Goal: Task Accomplishment & Management: Use online tool/utility

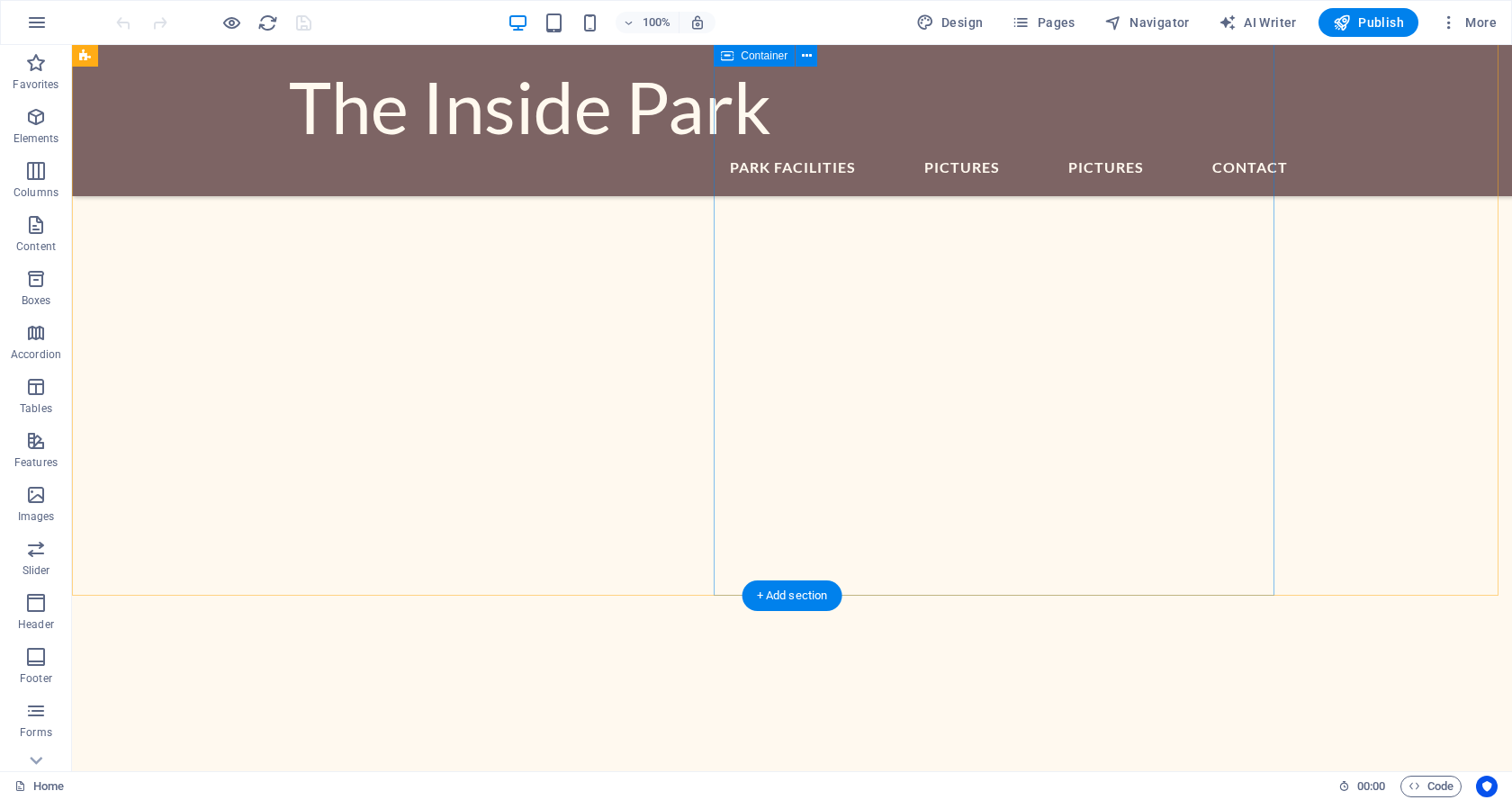
scroll to position [990, 0]
click at [1024, 21] on icon "button" at bounding box center [1019, 22] width 18 height 18
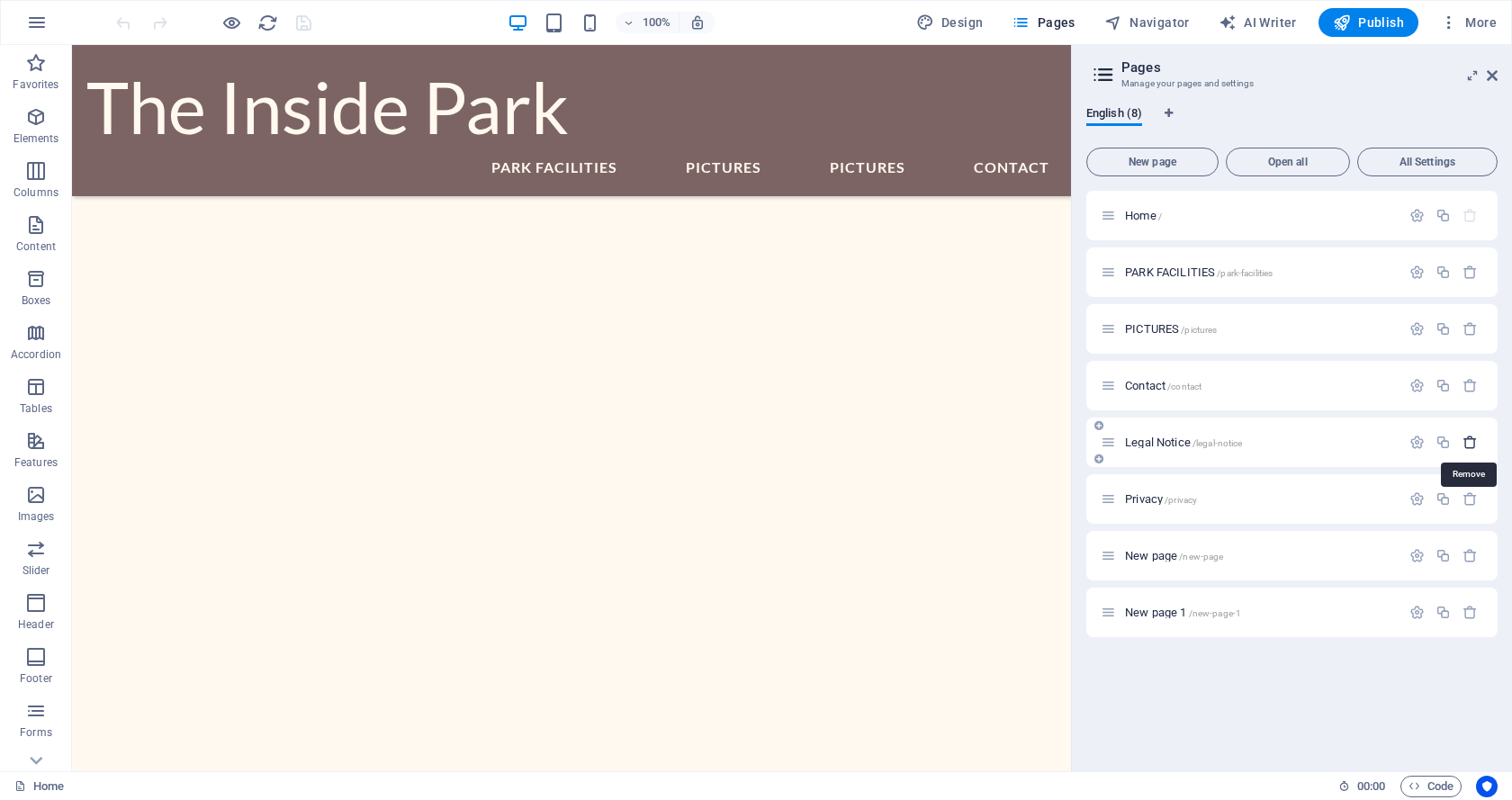
click at [1469, 442] on icon "button" at bounding box center [1470, 443] width 15 height 15
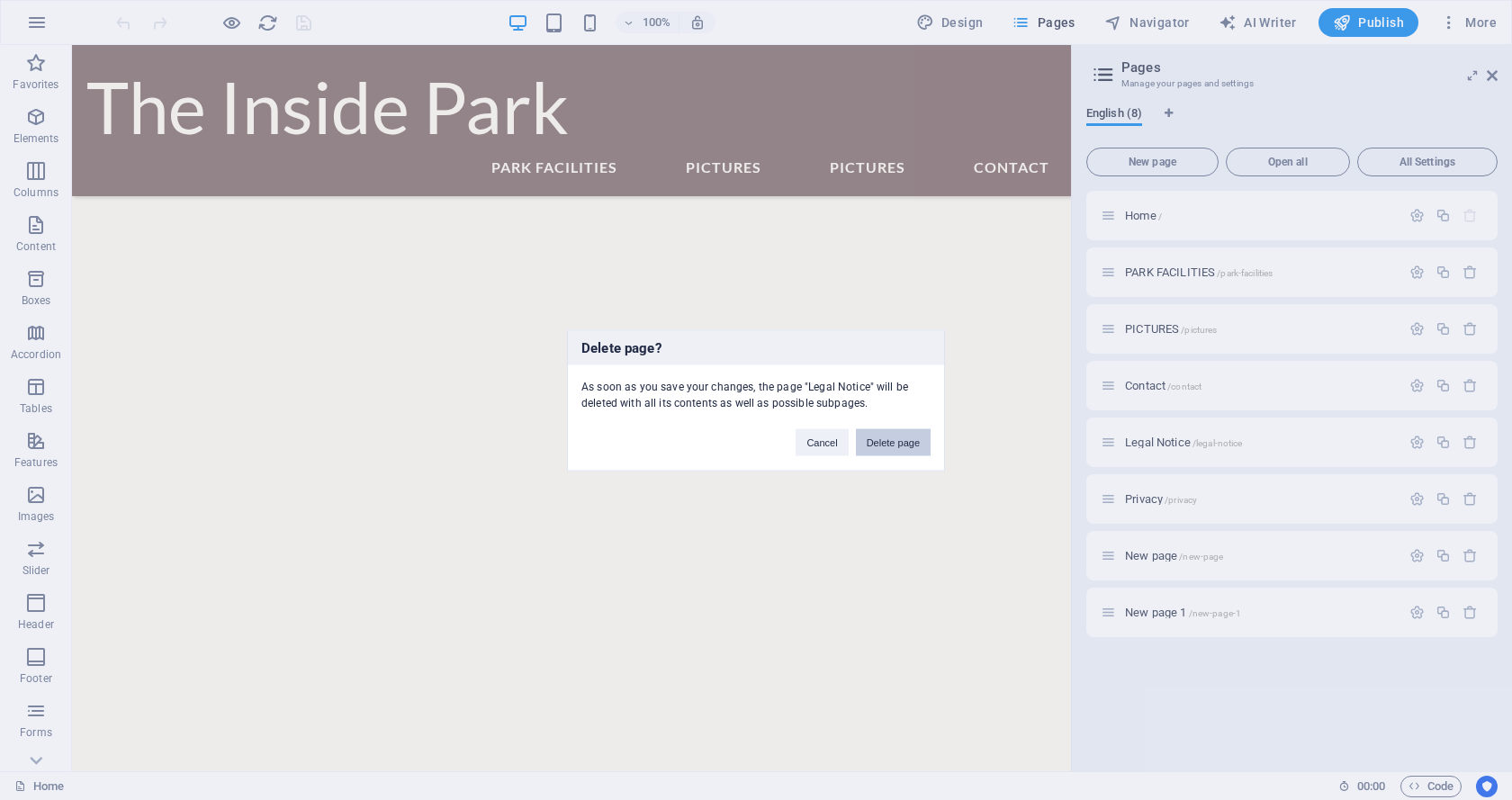
click at [894, 439] on button "Delete page" at bounding box center [893, 442] width 75 height 27
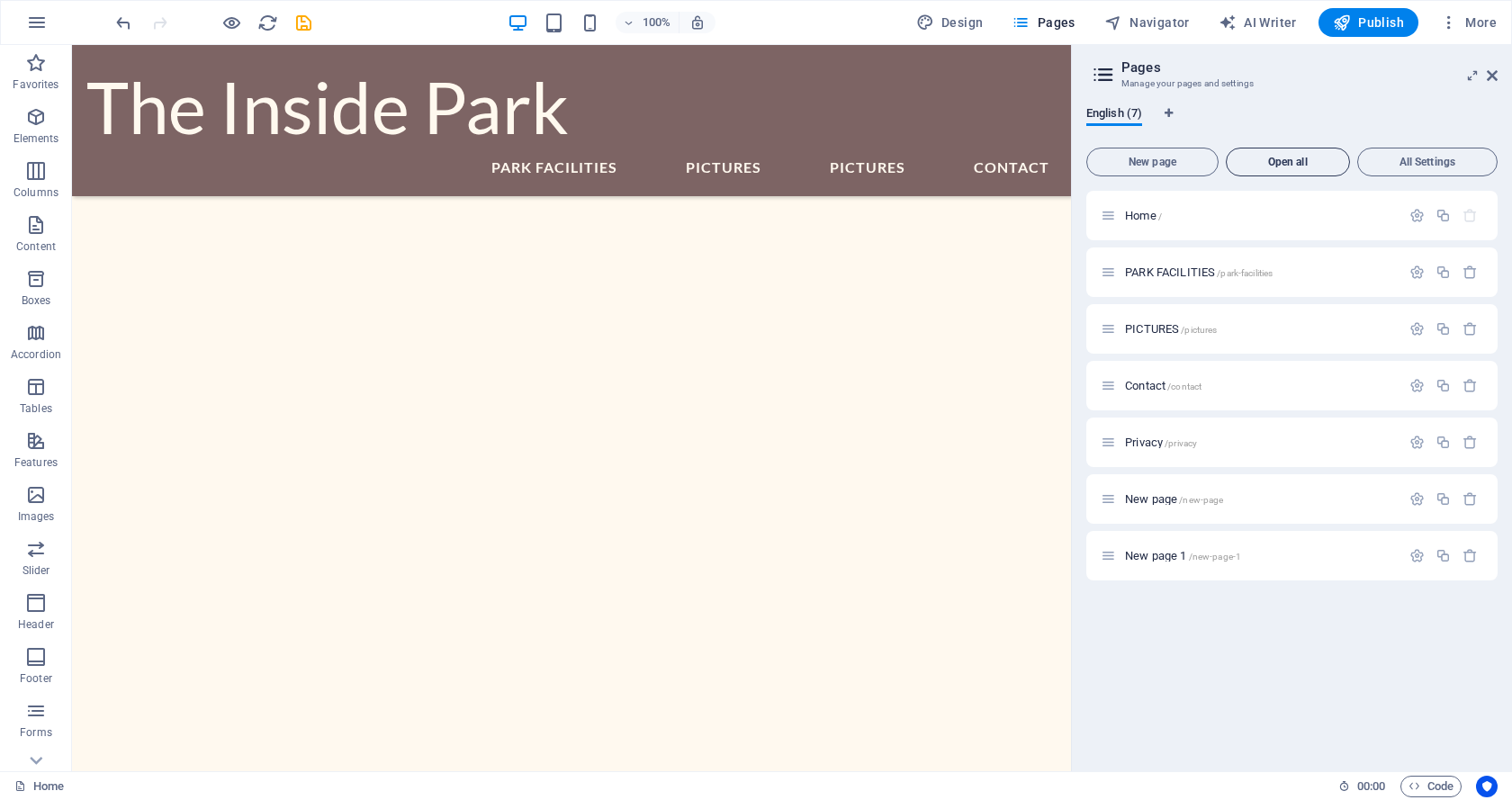
click at [1276, 157] on span "Open all" at bounding box center [1287, 161] width 108 height 11
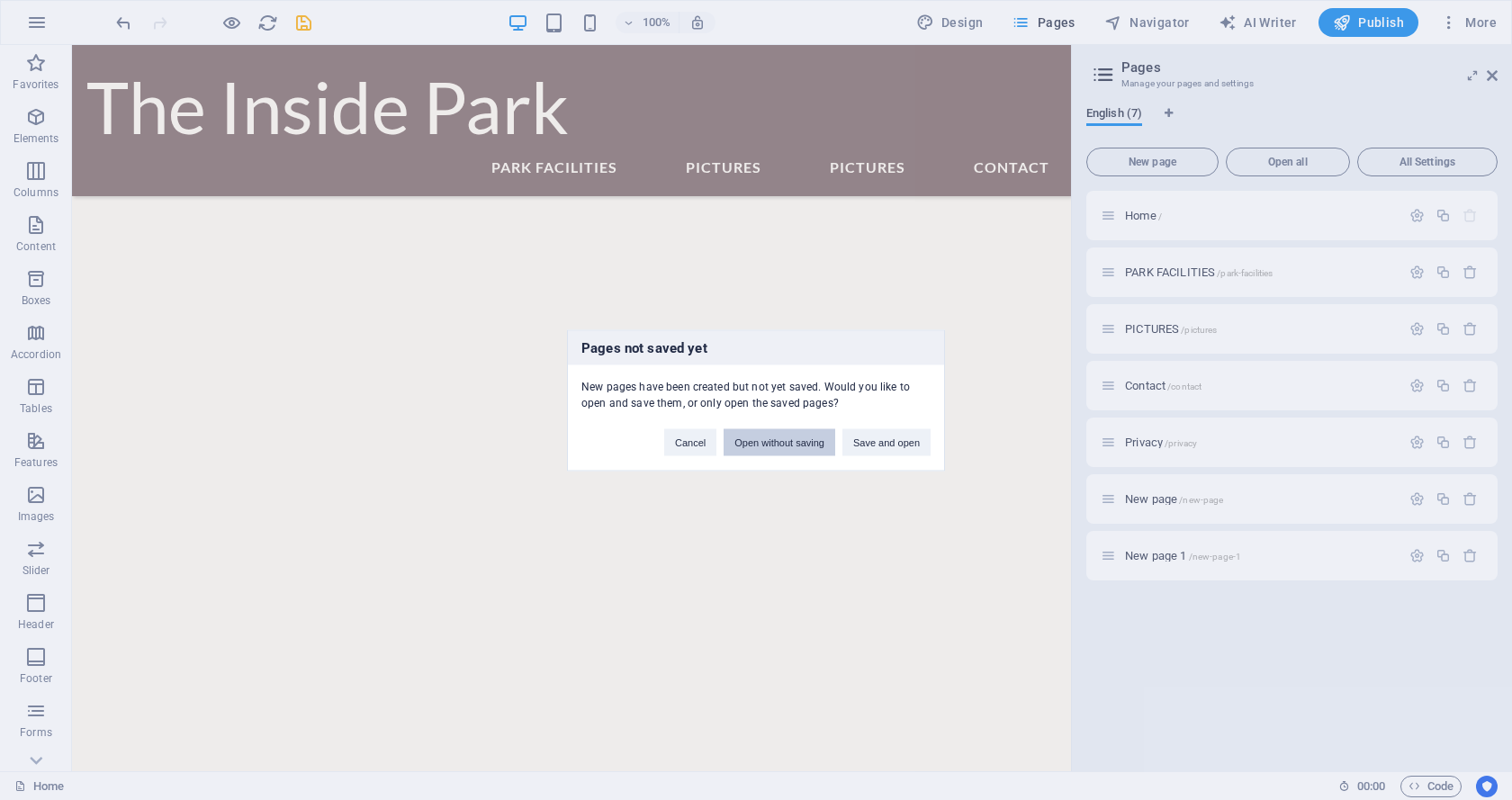
click at [787, 444] on button "Open without saving" at bounding box center [779, 442] width 111 height 27
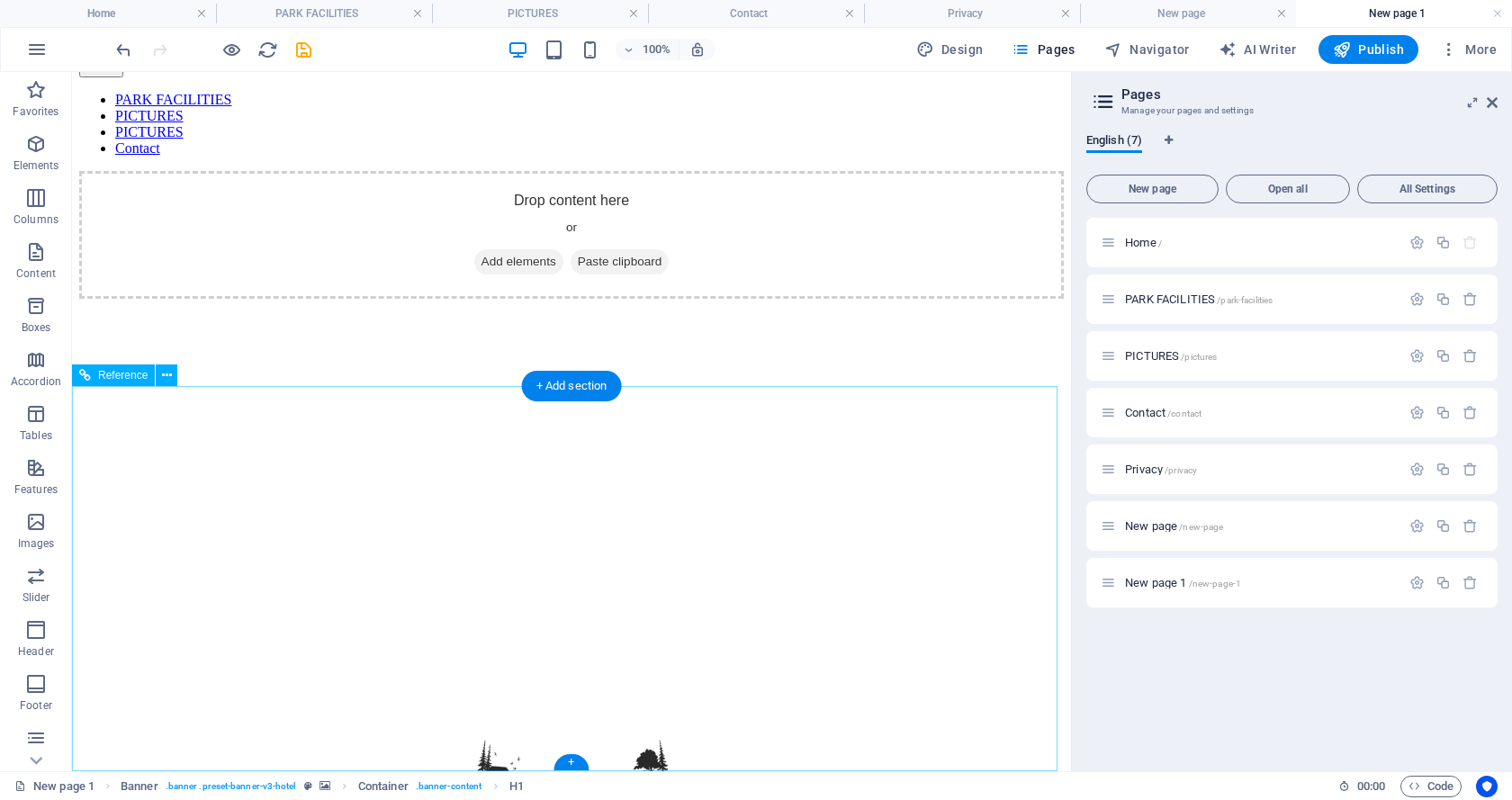
scroll to position [0, 0]
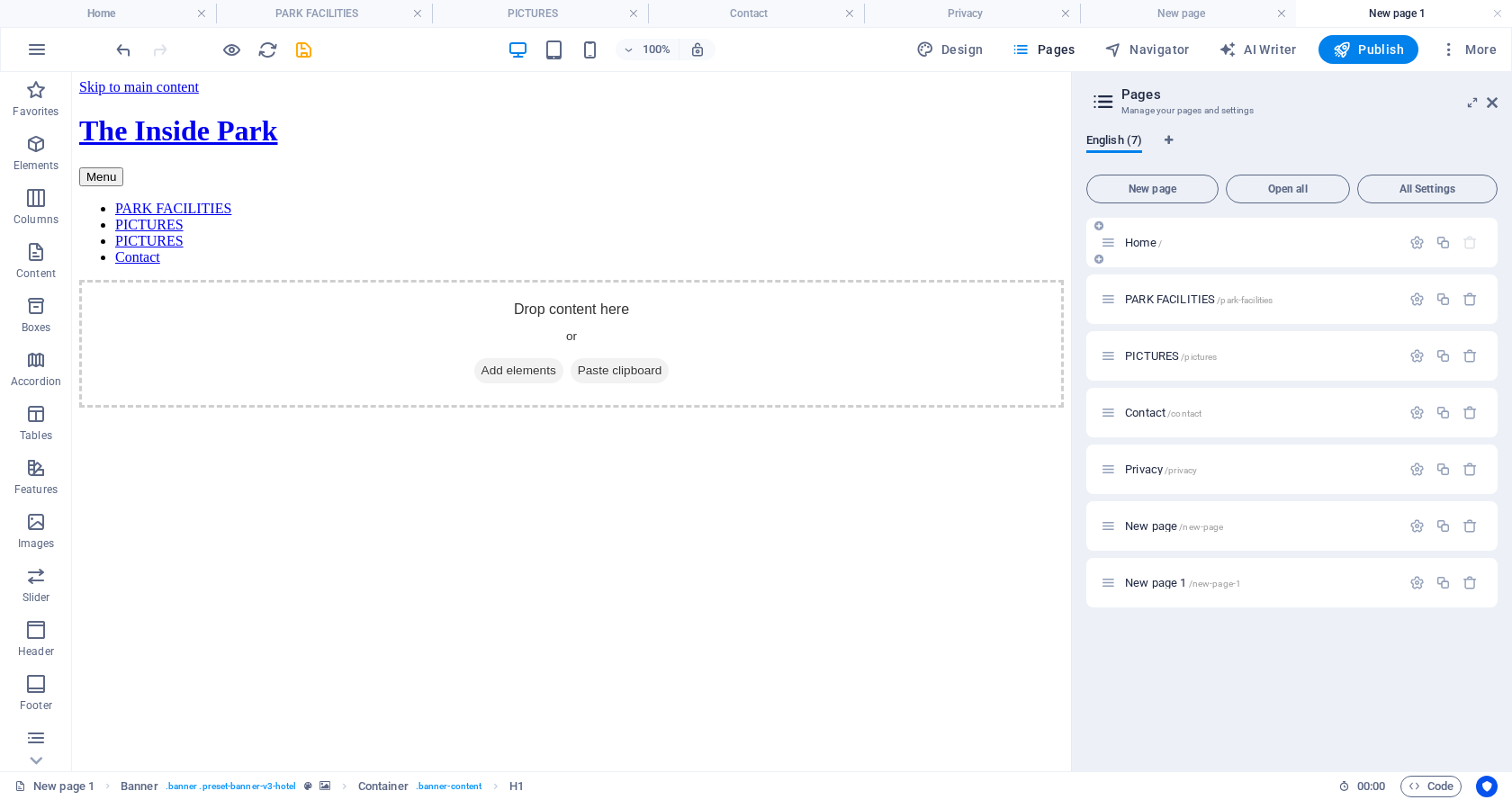
click at [1175, 243] on p "Home /" at bounding box center [1260, 242] width 270 height 11
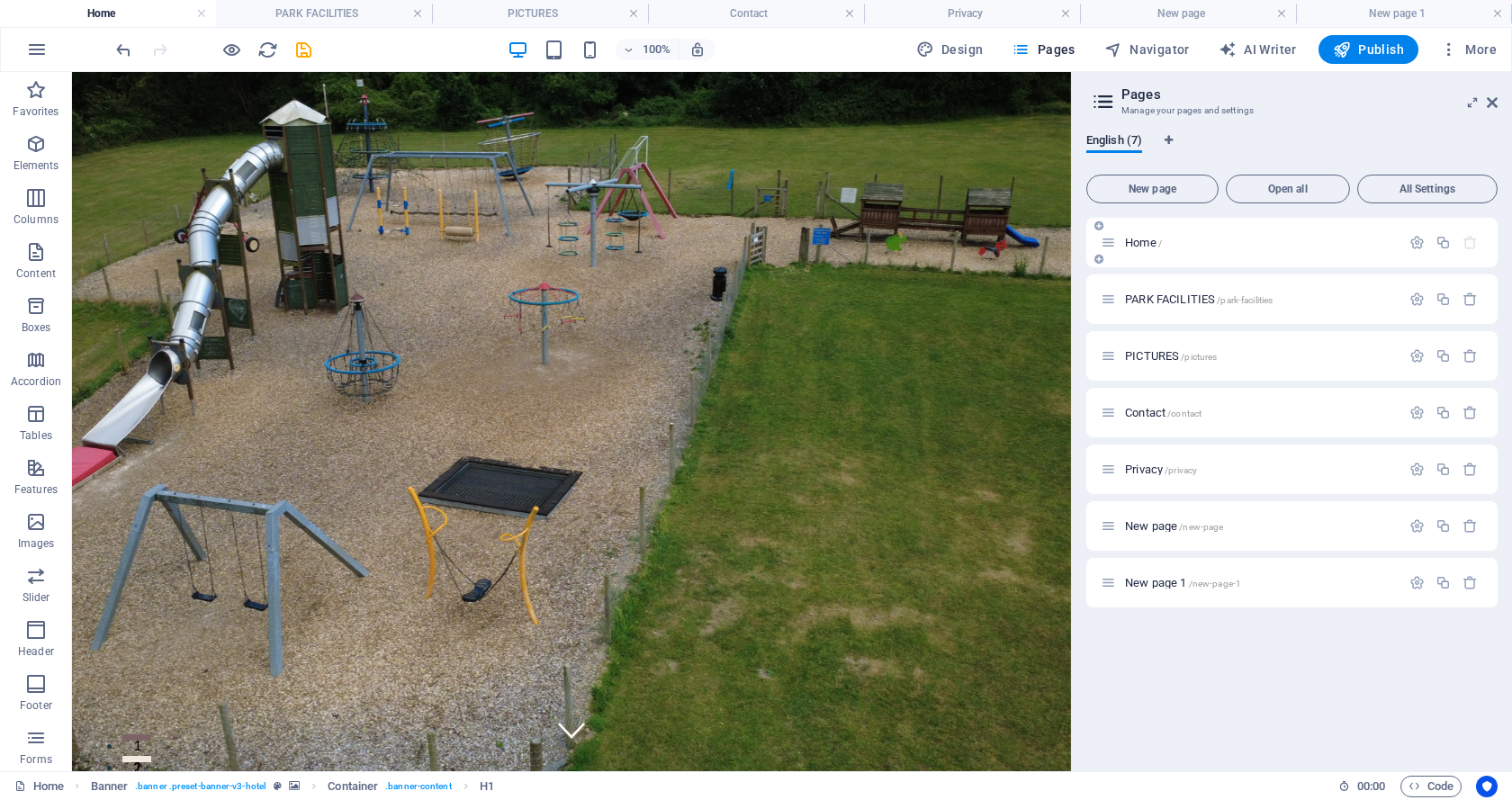
scroll to position [990, 0]
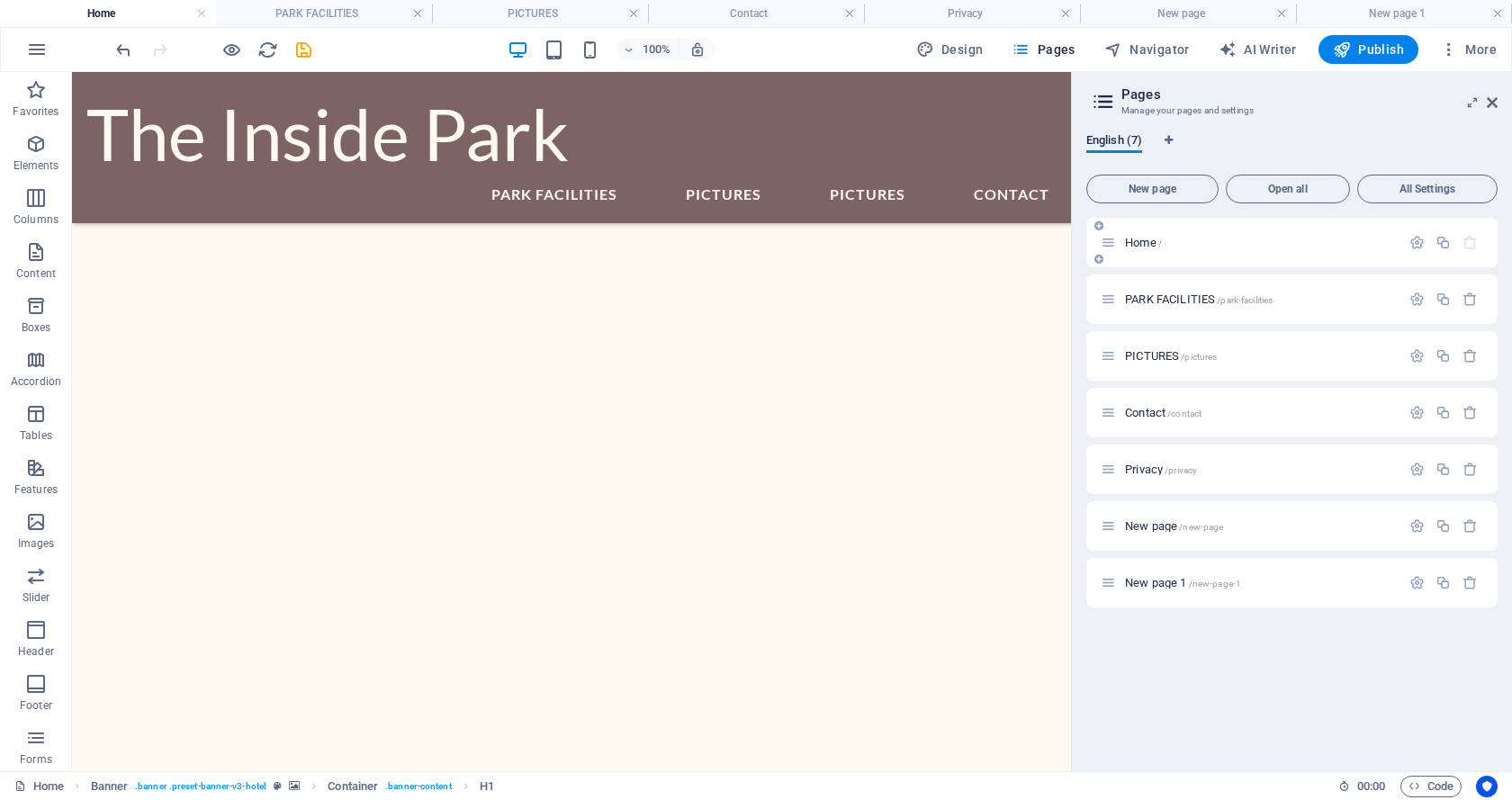
click at [1174, 243] on p "Home /" at bounding box center [1260, 242] width 270 height 11
click at [1150, 243] on span "Home /" at bounding box center [1143, 242] width 37 height 13
click at [1136, 237] on span "Home /" at bounding box center [1143, 242] width 37 height 13
click at [1107, 244] on div "Home / PARK FACILITIES /park-facilities PICTURES /pictures Contact /contact Pri…" at bounding box center [1291, 383] width 411 height 332
drag, startPoint x: 1113, startPoint y: 525, endPoint x: 1144, endPoint y: 409, distance: 120.1
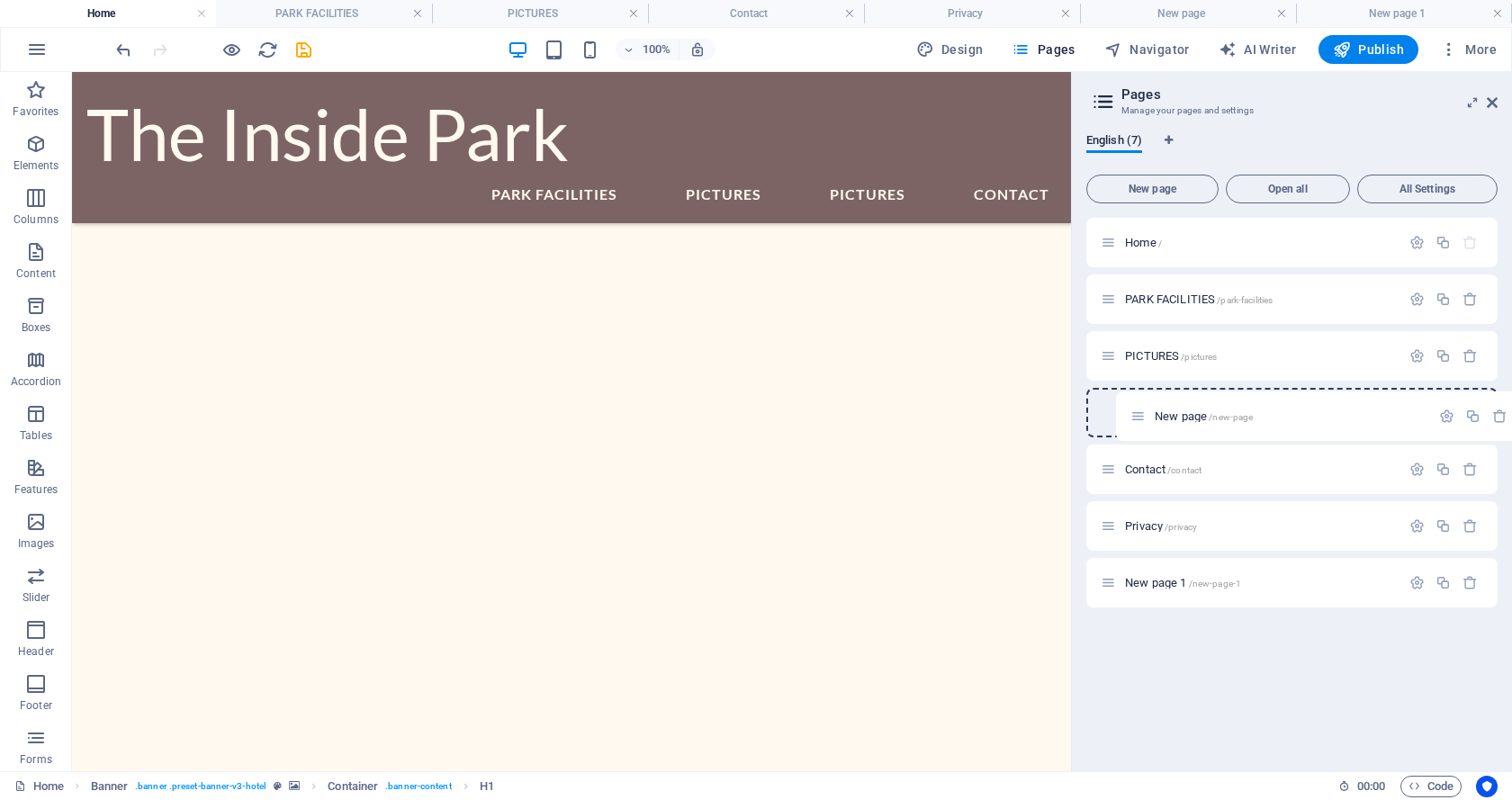
click at [1144, 409] on div "Home / PARK FACILITIES /park-facilities PICTURES /pictures Contact /contact Pri…" at bounding box center [1291, 412] width 411 height 390
click at [1141, 421] on div "New page /new-page" at bounding box center [1249, 413] width 300 height 21
click at [1137, 416] on span "New page /new-page" at bounding box center [1174, 413] width 98 height 13
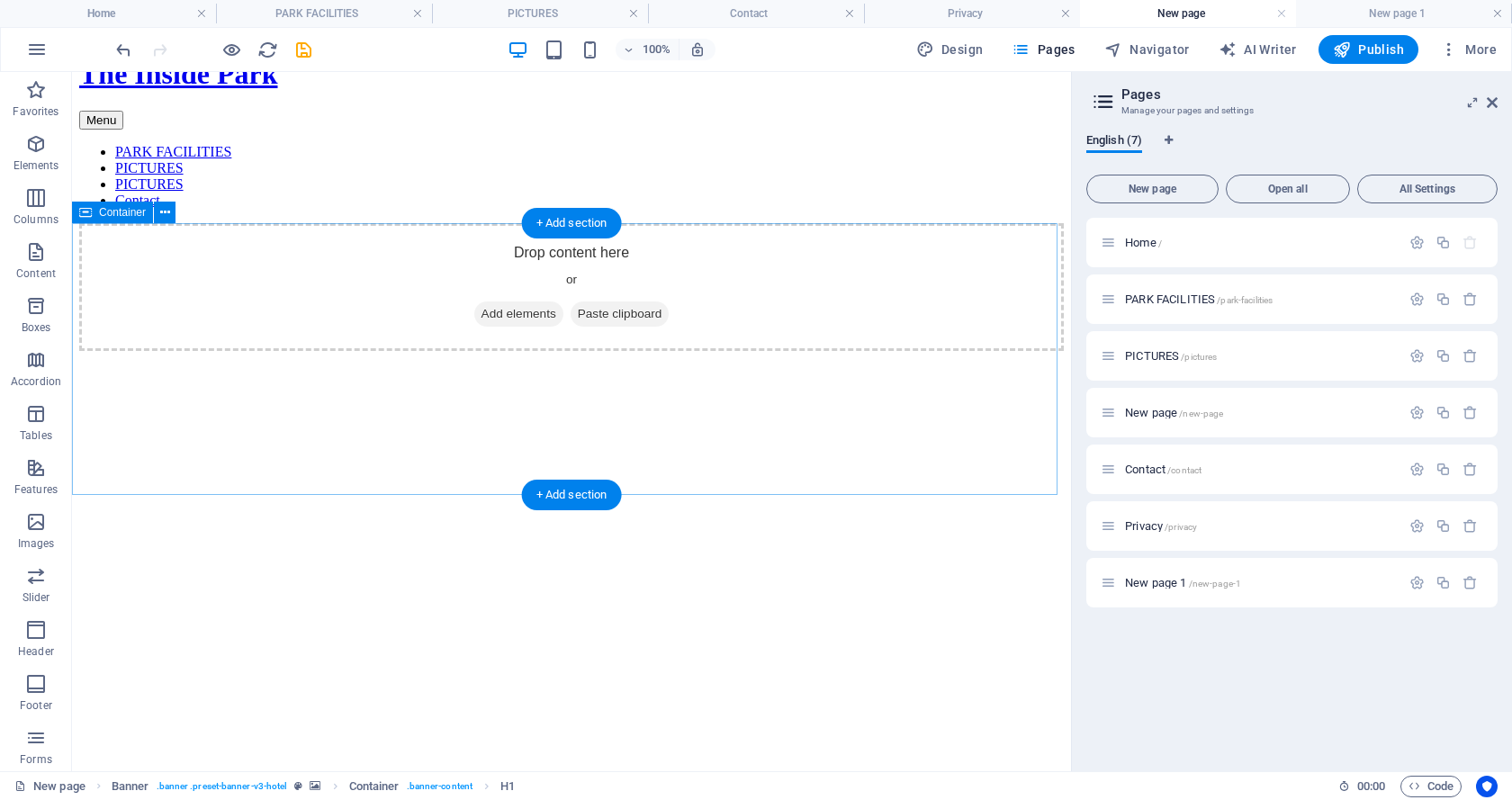
scroll to position [109, 0]
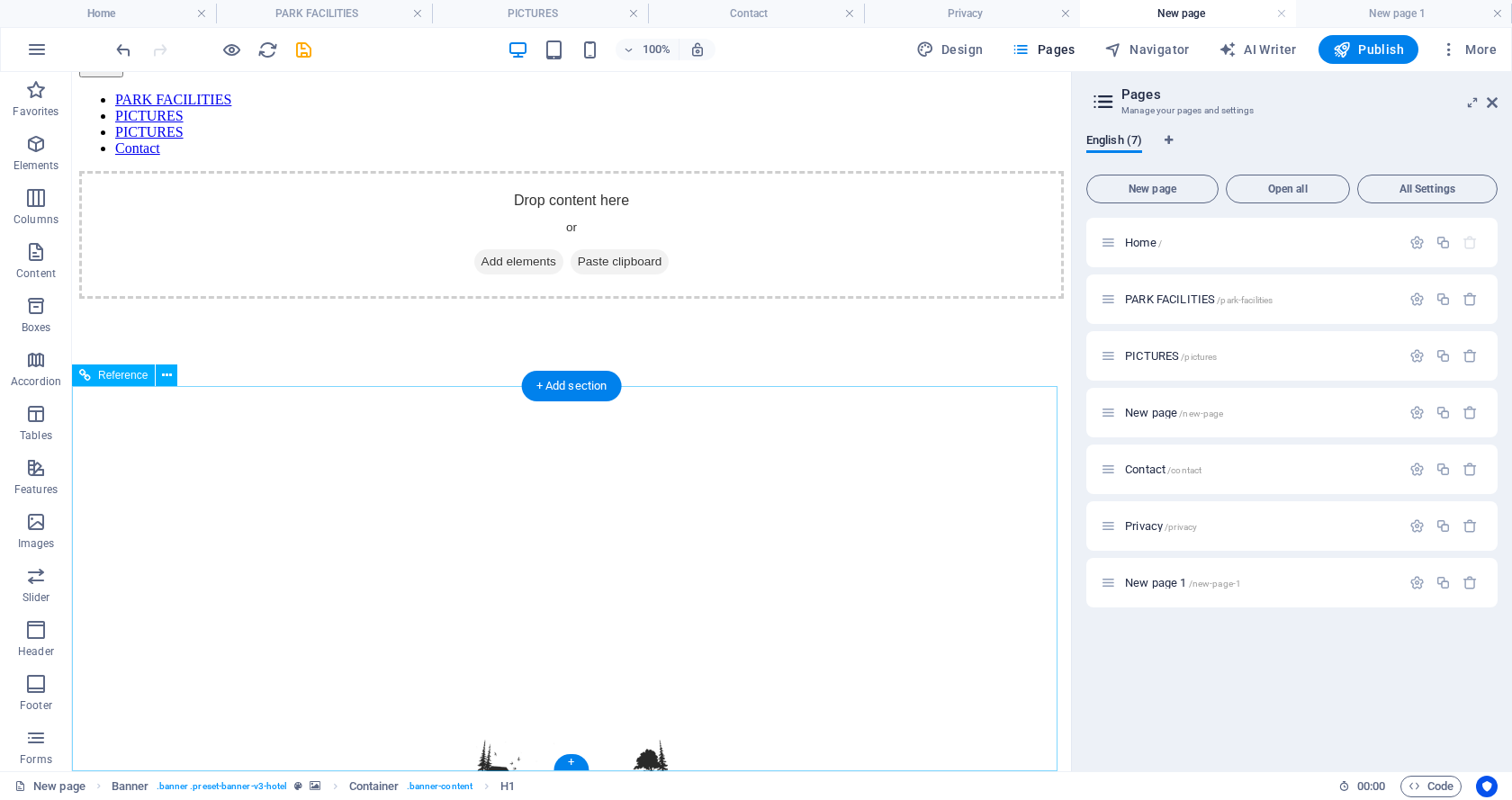
click at [500, 738] on div at bounding box center [571, 771] width 941 height 68
click at [806, 738] on div at bounding box center [571, 771] width 941 height 68
click at [168, 374] on icon at bounding box center [167, 376] width 10 height 19
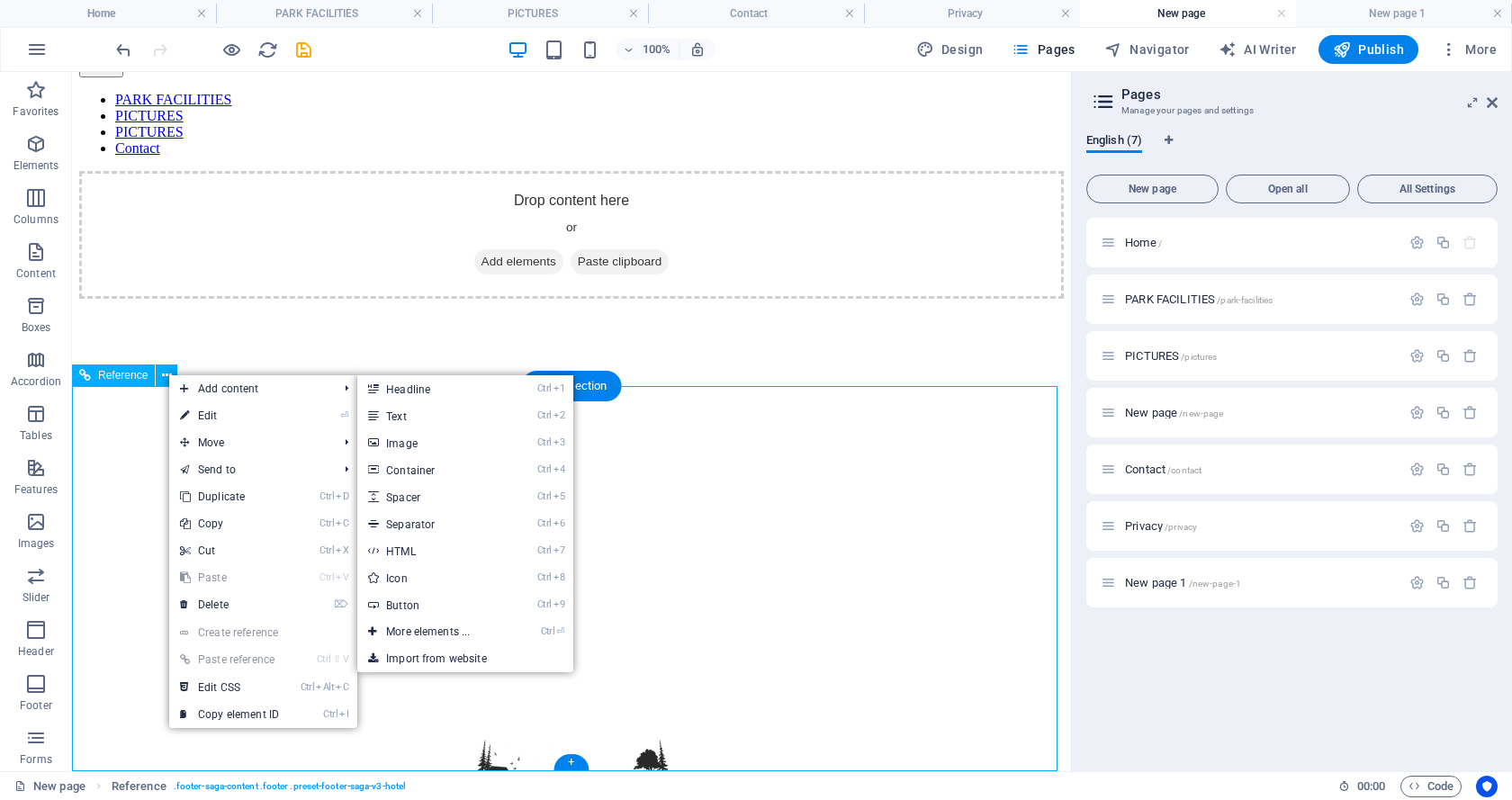
click at [881, 299] on figure at bounding box center [571, 299] width 984 height 0
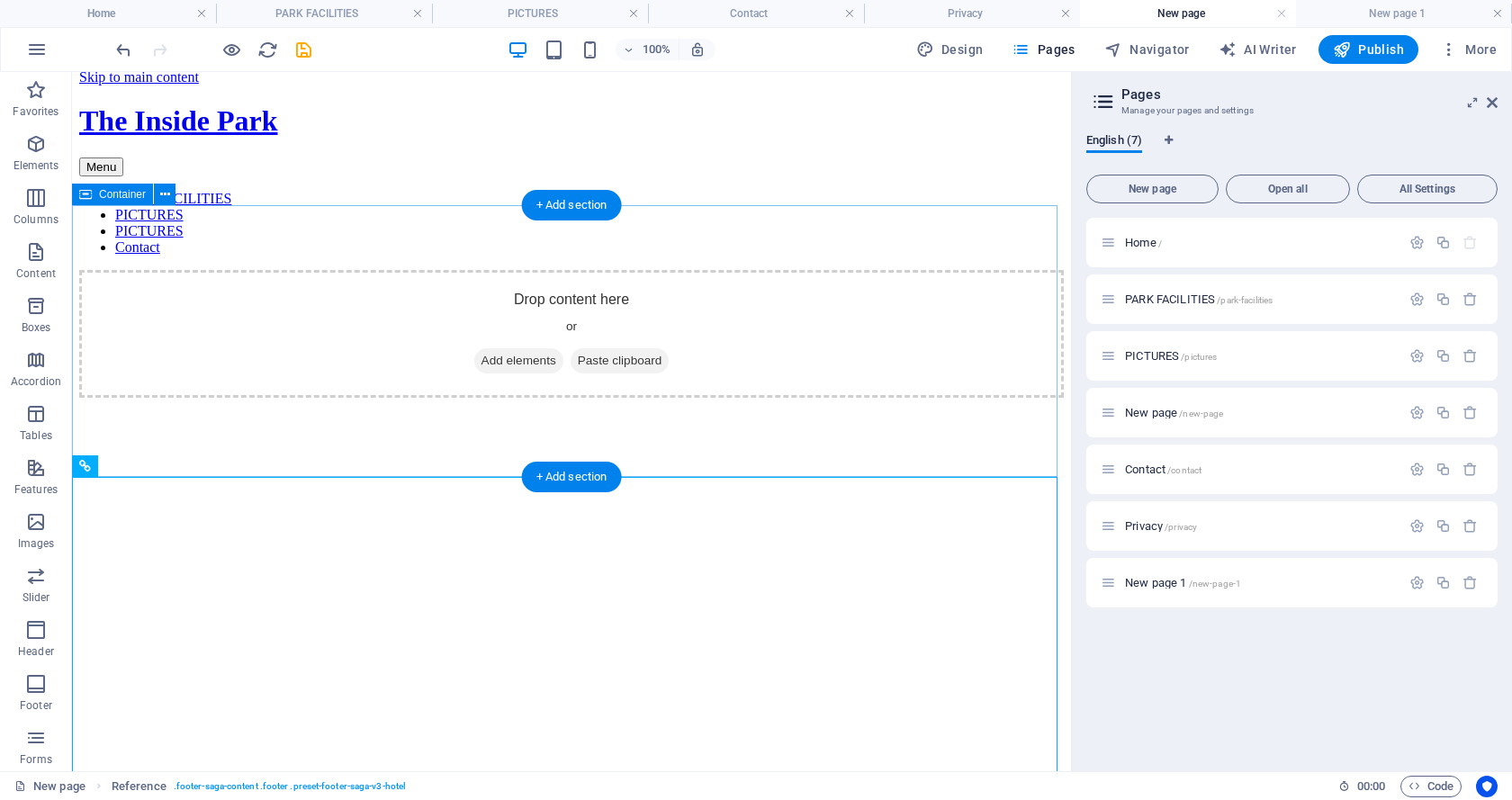
scroll to position [0, 0]
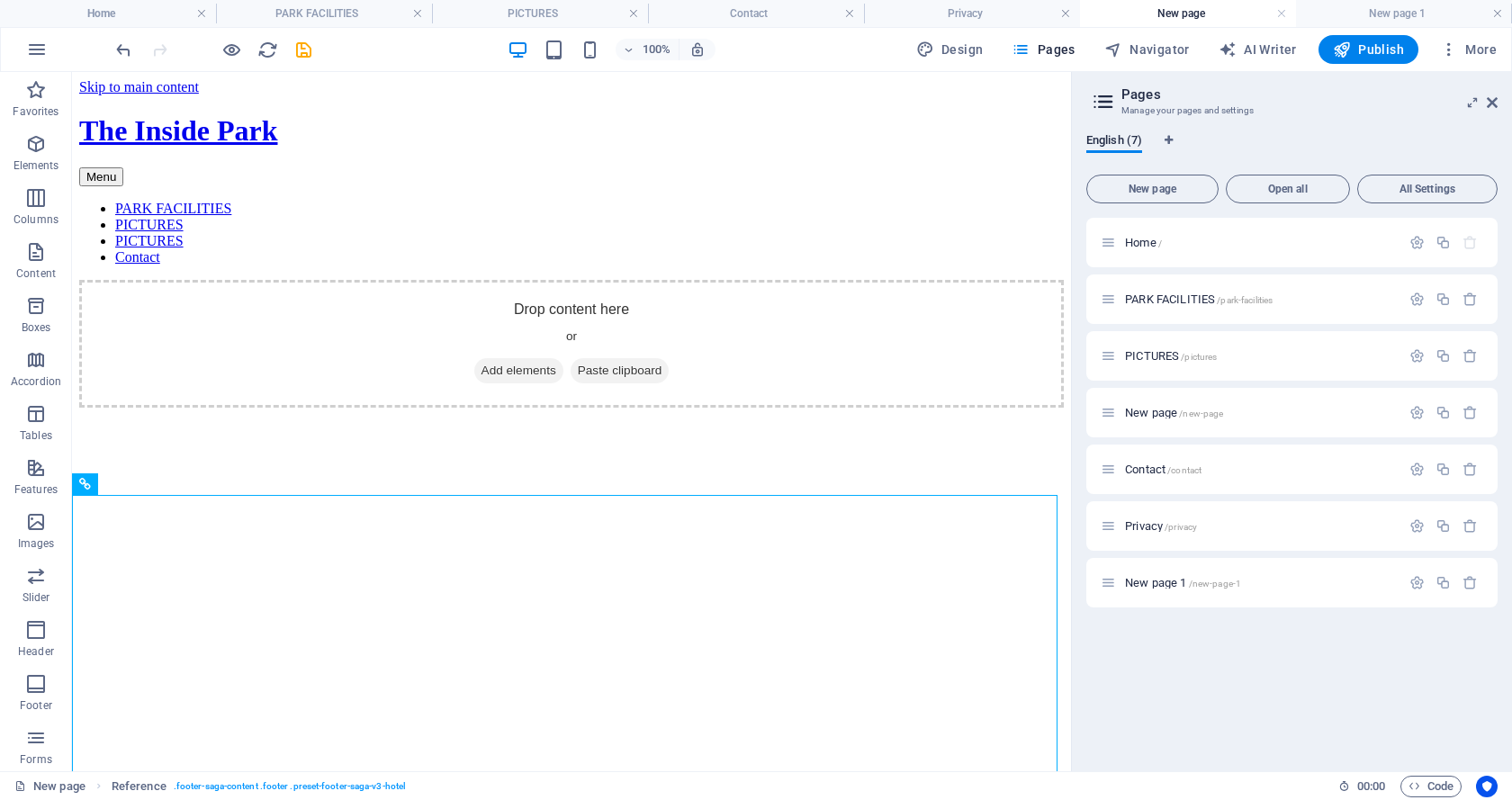
click at [1110, 103] on icon at bounding box center [1103, 102] width 27 height 25
click at [1488, 102] on icon at bounding box center [1491, 103] width 11 height 14
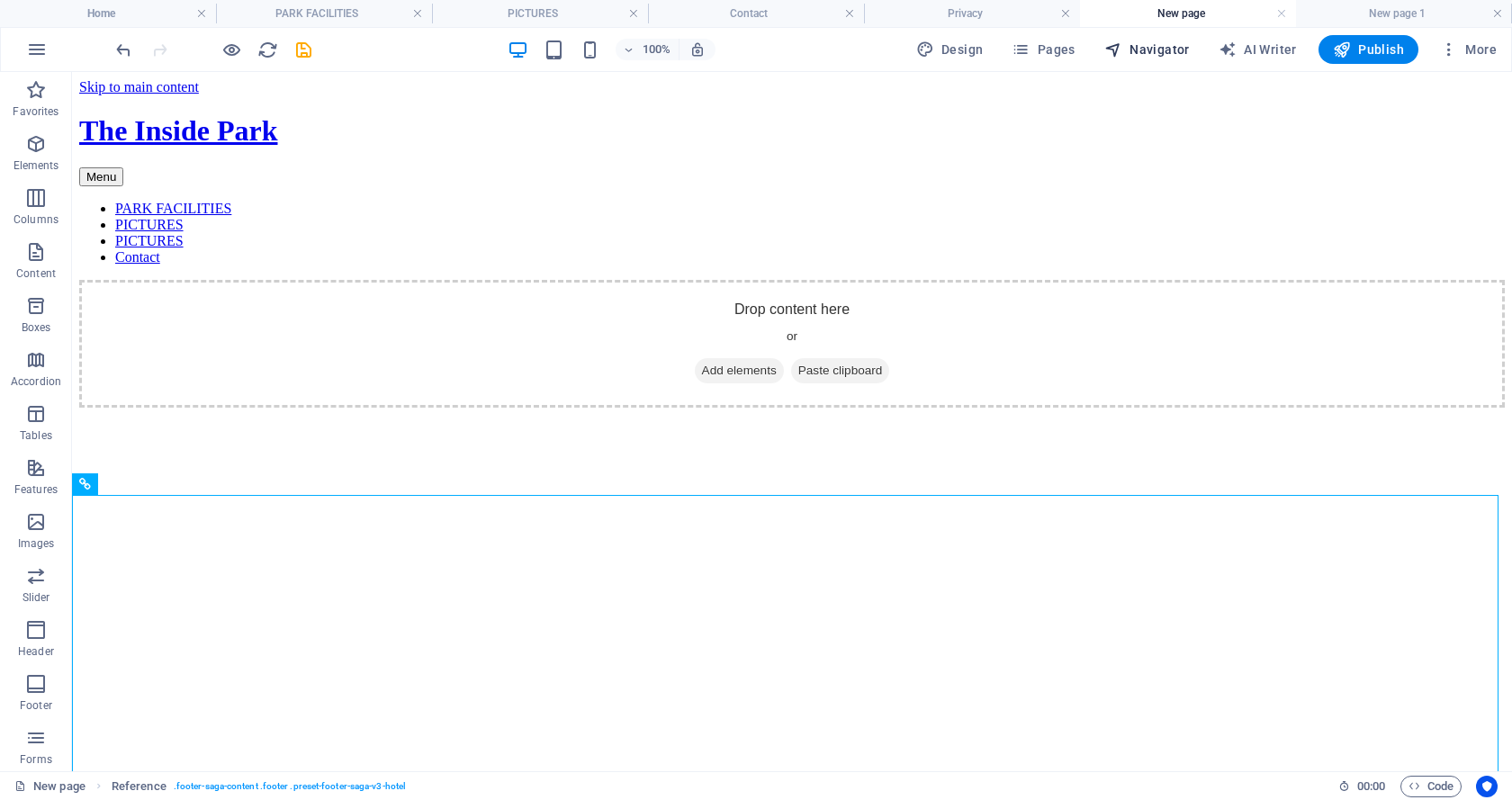
click at [1131, 45] on span "Navigator" at bounding box center [1146, 49] width 85 height 18
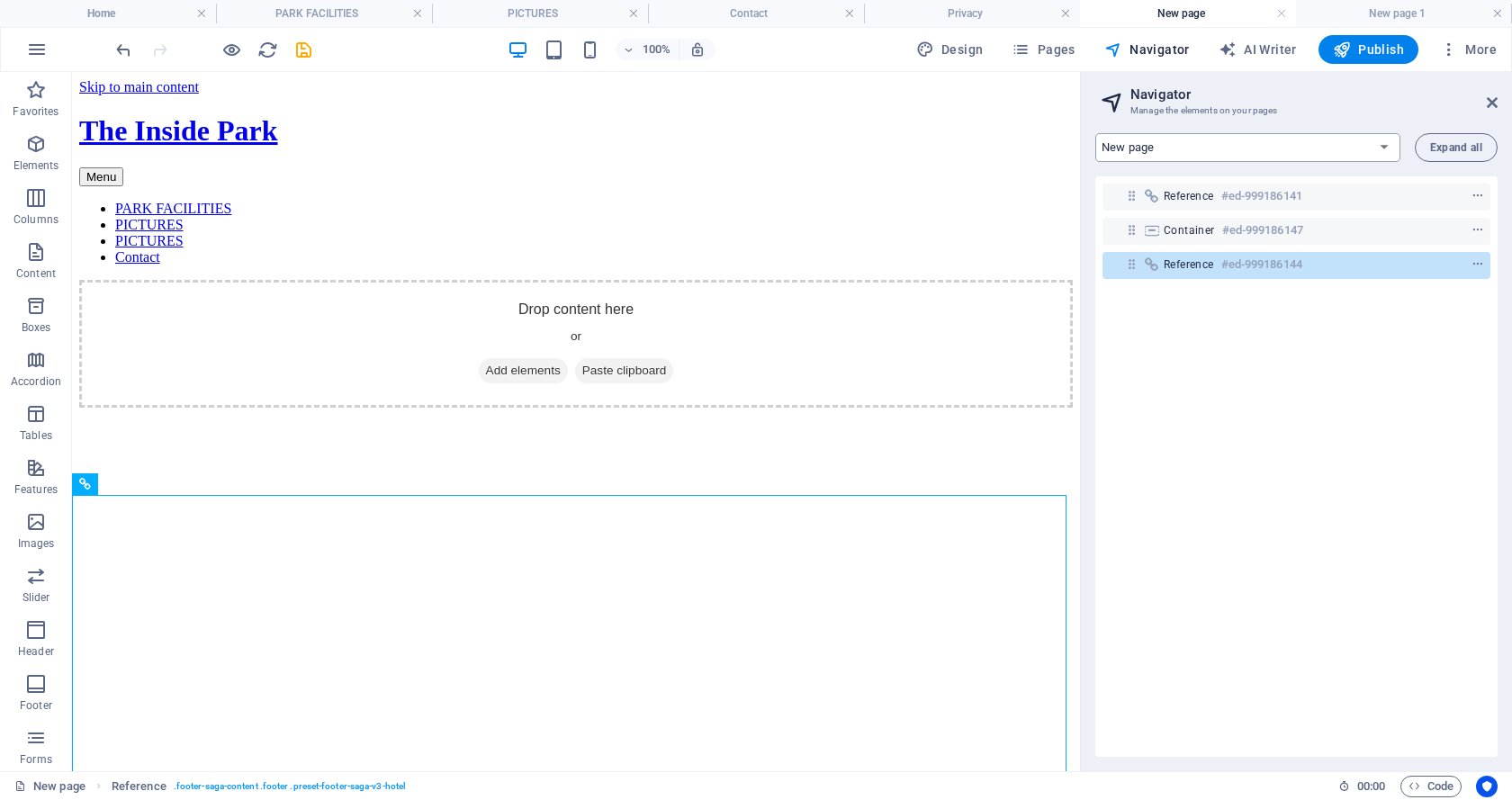
click at [1383, 146] on select "Home PARK FACILITIES PICTURES New page Contact Privacy New page 1" at bounding box center [1248, 148] width 305 height 29
click at [1095, 133] on select "Home PARK FACILITIES PICTURES New page Contact Privacy New page 1" at bounding box center [1248, 148] width 305 height 29
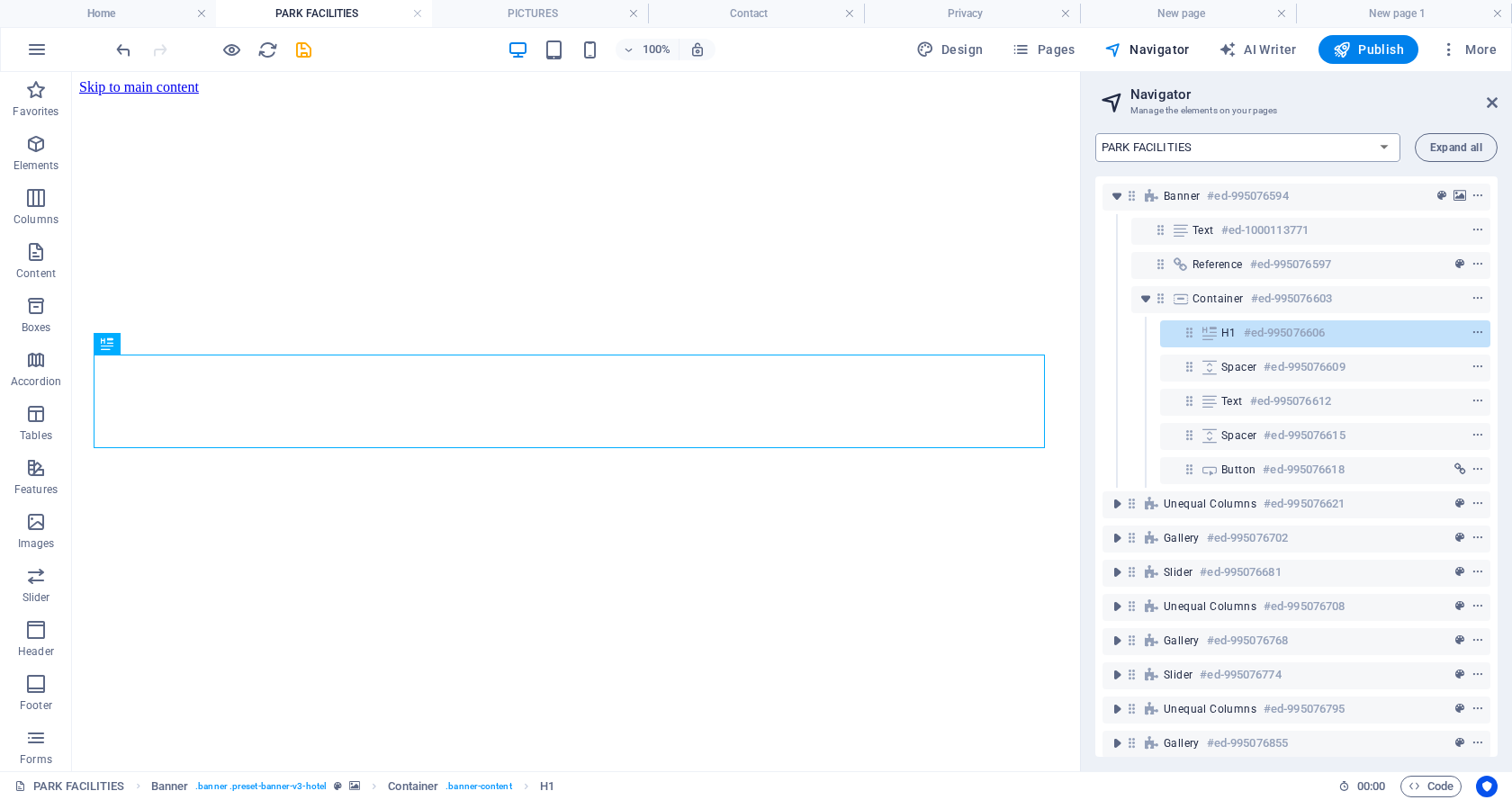
click at [1378, 145] on select "Home PARK FACILITIES PICTURES New page Contact Privacy New page 1" at bounding box center [1248, 148] width 305 height 29
click at [1095, 133] on select "Home PARK FACILITIES PICTURES New page Contact Privacy New page 1" at bounding box center [1248, 148] width 305 height 29
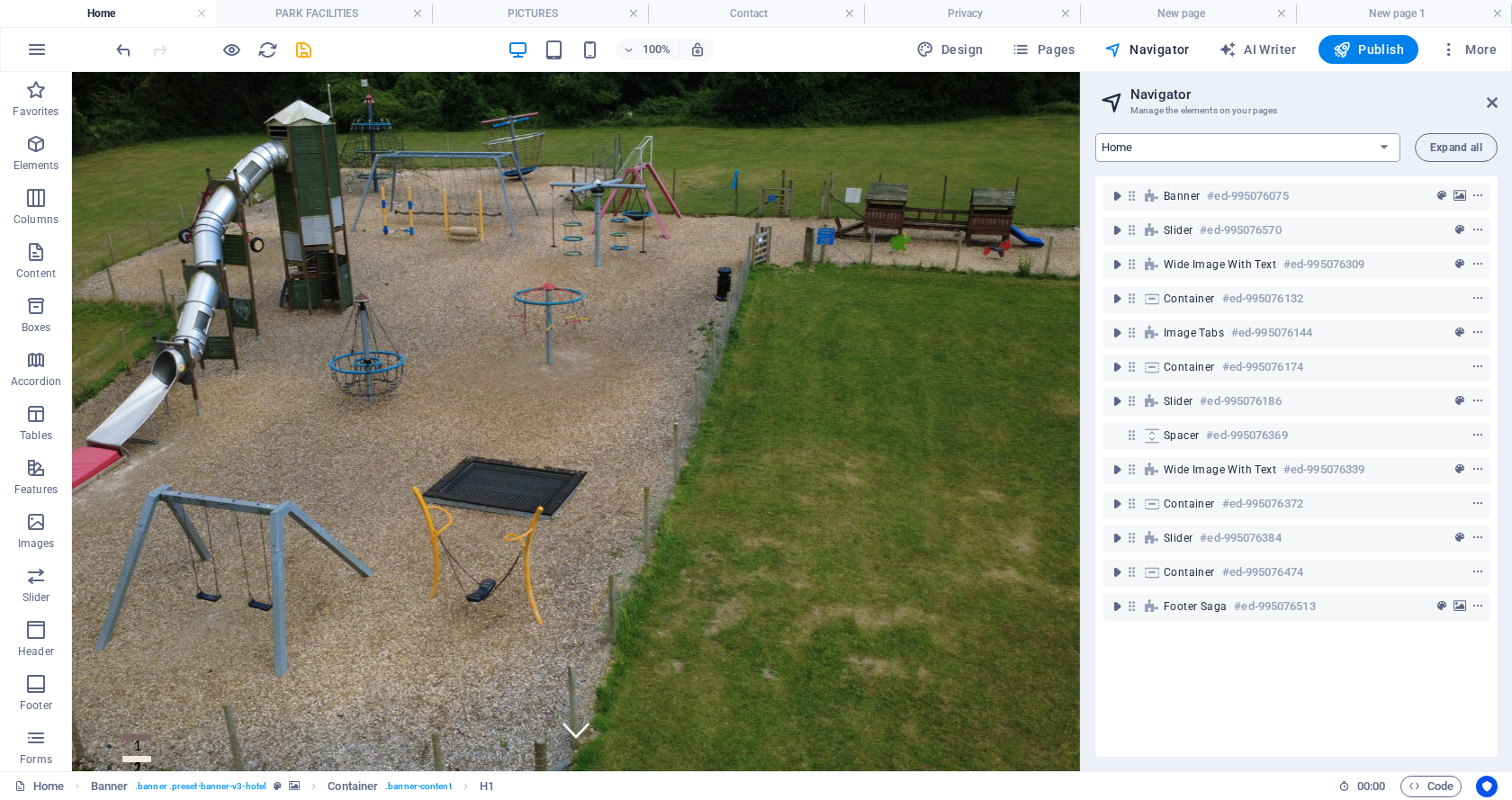
click at [1385, 146] on select "Home PARK FACILITIES PICTURES New page Contact Privacy New page 1" at bounding box center [1248, 148] width 305 height 29
click at [1095, 133] on select "Home PARK FACILITIES PICTURES New page Contact Privacy New page 1" at bounding box center [1248, 148] width 305 height 29
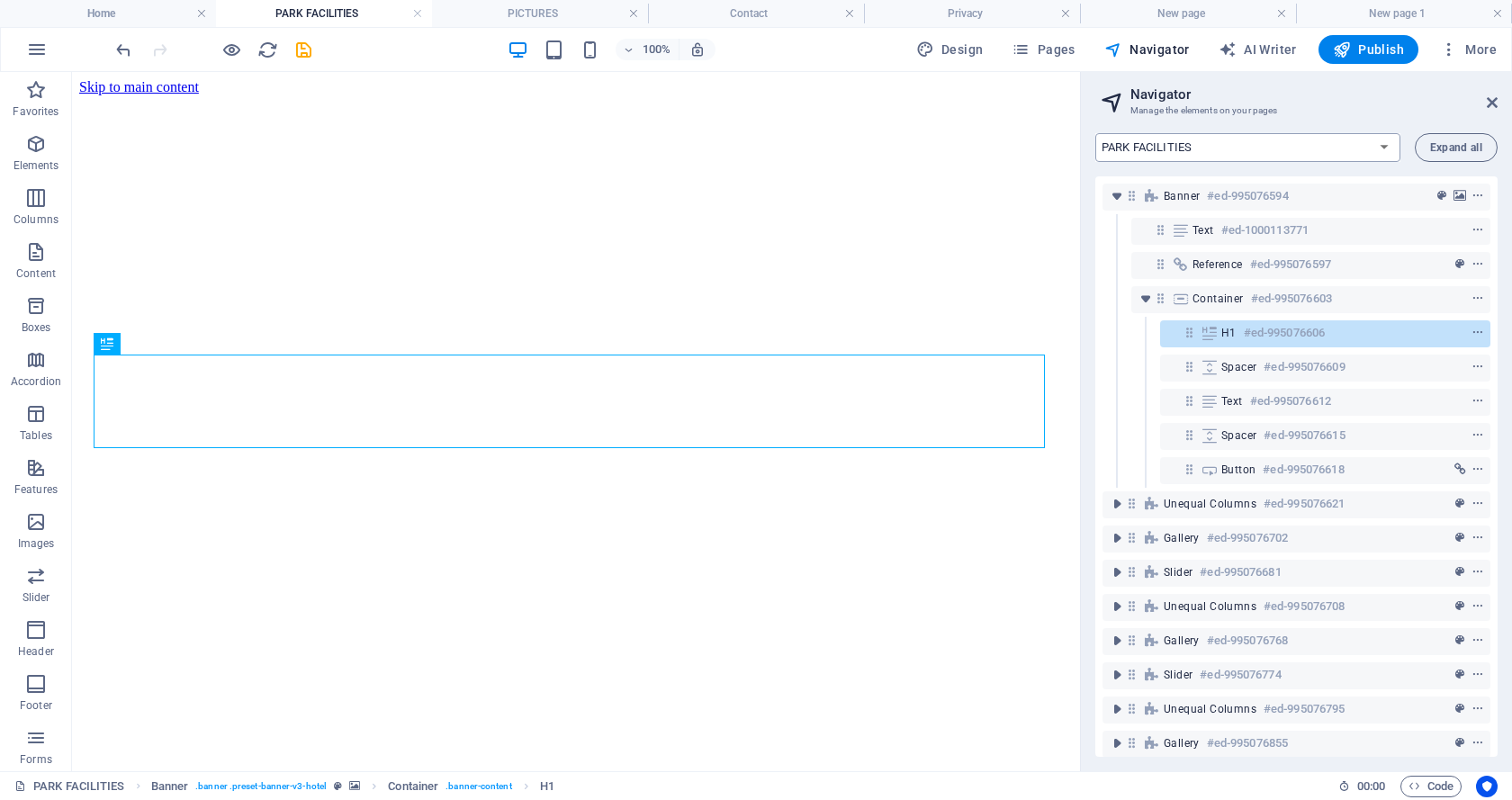
click at [1383, 145] on select "Home PARK FACILITIES PICTURES New page Contact Privacy New page 1" at bounding box center [1248, 148] width 305 height 29
click at [1095, 133] on select "Home PARK FACILITIES PICTURES New page Contact Privacy New page 1" at bounding box center [1248, 148] width 305 height 29
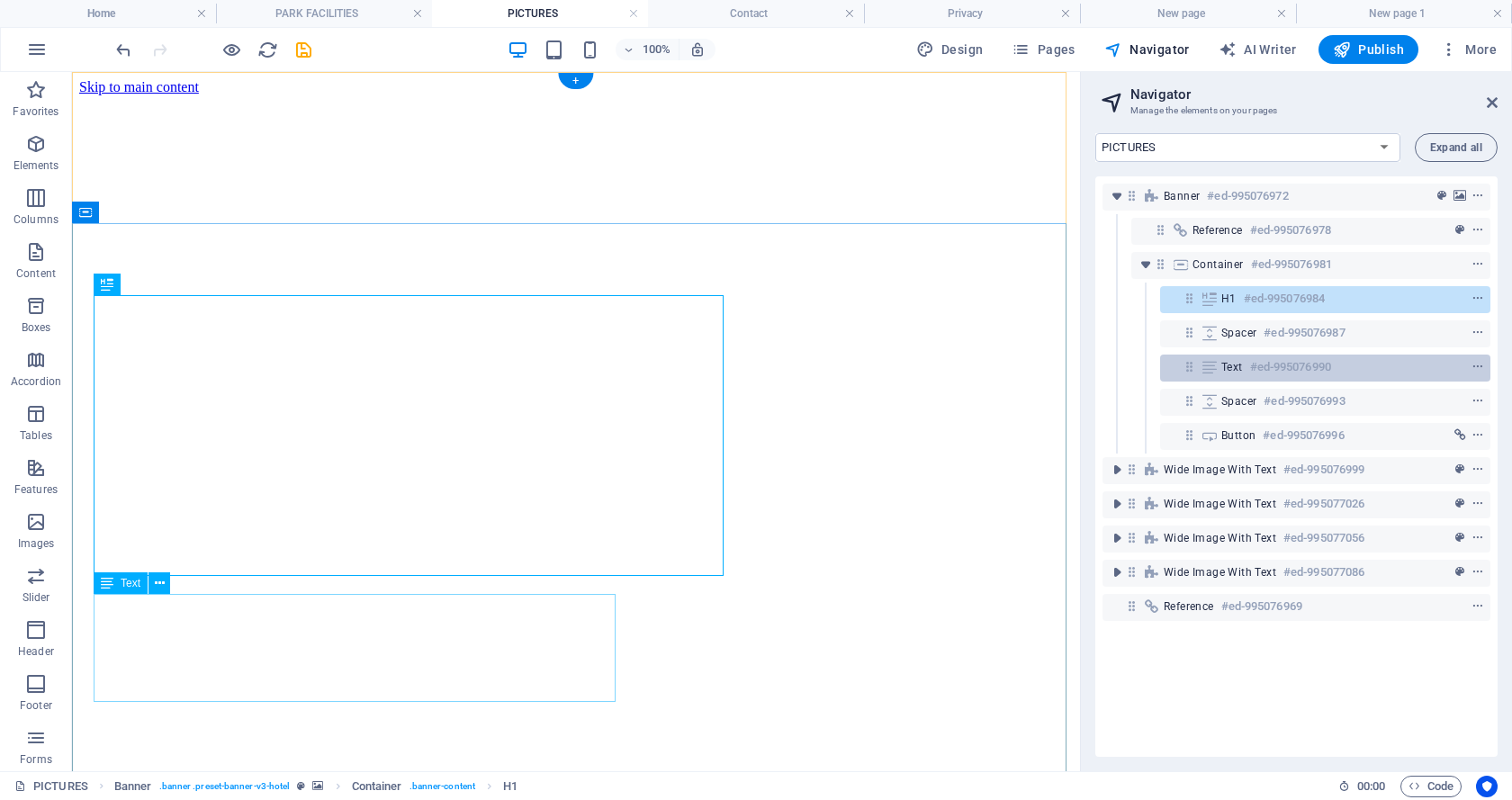
click at [1210, 366] on icon at bounding box center [1209, 367] width 20 height 14
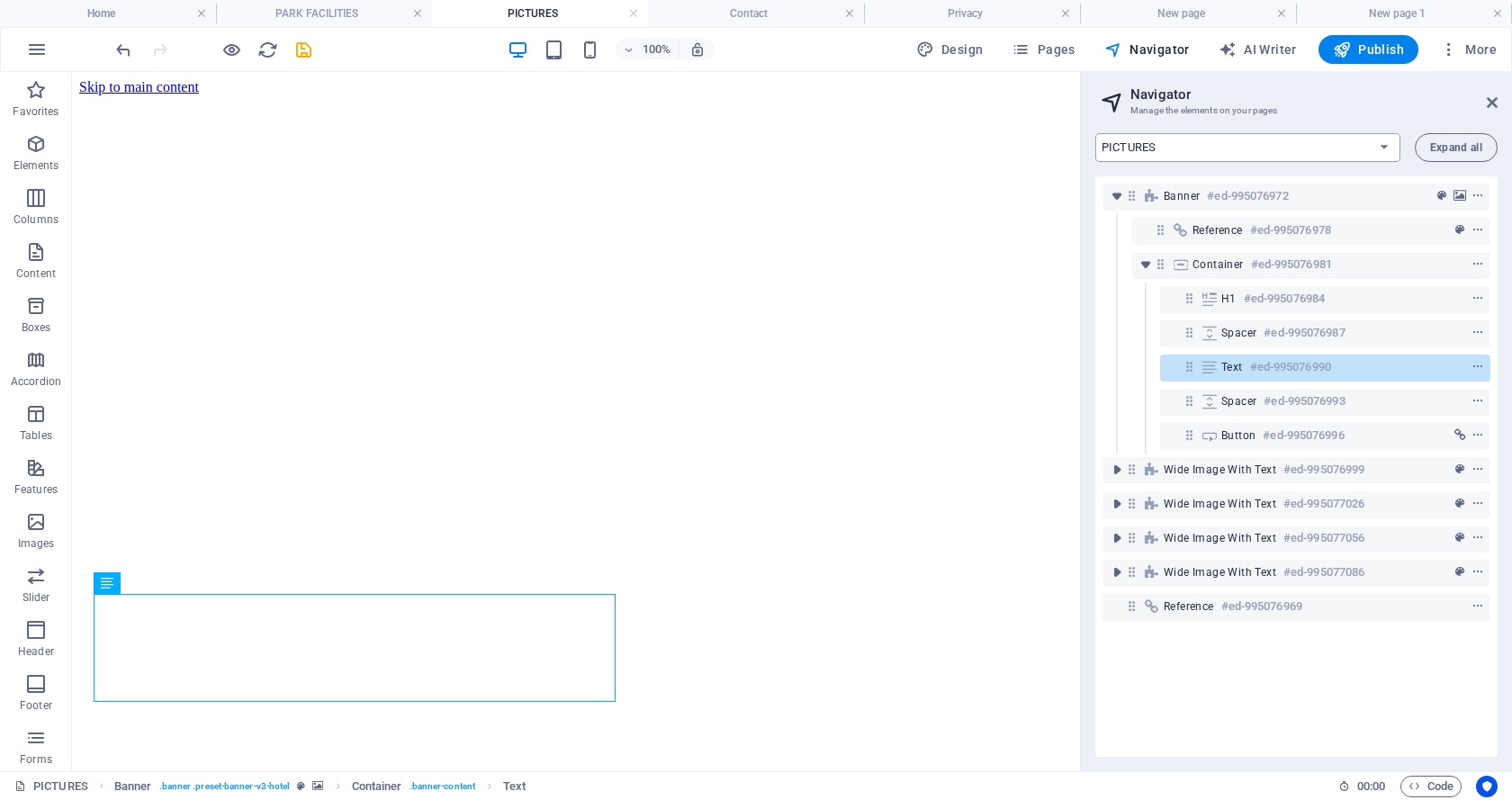
click at [1380, 137] on select "Home PARK FACILITIES PICTURES New page Contact Privacy New page 1" at bounding box center [1248, 148] width 305 height 29
select select "18018477-en"
click at [1095, 133] on select "Home PARK FACILITIES PICTURES New page Contact Privacy New page 1" at bounding box center [1248, 148] width 305 height 29
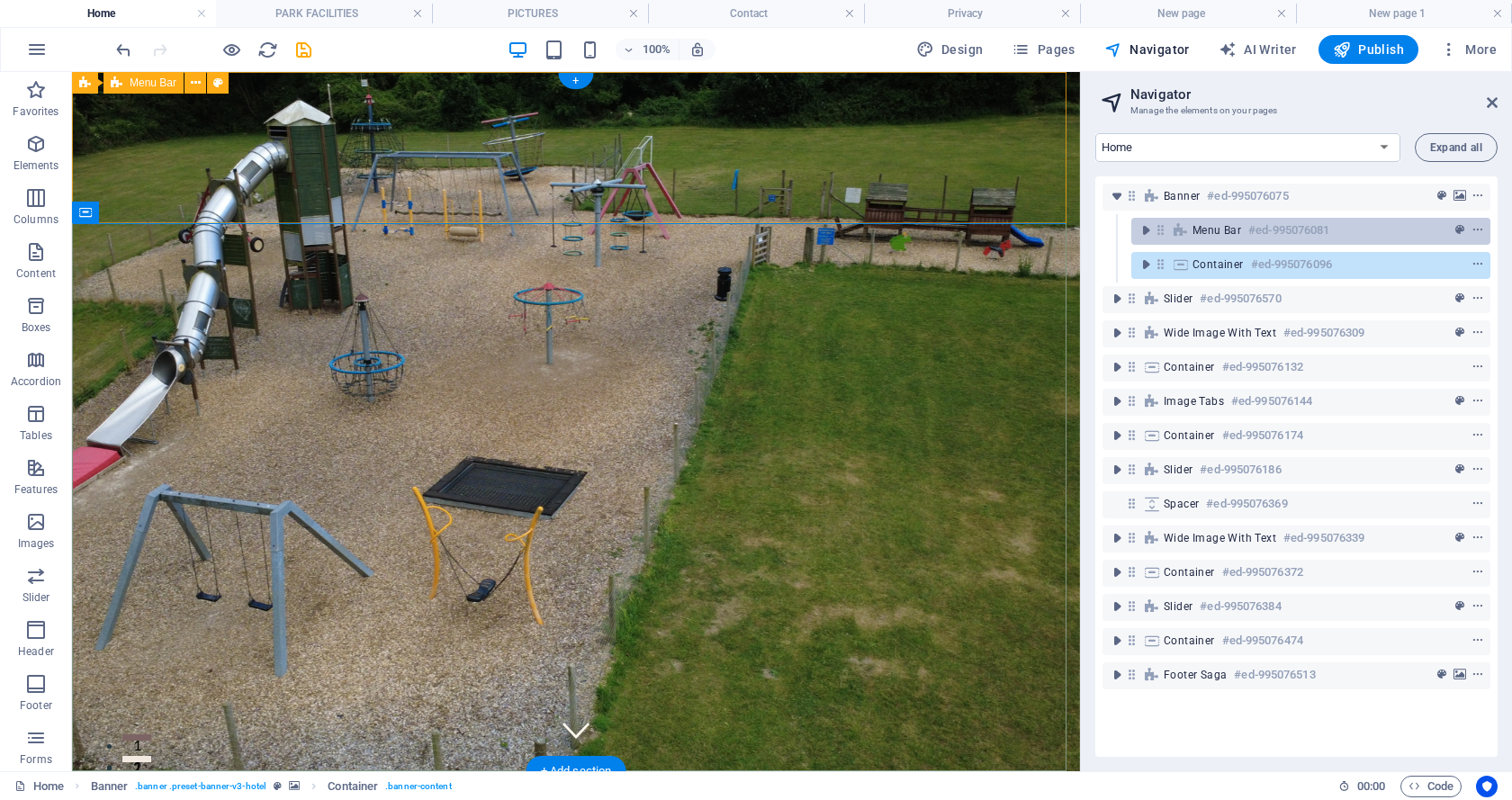
click at [1199, 229] on span "Menu Bar" at bounding box center [1216, 230] width 49 height 14
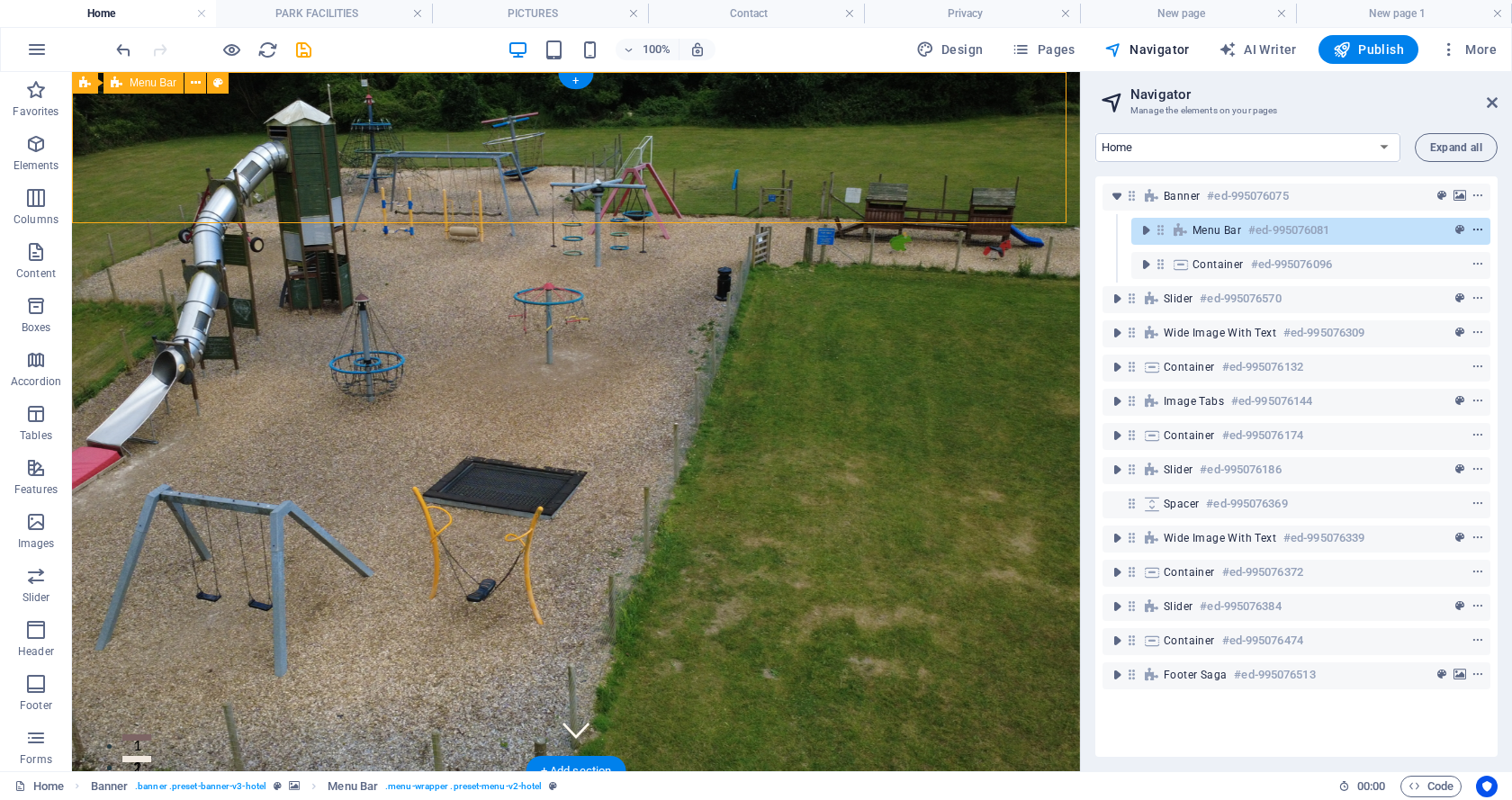
click at [1471, 227] on icon "context-menu" at bounding box center [1477, 230] width 12 height 12
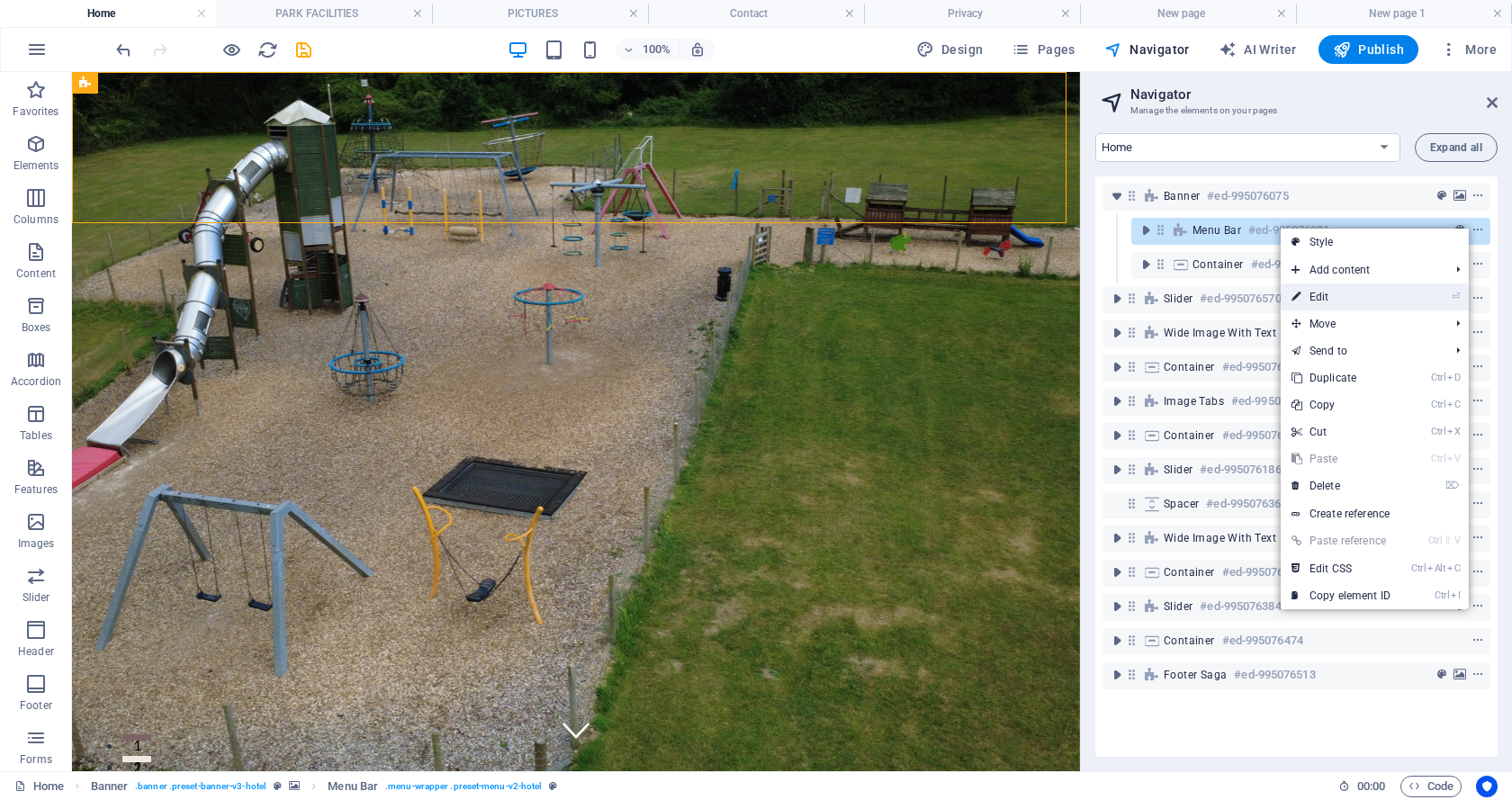
drag, startPoint x: 1304, startPoint y: 293, endPoint x: 104, endPoint y: 519, distance: 1221.1
click at [1304, 293] on link "⏎ Edit" at bounding box center [1340, 297] width 121 height 27
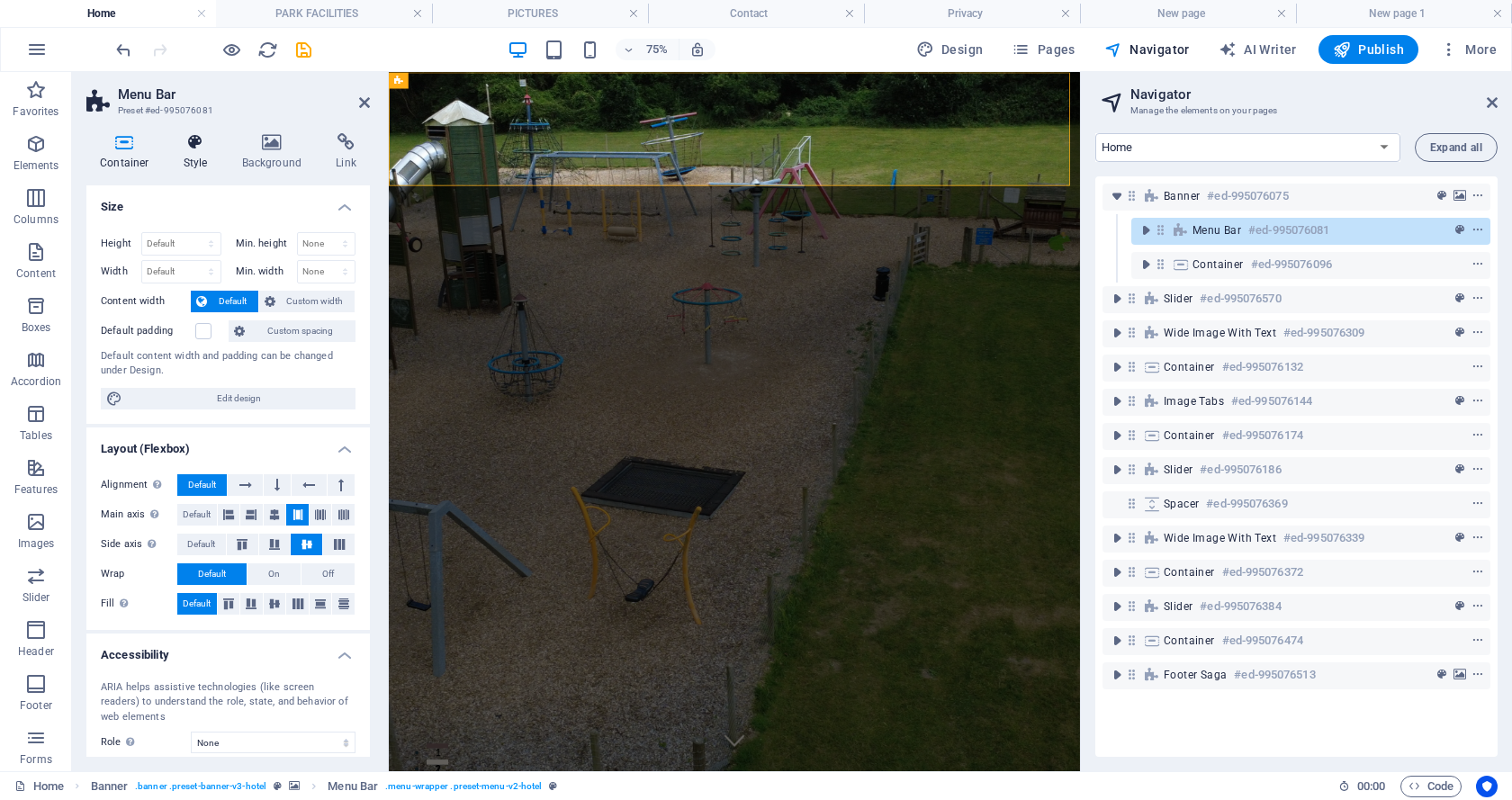
click at [194, 140] on icon at bounding box center [195, 142] width 52 height 18
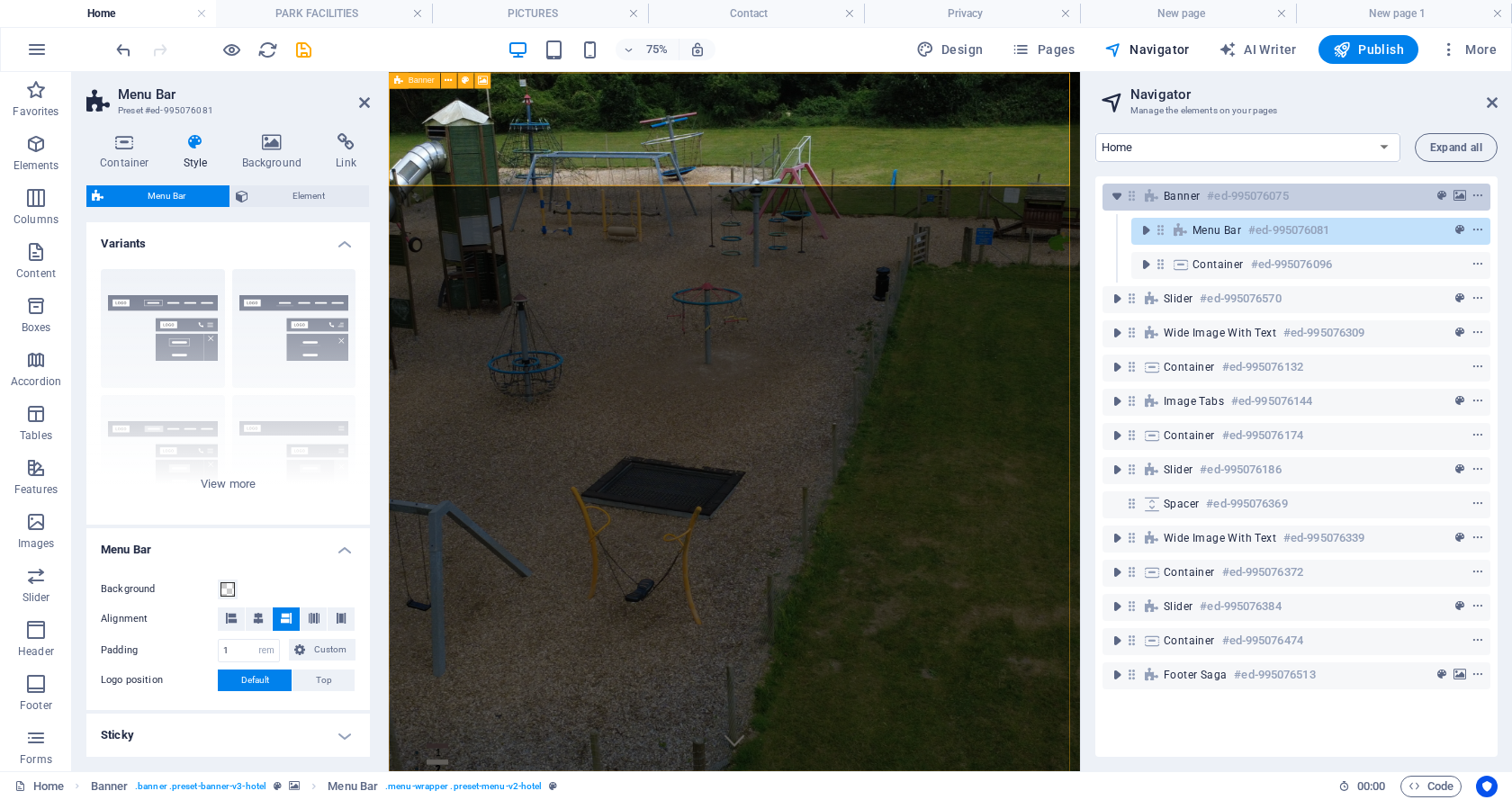
click at [1238, 195] on h6 "#ed-995076075" at bounding box center [1247, 195] width 81 height 22
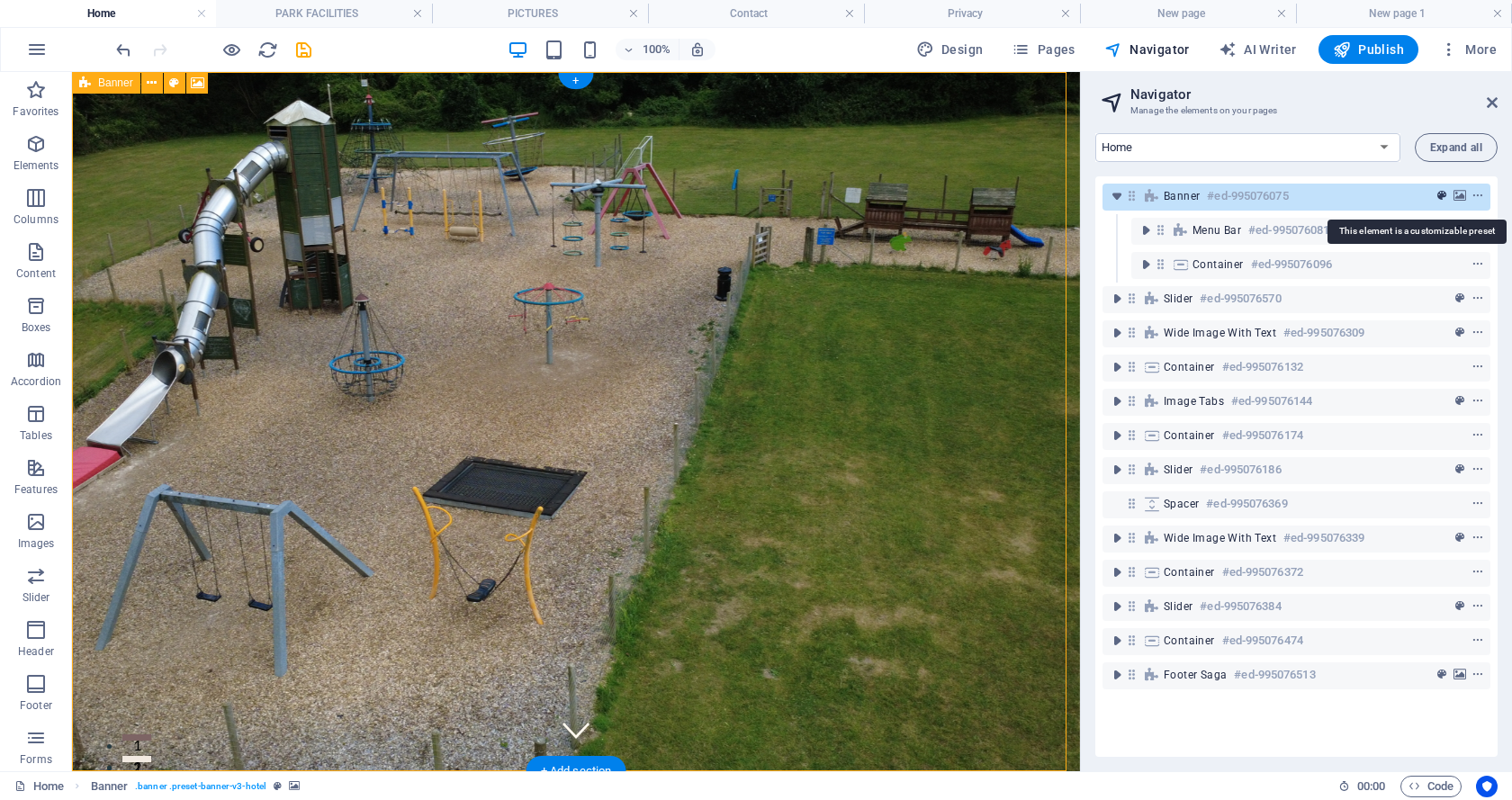
click at [1437, 194] on icon "preset" at bounding box center [1441, 195] width 9 height 12
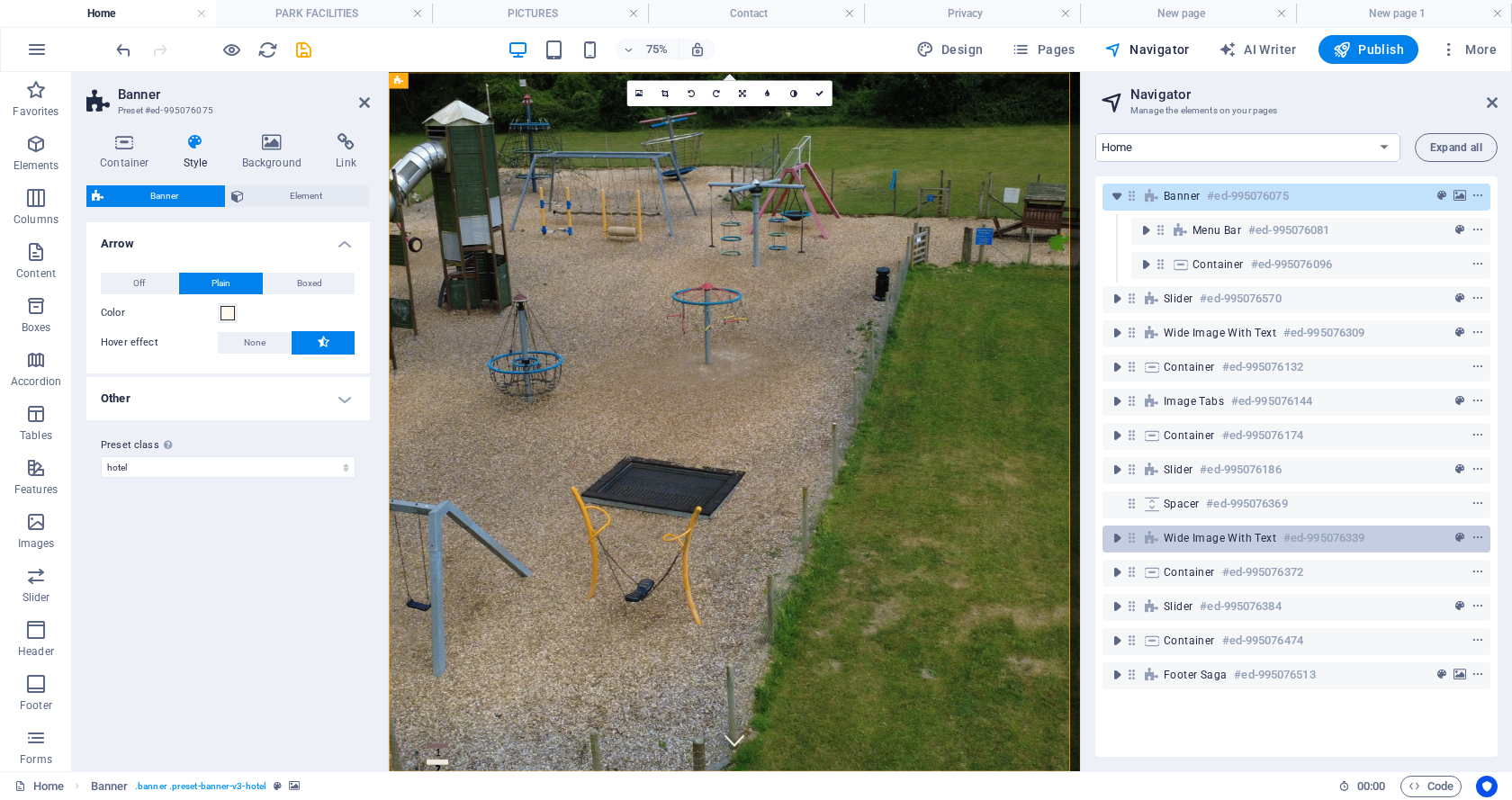
click at [1188, 539] on span "Wide image with text" at bounding box center [1219, 537] width 112 height 14
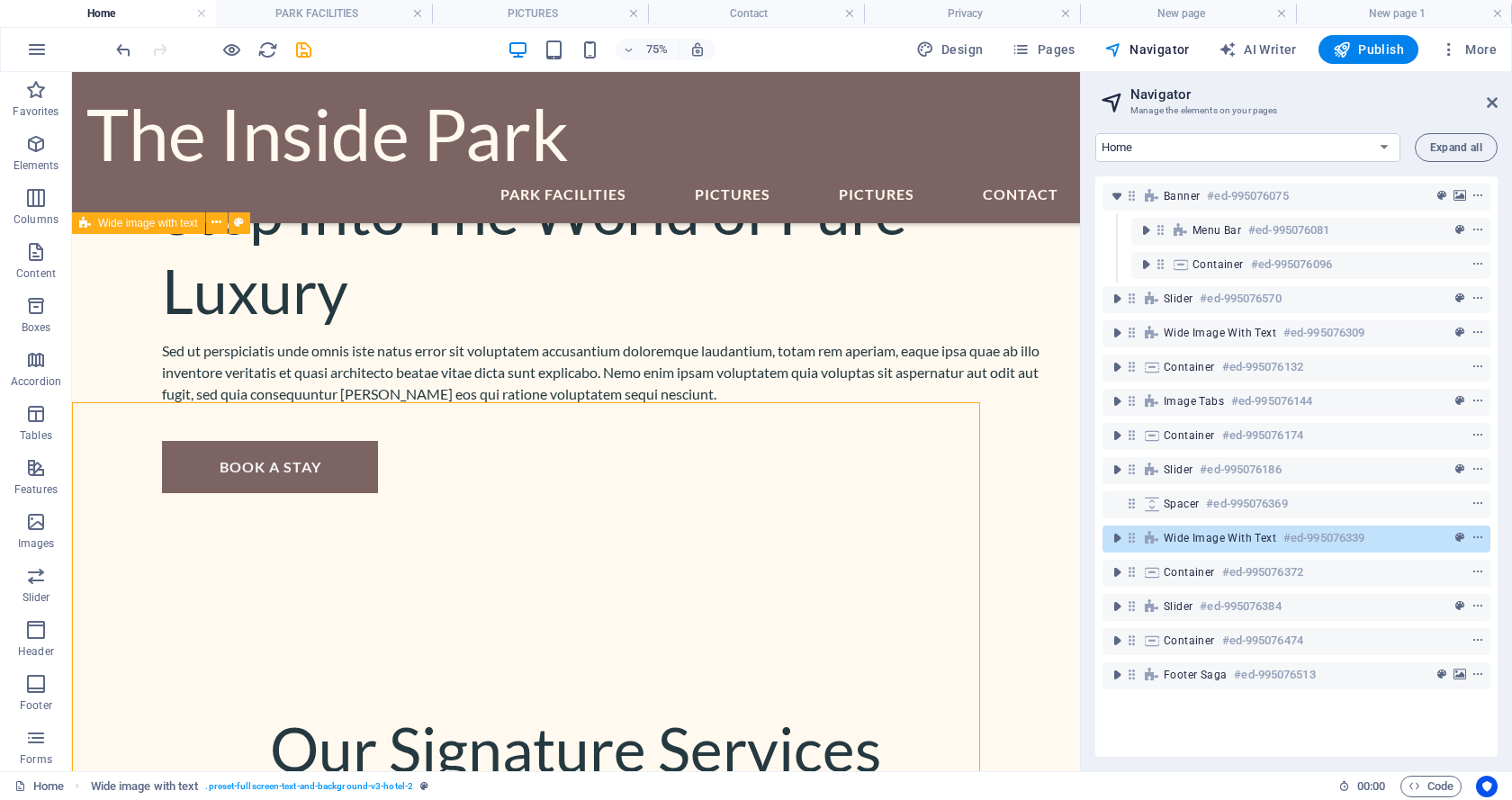
scroll to position [3964, 0]
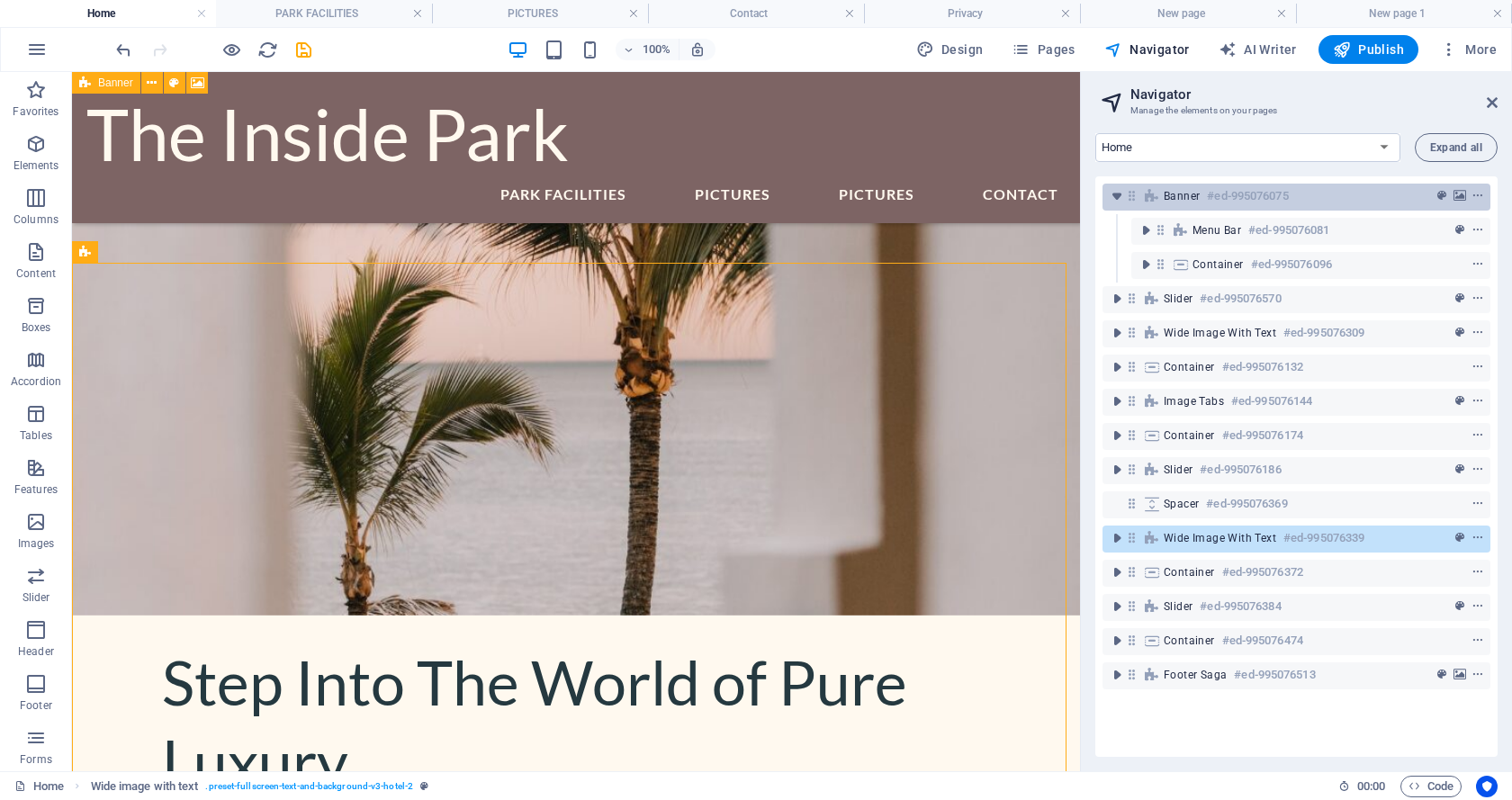
click at [1189, 194] on span "Banner" at bounding box center [1181, 195] width 36 height 14
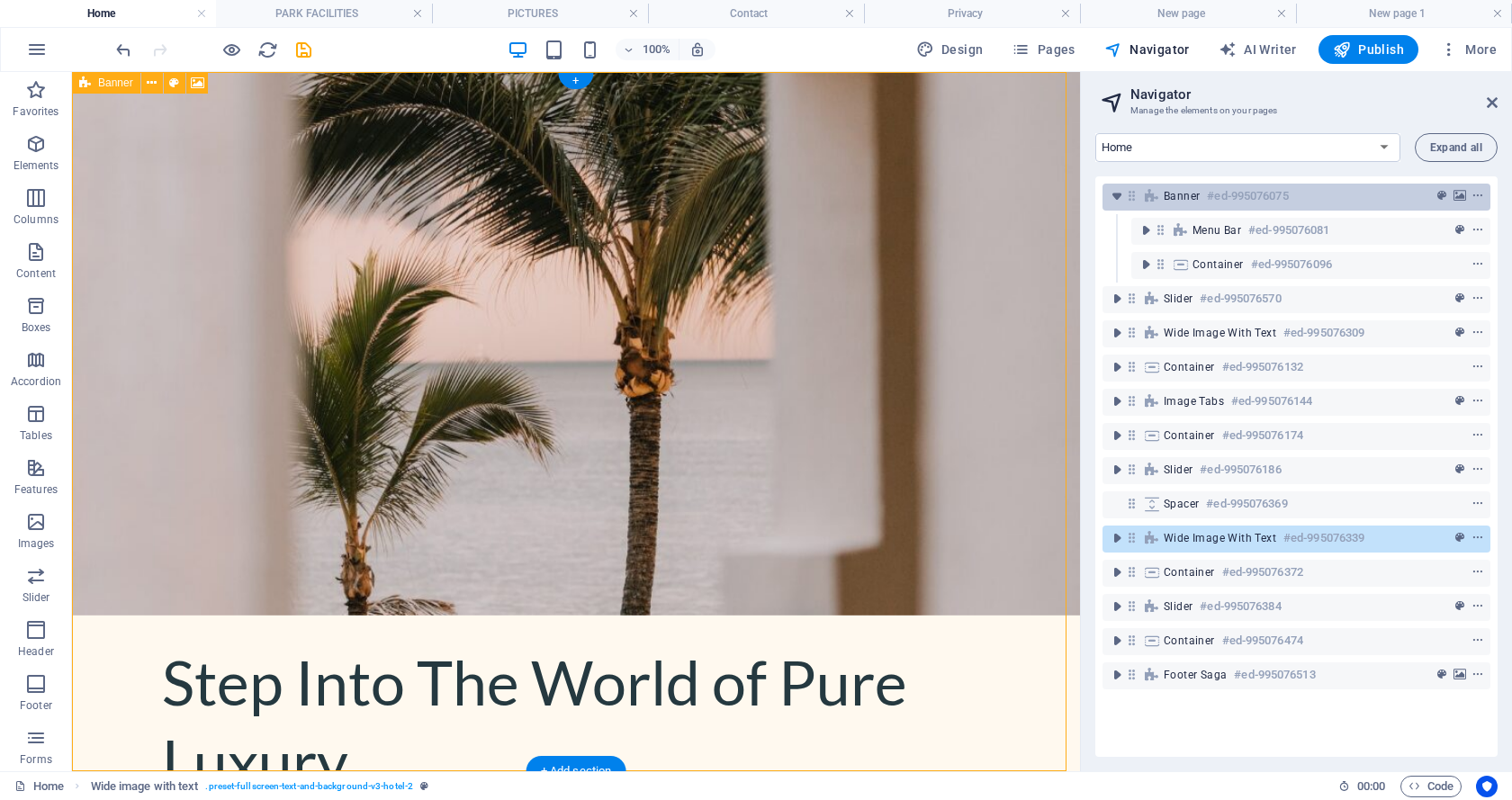
scroll to position [0, 0]
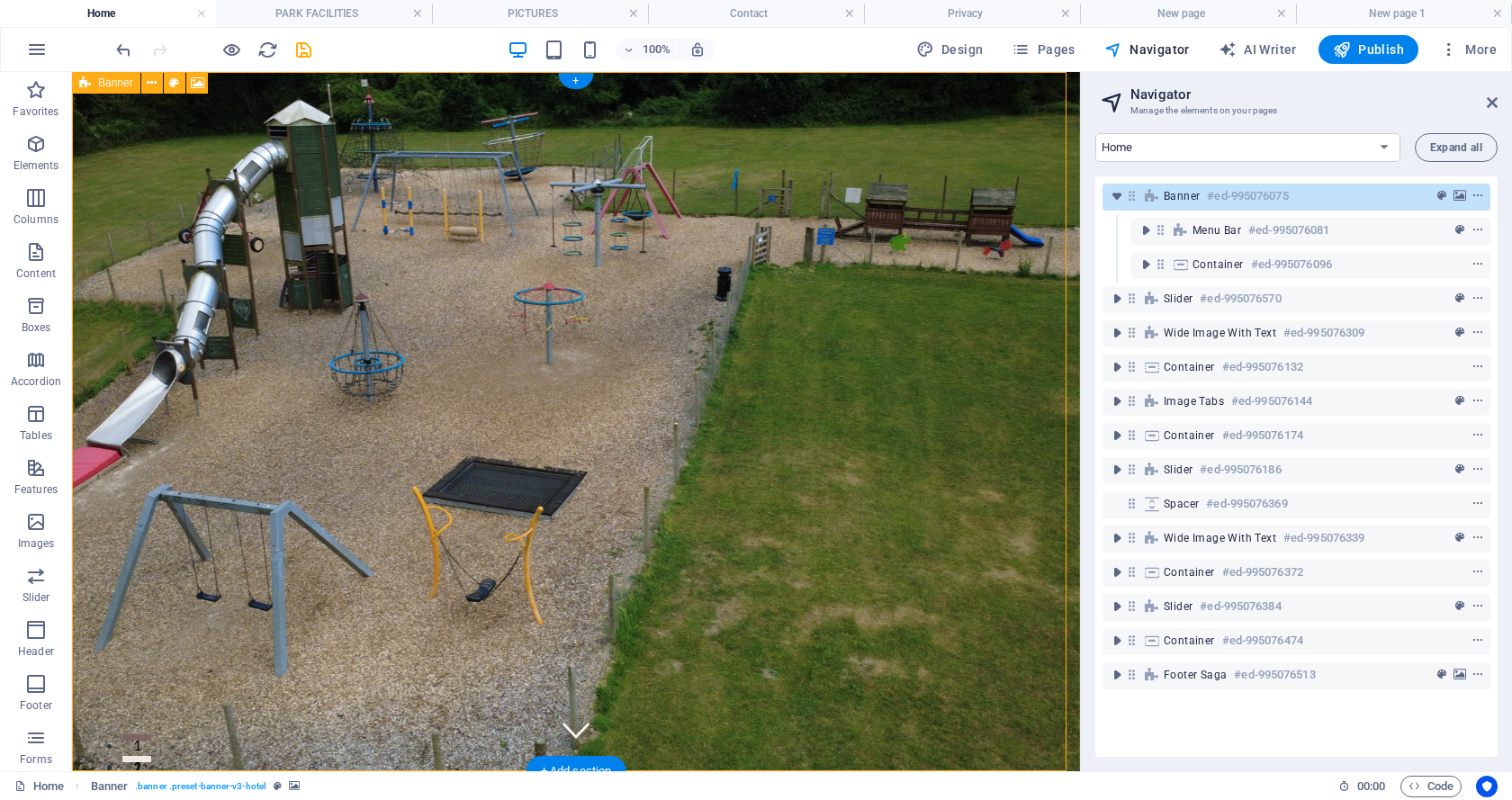
click at [1191, 194] on span "Banner" at bounding box center [1181, 195] width 36 height 14
click at [1472, 194] on icon "context-menu" at bounding box center [1477, 195] width 12 height 12
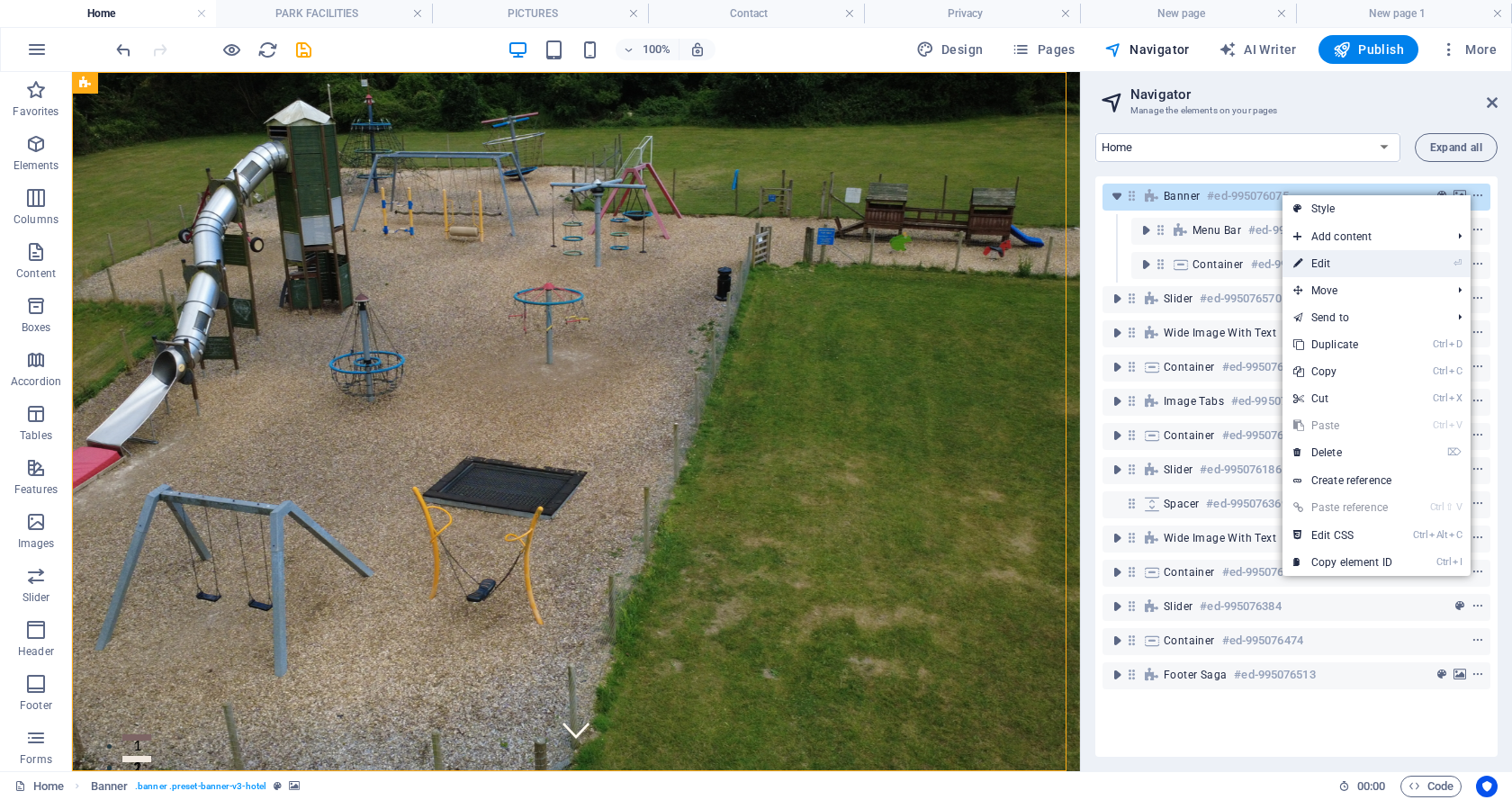
click at [1317, 262] on link "⏎ Edit" at bounding box center [1342, 263] width 121 height 27
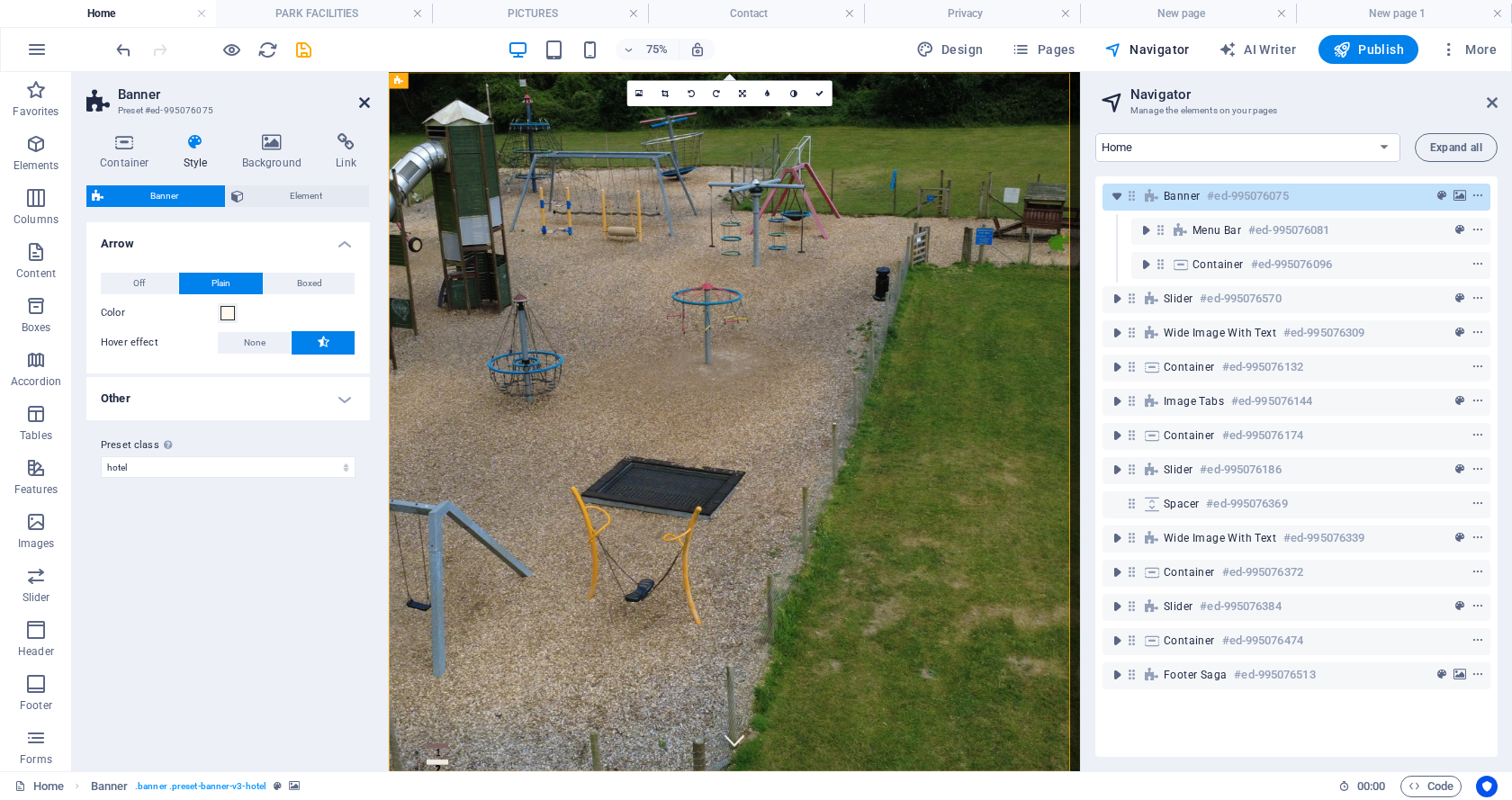
click at [361, 104] on icon at bounding box center [364, 103] width 11 height 14
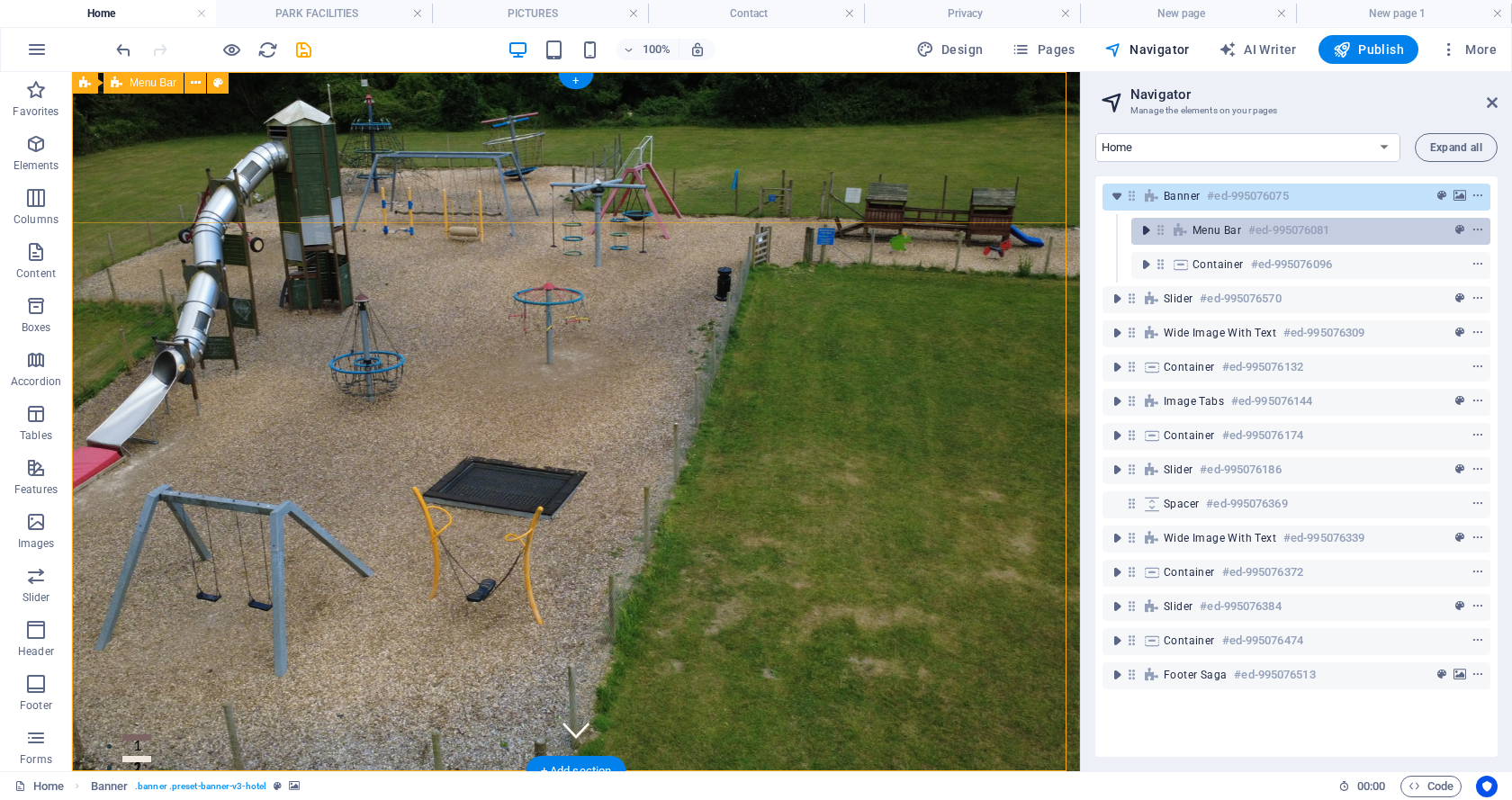
click at [1144, 229] on icon "toggle-expand" at bounding box center [1145, 230] width 18 height 18
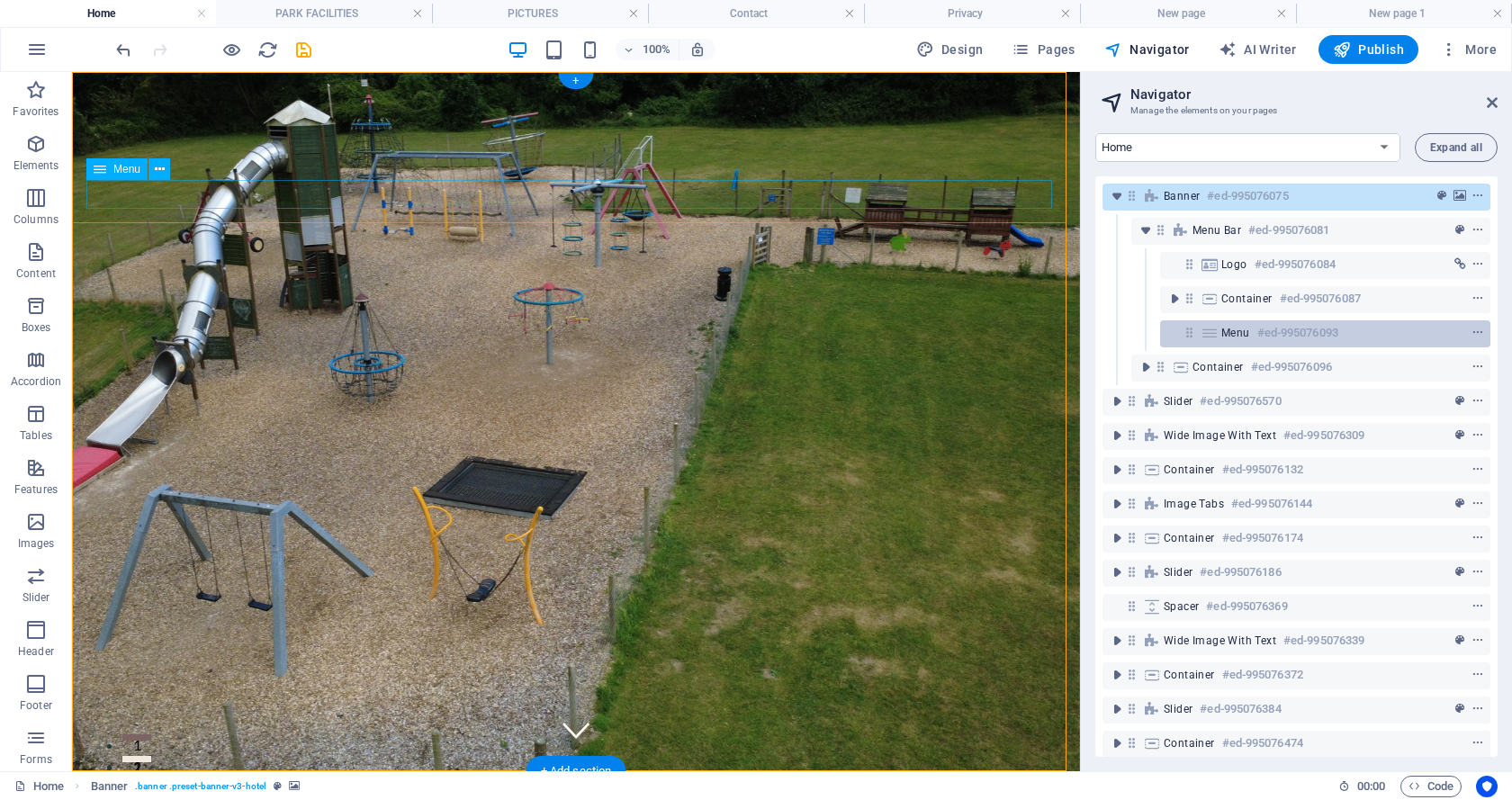
click at [1253, 331] on div "Menu #ed-995076093" at bounding box center [1310, 332] width 179 height 22
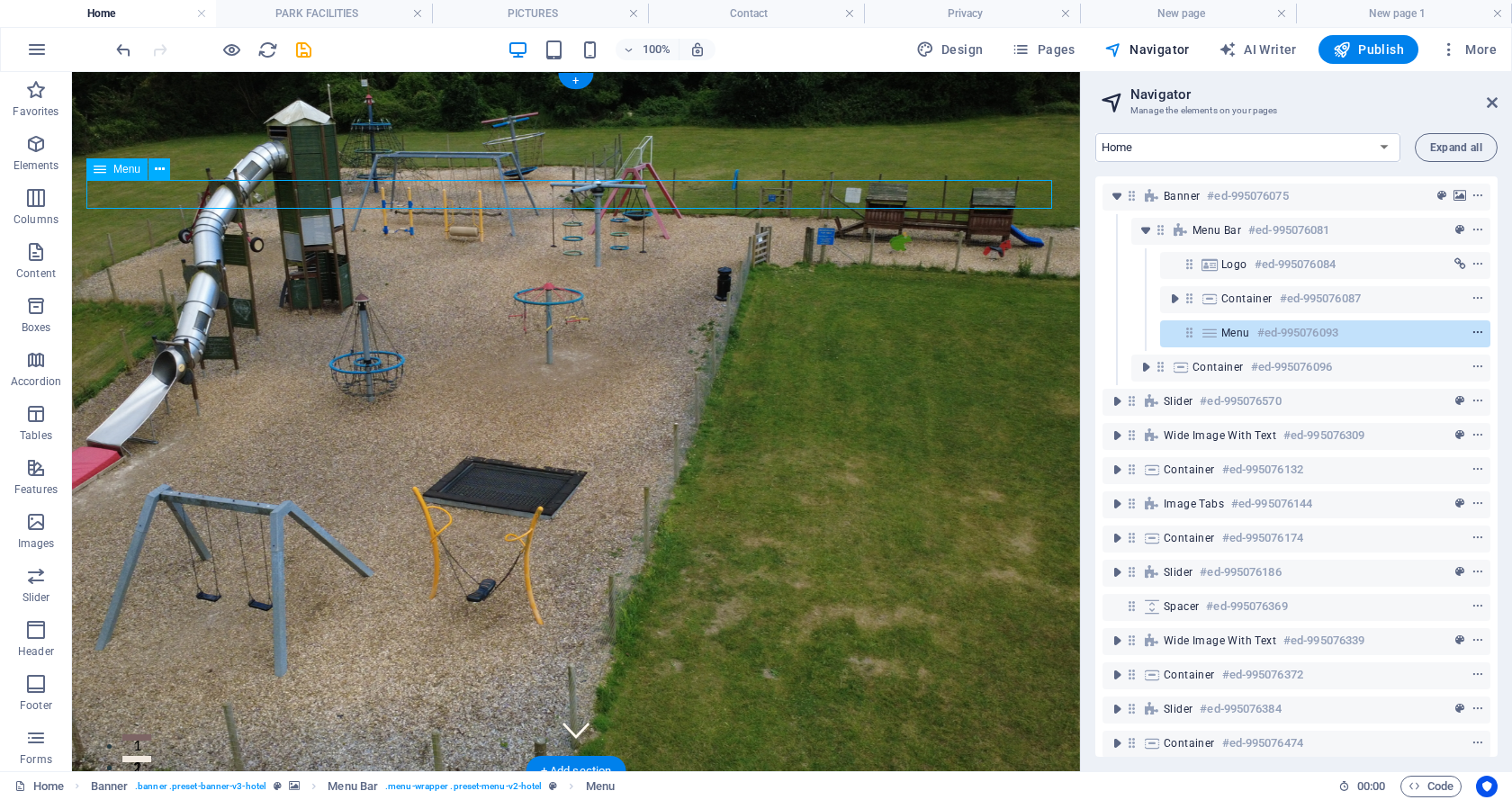
click at [1475, 330] on icon "context-menu" at bounding box center [1477, 332] width 12 height 12
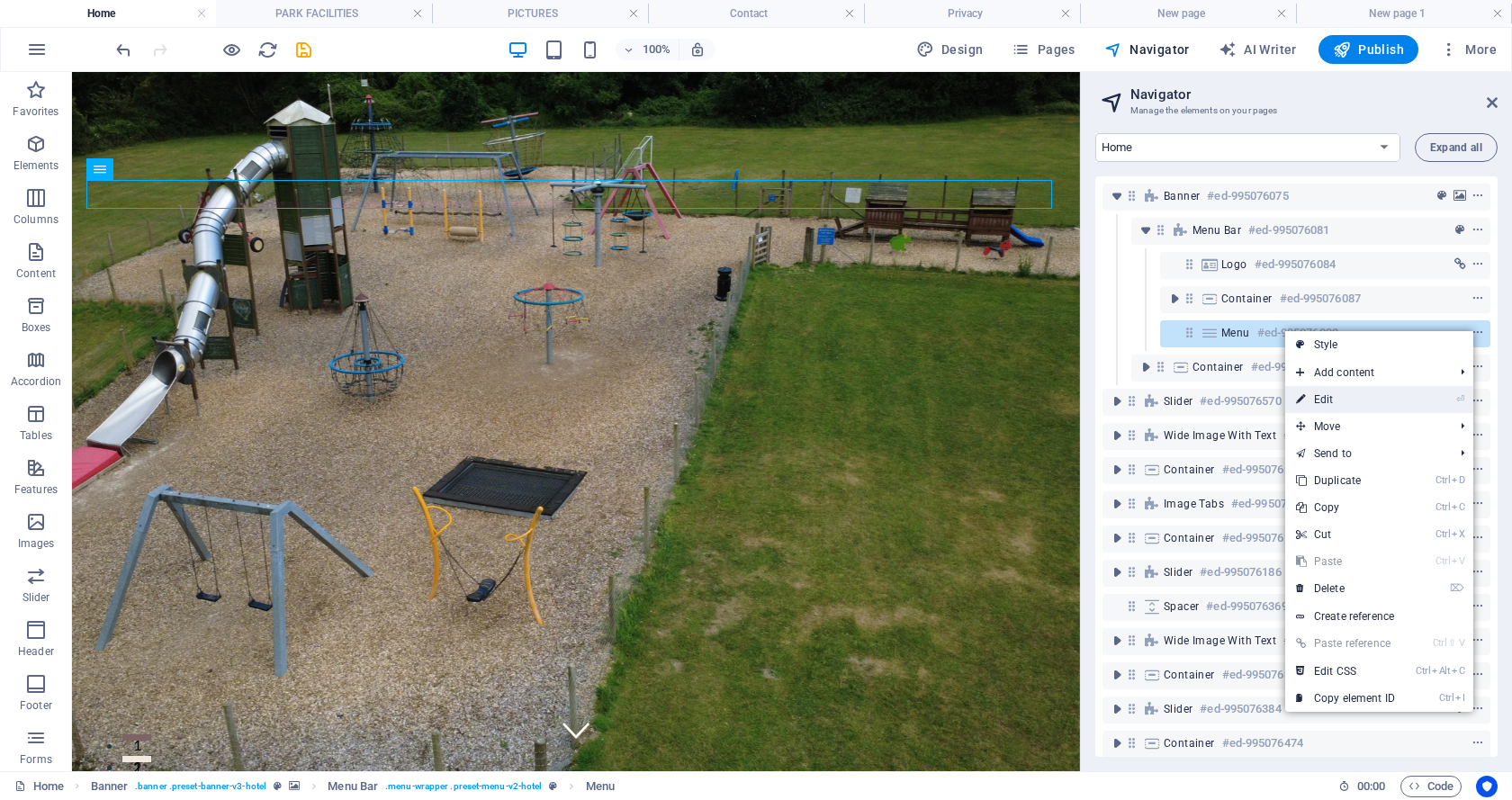
click at [1332, 394] on link "⏎ Edit" at bounding box center [1345, 400] width 121 height 27
select select "2"
select select
select select "2"
select select
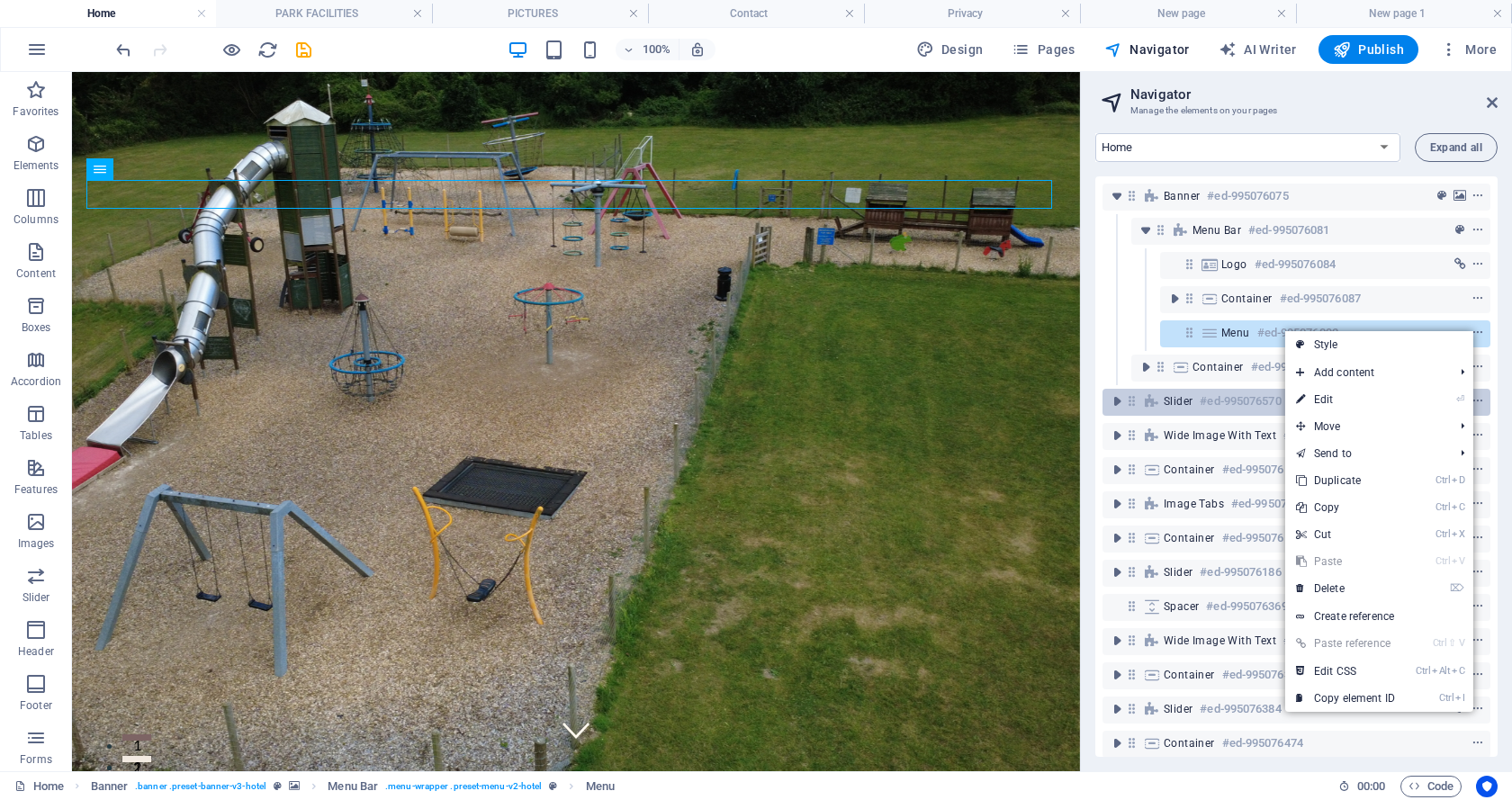
select select "4"
select select
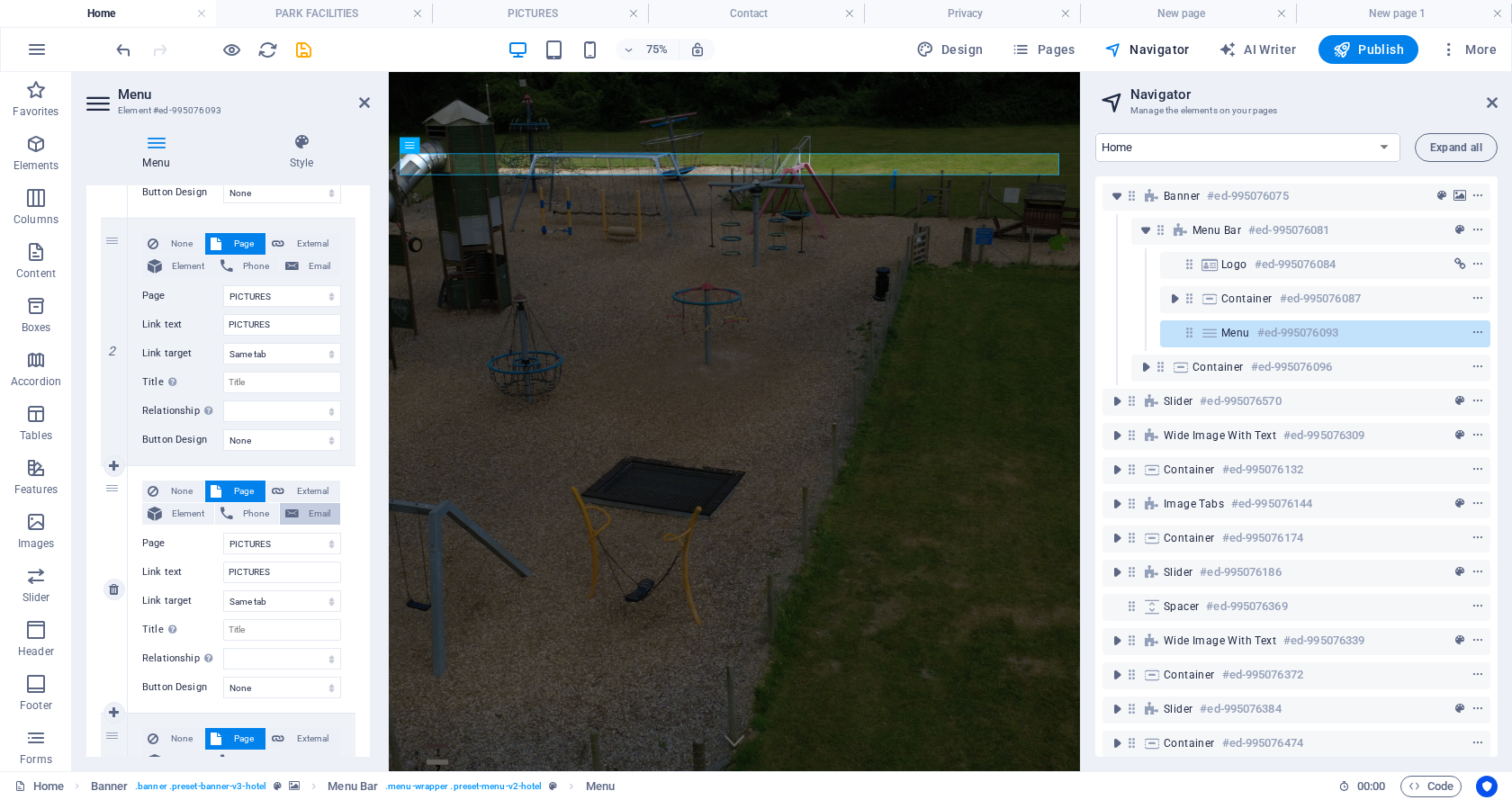
scroll to position [180, 0]
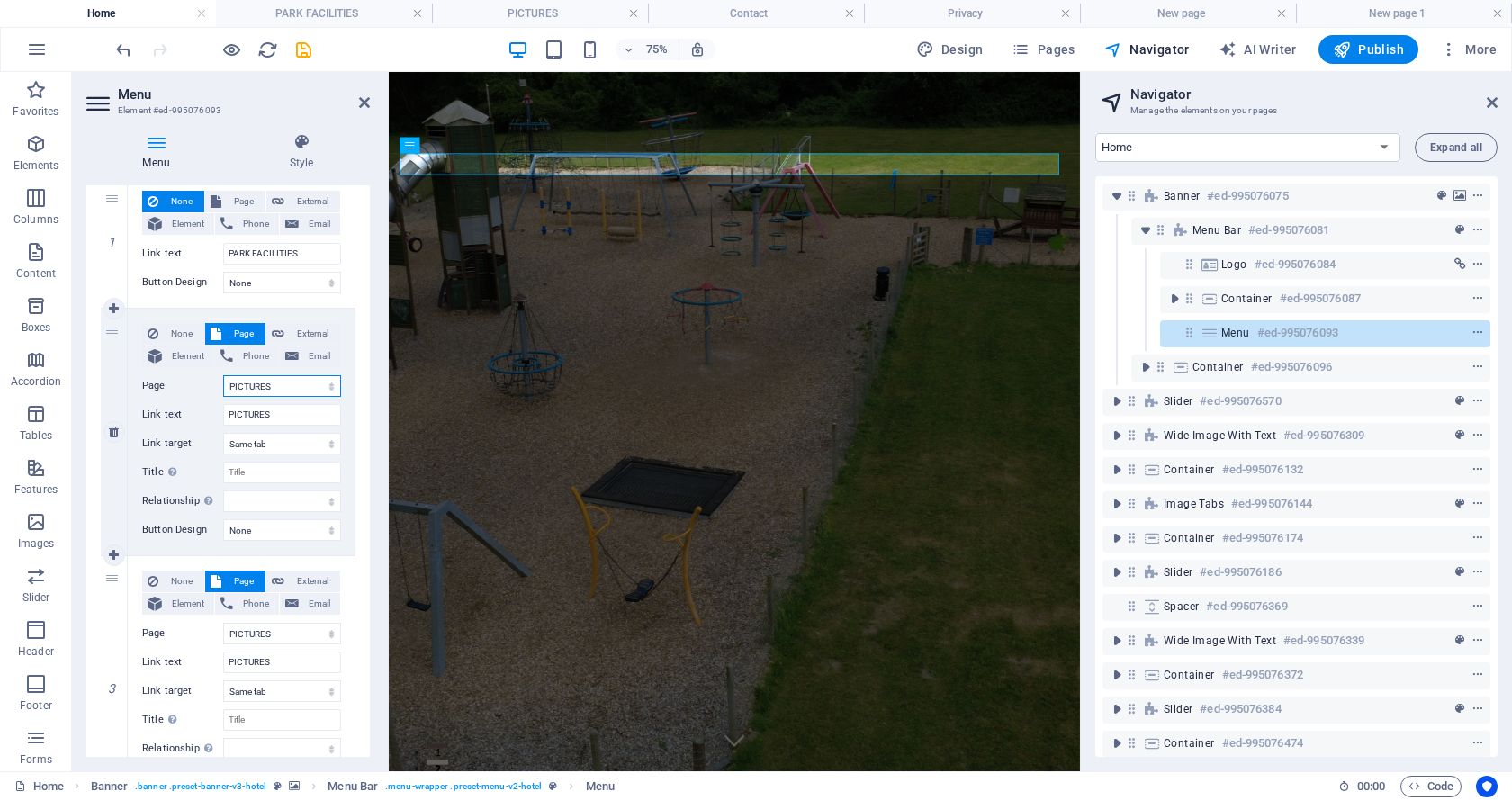
click at [285, 384] on select "Home PARK FACILITIES PICTURES New page Contact Privacy New page 1" at bounding box center [282, 386] width 118 height 22
select select "1"
click at [223, 376] on select "Home PARK FACILITIES PICTURES New page Contact Privacy New page 1" at bounding box center [282, 386] width 118 height 22
type input "PARK FACILITIES"
select select
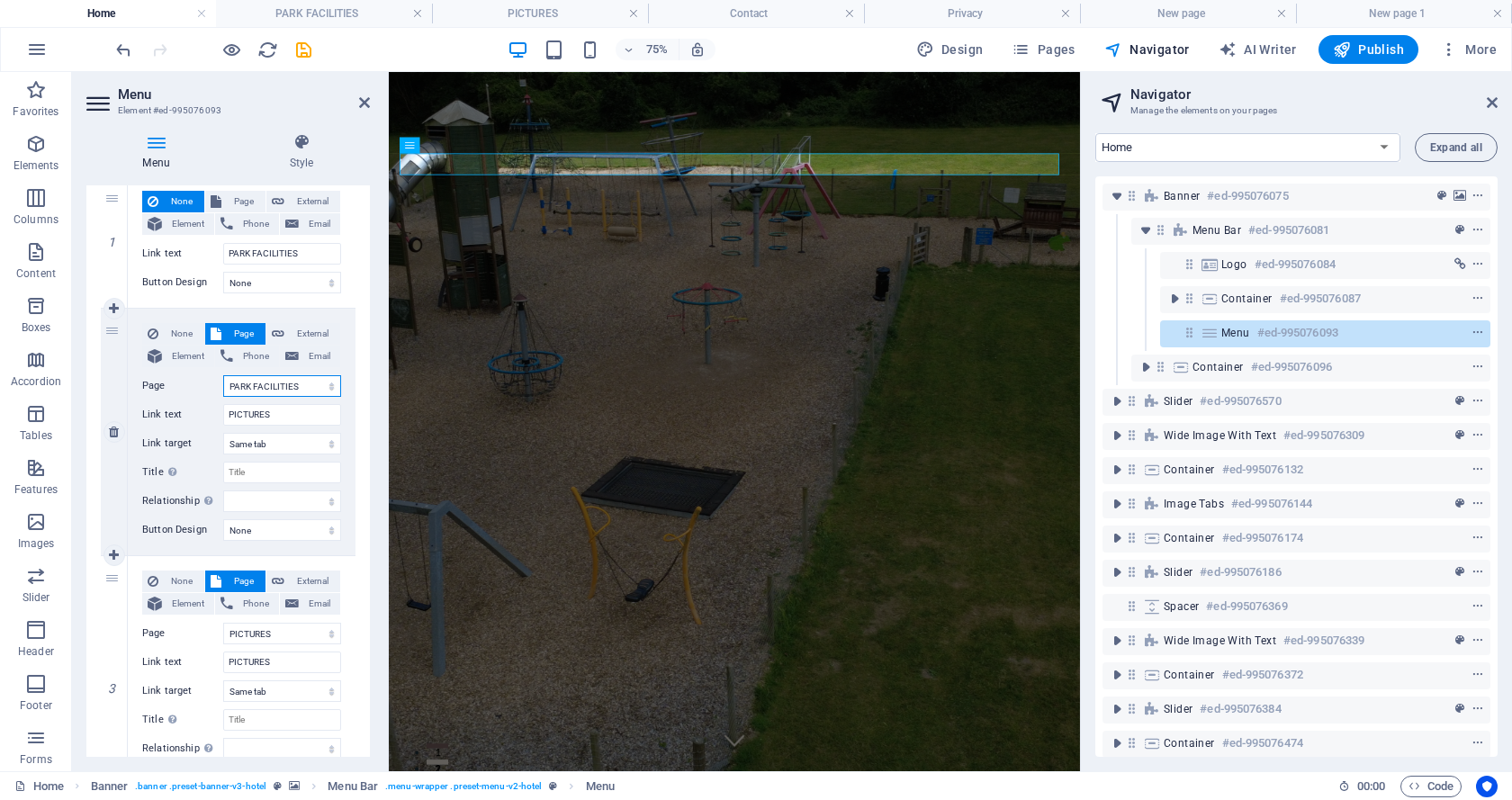
select select
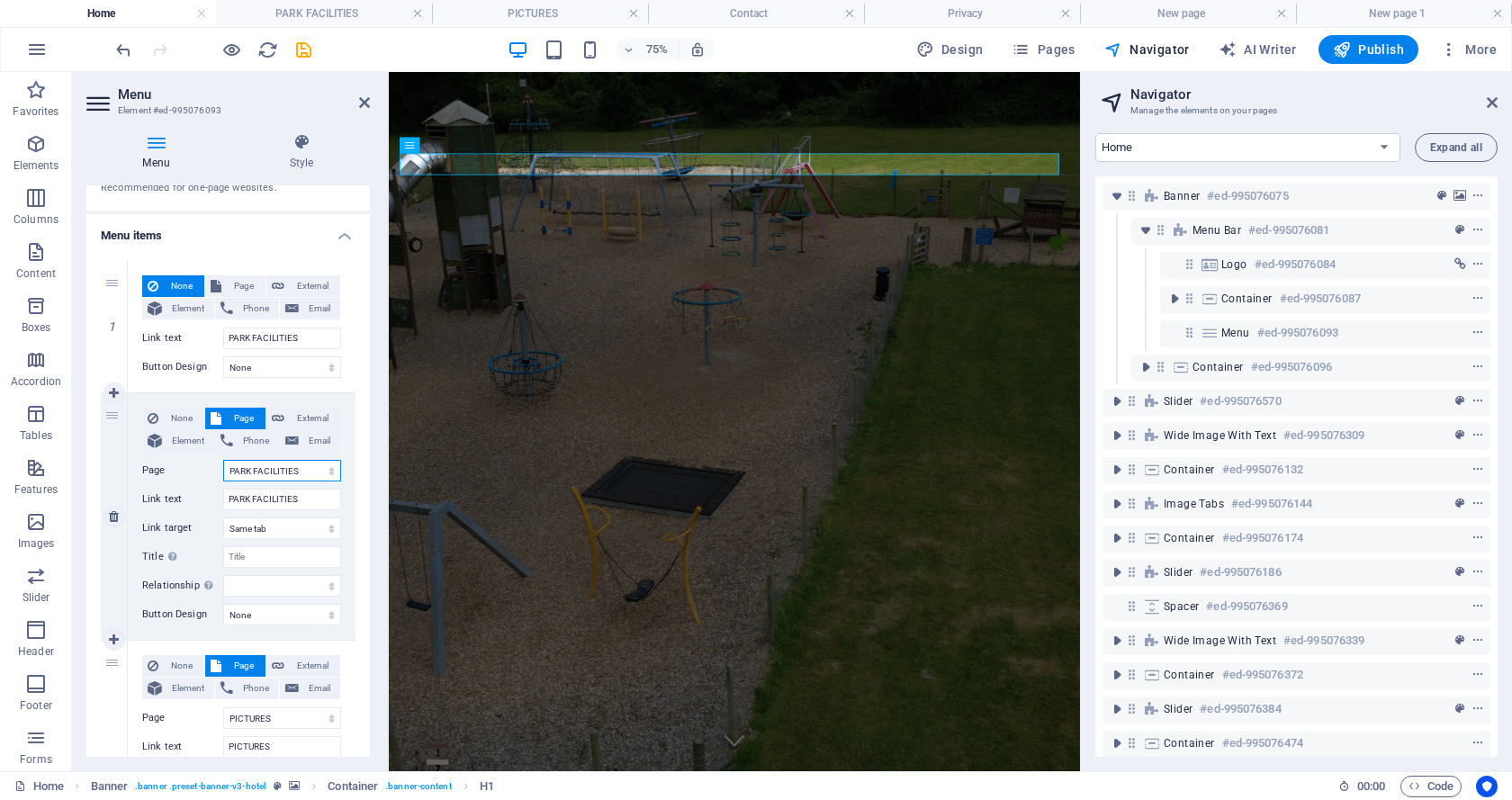
scroll to position [0, 0]
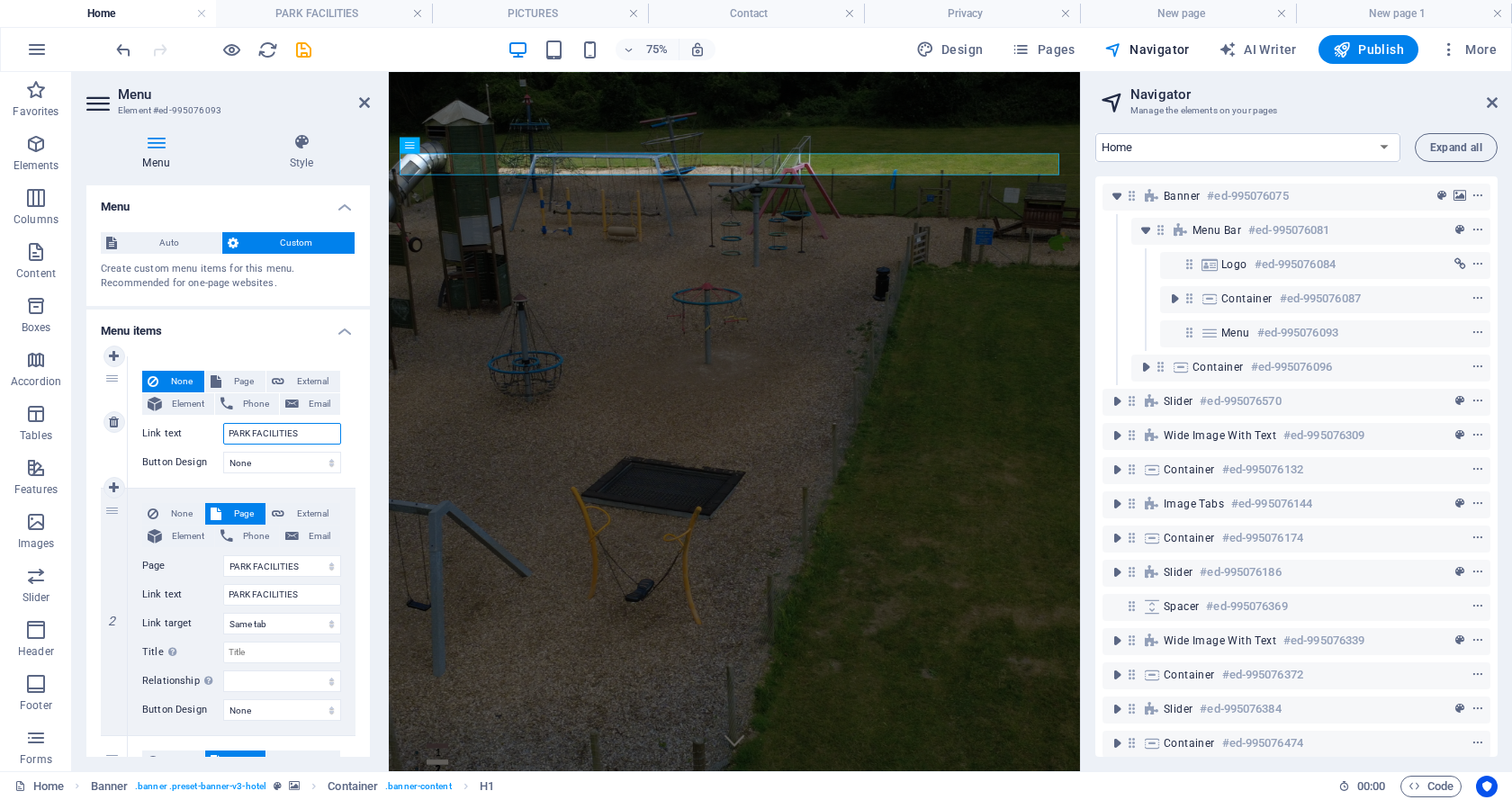
click at [310, 429] on input "PARK FACILITIES" at bounding box center [282, 433] width 118 height 22
type input "P"
select select
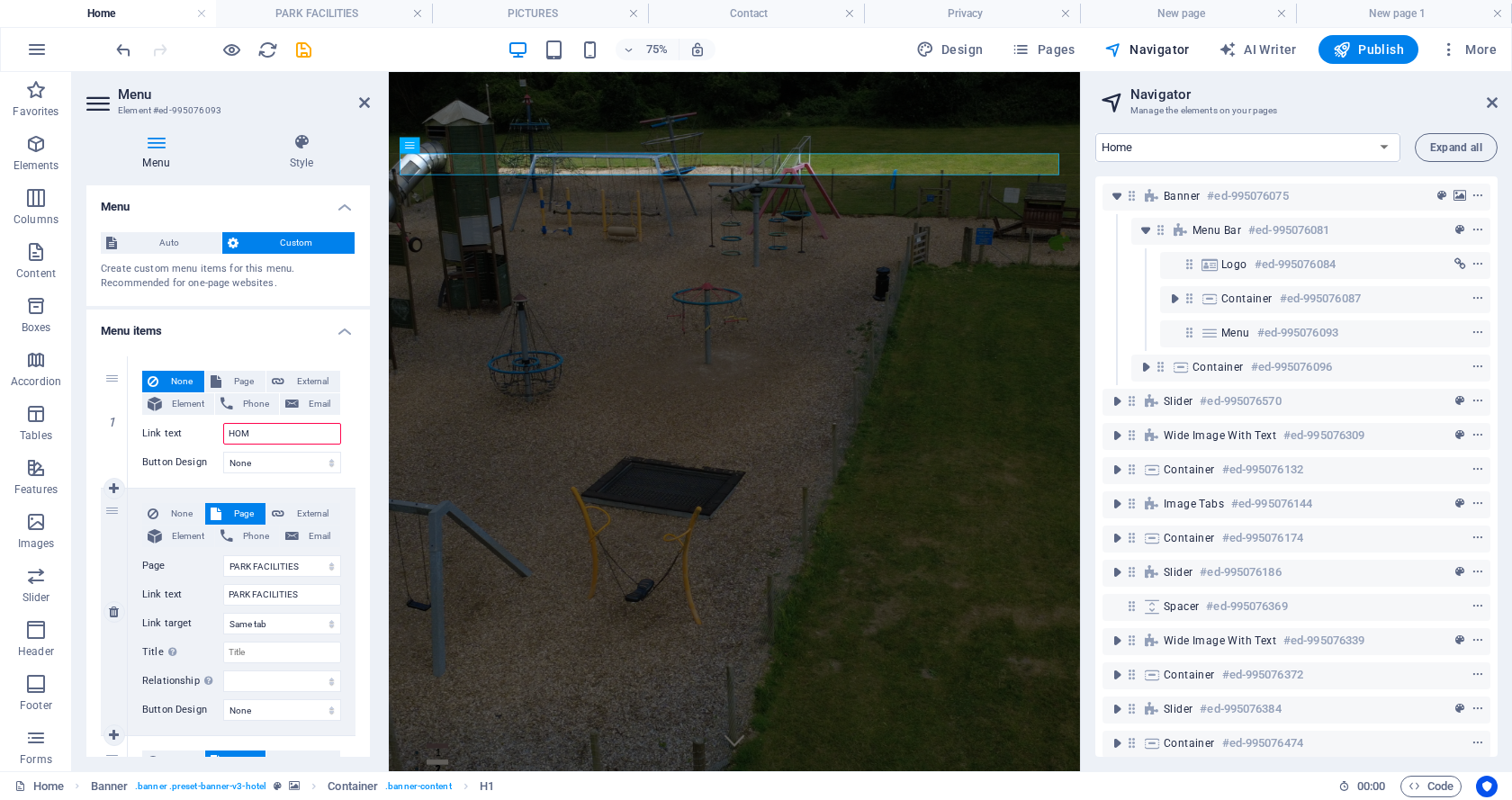
type input "HOME"
select select
type input "HOME"
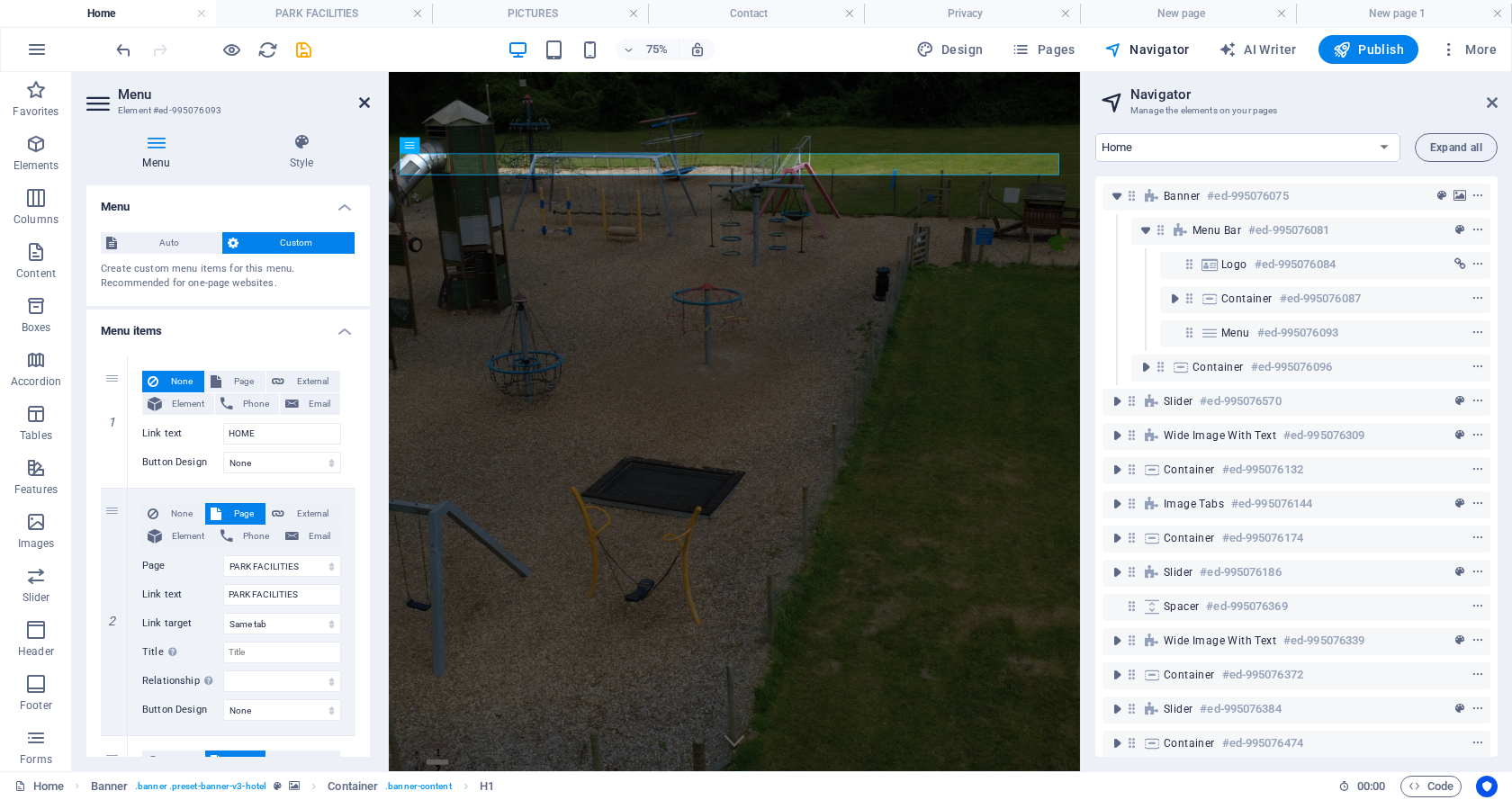
click at [361, 100] on icon at bounding box center [364, 103] width 11 height 14
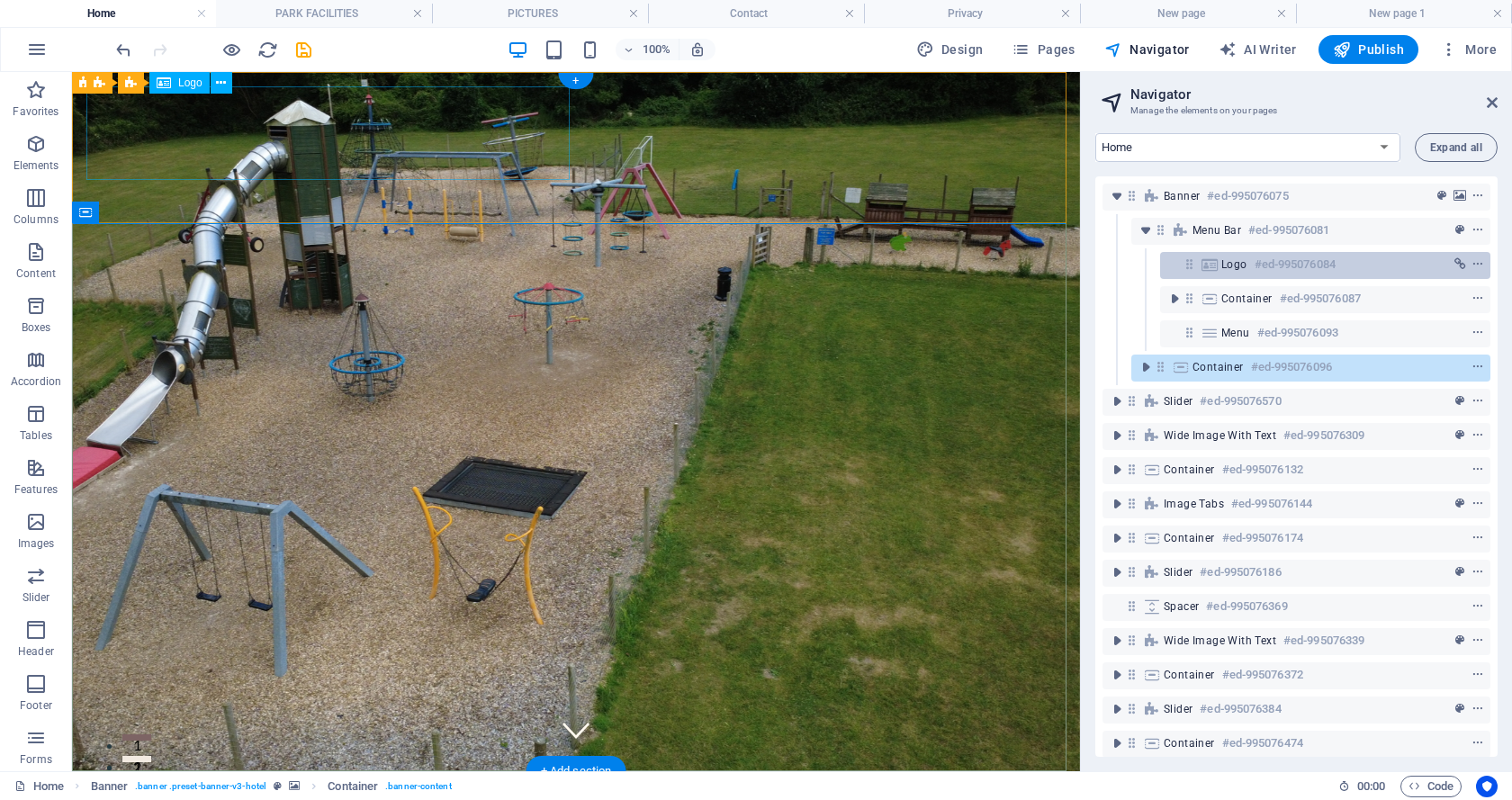
click at [1287, 262] on h6 "#ed-995076084" at bounding box center [1294, 264] width 81 height 22
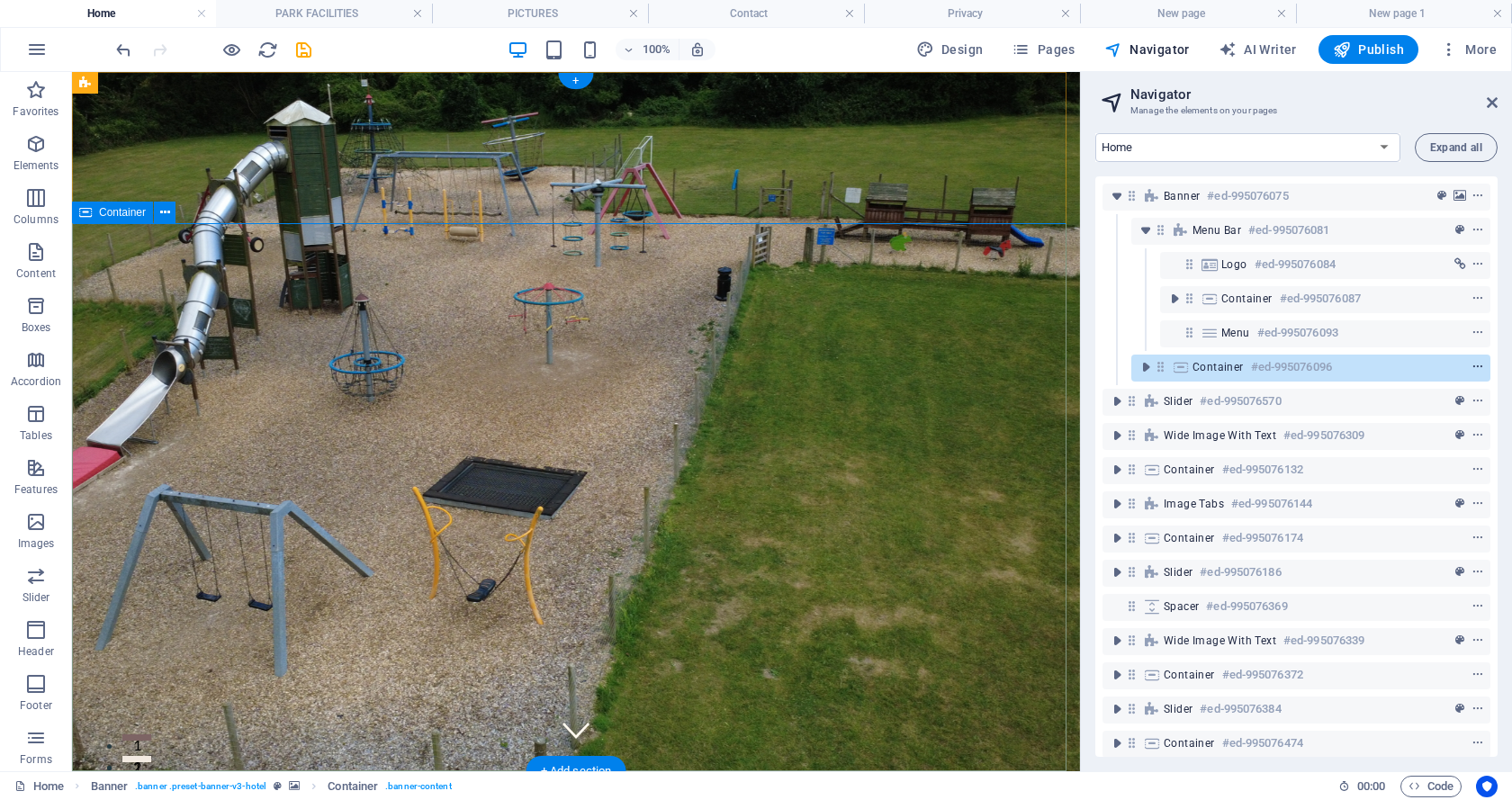
click at [1471, 364] on icon "context-menu" at bounding box center [1477, 367] width 12 height 12
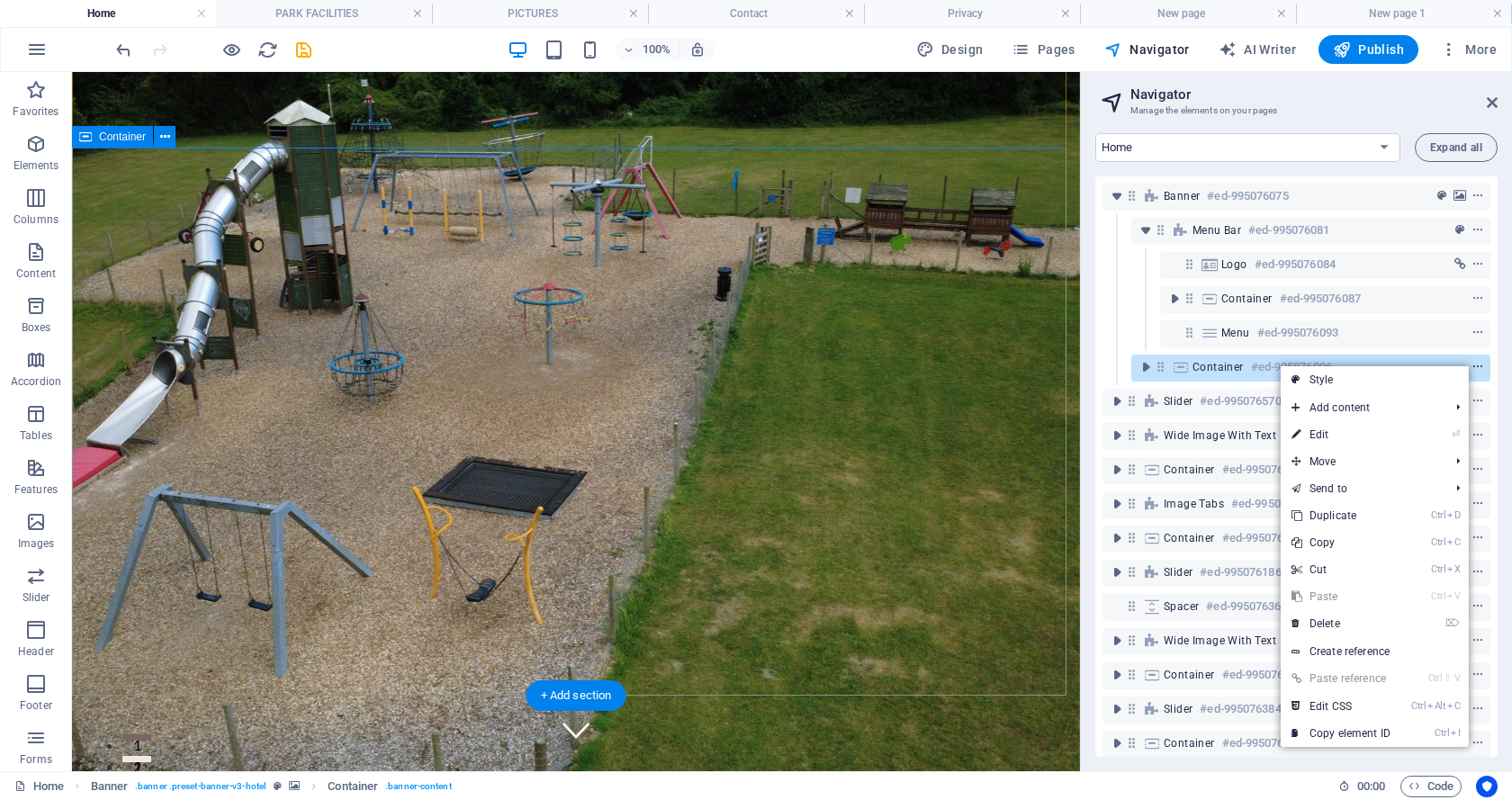
scroll to position [76, 0]
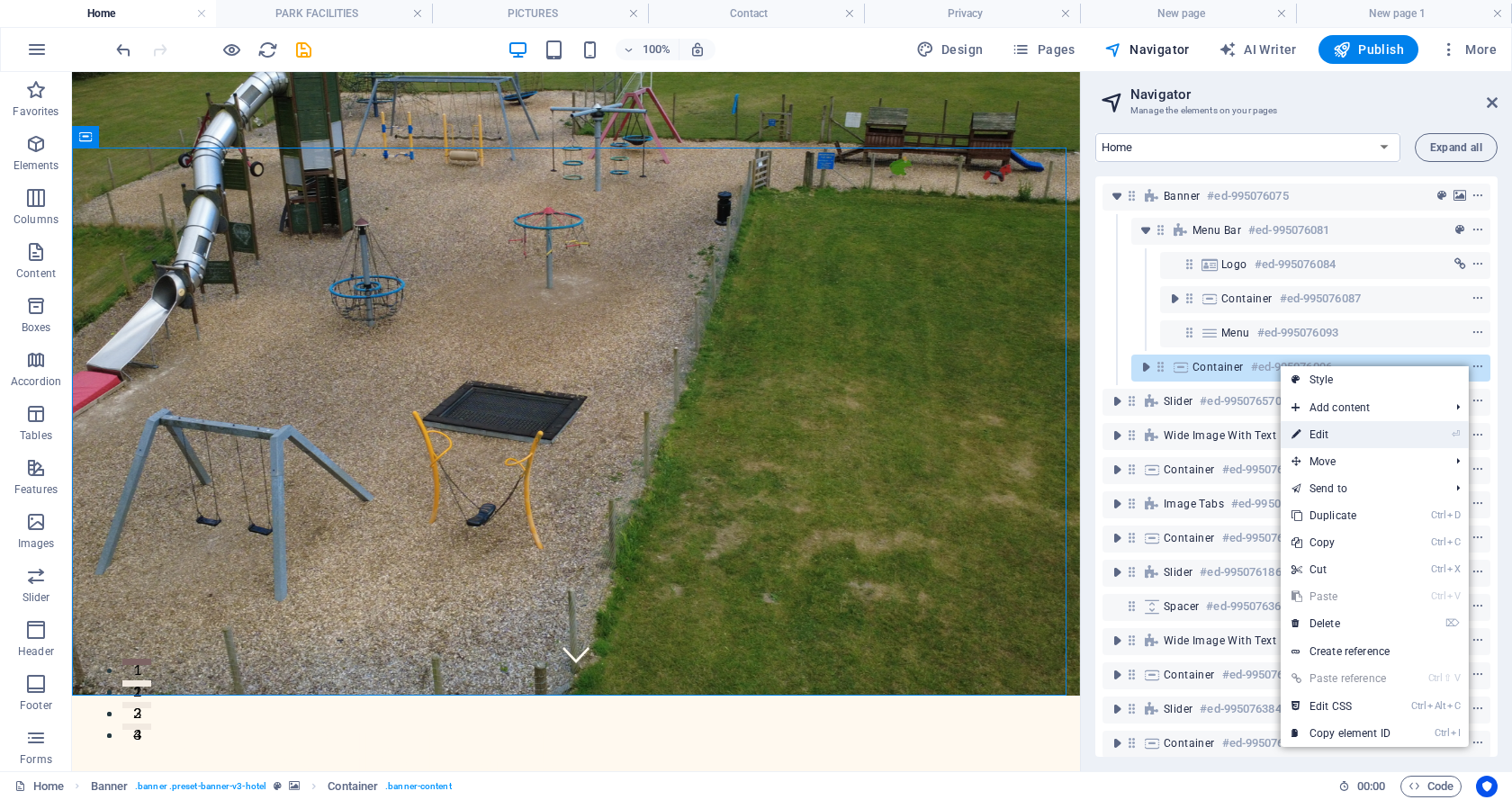
click at [1321, 433] on link "⏎ Edit" at bounding box center [1340, 434] width 121 height 27
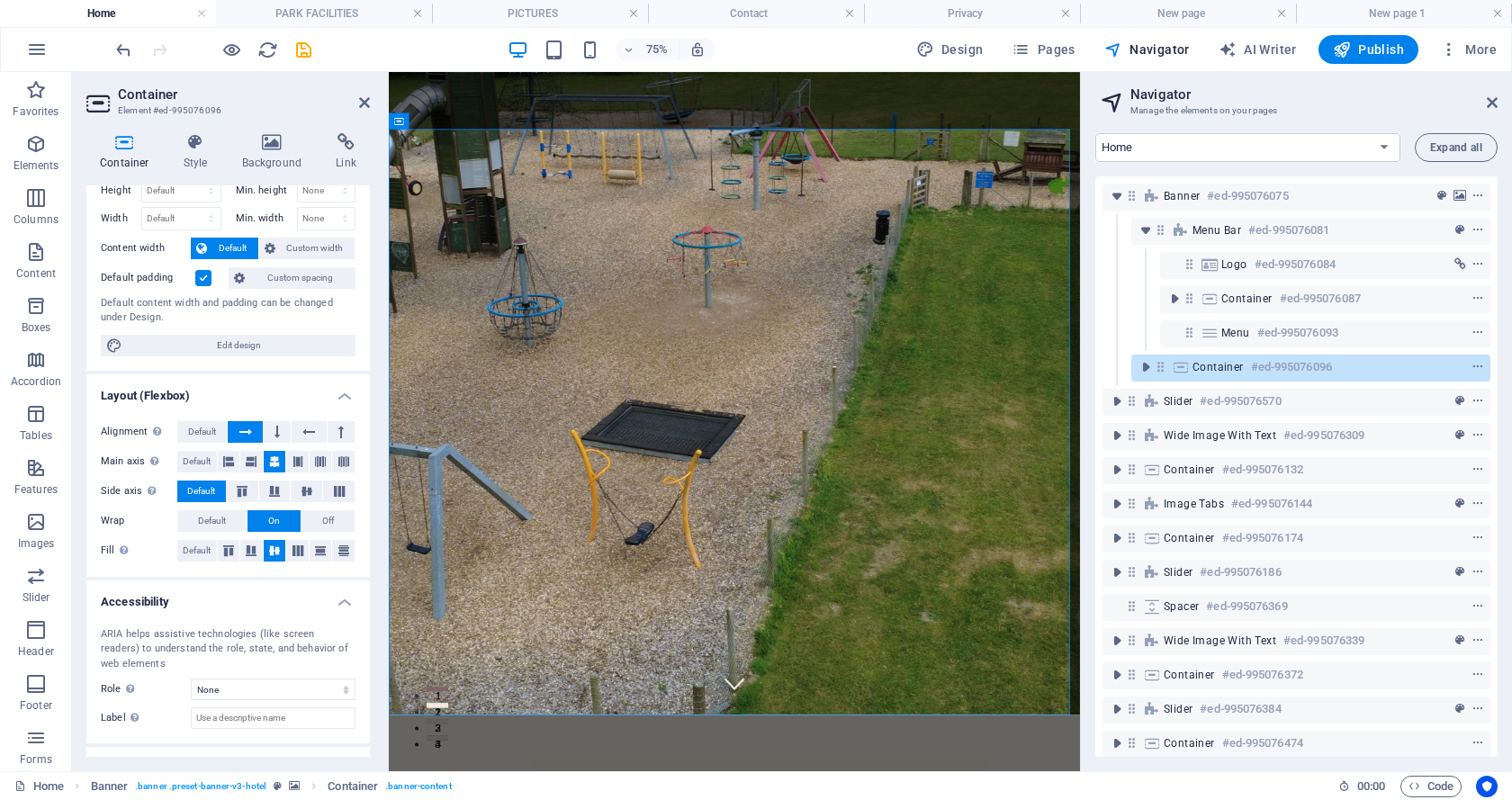
scroll to position [0, 0]
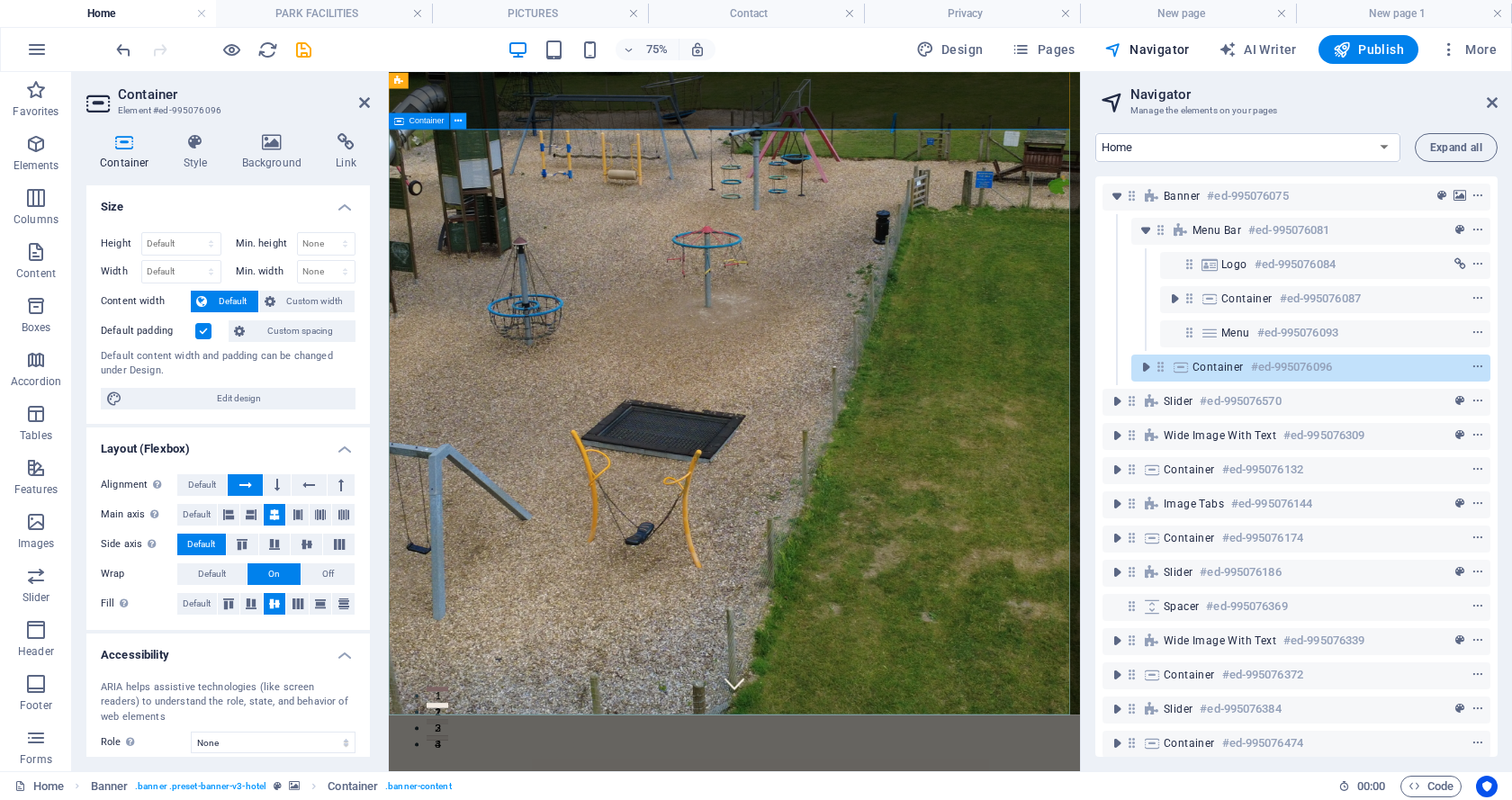
click at [454, 120] on icon at bounding box center [458, 120] width 8 height 14
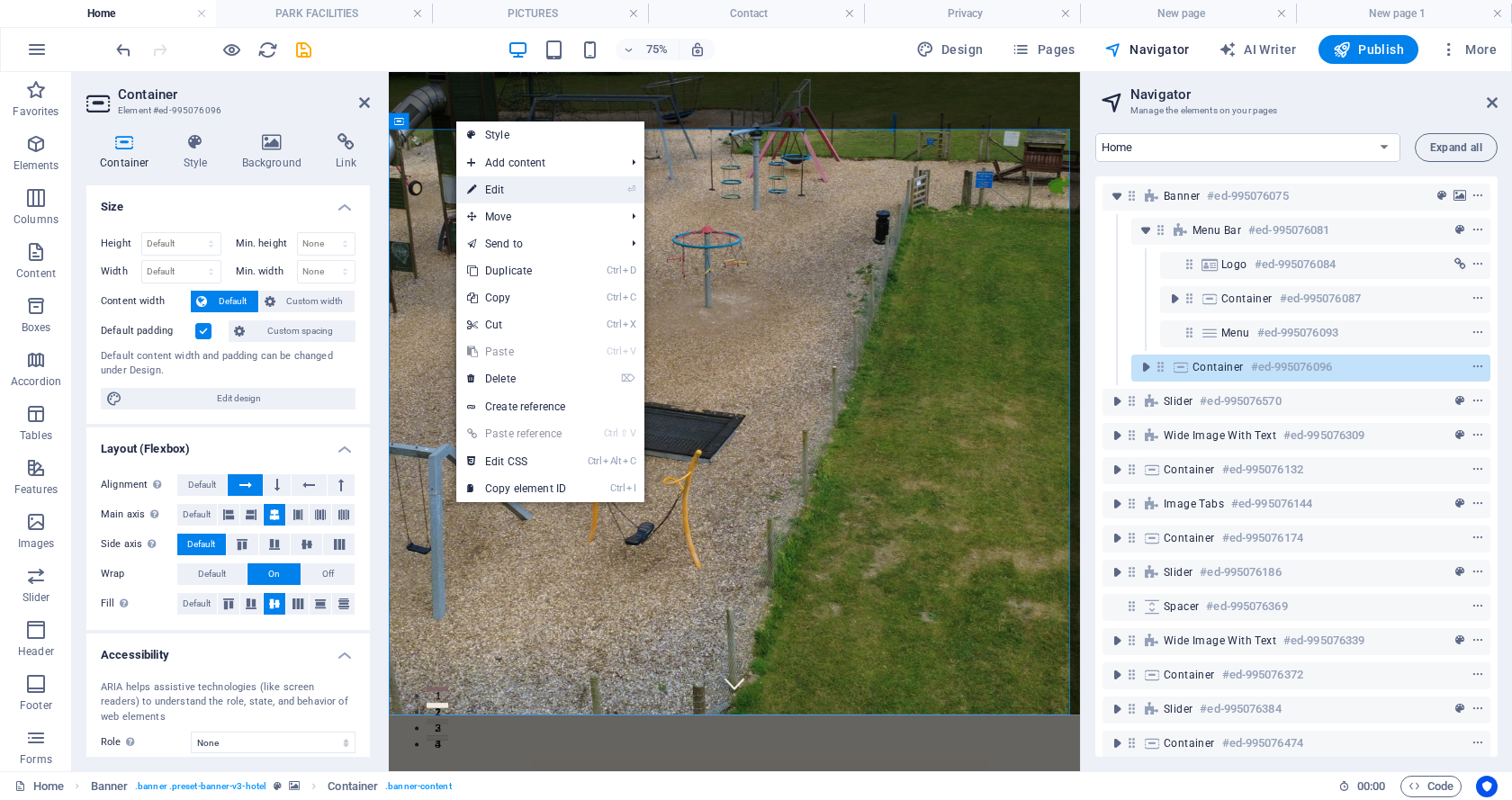
click at [494, 188] on link "⏎ Edit" at bounding box center [516, 190] width 121 height 27
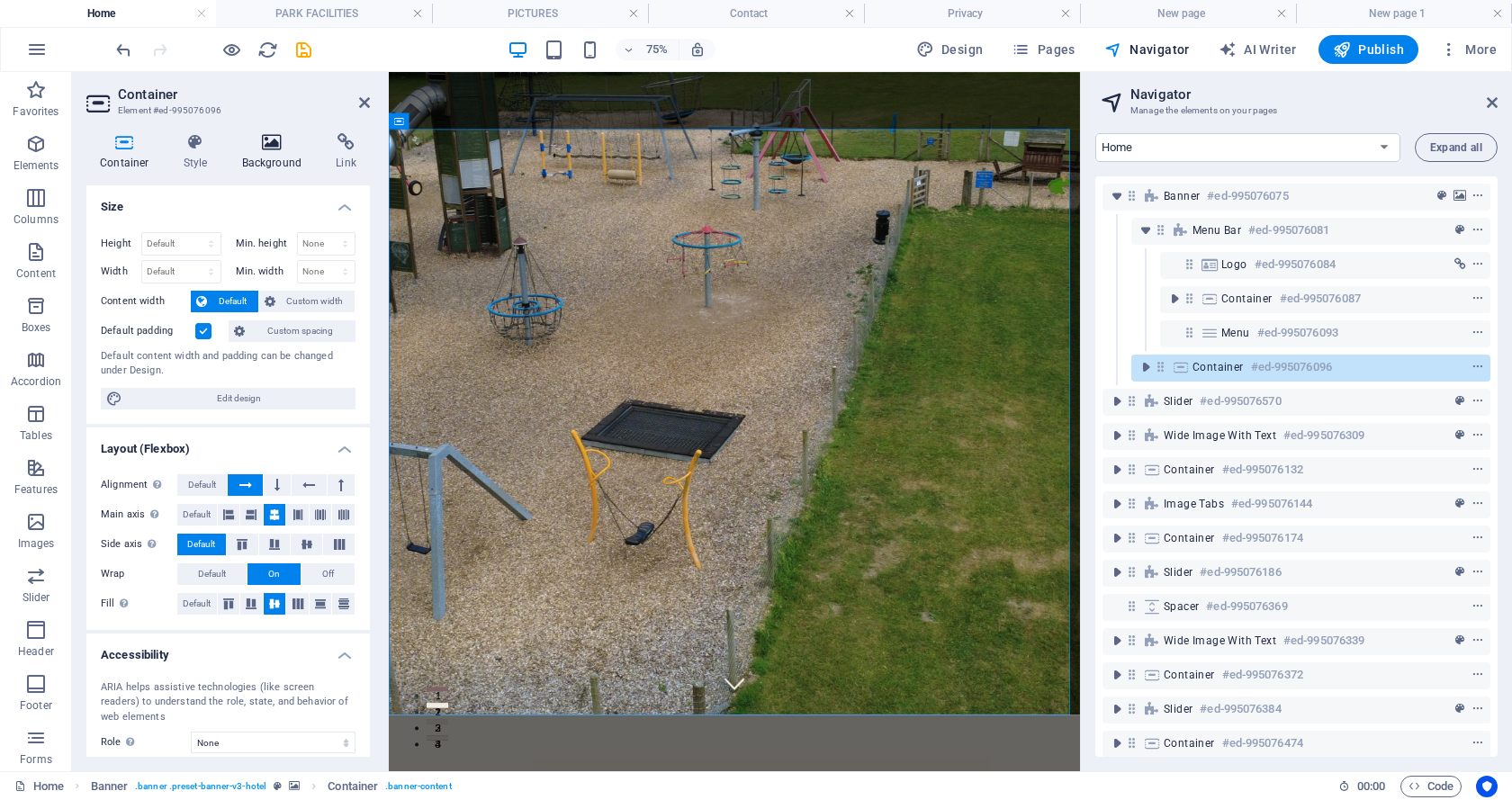
click at [264, 140] on icon at bounding box center [272, 142] width 87 height 18
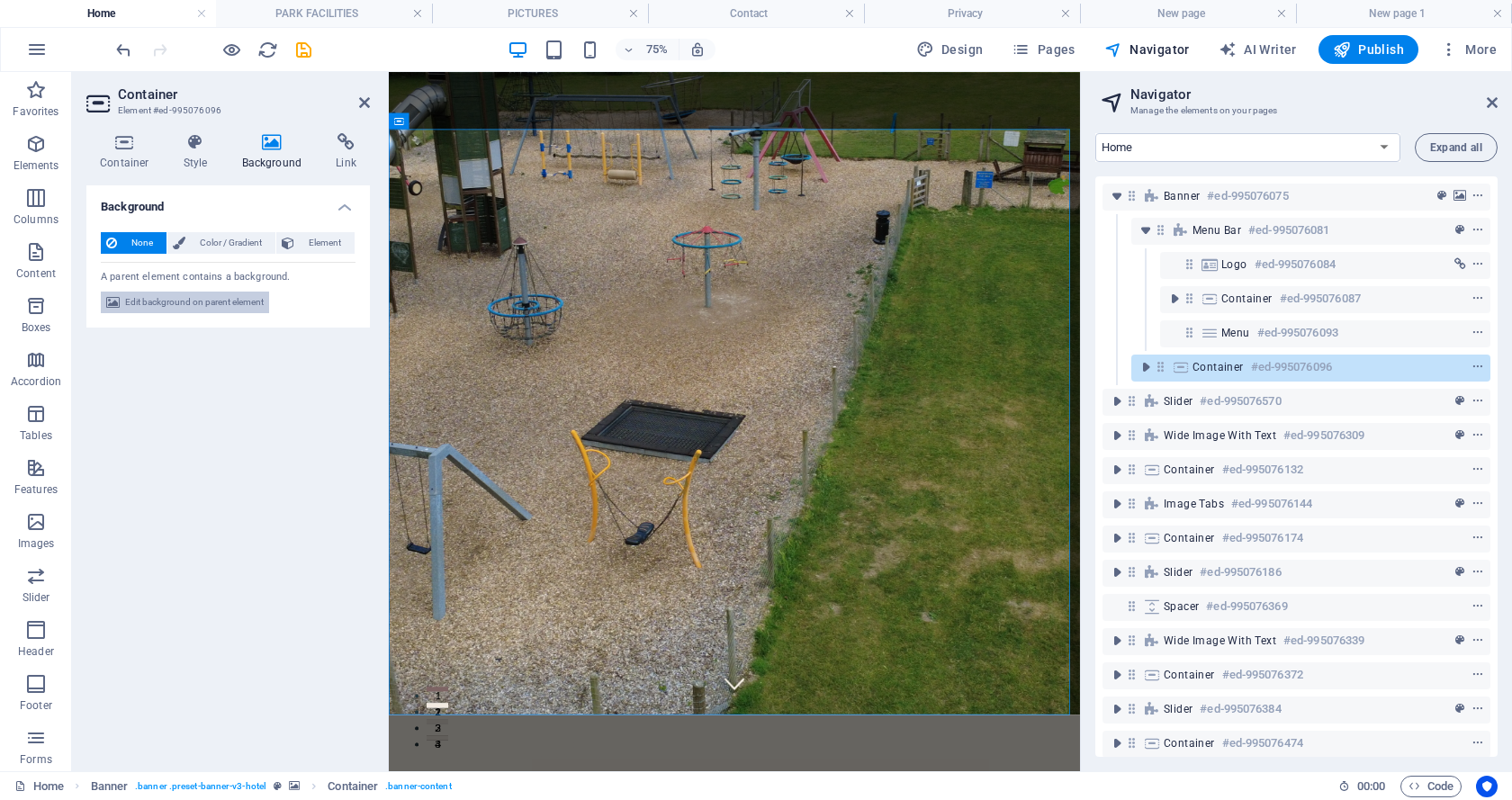
click at [182, 297] on span "Edit background on parent element" at bounding box center [195, 302] width 139 height 22
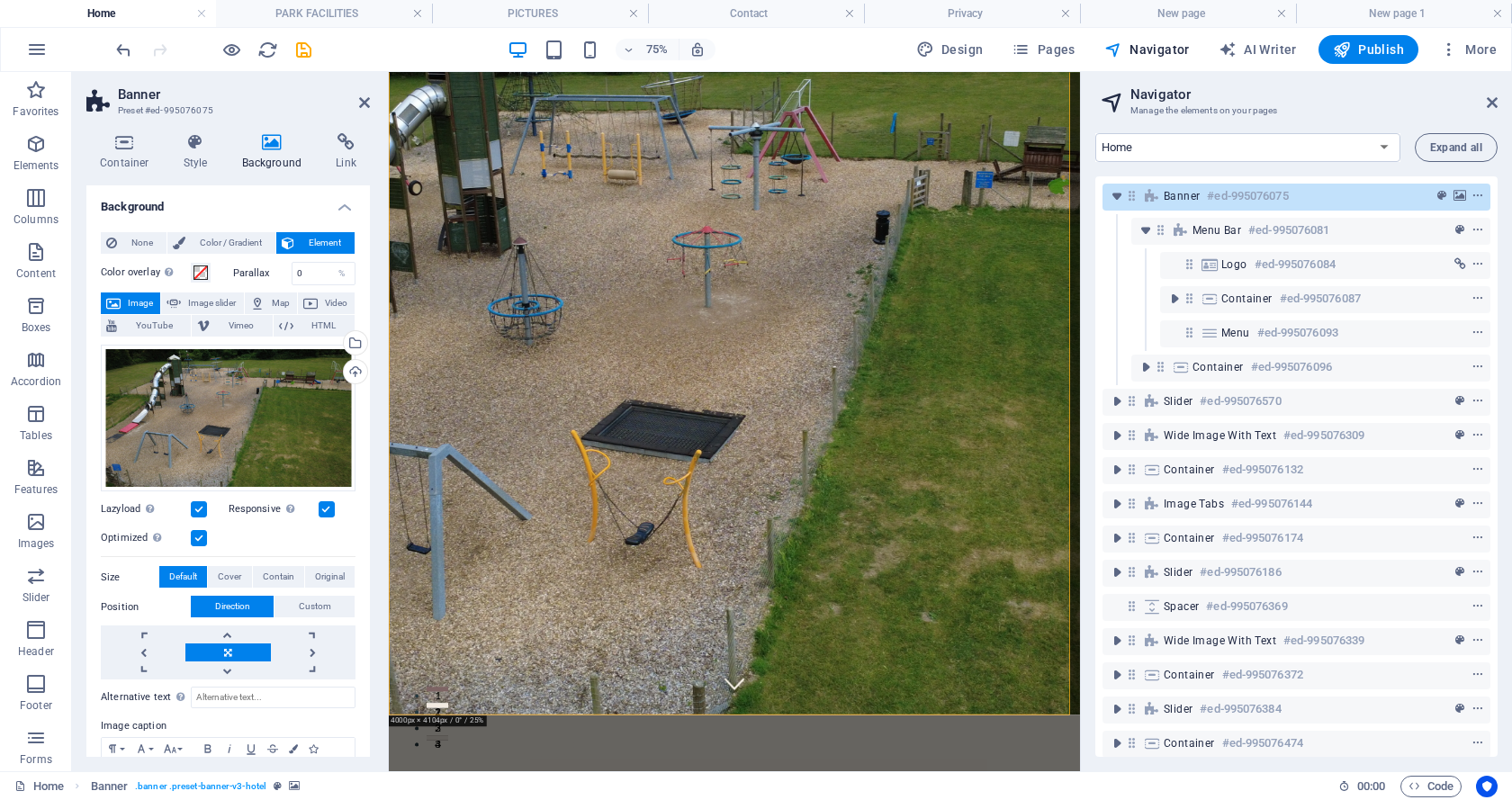
click at [134, 300] on span "Image" at bounding box center [140, 303] width 29 height 22
click at [340, 343] on div "Select files from the file manager, stock photos, or upload file(s)" at bounding box center [282, 344] width 117 height 67
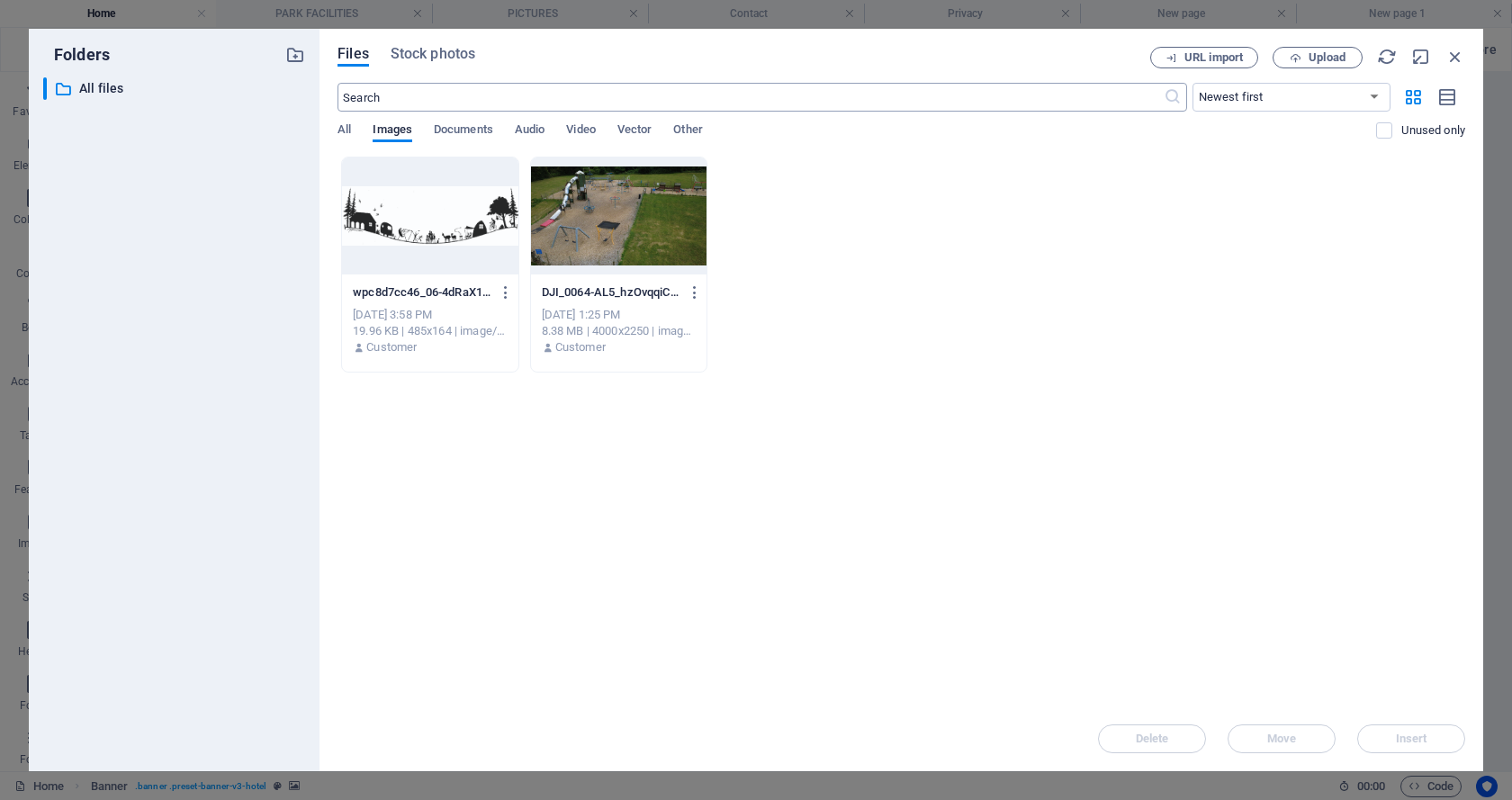
click at [1168, 94] on icon at bounding box center [1172, 97] width 18 height 18
click at [65, 85] on icon at bounding box center [62, 89] width 18 height 18
click at [108, 86] on p "All files" at bounding box center [175, 89] width 193 height 21
click at [1305, 56] on span "Upload" at bounding box center [1317, 57] width 74 height 11
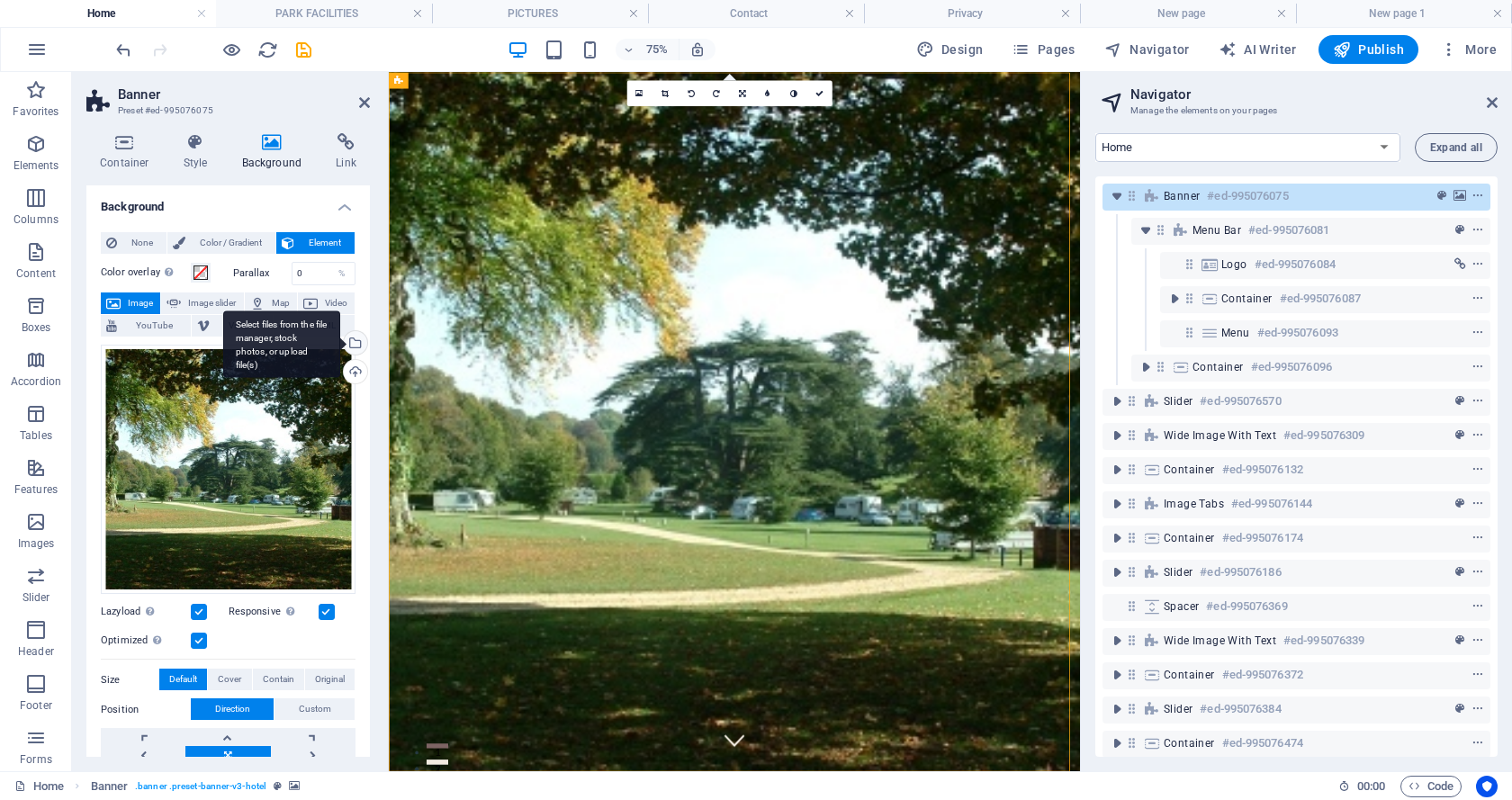
click at [351, 342] on div "Select files from the file manager, stock photos, or upload file(s)" at bounding box center [354, 345] width 27 height 27
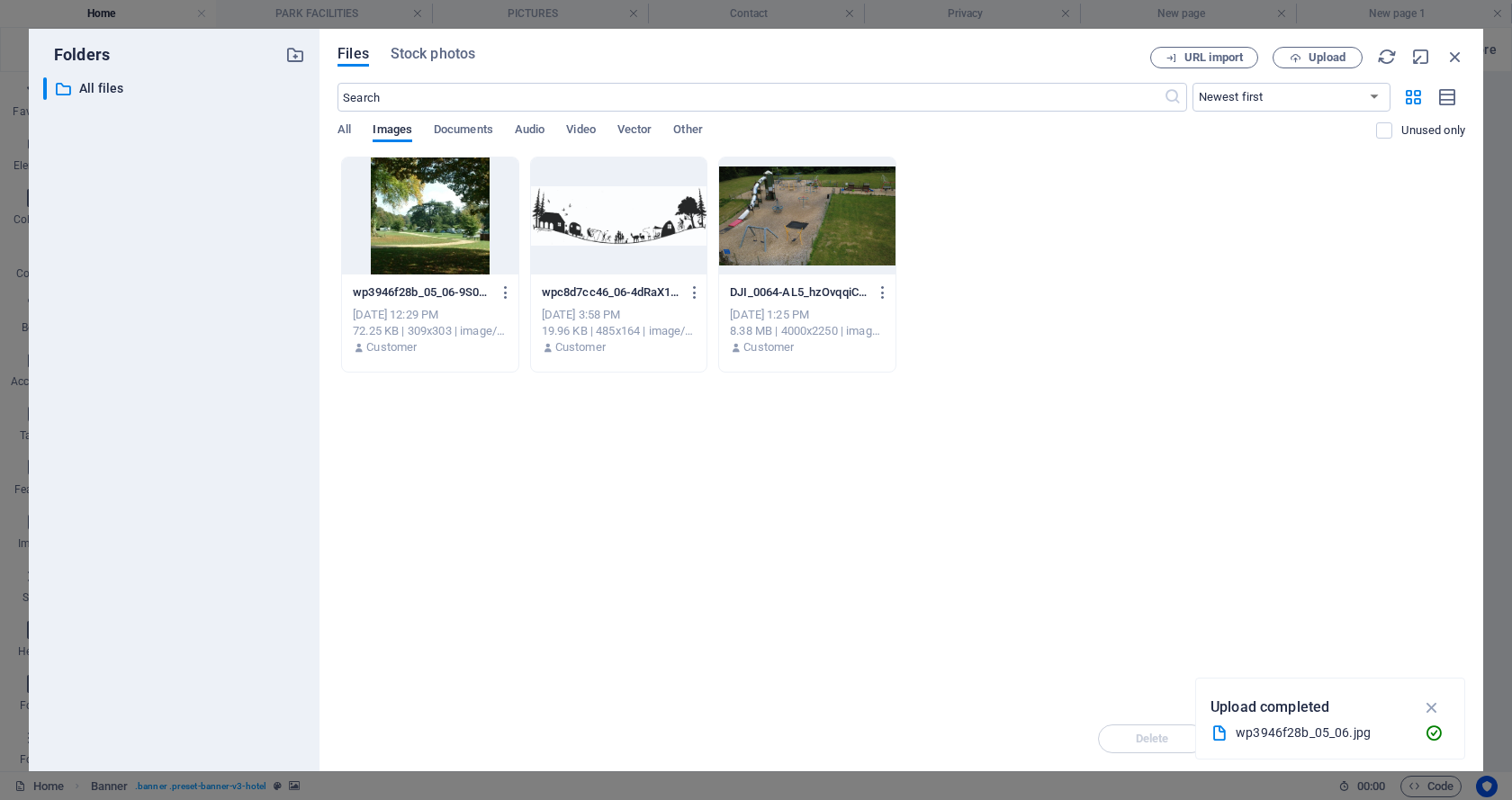
click at [1267, 709] on p "Upload completed" at bounding box center [1270, 707] width 119 height 23
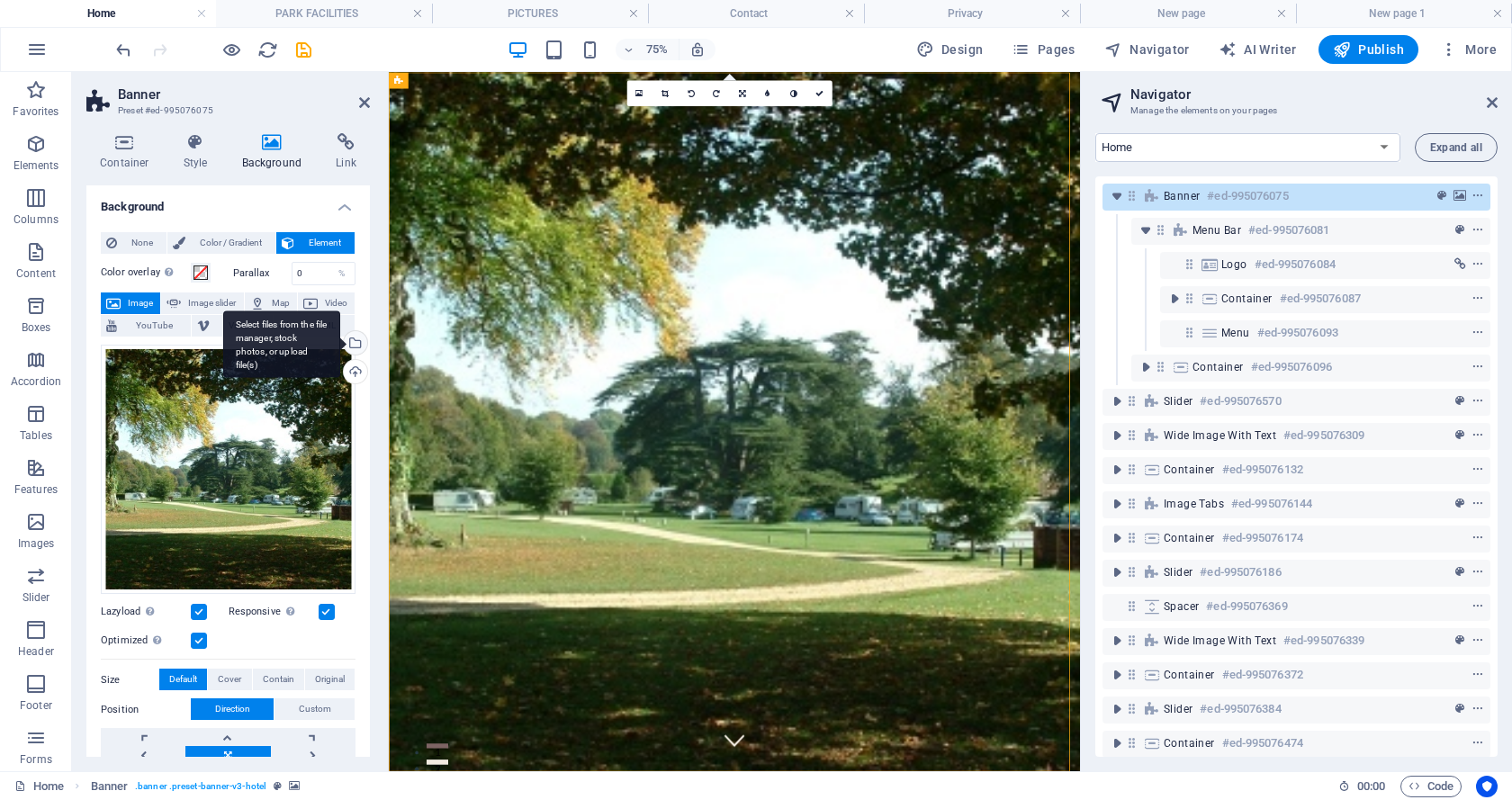
click at [340, 339] on div "Select files from the file manager, stock photos, or upload file(s)" at bounding box center [282, 344] width 117 height 67
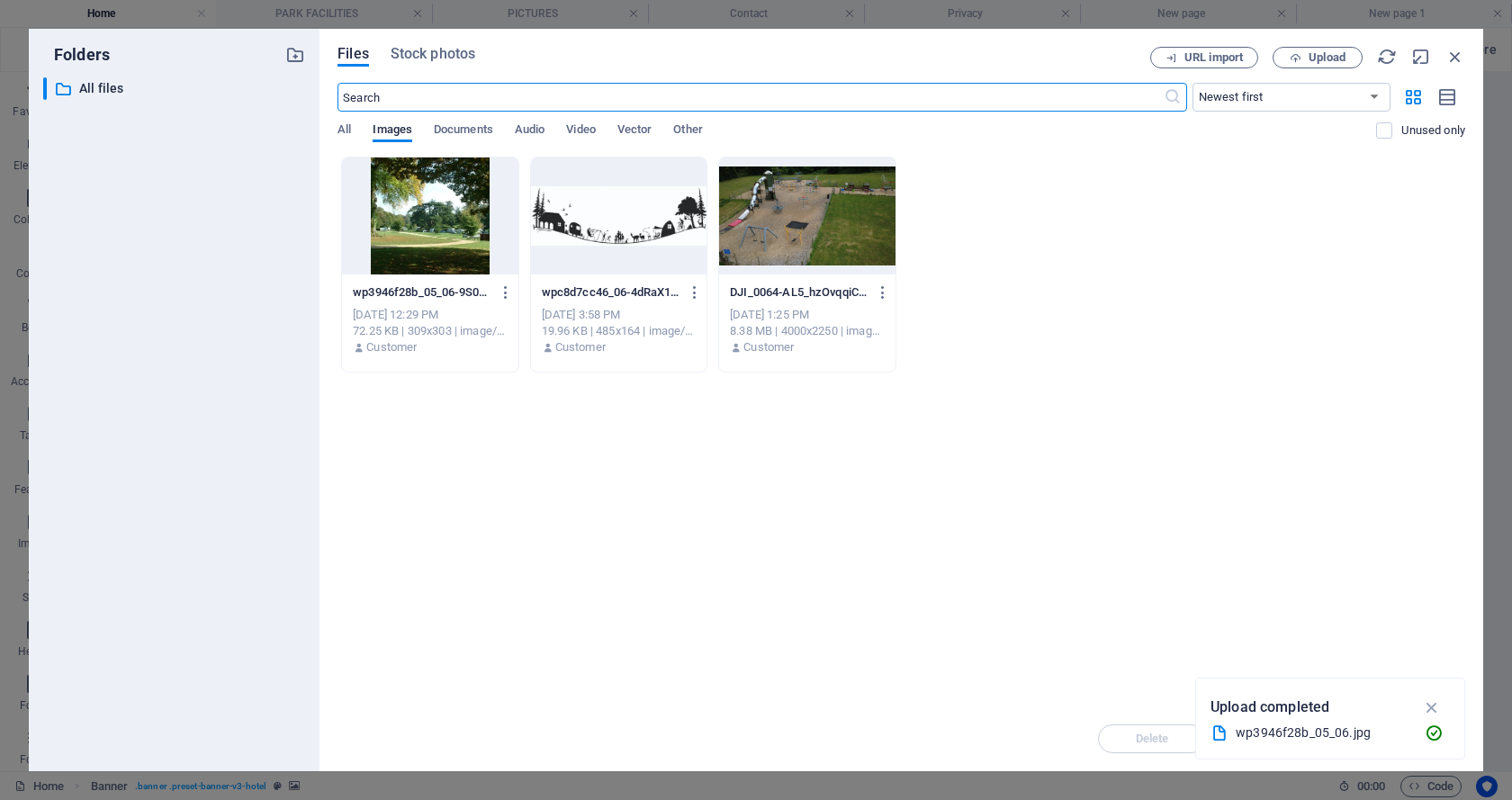
click at [1271, 734] on div "wp3946f28b_05_06.jpg" at bounding box center [1322, 733] width 174 height 21
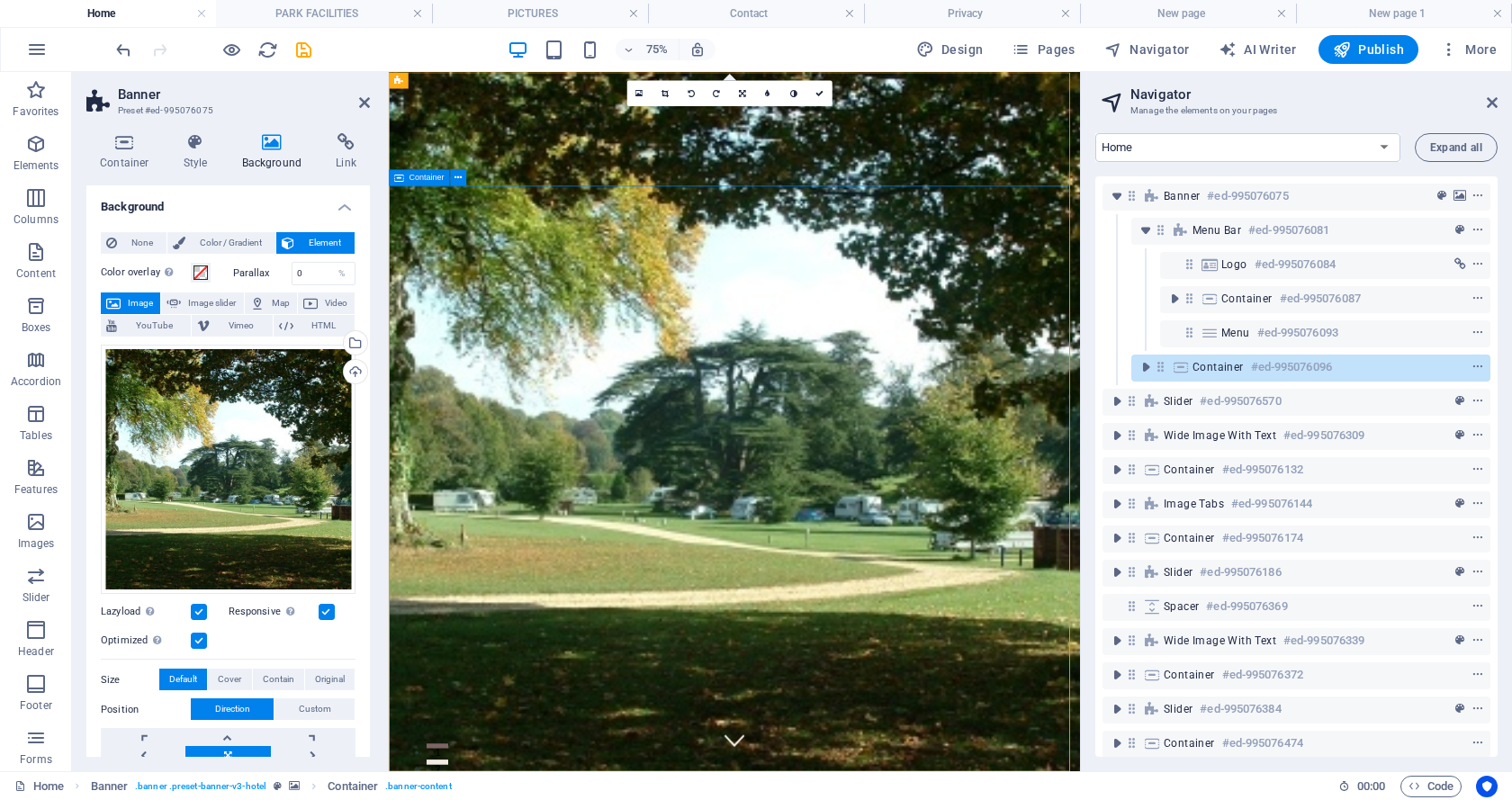
click at [350, 367] on div "Upload" at bounding box center [354, 374] width 27 height 27
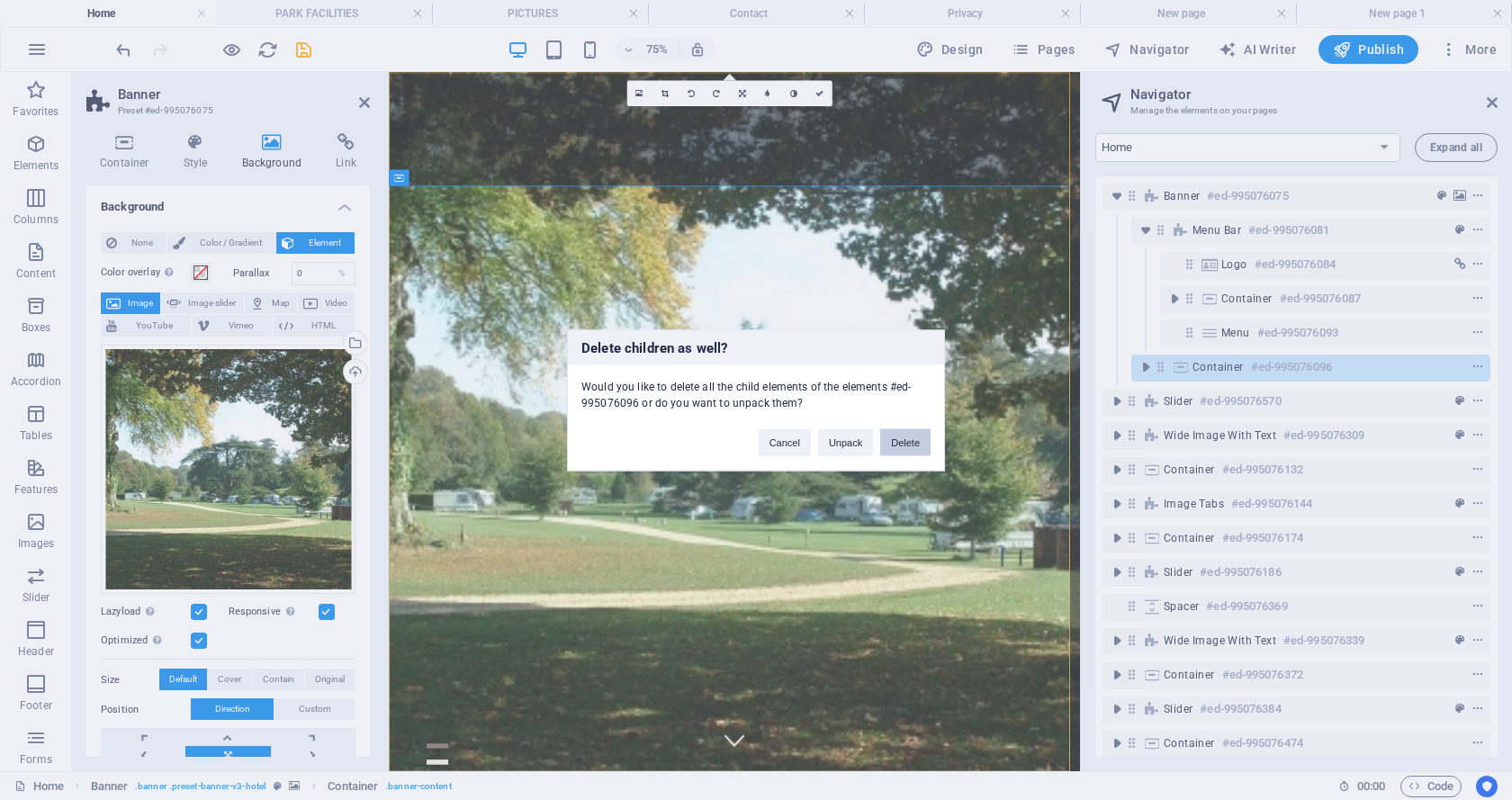
drag, startPoint x: 903, startPoint y: 445, endPoint x: 724, endPoint y: 674, distance: 290.7
click at [903, 445] on button "Delete" at bounding box center [905, 442] width 51 height 27
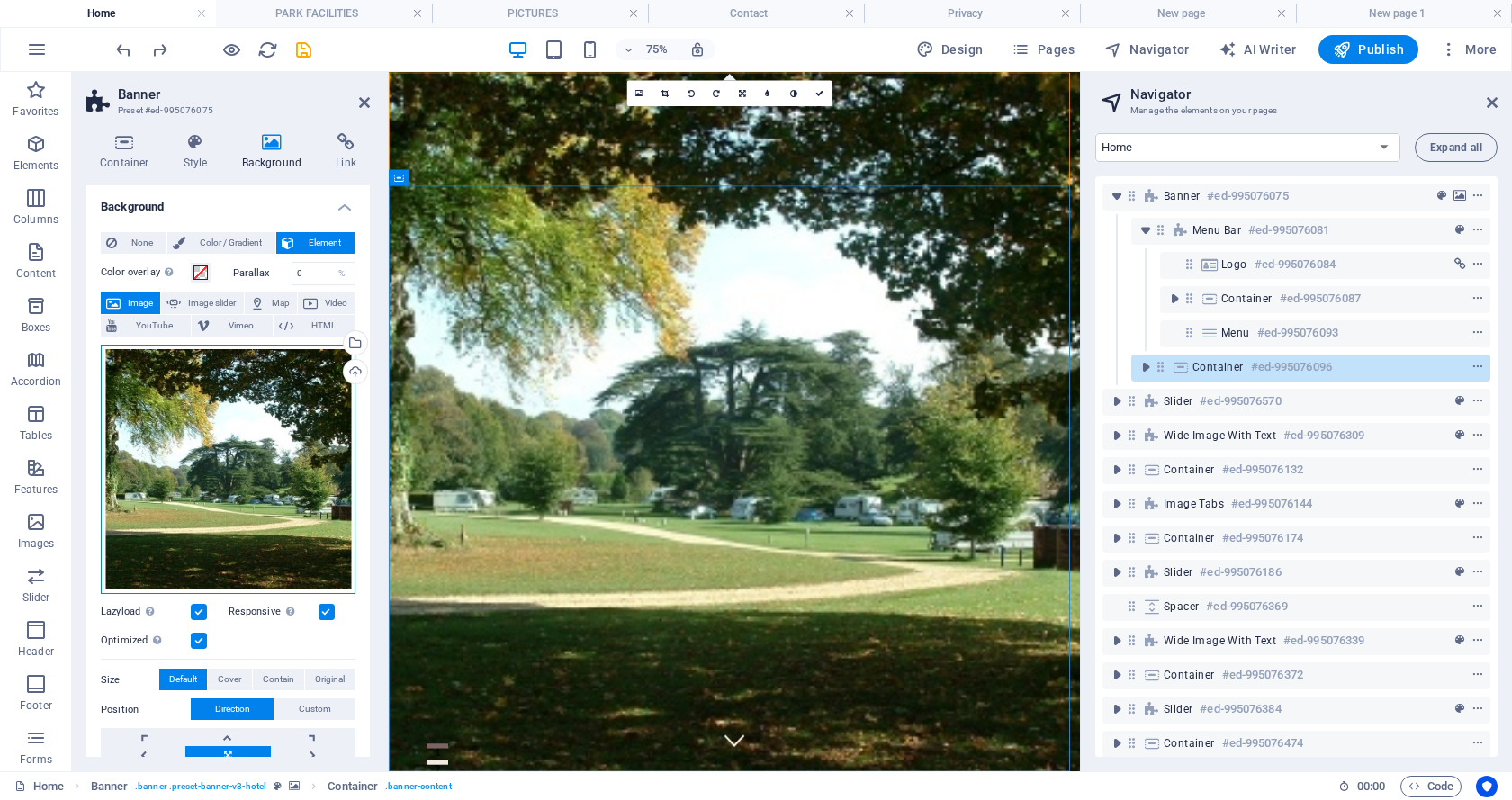
click at [201, 420] on div "Drag files here, click to choose files or select files from Files or our free s…" at bounding box center [228, 469] width 255 height 250
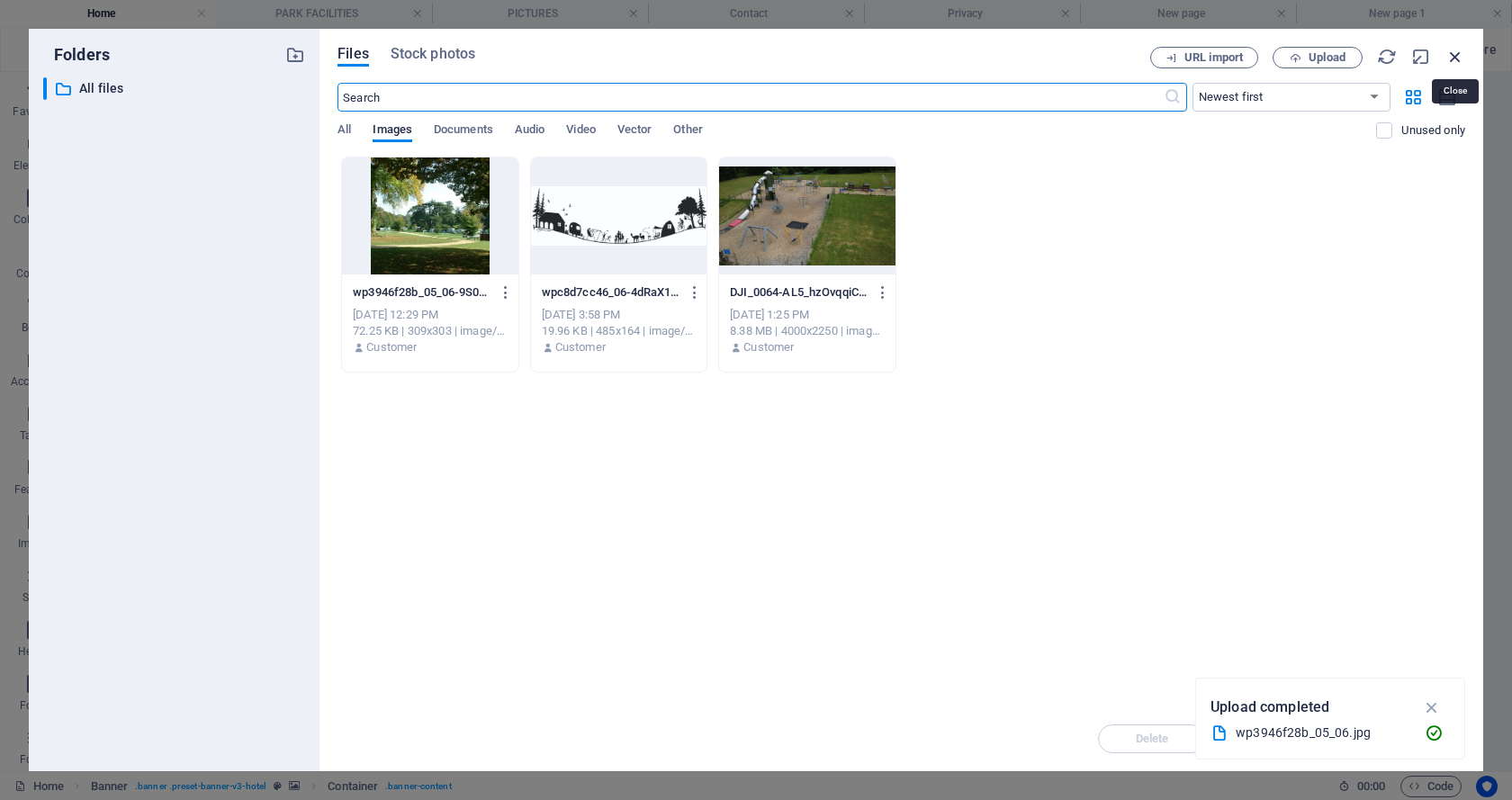
click at [1459, 52] on icon "button" at bounding box center [1455, 57] width 20 height 20
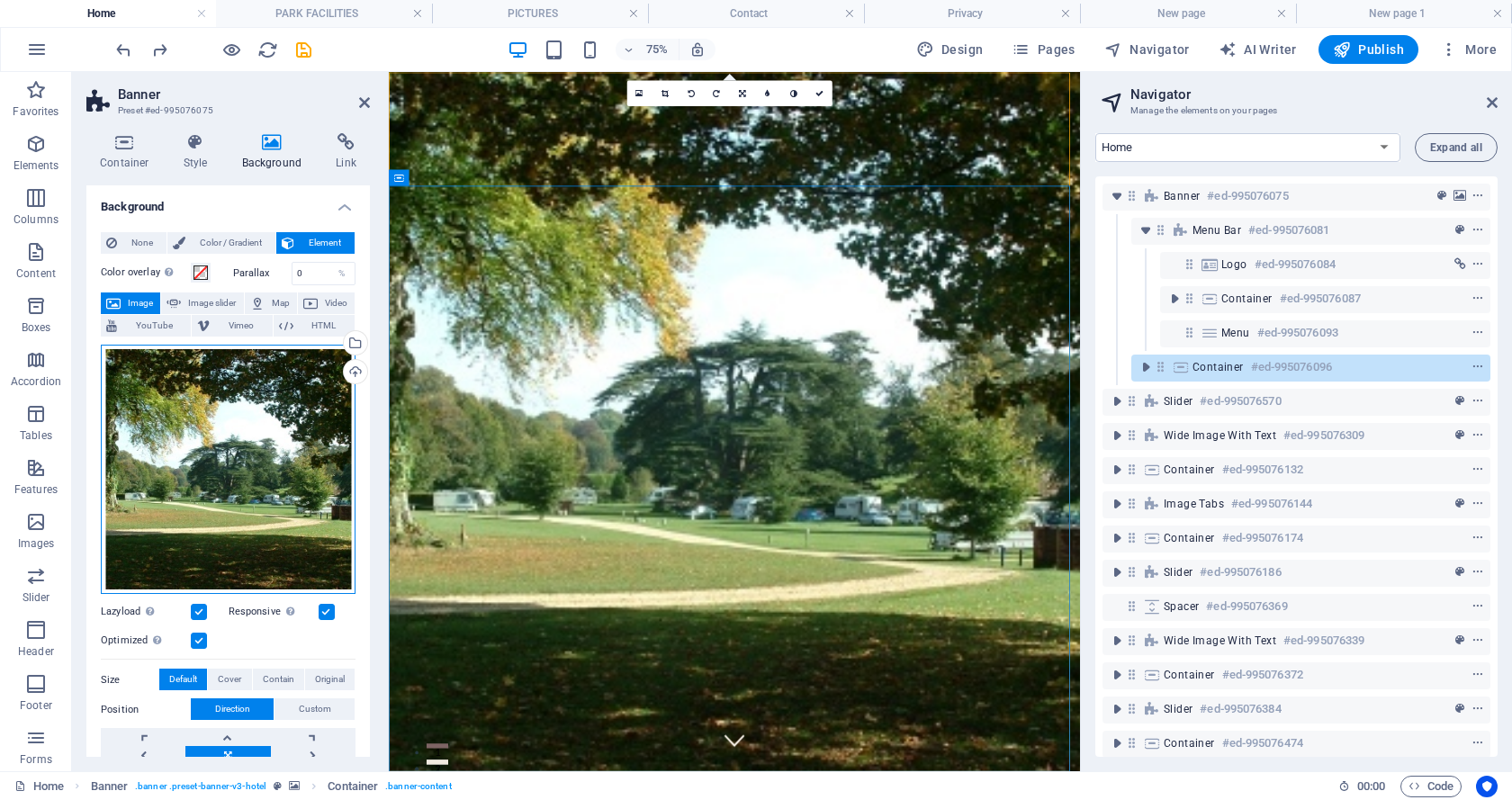
click at [184, 467] on div "Drag files here, click to choose files or select files from Files or our free s…" at bounding box center [228, 469] width 255 height 250
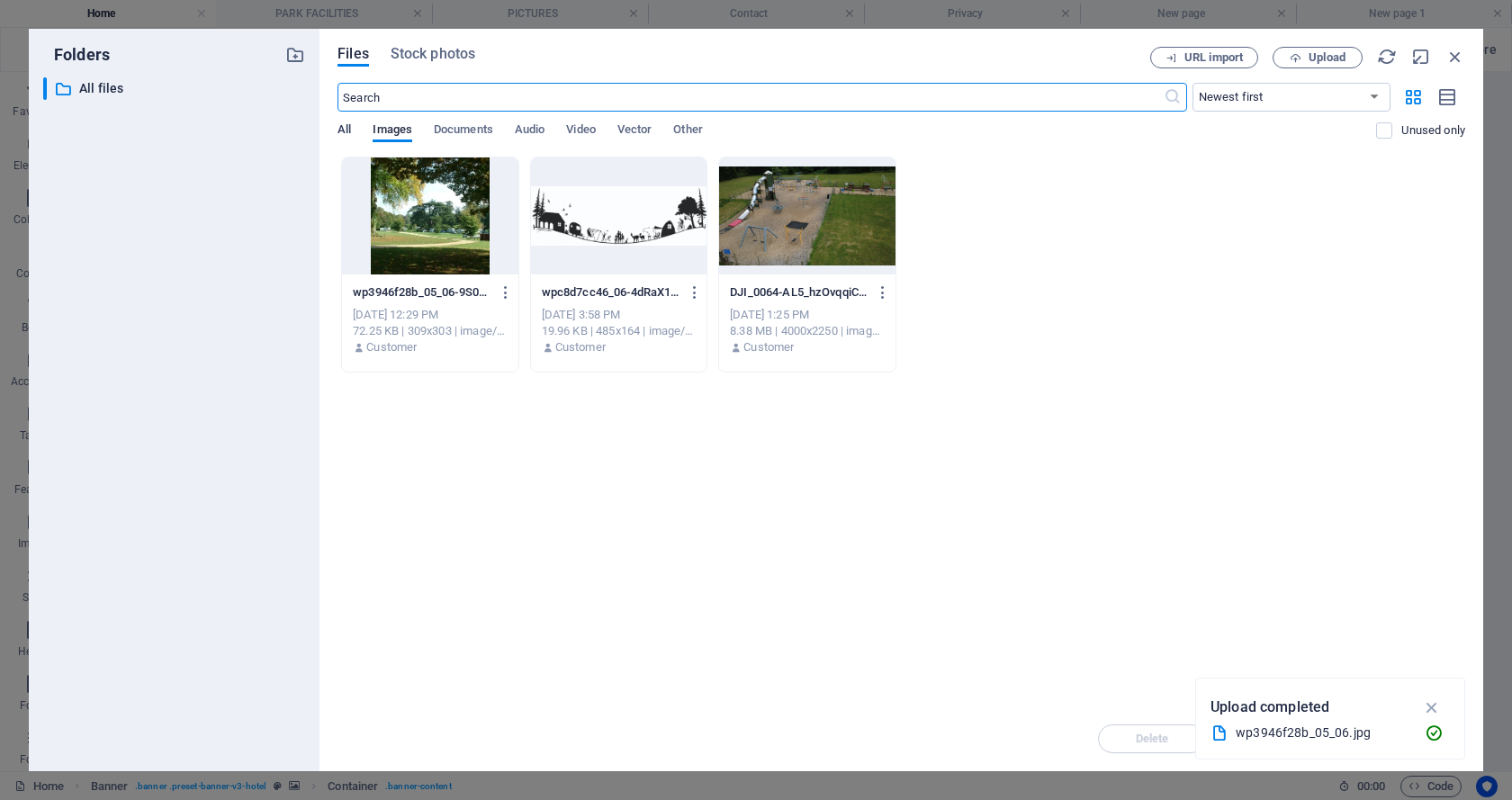
click at [340, 126] on span "All" at bounding box center [344, 131] width 13 height 25
click at [382, 124] on span "Images" at bounding box center [392, 131] width 39 height 25
click at [463, 58] on span "Stock photos" at bounding box center [433, 54] width 84 height 22
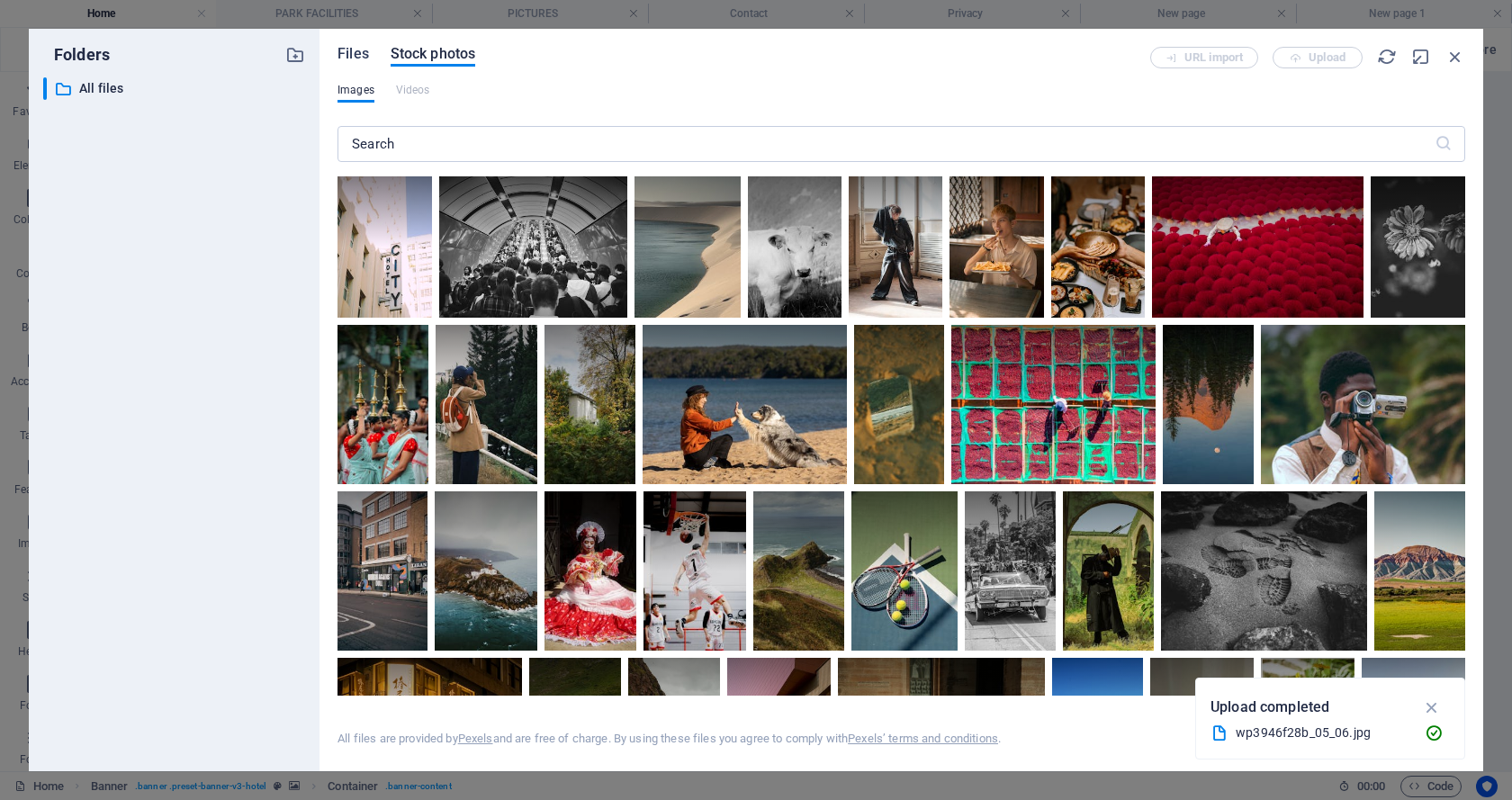
click at [353, 55] on span "Files" at bounding box center [353, 54] width 32 height 22
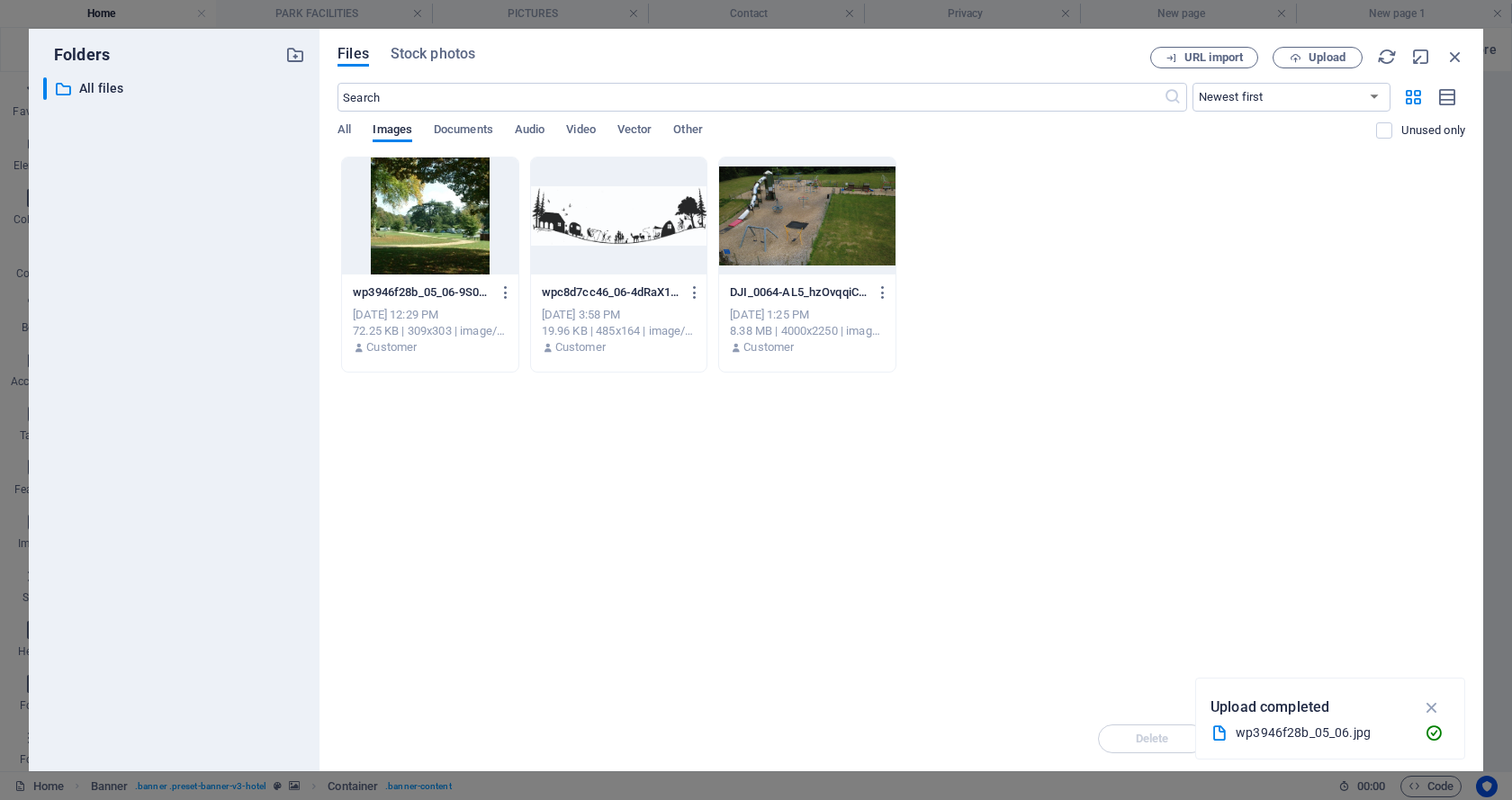
click at [1216, 732] on icon at bounding box center [1219, 733] width 18 height 18
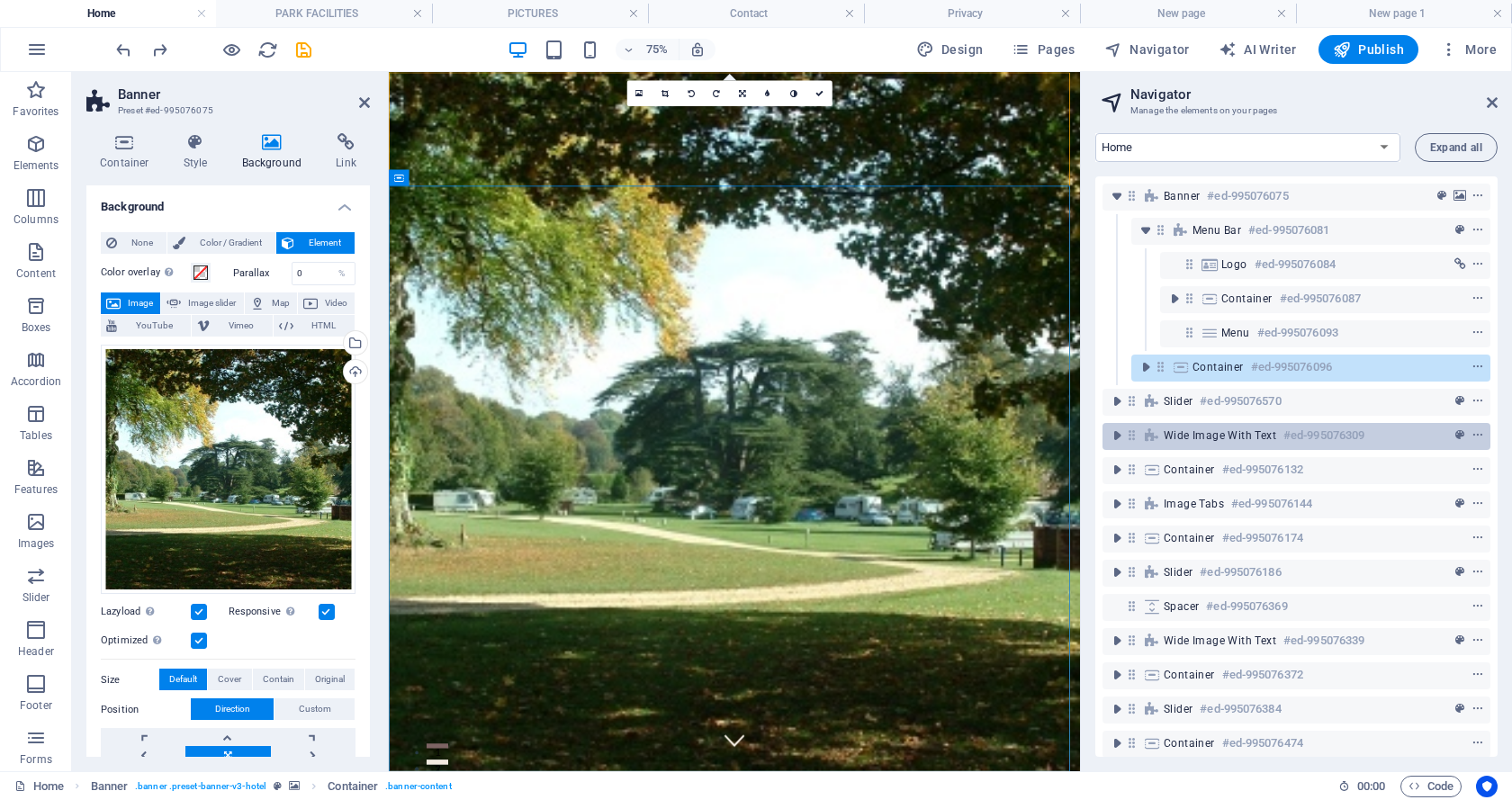
click at [1242, 434] on span "Wide image with text" at bounding box center [1219, 435] width 112 height 14
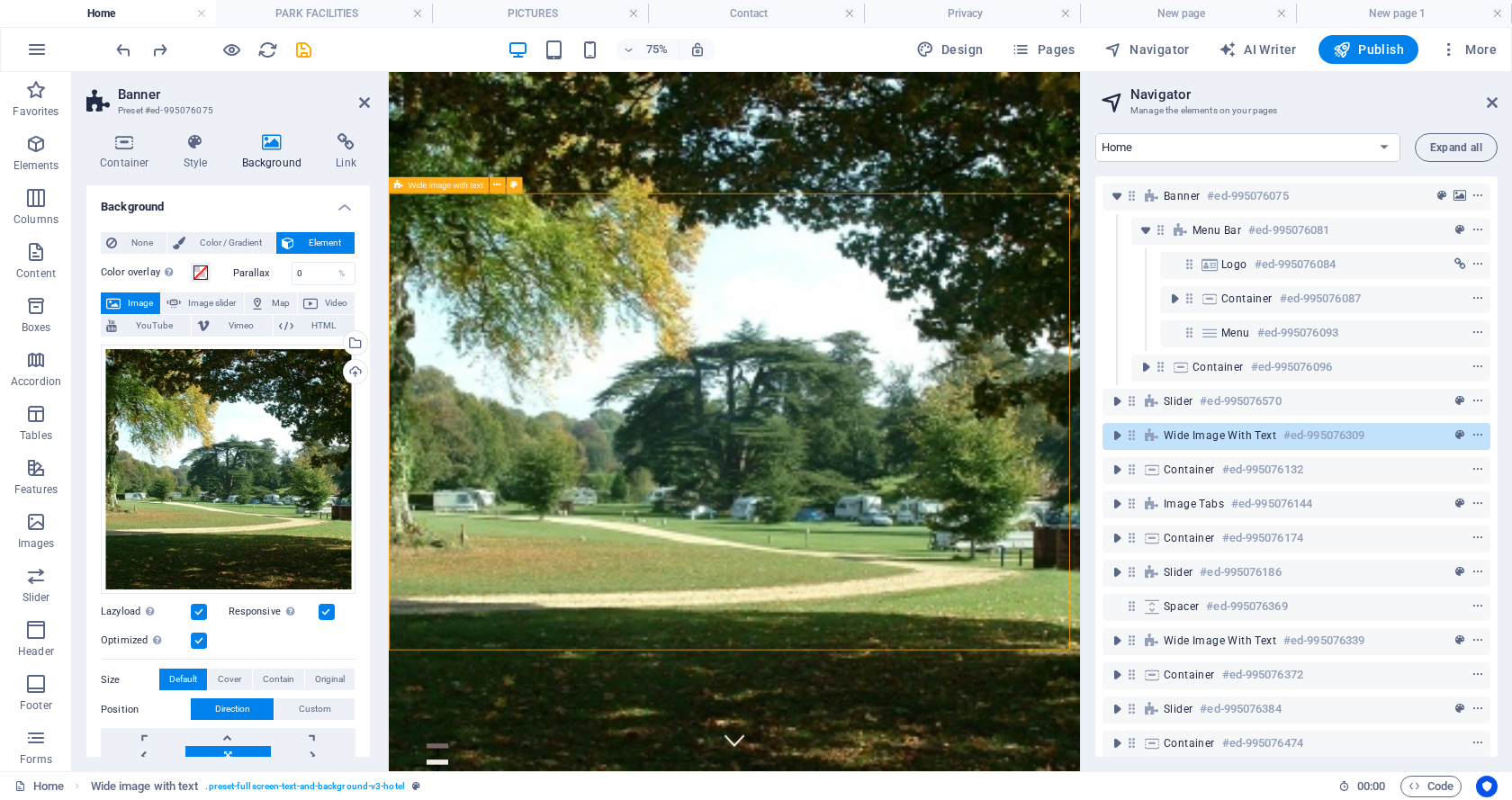
scroll to position [1040, 0]
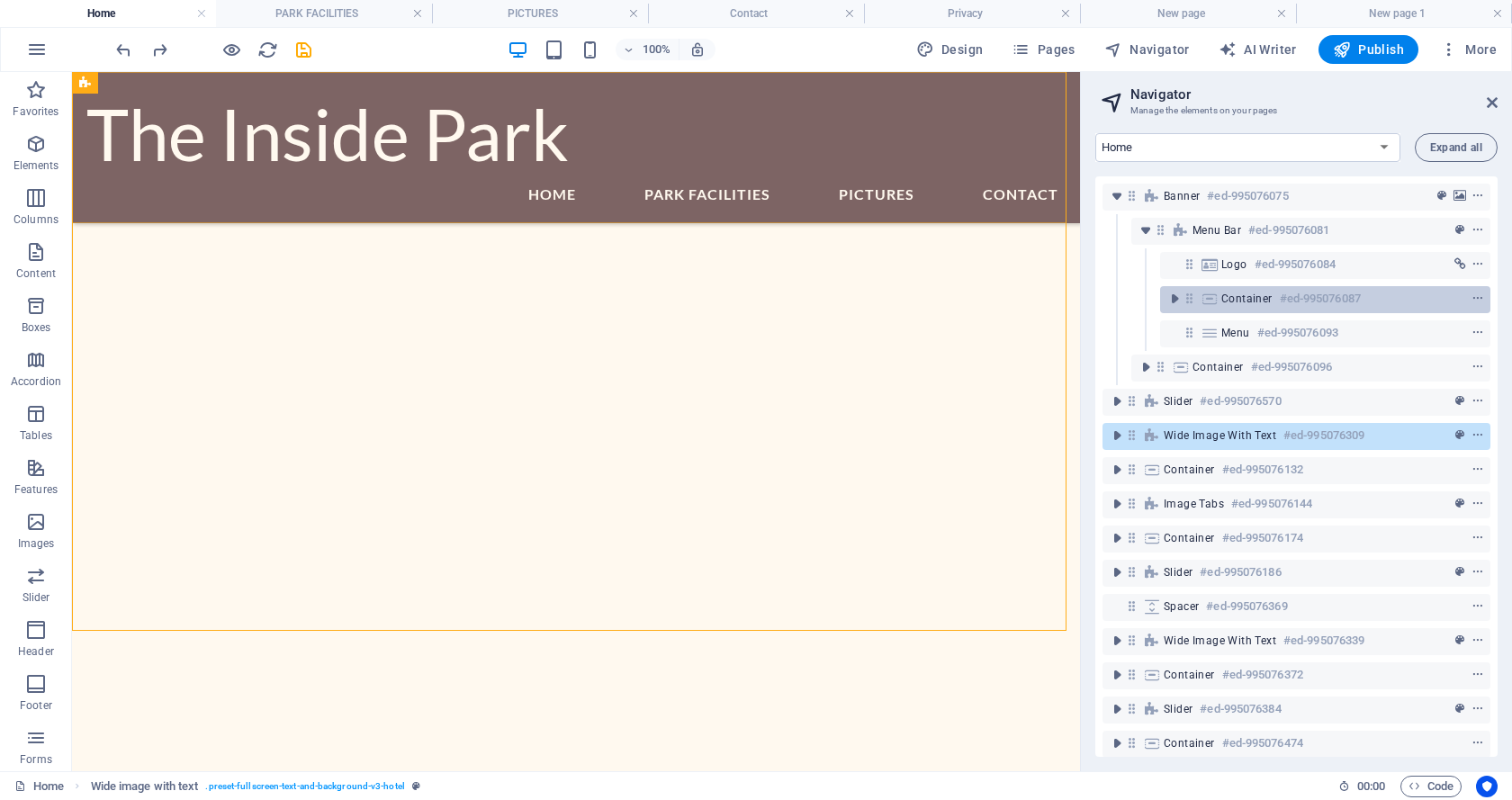
click at [1237, 297] on span "Container" at bounding box center [1247, 298] width 52 height 14
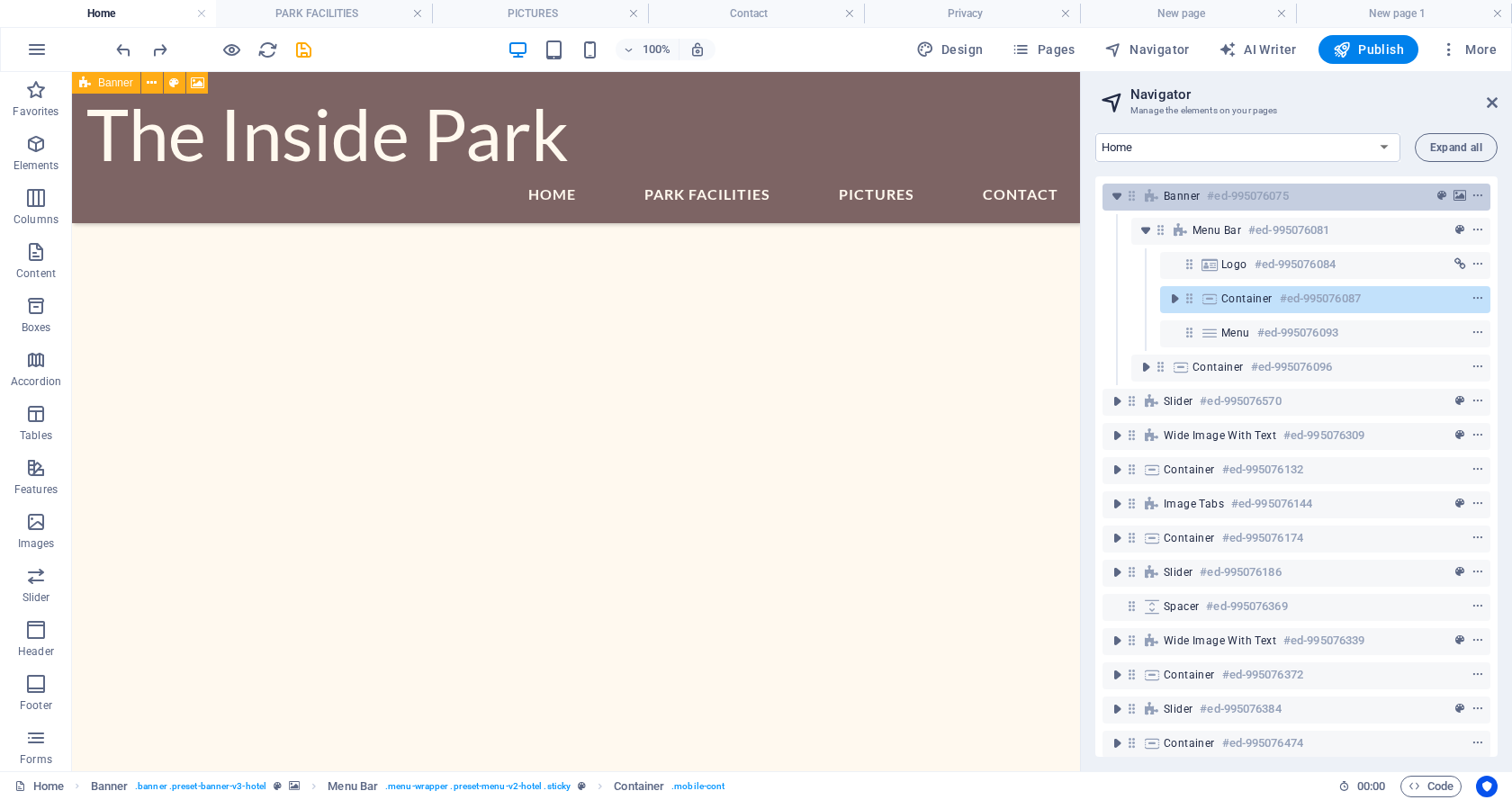
click at [1173, 199] on span "Banner" at bounding box center [1181, 195] width 36 height 14
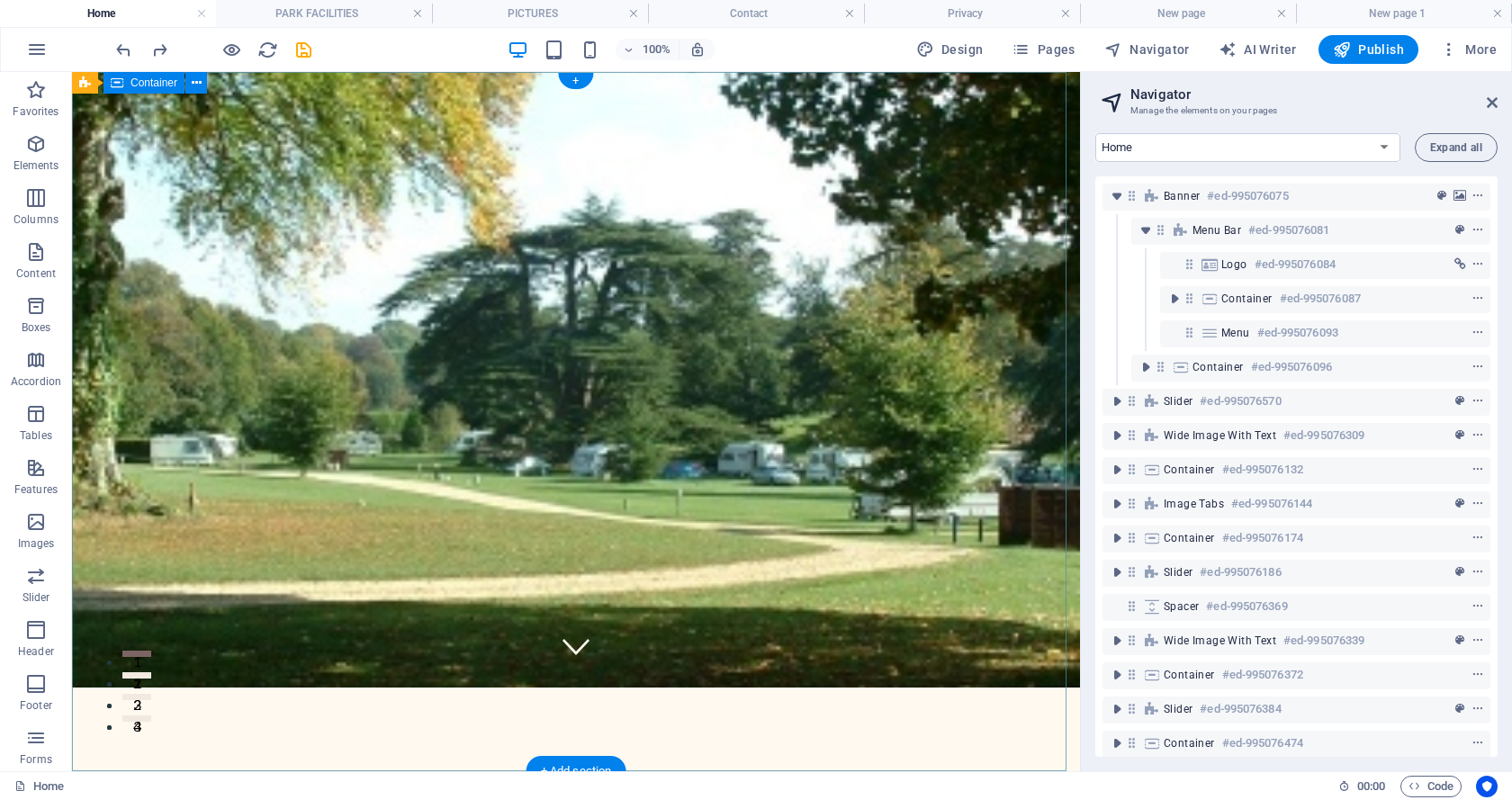
scroll to position [0, 0]
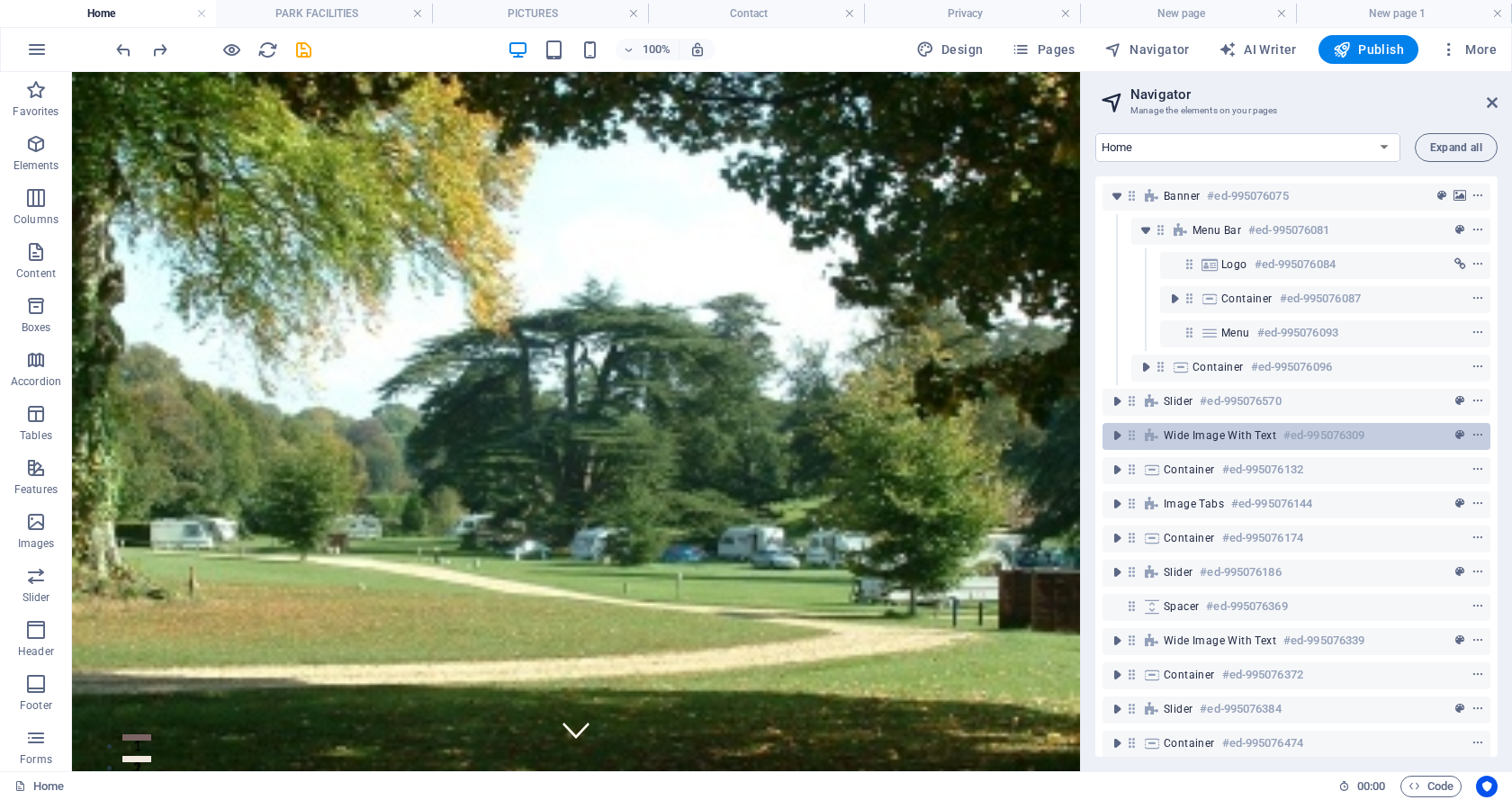
click at [1179, 435] on span "Wide image with text" at bounding box center [1219, 435] width 112 height 14
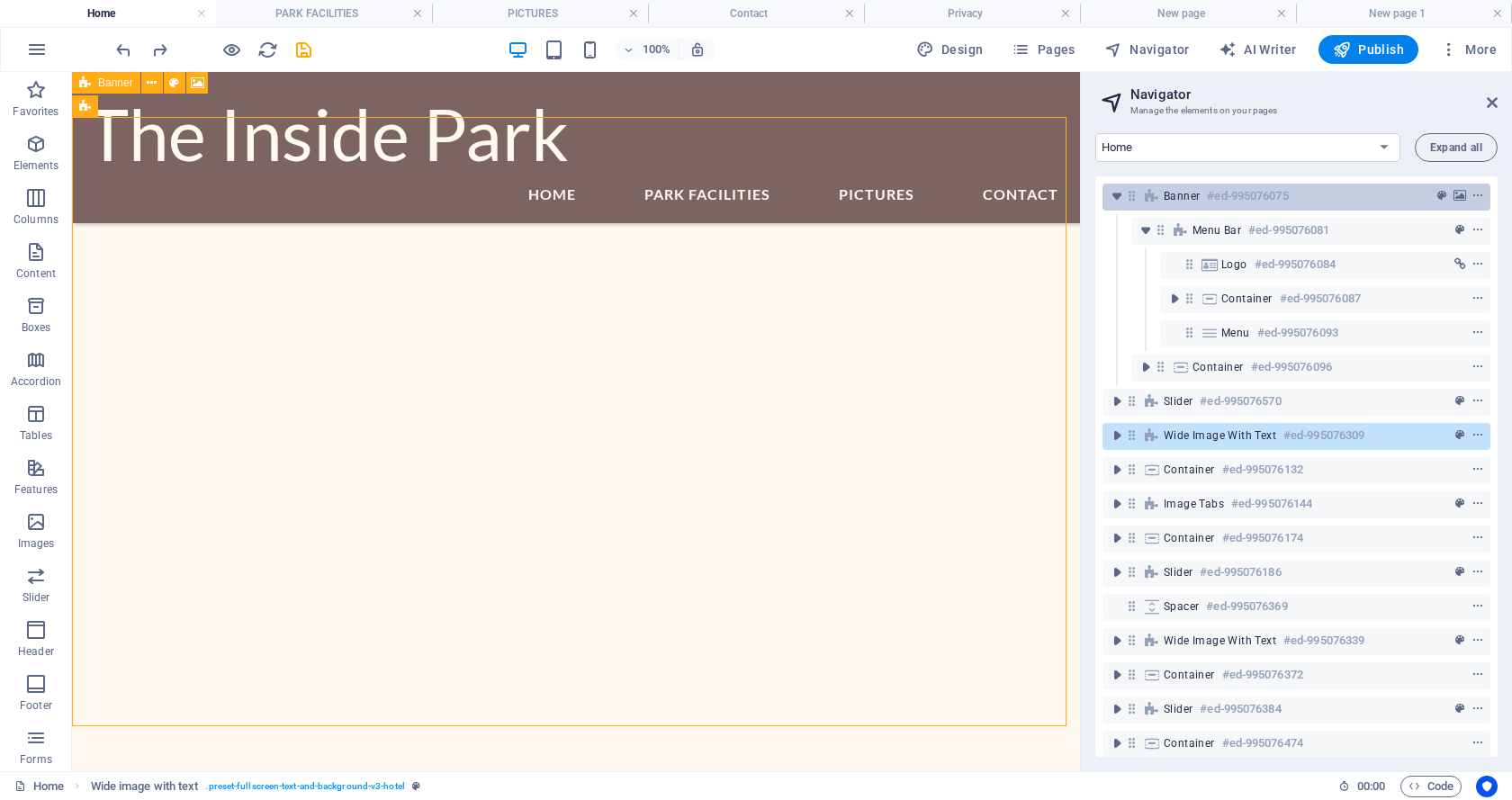
click at [1180, 199] on span "Banner" at bounding box center [1181, 195] width 36 height 14
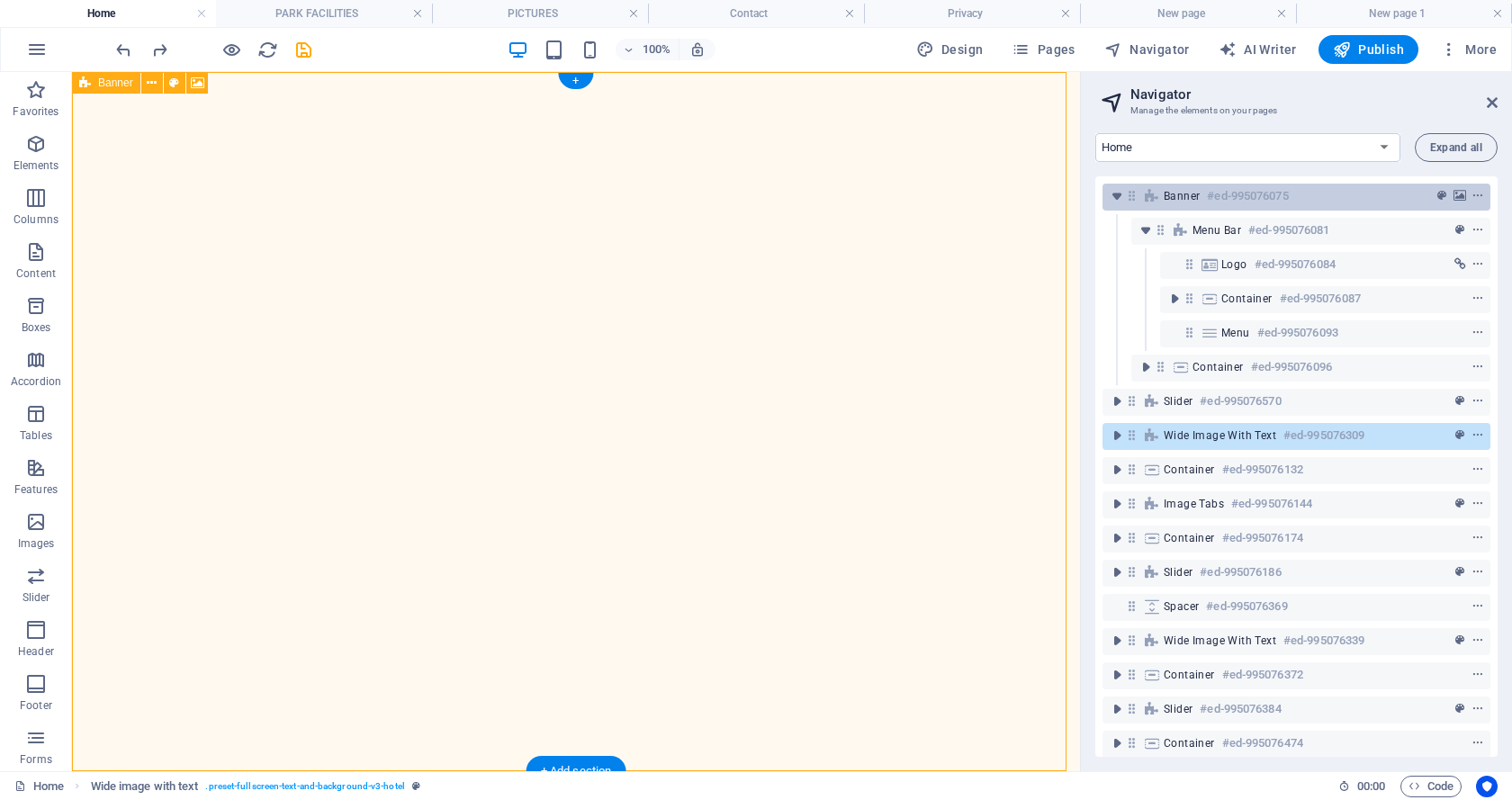
scroll to position [0, 0]
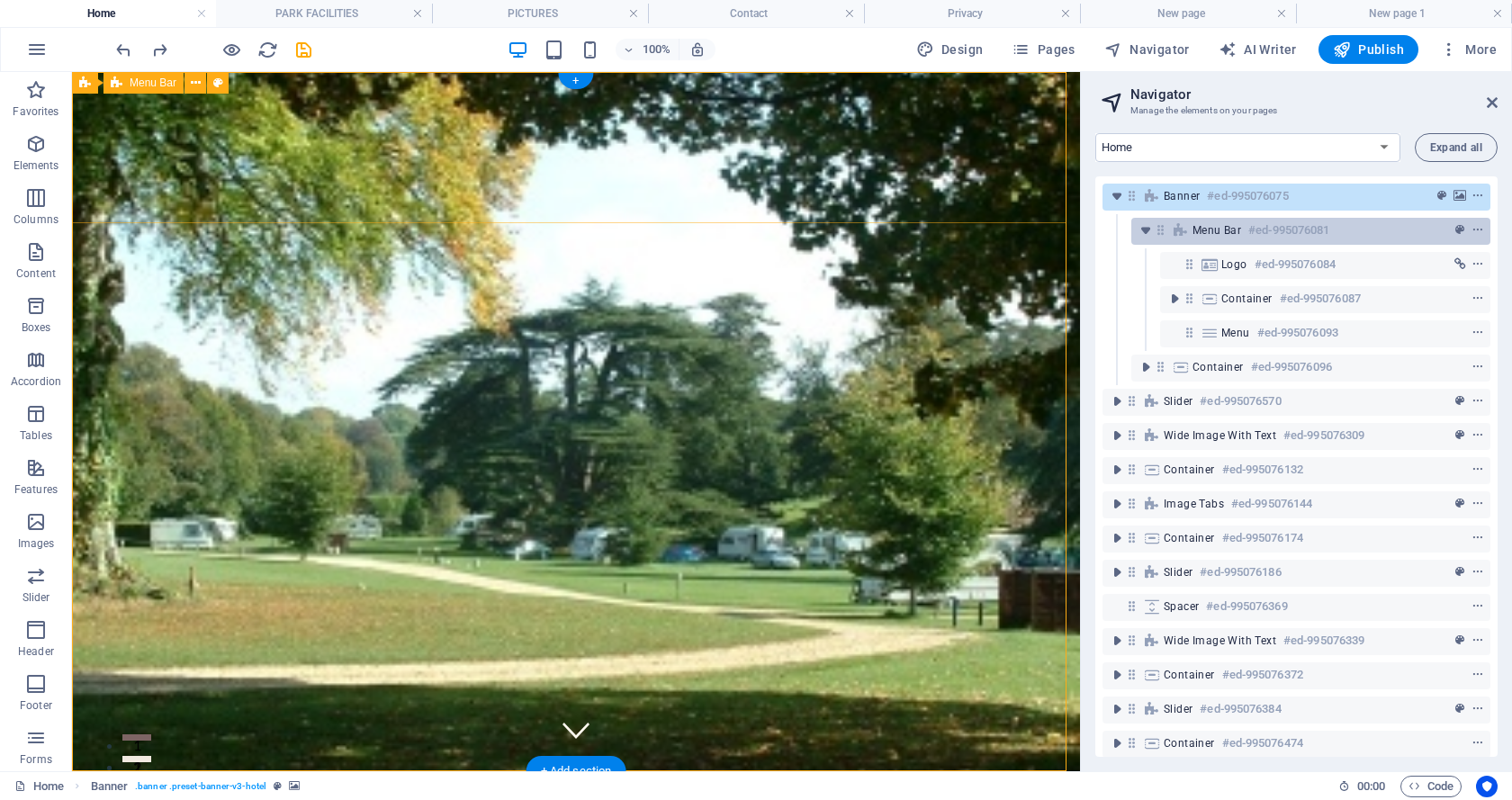
click at [1196, 224] on span "Menu Bar" at bounding box center [1216, 230] width 49 height 14
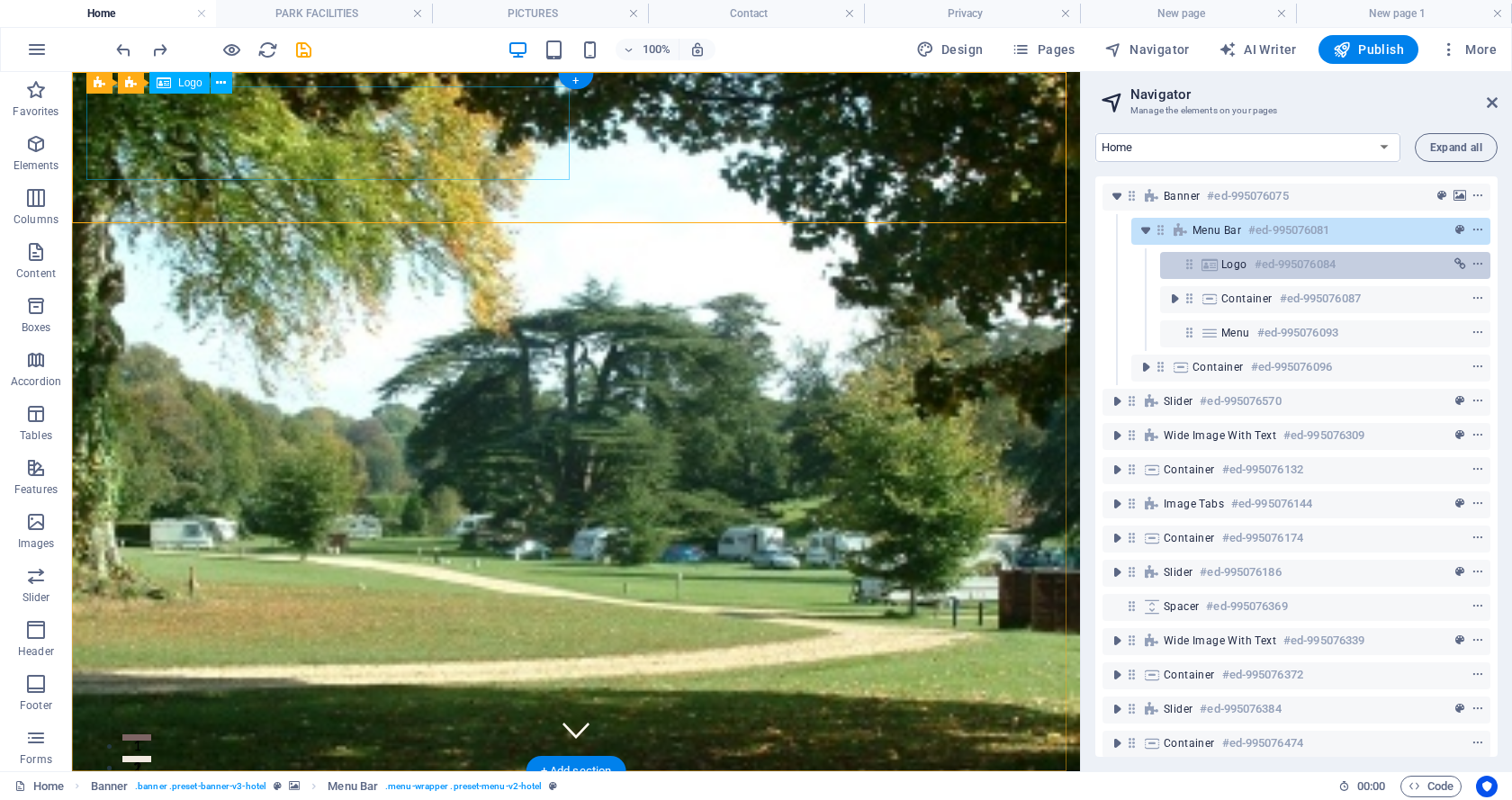
click at [1234, 263] on span "Logo" at bounding box center [1233, 264] width 26 height 14
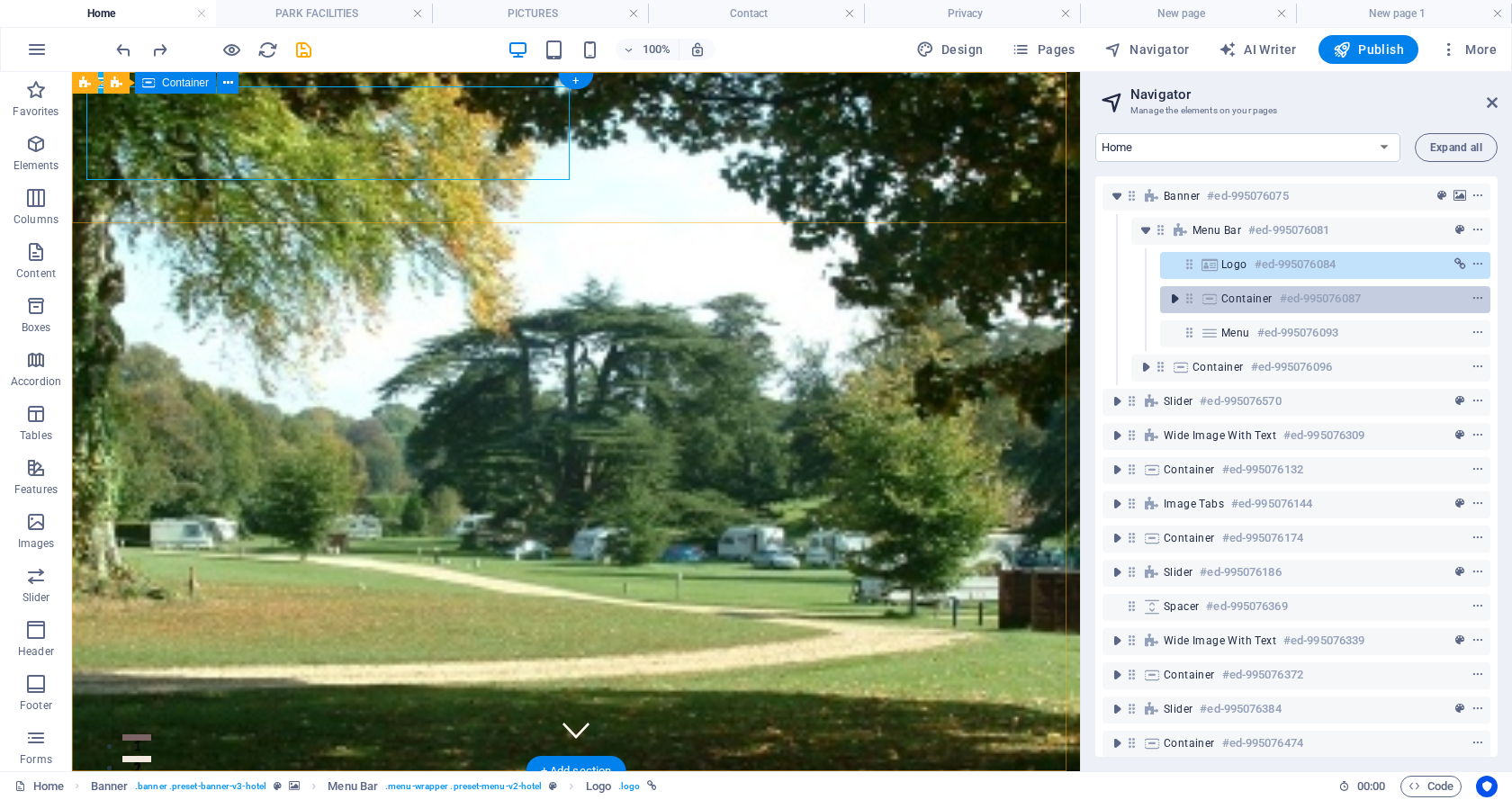
click at [1170, 300] on icon "toggle-expand" at bounding box center [1174, 298] width 18 height 18
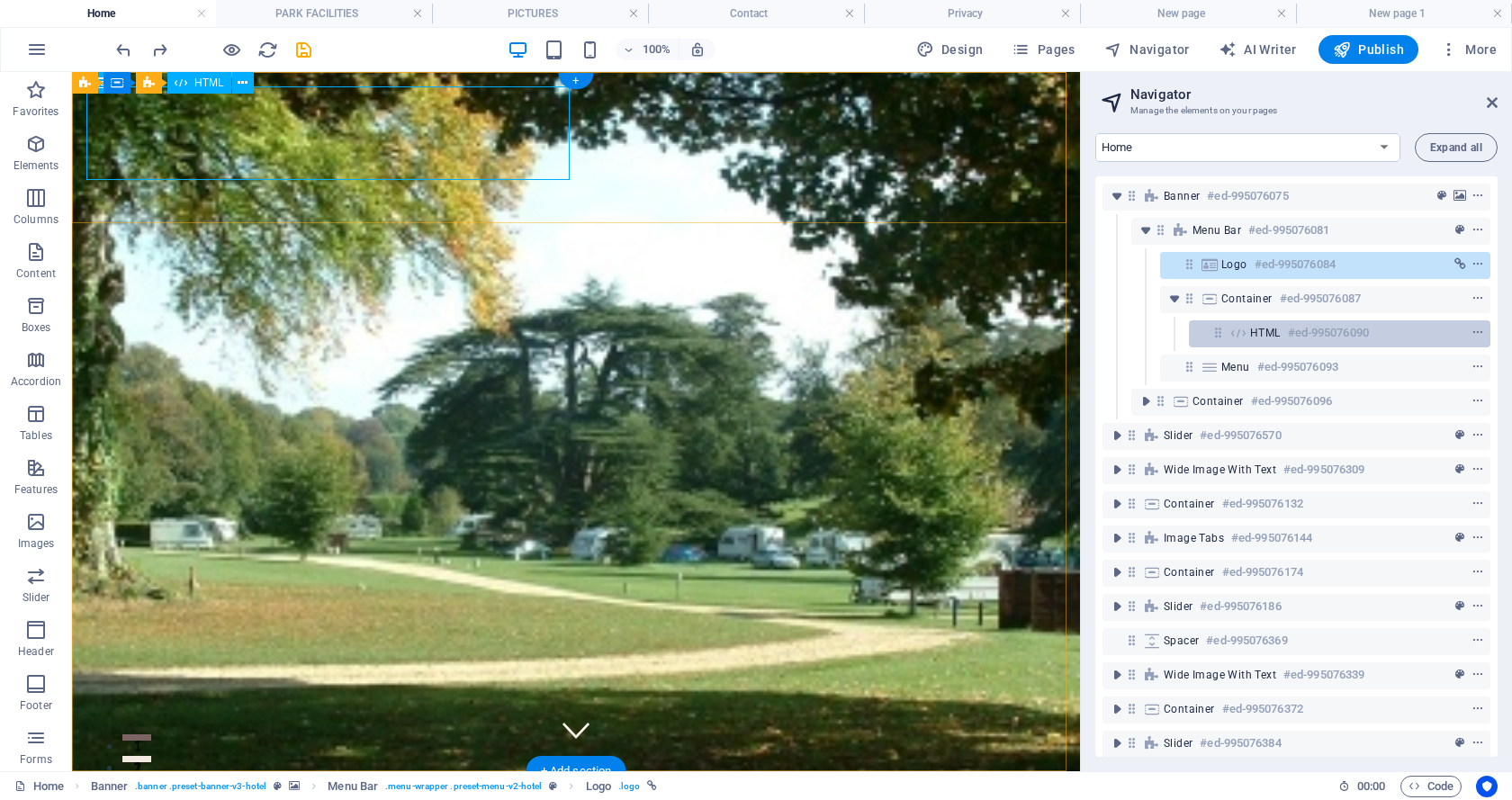
click at [1308, 333] on h6 "#ed-995076090" at bounding box center [1328, 332] width 81 height 22
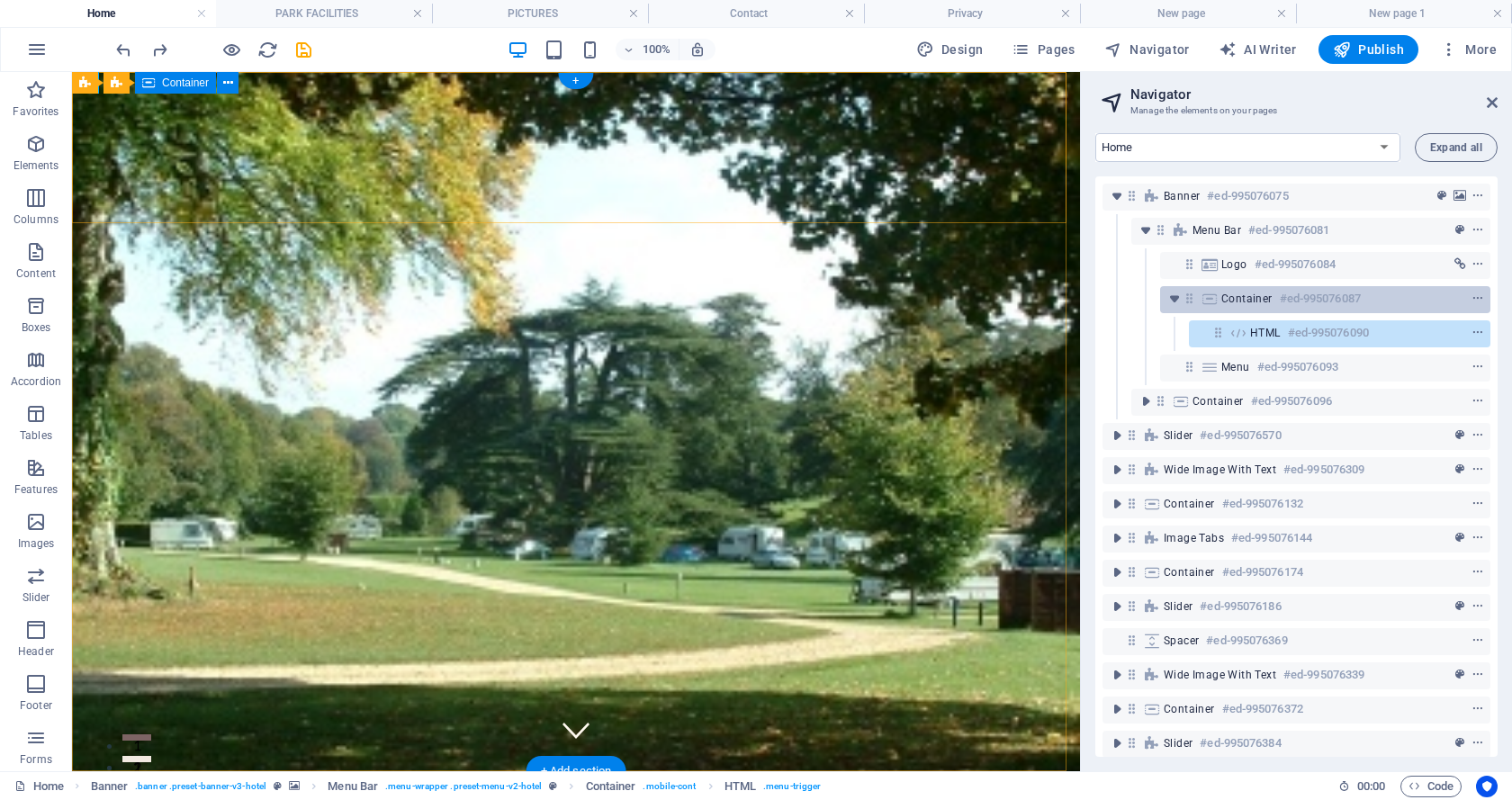
click at [1256, 302] on span "Container" at bounding box center [1247, 298] width 52 height 14
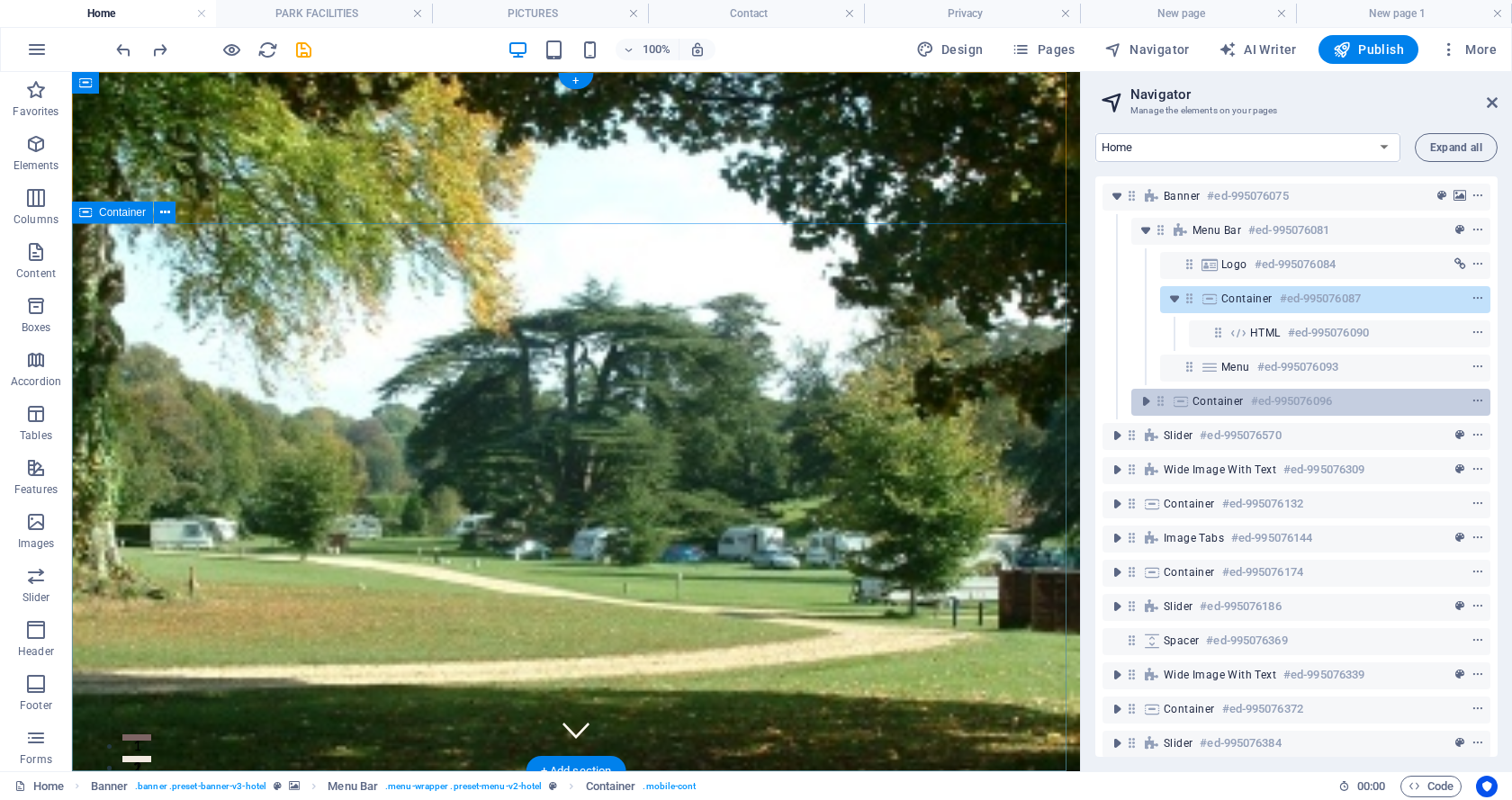
click at [1250, 401] on h6 "#ed-995076096" at bounding box center [1291, 401] width 81 height 22
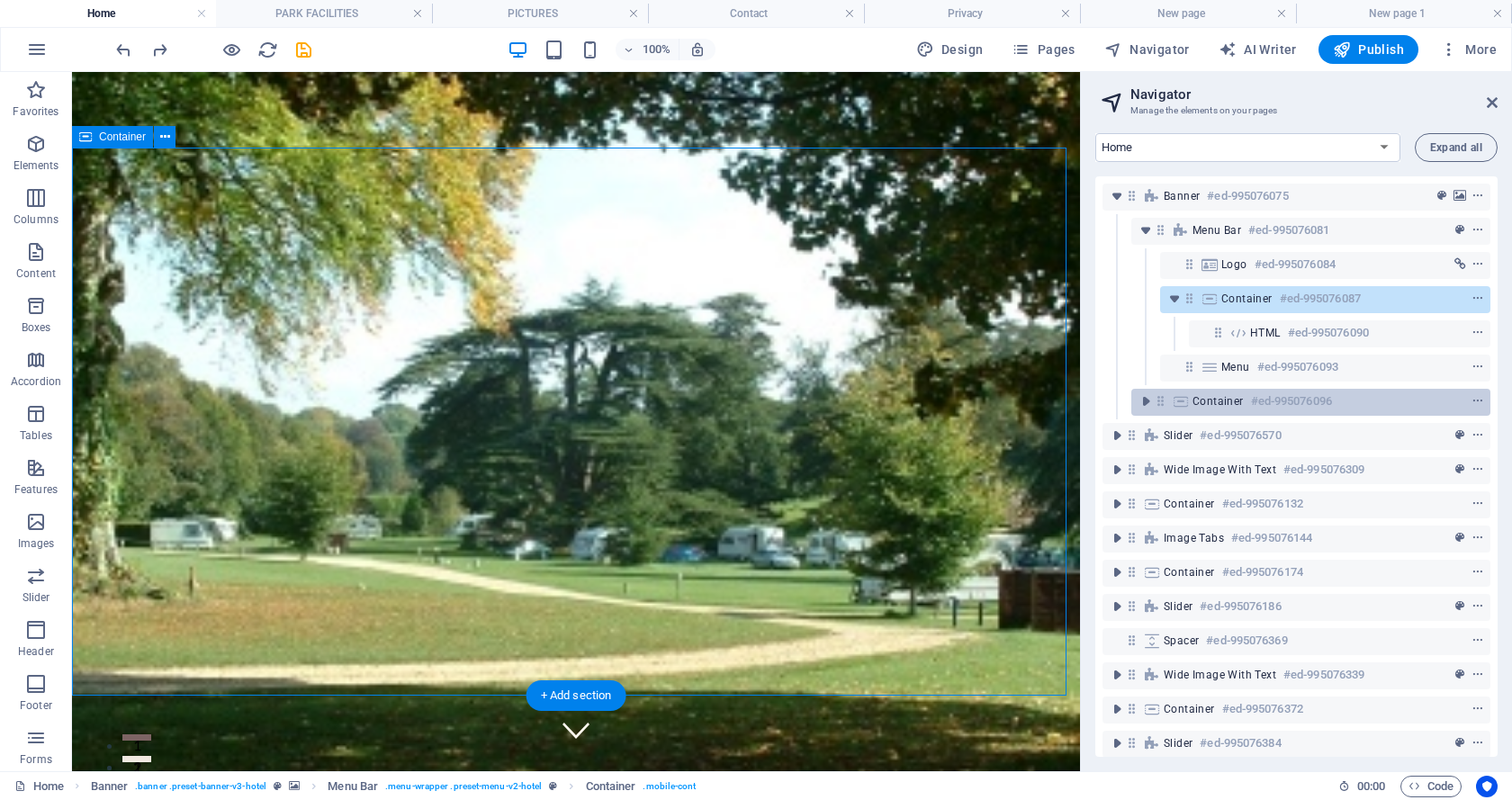
scroll to position [76, 0]
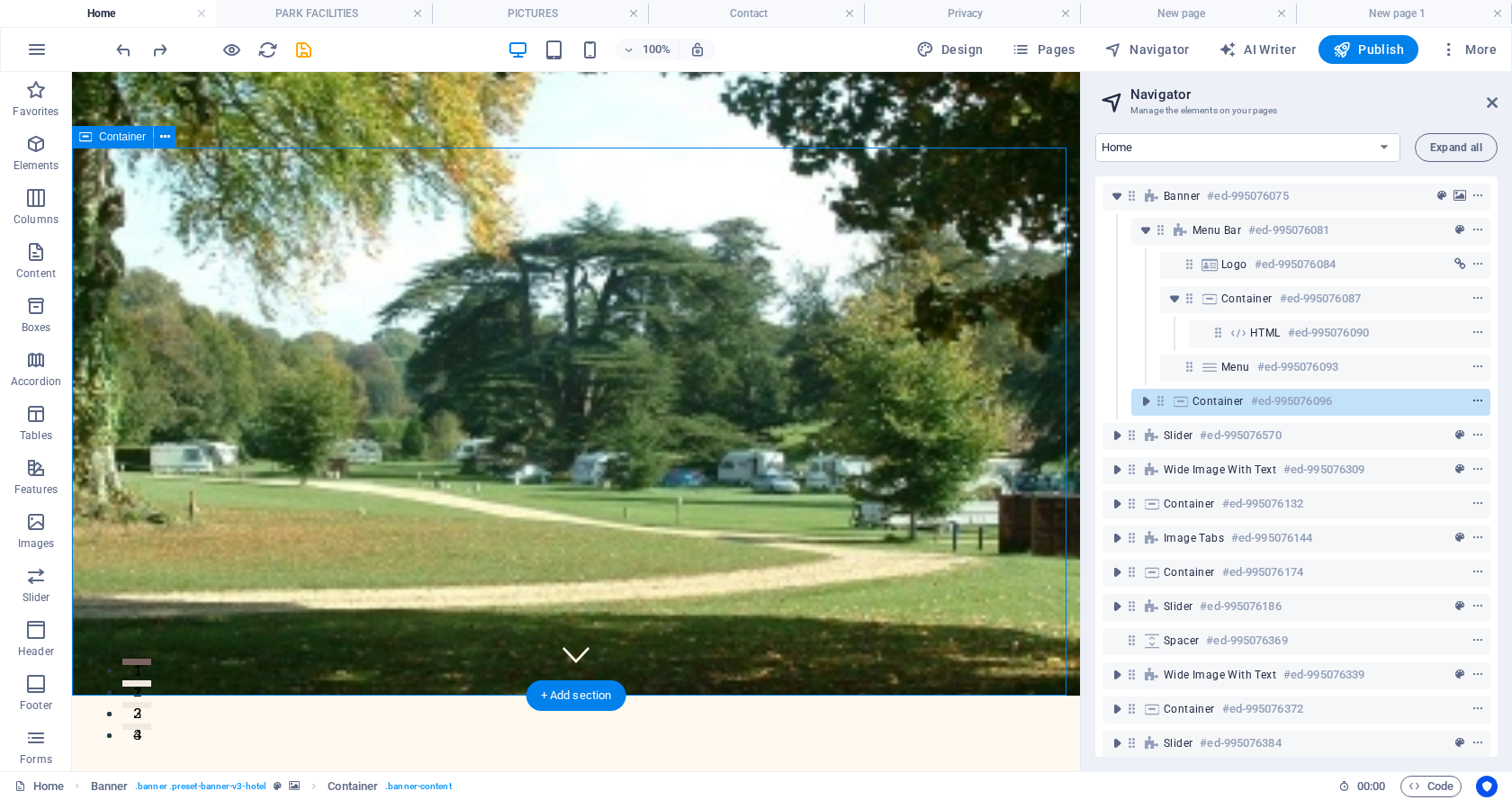
click at [1472, 399] on icon "context-menu" at bounding box center [1477, 400] width 12 height 12
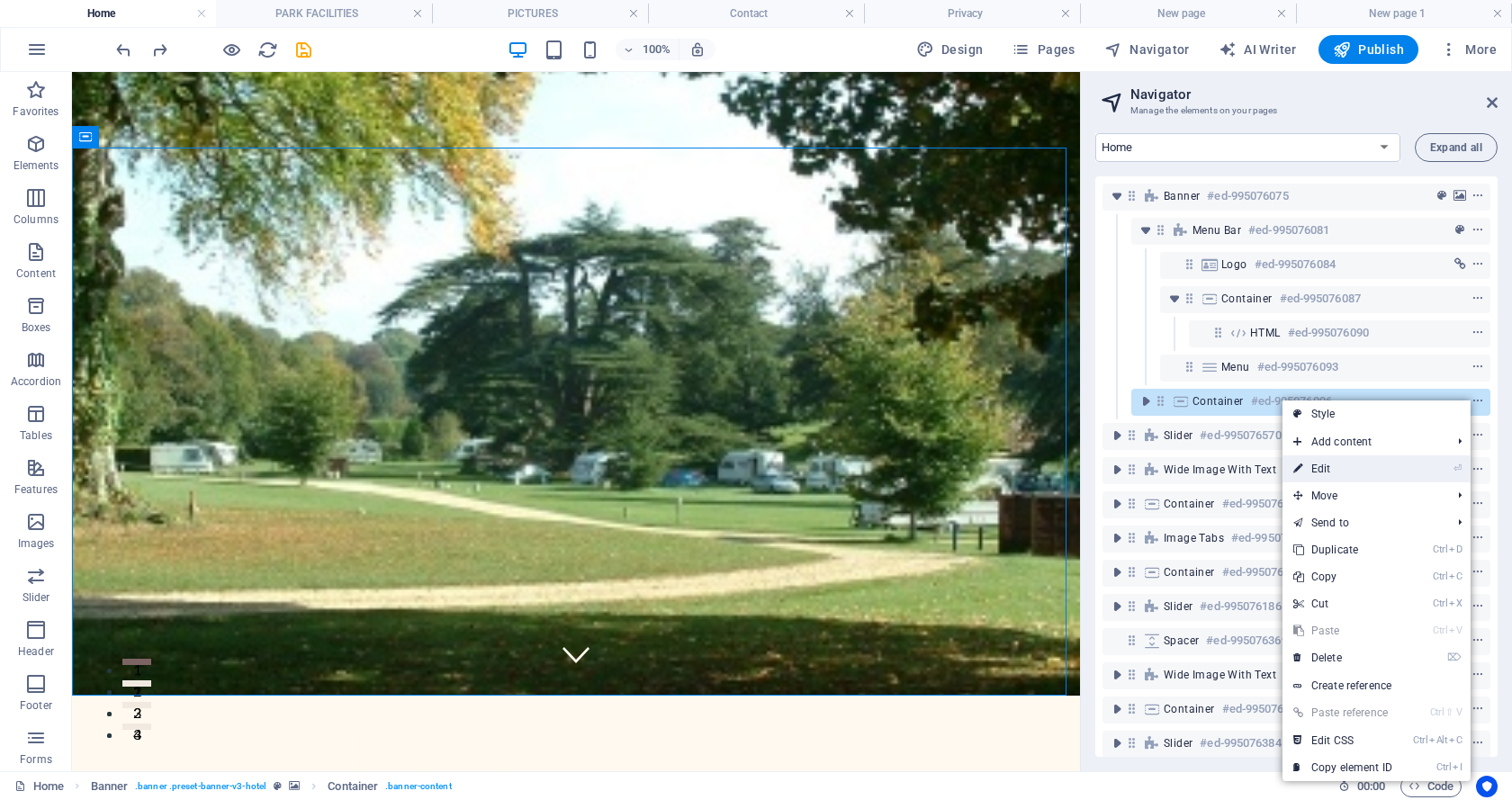
click at [1321, 465] on link "⏎ Edit" at bounding box center [1342, 469] width 121 height 27
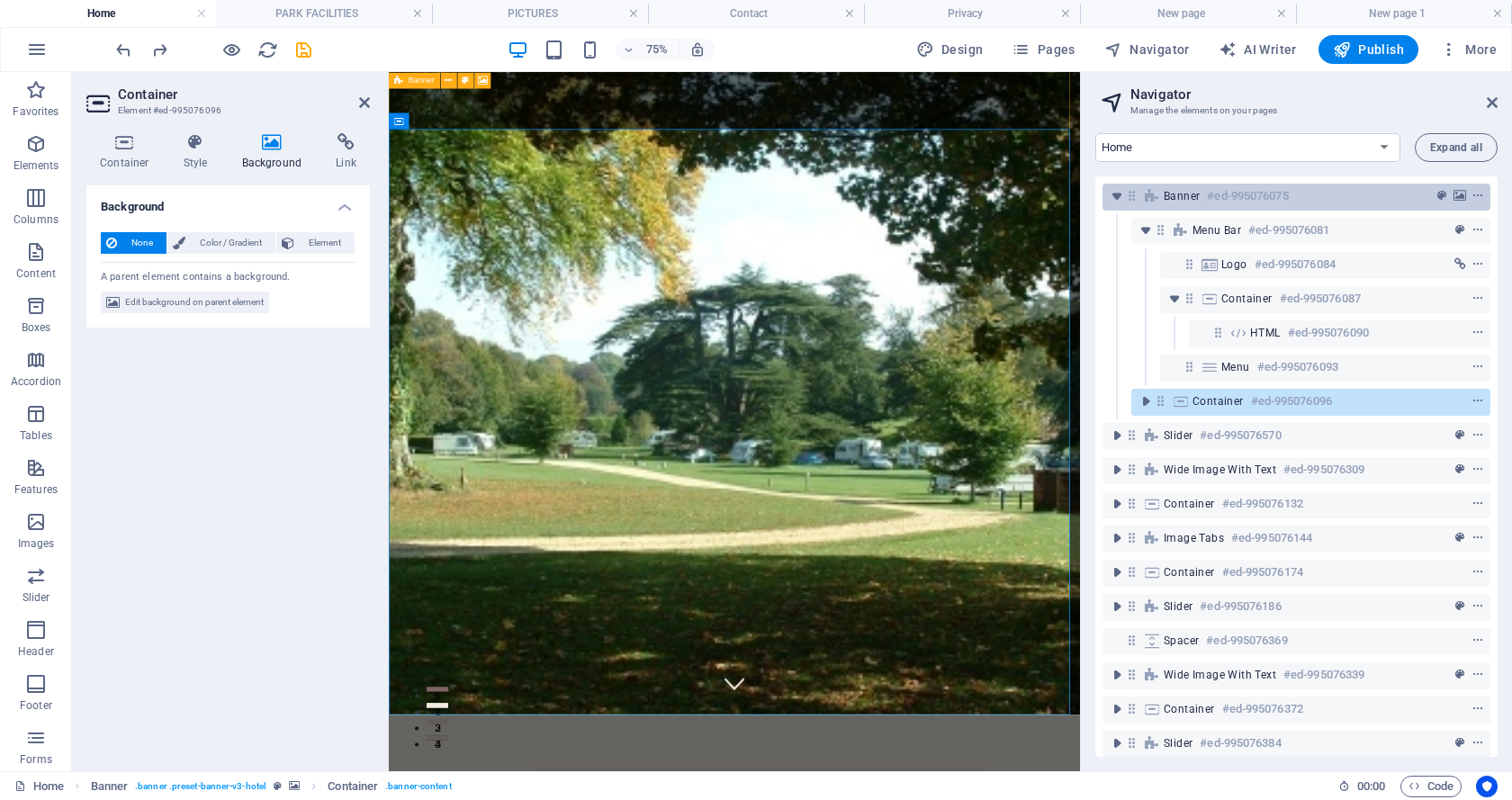
click at [1176, 192] on span "Banner" at bounding box center [1181, 195] width 36 height 14
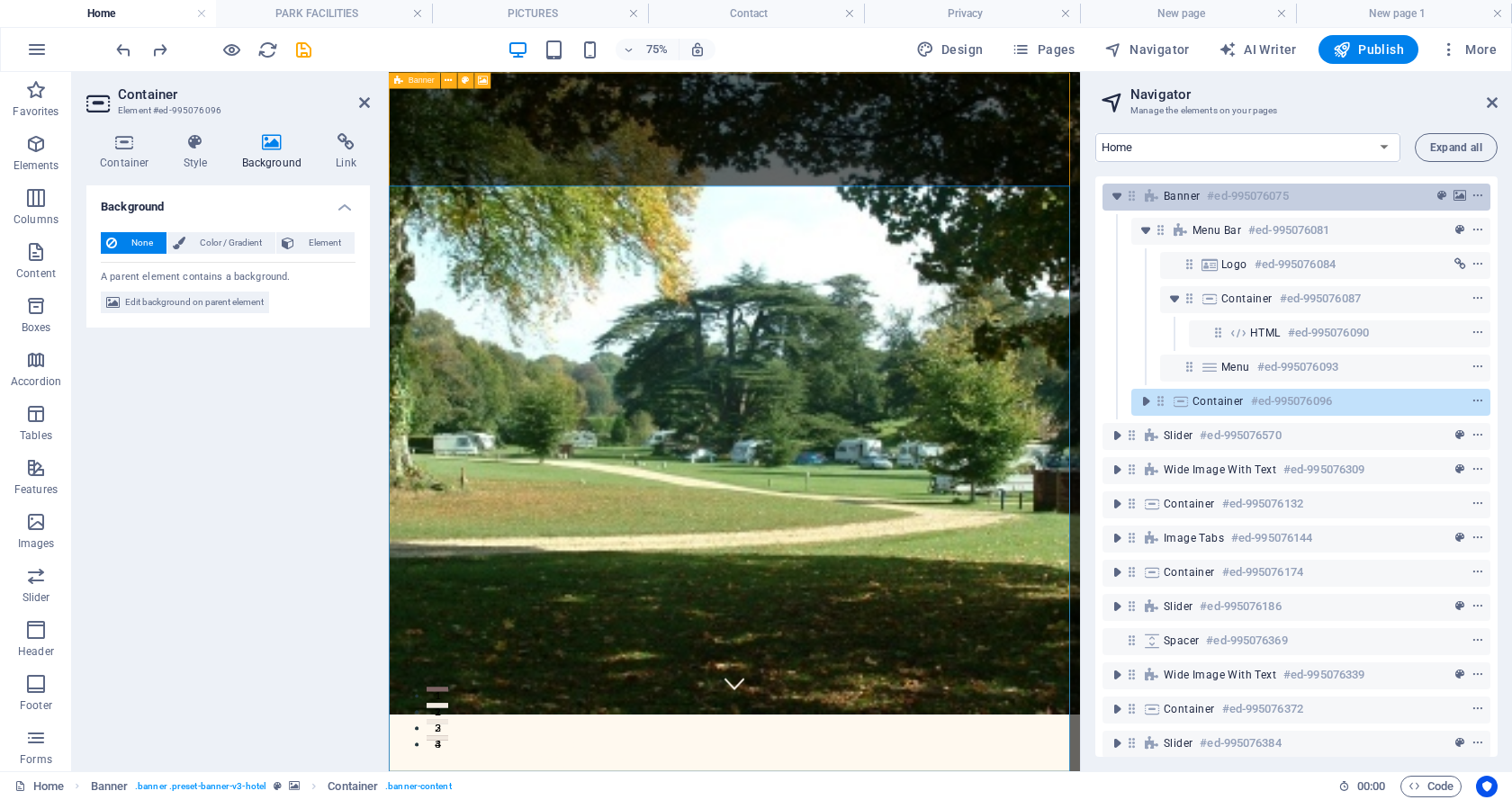
scroll to position [0, 0]
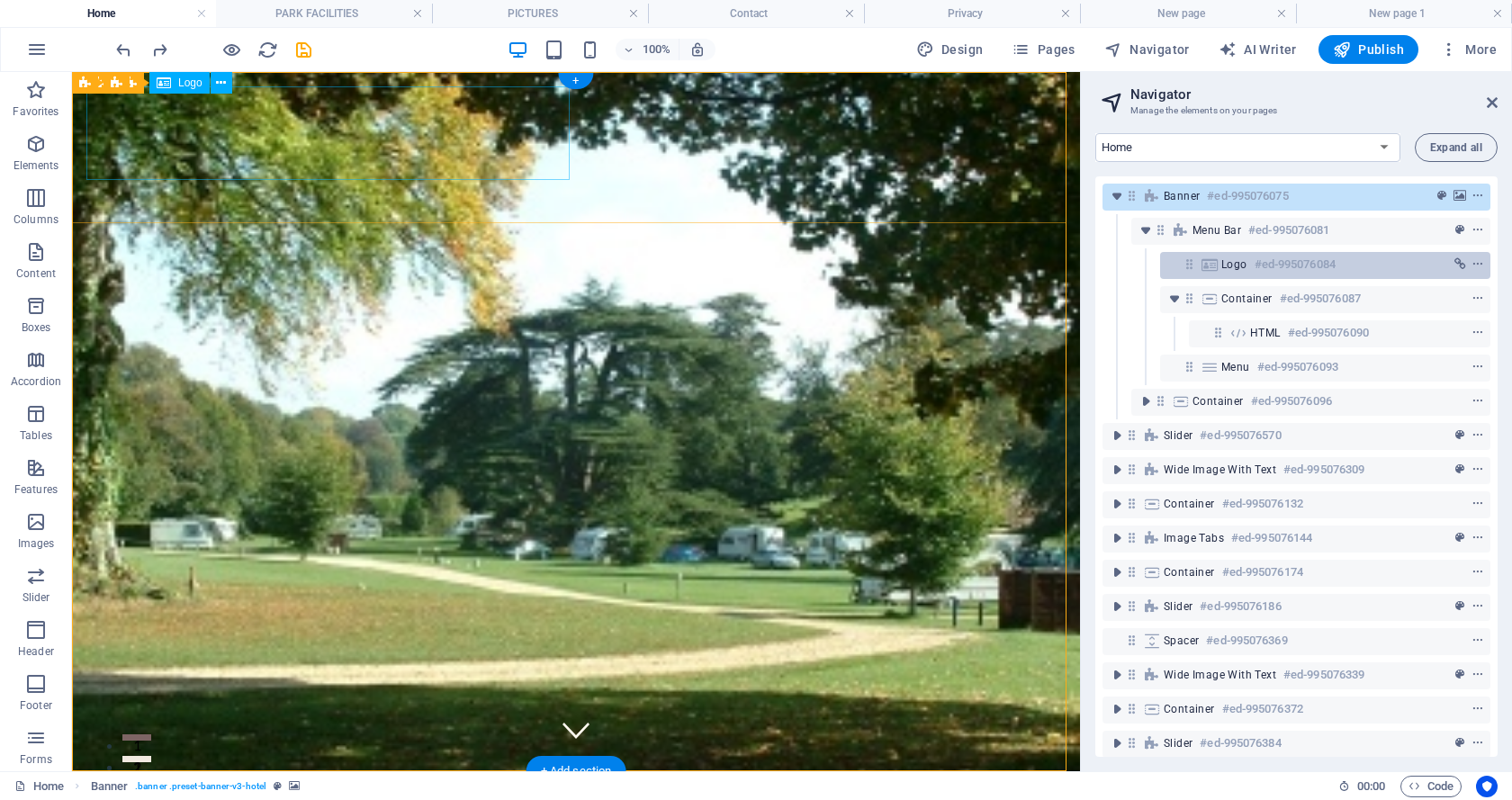
click at [1217, 263] on icon at bounding box center [1209, 264] width 20 height 14
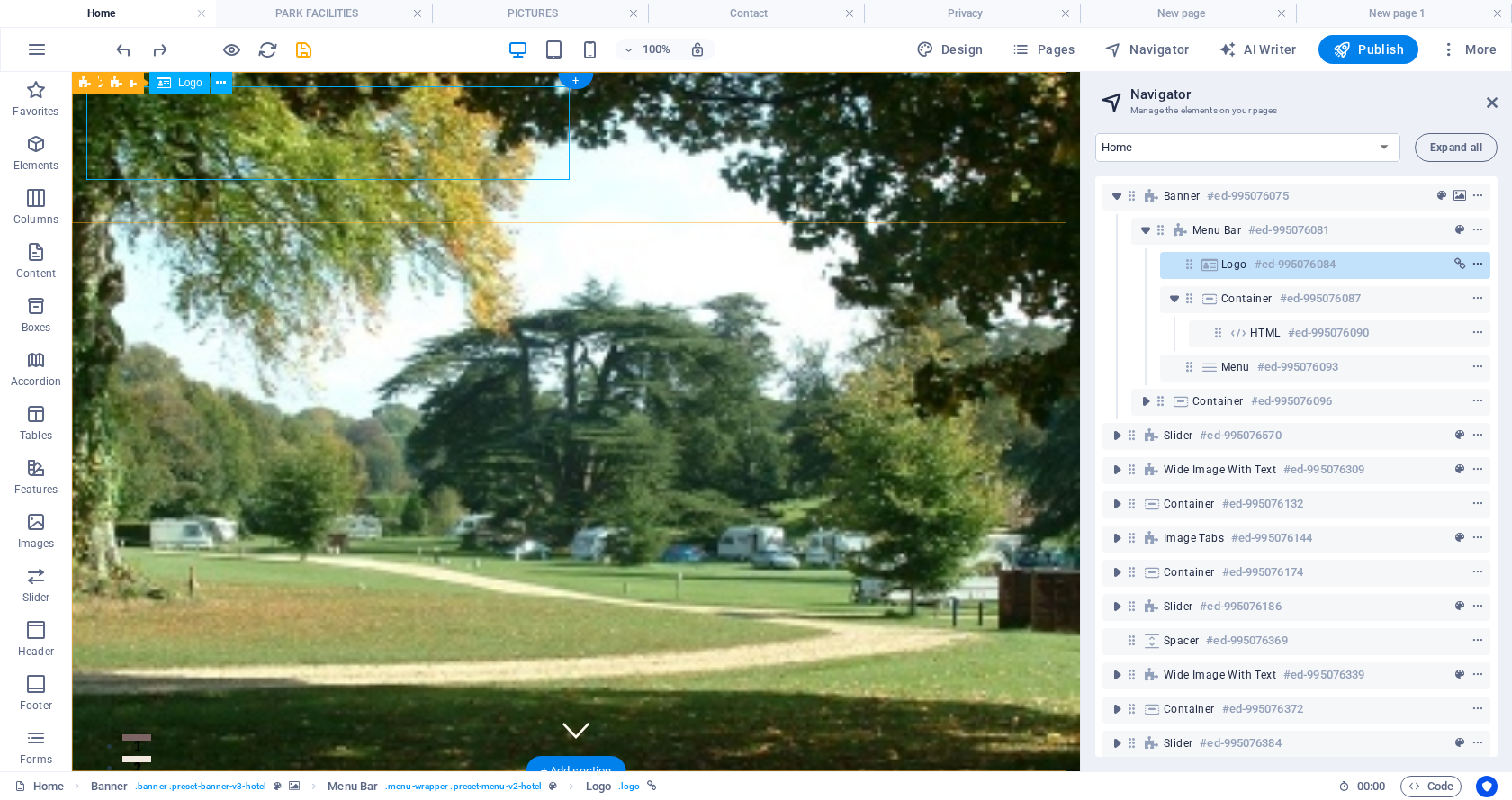
click at [1476, 263] on icon "context-menu" at bounding box center [1477, 264] width 12 height 12
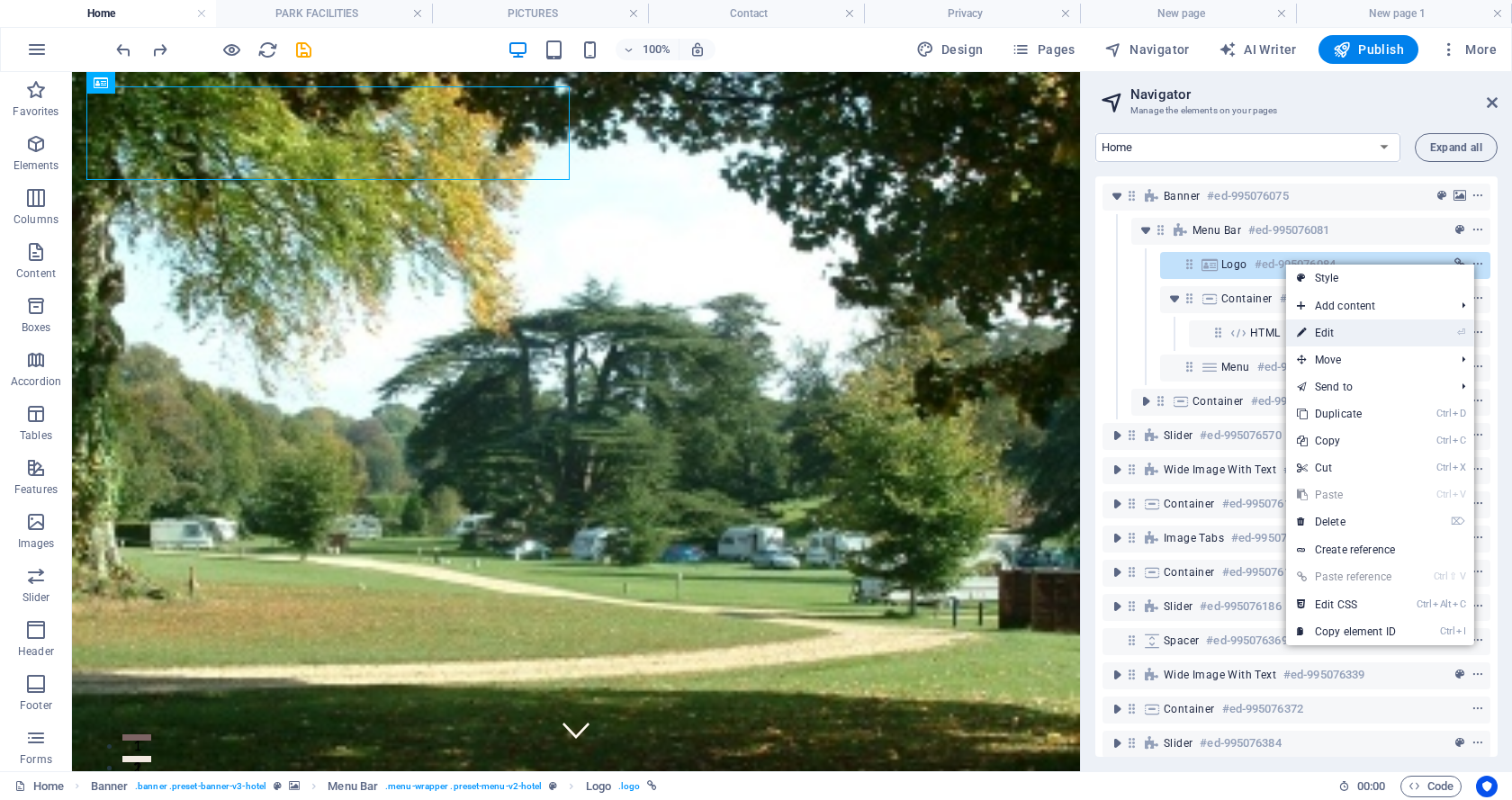
click at [1330, 333] on link "⏎ Edit" at bounding box center [1346, 332] width 121 height 27
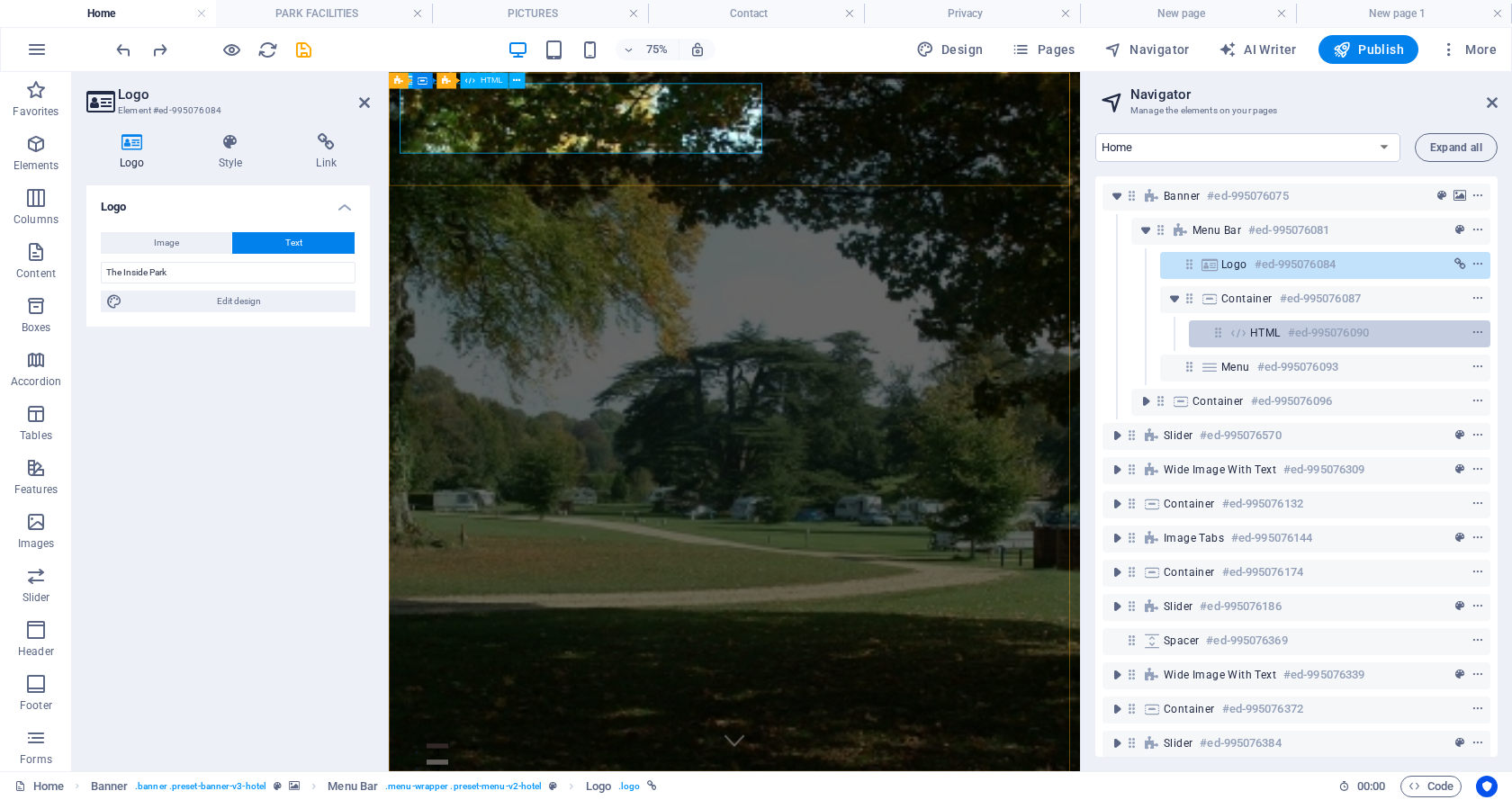
click at [1263, 334] on span "HTML" at bounding box center [1265, 332] width 31 height 14
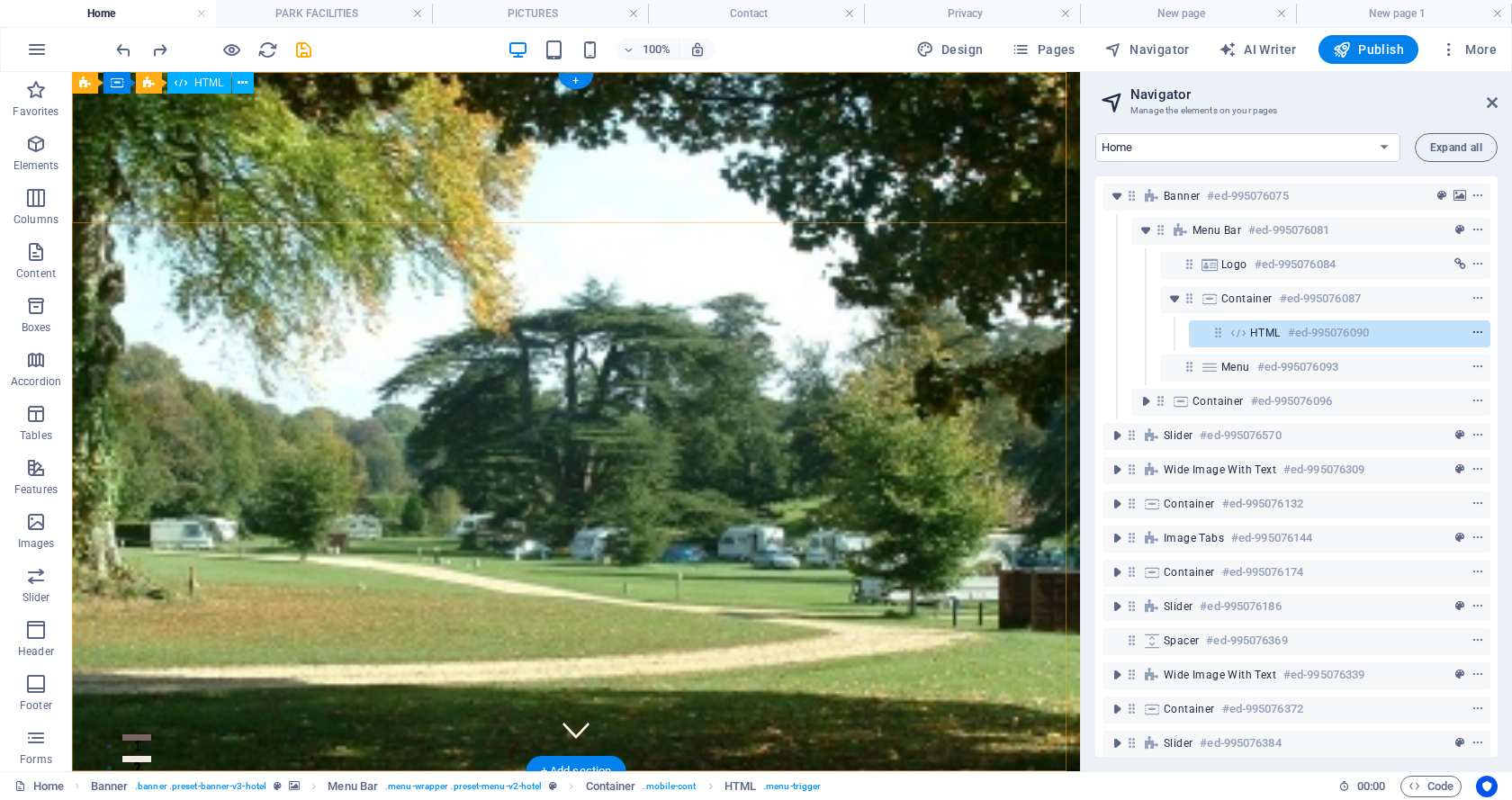
click at [1473, 331] on icon "context-menu" at bounding box center [1477, 332] width 12 height 12
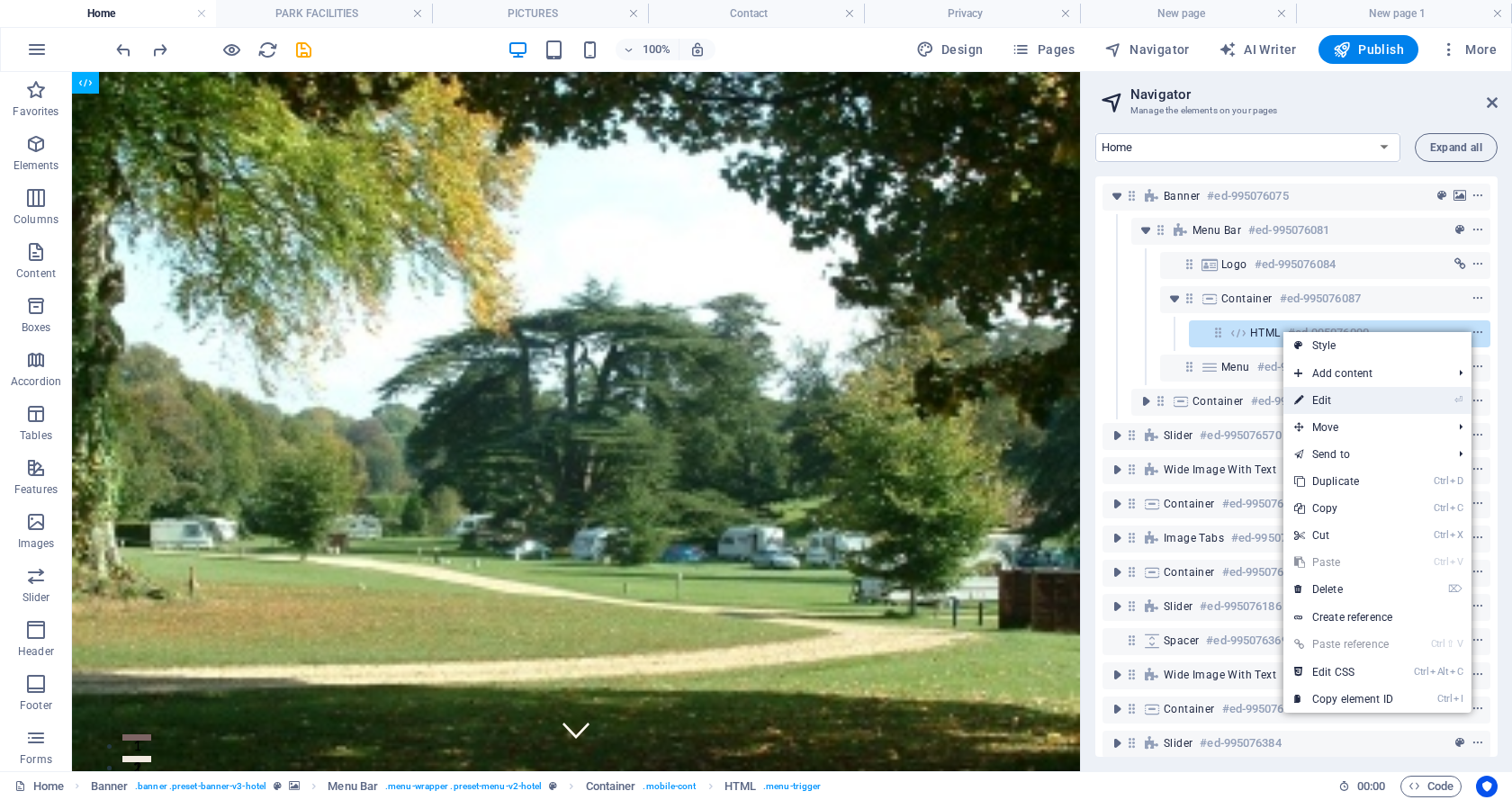
click at [1326, 399] on link "⏎ Edit" at bounding box center [1343, 400] width 121 height 27
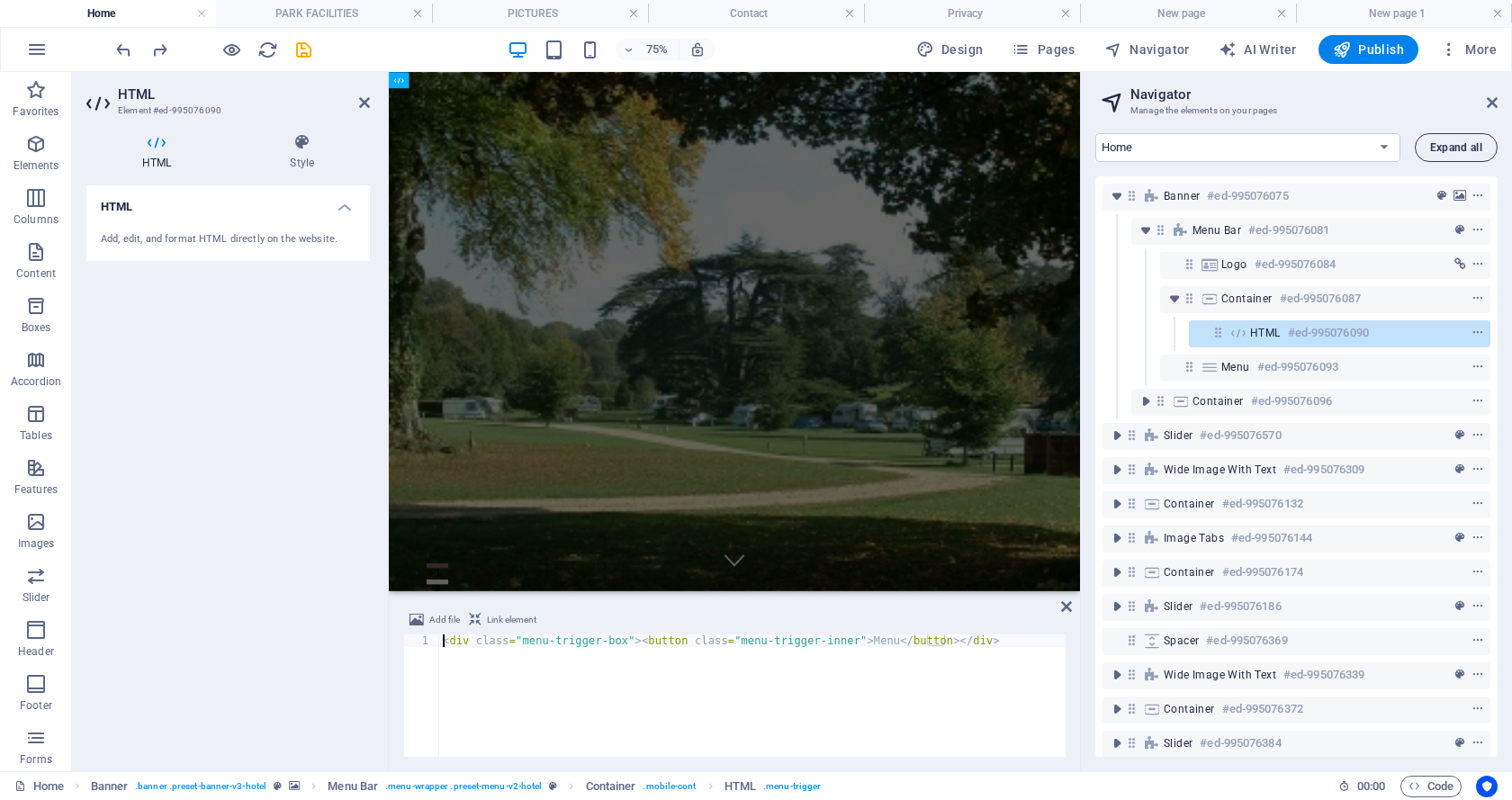
click at [1433, 150] on span "Expand all" at bounding box center [1455, 147] width 52 height 11
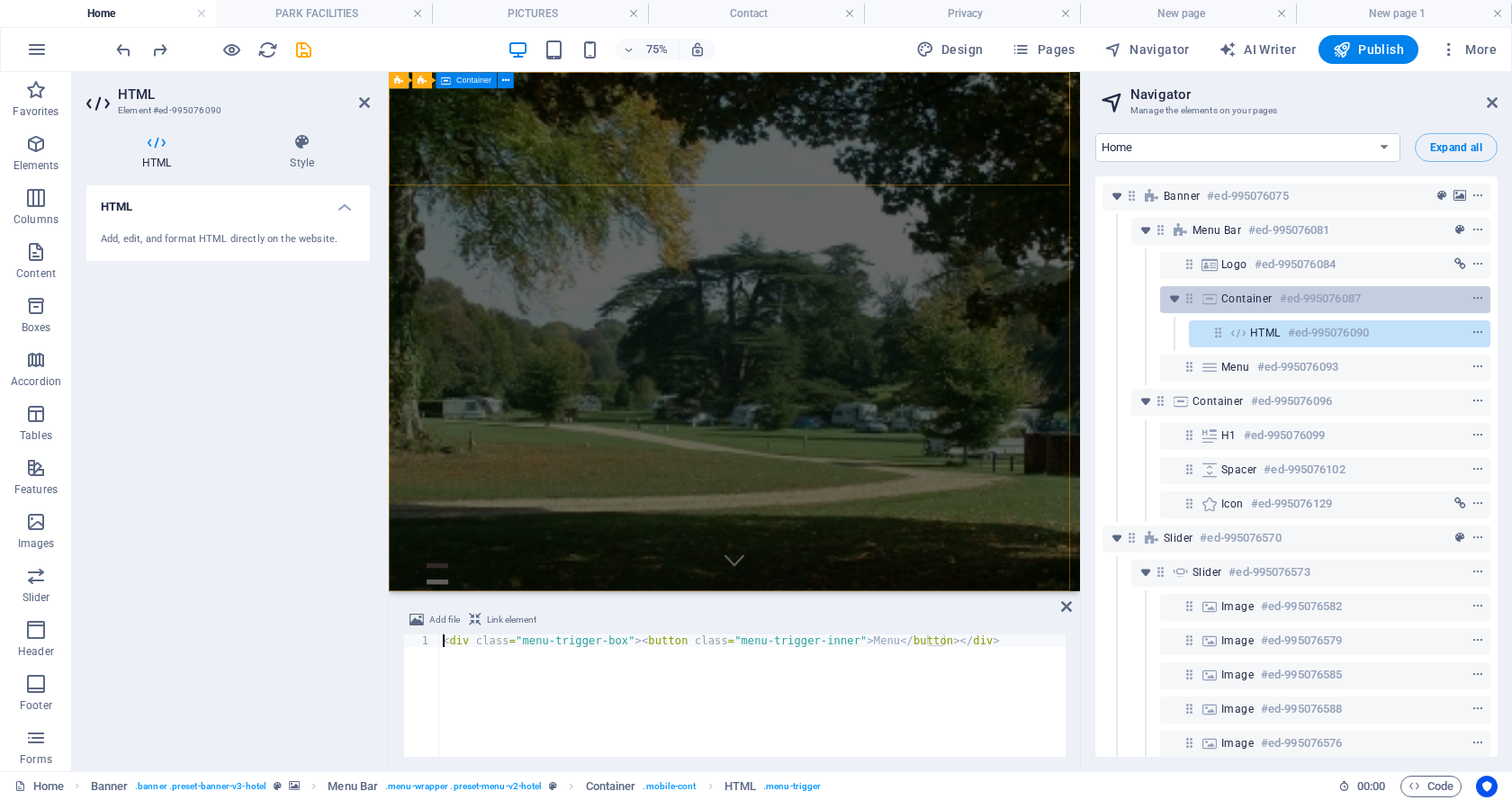
click at [1243, 288] on div "Container #ed-995076087" at bounding box center [1310, 298] width 179 height 22
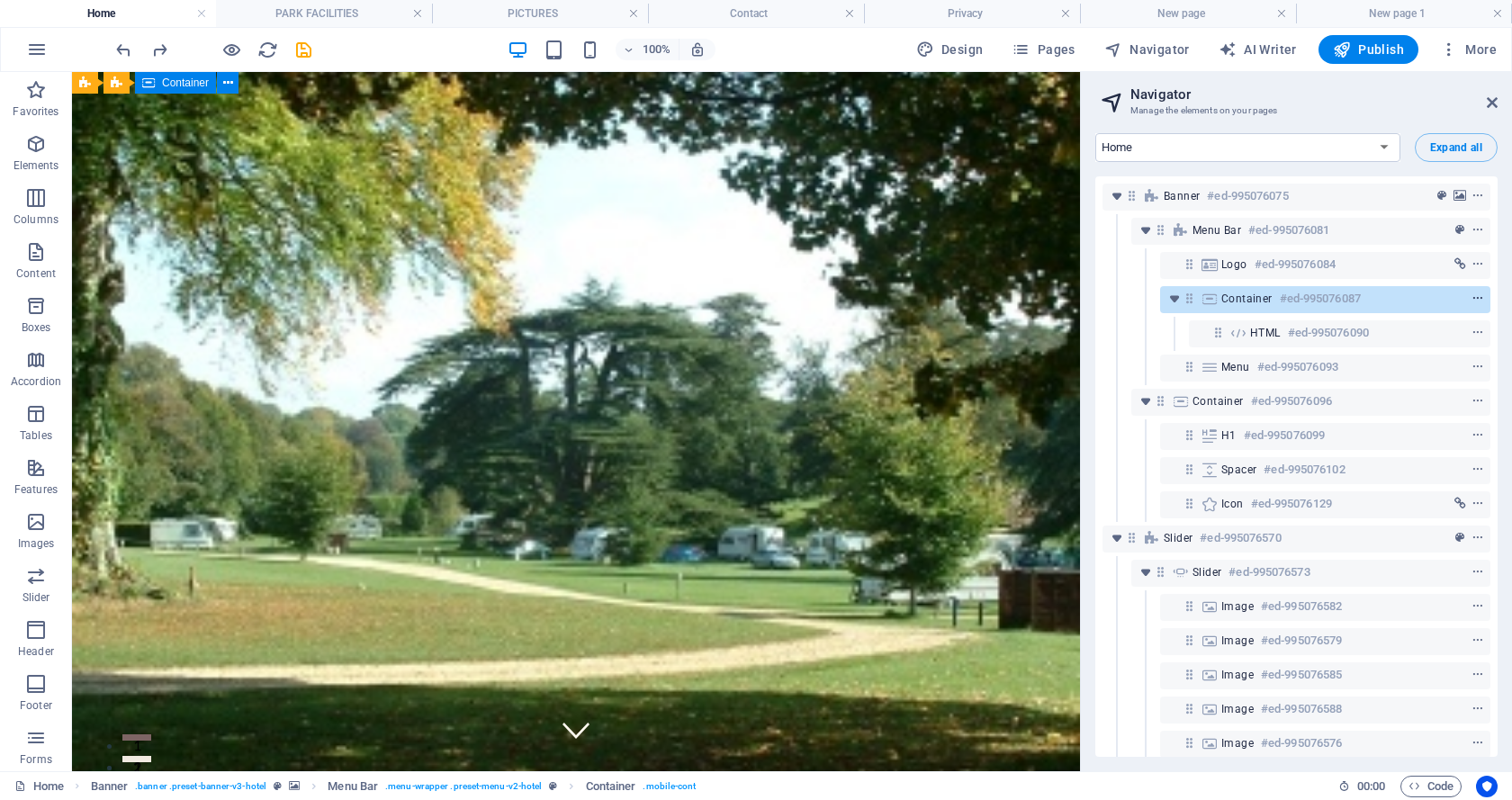
click at [1476, 292] on icon "context-menu" at bounding box center [1477, 298] width 12 height 12
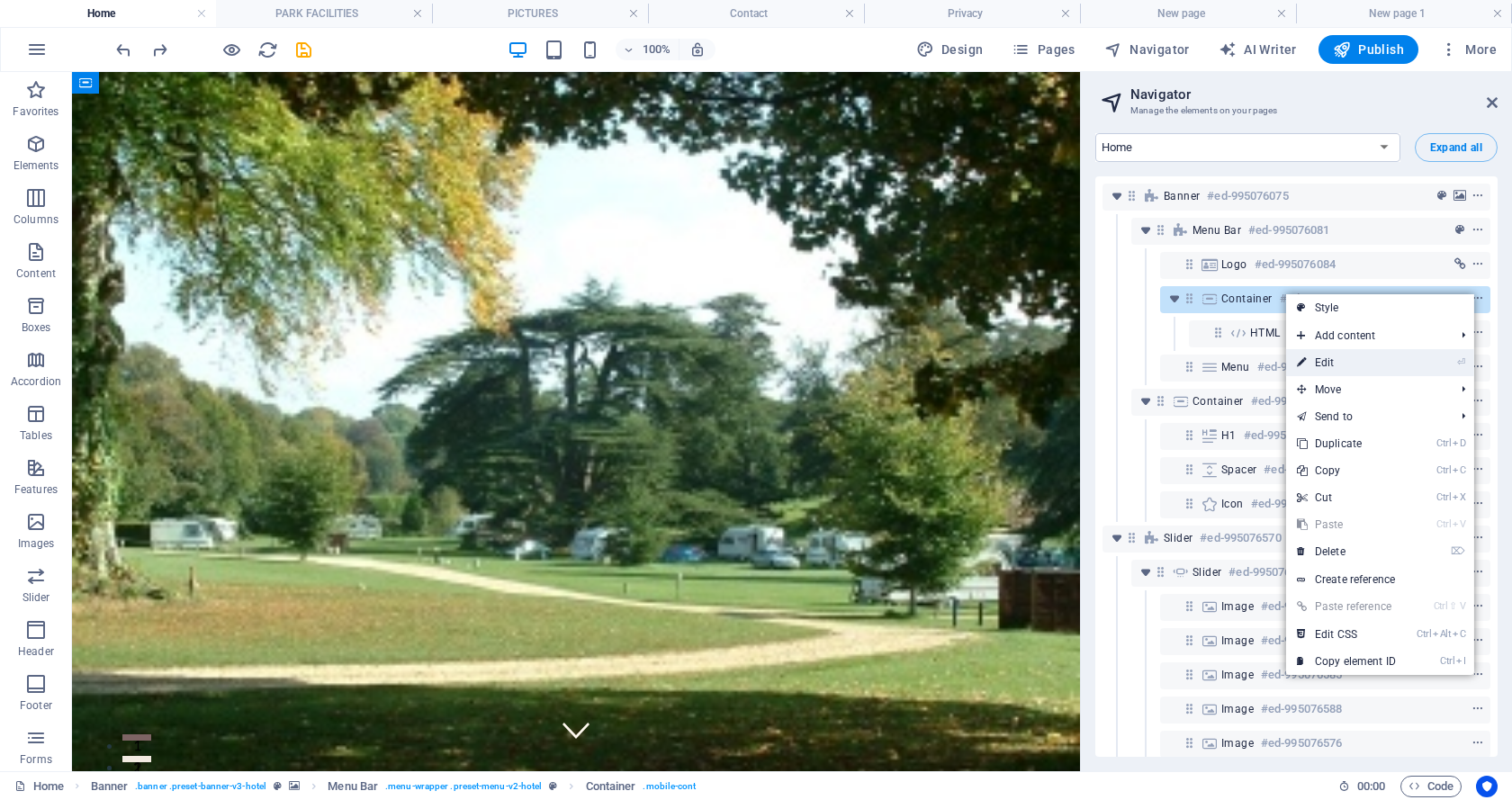
click at [1339, 358] on link "⏎ Edit" at bounding box center [1346, 362] width 121 height 27
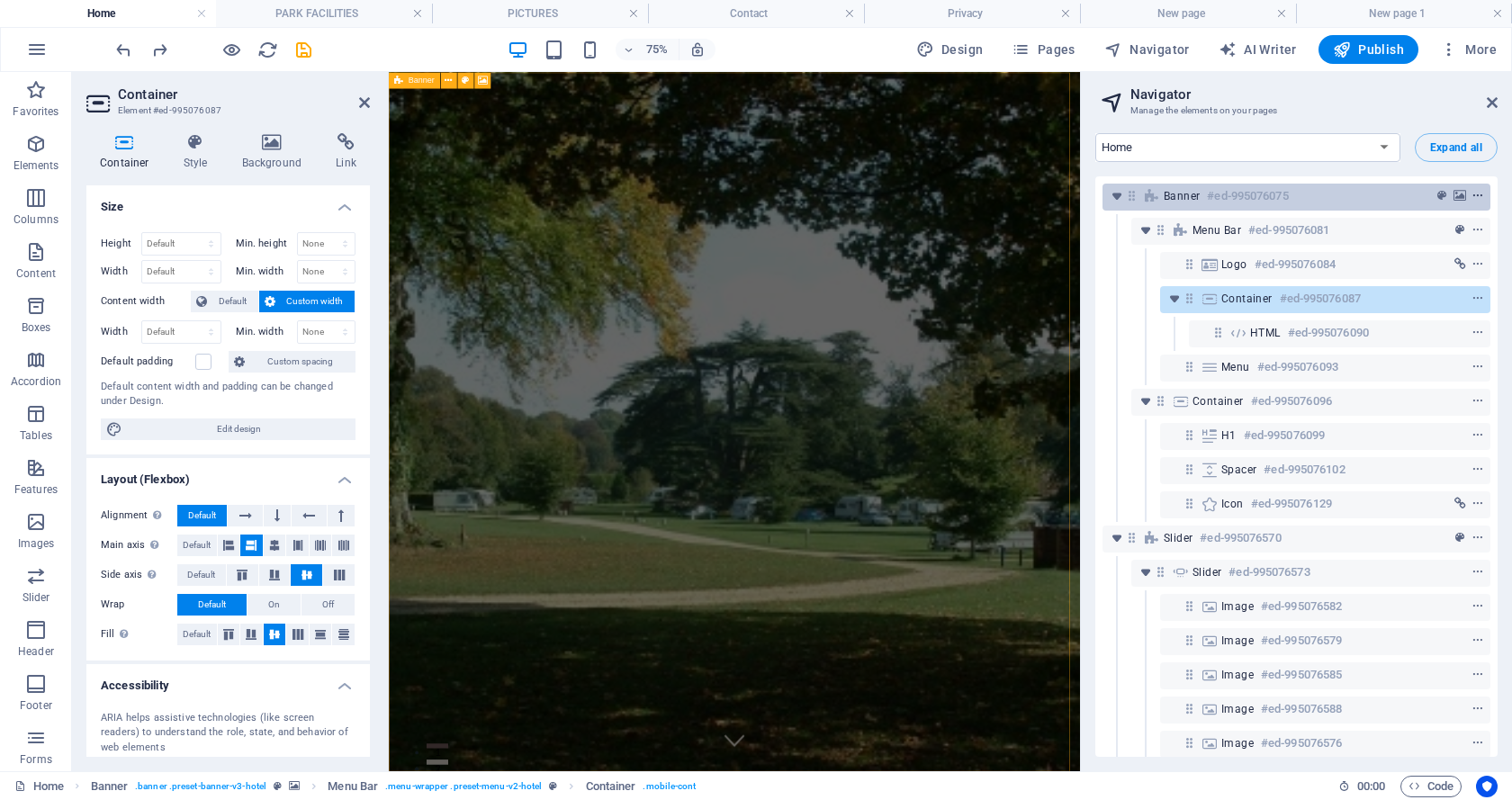
click at [1471, 194] on icon "context-menu" at bounding box center [1477, 195] width 12 height 12
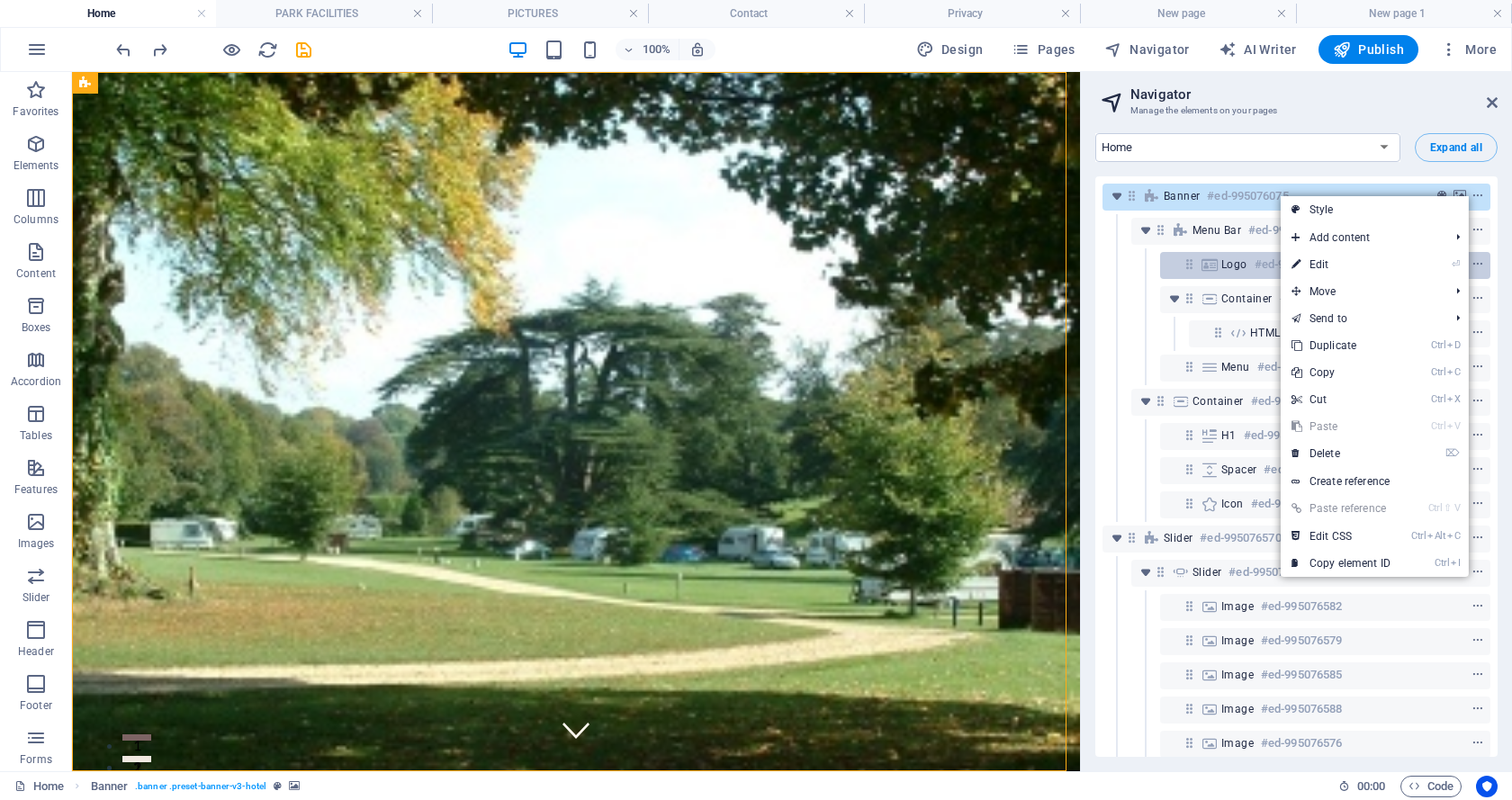
click at [1318, 258] on link "⏎ Edit" at bounding box center [1340, 264] width 121 height 27
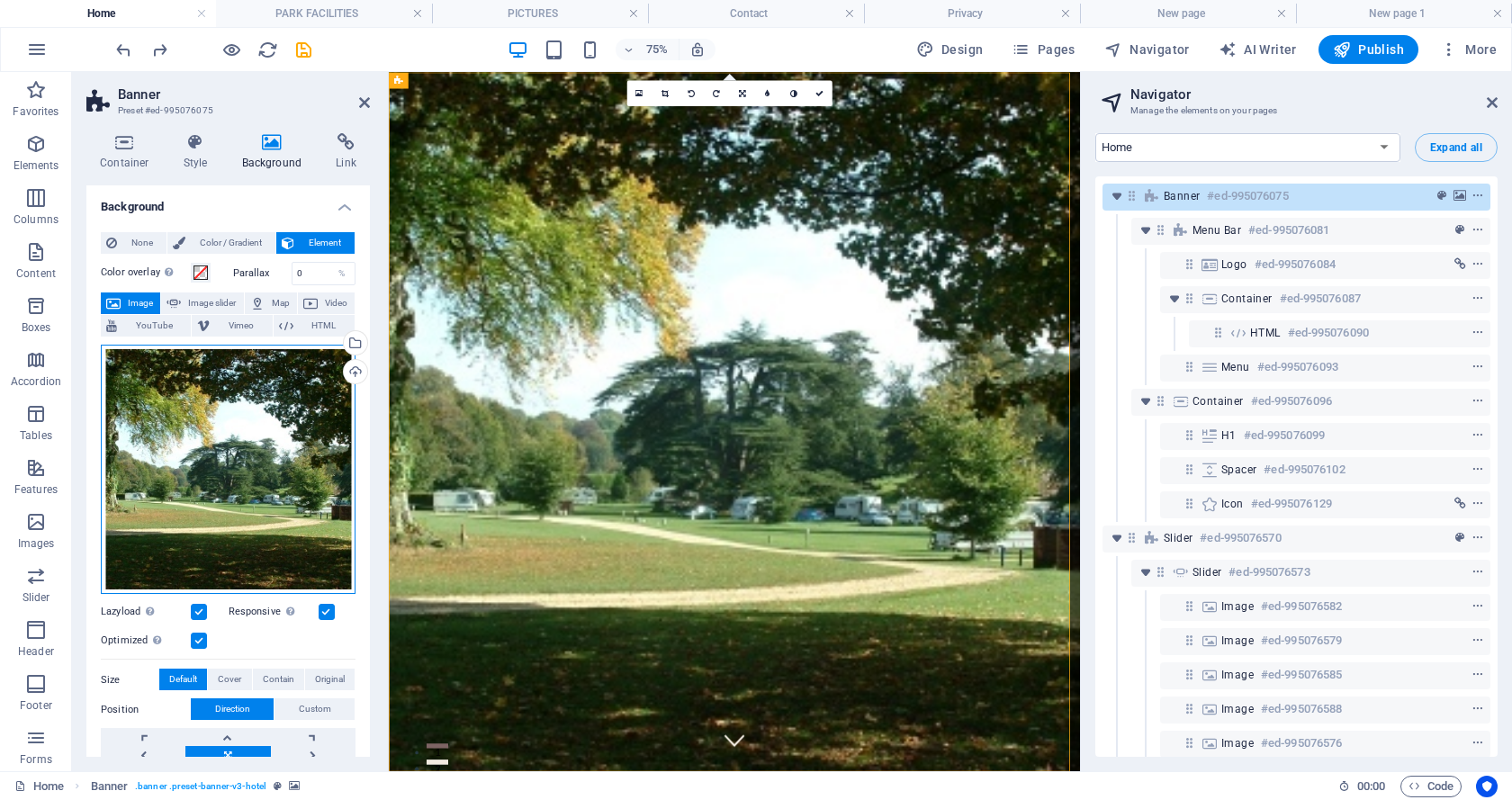
click at [228, 415] on div "Drag files here, click to choose files or select files from Files or our free s…" at bounding box center [228, 469] width 255 height 250
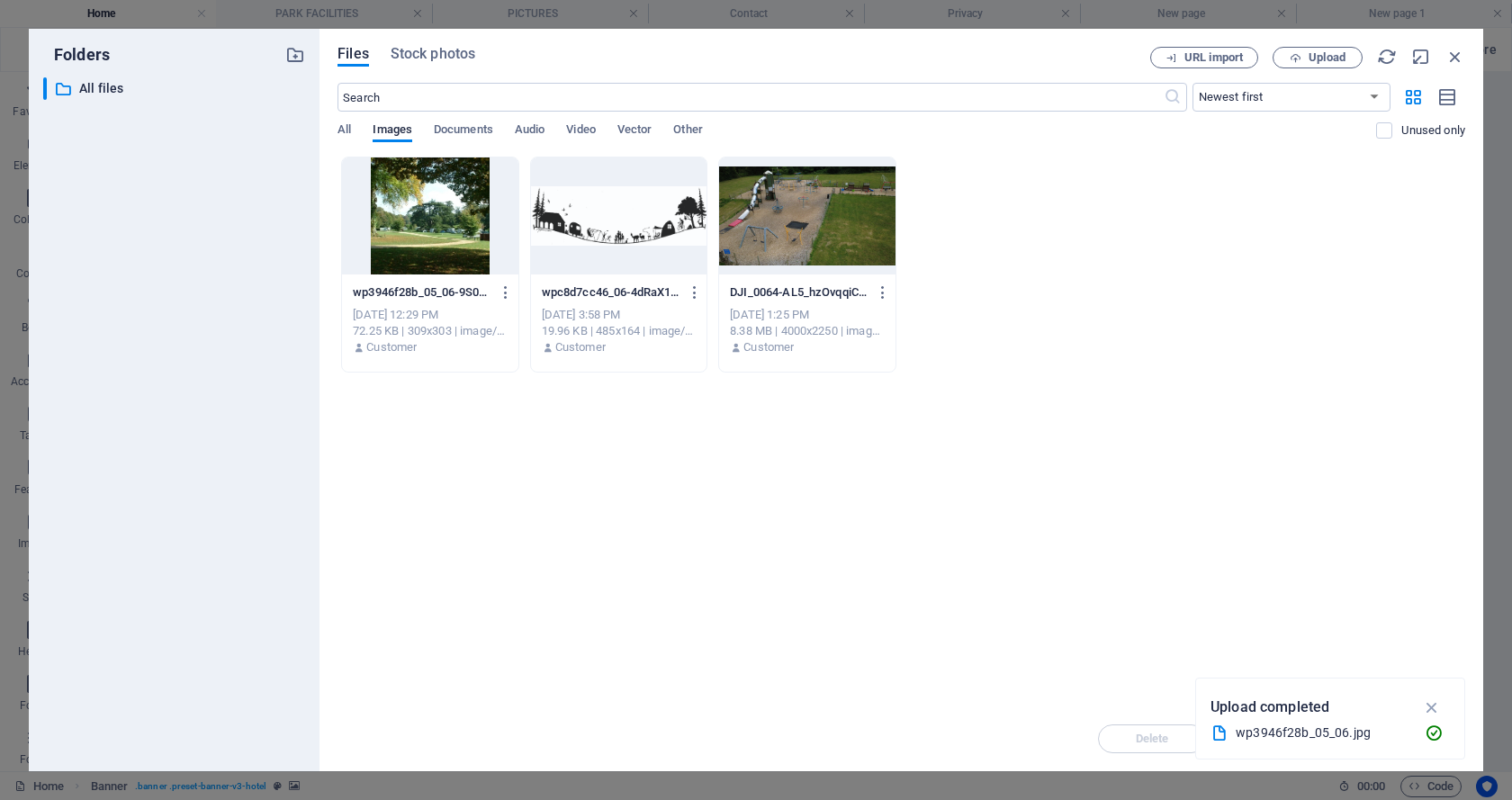
click at [807, 214] on div at bounding box center [806, 216] width 175 height 117
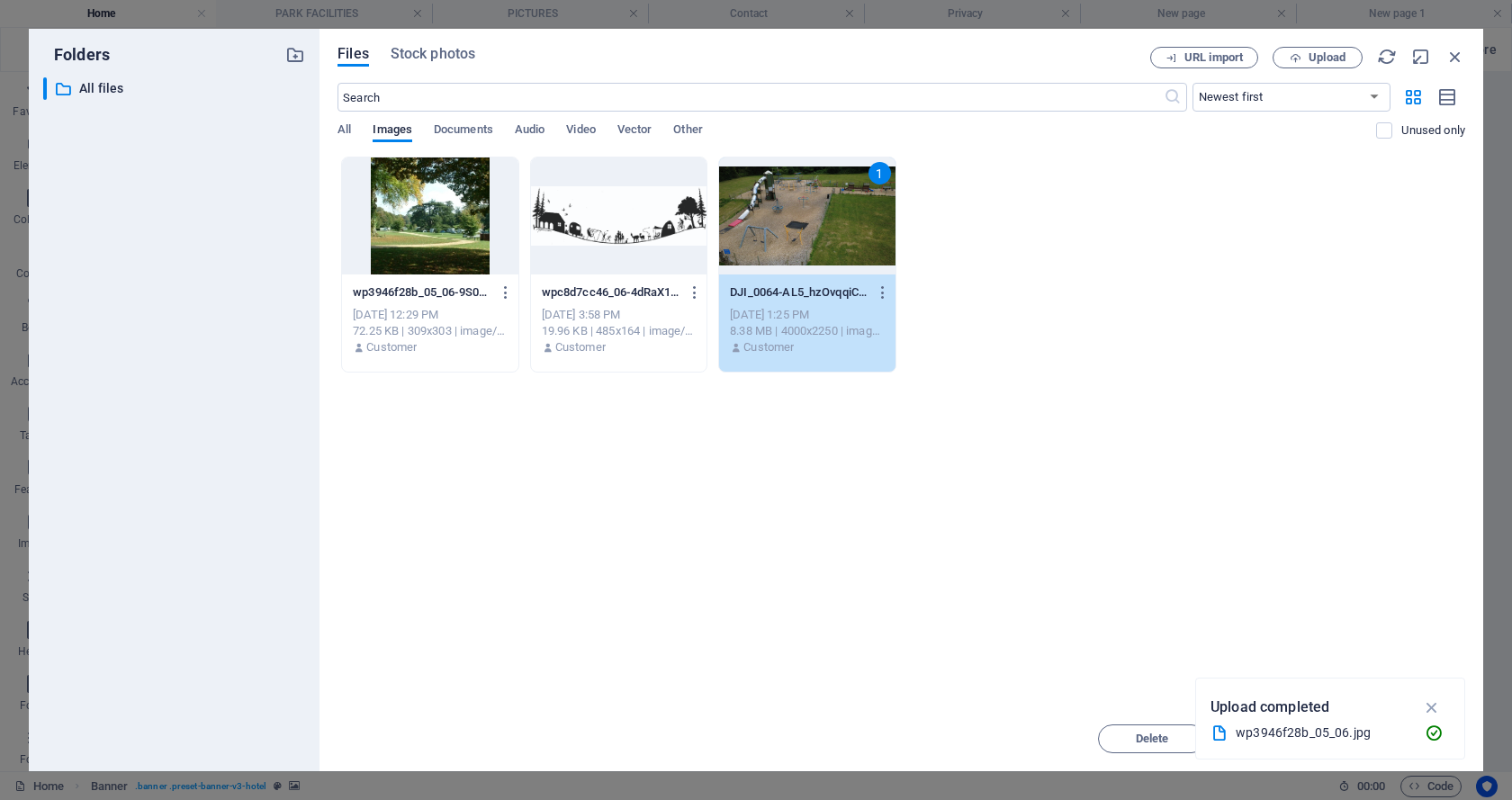
click at [781, 199] on div "1" at bounding box center [806, 216] width 175 height 117
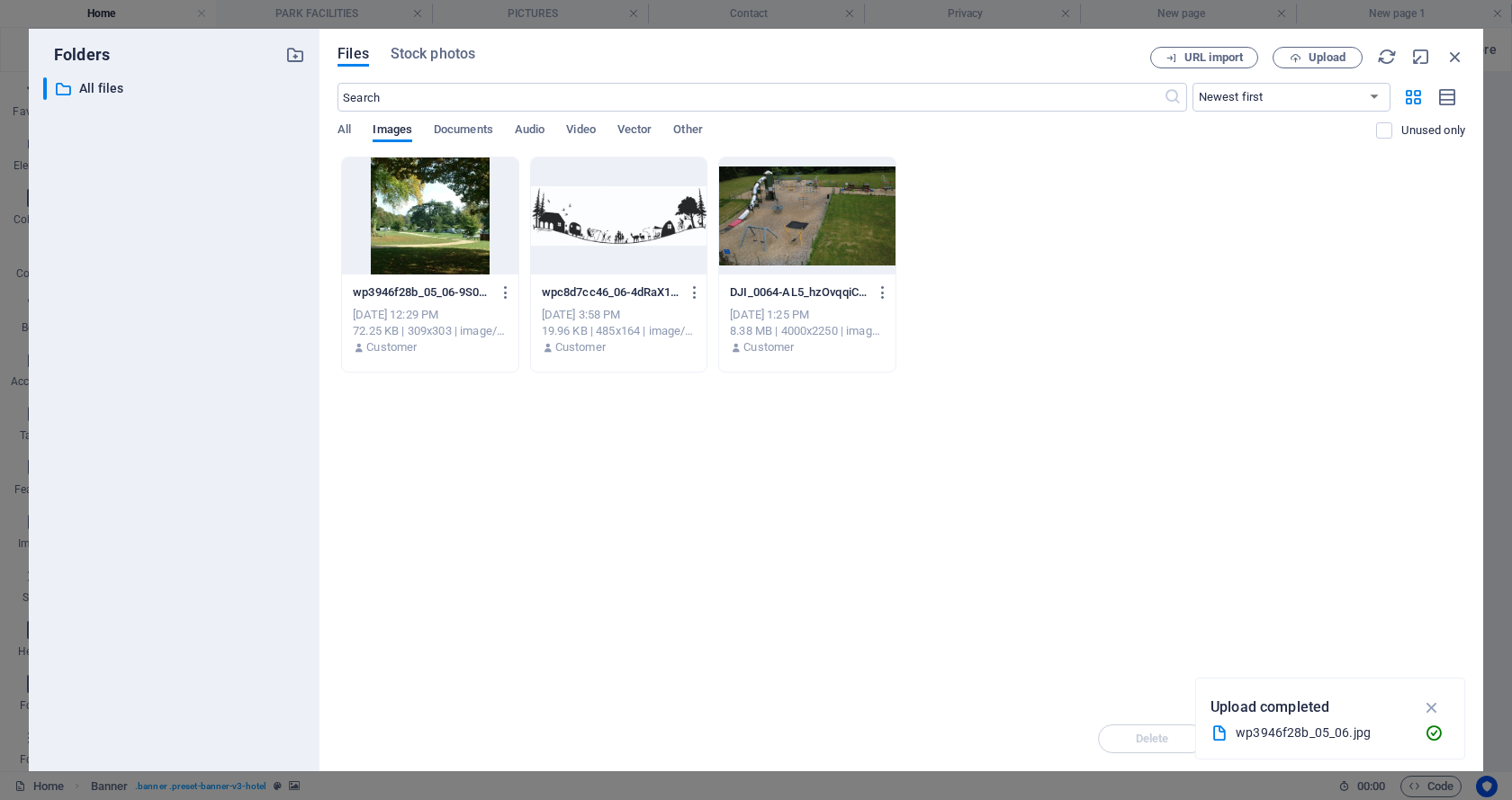
click at [781, 199] on div at bounding box center [806, 216] width 175 height 117
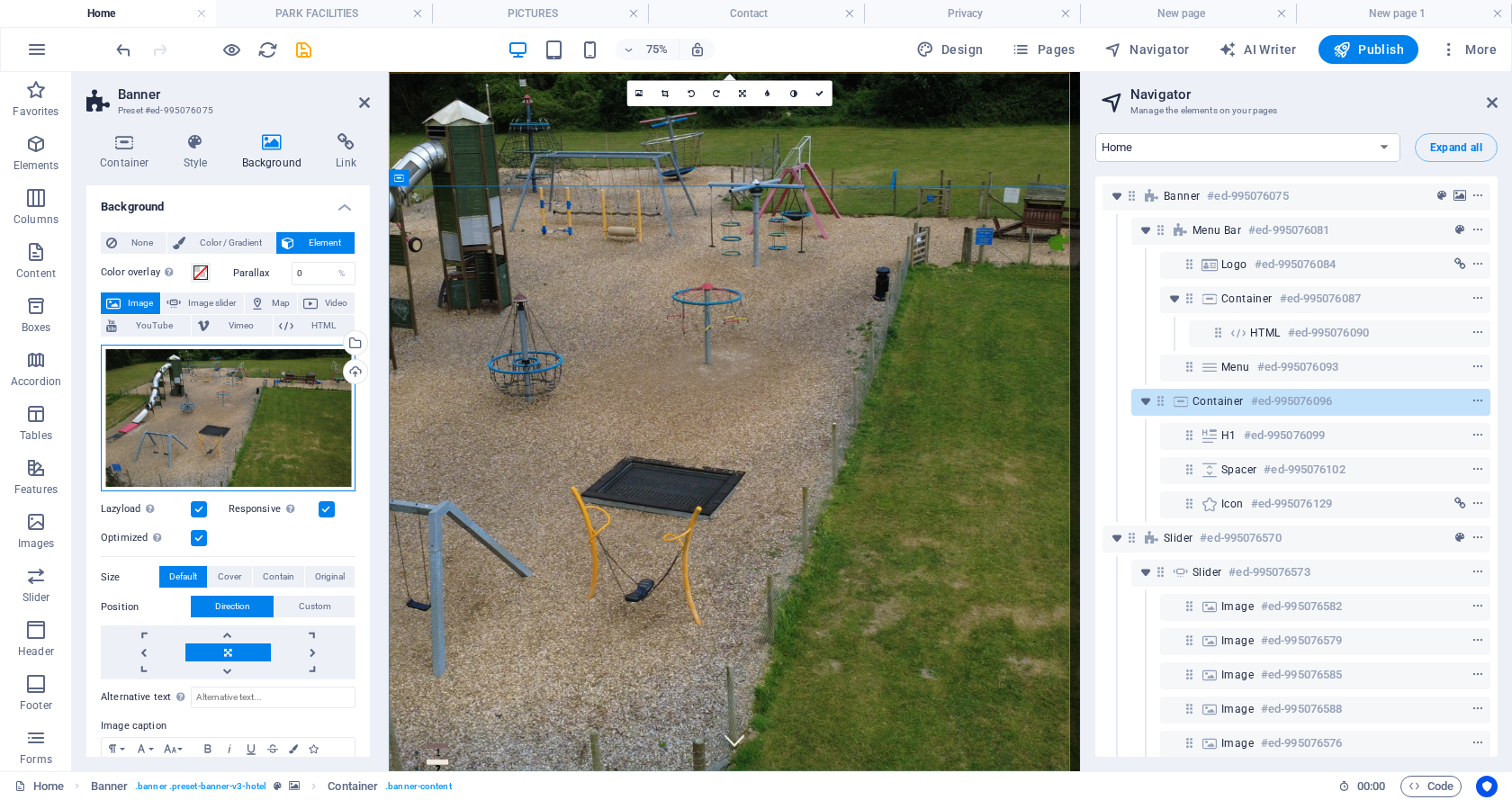
click at [230, 410] on div "Drag files here, click to choose files or select files from Files or our free s…" at bounding box center [228, 419] width 255 height 148
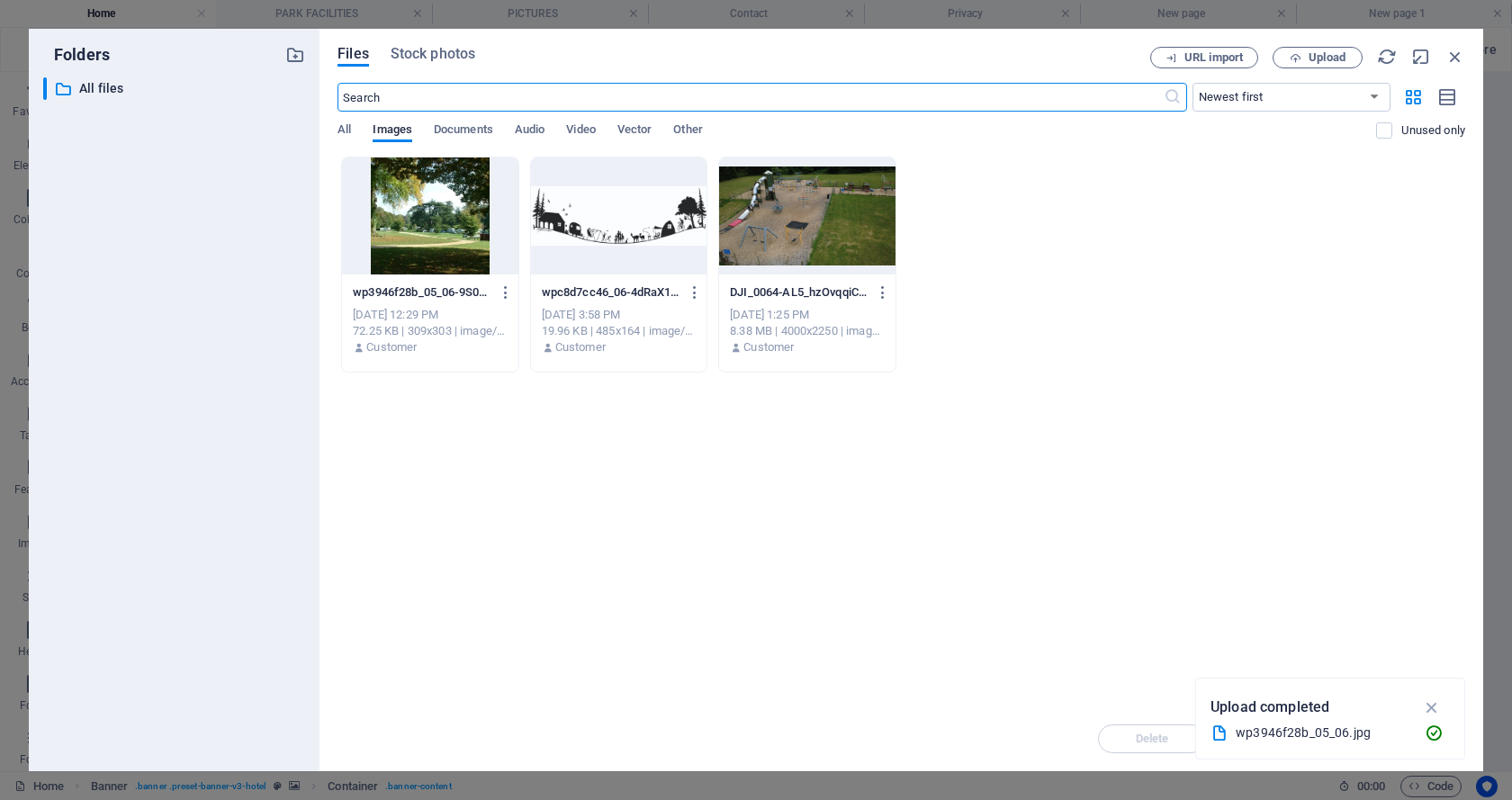
click at [627, 231] on div at bounding box center [618, 216] width 175 height 117
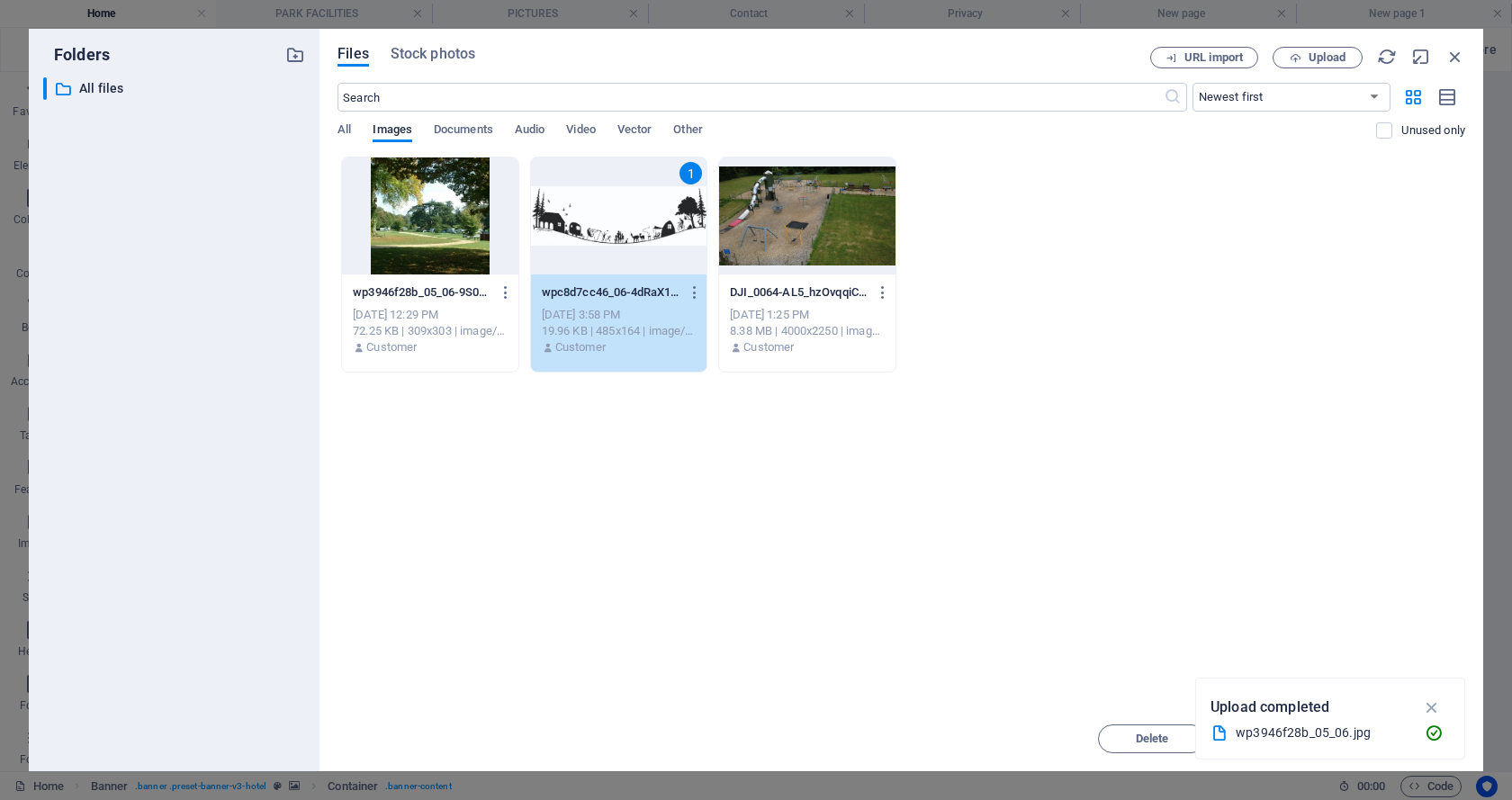
click at [626, 231] on div "1" at bounding box center [618, 216] width 175 height 117
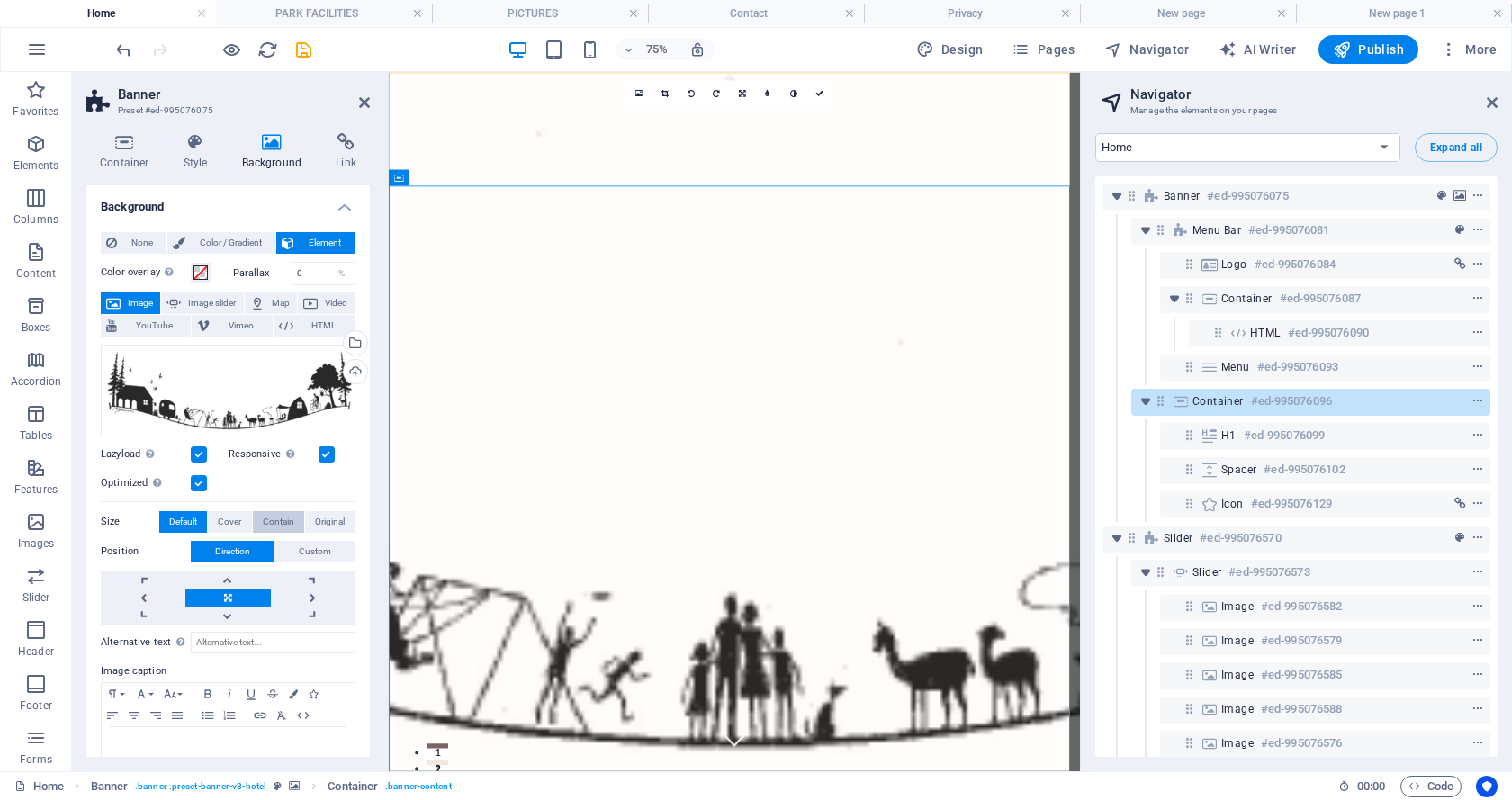
click at [268, 520] on span "Contain" at bounding box center [278, 521] width 32 height 22
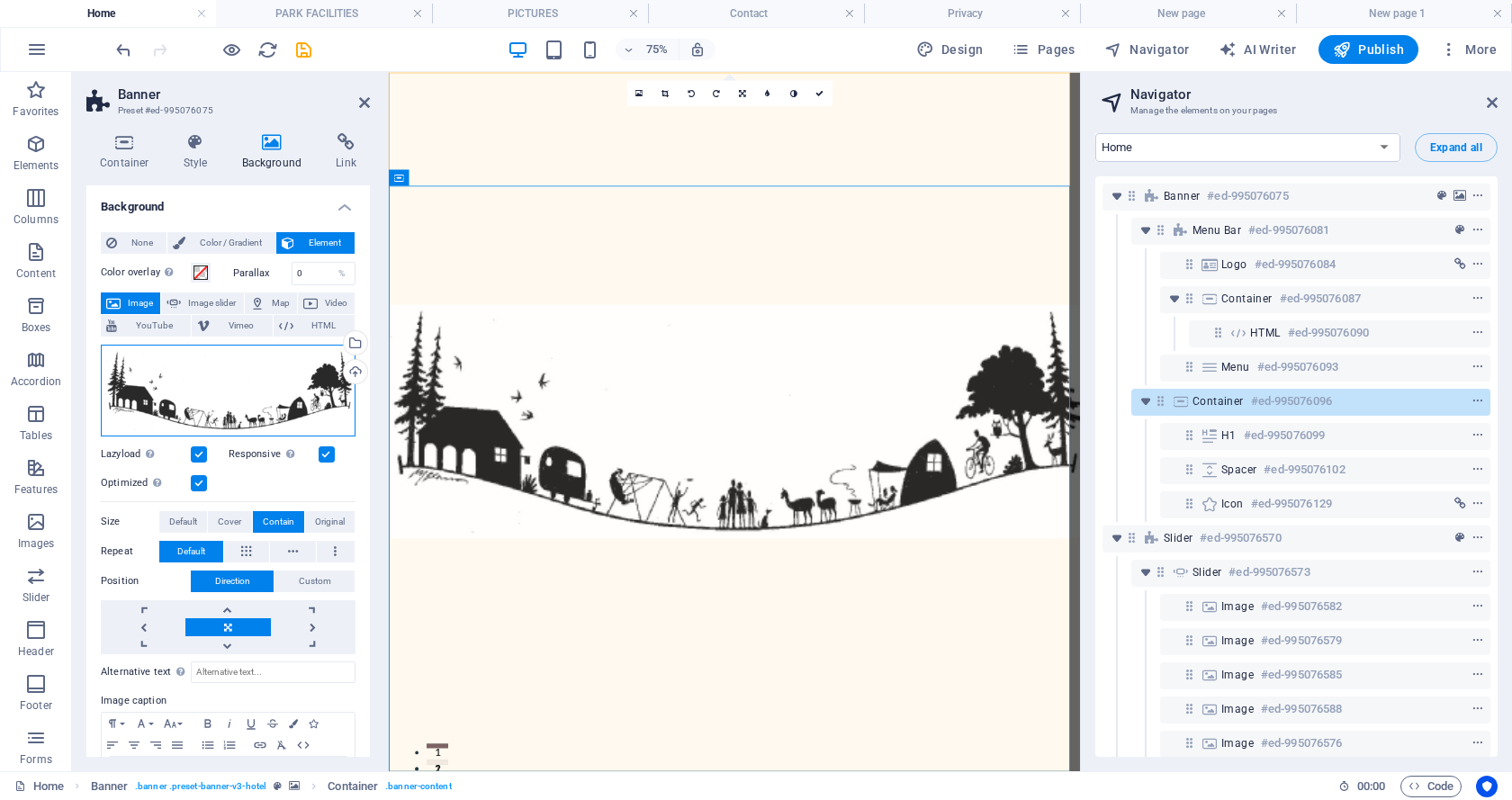
click at [206, 383] on div "Drag files here, click to choose files or select files from Files or our free s…" at bounding box center [228, 391] width 255 height 92
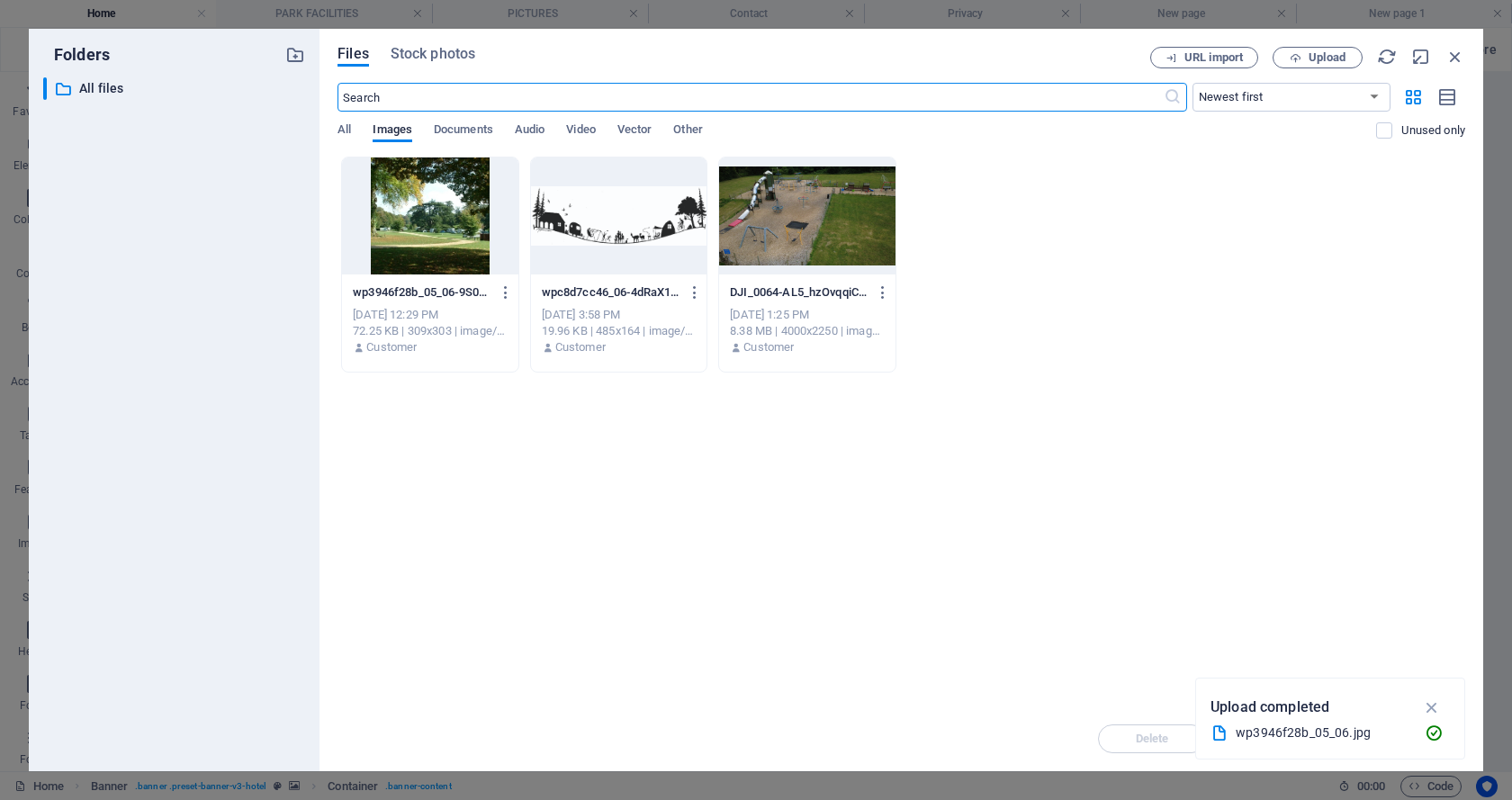
click at [1293, 733] on div "wp3946f28b_05_06.jpg" at bounding box center [1322, 733] width 174 height 21
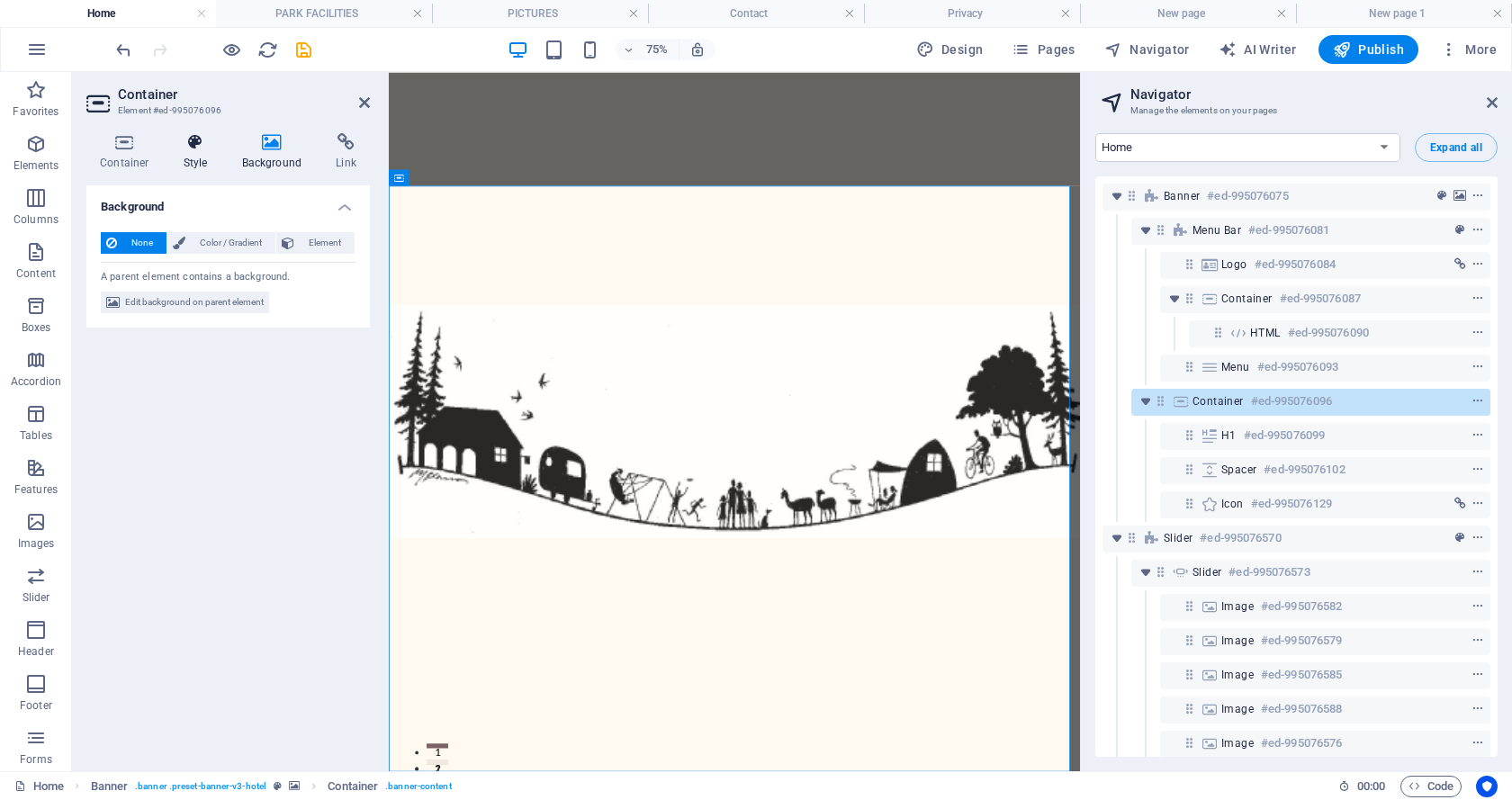
click at [192, 141] on icon at bounding box center [195, 142] width 52 height 18
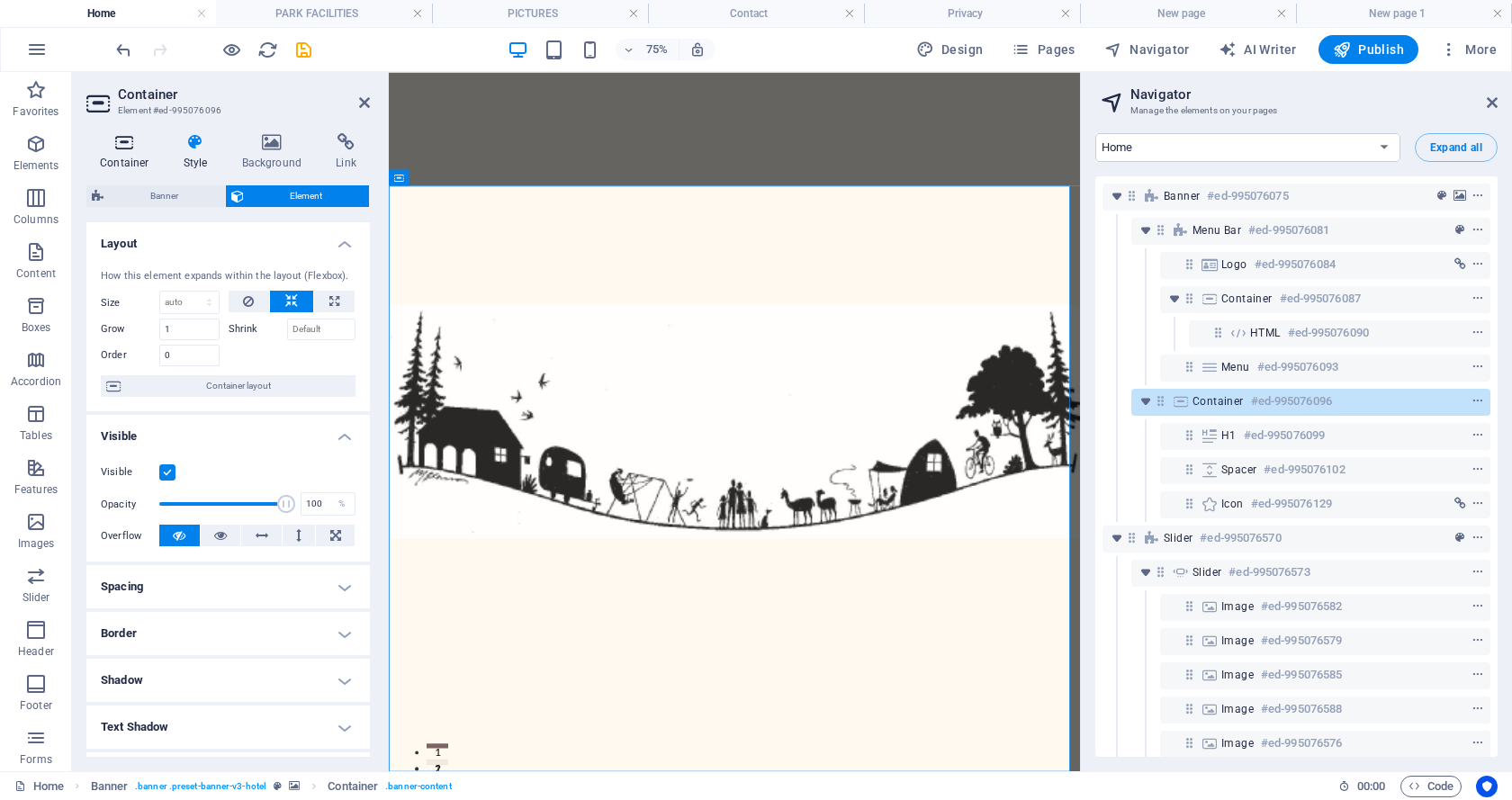
click at [116, 148] on icon at bounding box center [125, 142] width 77 height 18
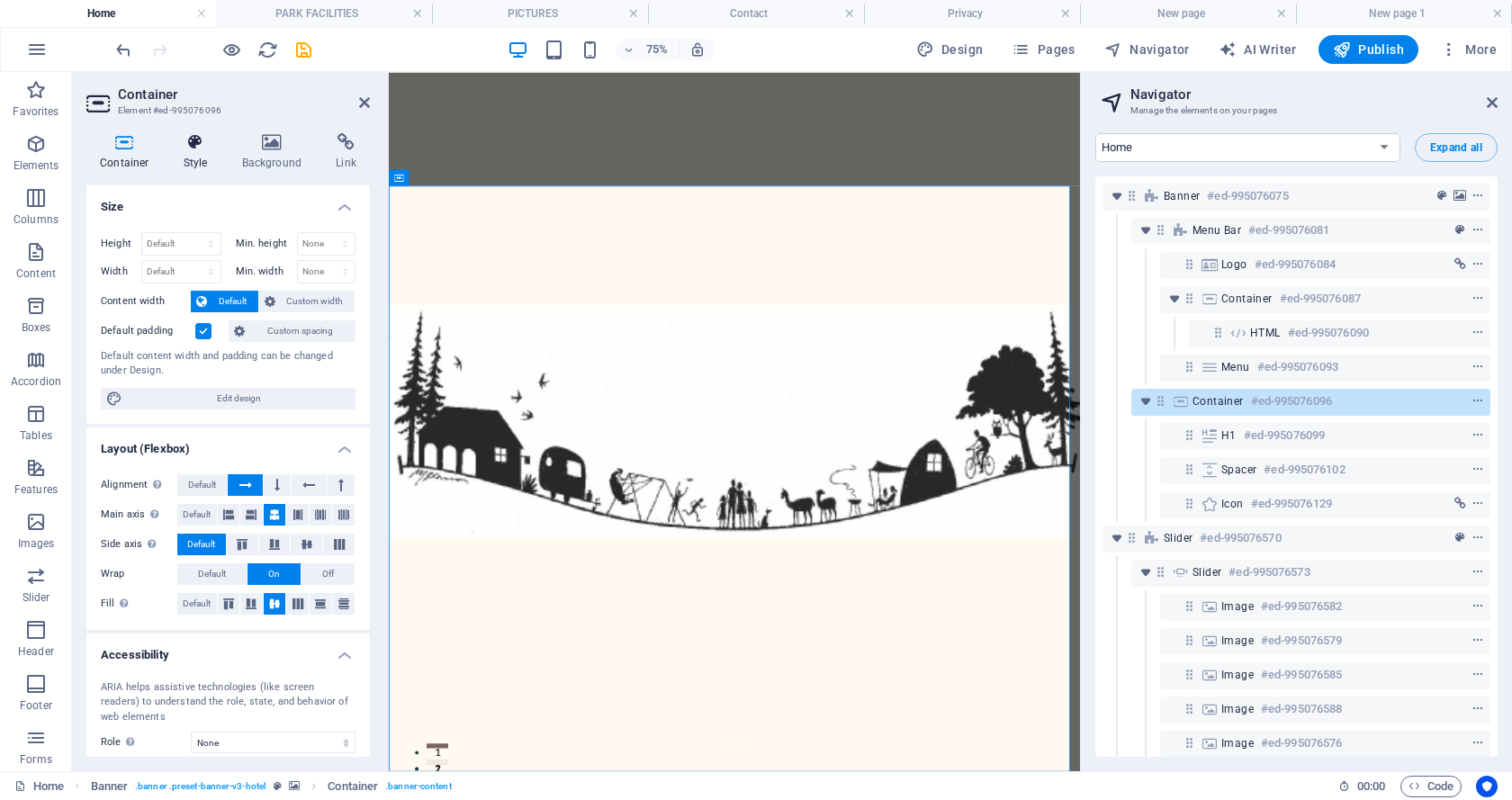
click at [190, 144] on icon at bounding box center [195, 142] width 52 height 18
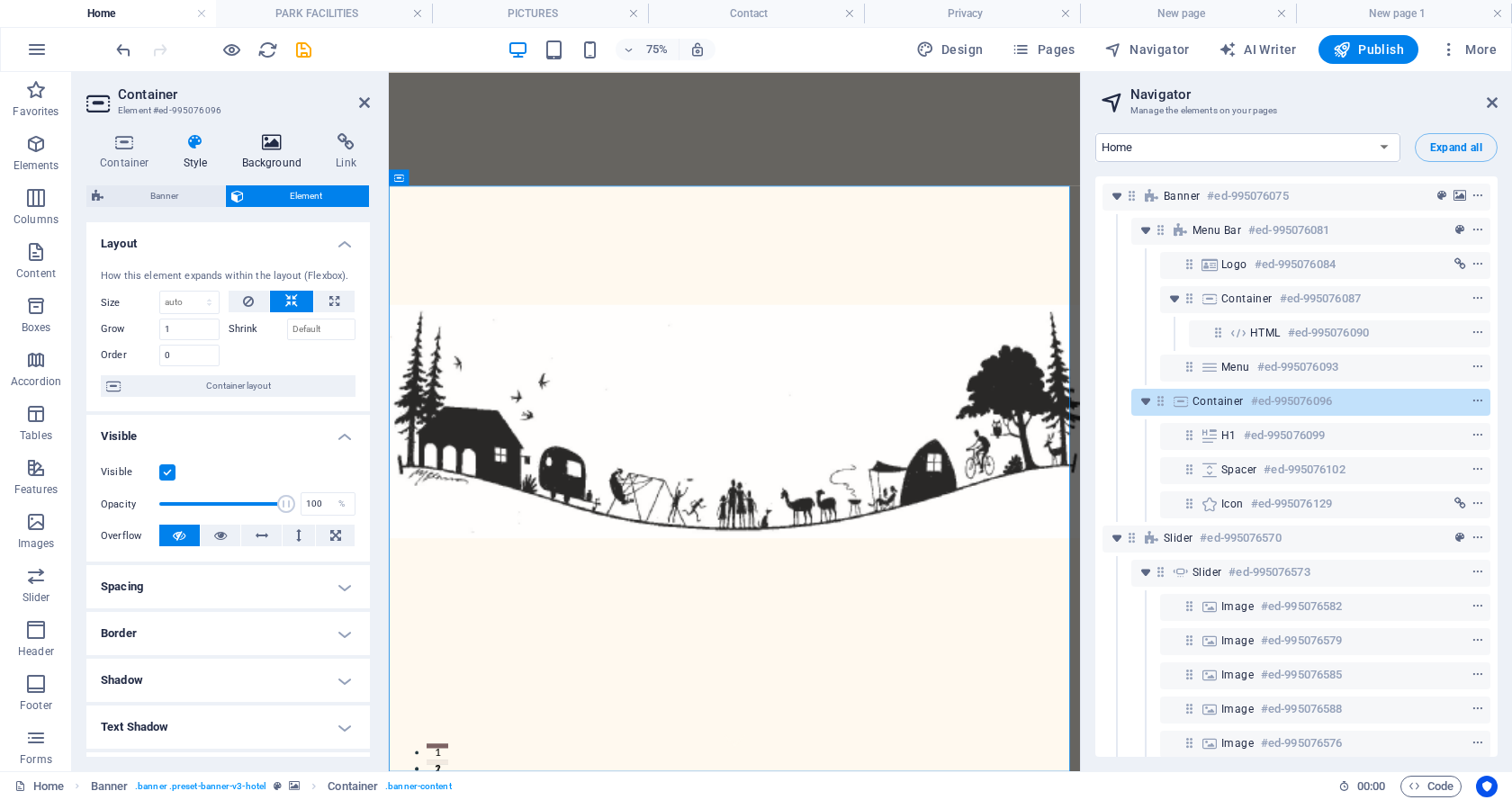
click at [270, 145] on icon at bounding box center [272, 142] width 87 height 18
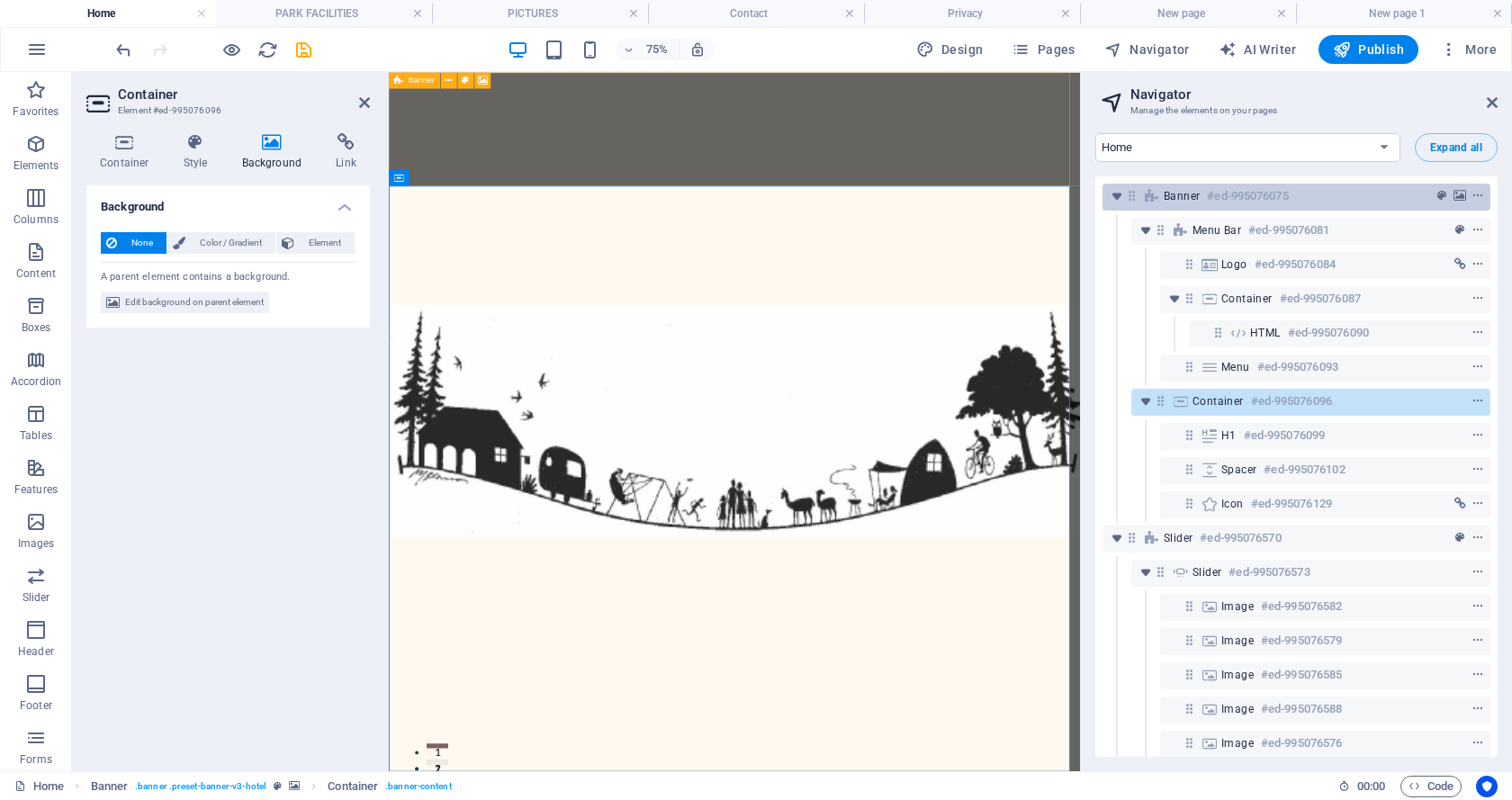
click at [1170, 194] on span "Banner" at bounding box center [1181, 195] width 36 height 14
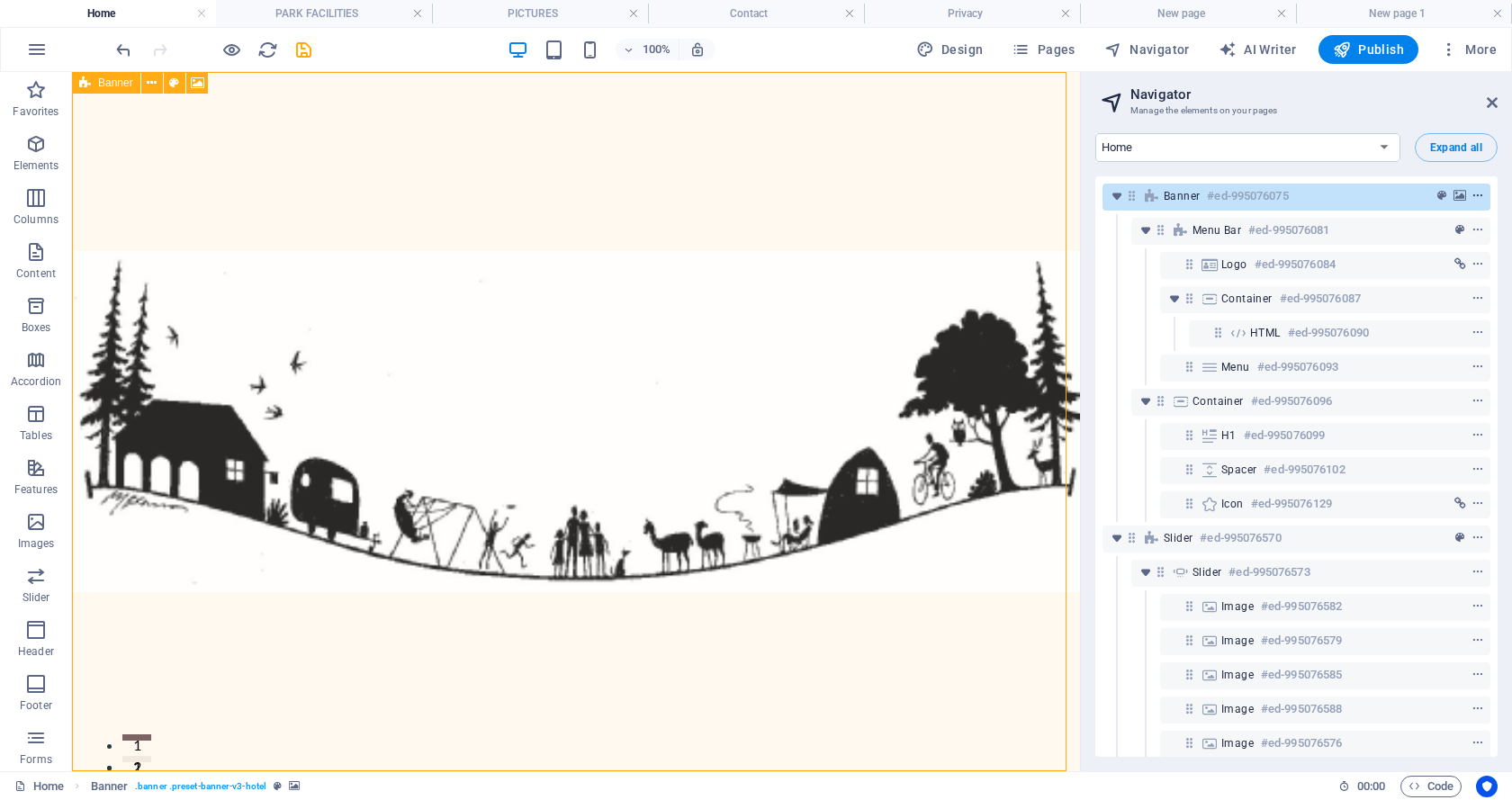
click at [1477, 193] on icon "context-menu" at bounding box center [1477, 195] width 12 height 12
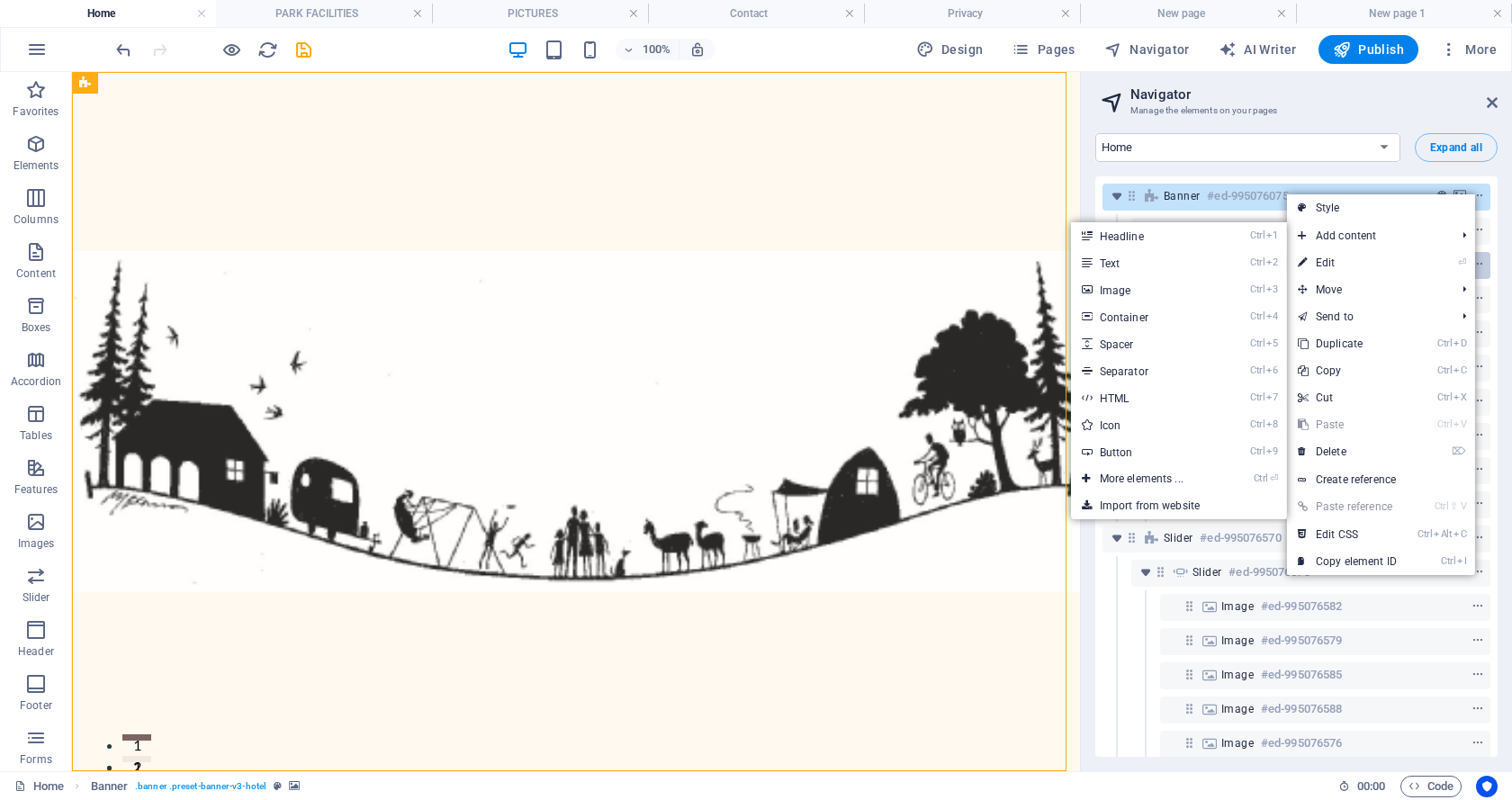
click at [1321, 262] on link "⏎ Edit" at bounding box center [1347, 263] width 121 height 27
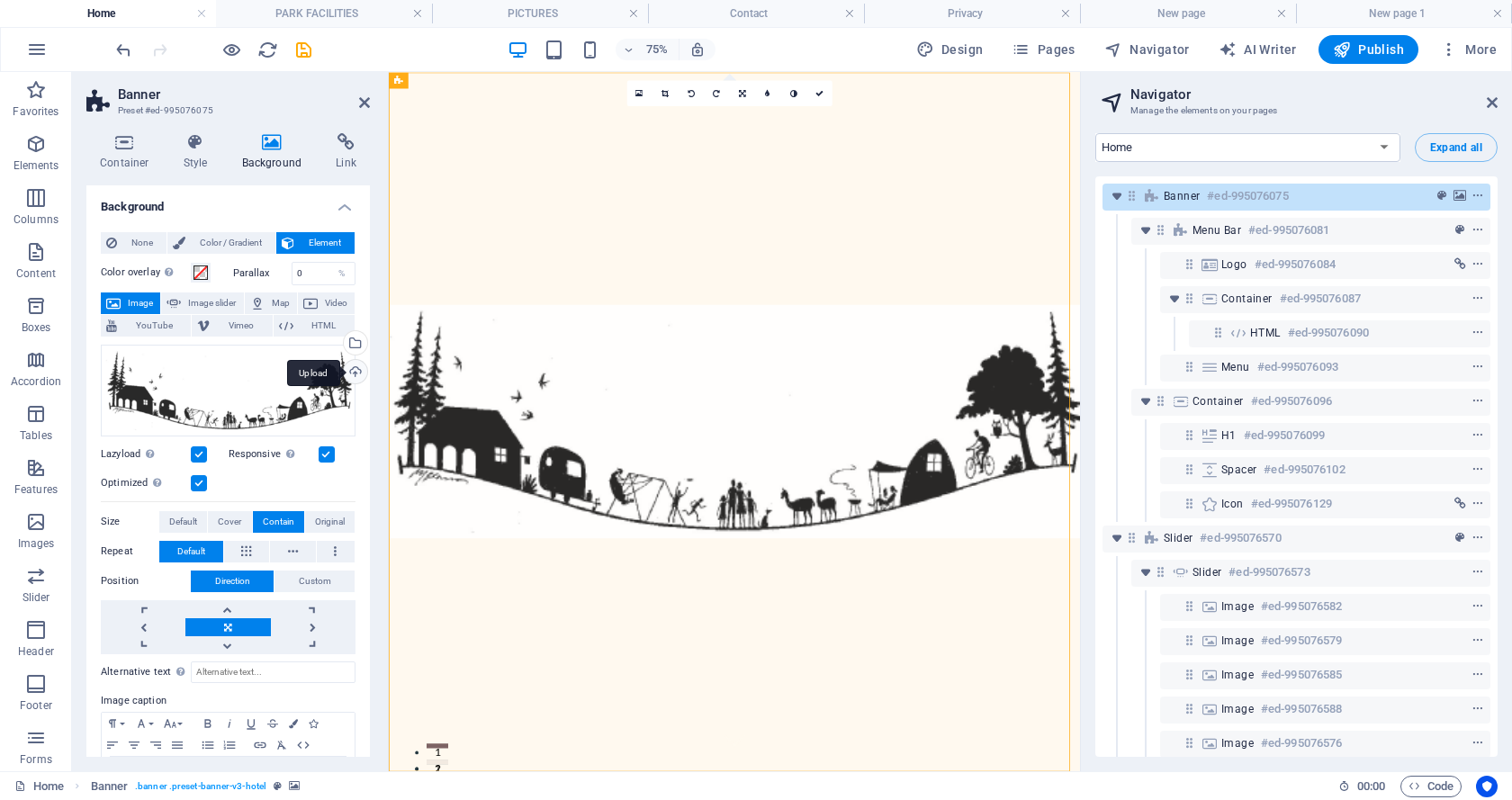
click at [351, 370] on div "Upload" at bounding box center [354, 374] width 27 height 27
click at [174, 387] on div "Drag files here, click to choose files or select files from Files or our free s…" at bounding box center [228, 391] width 255 height 92
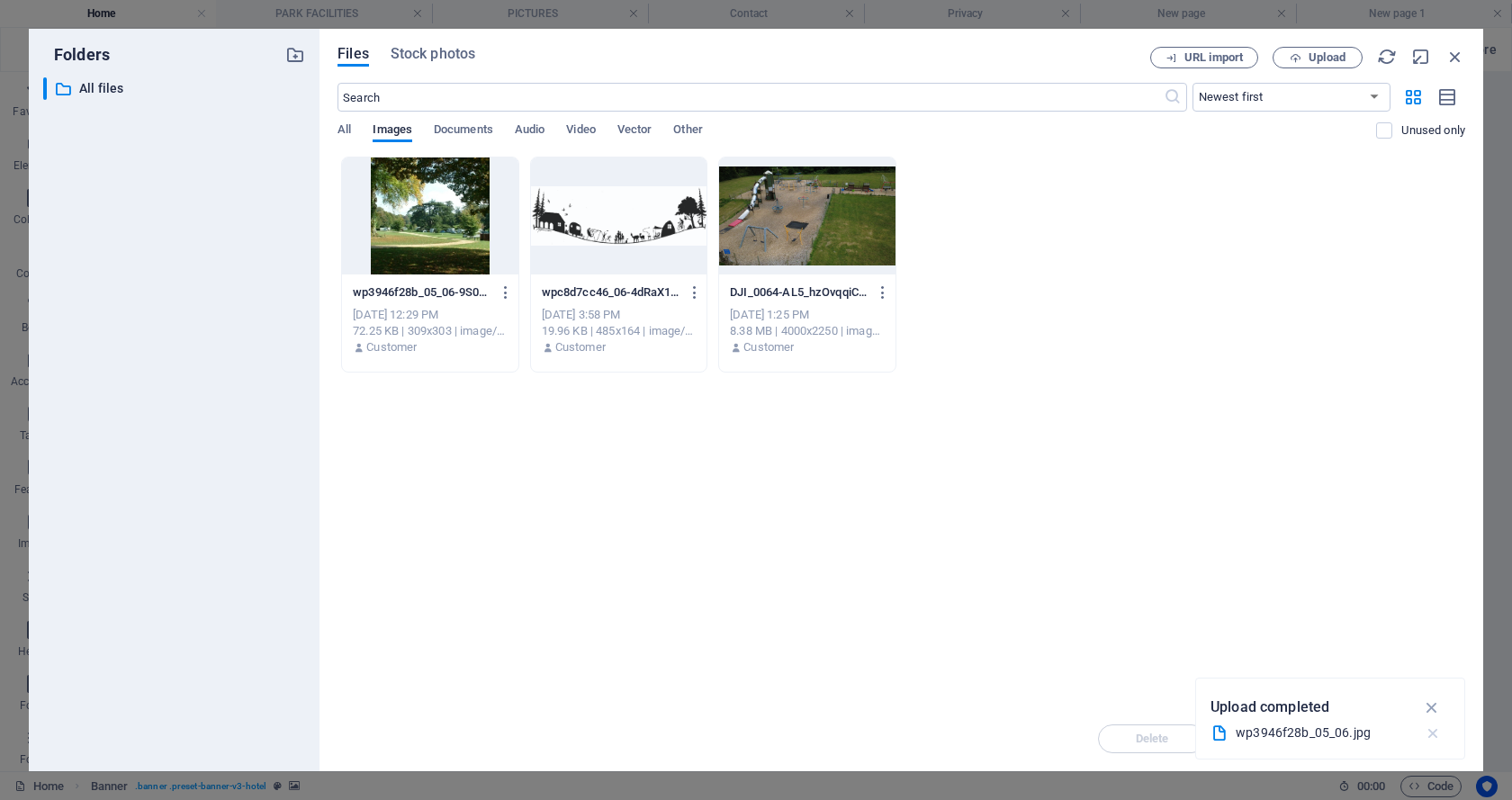
click at [1433, 732] on icon "button" at bounding box center [1433, 733] width 19 height 18
click at [432, 210] on div at bounding box center [429, 216] width 175 height 117
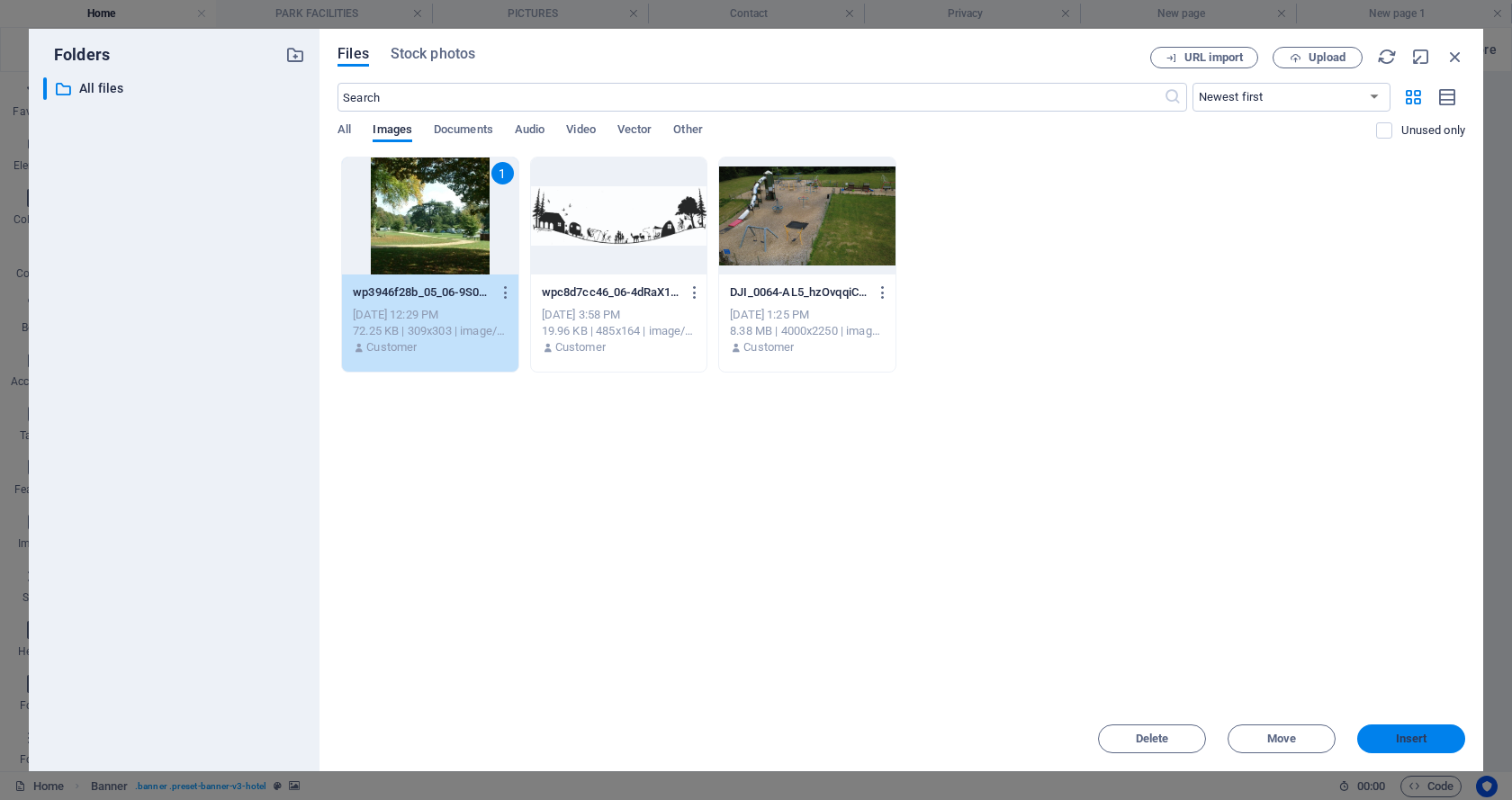
click at [1405, 743] on span "Insert" at bounding box center [1410, 738] width 32 height 11
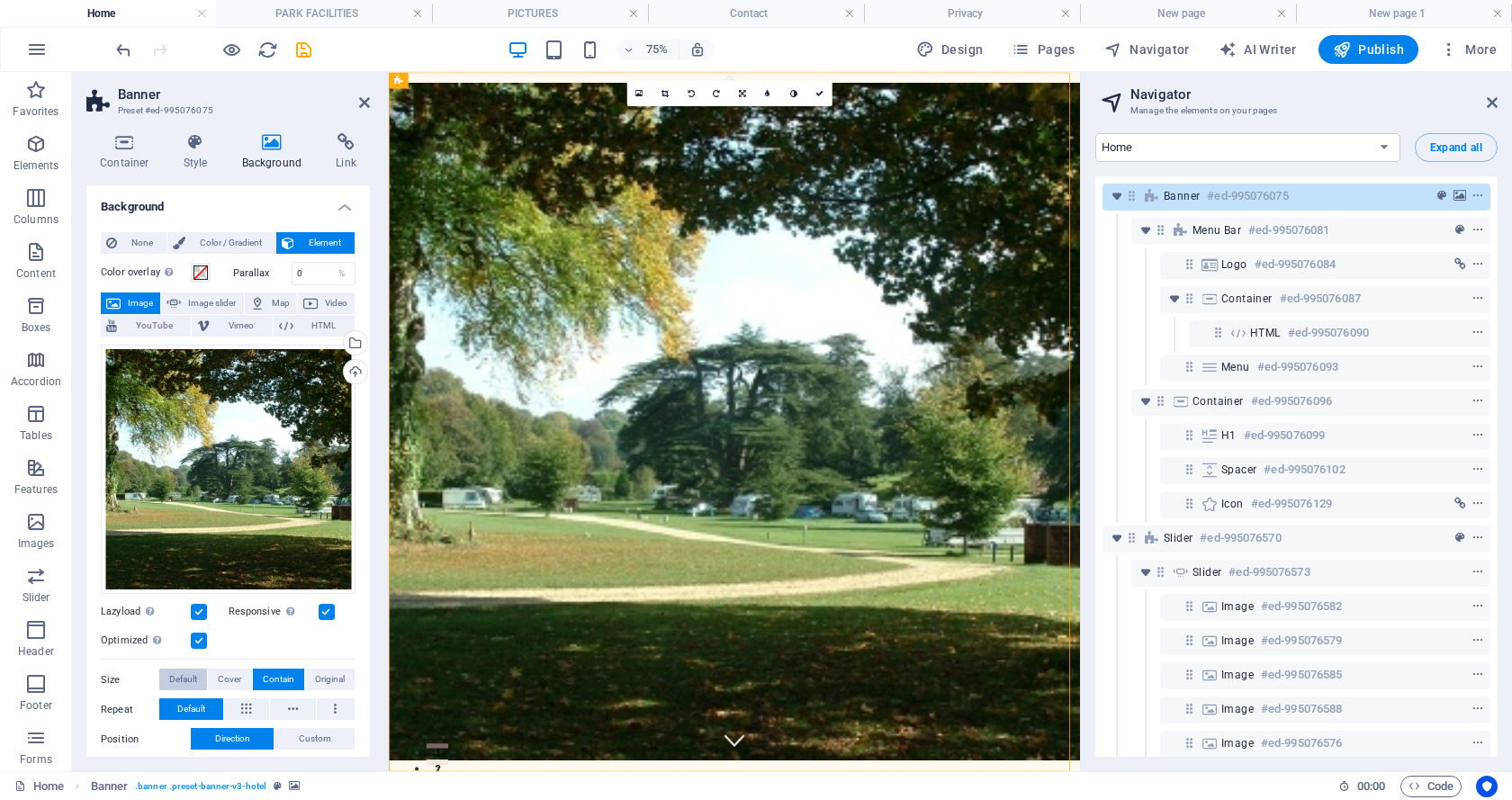
click at [171, 674] on span "Default" at bounding box center [183, 679] width 28 height 22
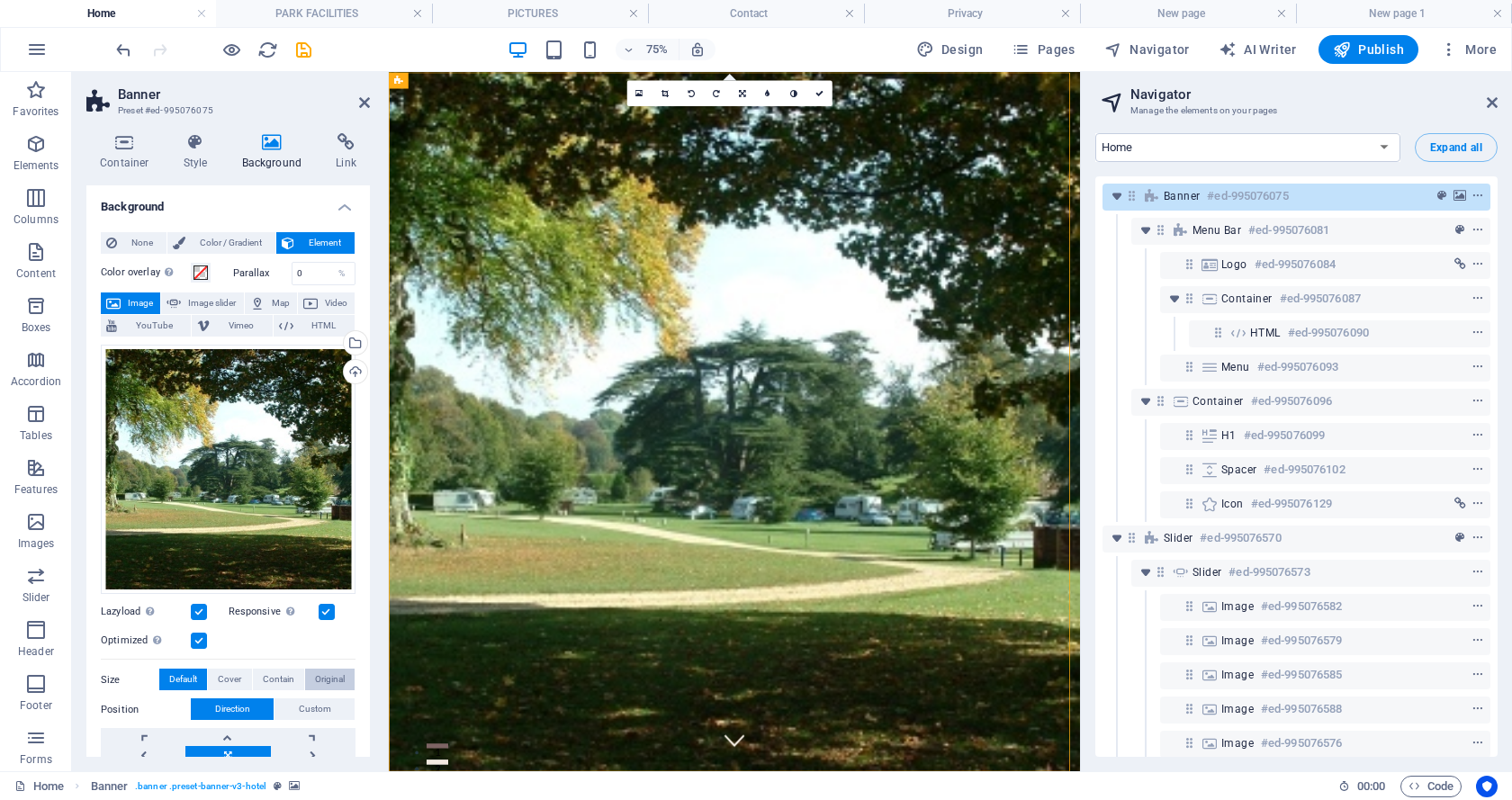
click at [334, 676] on span "Original" at bounding box center [330, 679] width 30 height 22
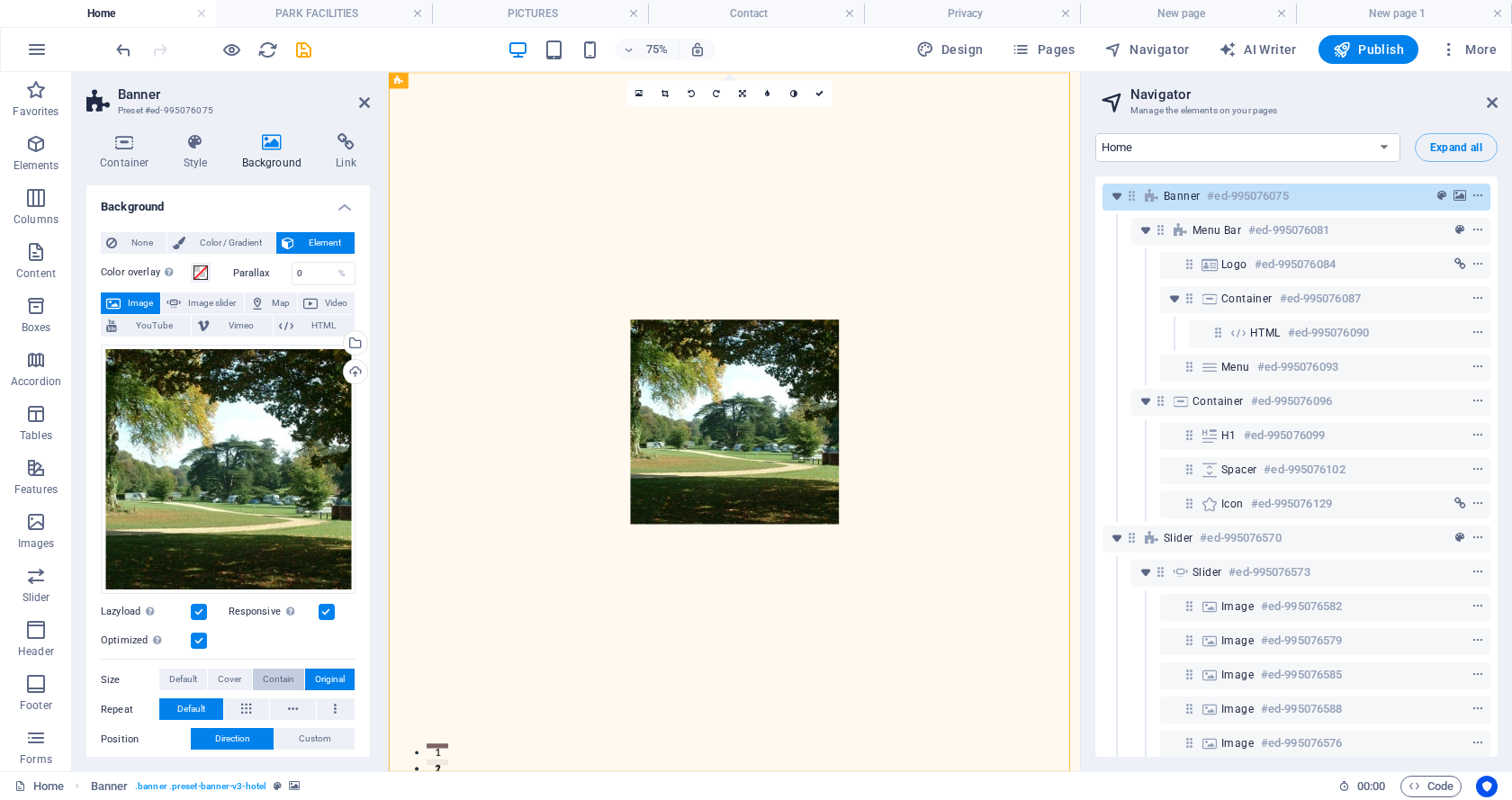
click at [272, 676] on span "Contain" at bounding box center [278, 679] width 32 height 22
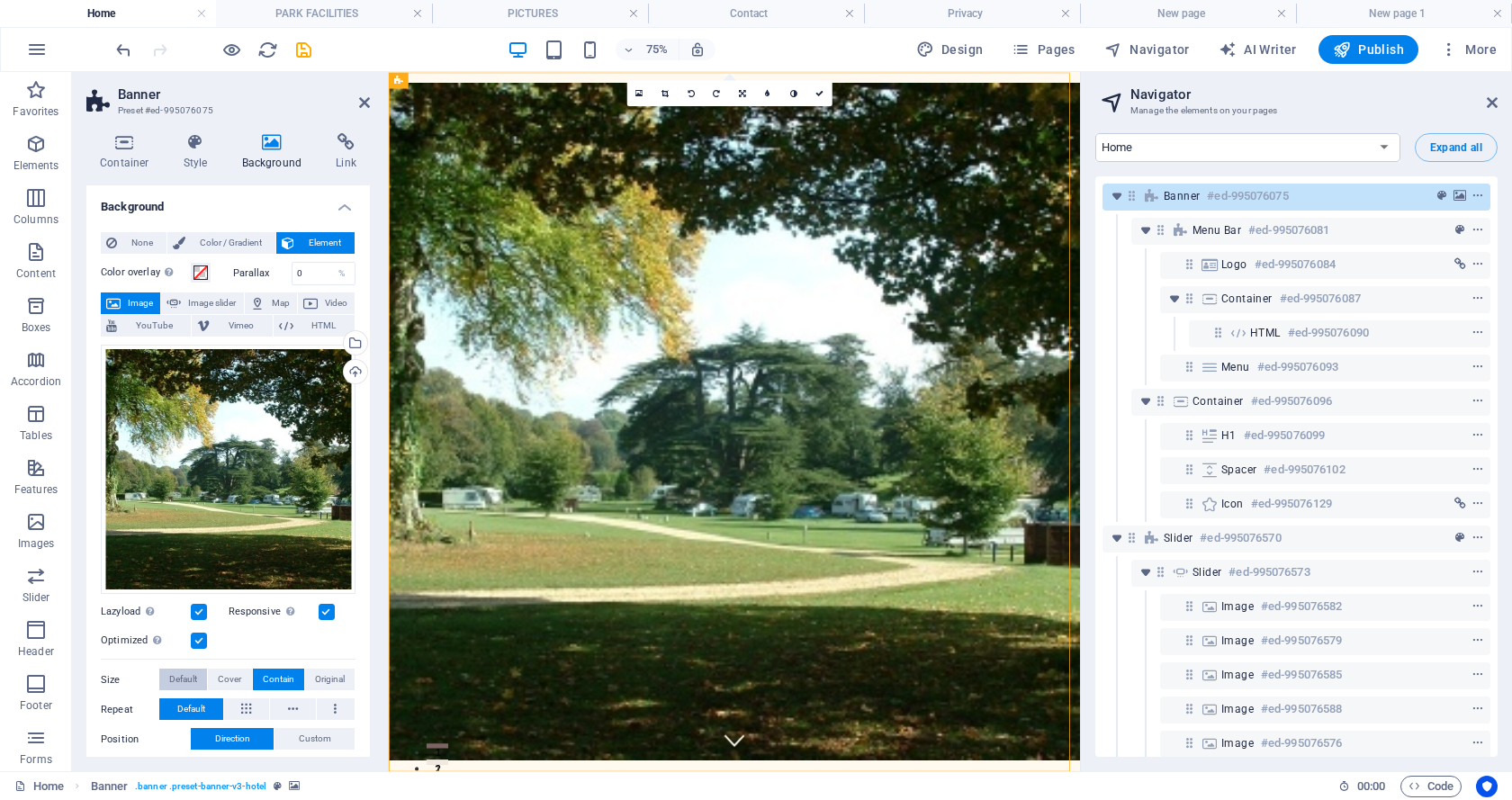
click at [185, 676] on span "Default" at bounding box center [183, 679] width 28 height 22
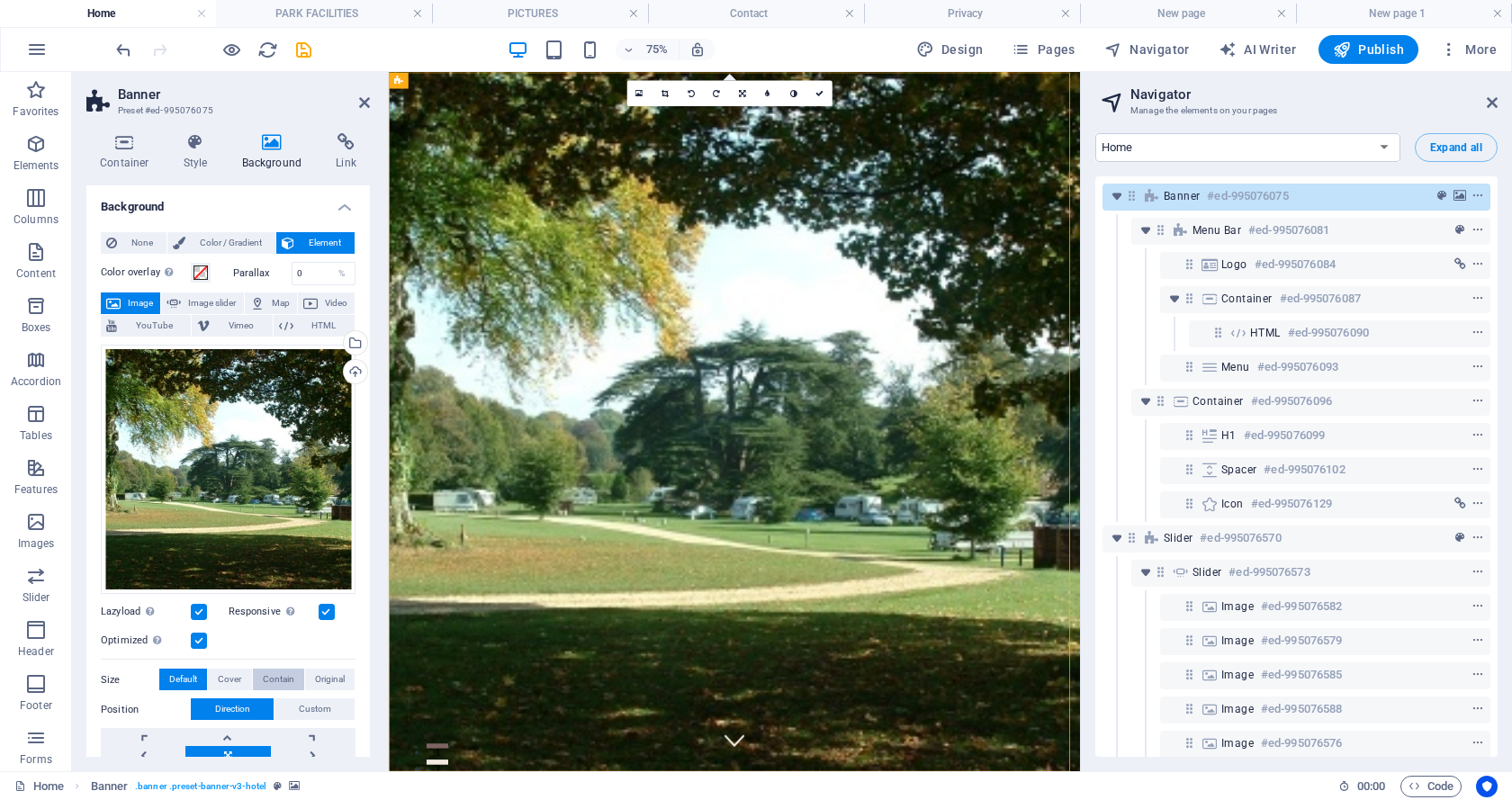
click at [267, 674] on span "Contain" at bounding box center [278, 679] width 32 height 22
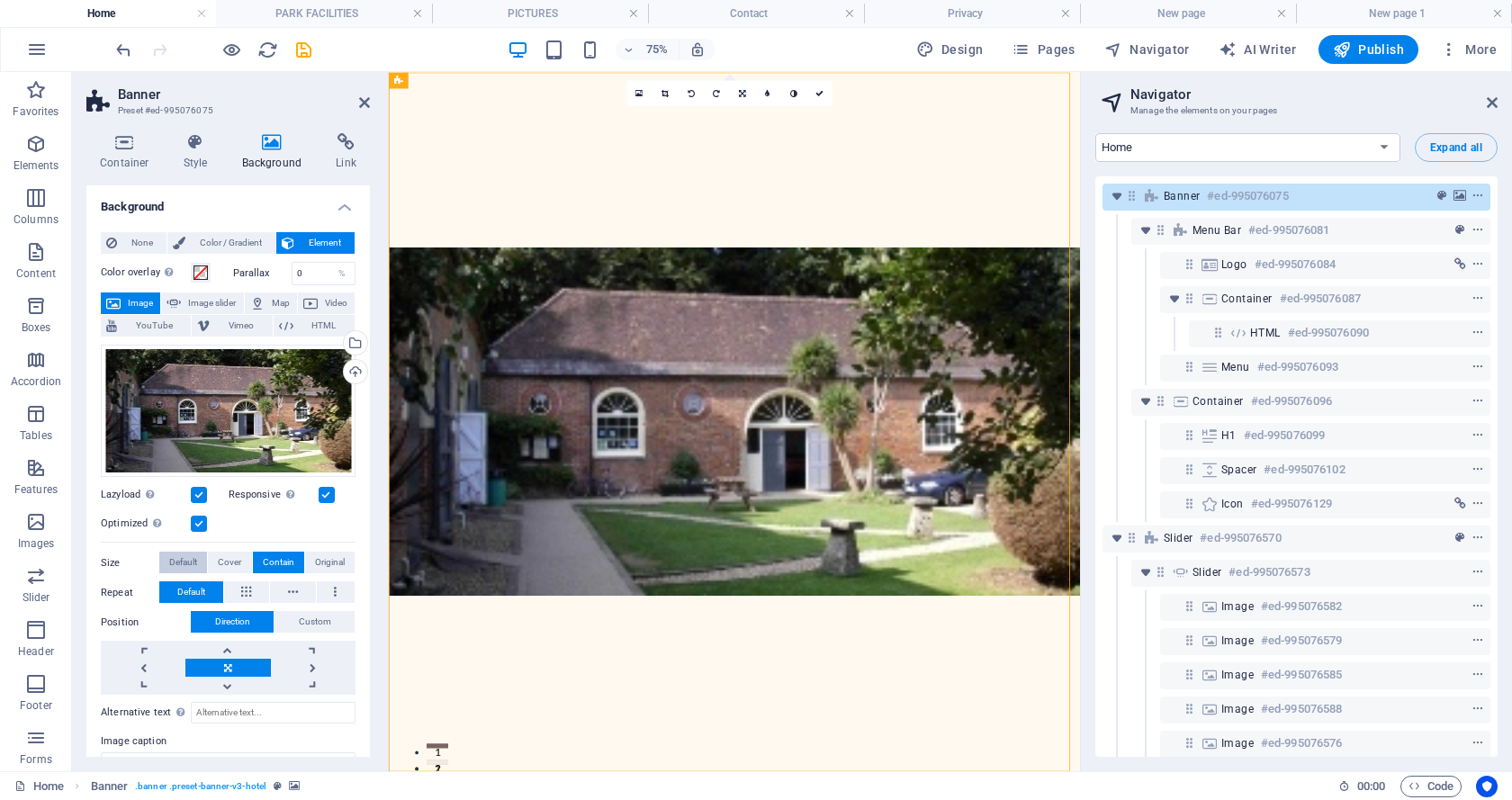
click at [175, 557] on span "Default" at bounding box center [183, 562] width 28 height 22
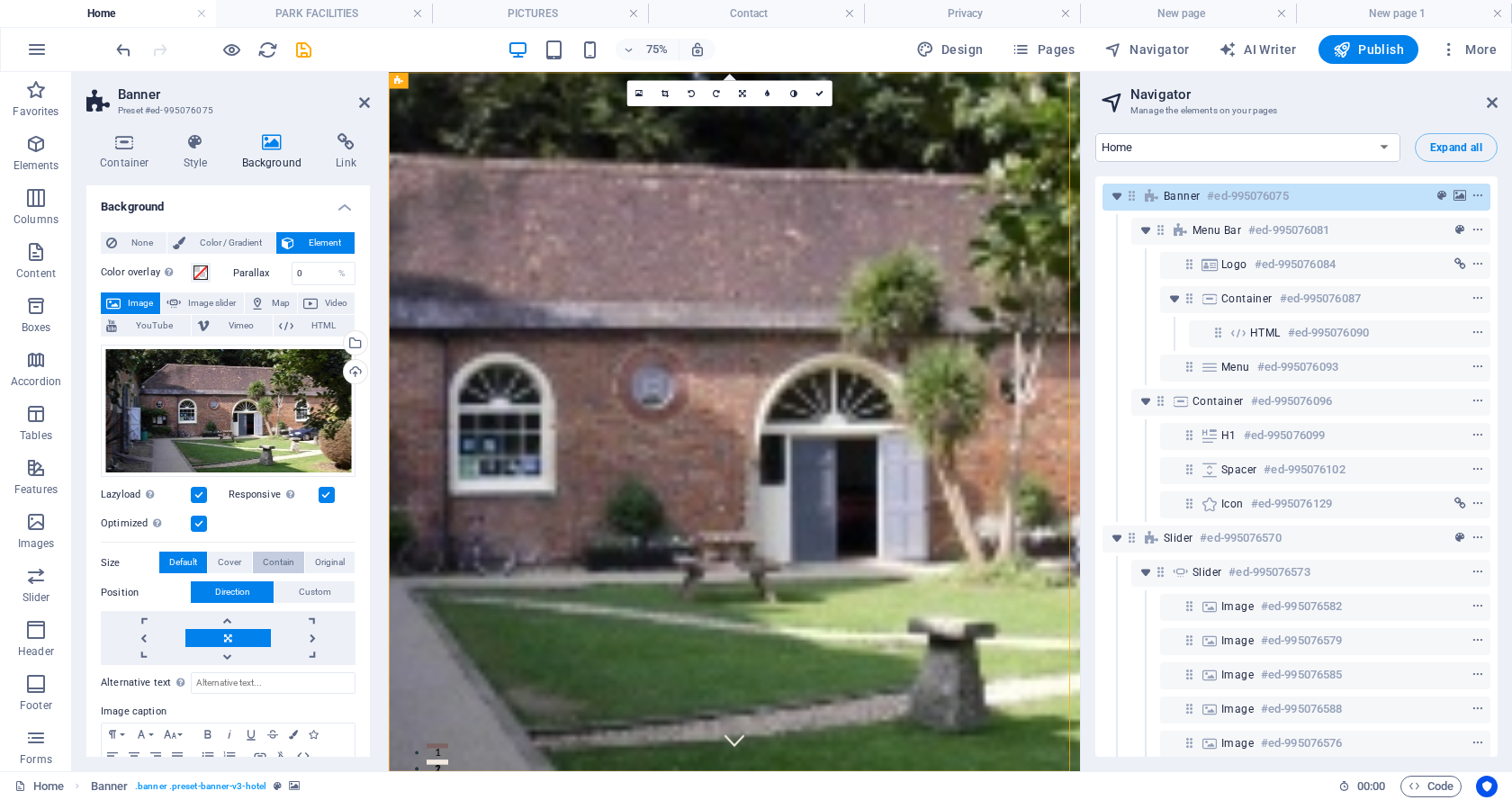
click at [270, 560] on span "Contain" at bounding box center [278, 562] width 32 height 22
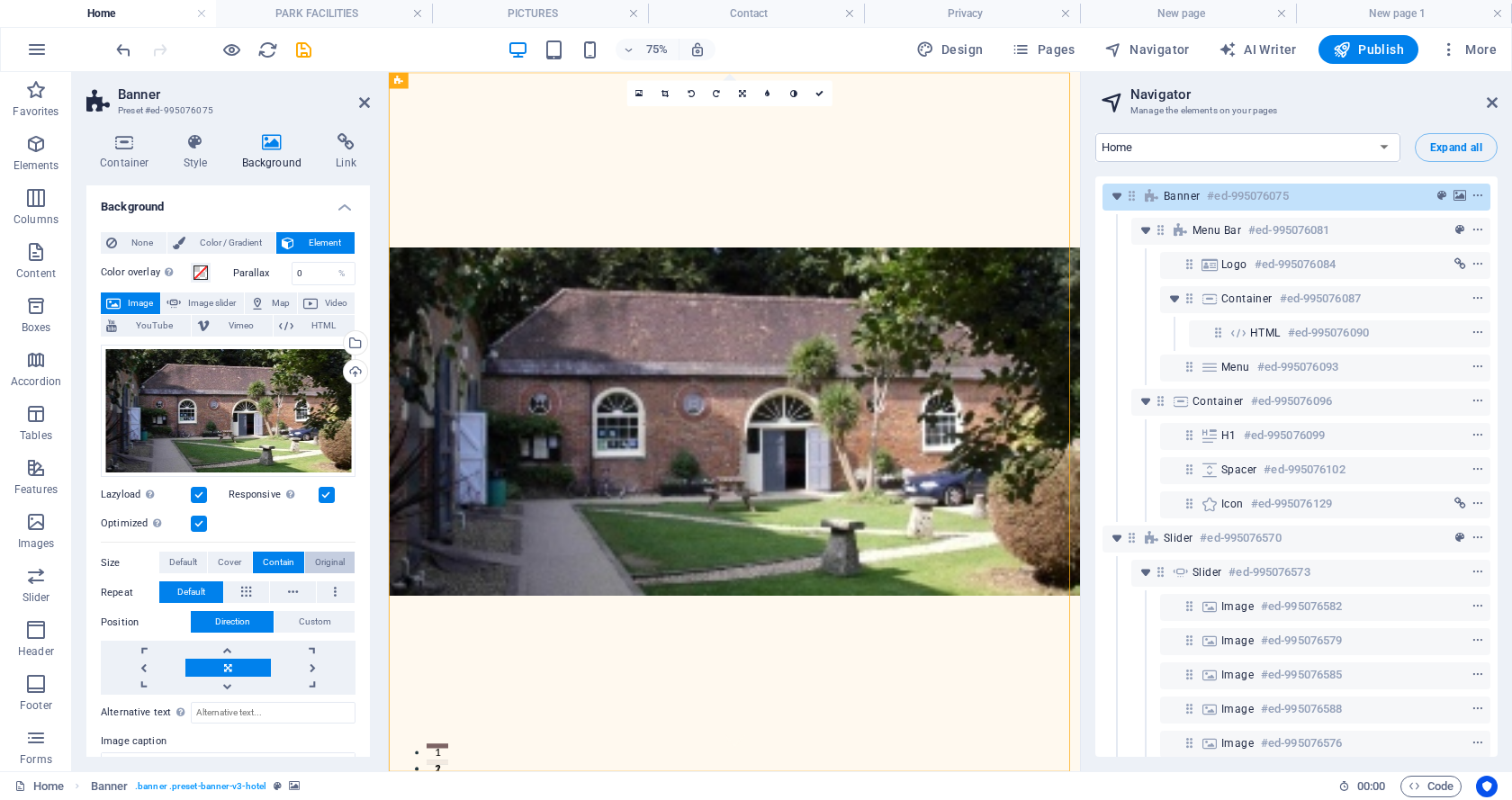
click at [321, 560] on span "Original" at bounding box center [330, 562] width 30 height 22
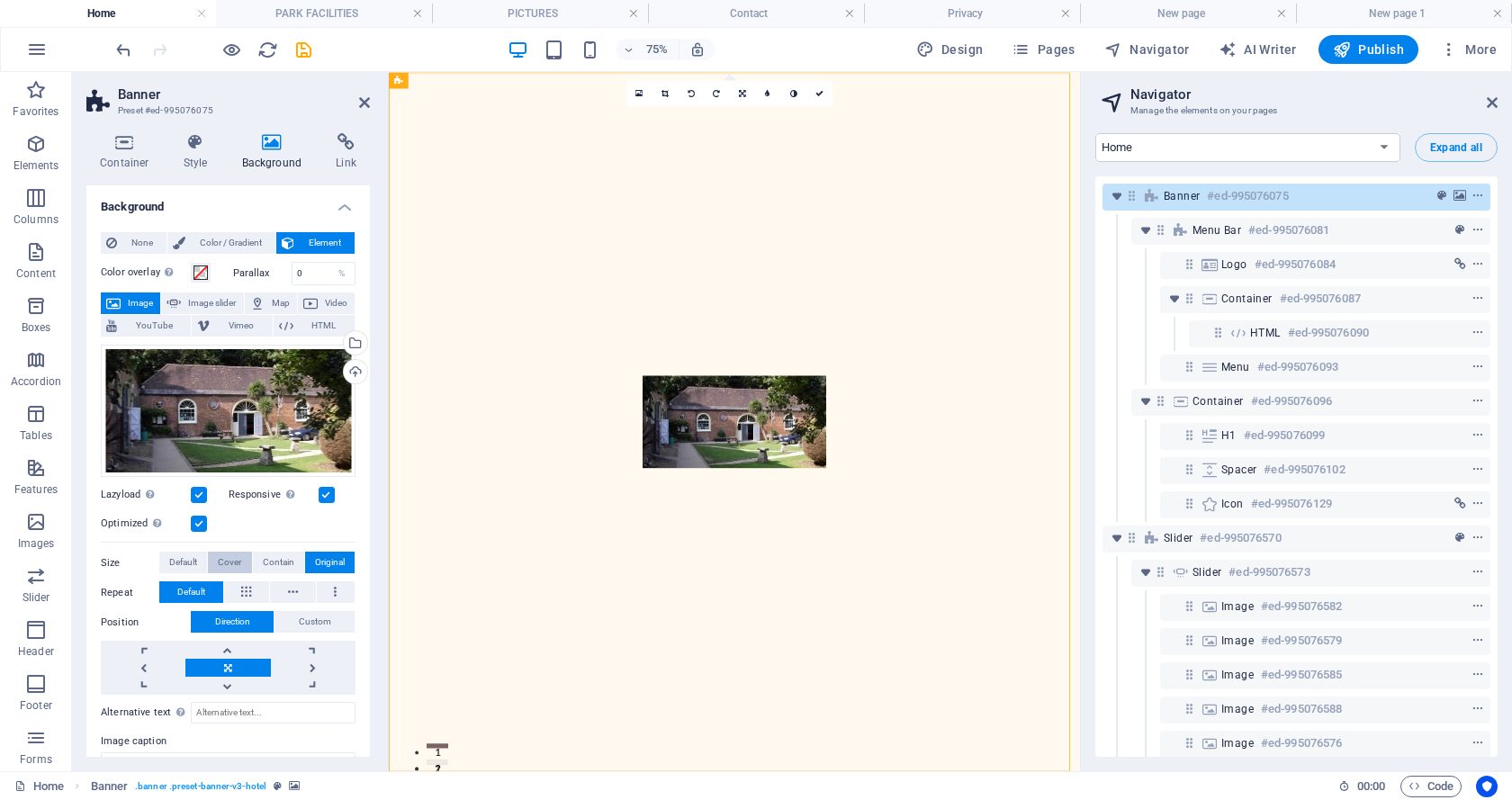
click at [226, 559] on span "Cover" at bounding box center [229, 562] width 23 height 22
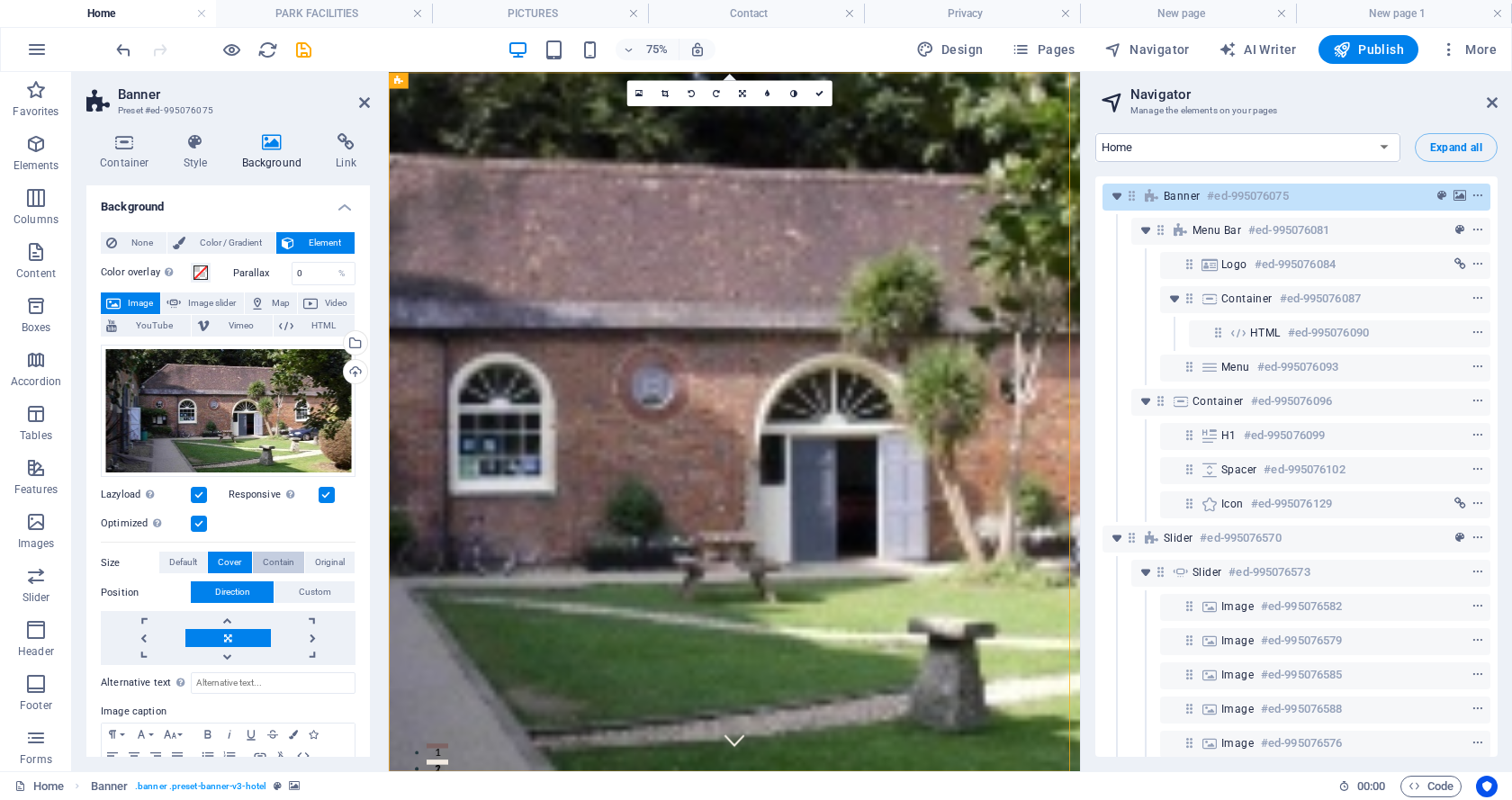
click at [273, 559] on span "Contain" at bounding box center [278, 562] width 32 height 22
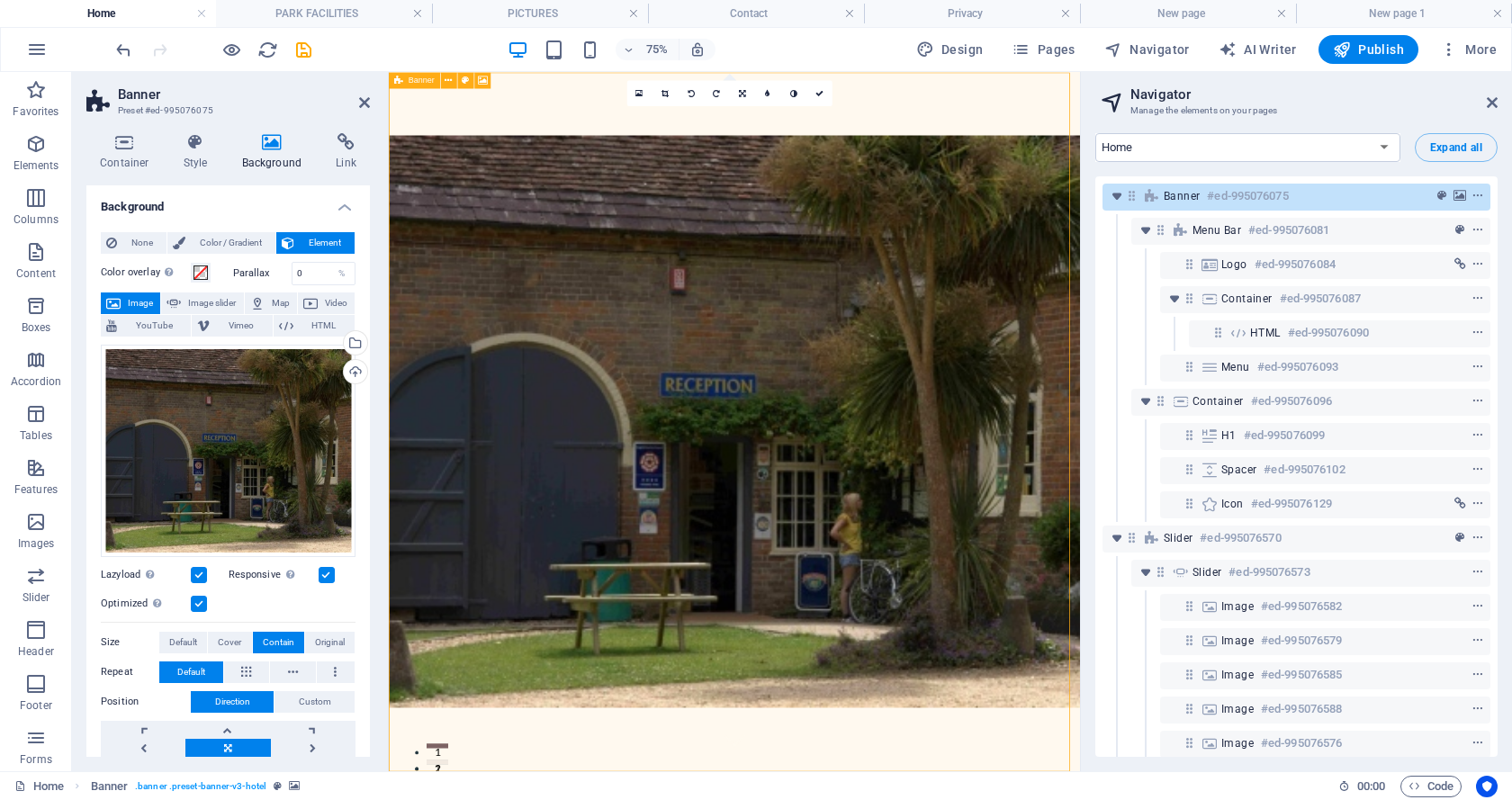
click at [1174, 194] on span "Banner" at bounding box center [1181, 195] width 36 height 14
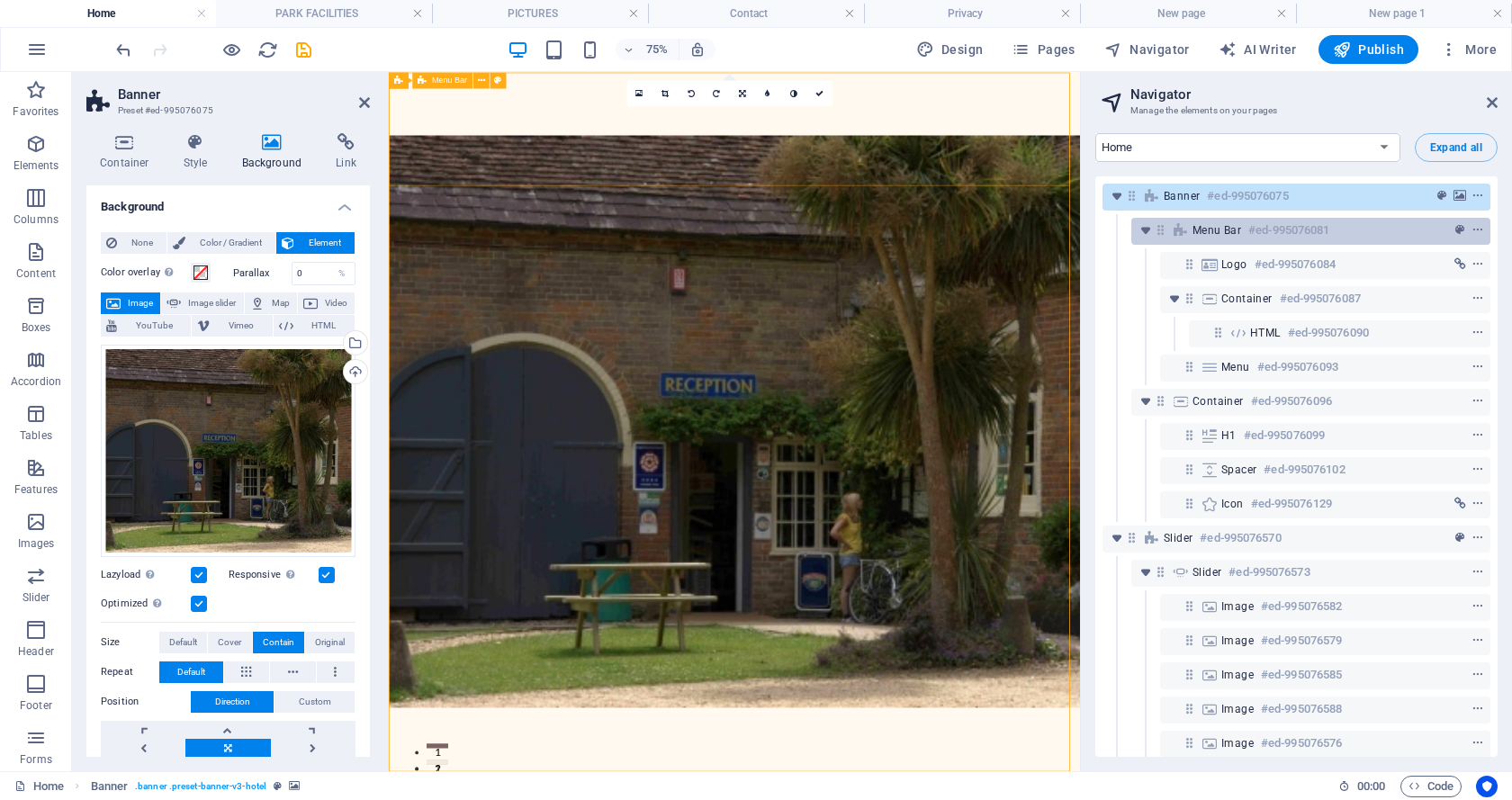
click at [1203, 226] on span "Menu Bar" at bounding box center [1216, 230] width 49 height 14
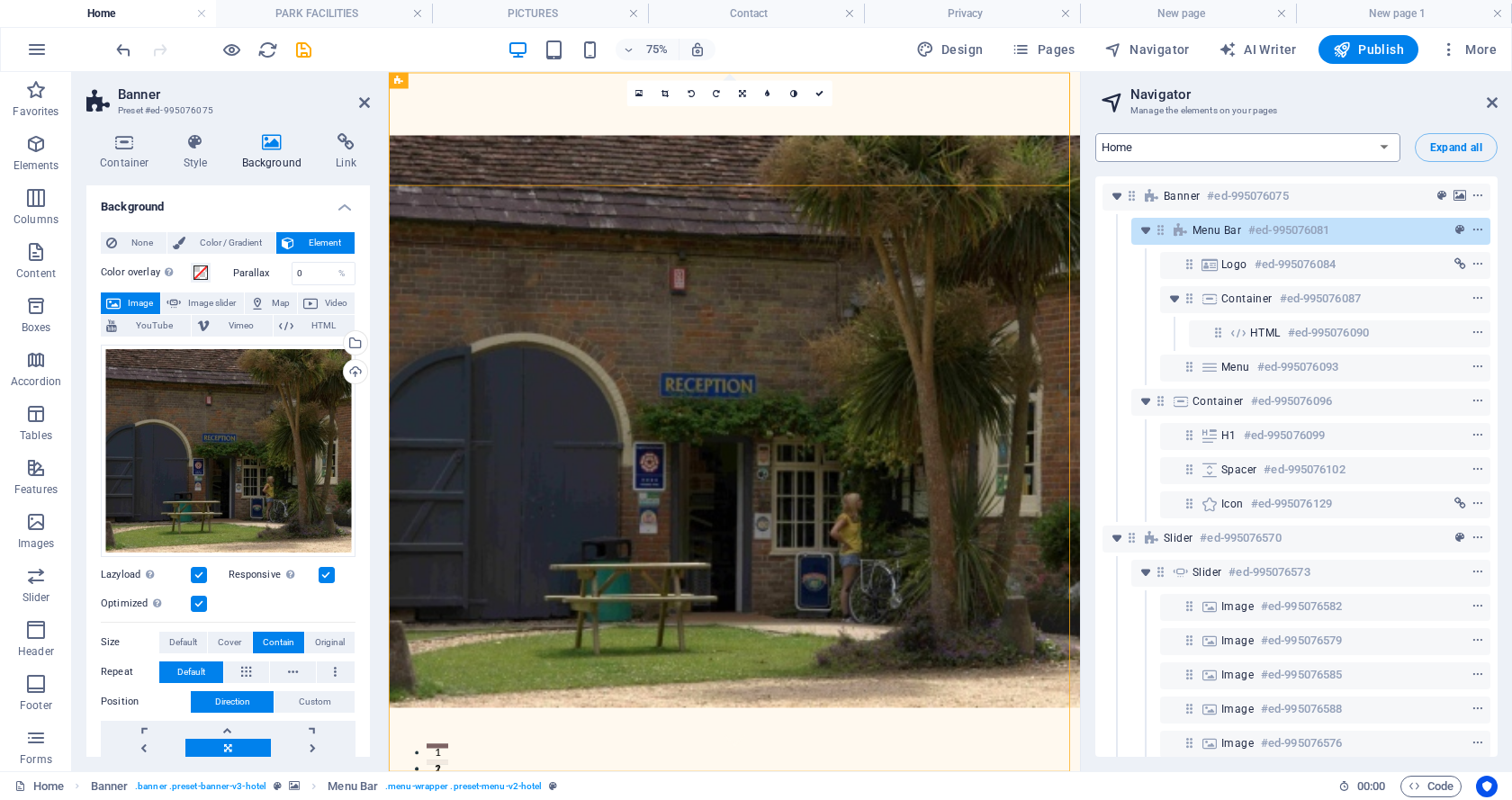
click at [1226, 150] on select "Home PARK FACILITIES PICTURES New page Contact Privacy New page 1" at bounding box center [1248, 148] width 305 height 29
click at [1095, 133] on select "Home PARK FACILITIES PICTURES New page Contact Privacy New page 1" at bounding box center [1248, 148] width 305 height 29
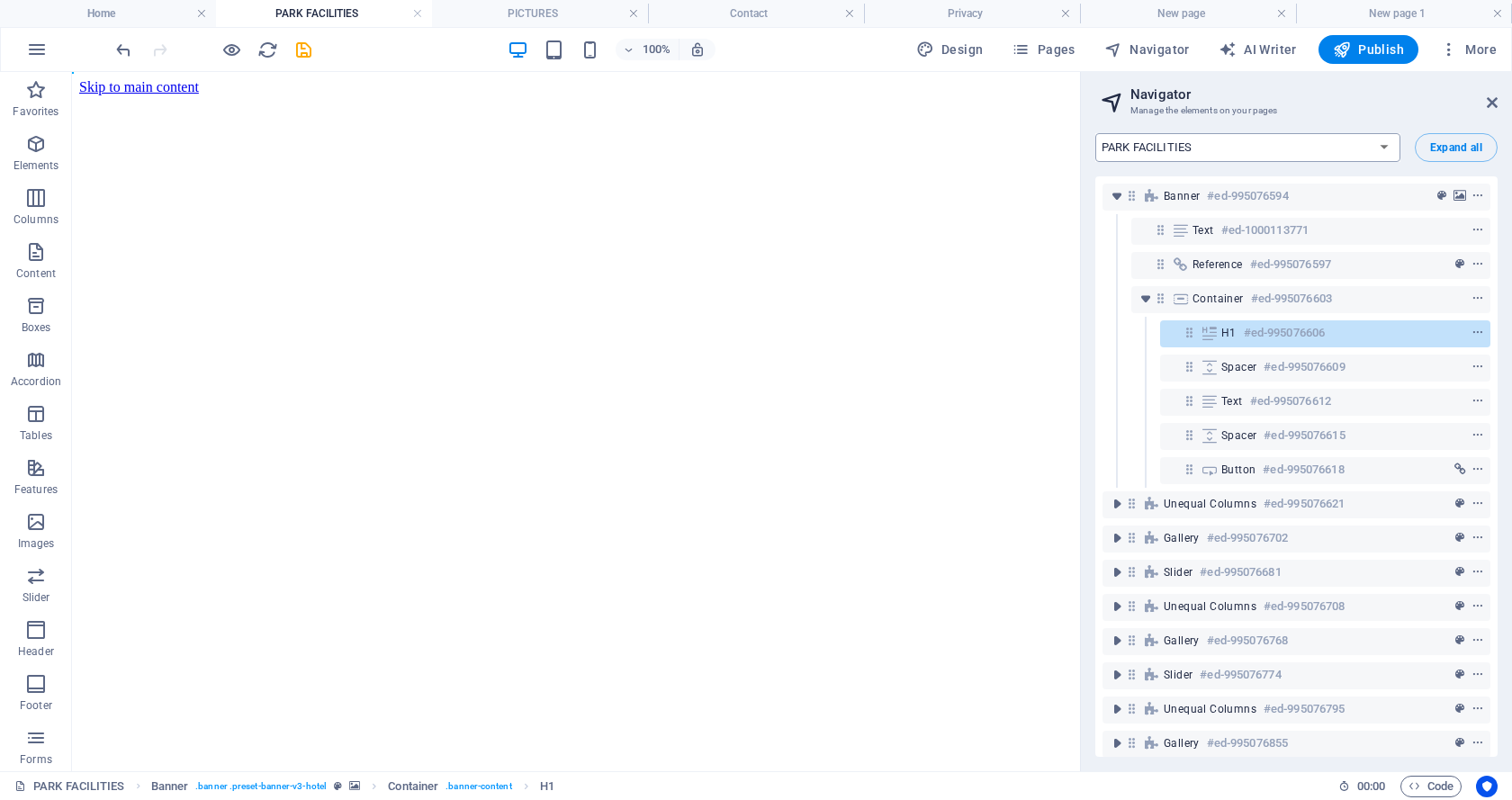
click at [1265, 152] on select "Home PARK FACILITIES PICTURES New page Contact Privacy New page 1" at bounding box center [1248, 148] width 305 height 29
select select "18018477-en"
click at [1095, 133] on select "Home PARK FACILITIES PICTURES New page Contact Privacy New page 1" at bounding box center [1248, 148] width 305 height 29
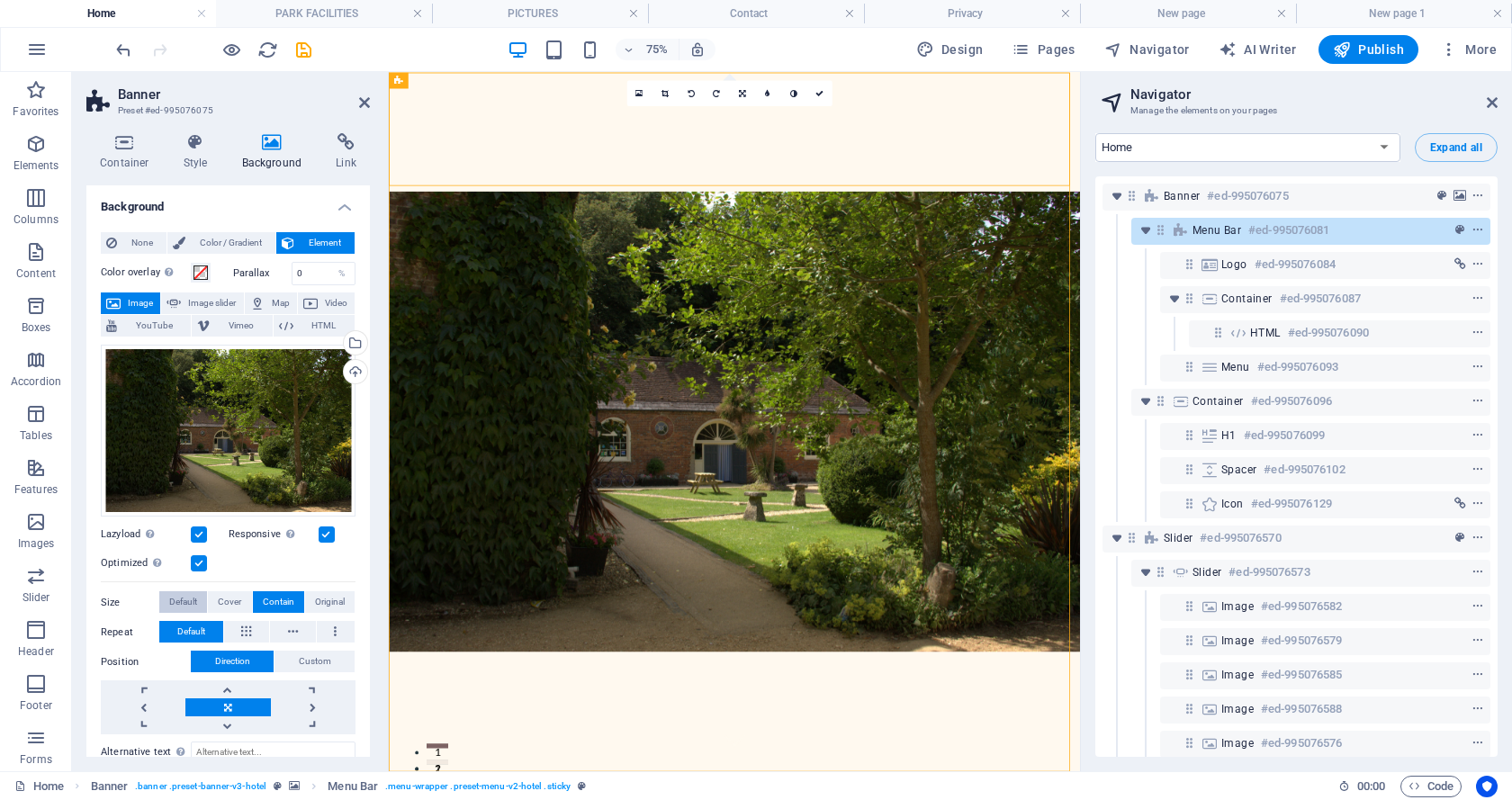
click at [173, 598] on span "Default" at bounding box center [183, 602] width 28 height 22
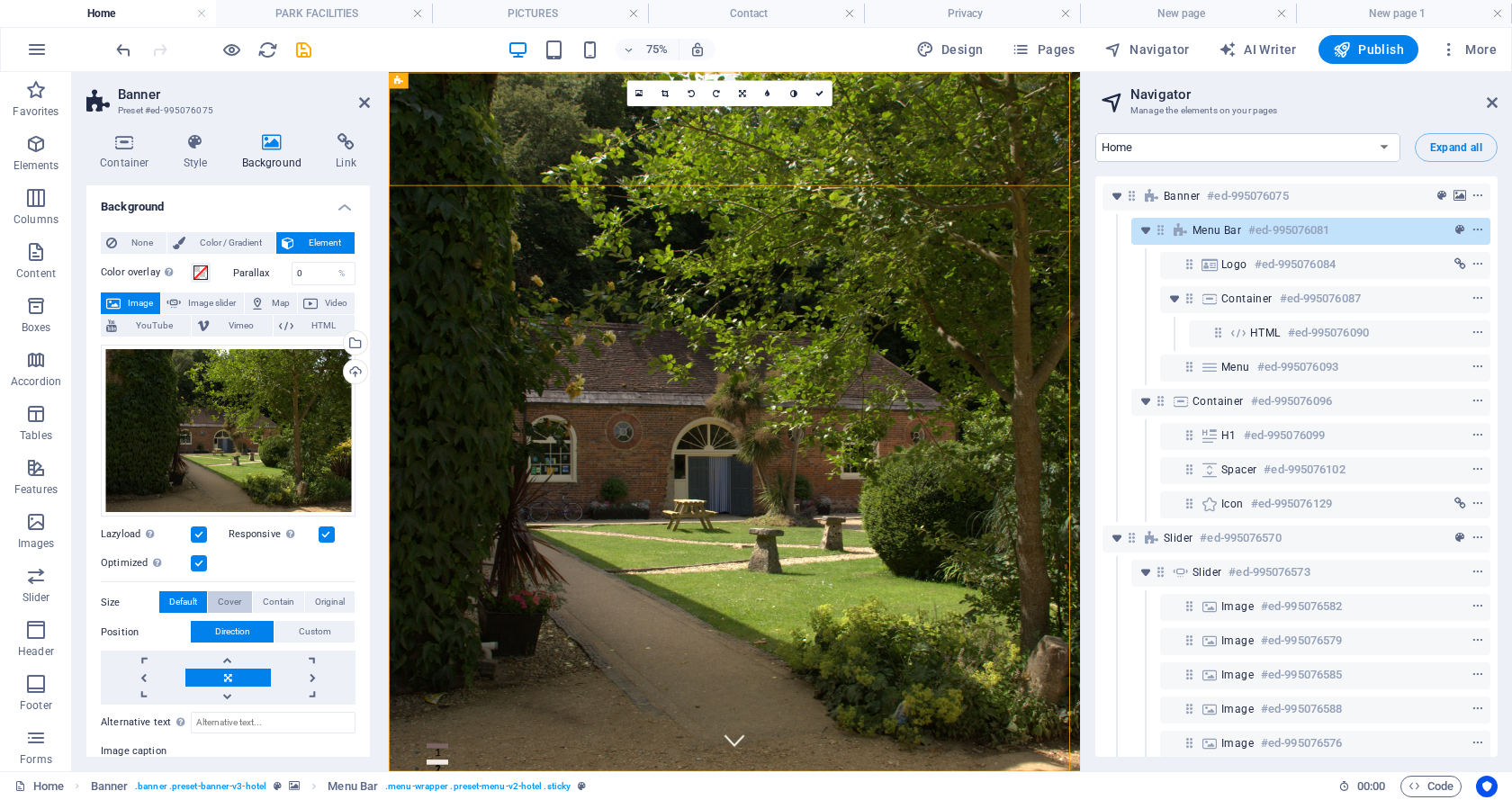
click at [227, 600] on span "Cover" at bounding box center [229, 602] width 23 height 22
click at [281, 599] on span "Contain" at bounding box center [278, 602] width 32 height 22
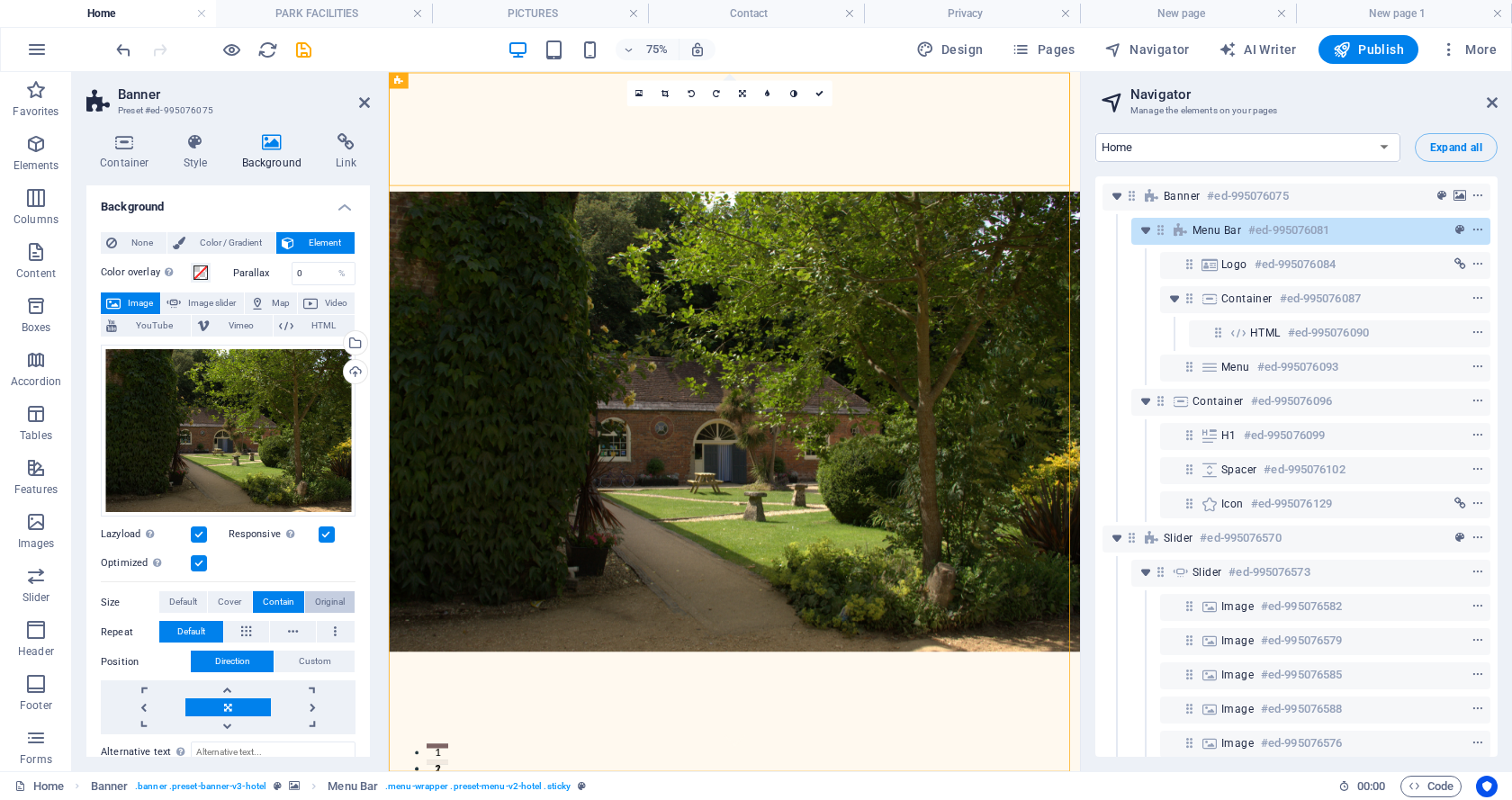
click at [315, 597] on span "Original" at bounding box center [330, 602] width 30 height 22
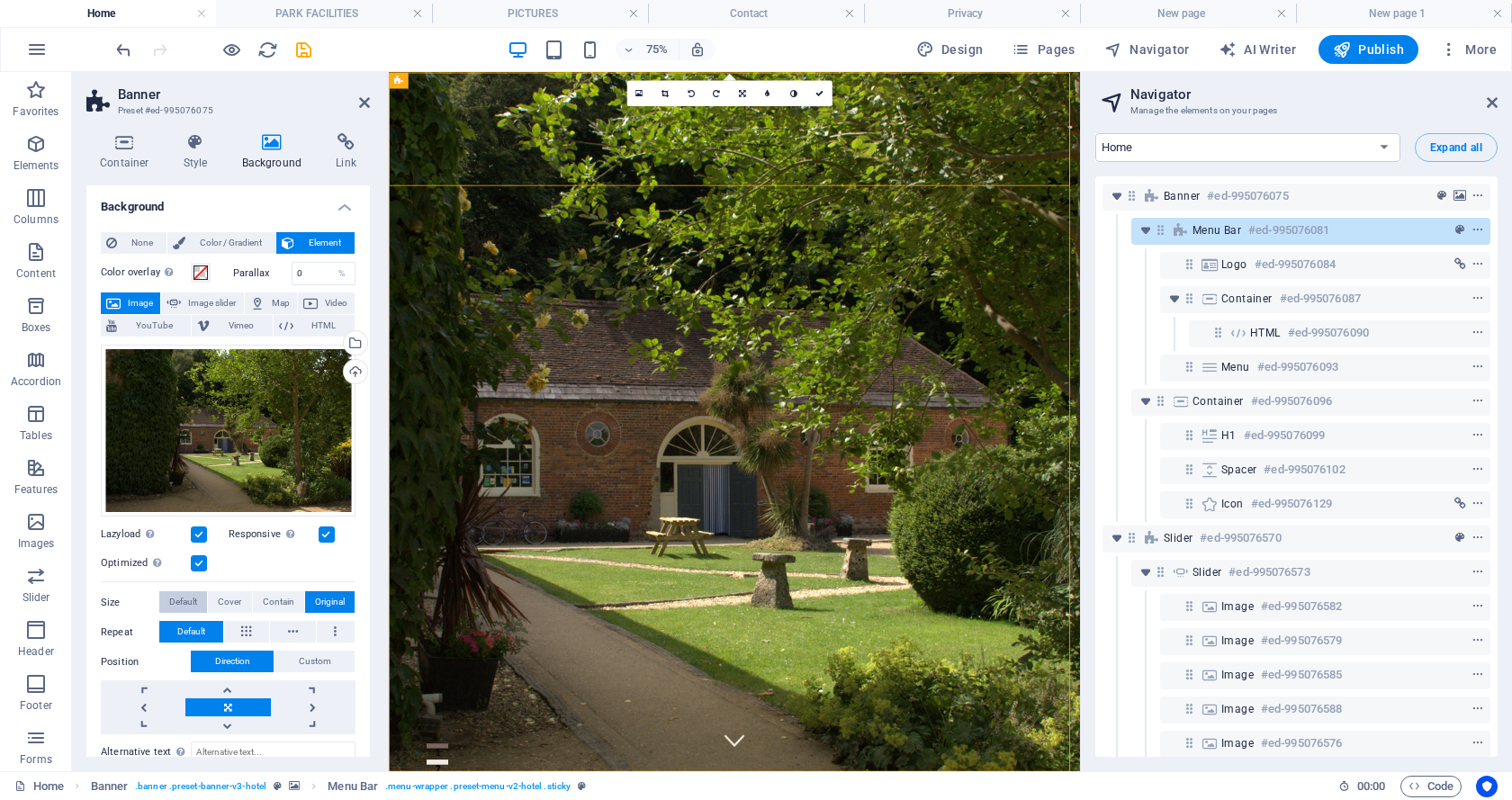
click at [181, 598] on span "Default" at bounding box center [183, 602] width 28 height 22
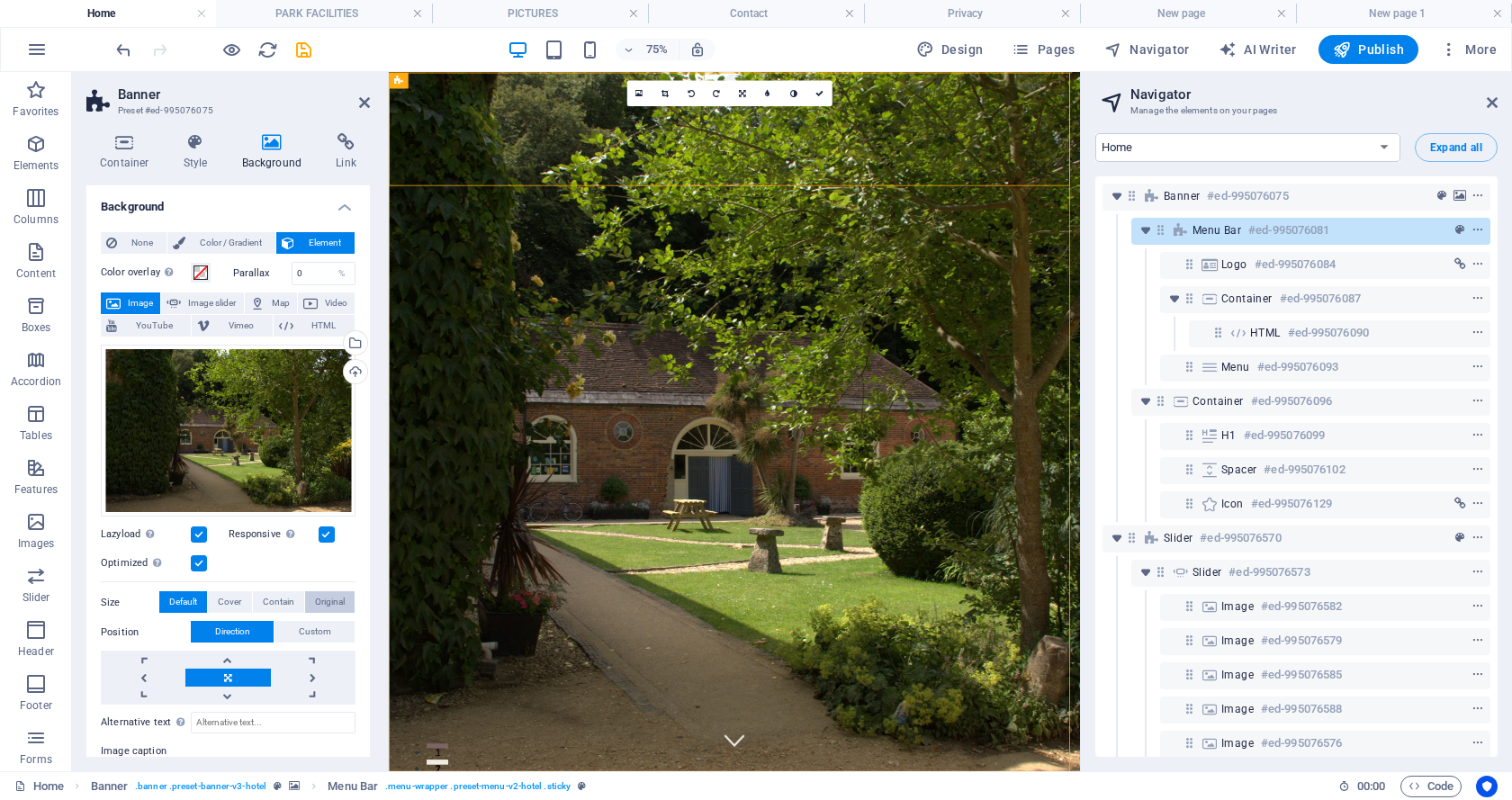
click at [332, 597] on span "Original" at bounding box center [330, 602] width 30 height 22
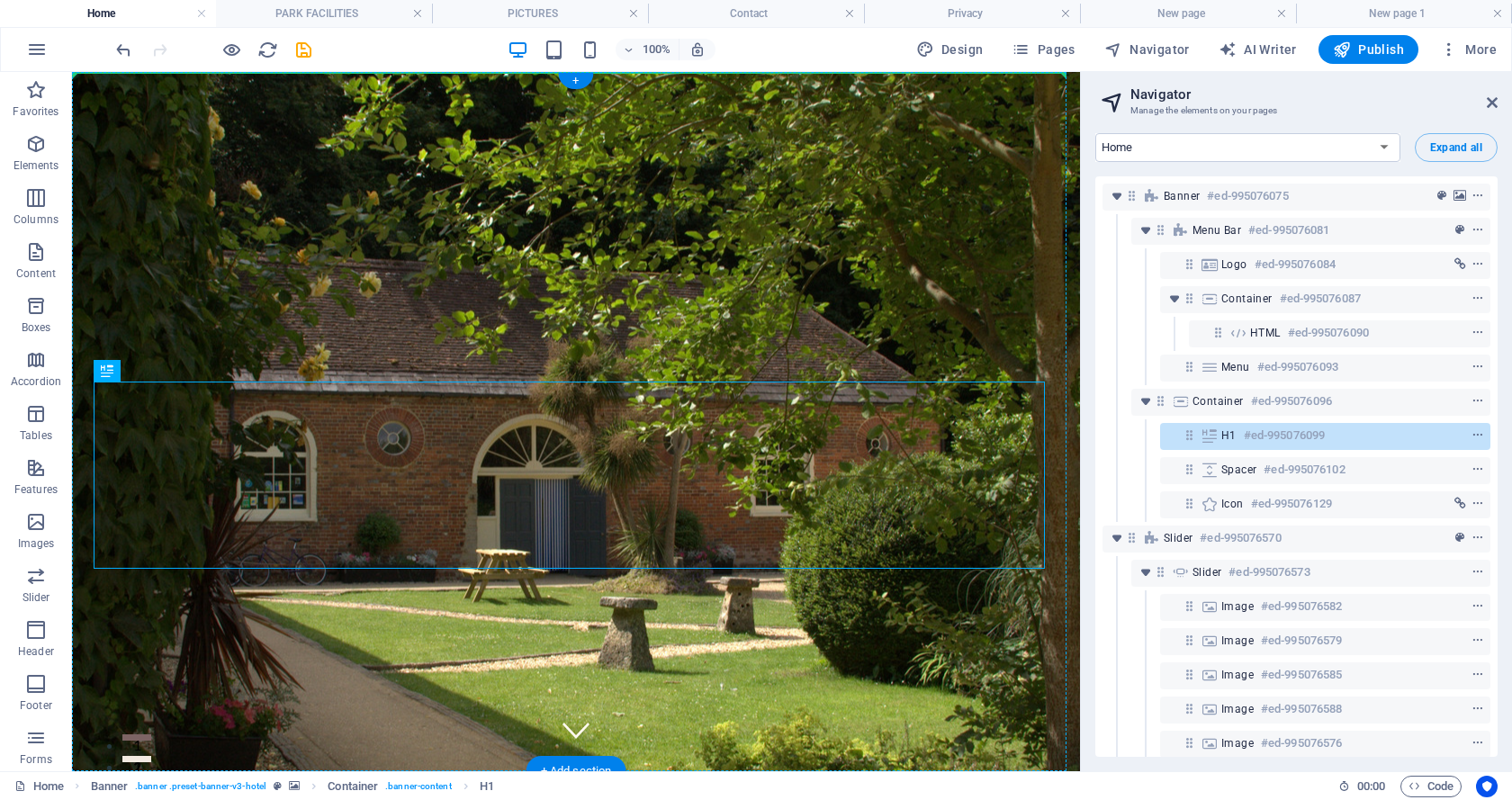
drag, startPoint x: 243, startPoint y: 501, endPoint x: 524, endPoint y: 285, distance: 354.4
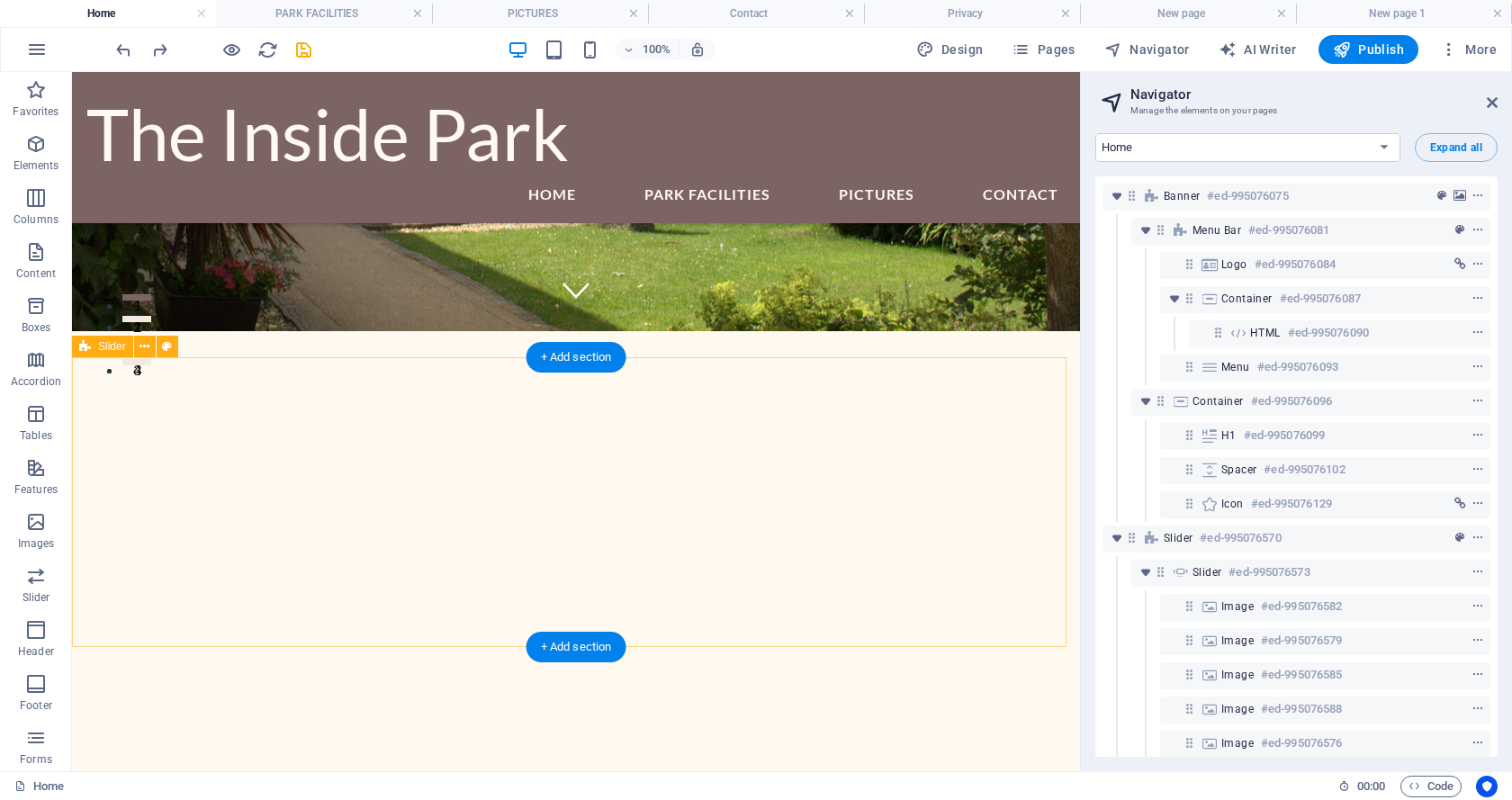
scroll to position [450, 0]
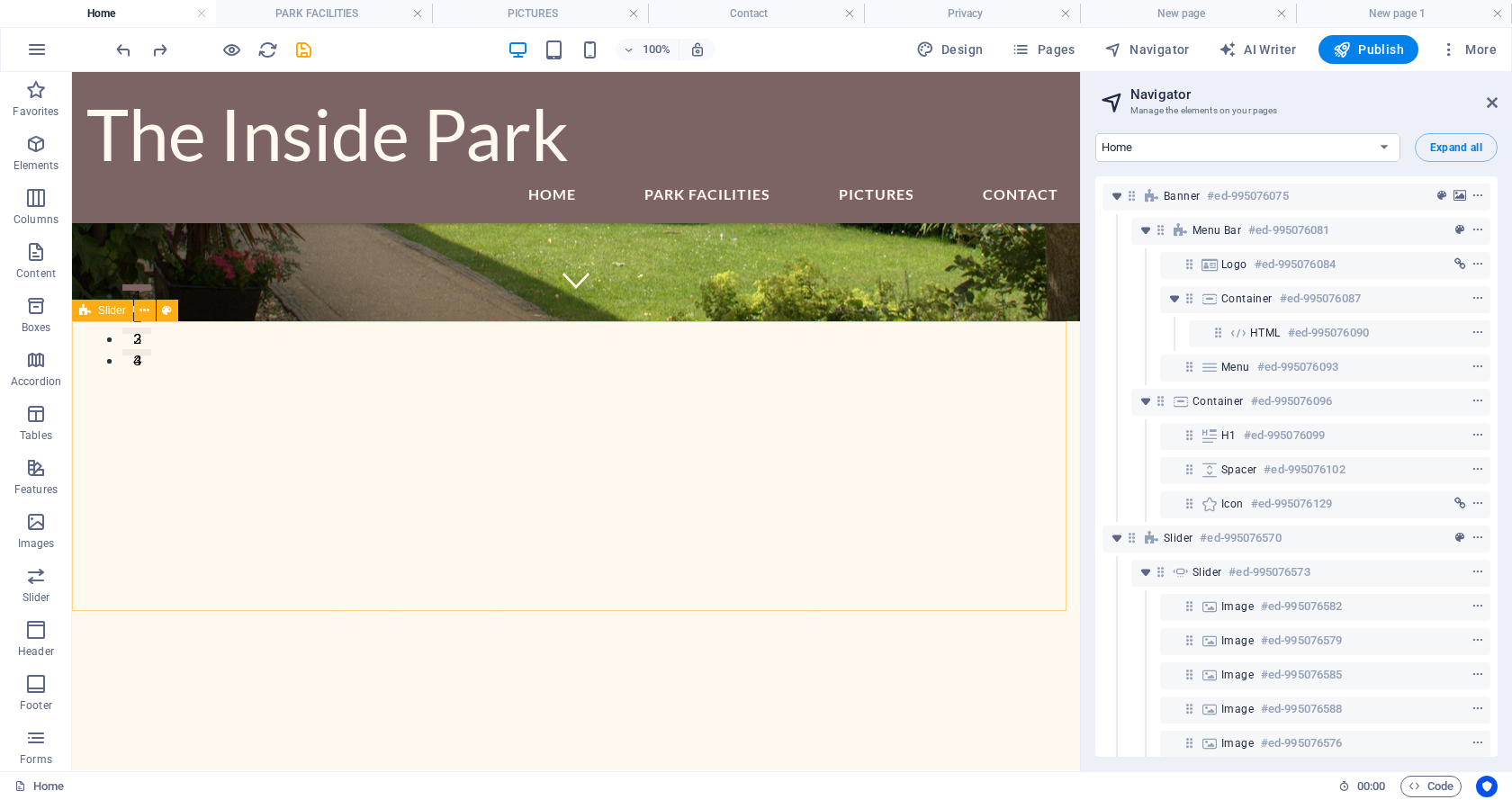
click at [120, 312] on span "Slider" at bounding box center [111, 309] width 28 height 11
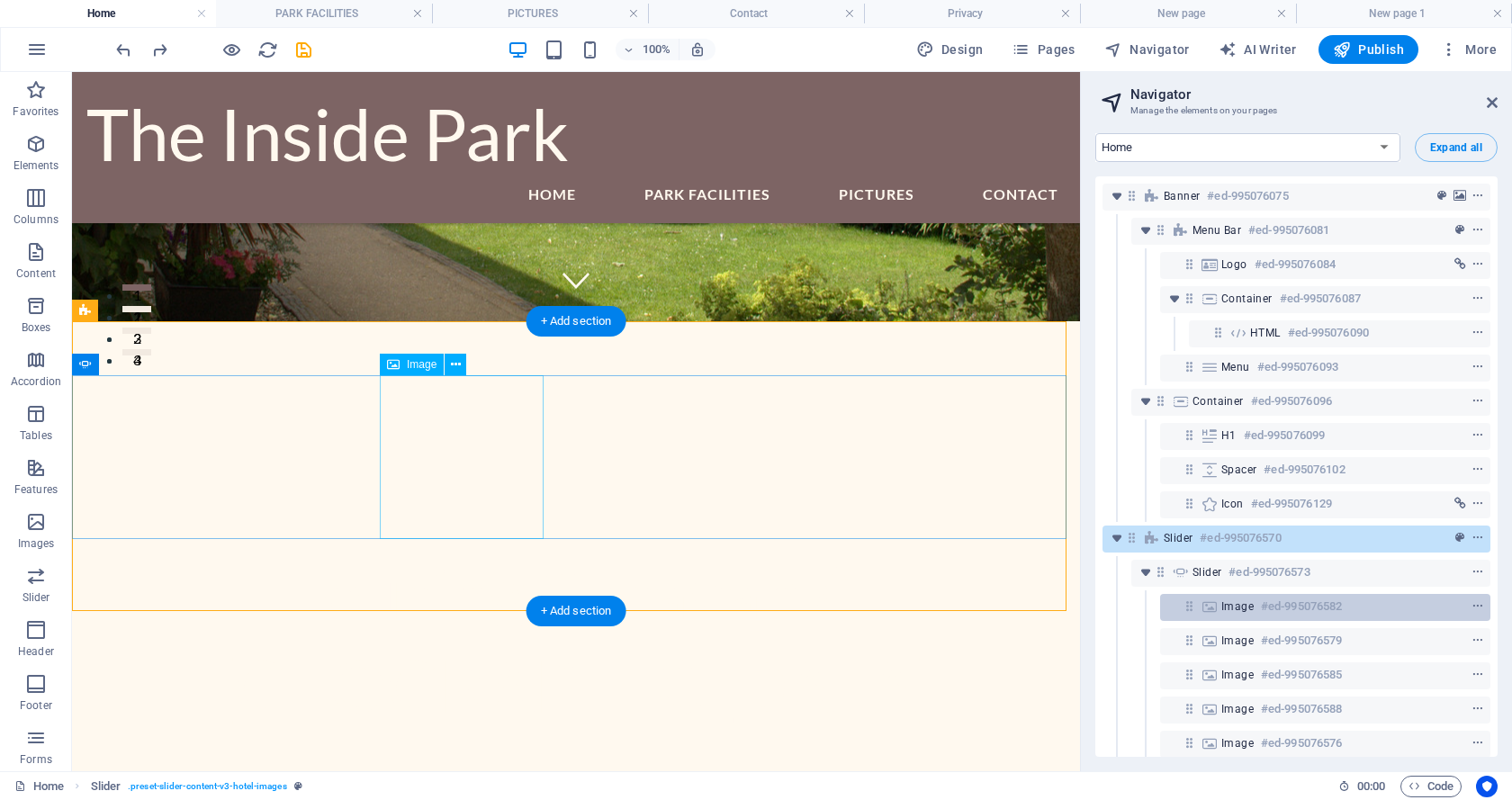
click at [1248, 609] on span "Image" at bounding box center [1237, 606] width 33 height 14
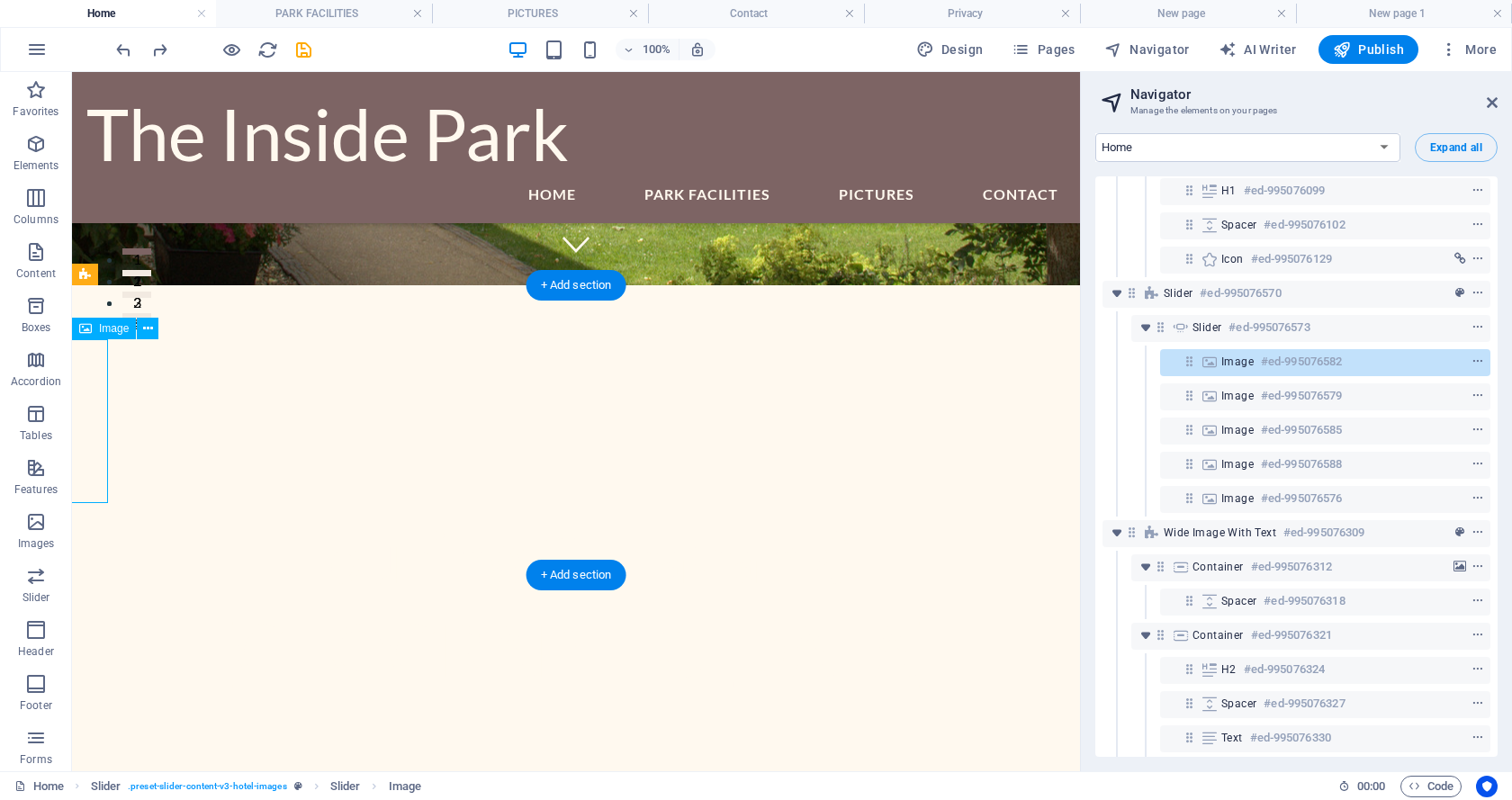
scroll to position [270, 0]
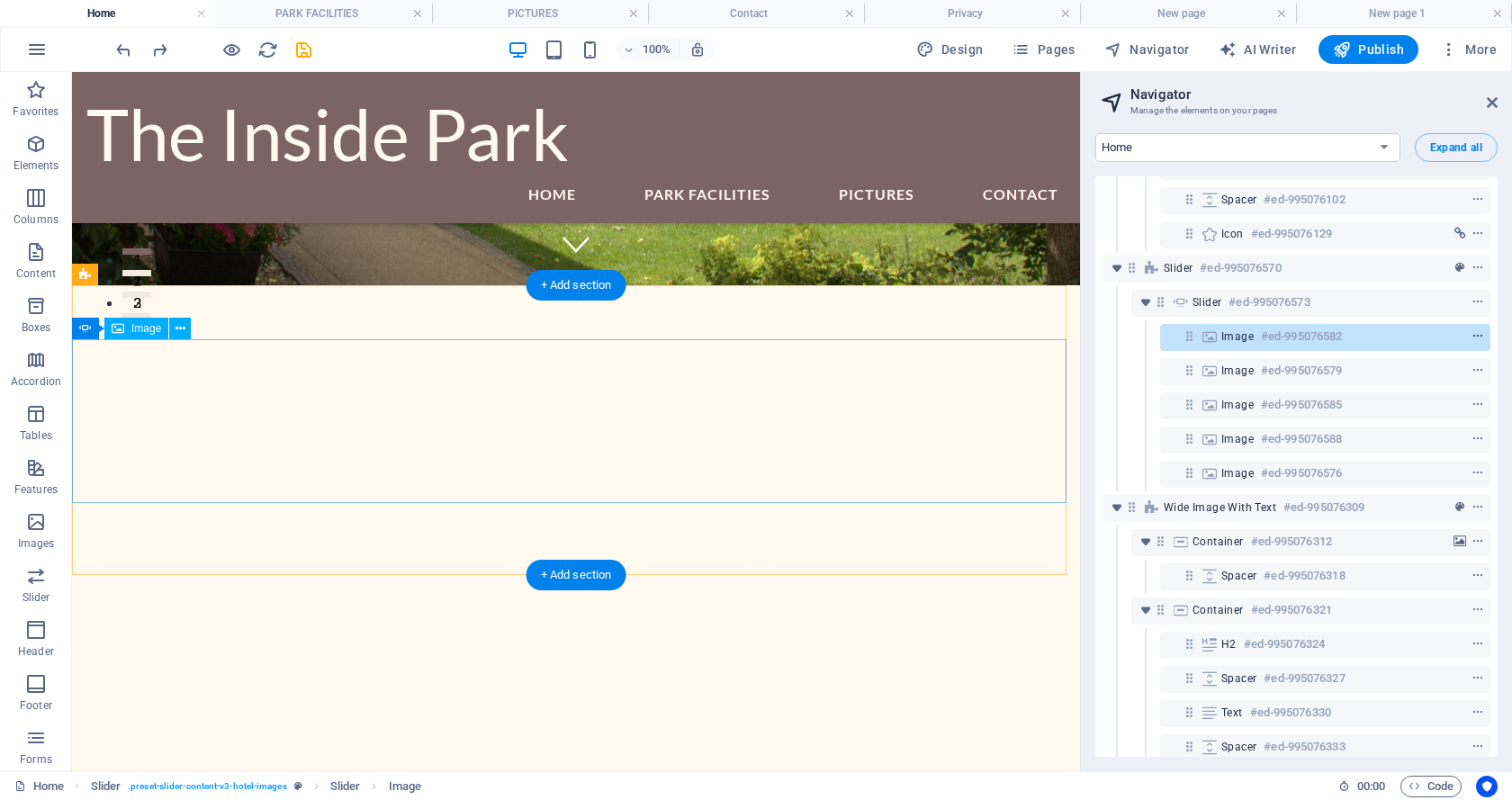
click at [1475, 333] on icon "context-menu" at bounding box center [1477, 336] width 12 height 12
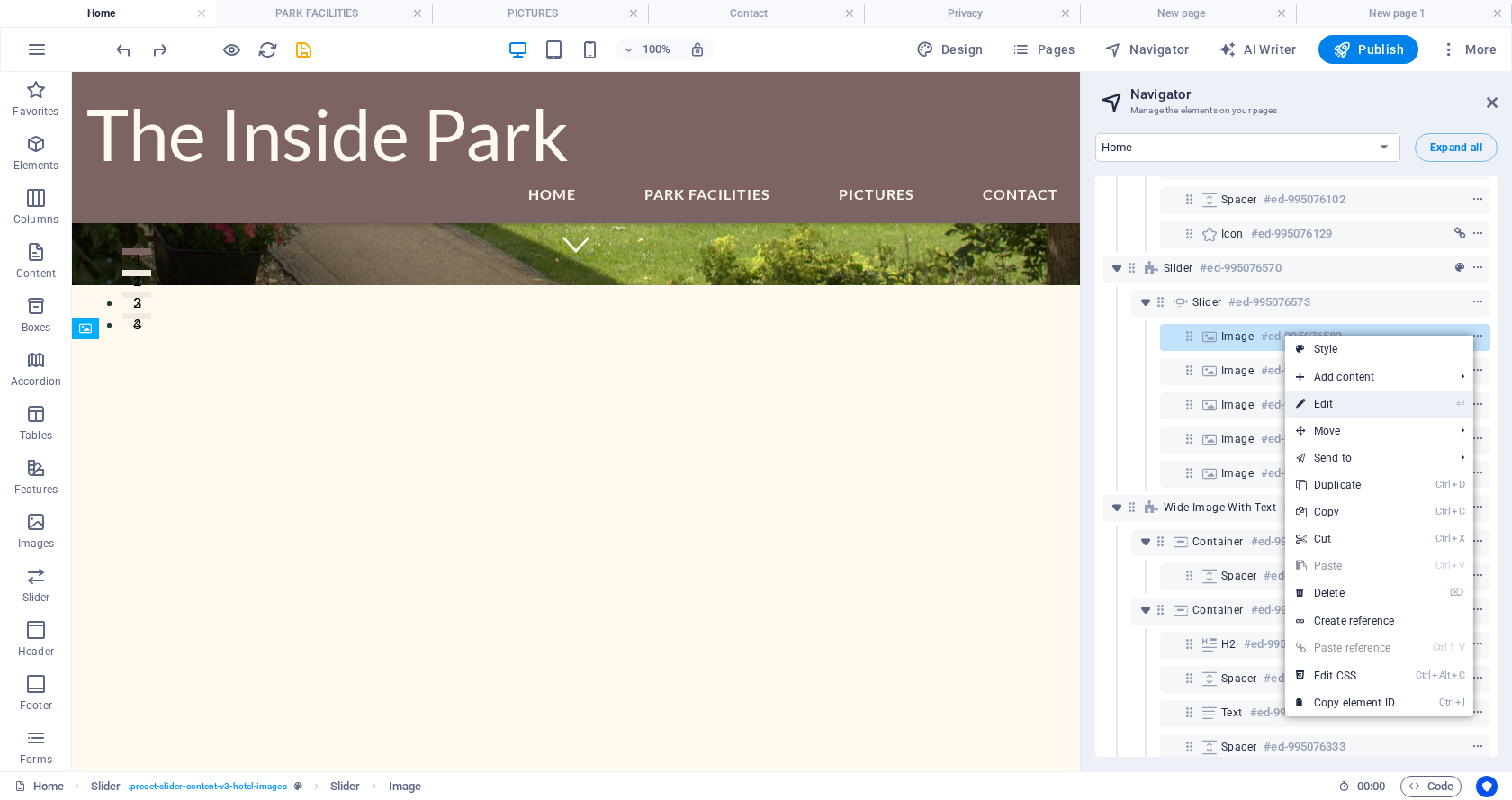
click at [1319, 403] on link "⏎ Edit" at bounding box center [1345, 404] width 121 height 27
select select "%"
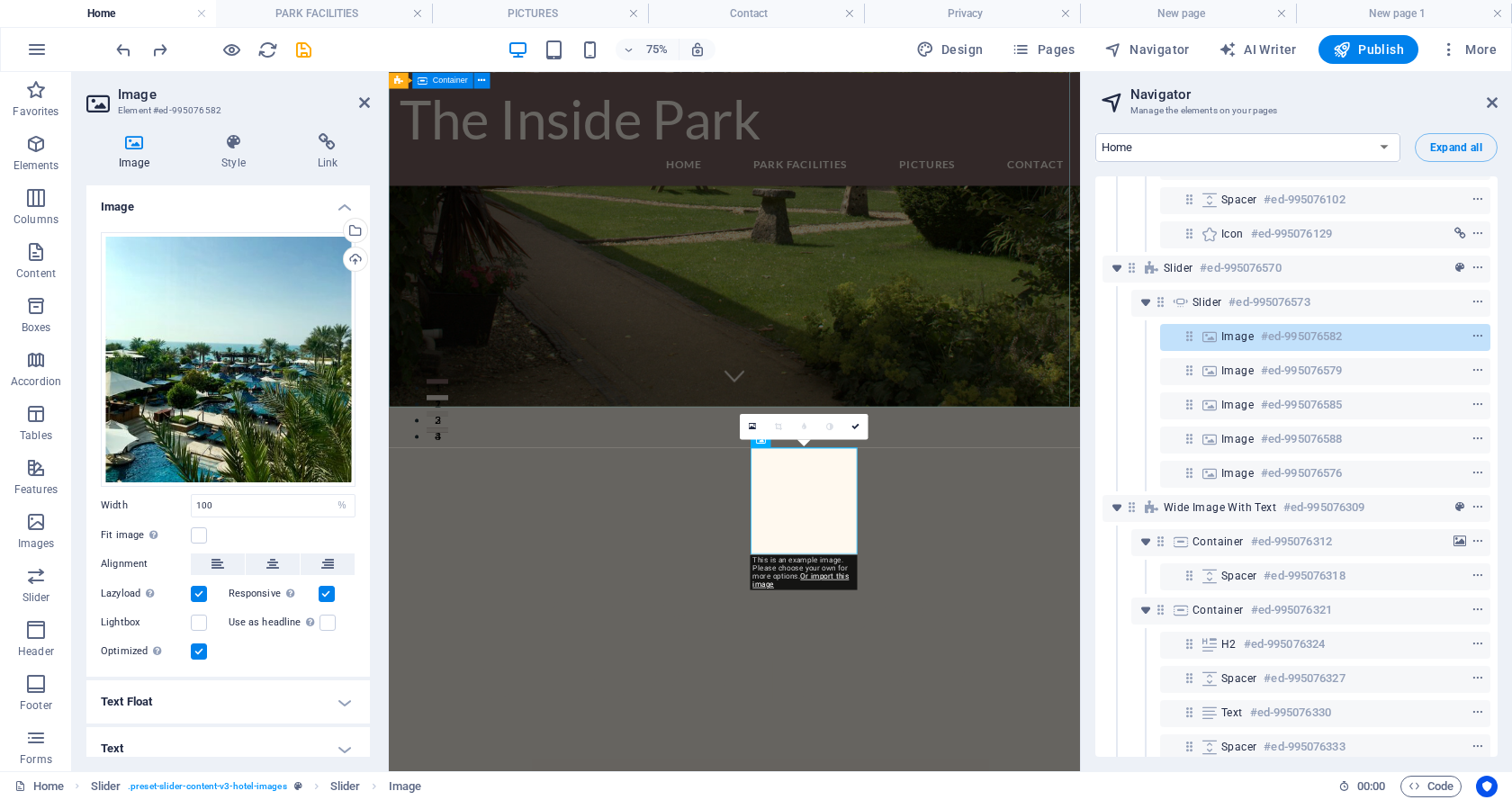
click at [930, 518] on div "Touring Caravan & [GEOGRAPHIC_DATA]" at bounding box center [850, 782] width 922 height 527
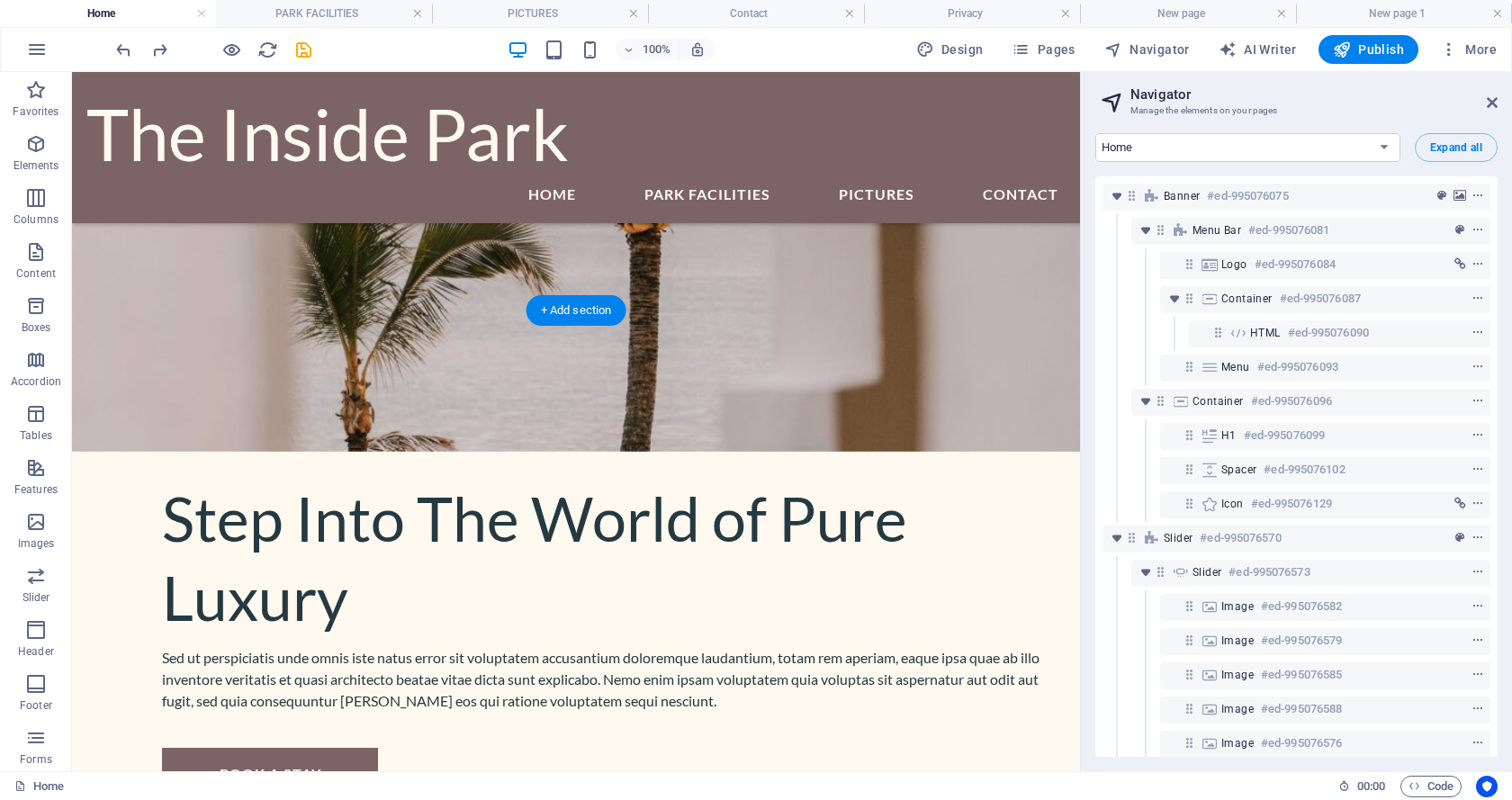
scroll to position [3874, 0]
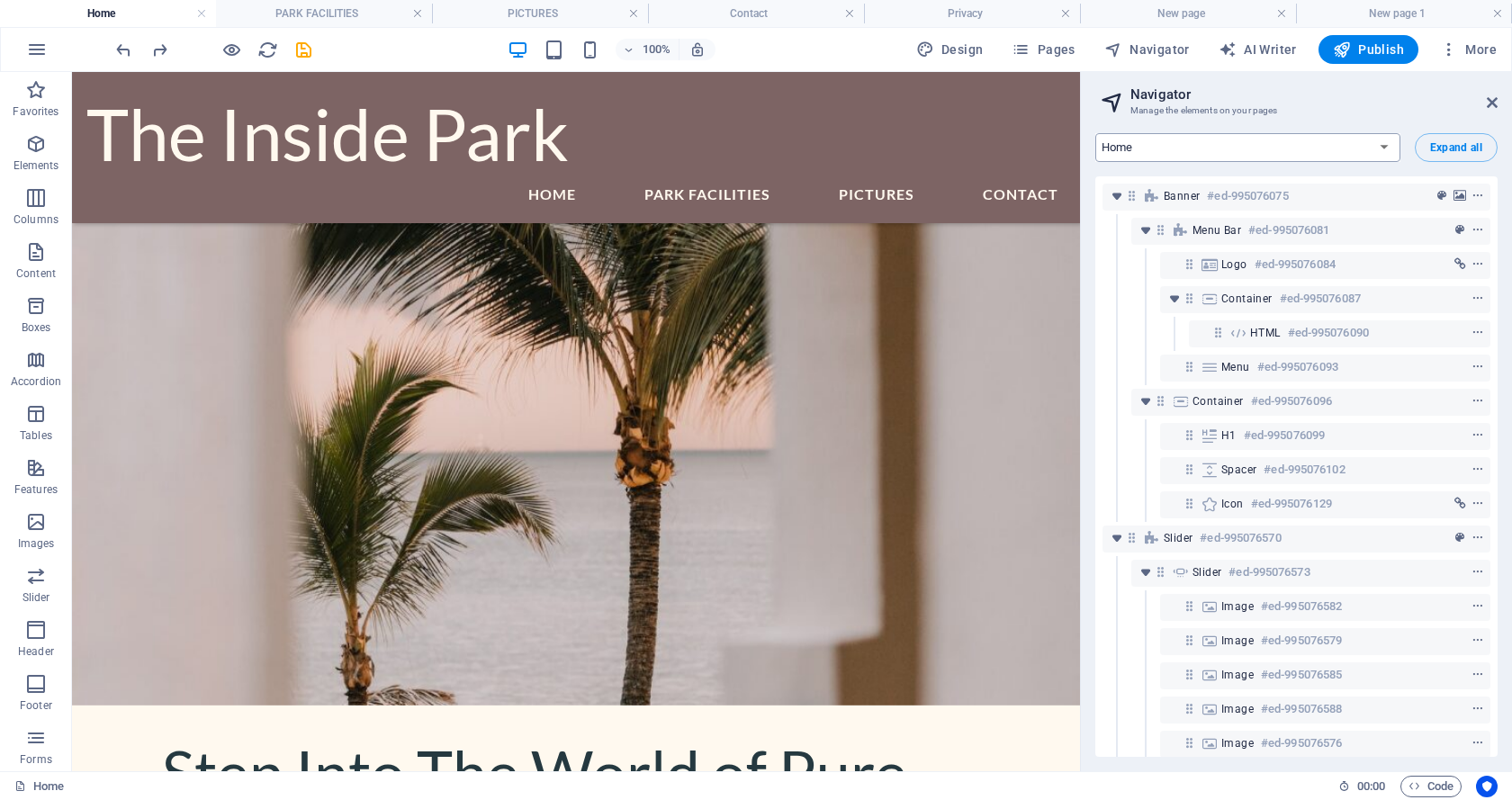
click at [1379, 142] on select "Home PARK FACILITIES PICTURES New page Contact Privacy New page 1" at bounding box center [1248, 148] width 305 height 29
click at [1095, 133] on select "Home PARK FACILITIES PICTURES New page Contact Privacy New page 1" at bounding box center [1248, 148] width 305 height 29
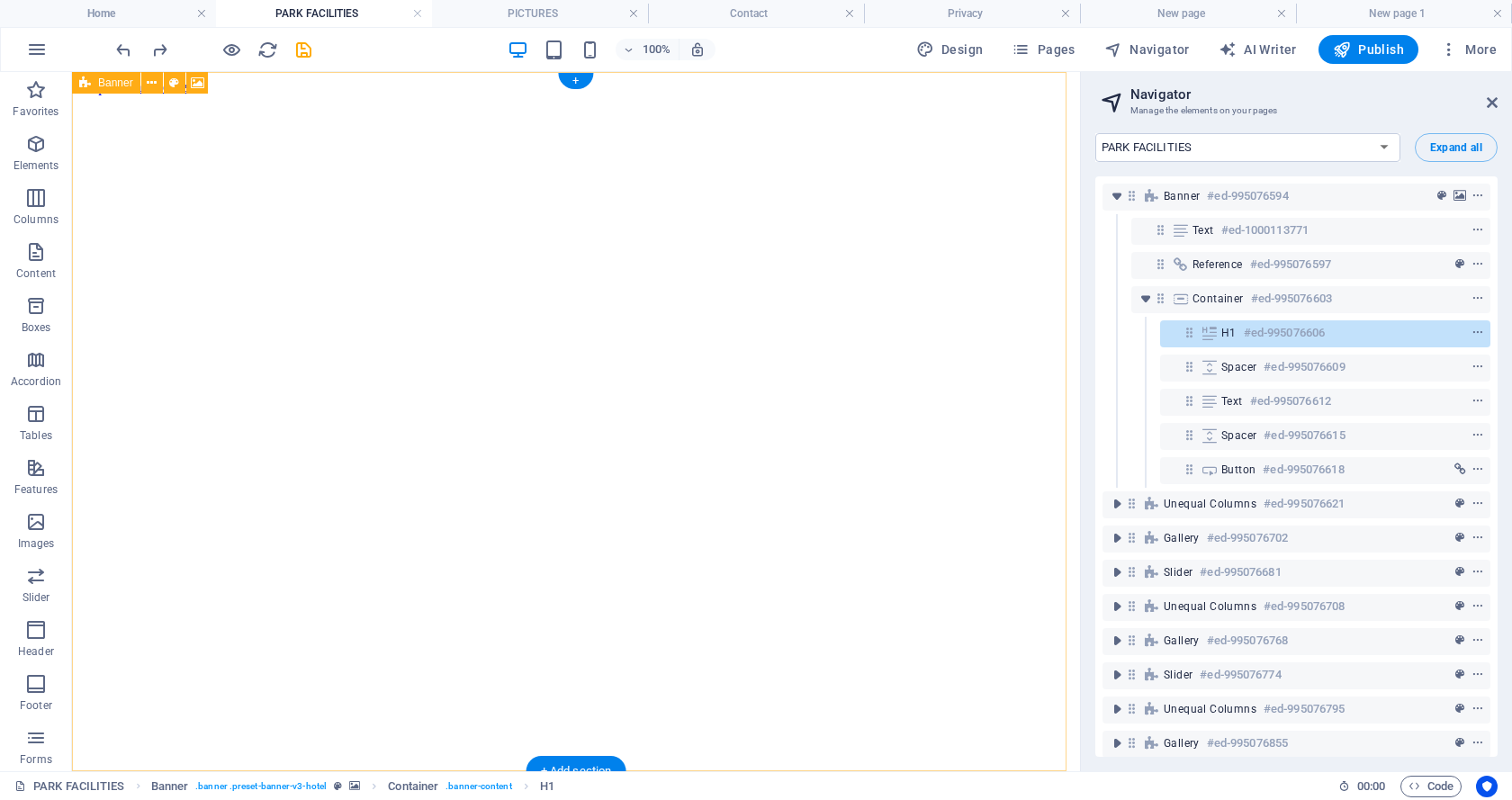
scroll to position [0, 0]
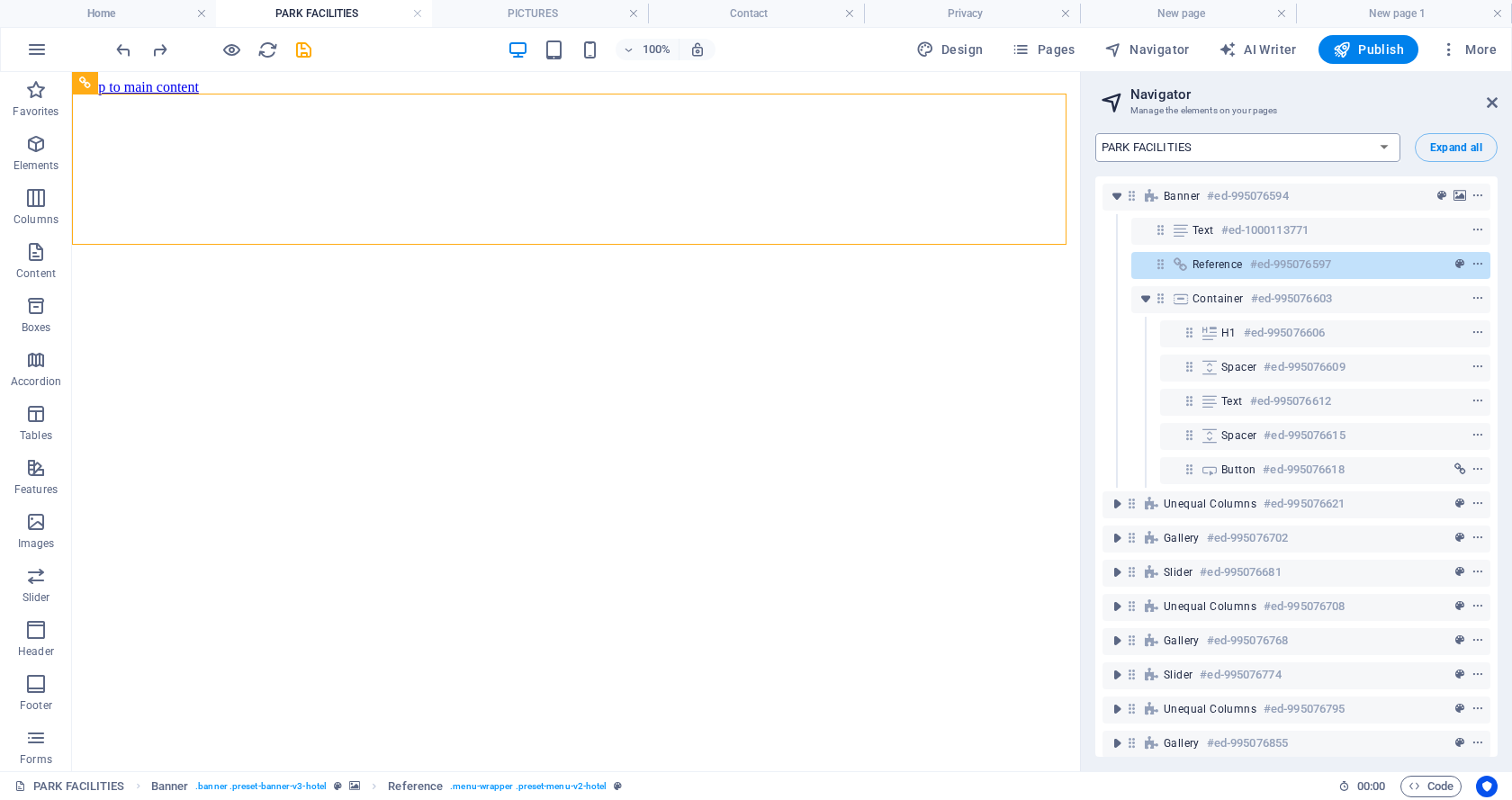
click at [1332, 149] on select "Home PARK FACILITIES PICTURES New page Contact Privacy New page 1" at bounding box center [1248, 148] width 305 height 29
click at [1095, 133] on select "Home PARK FACILITIES PICTURES New page Contact Privacy New page 1" at bounding box center [1248, 148] width 305 height 29
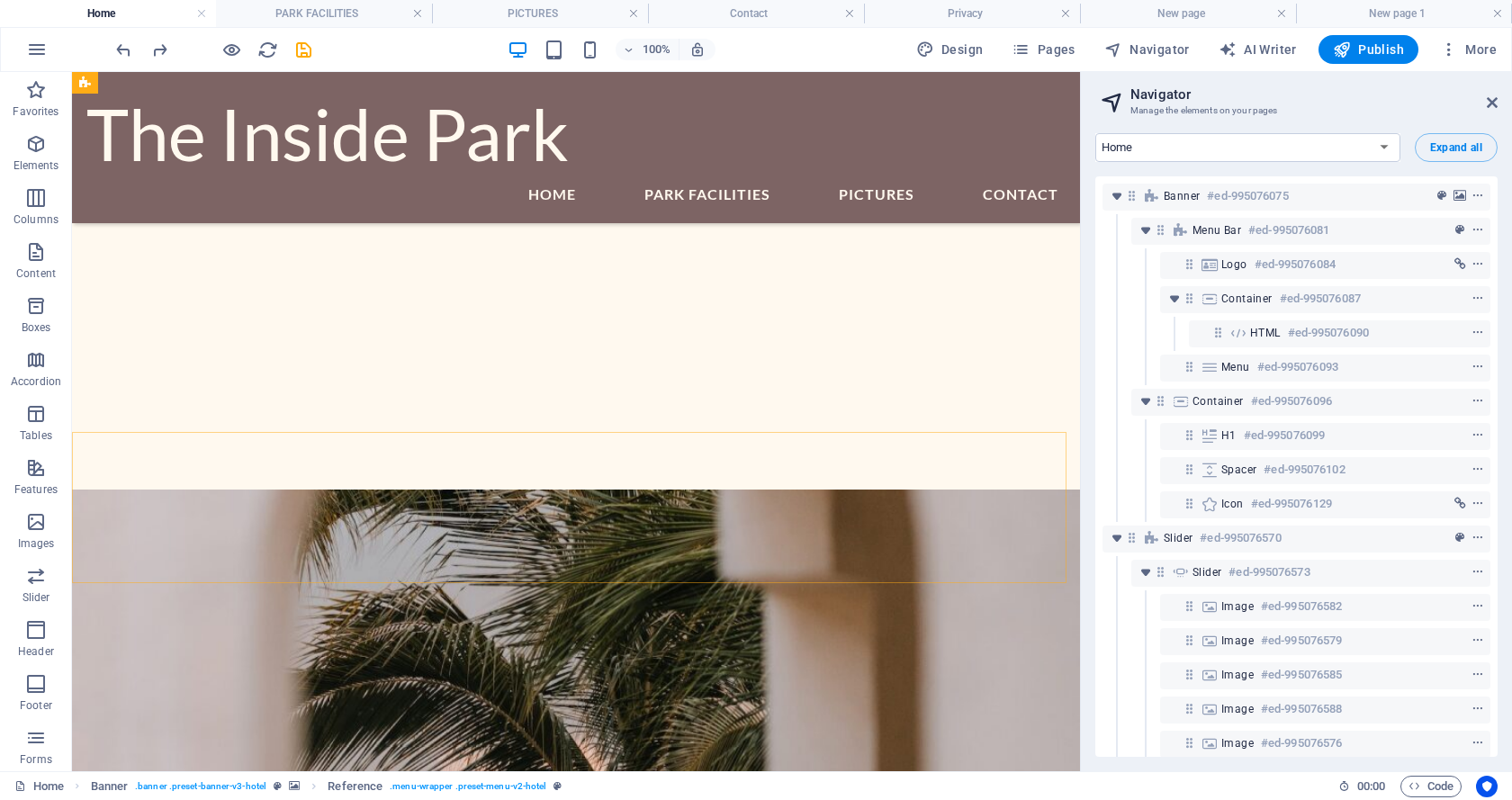
scroll to position [3154, 0]
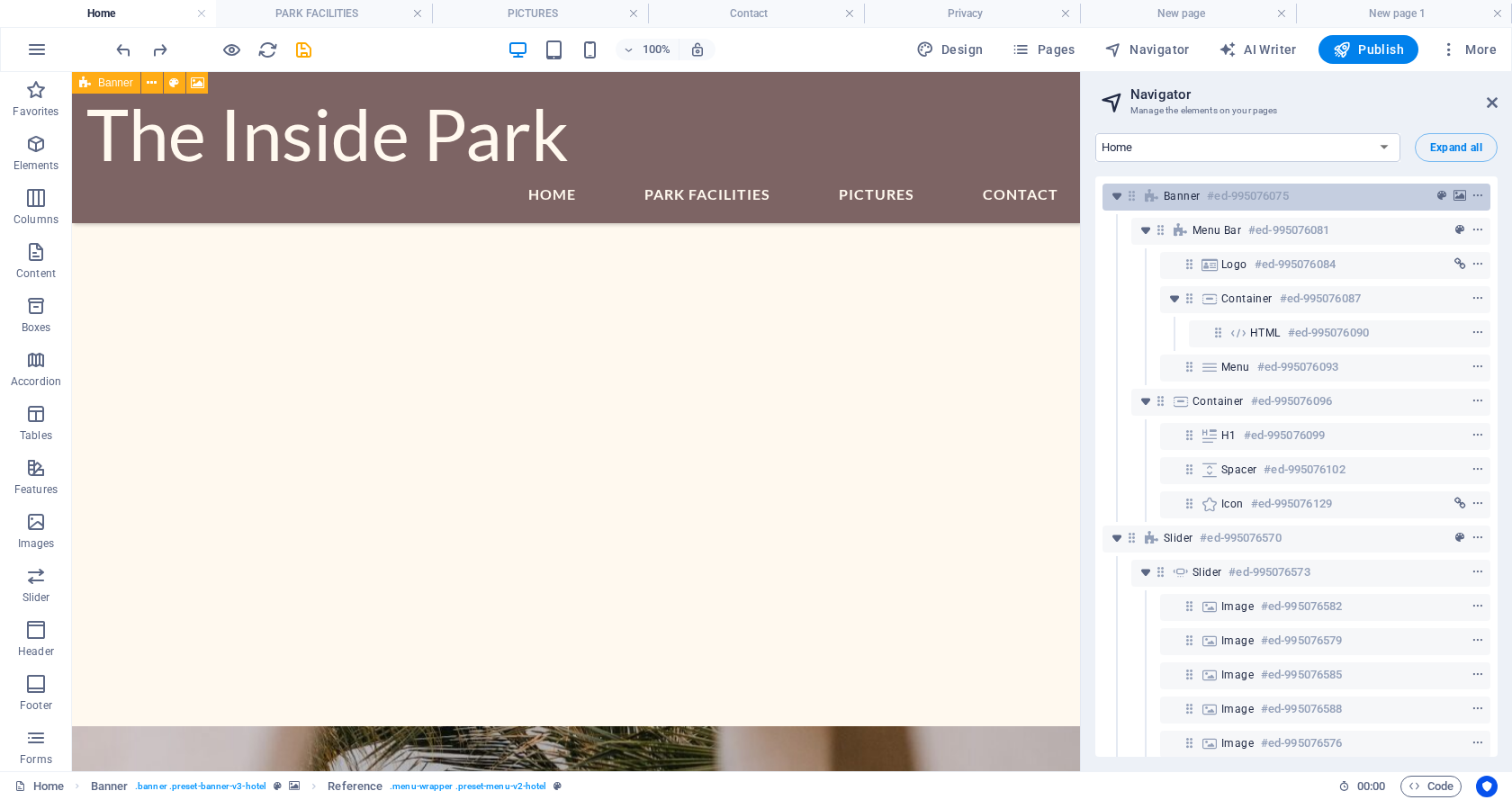
click at [1180, 195] on span "Banner" at bounding box center [1181, 195] width 36 height 14
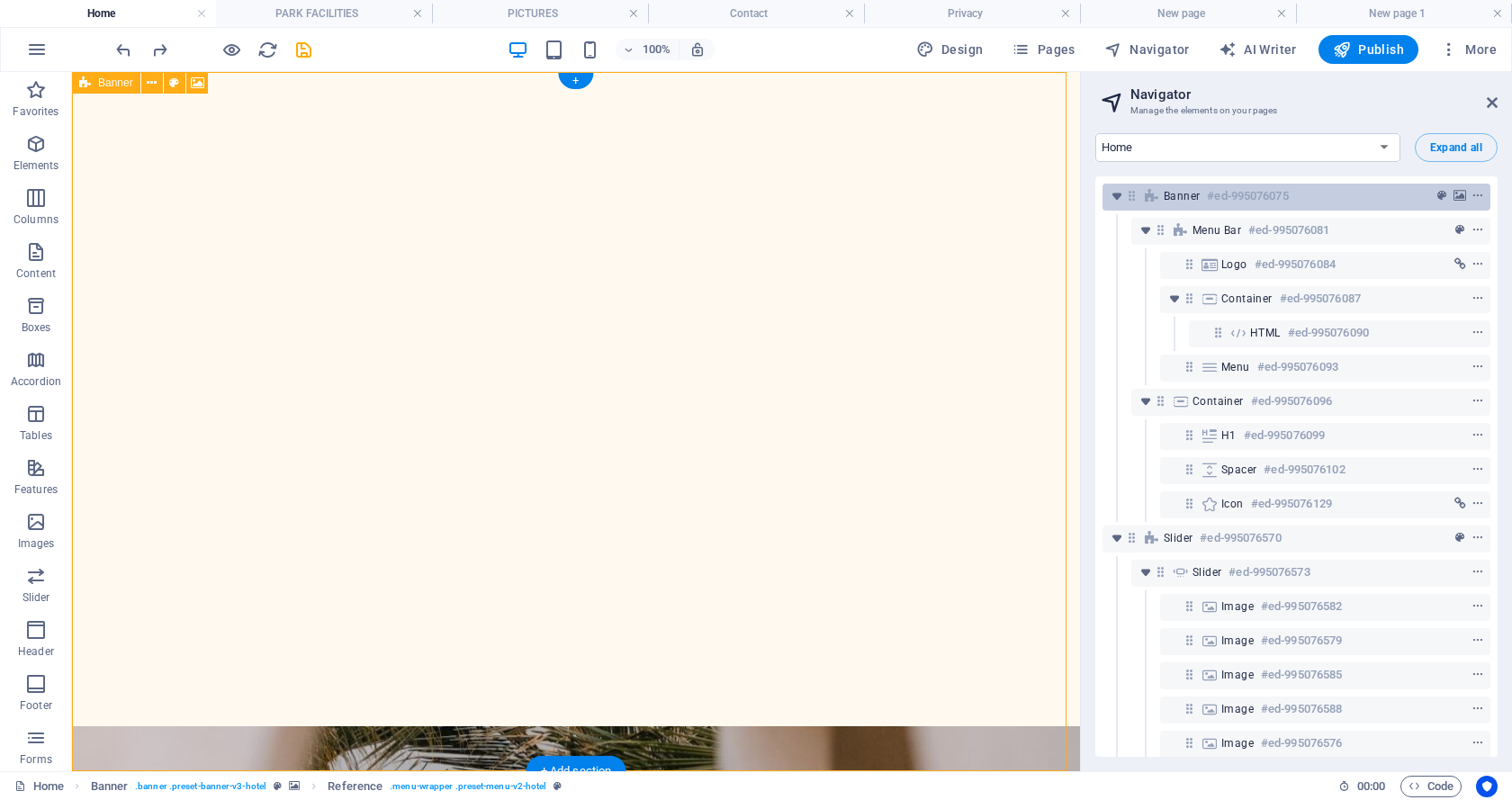
scroll to position [0, 0]
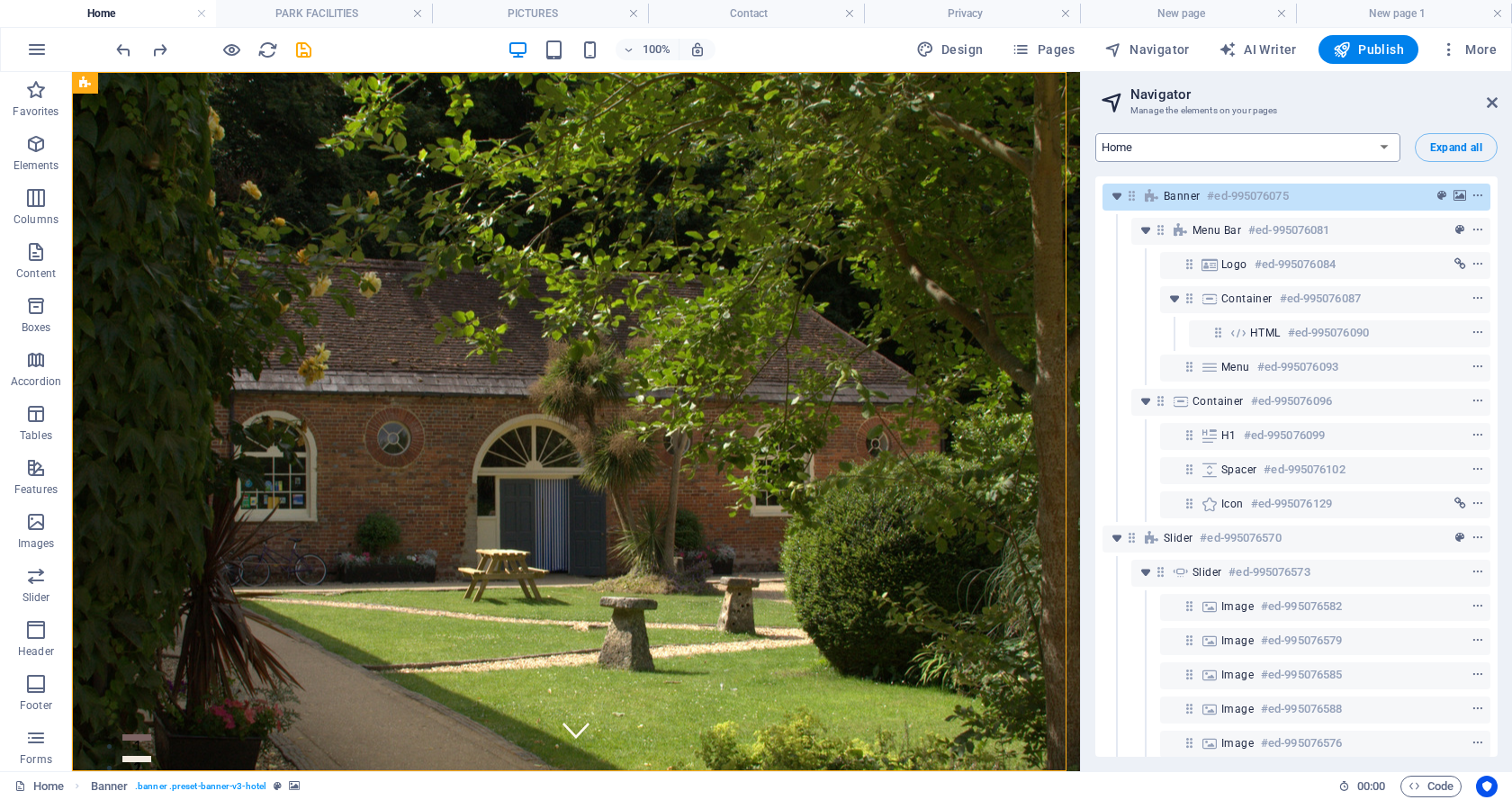
click at [1211, 149] on select "Home PARK FACILITIES PICTURES New page Contact Privacy New page 1" at bounding box center [1248, 148] width 305 height 29
click at [1210, 149] on select "Home PARK FACILITIES PICTURES New page Contact Privacy New page 1" at bounding box center [1248, 148] width 305 height 29
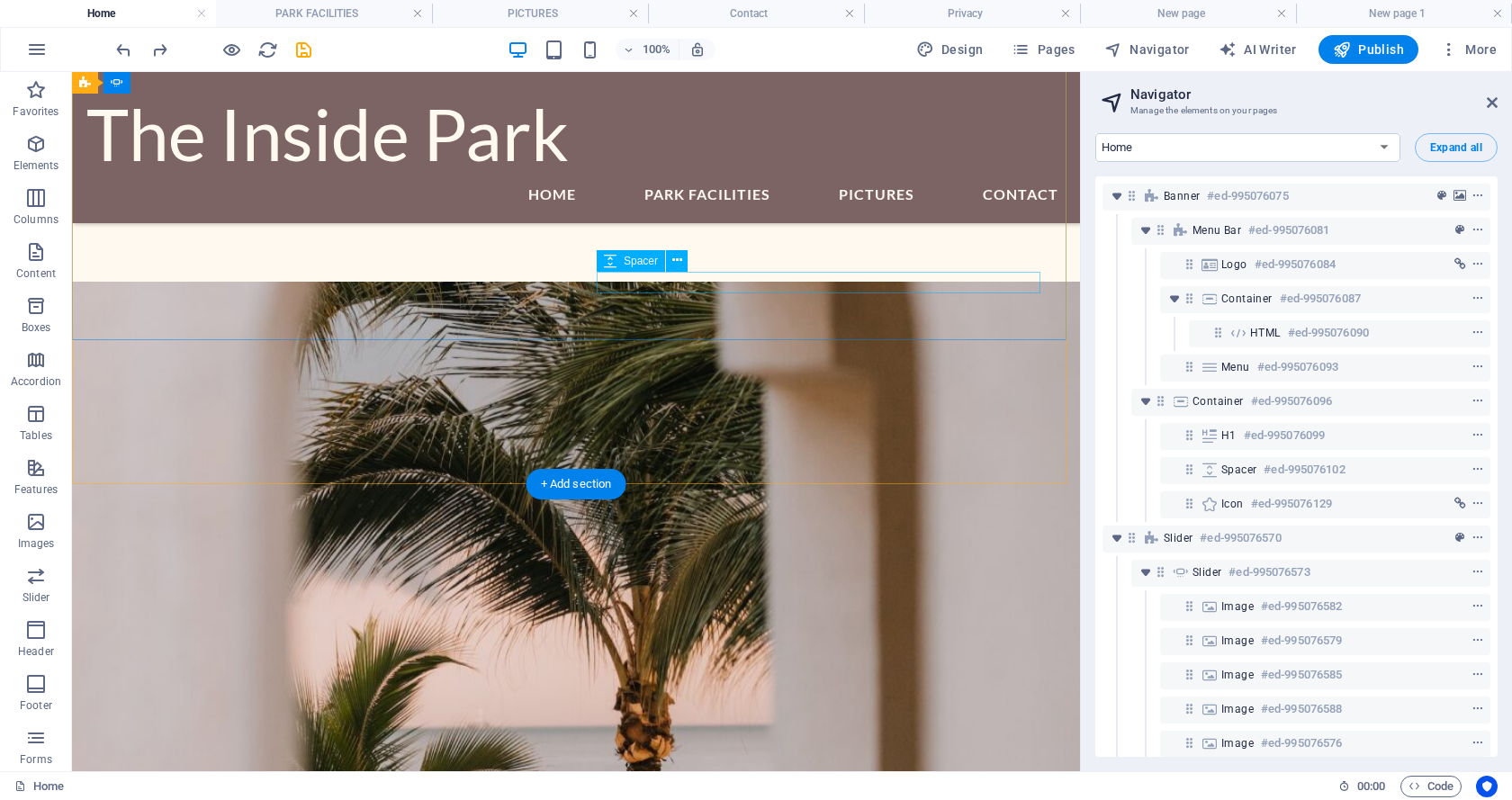
scroll to position [3239, 0]
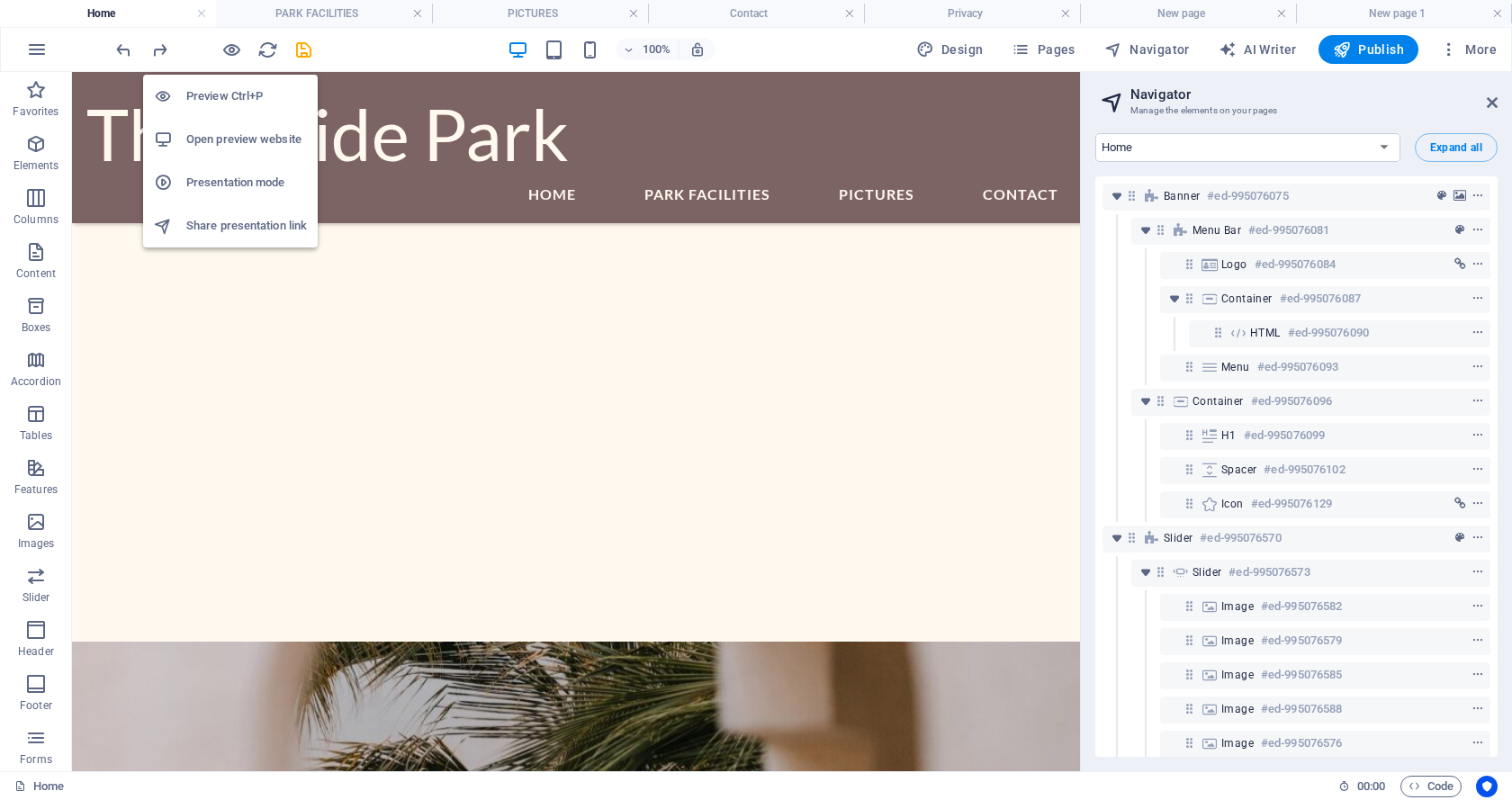
click at [223, 93] on h6 "Preview Ctrl+P" at bounding box center [246, 96] width 121 height 22
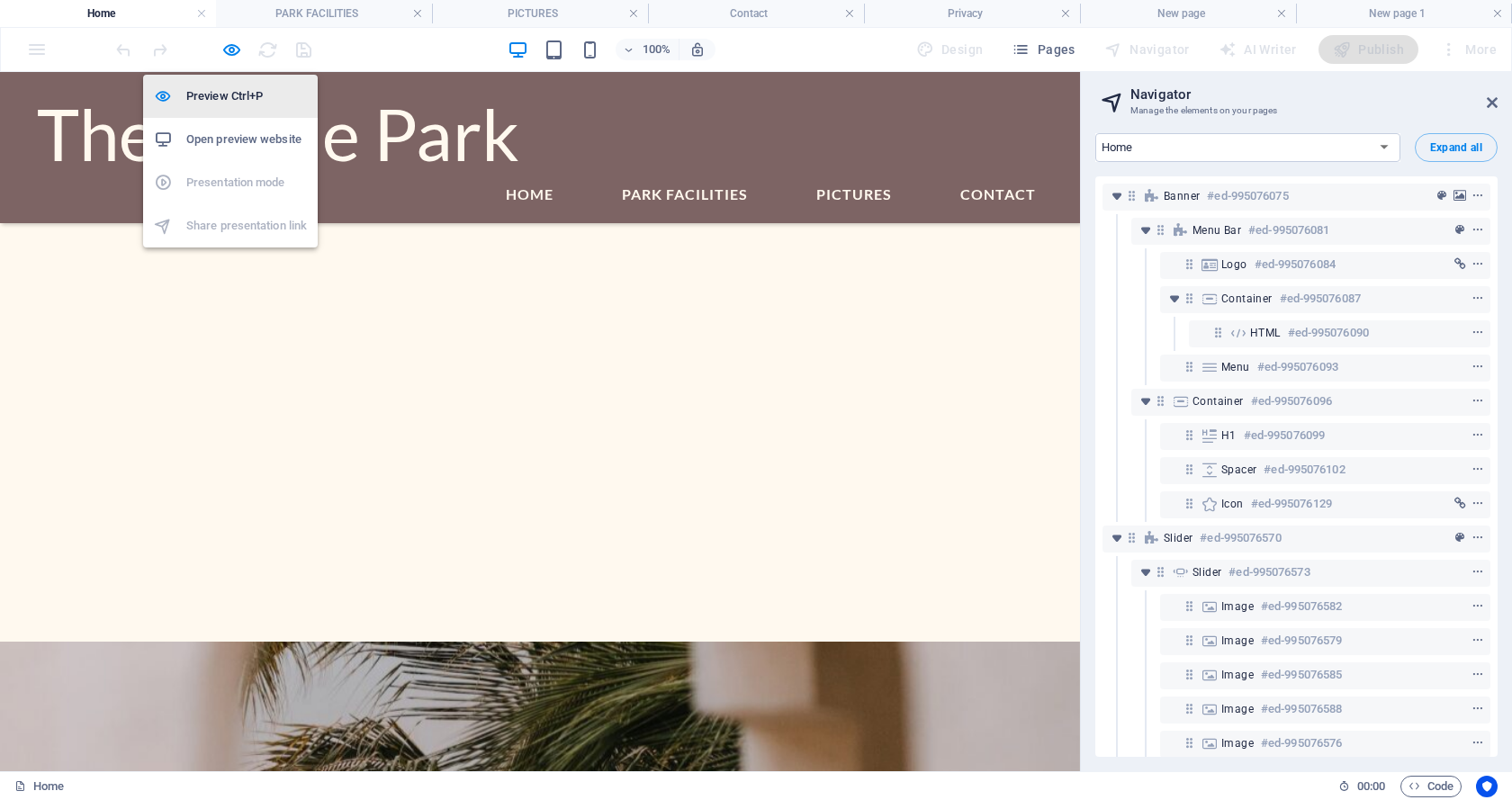
scroll to position [2374, 0]
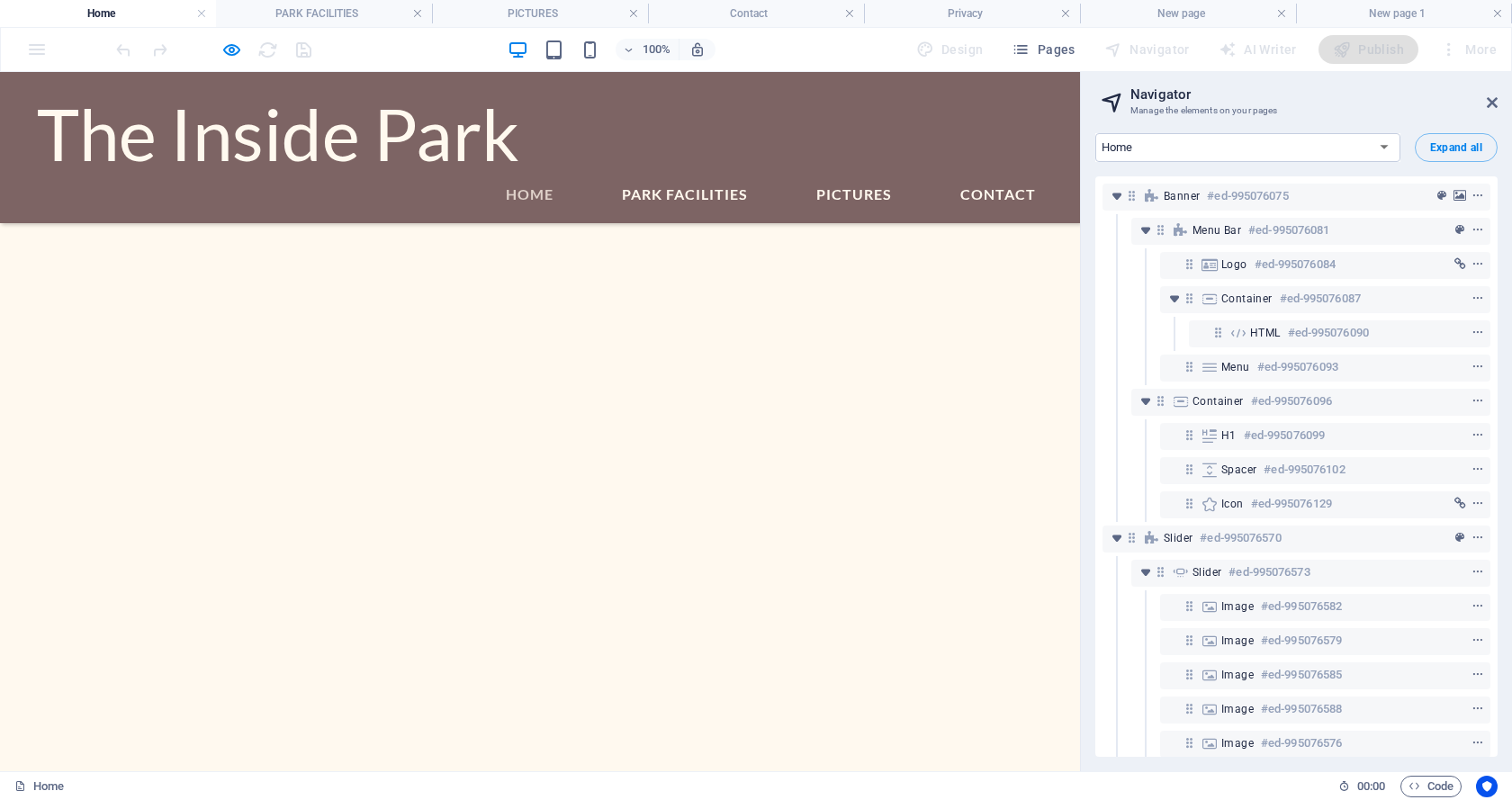
click at [535, 196] on link "HOME" at bounding box center [529, 194] width 62 height 29
click at [726, 193] on link "PARK FACILITIES" at bounding box center [684, 194] width 140 height 29
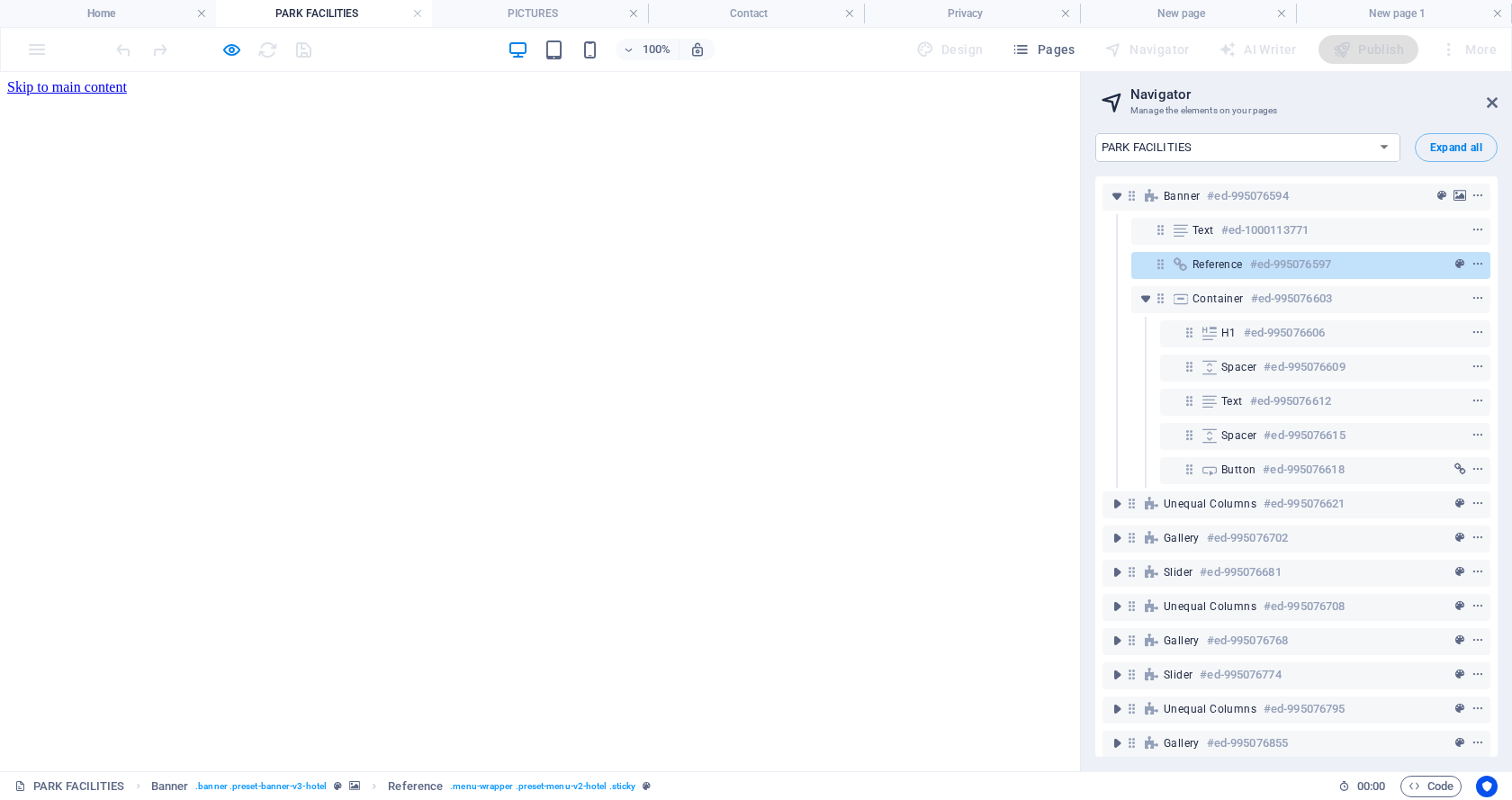
click at [1385, 148] on select "Home PARK FACILITIES PICTURES New page Contact Privacy New page 1" at bounding box center [1248, 148] width 305 height 29
select select "18018477-en"
click at [1095, 133] on select "Home PARK FACILITIES PICTURES New page Contact Privacy New page 1" at bounding box center [1248, 148] width 305 height 29
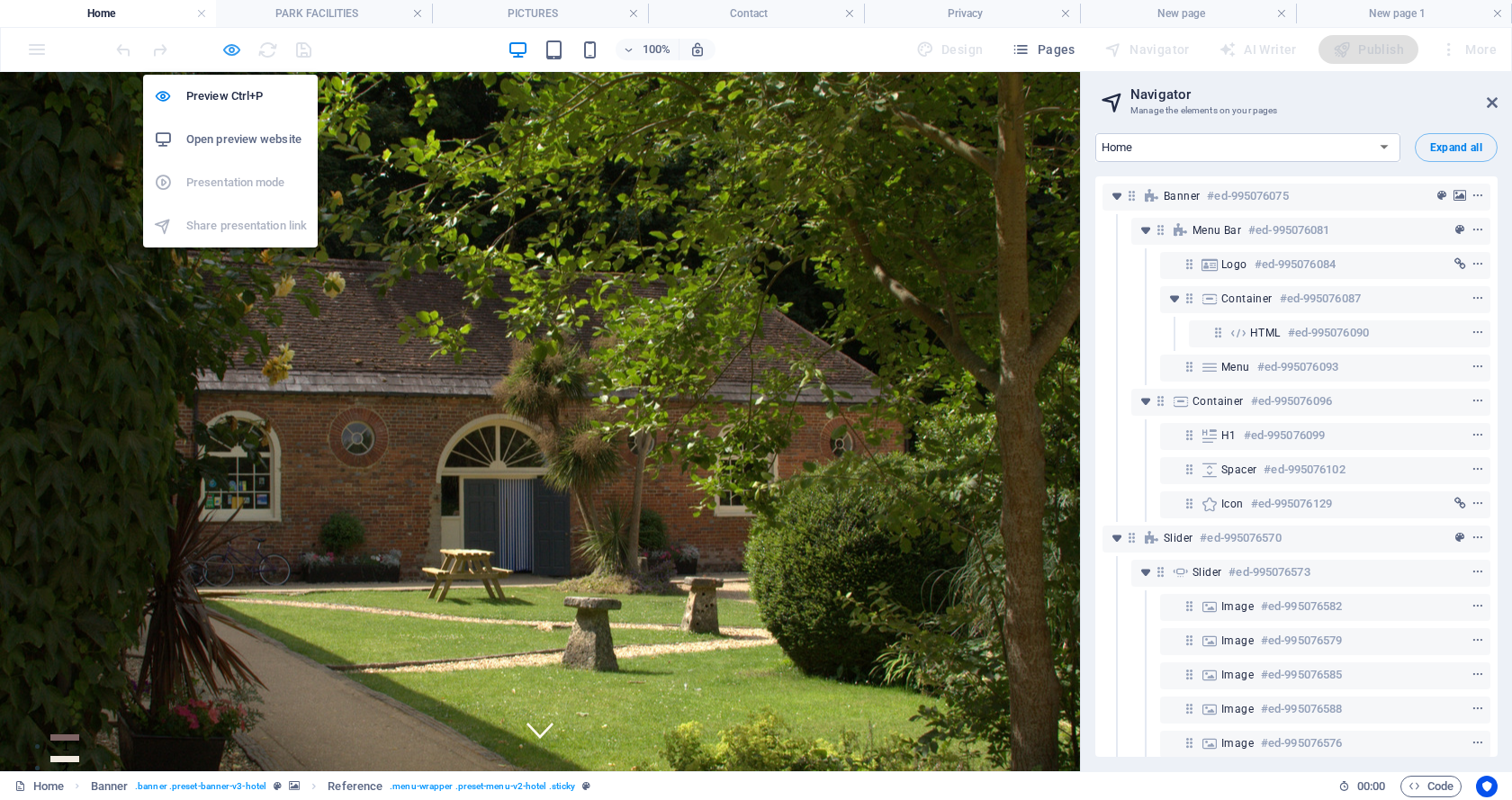
click at [229, 46] on icon "button" at bounding box center [232, 50] width 21 height 21
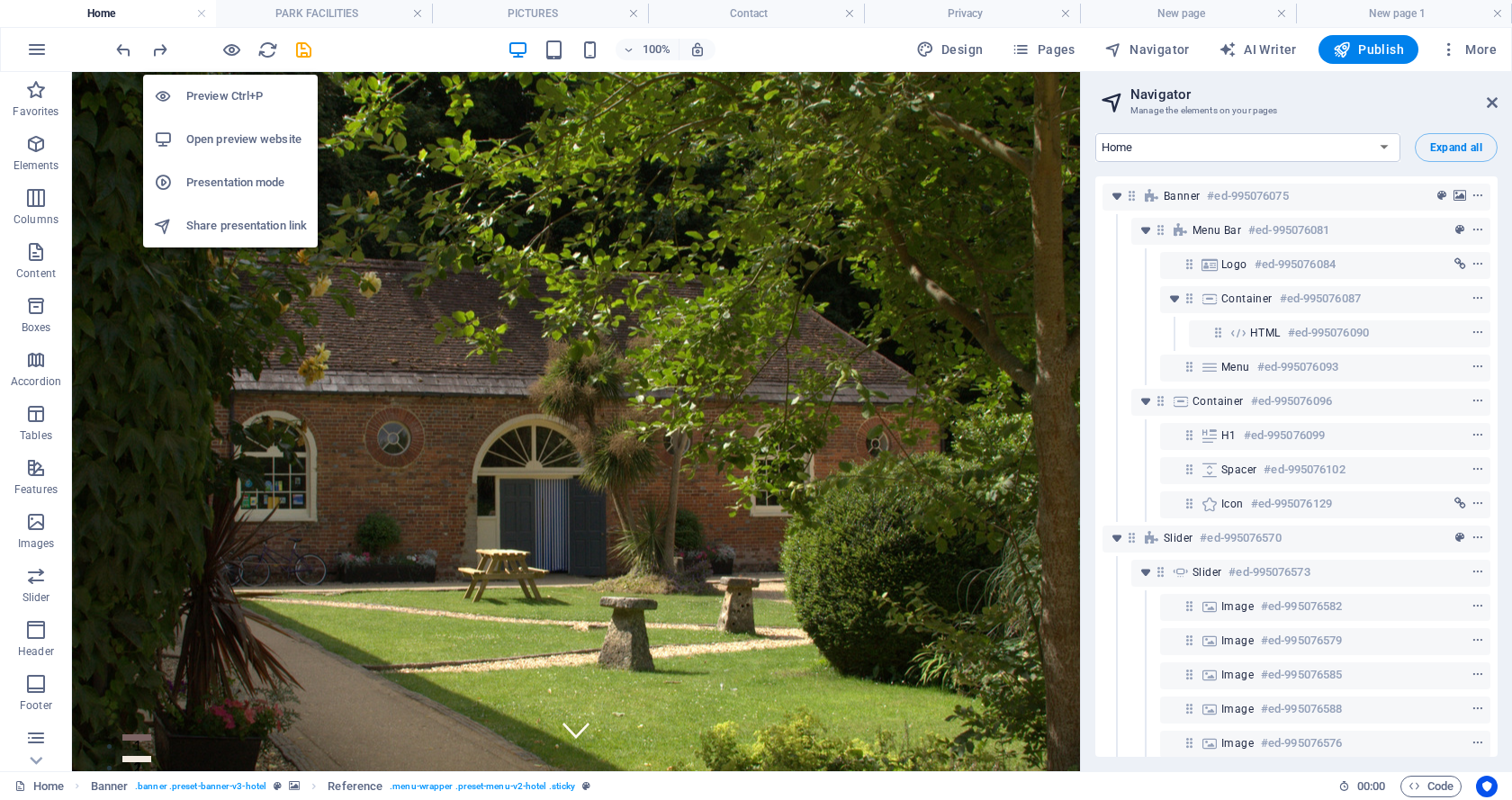
click at [219, 138] on h6 "Open preview website" at bounding box center [246, 139] width 121 height 22
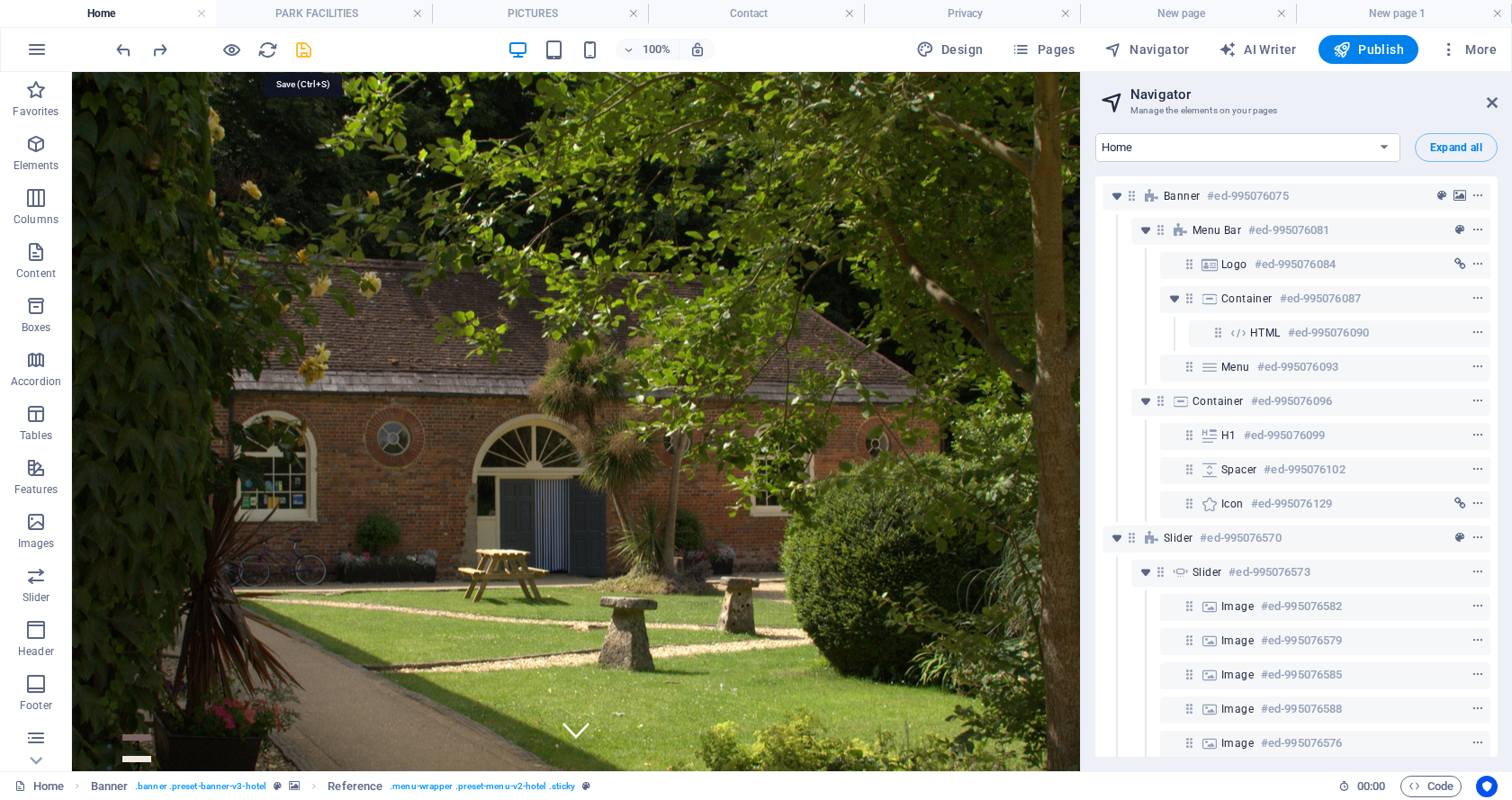
click at [300, 49] on icon "save" at bounding box center [304, 50] width 21 height 21
checkbox input "false"
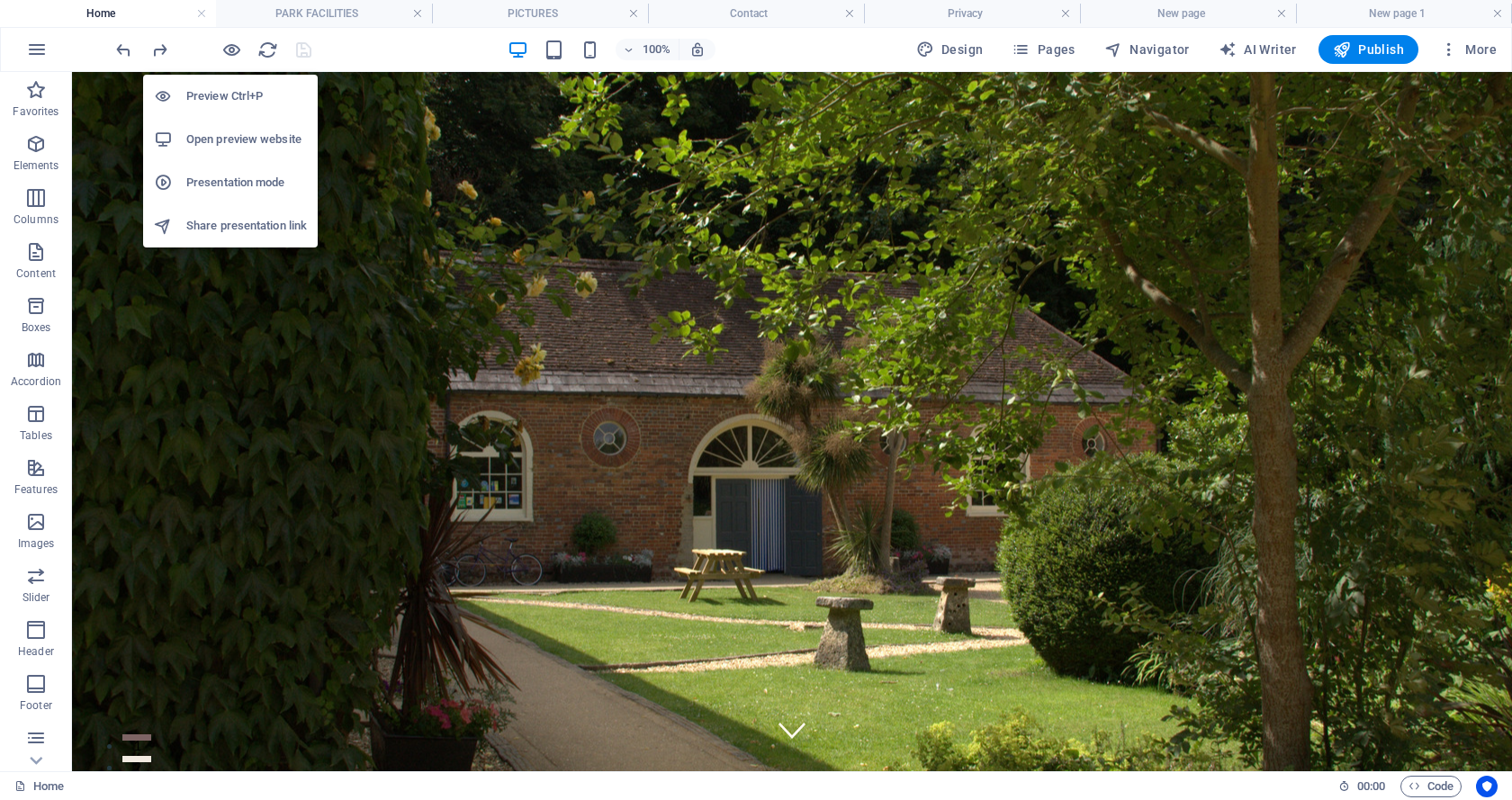
click at [219, 177] on h6 "Presentation mode" at bounding box center [246, 182] width 121 height 22
click at [229, 137] on h6 "Open preview website" at bounding box center [246, 139] width 121 height 22
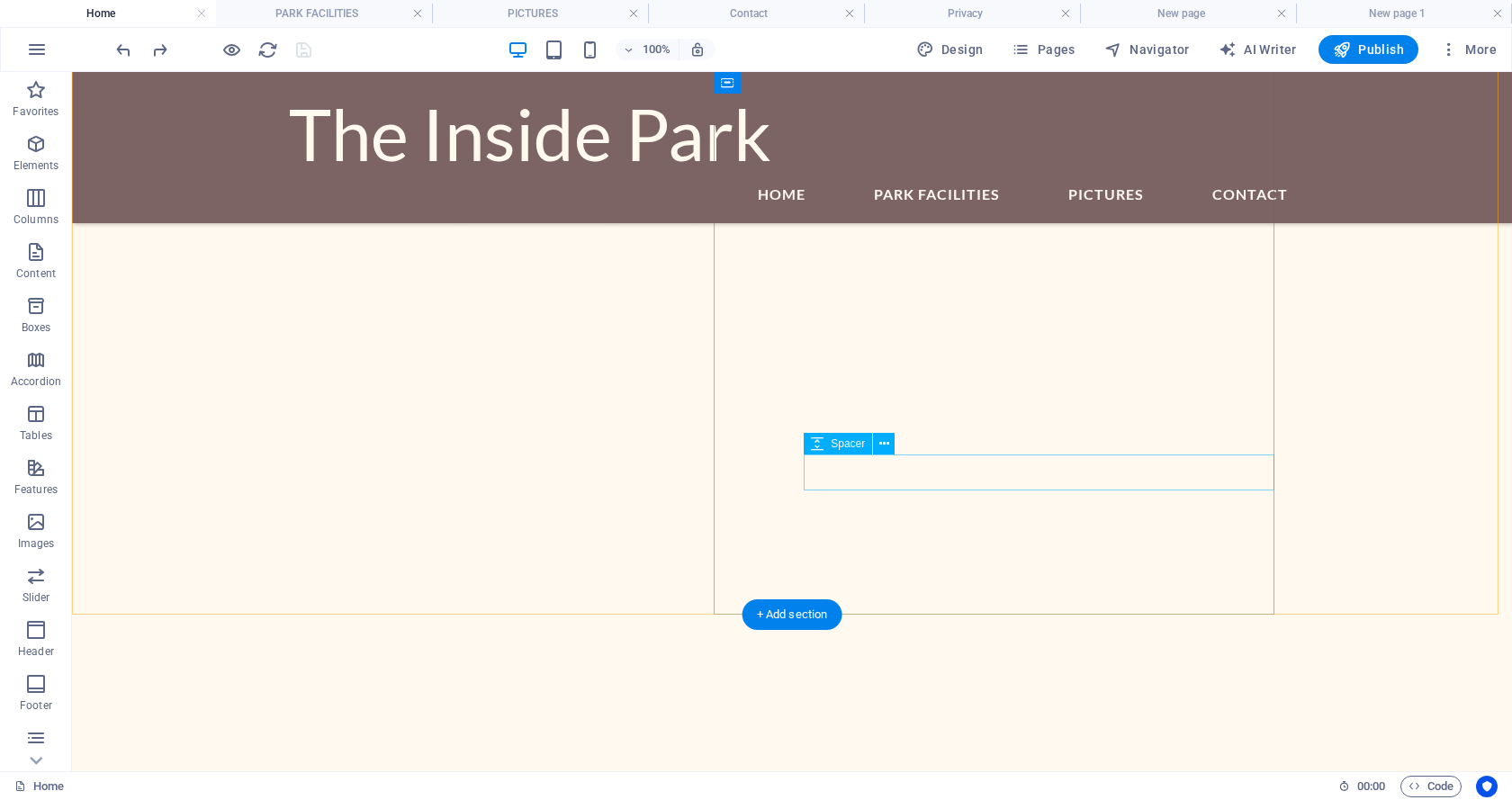
scroll to position [1170, 0]
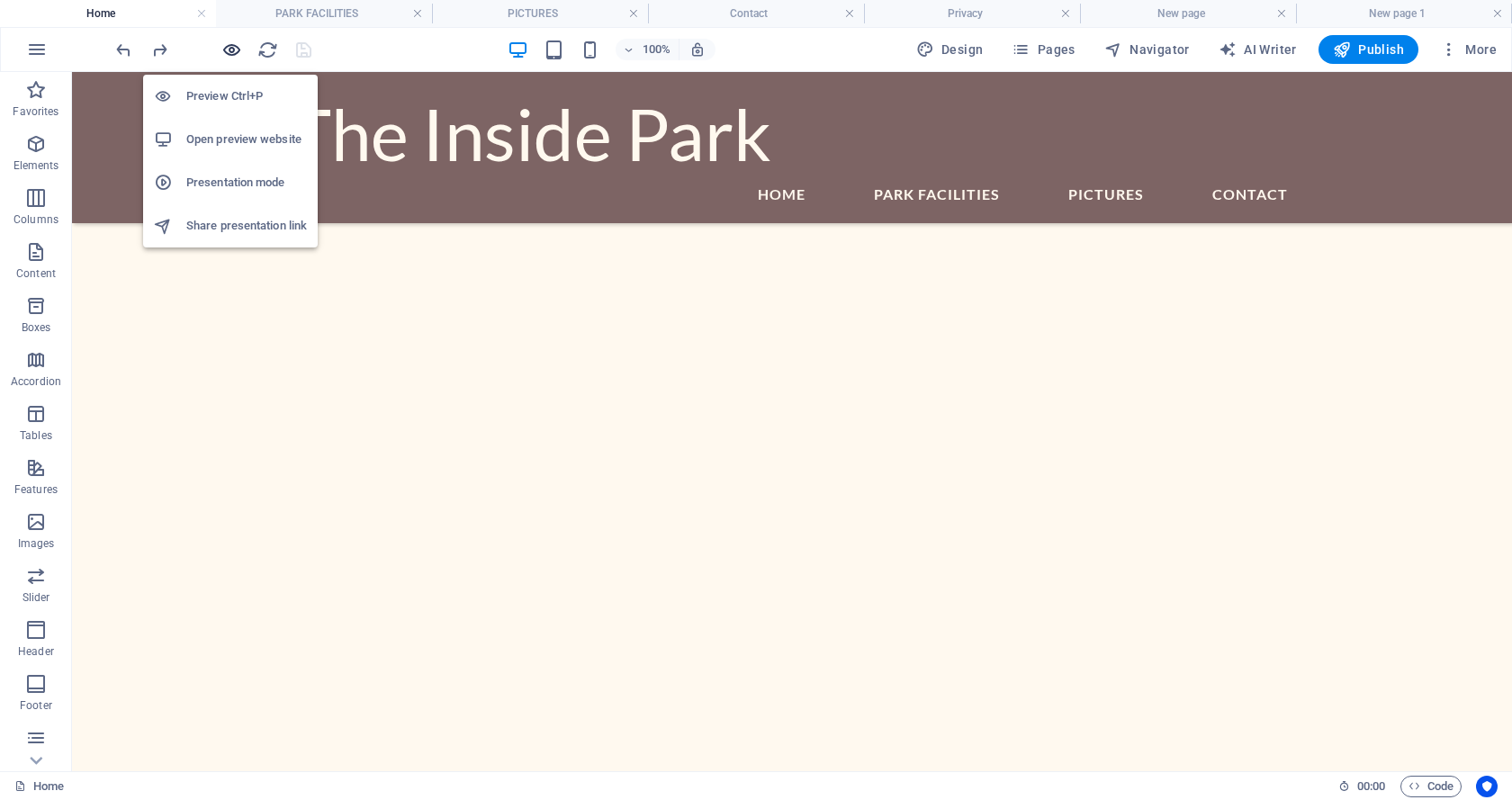
click at [232, 46] on icon "button" at bounding box center [232, 50] width 21 height 21
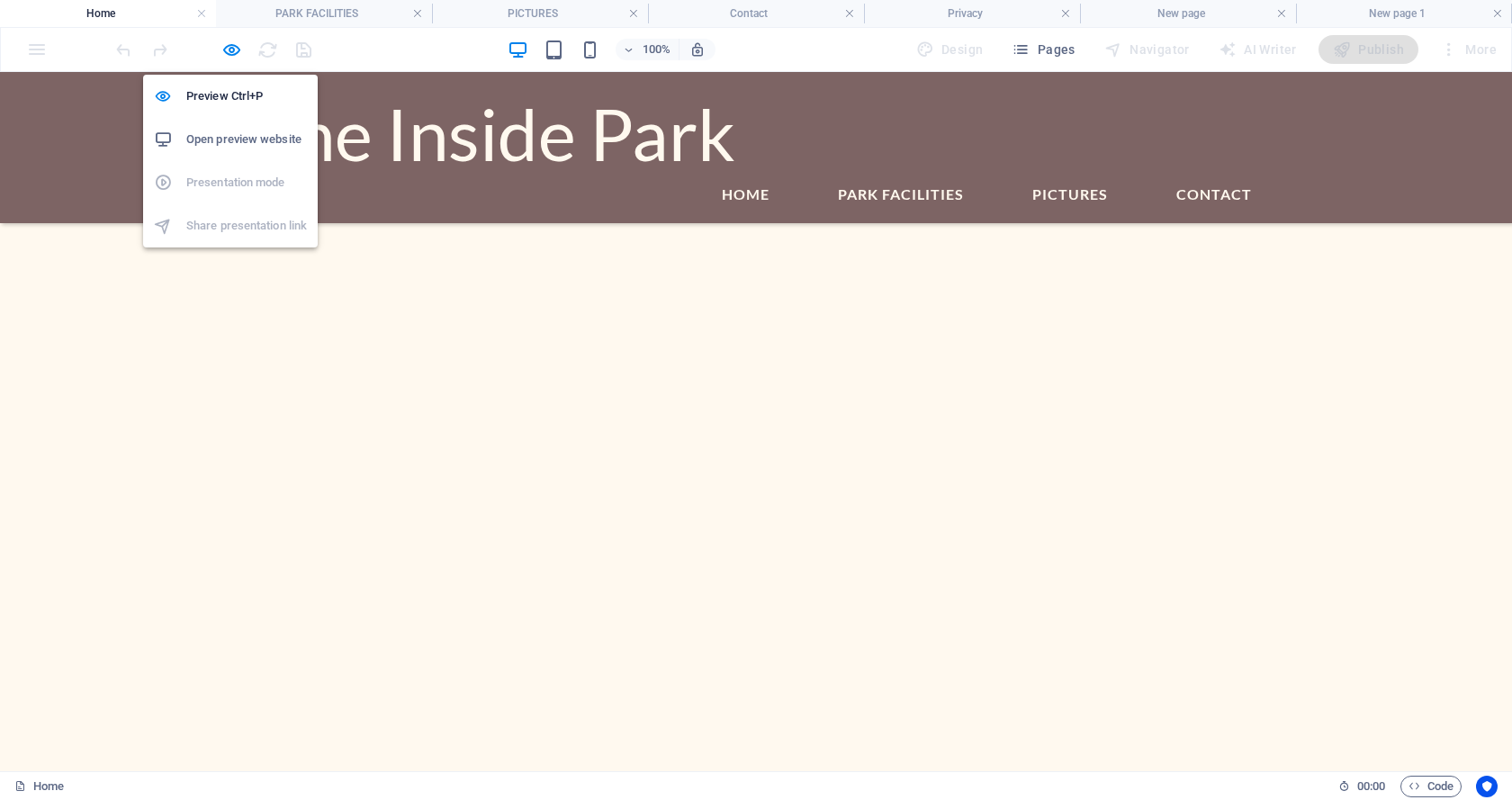
click at [232, 134] on h6 "Open preview website" at bounding box center [246, 139] width 121 height 22
click at [226, 87] on h6 "Preview Ctrl+P" at bounding box center [246, 96] width 121 height 22
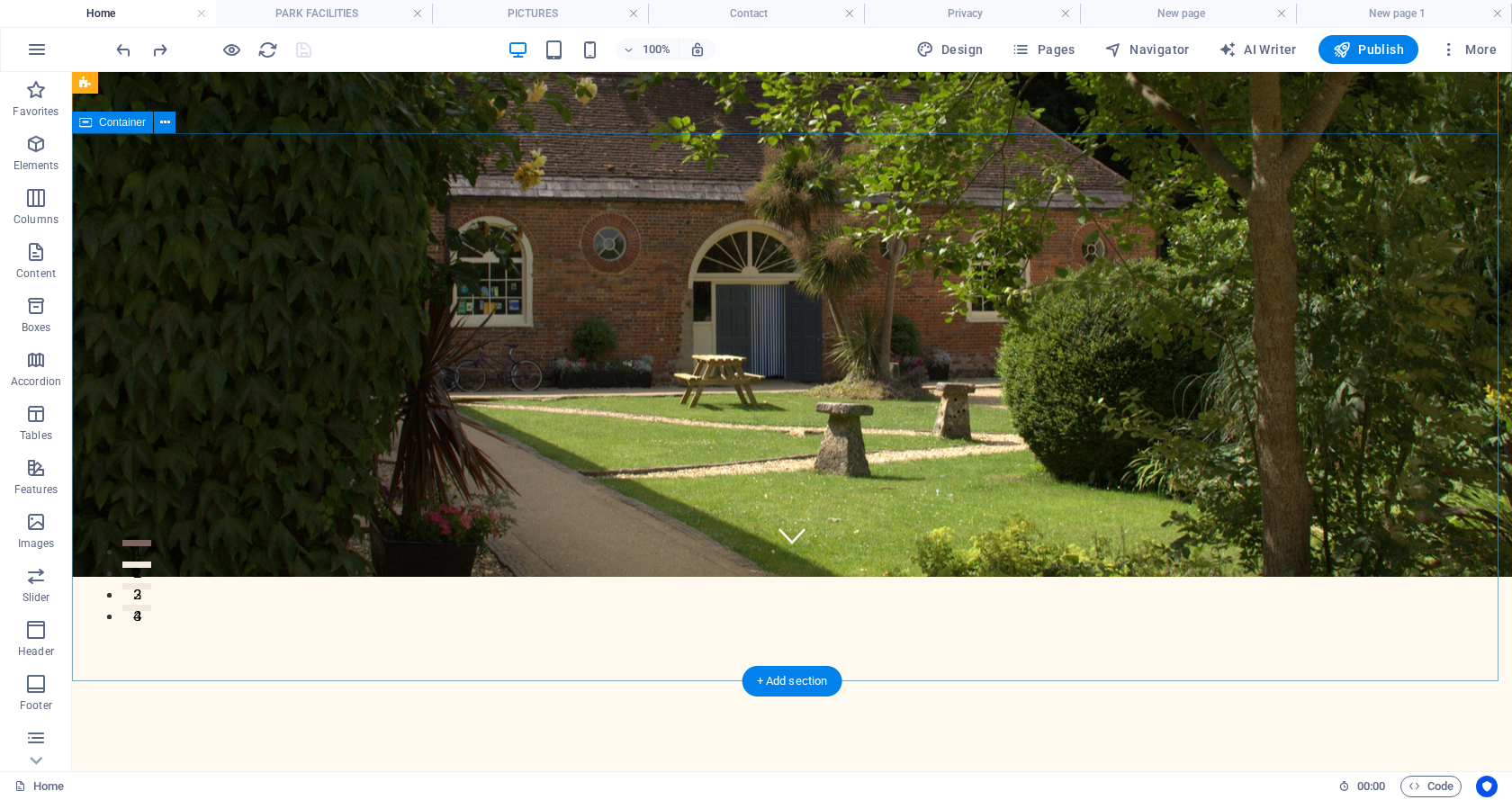
scroll to position [90, 0]
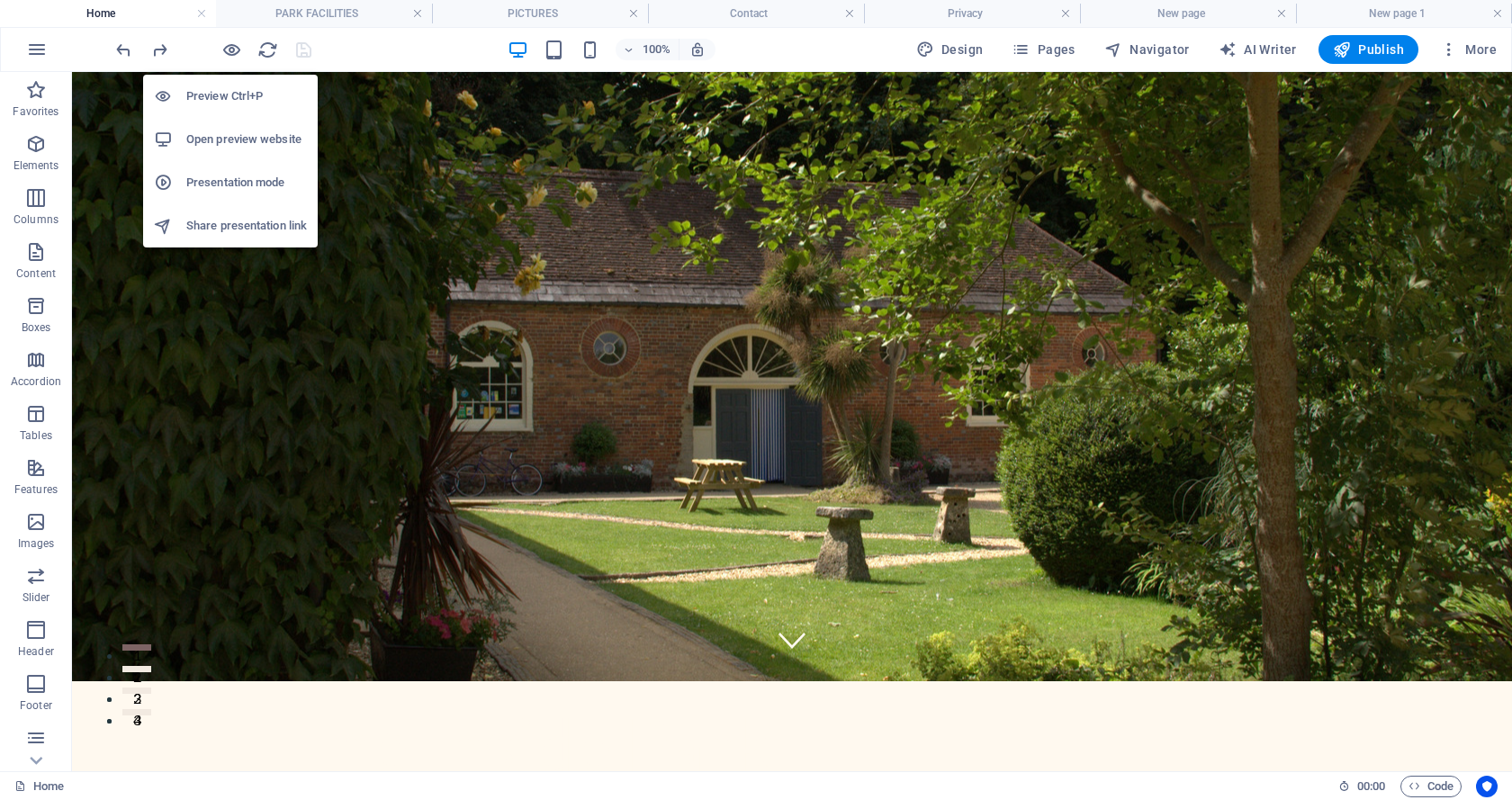
click at [214, 179] on h6 "Presentation mode" at bounding box center [246, 182] width 121 height 22
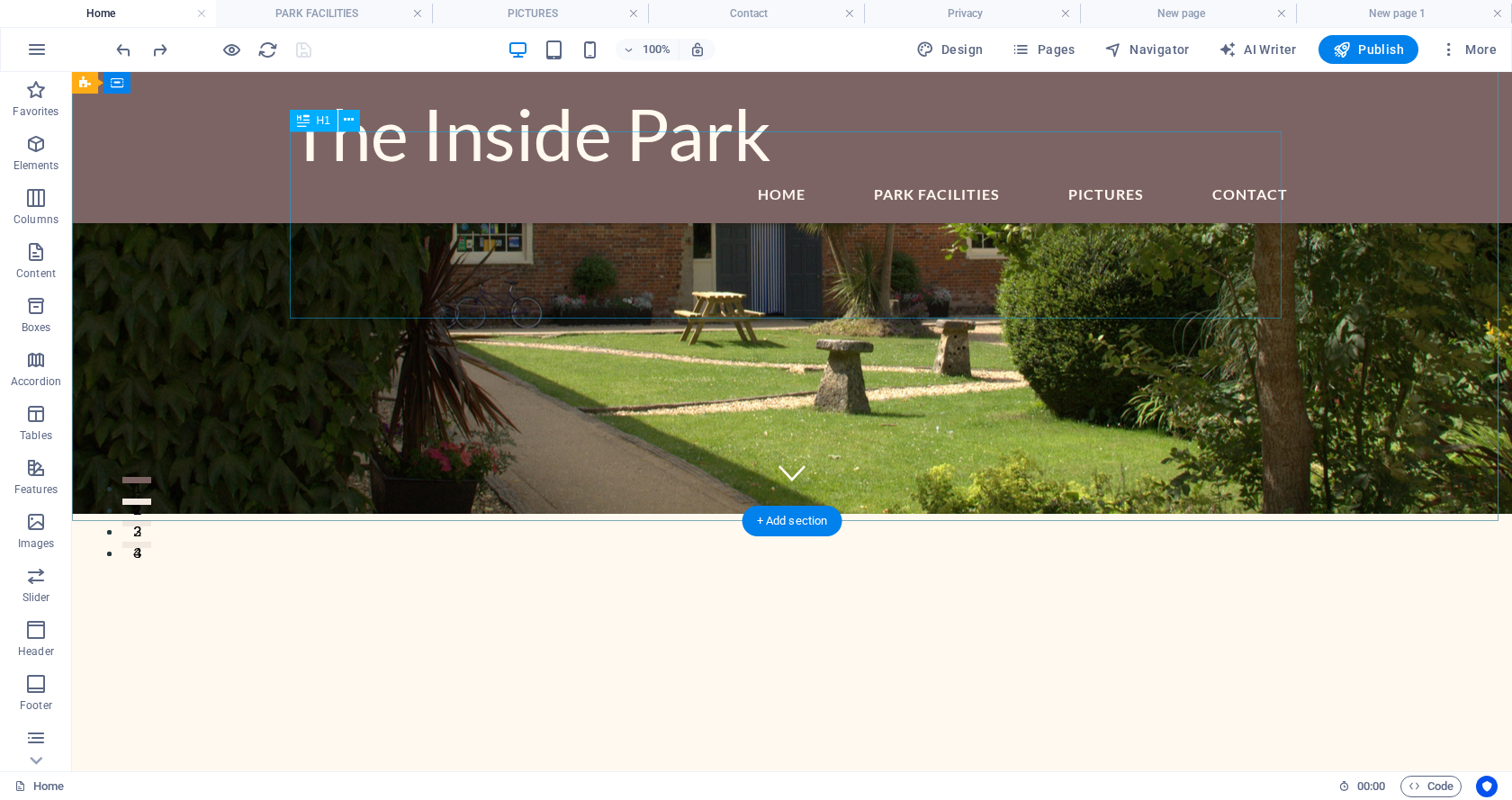
scroll to position [0, 0]
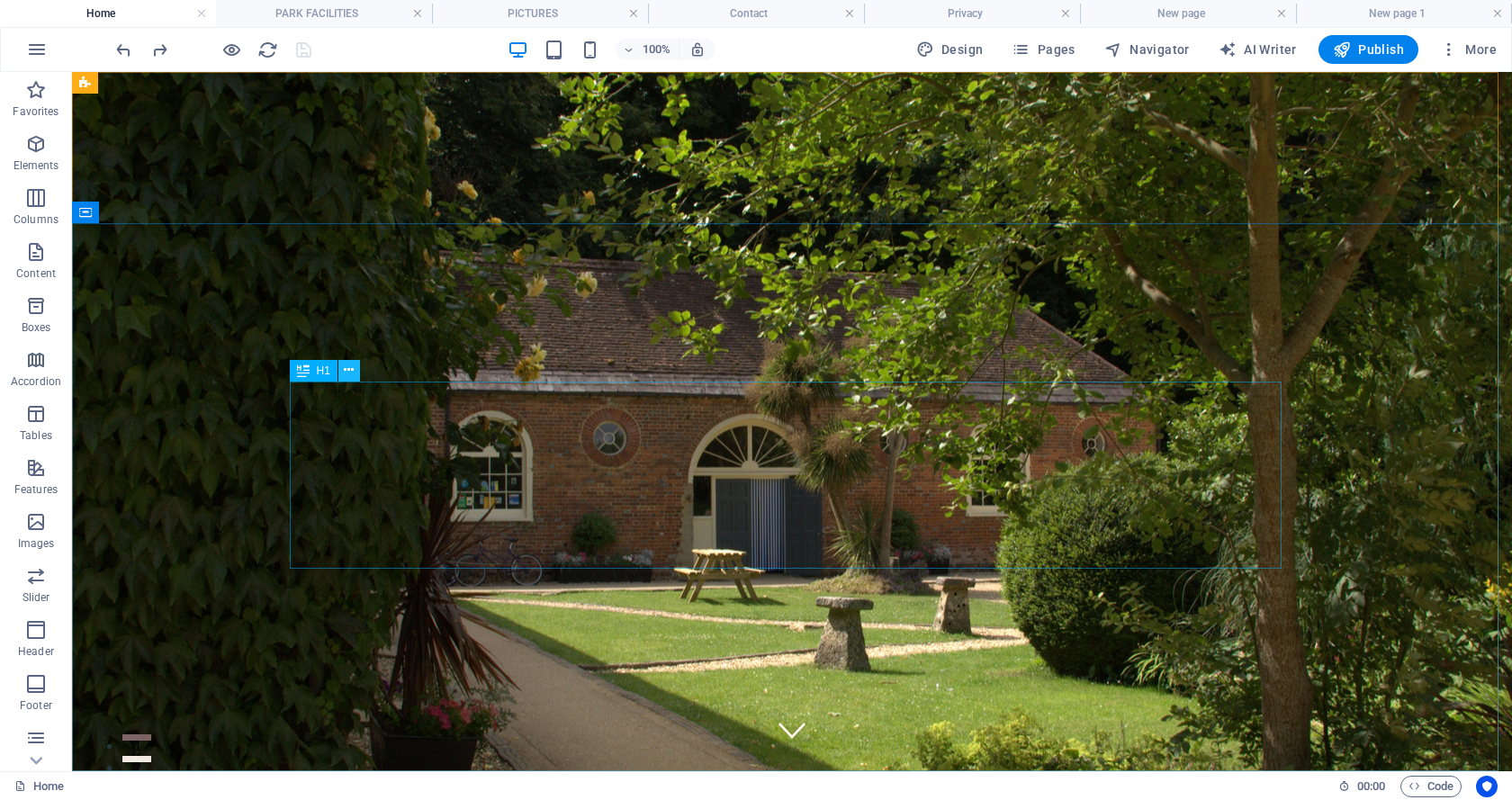
click at [347, 369] on icon at bounding box center [349, 371] width 10 height 19
click at [351, 368] on icon at bounding box center [349, 371] width 10 height 19
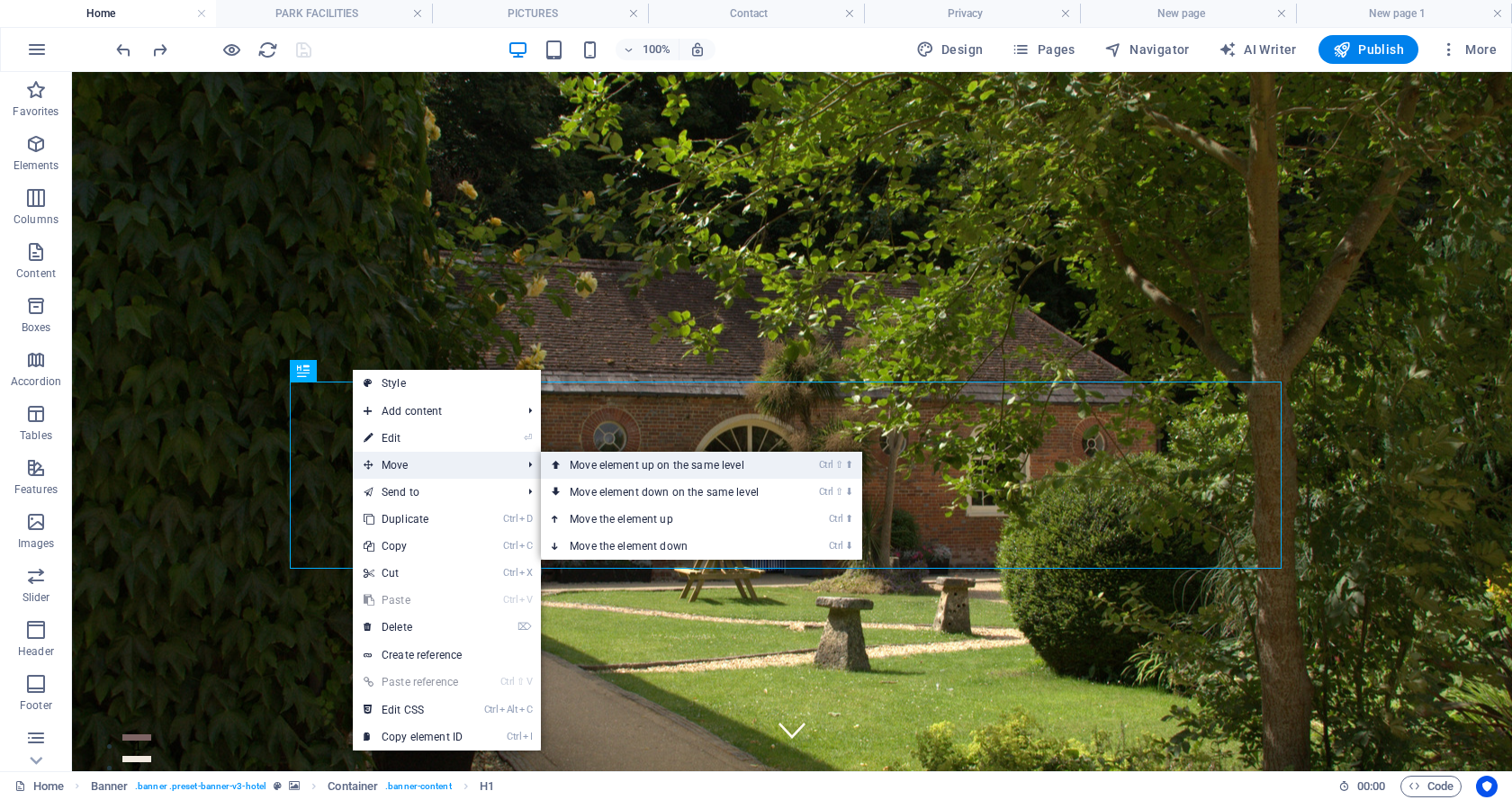
click at [635, 462] on link "Ctrl ⇧ ⬆ Move element up on the same level" at bounding box center [667, 465] width 254 height 27
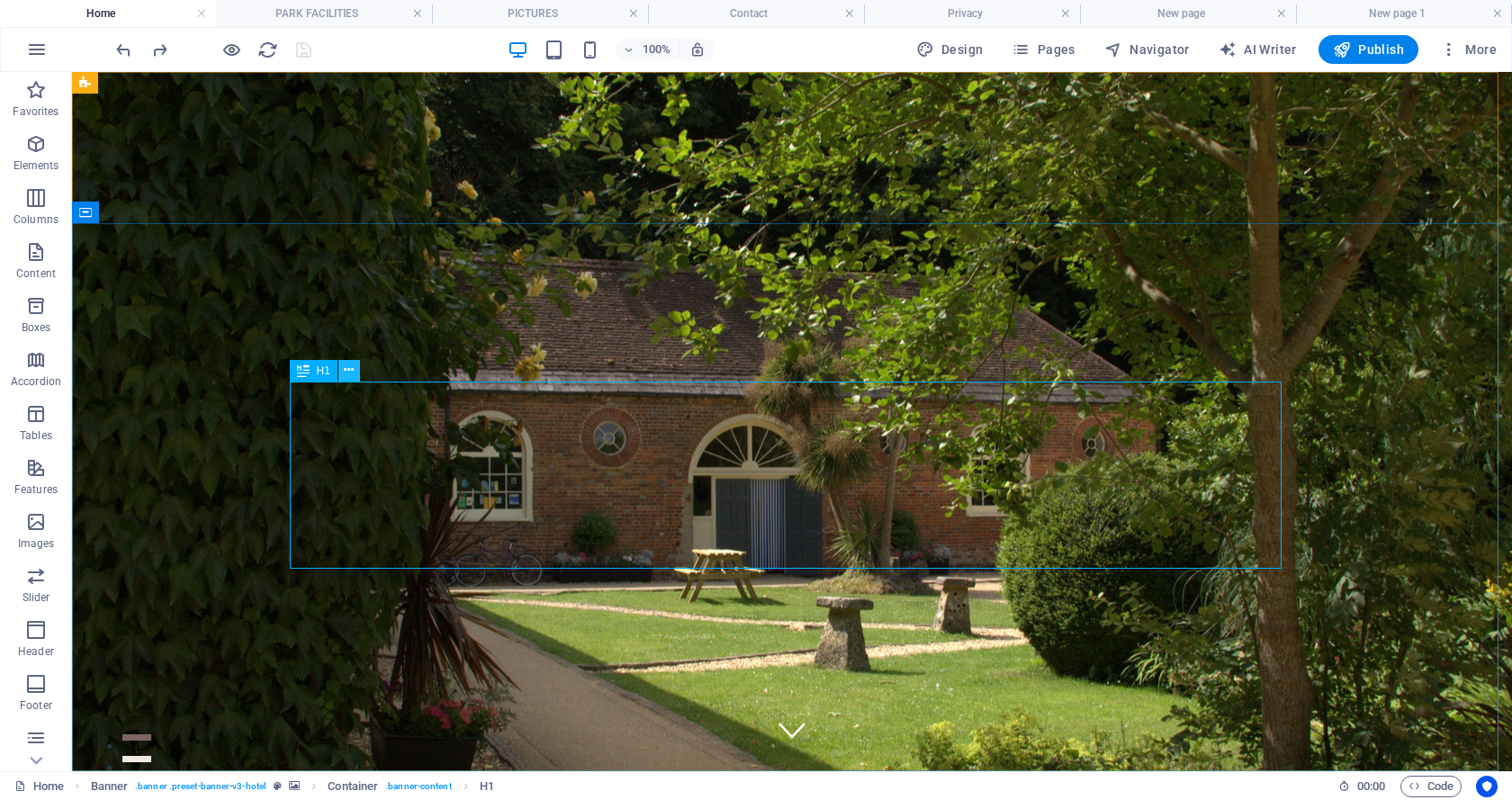
click at [347, 369] on icon at bounding box center [349, 371] width 10 height 19
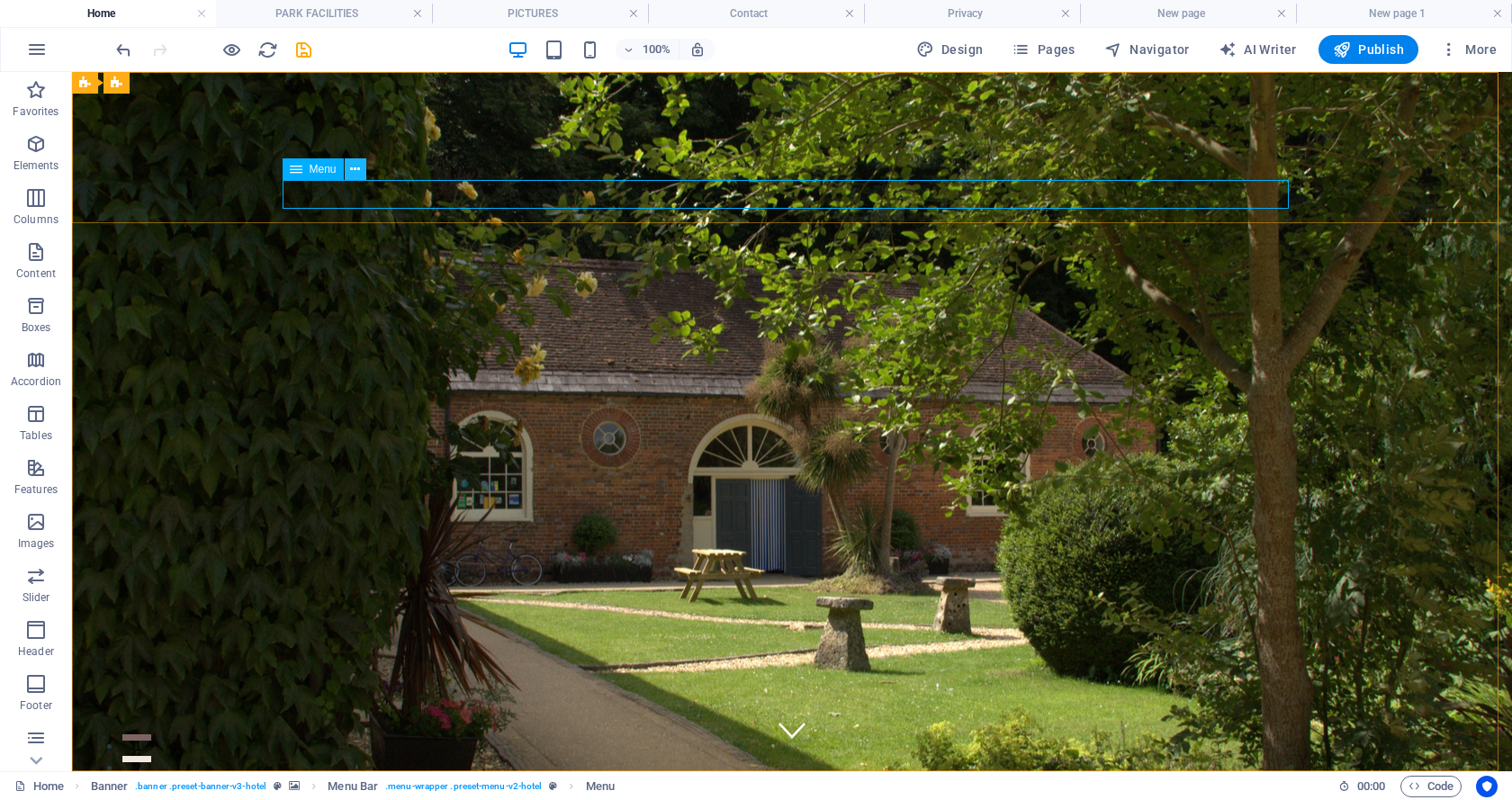
click at [354, 170] on icon at bounding box center [355, 170] width 10 height 19
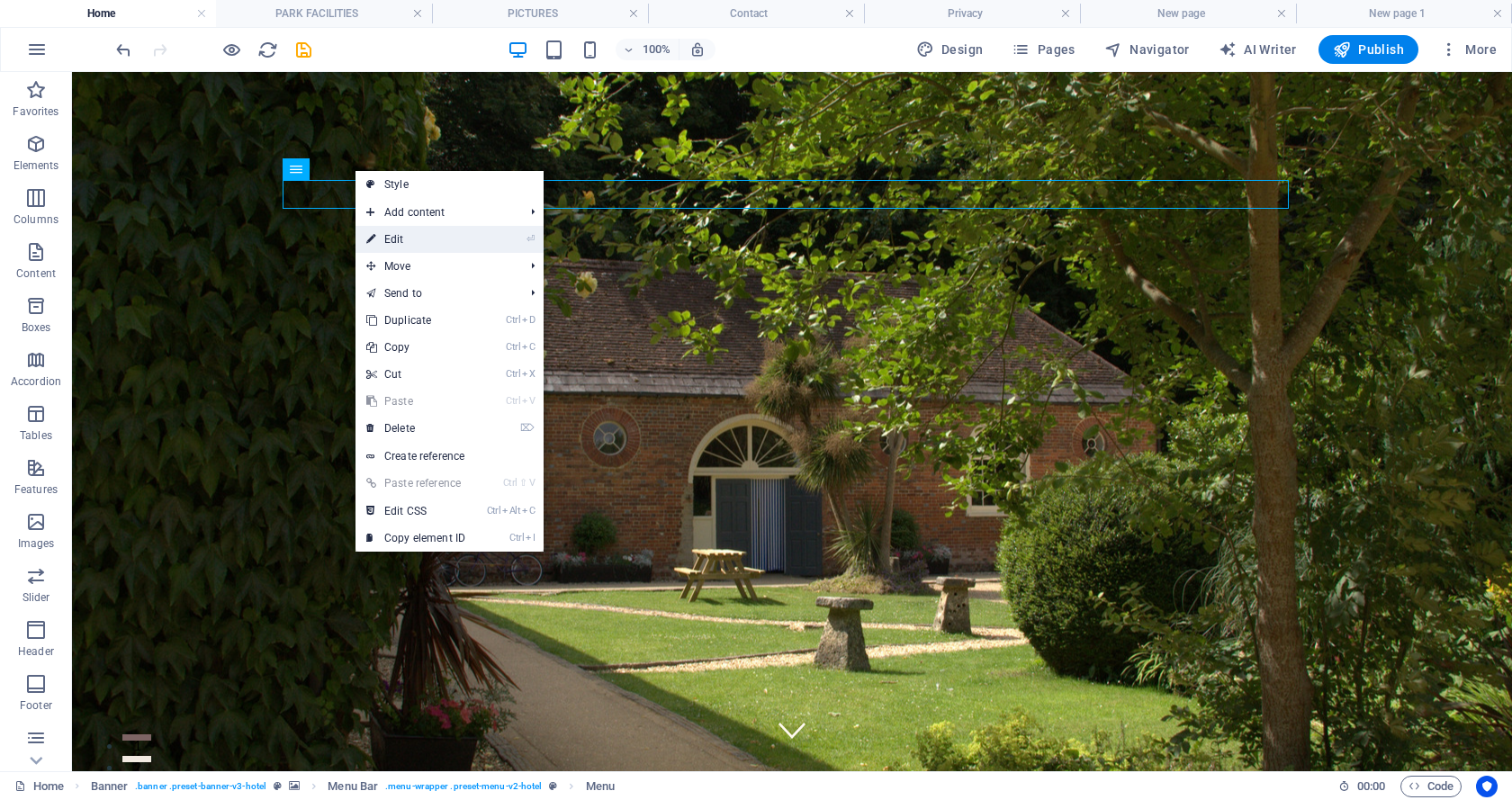
click at [399, 236] on link "⏎ Edit" at bounding box center [416, 240] width 121 height 27
select select "1"
select select
select select "2"
select select
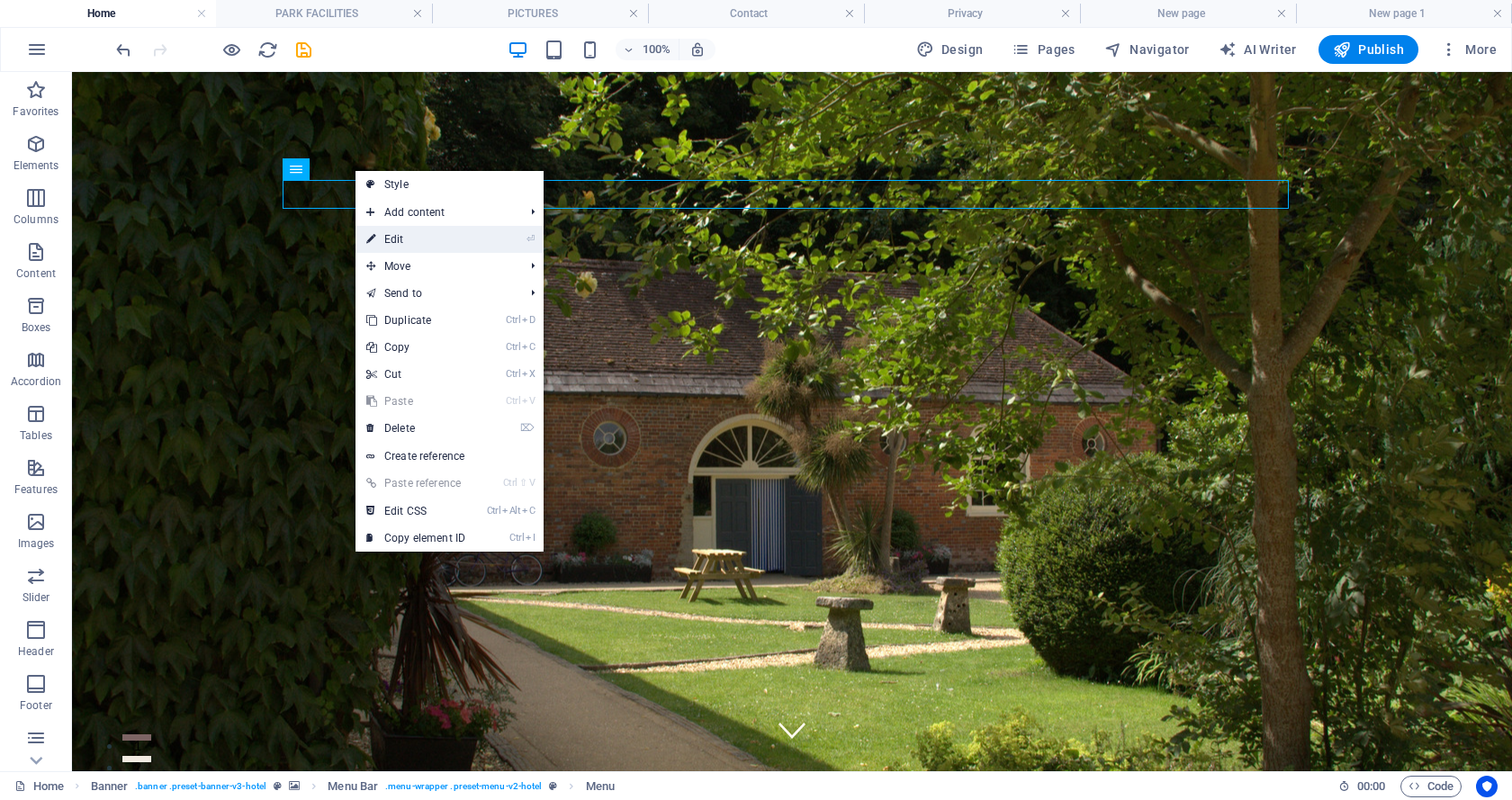
select select "4"
select select
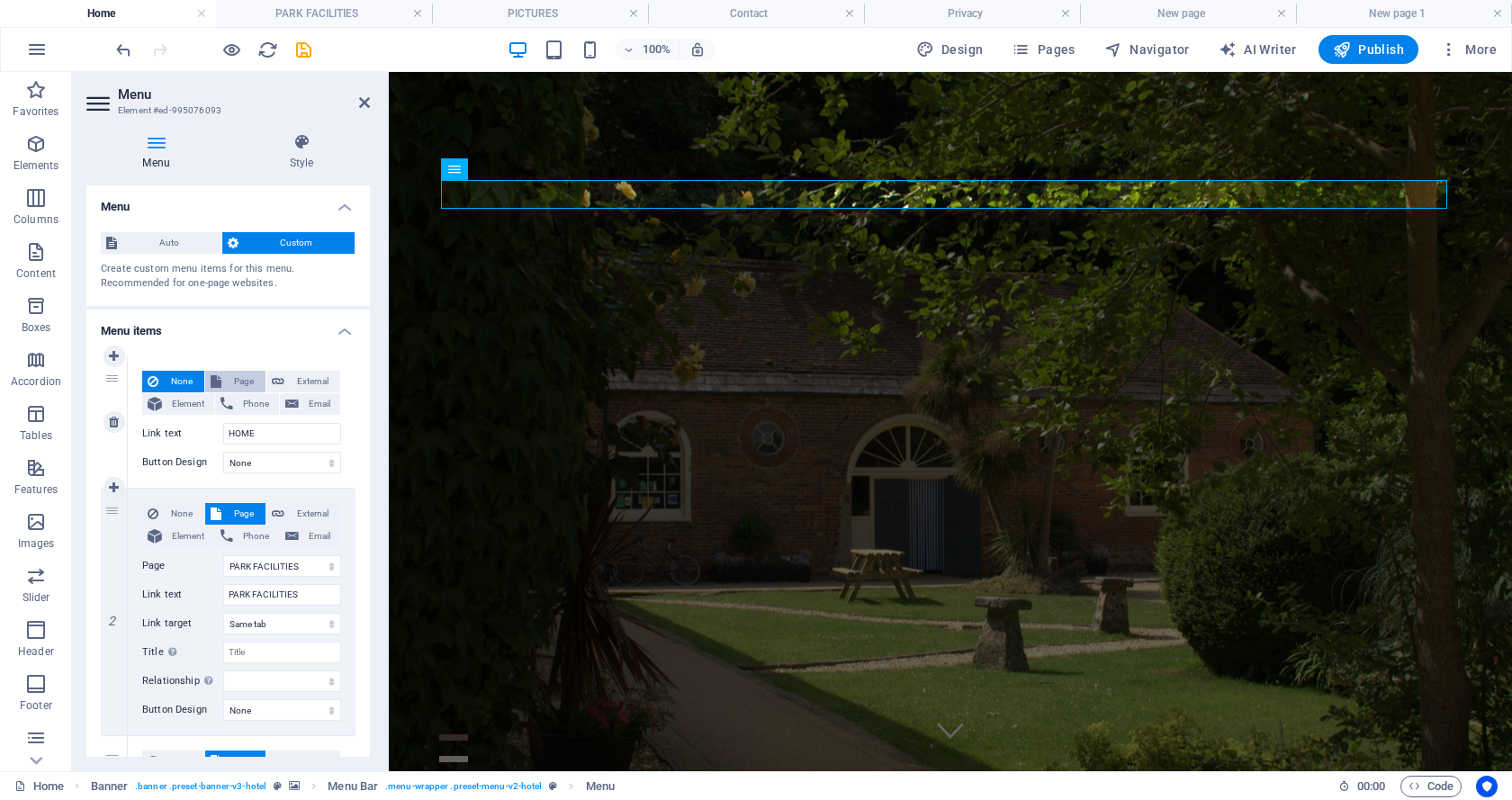
click at [233, 377] on span "Page" at bounding box center [243, 381] width 34 height 22
select select
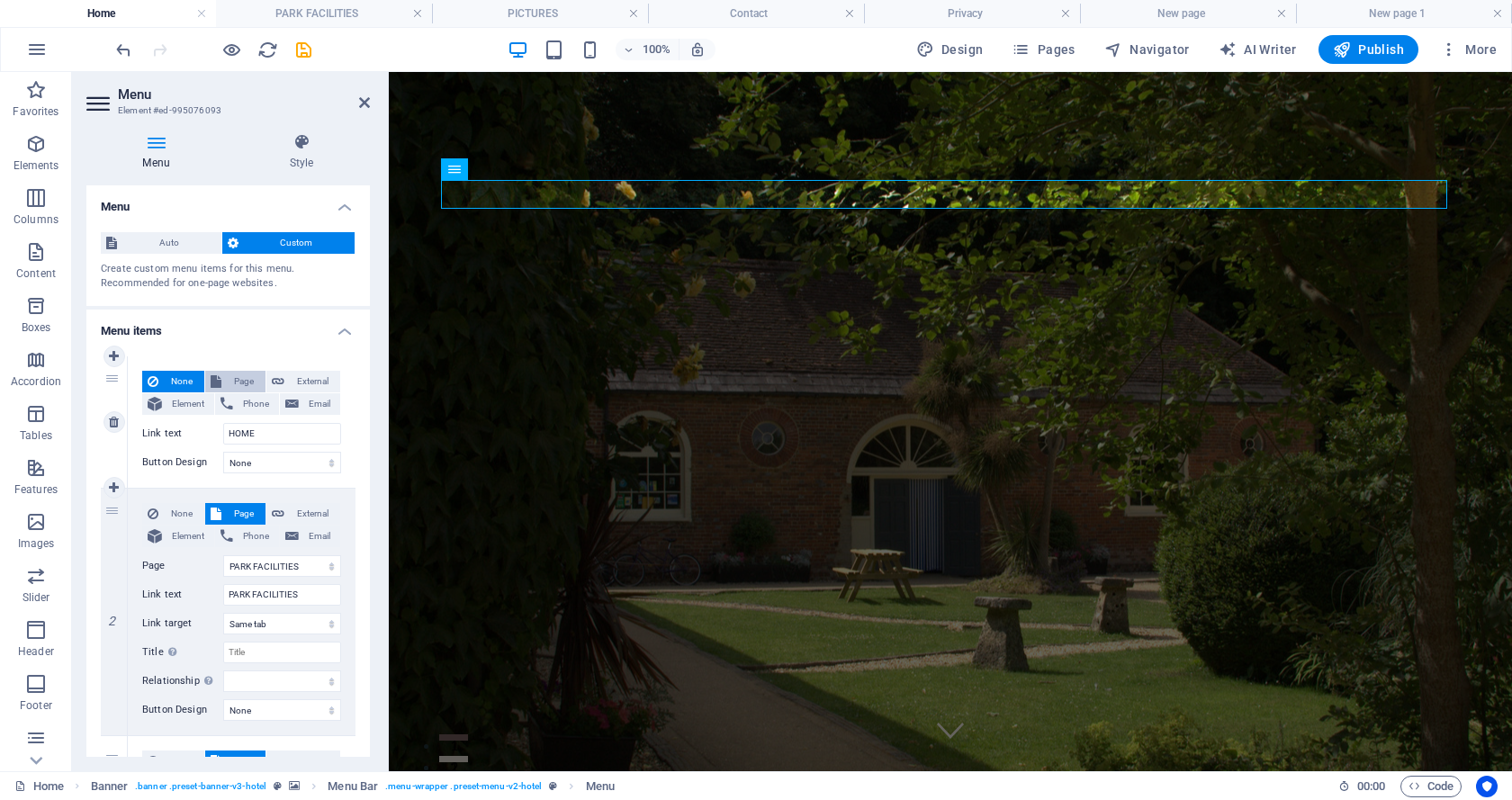
select select
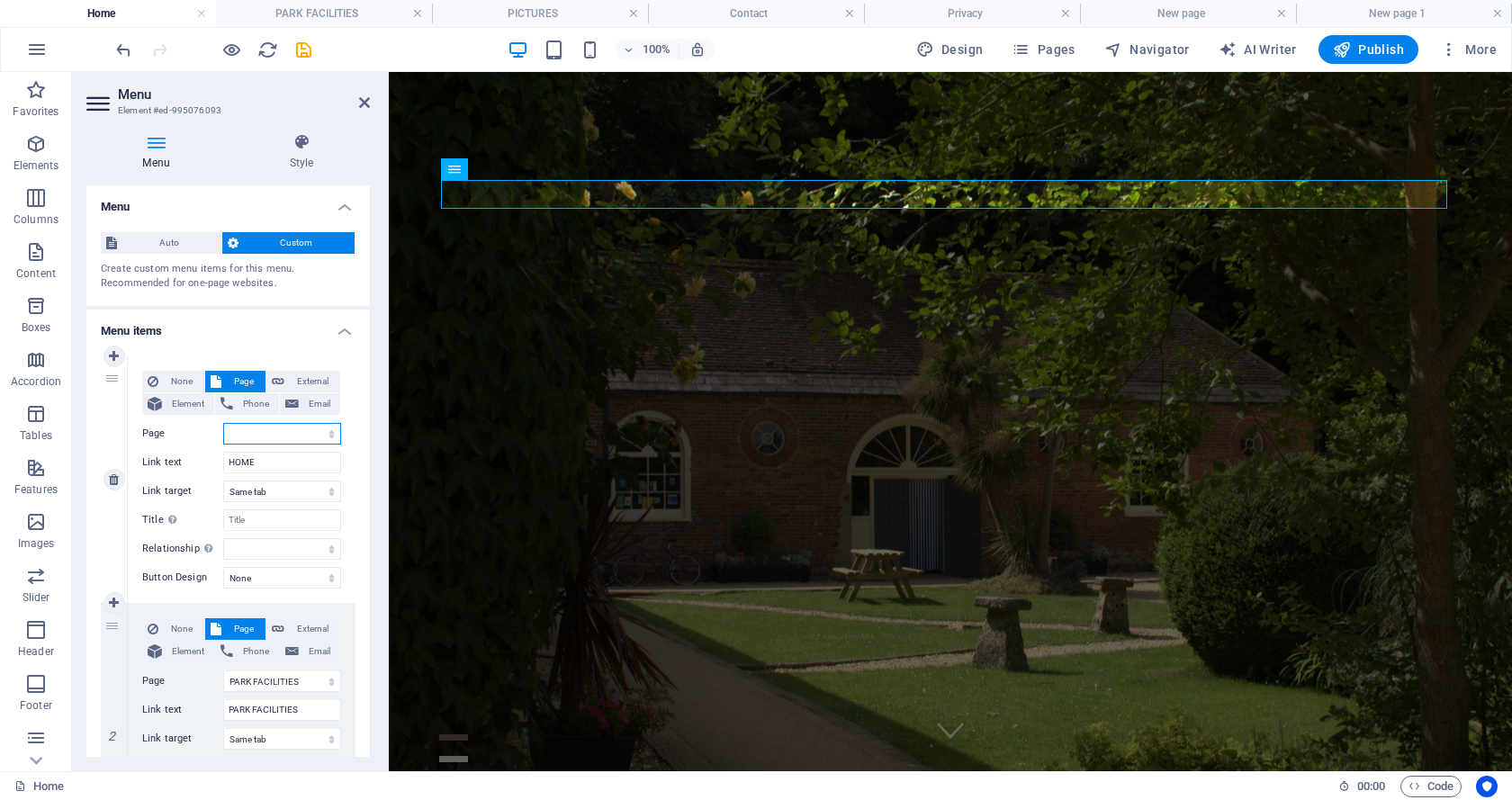
click at [329, 433] on select "Home PARK FACILITIES PICTURES New page Contact Privacy New page 1" at bounding box center [282, 433] width 118 height 22
select select "0"
click at [223, 423] on select "Home PARK FACILITIES PICTURES New page Contact Privacy New page 1" at bounding box center [282, 433] width 118 height 22
select select
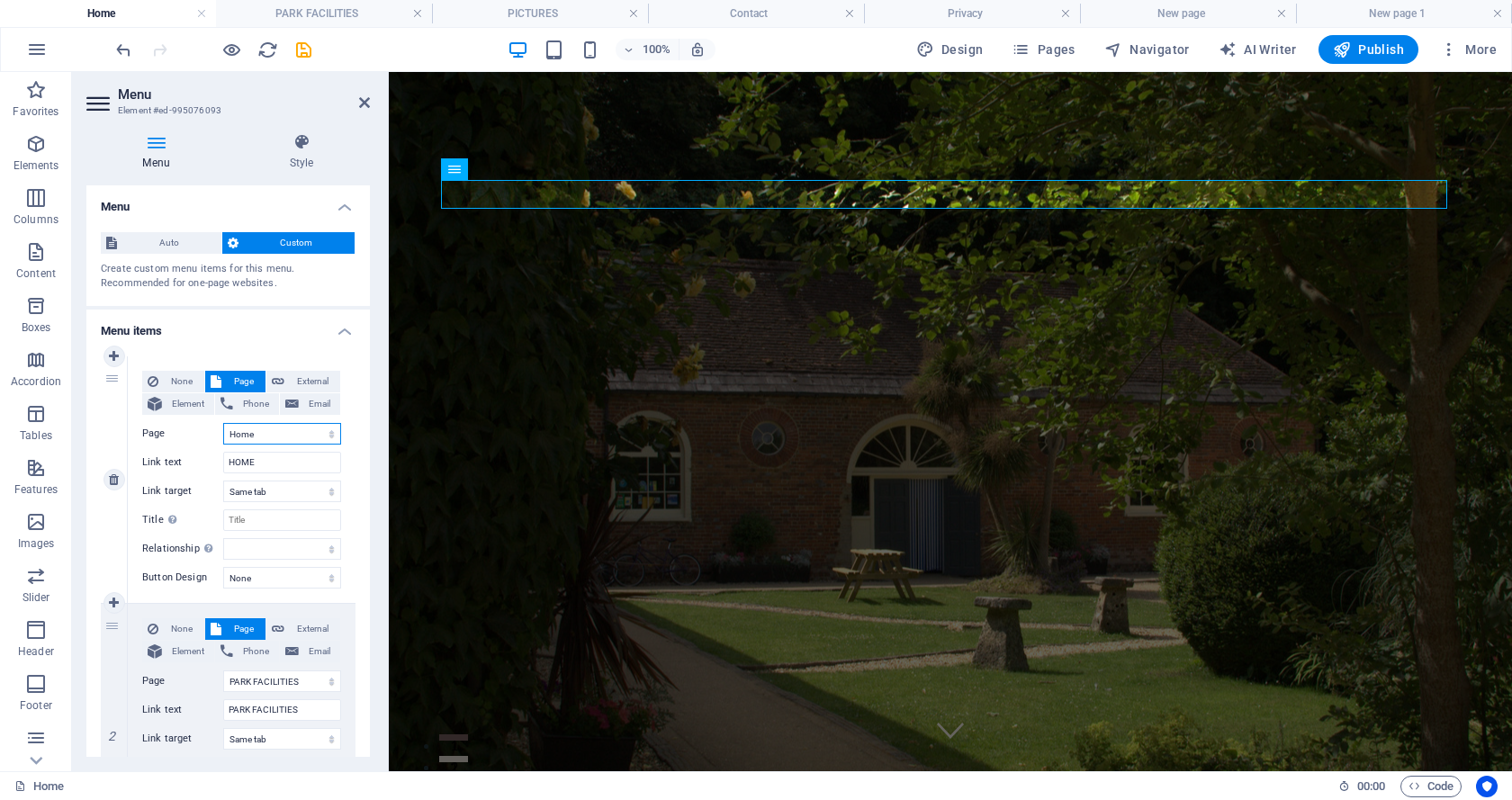
select select
click at [363, 95] on h2 "Menu" at bounding box center [243, 94] width 252 height 16
click at [361, 102] on icon at bounding box center [364, 103] width 11 height 14
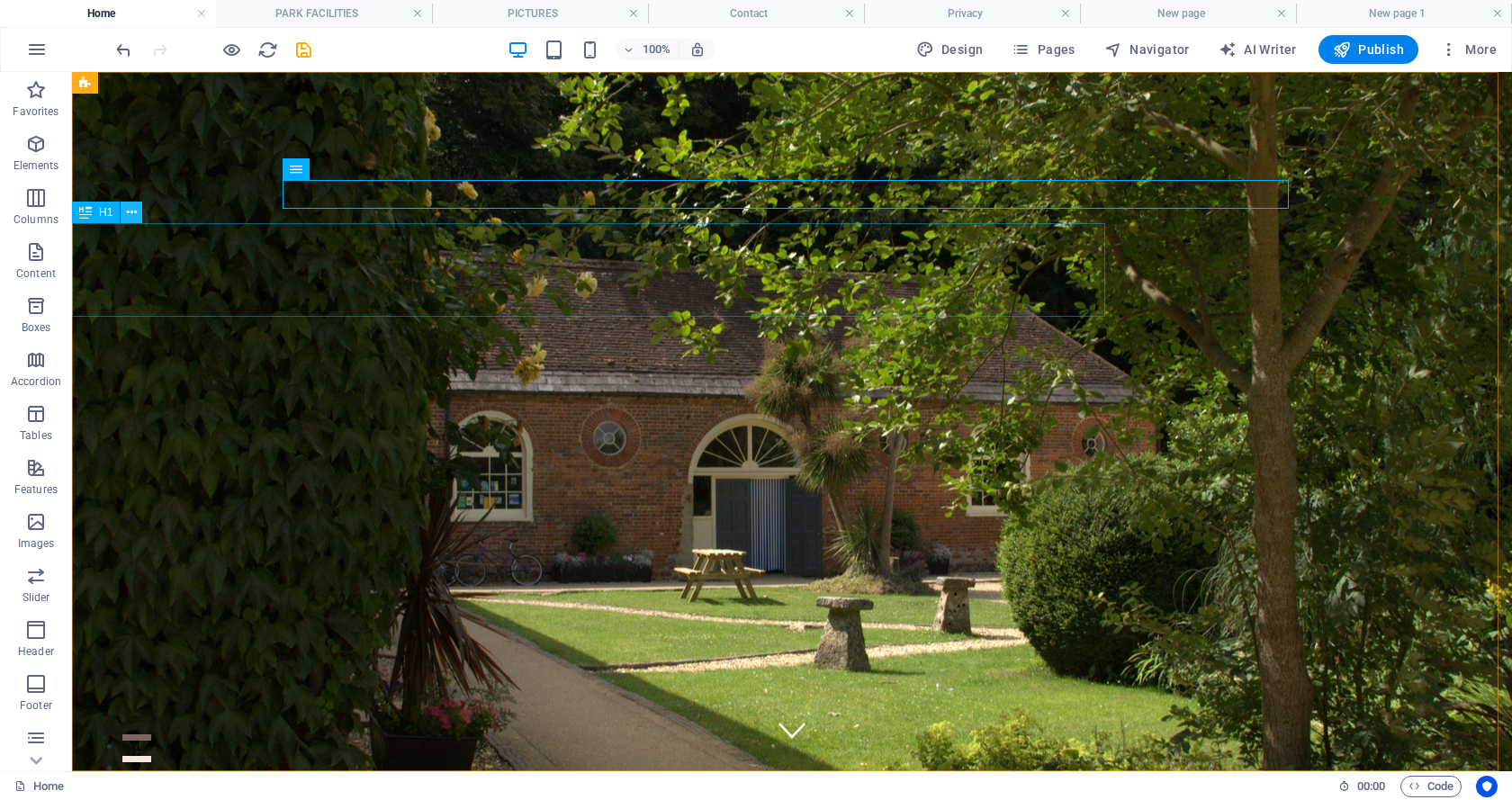
click at [129, 212] on icon at bounding box center [131, 213] width 10 height 19
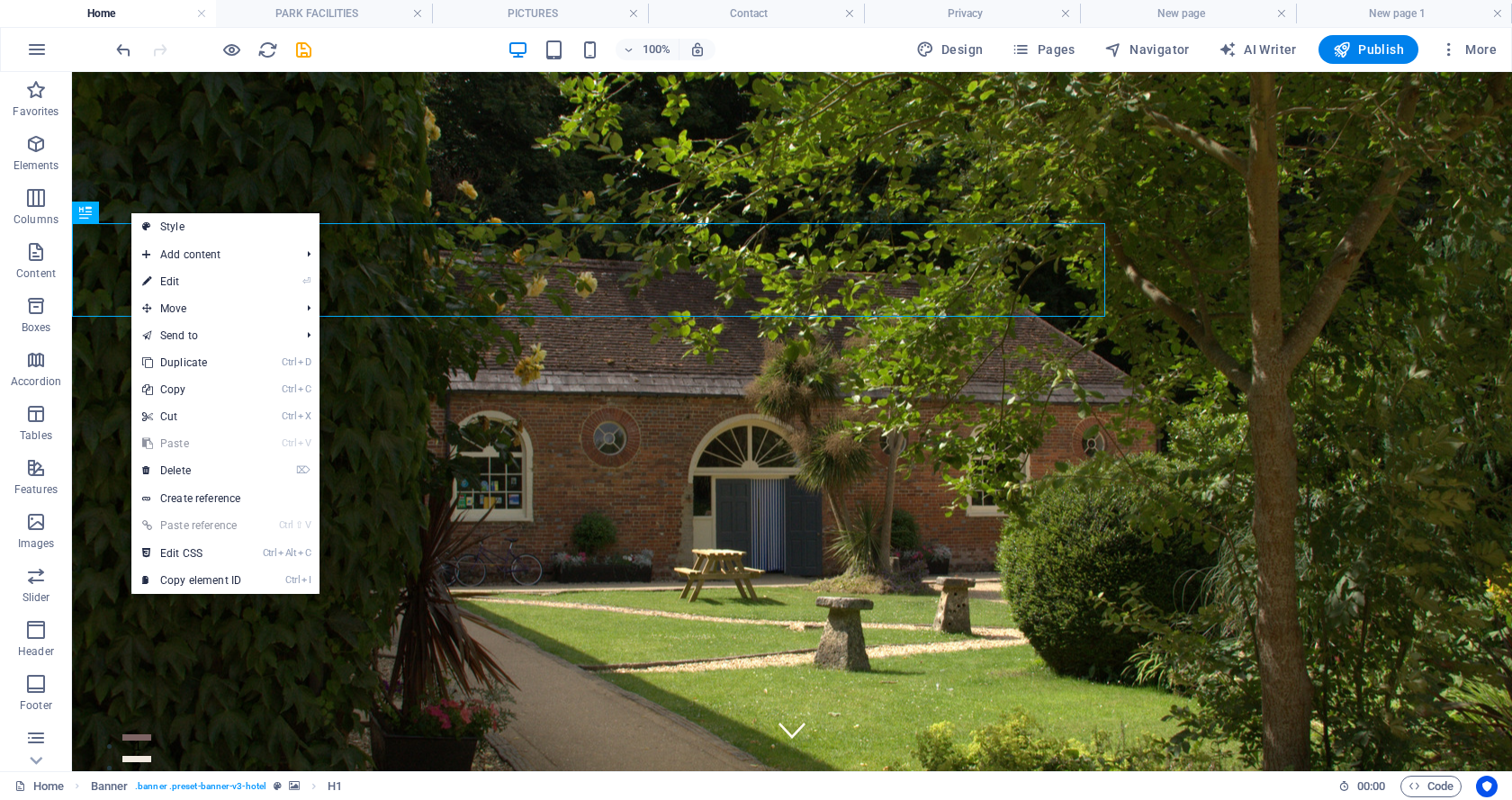
click at [172, 281] on link "⏎ Edit" at bounding box center [192, 282] width 121 height 27
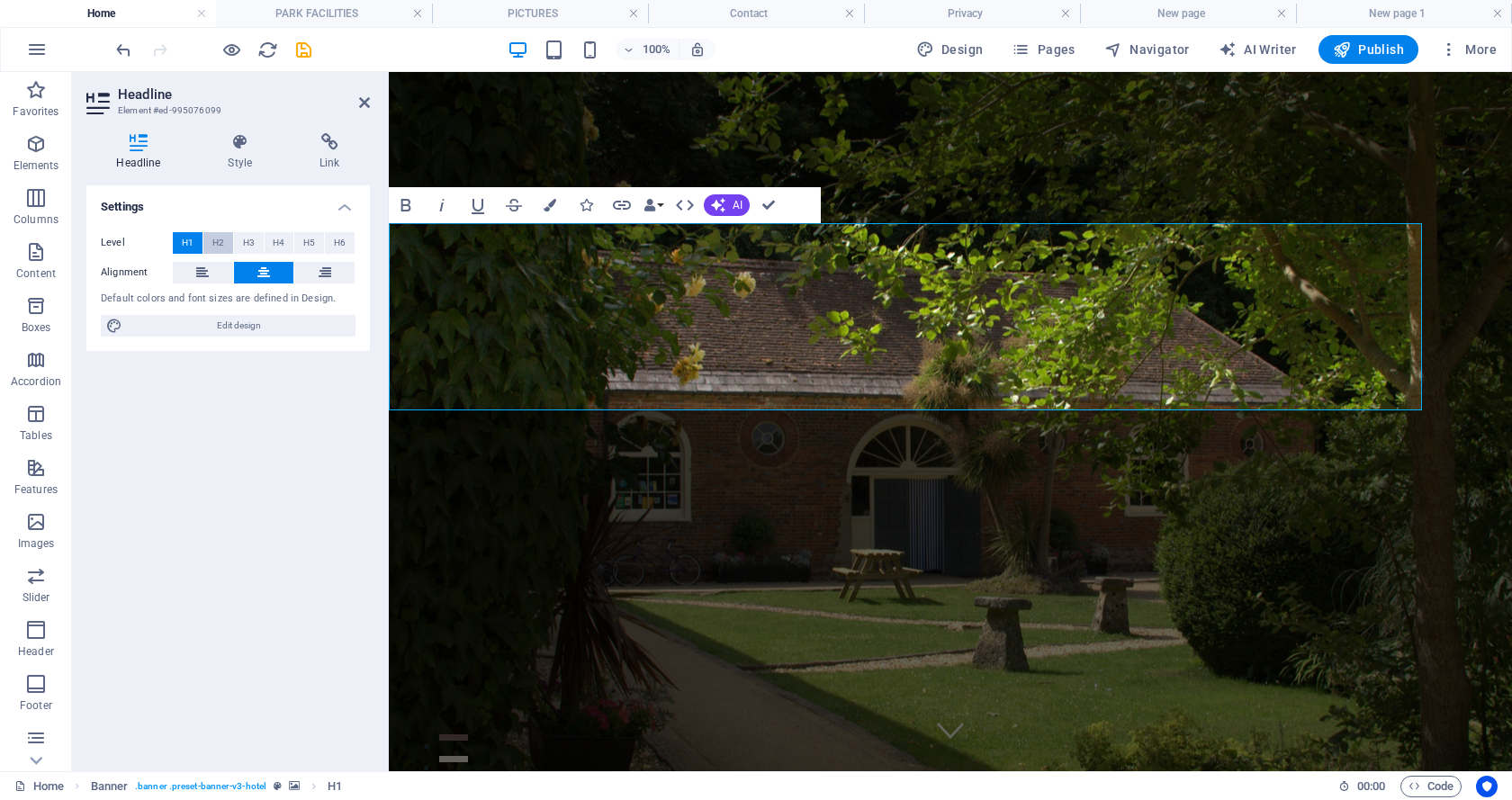
click at [216, 237] on span "H2" at bounding box center [218, 242] width 11 height 22
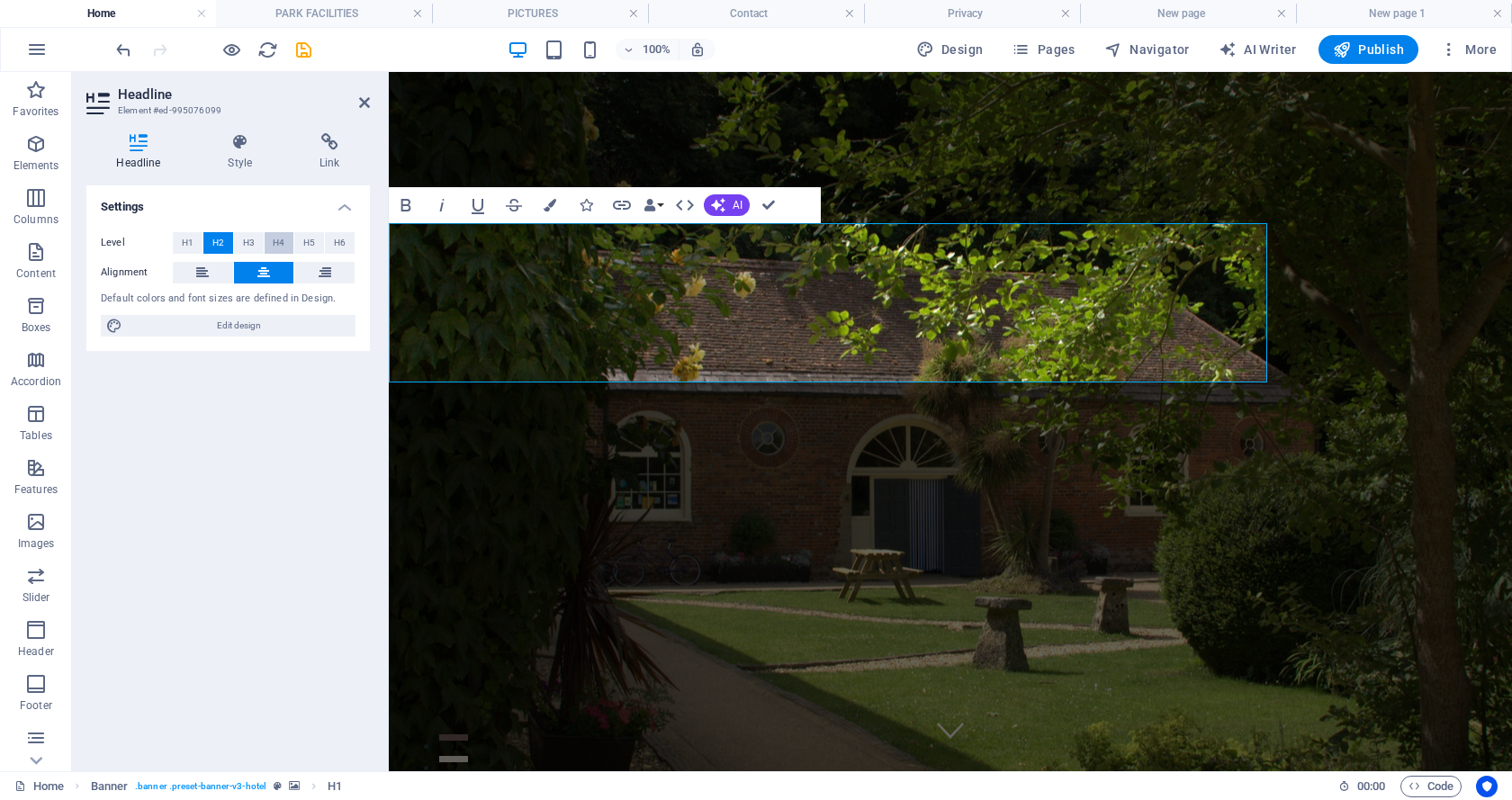
click at [282, 242] on span "H4" at bounding box center [279, 242] width 11 height 22
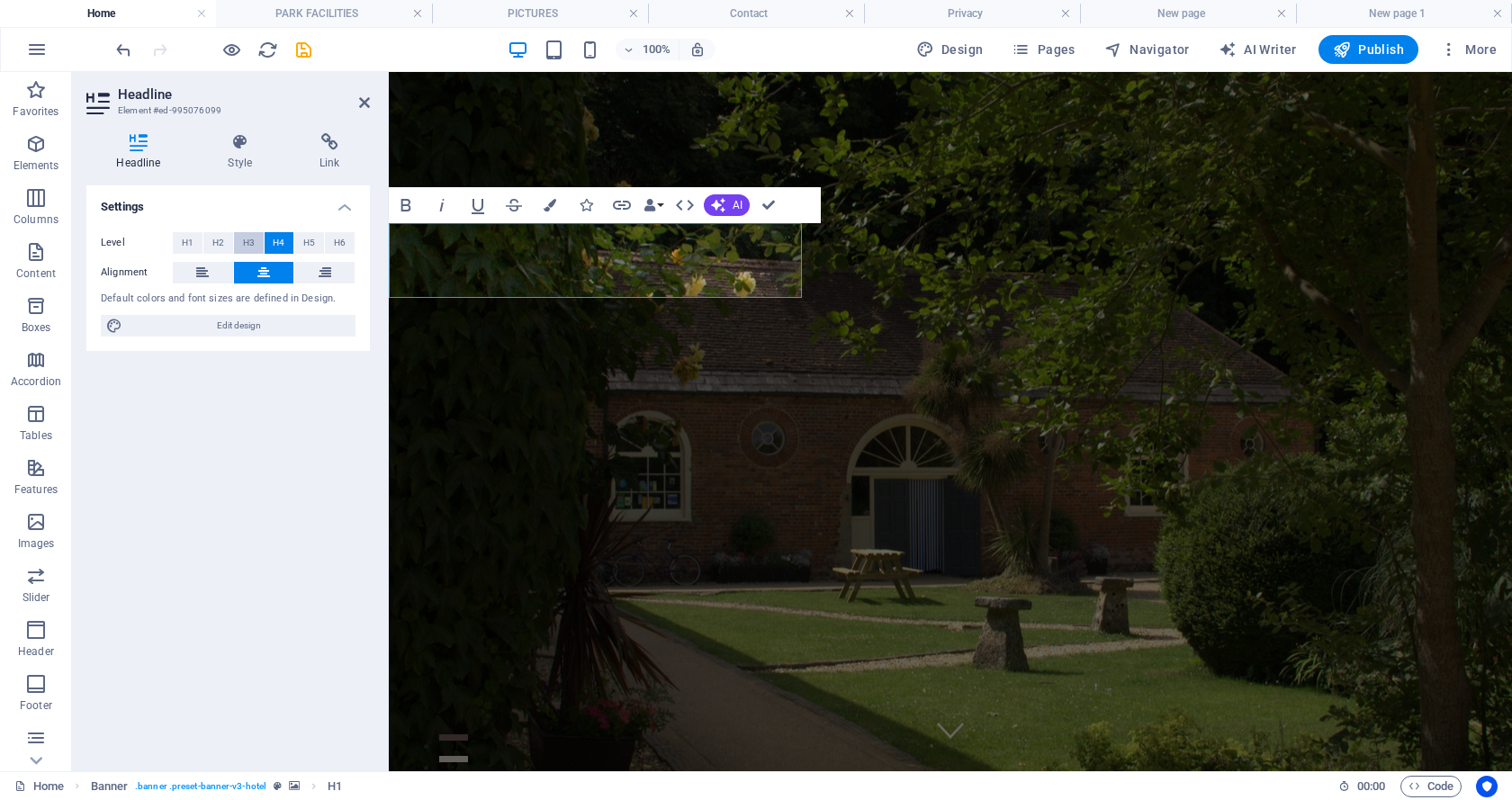
click at [244, 240] on span "H3" at bounding box center [249, 242] width 11 height 22
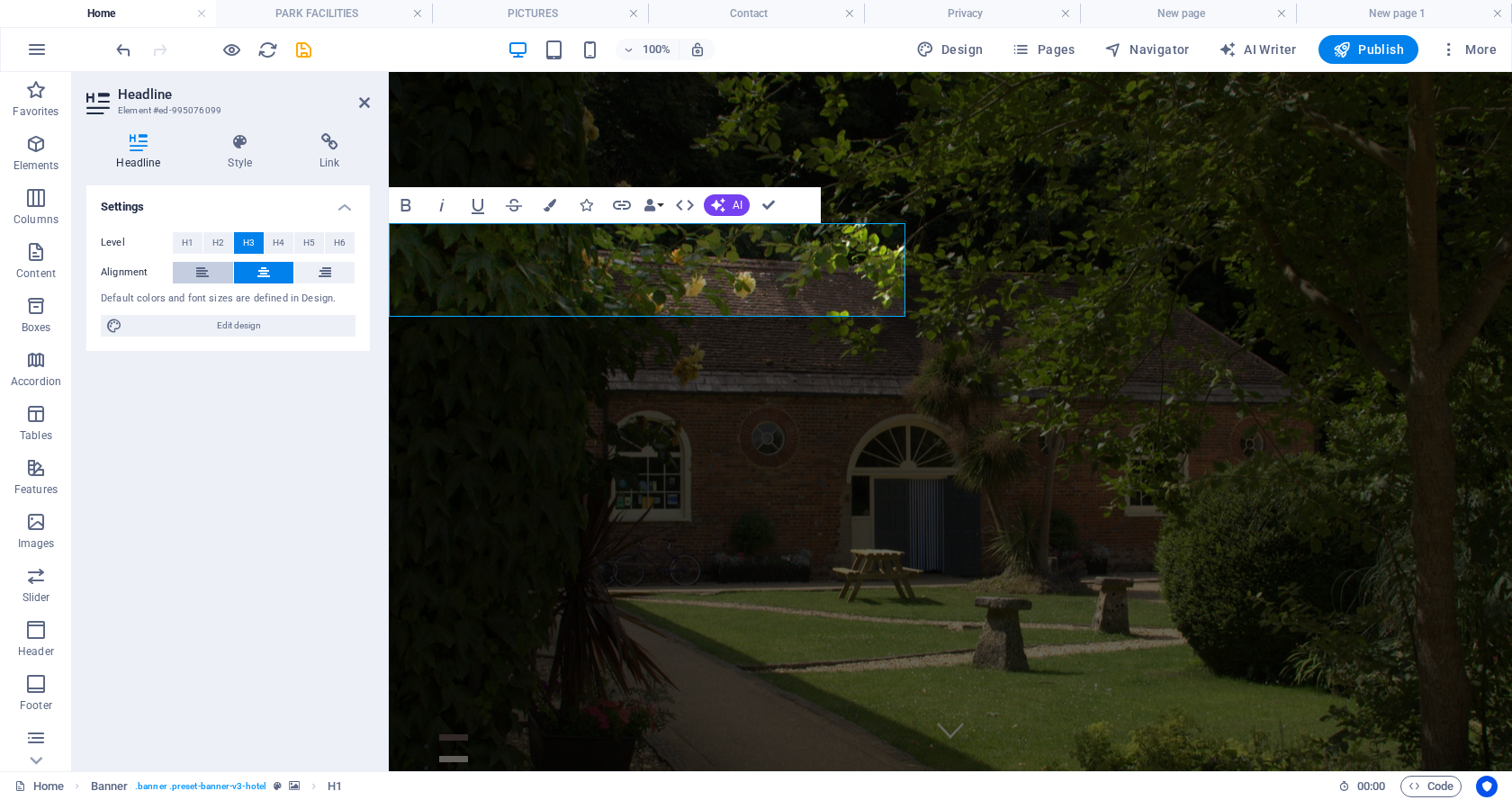
click at [196, 272] on icon at bounding box center [202, 272] width 12 height 22
click at [238, 325] on span "Edit design" at bounding box center [239, 326] width 222 height 22
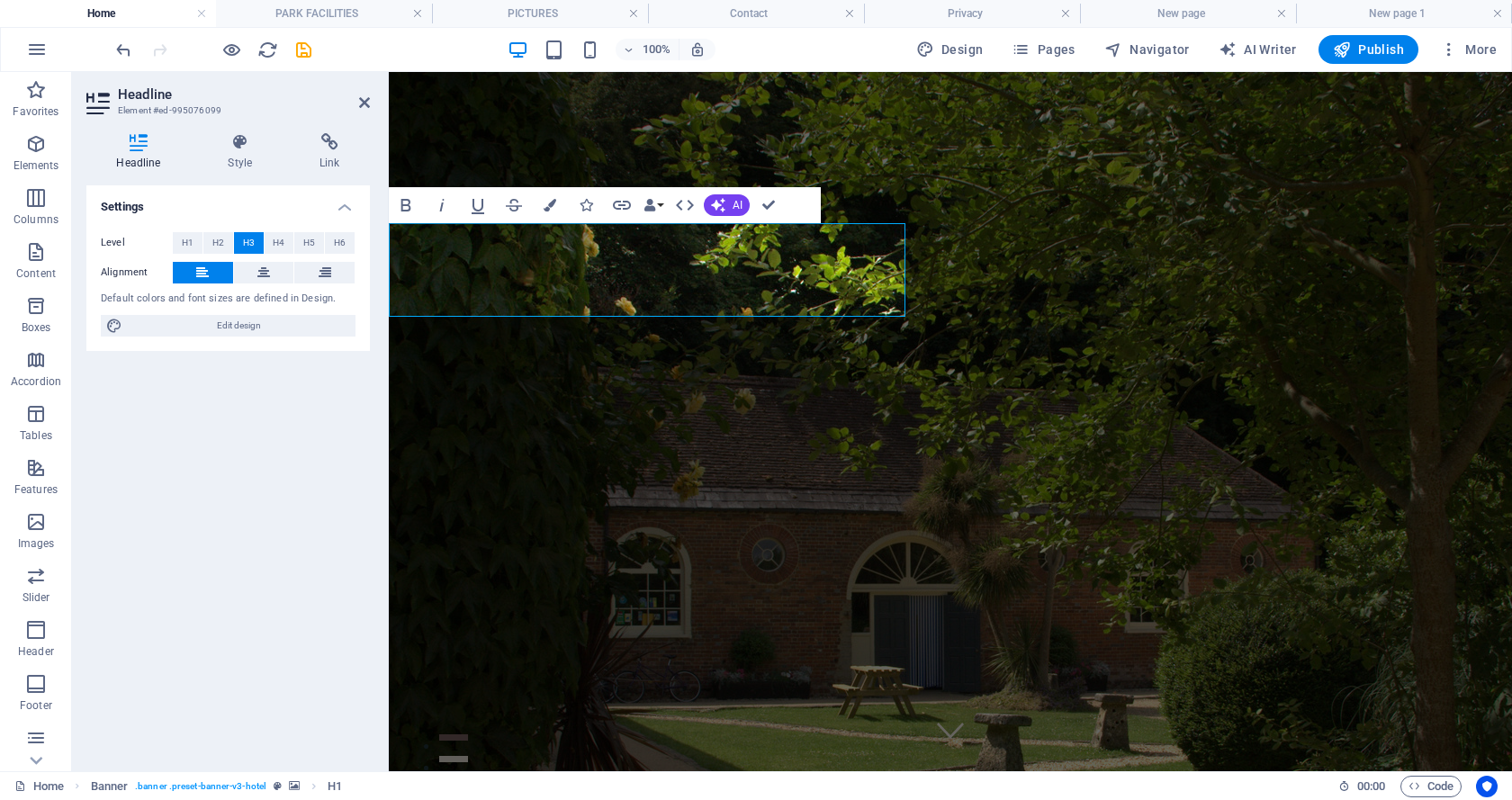
select select "500"
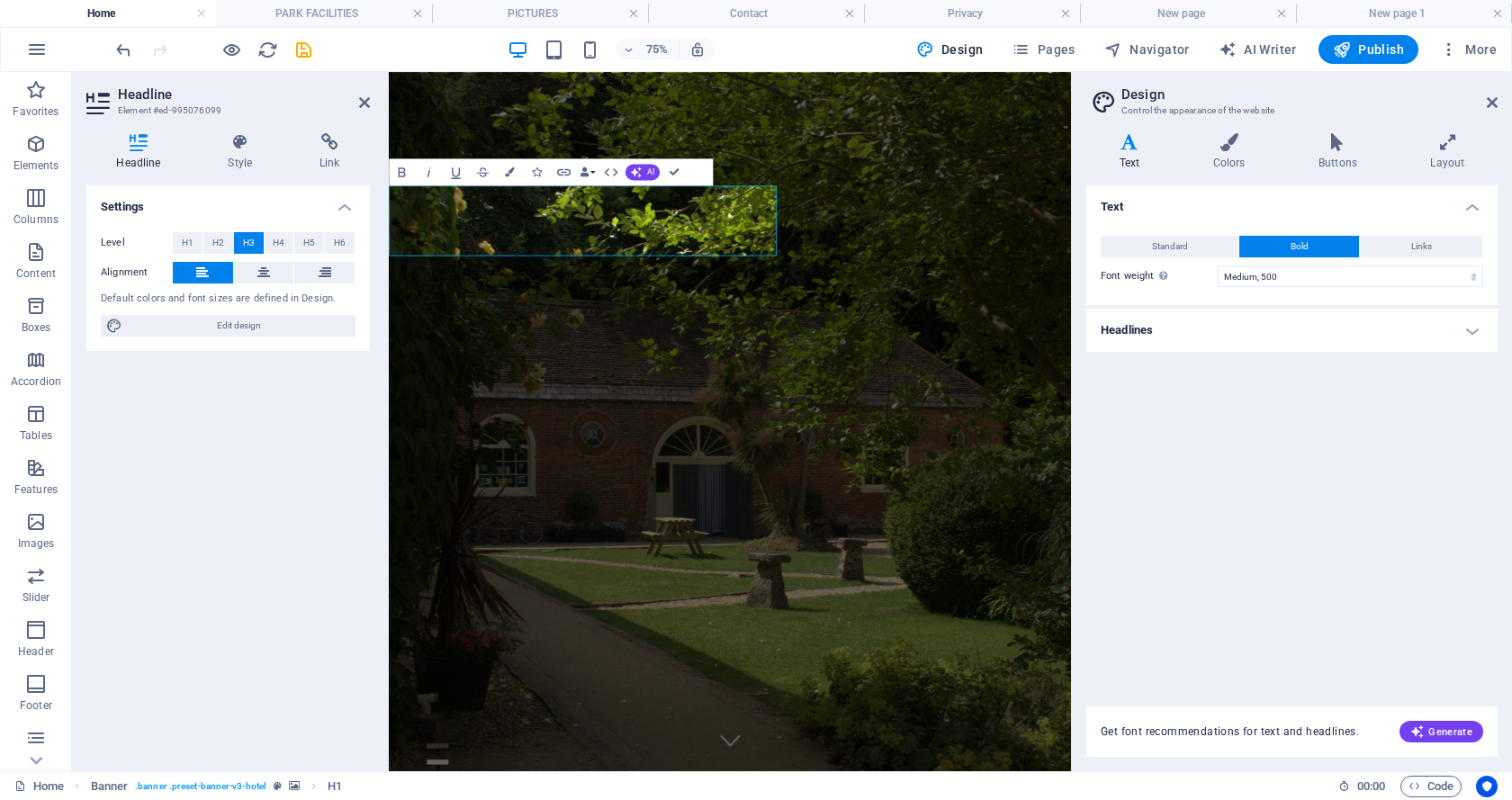
click at [241, 242] on button "H3" at bounding box center [248, 242] width 30 height 22
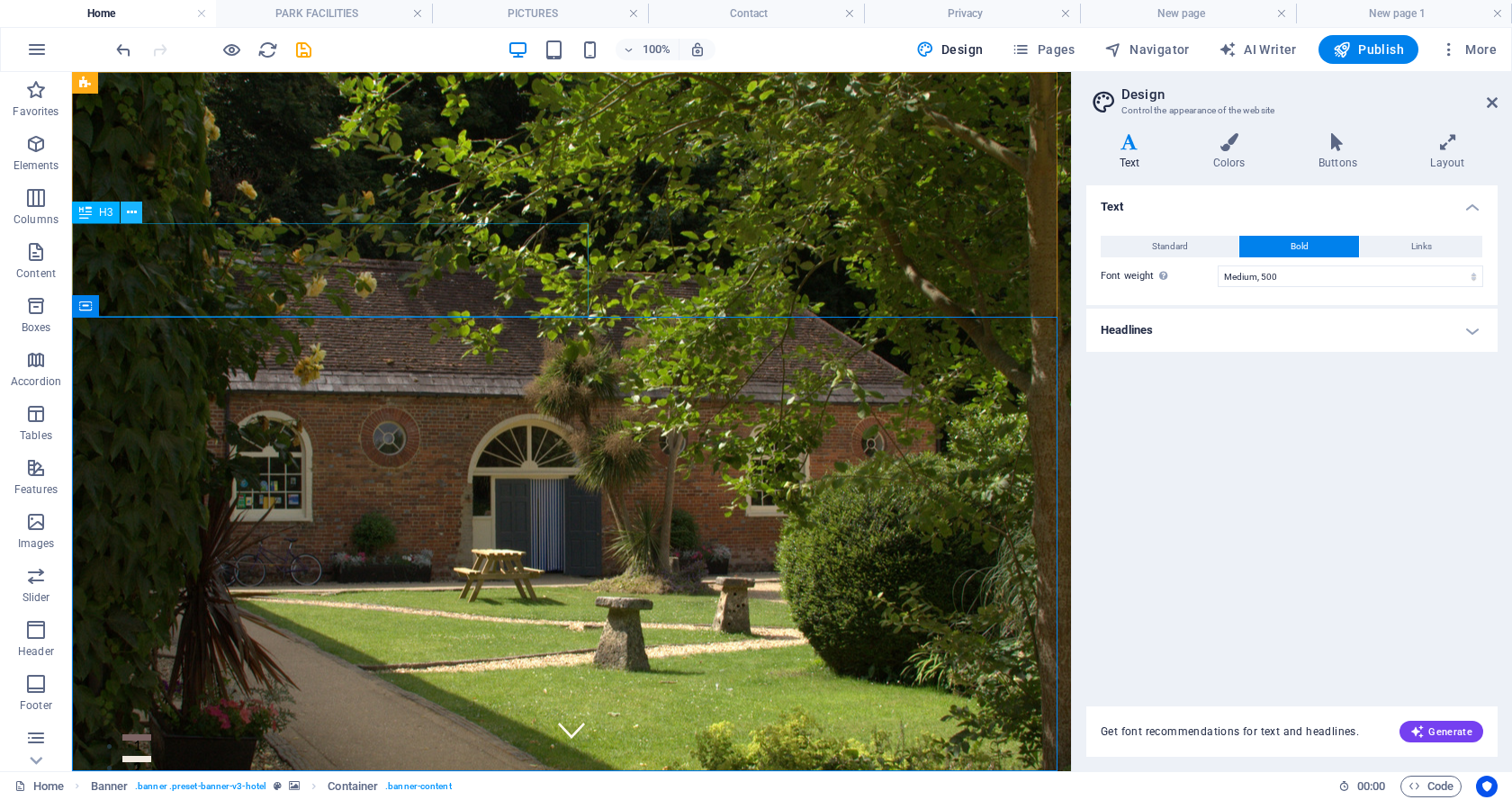
click at [130, 207] on icon at bounding box center [131, 213] width 10 height 19
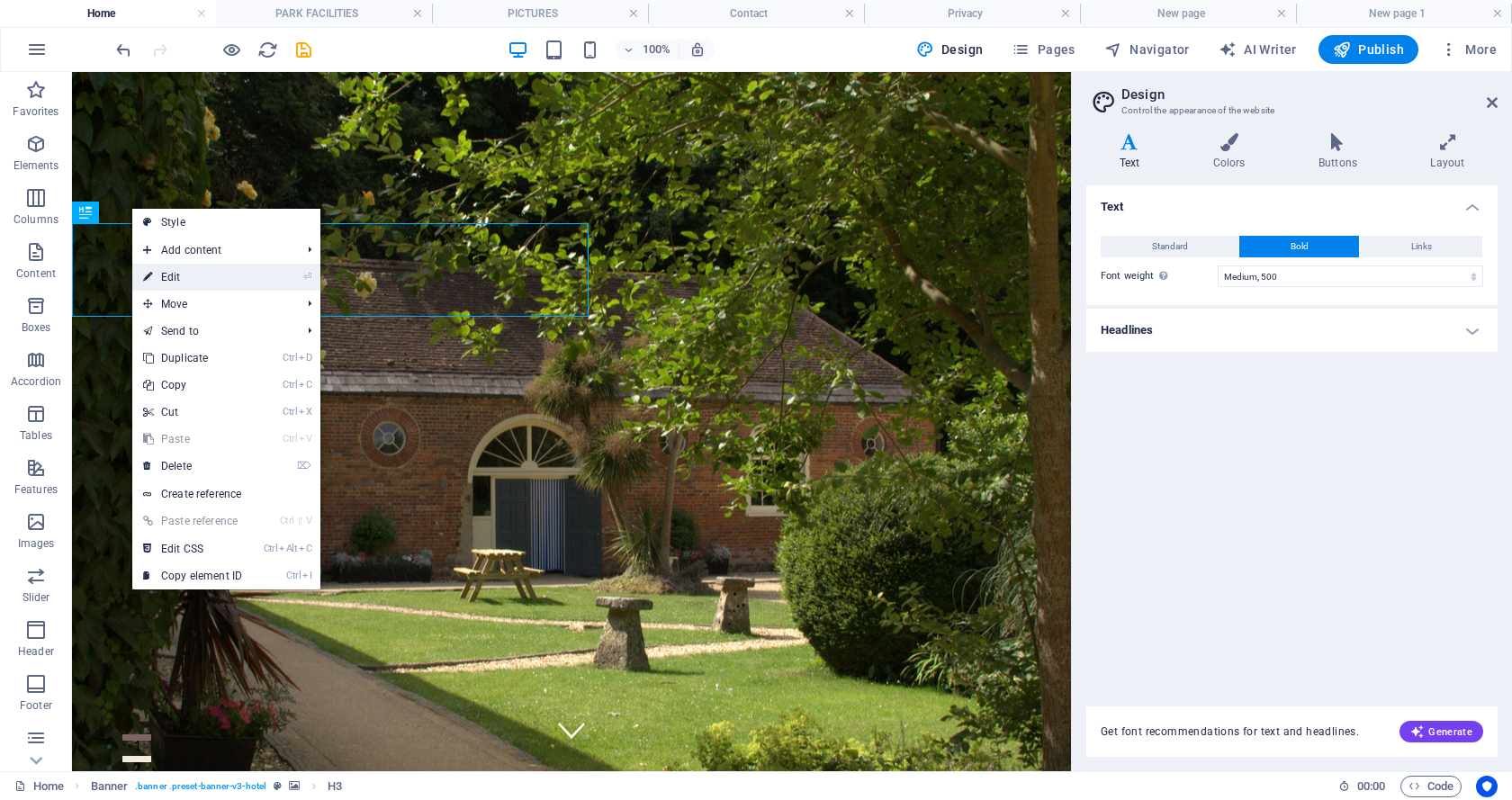
click at [166, 274] on link "⏎ Edit" at bounding box center [193, 277] width 121 height 27
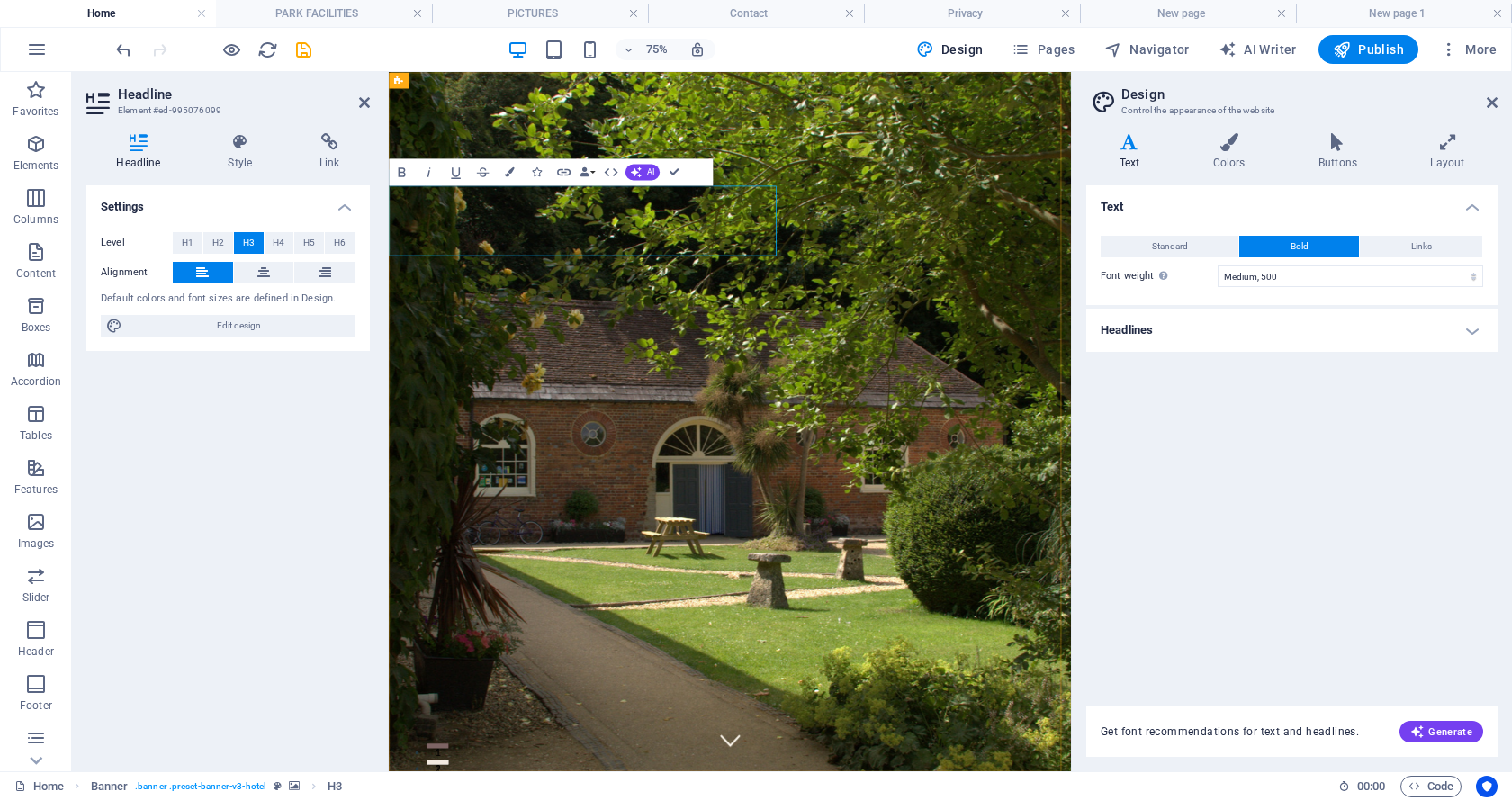
drag, startPoint x: 859, startPoint y: 292, endPoint x: 753, endPoint y: 279, distance: 106.8
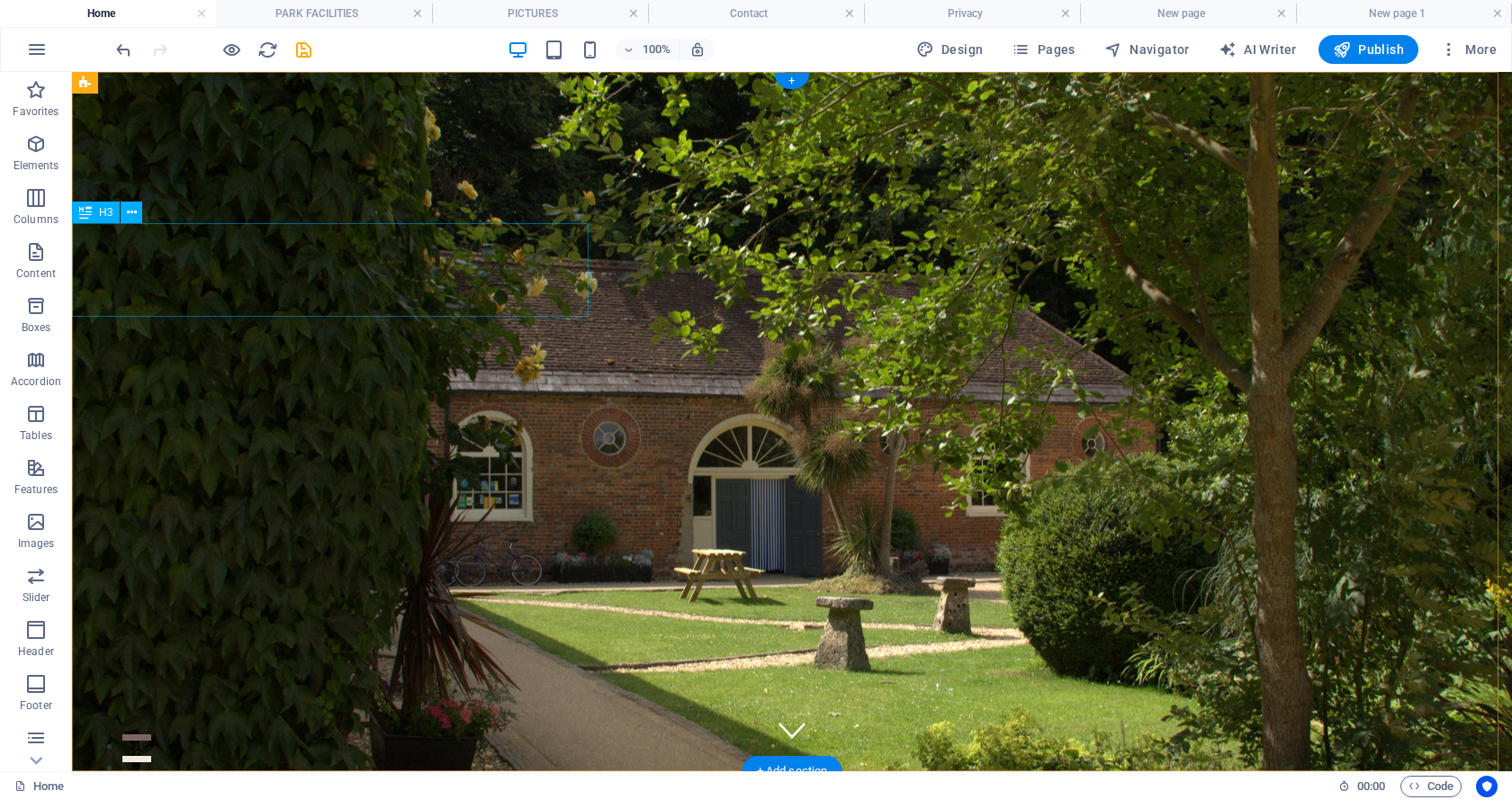
click at [132, 215] on icon at bounding box center [131, 213] width 10 height 19
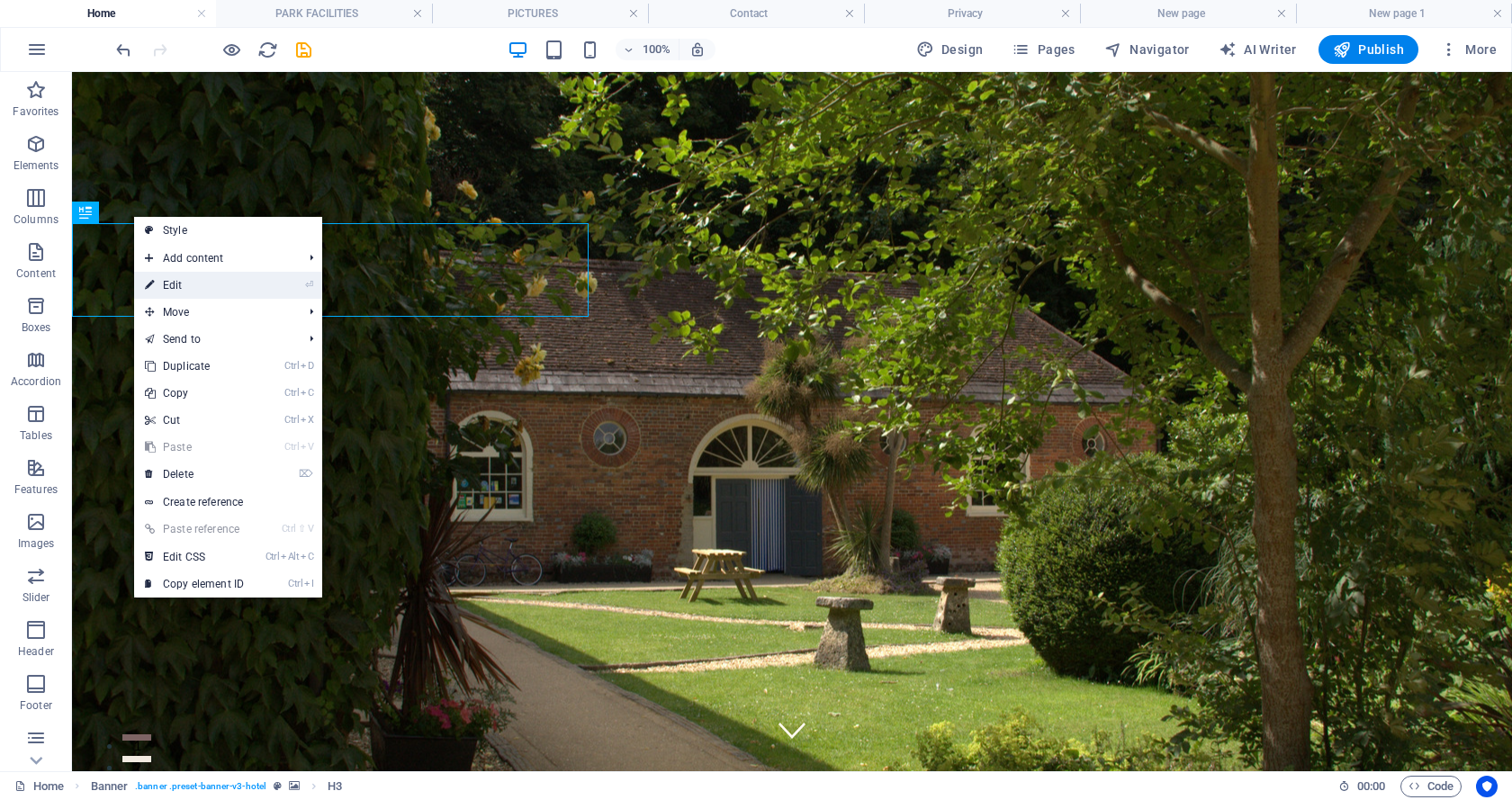
click at [174, 283] on link "⏎ Edit" at bounding box center [195, 286] width 121 height 27
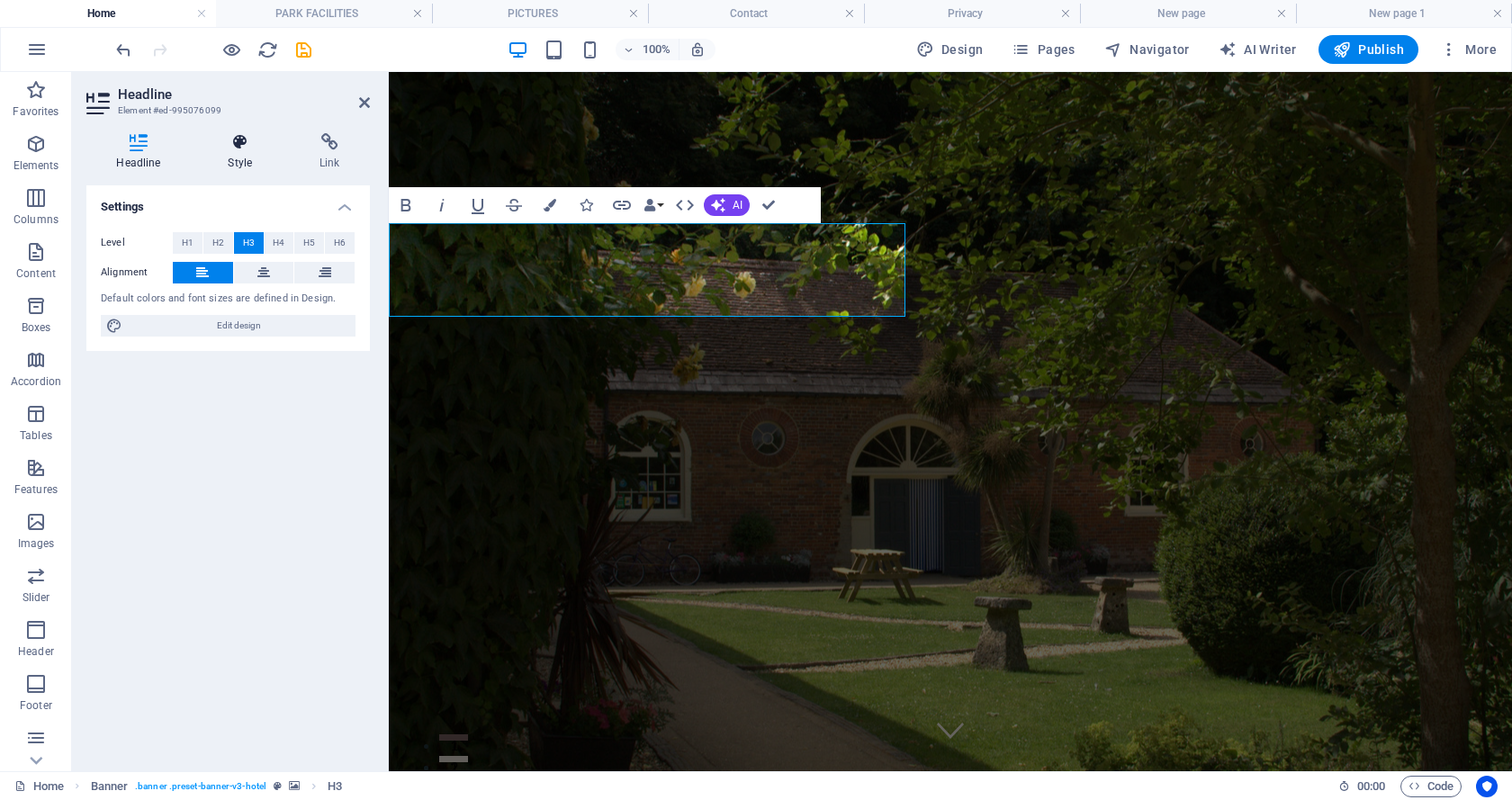
click at [233, 141] on icon at bounding box center [241, 142] width 84 height 18
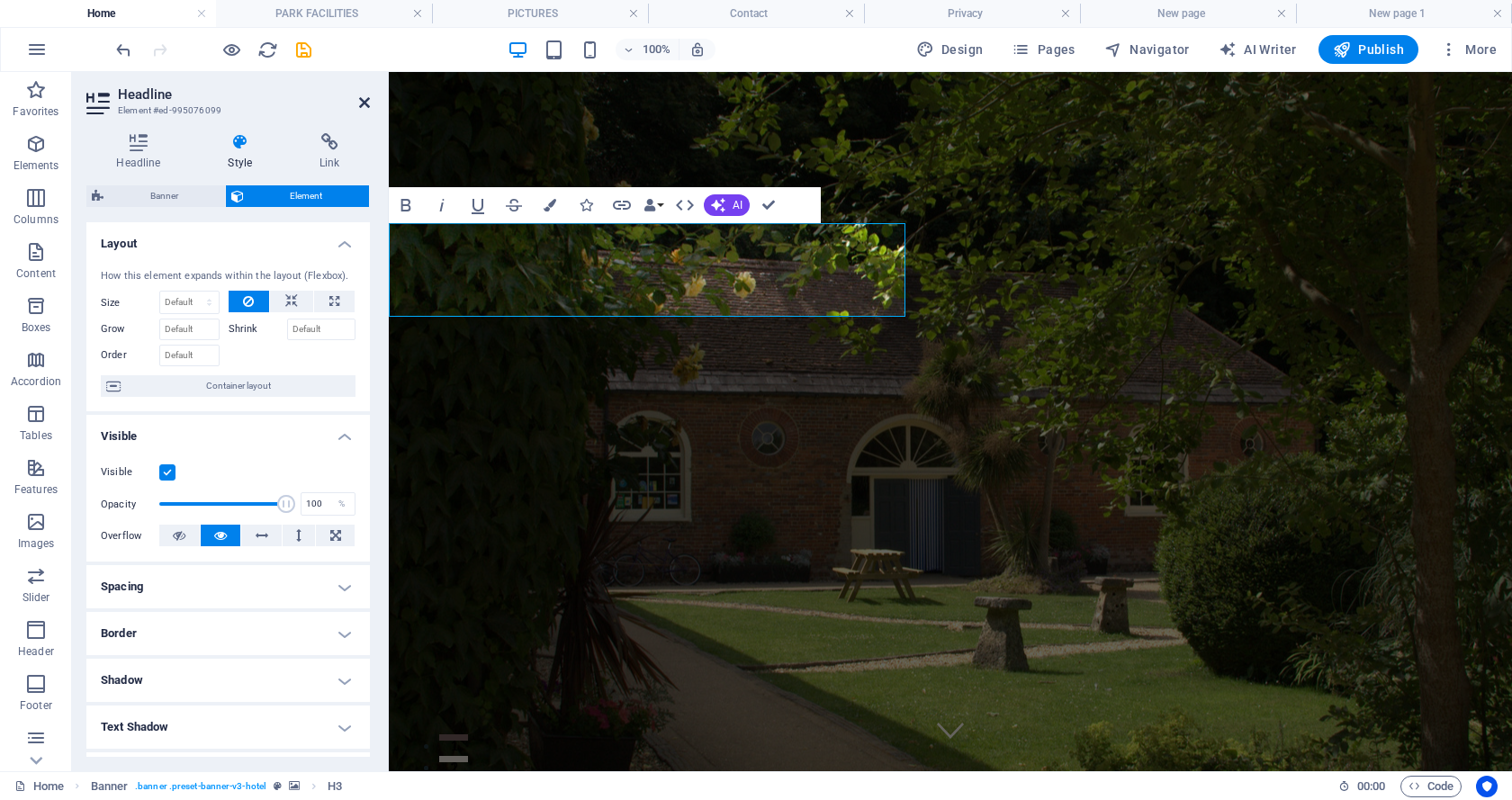
click at [360, 99] on icon at bounding box center [364, 103] width 11 height 14
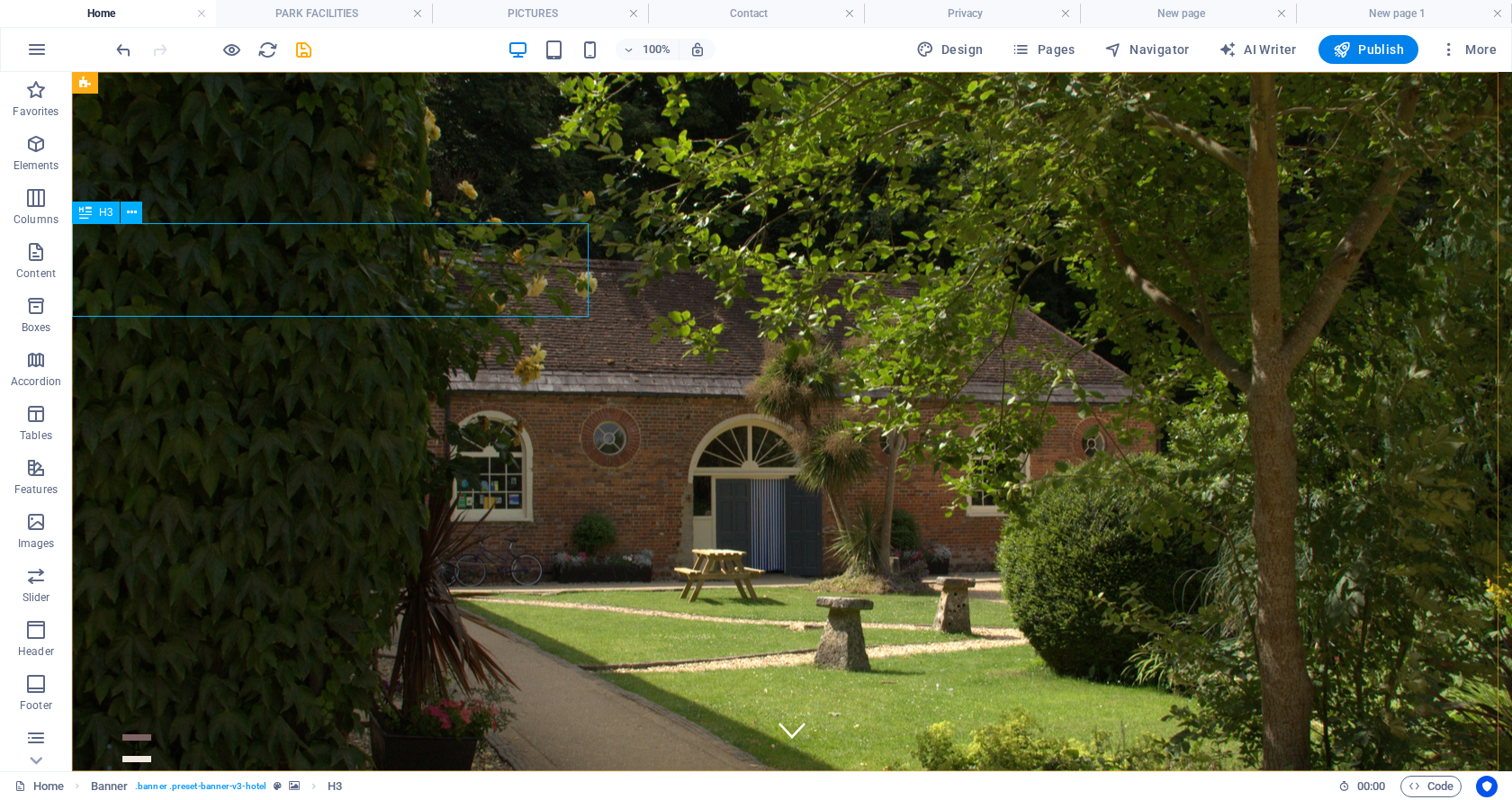
click at [90, 212] on icon at bounding box center [85, 212] width 12 height 22
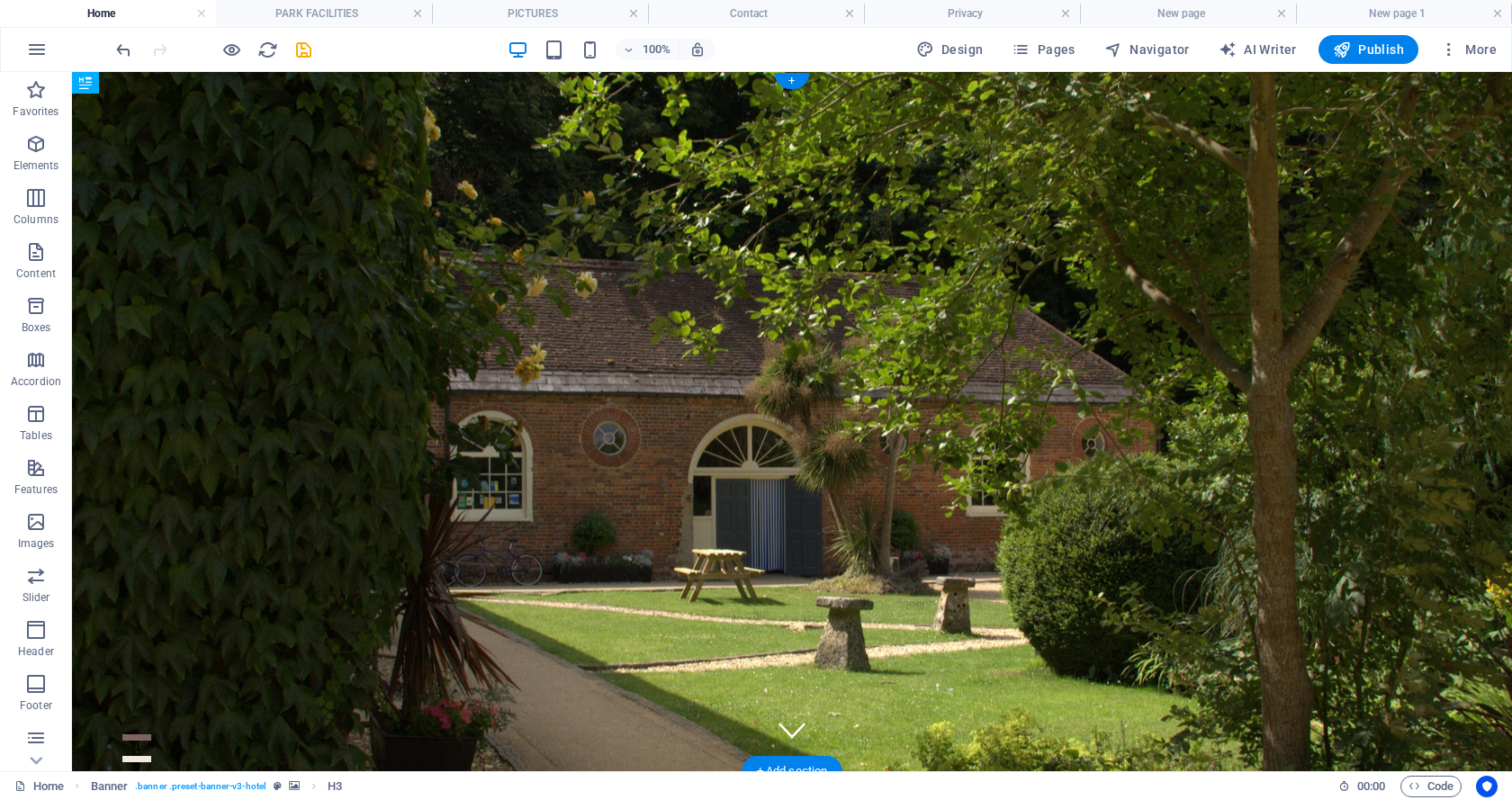
drag, startPoint x: 176, startPoint y: 283, endPoint x: 297, endPoint y: 289, distance: 121.1
drag, startPoint x: 156, startPoint y: 285, endPoint x: 84, endPoint y: 224, distance: 94.4
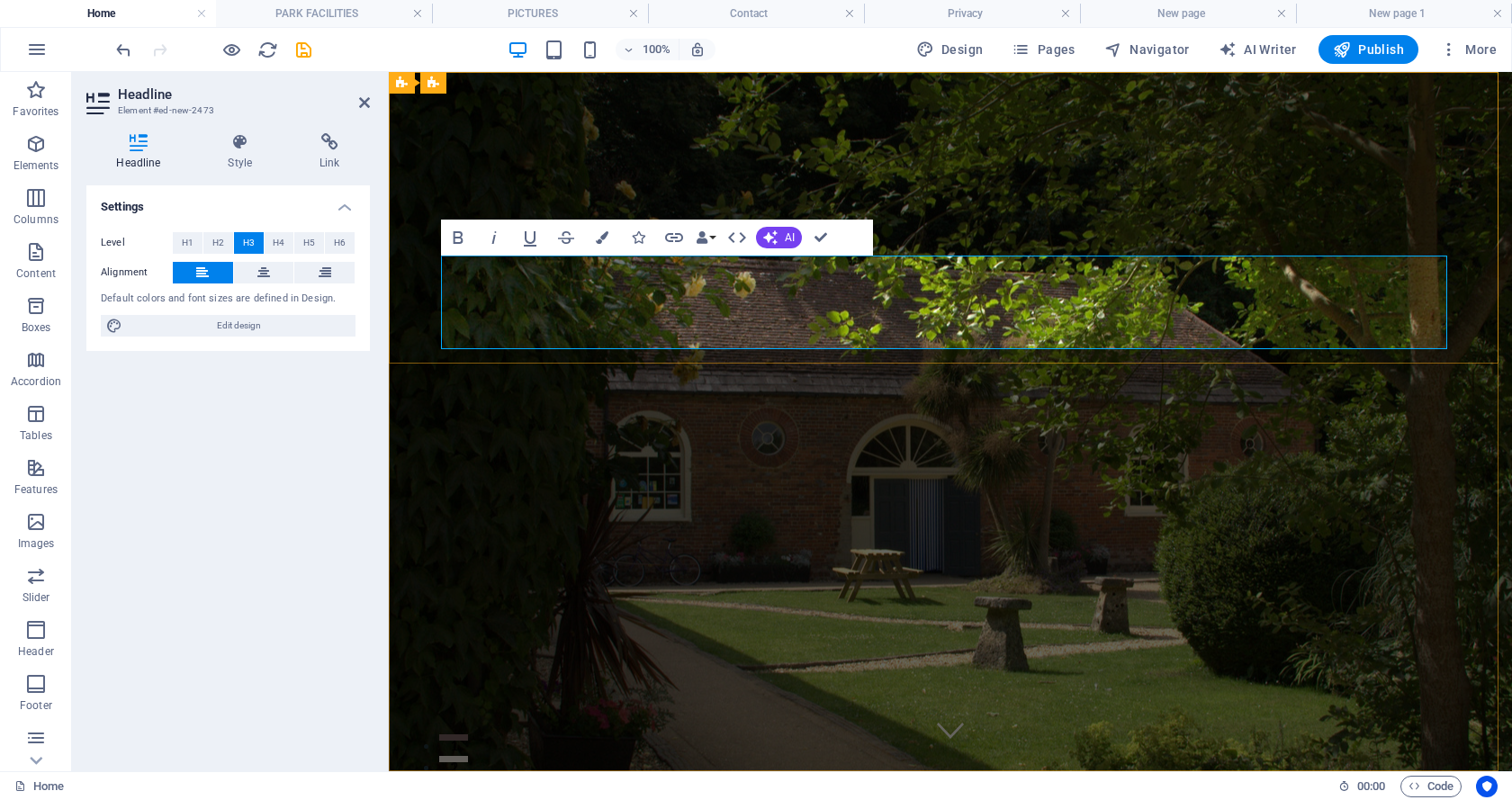
drag, startPoint x: 918, startPoint y: 277, endPoint x: 449, endPoint y: 294, distance: 469.3
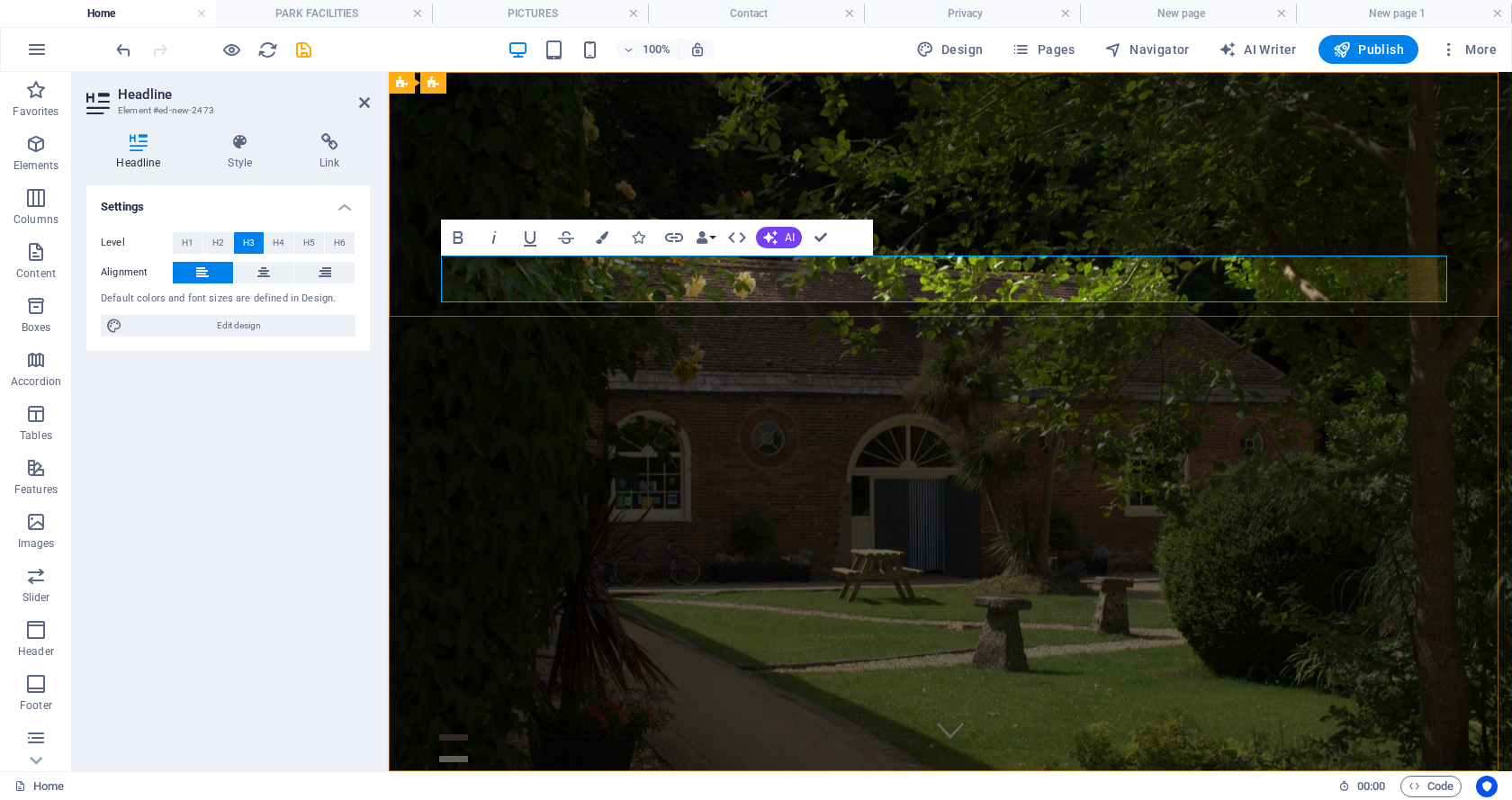
click at [271, 239] on button "H4" at bounding box center [279, 242] width 30 height 22
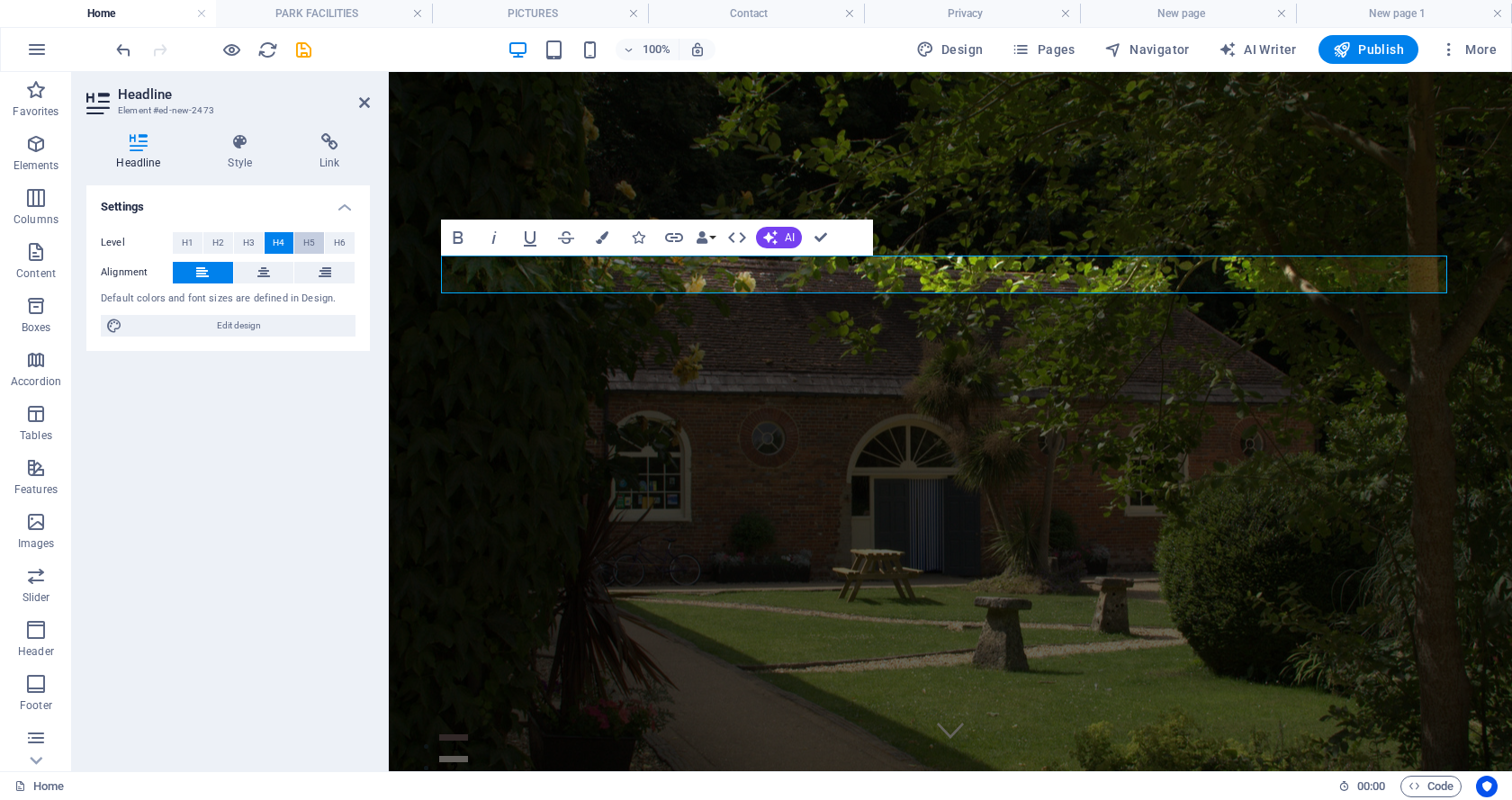
click at [303, 240] on button "H5" at bounding box center [309, 242] width 30 height 22
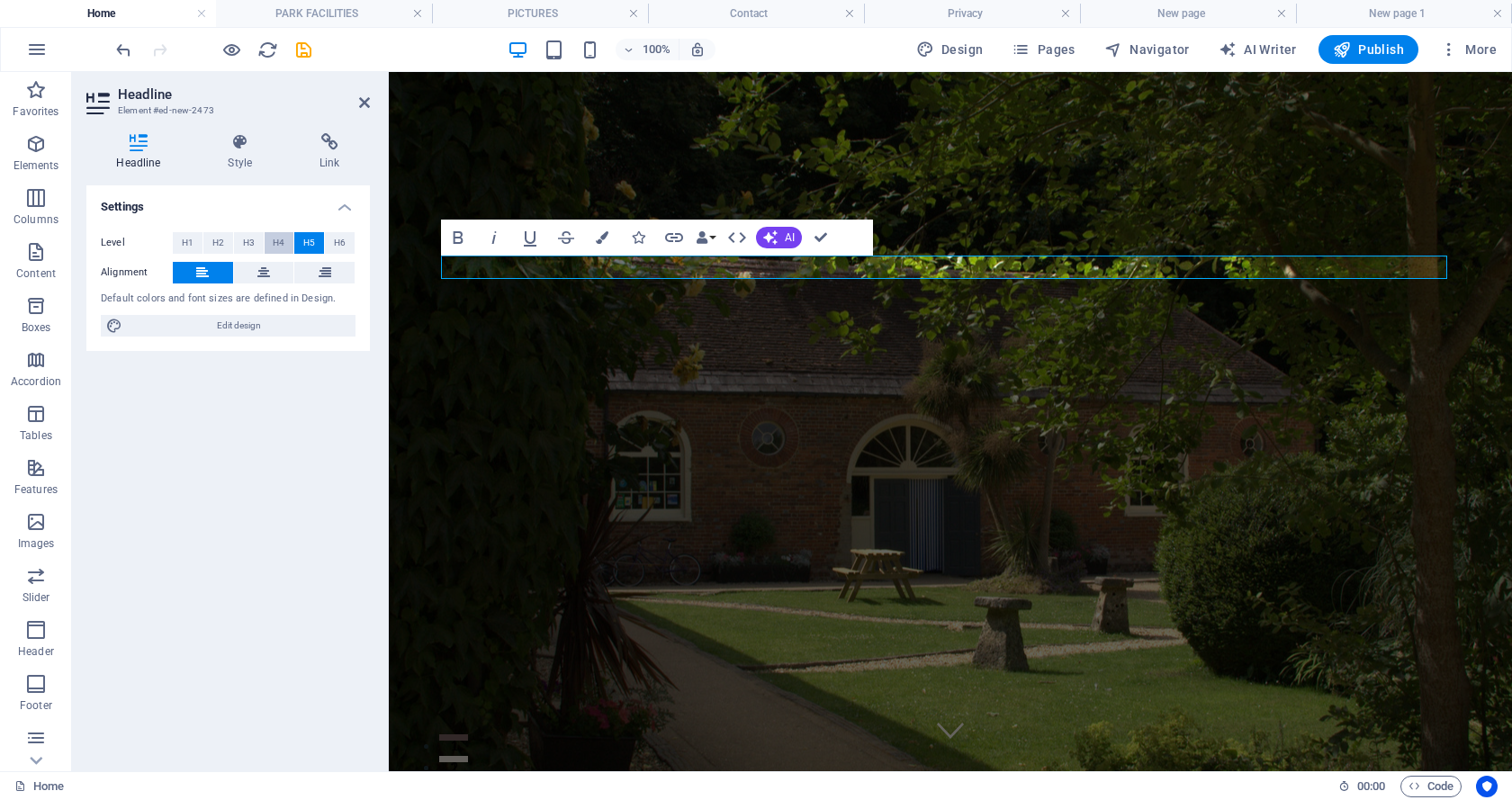
click at [276, 242] on span "H4" at bounding box center [279, 242] width 11 height 22
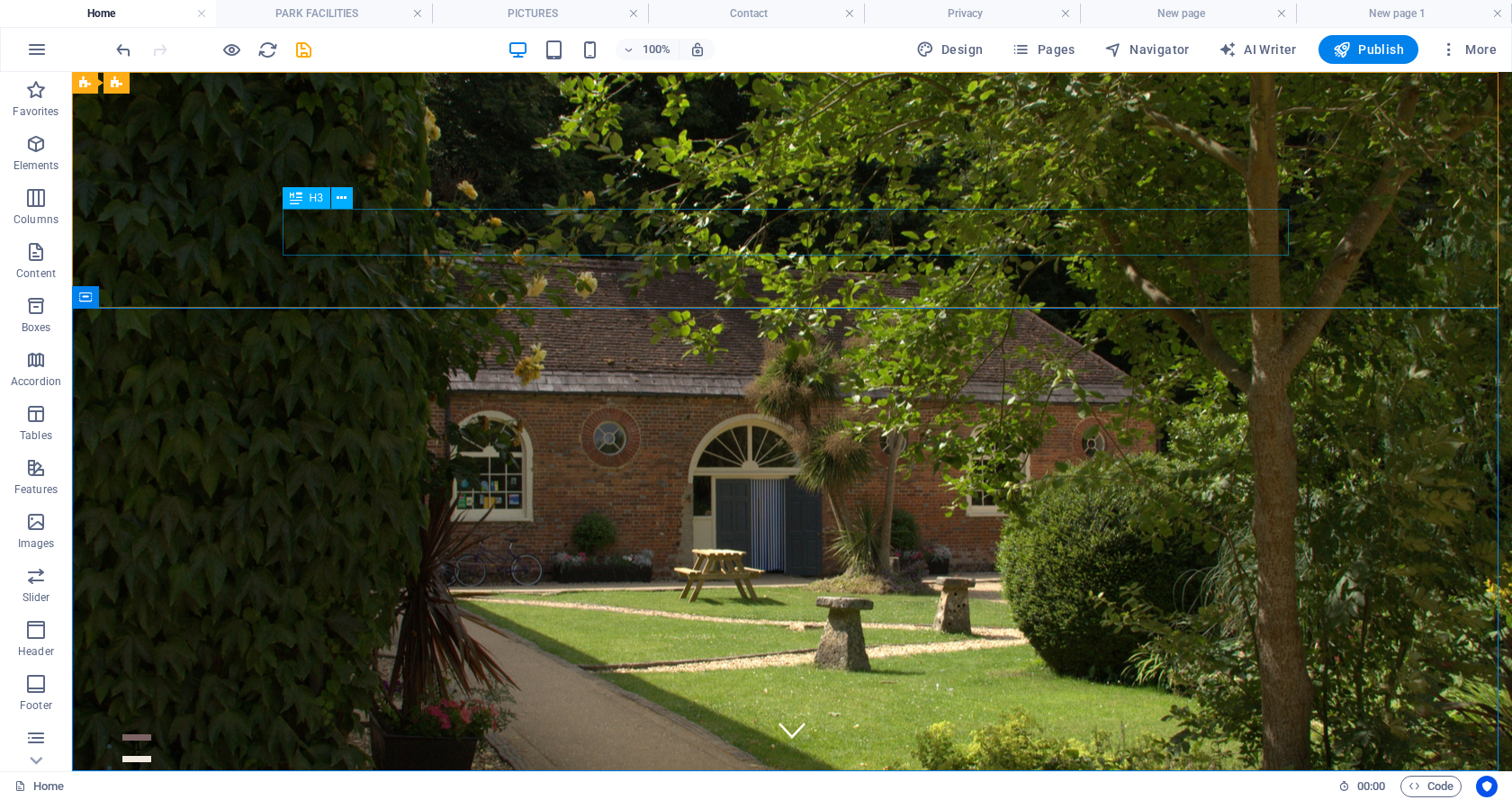
click at [297, 196] on icon at bounding box center [295, 197] width 12 height 22
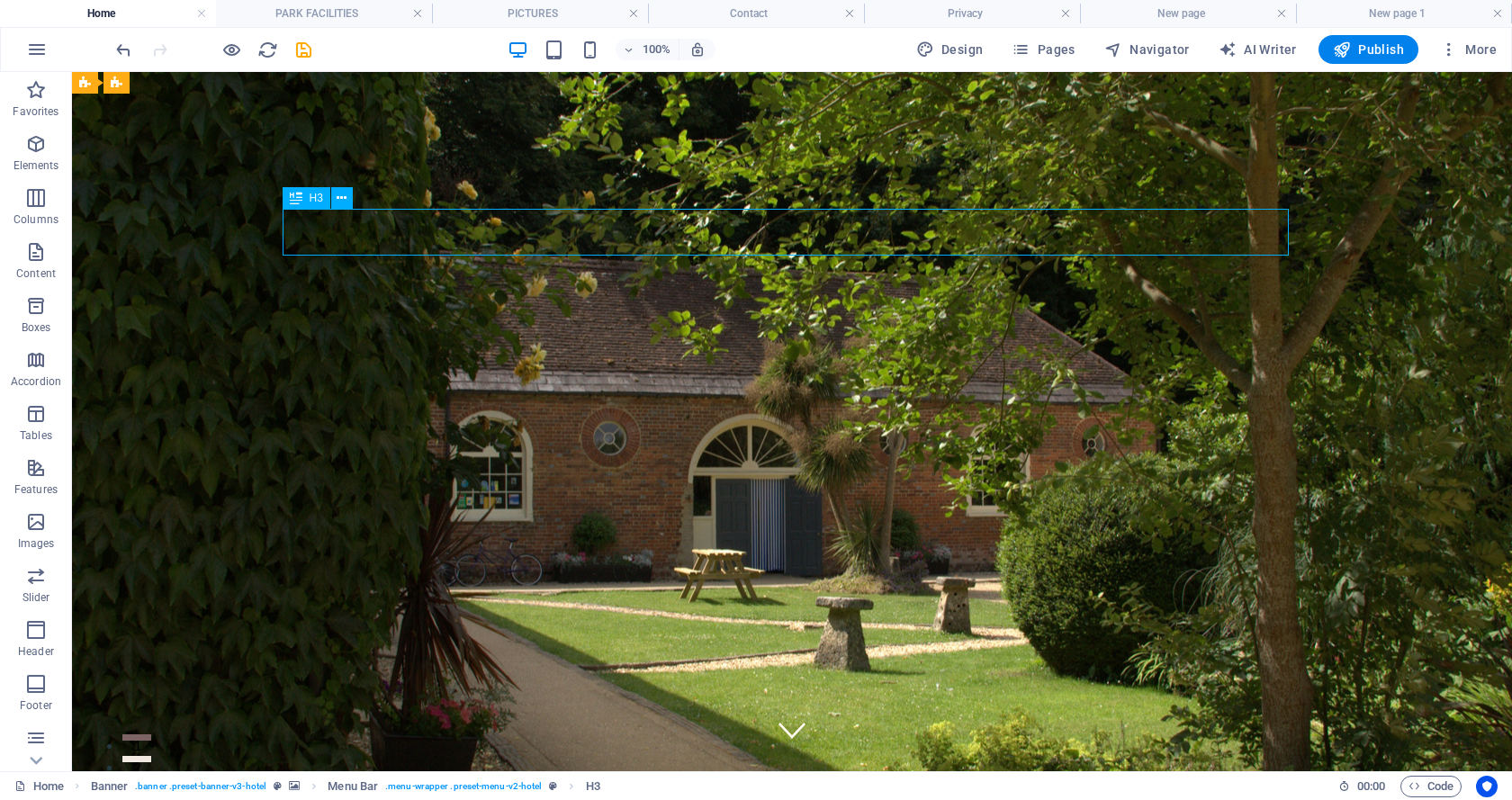
click at [316, 197] on span "H3" at bounding box center [316, 197] width 13 height 11
click at [341, 194] on icon at bounding box center [341, 198] width 10 height 19
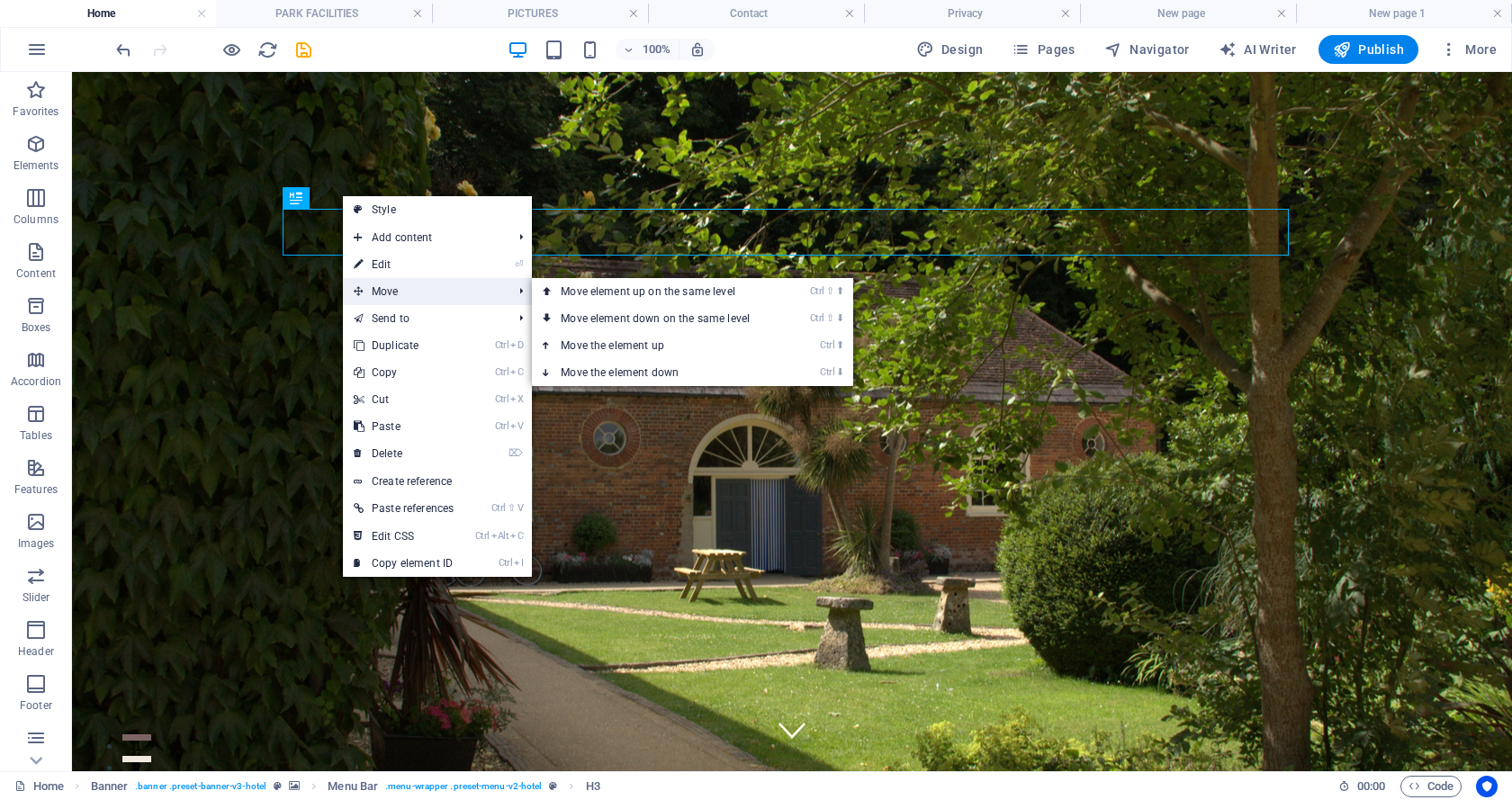
click at [356, 287] on icon at bounding box center [357, 291] width 9 height 27
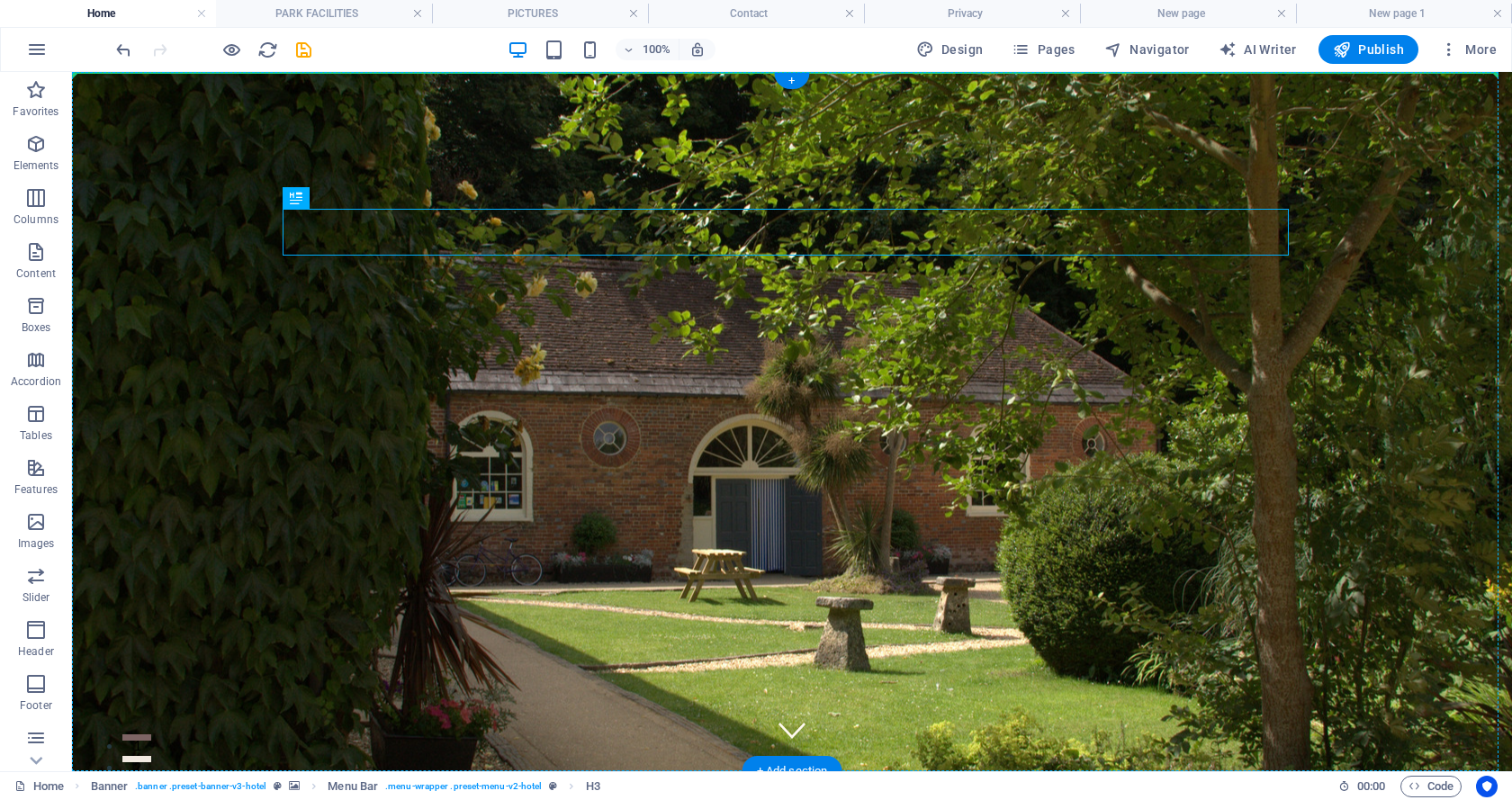
drag, startPoint x: 365, startPoint y: 268, endPoint x: 182, endPoint y: 196, distance: 196.7
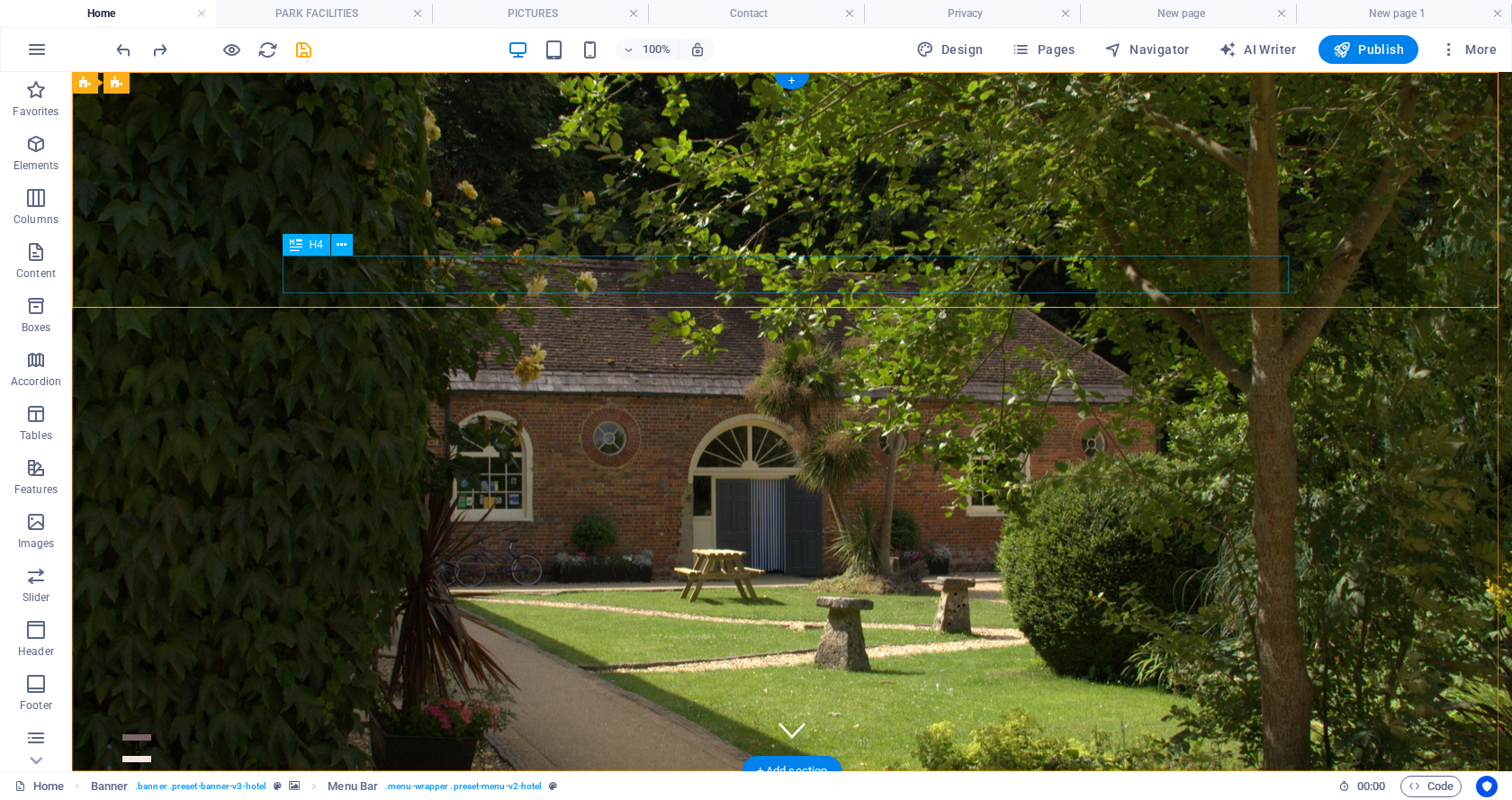
click at [343, 243] on icon at bounding box center [341, 245] width 10 height 19
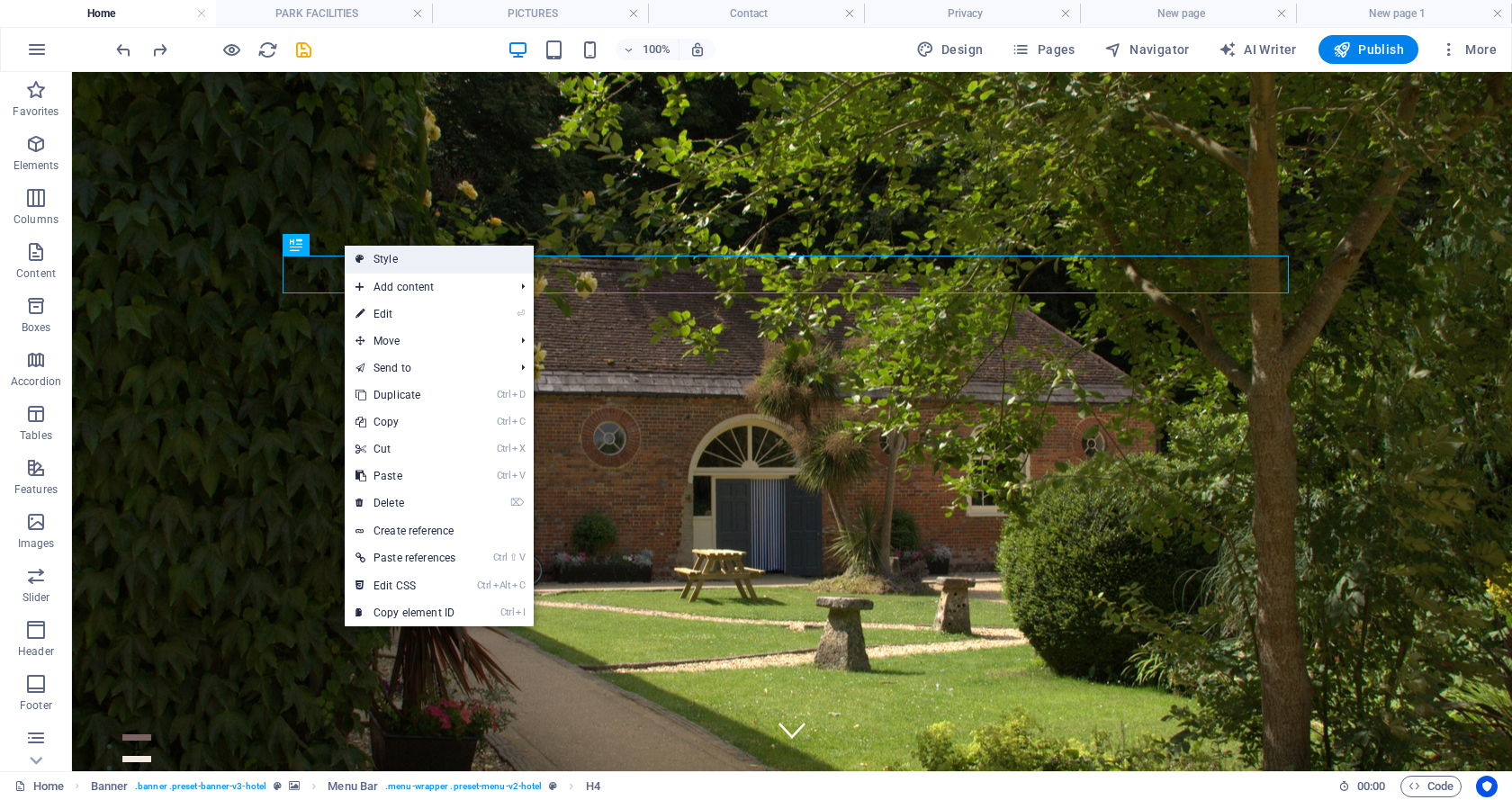
drag, startPoint x: 396, startPoint y: 256, endPoint x: 7, endPoint y: 184, distance: 395.6
click at [396, 256] on link "Style" at bounding box center [439, 259] width 189 height 27
select select "rem"
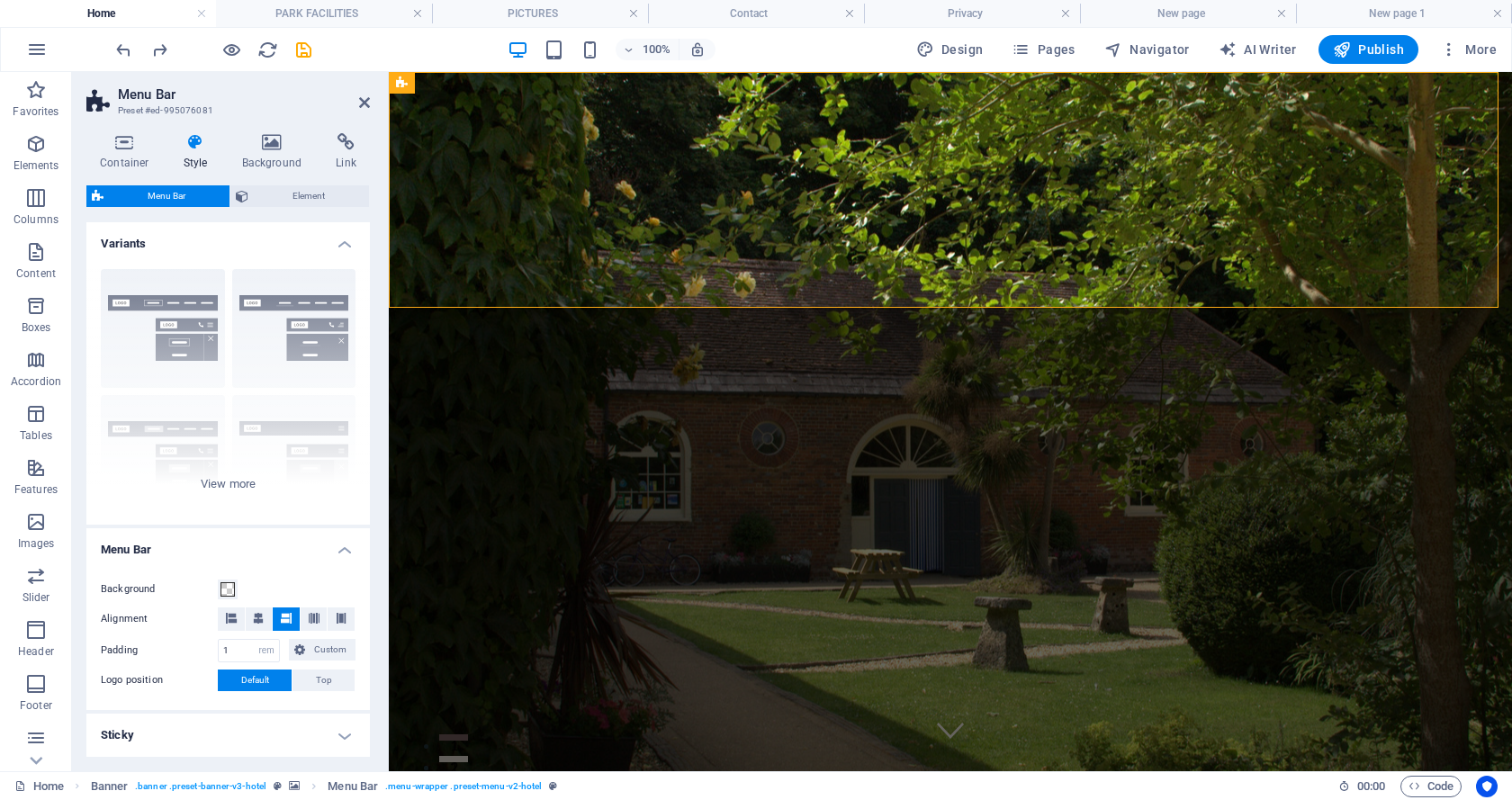
click at [369, 94] on h2 "Menu Bar" at bounding box center [243, 94] width 252 height 16
click at [361, 103] on icon at bounding box center [364, 103] width 11 height 14
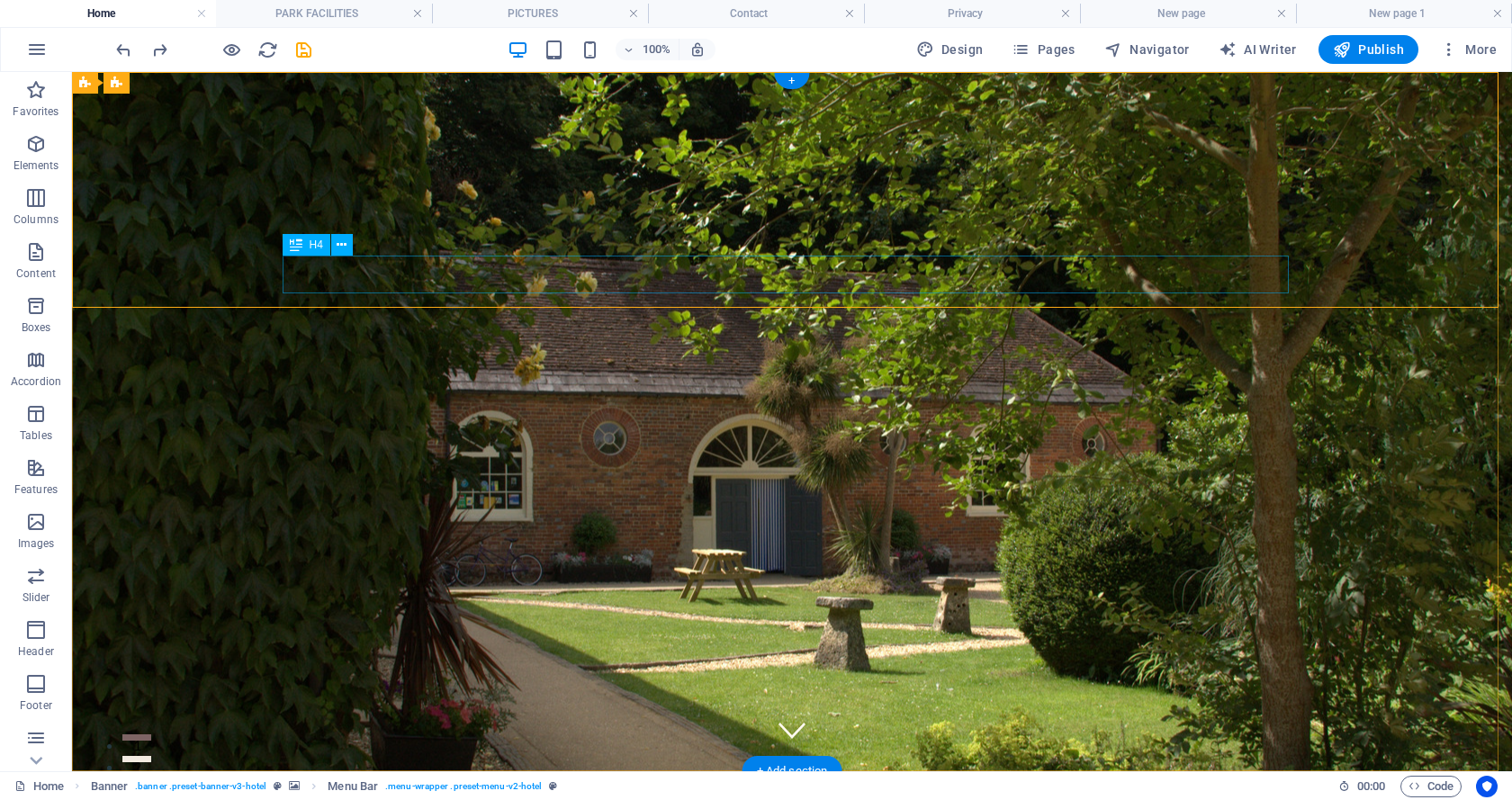
click at [344, 244] on icon at bounding box center [341, 245] width 10 height 19
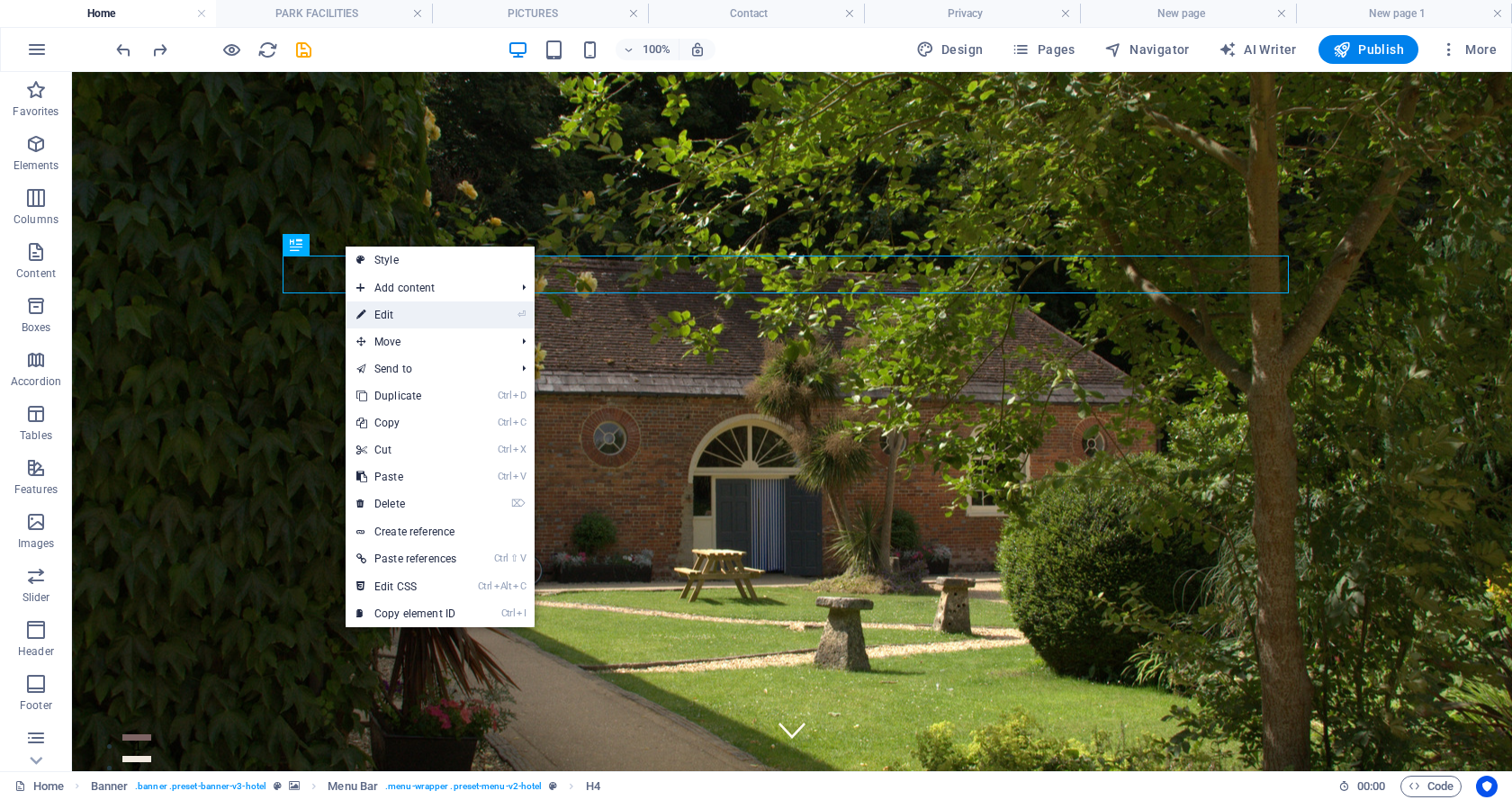
click at [379, 311] on link "⏎ Edit" at bounding box center [406, 315] width 122 height 27
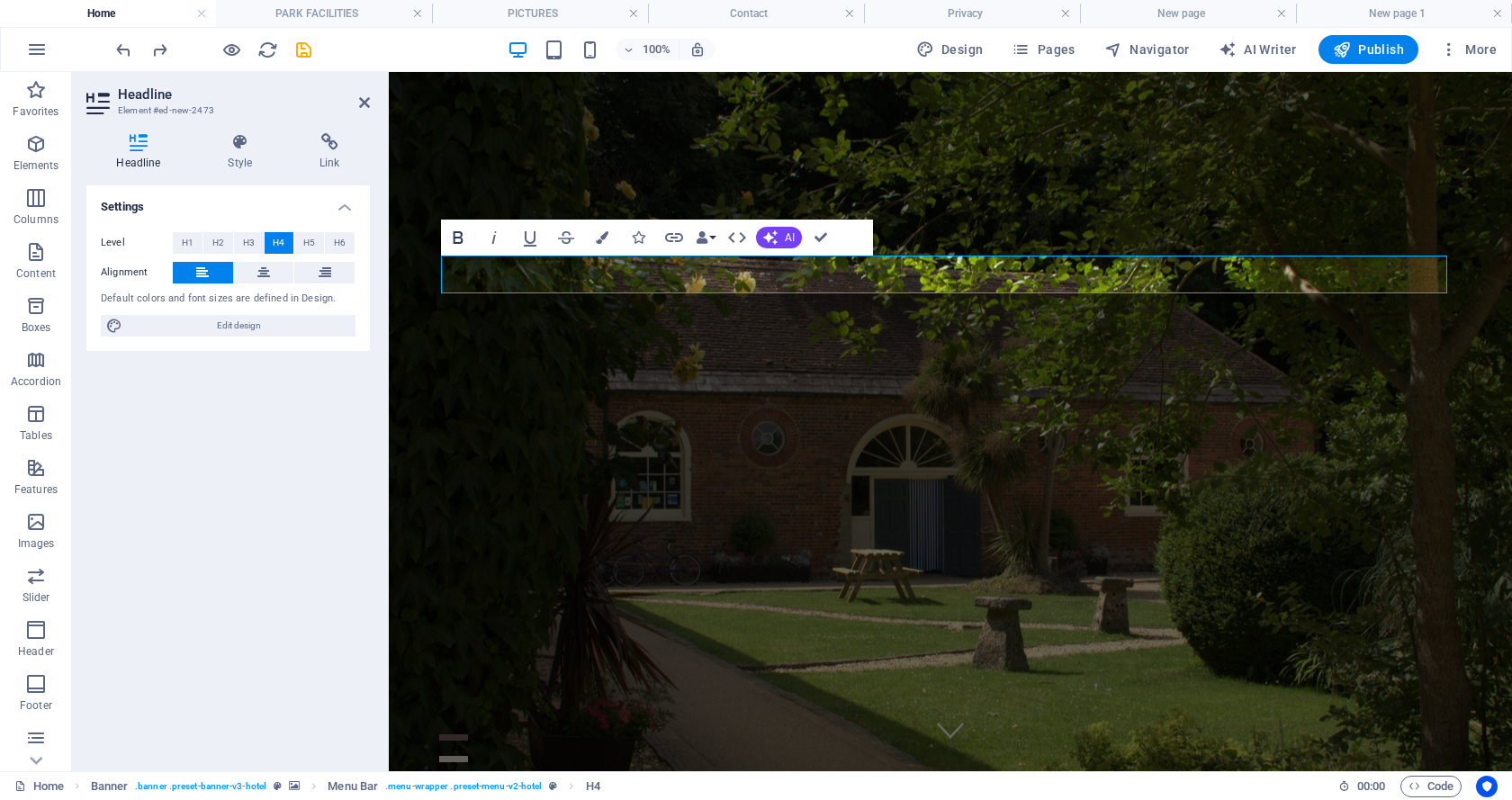
click at [457, 236] on icon "button" at bounding box center [458, 238] width 22 height 22
click at [455, 236] on icon "button" at bounding box center [458, 238] width 22 height 22
click at [600, 237] on icon "button" at bounding box center [602, 237] width 12 height 12
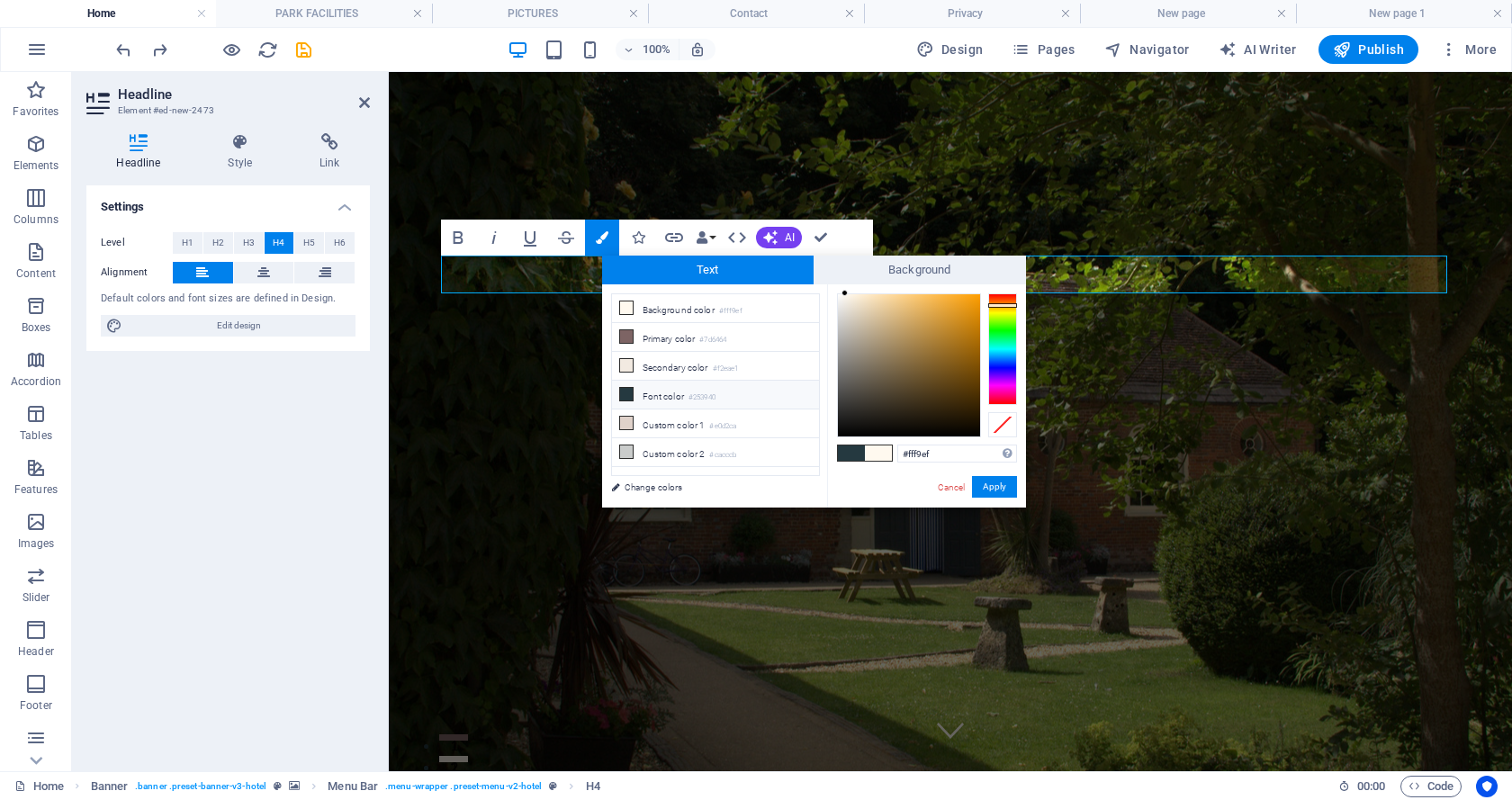
click at [626, 388] on icon at bounding box center [626, 394] width 12 height 12
type input "#253940"
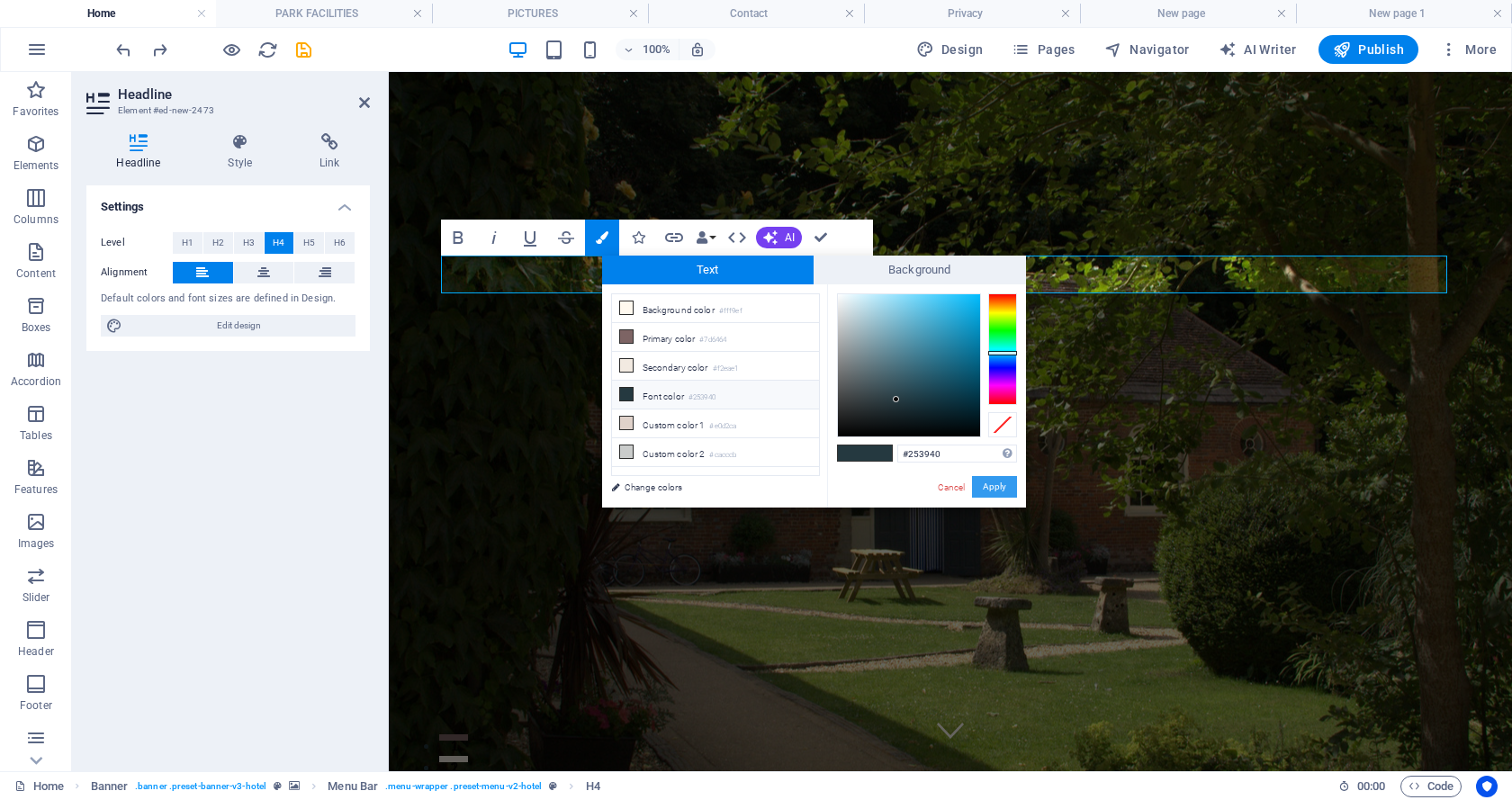
click at [993, 482] on button "Apply" at bounding box center [994, 487] width 45 height 22
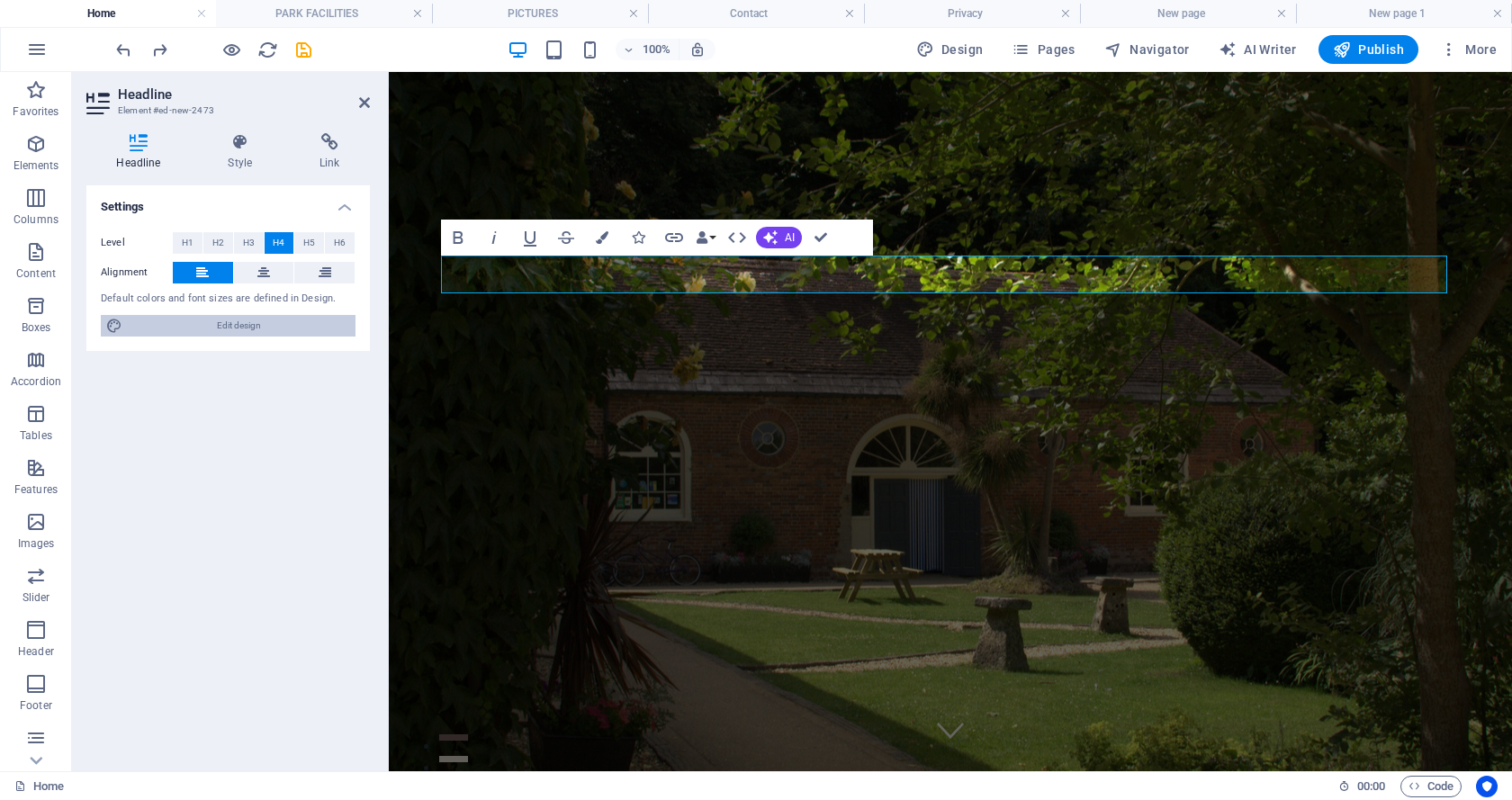
click at [234, 324] on span "Edit design" at bounding box center [239, 326] width 222 height 22
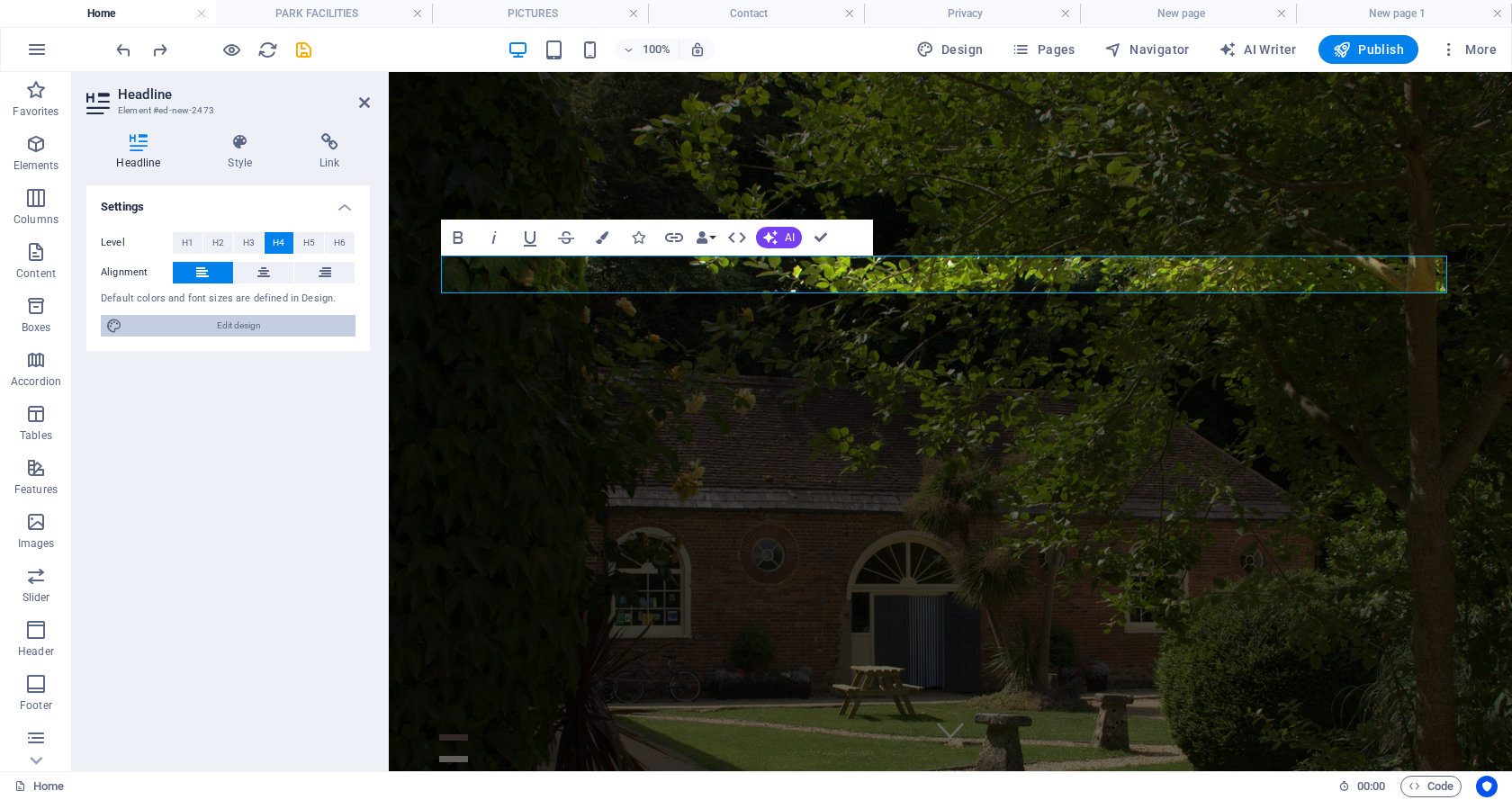
select select "500"
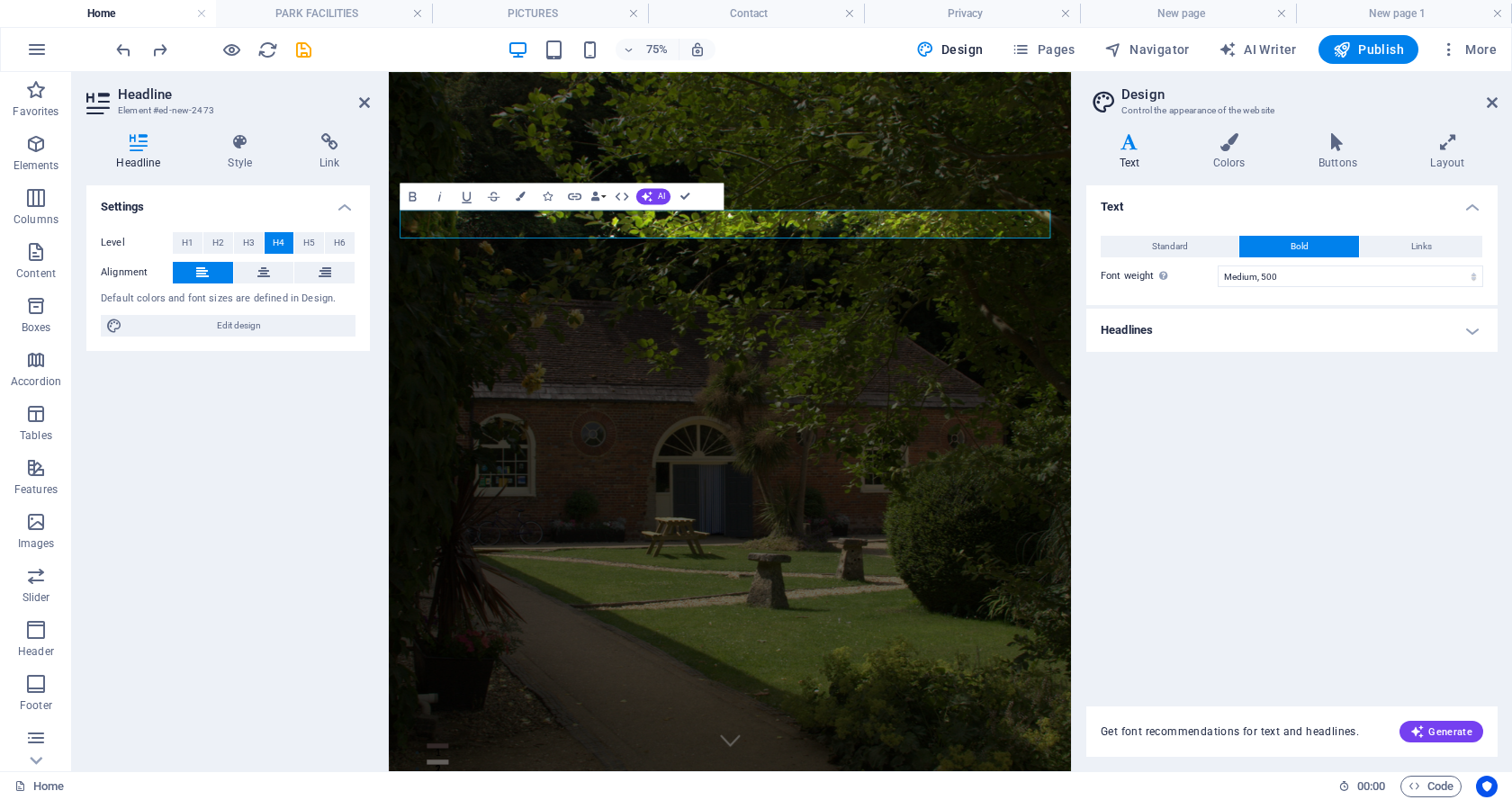
click at [1468, 329] on h4 "Headlines" at bounding box center [1291, 330] width 411 height 43
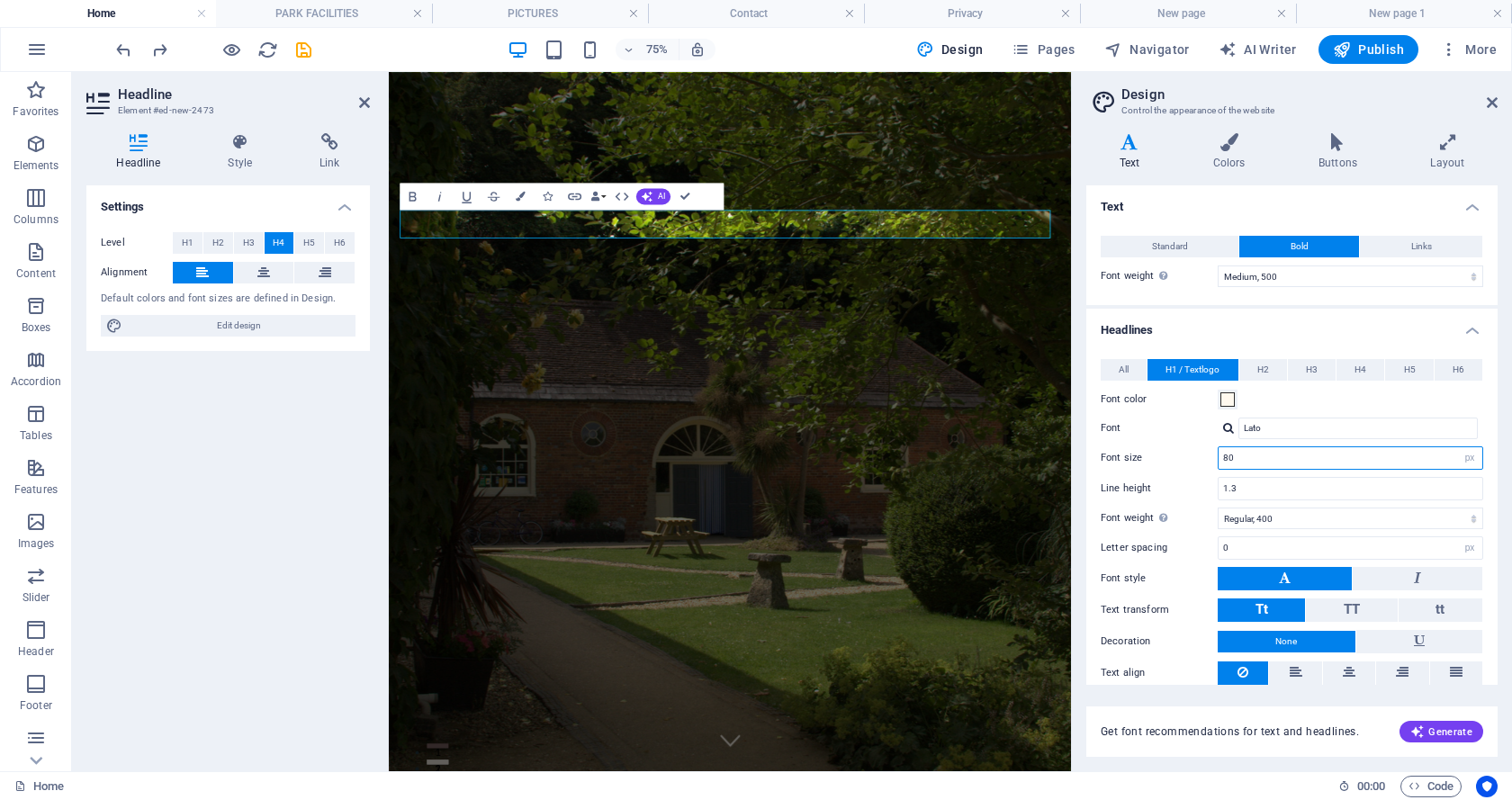
click at [1302, 464] on input "80" at bounding box center [1349, 458] width 263 height 22
drag, startPoint x: 1493, startPoint y: 101, endPoint x: 1103, endPoint y: 28, distance: 396.8
click at [1493, 101] on icon at bounding box center [1491, 103] width 11 height 14
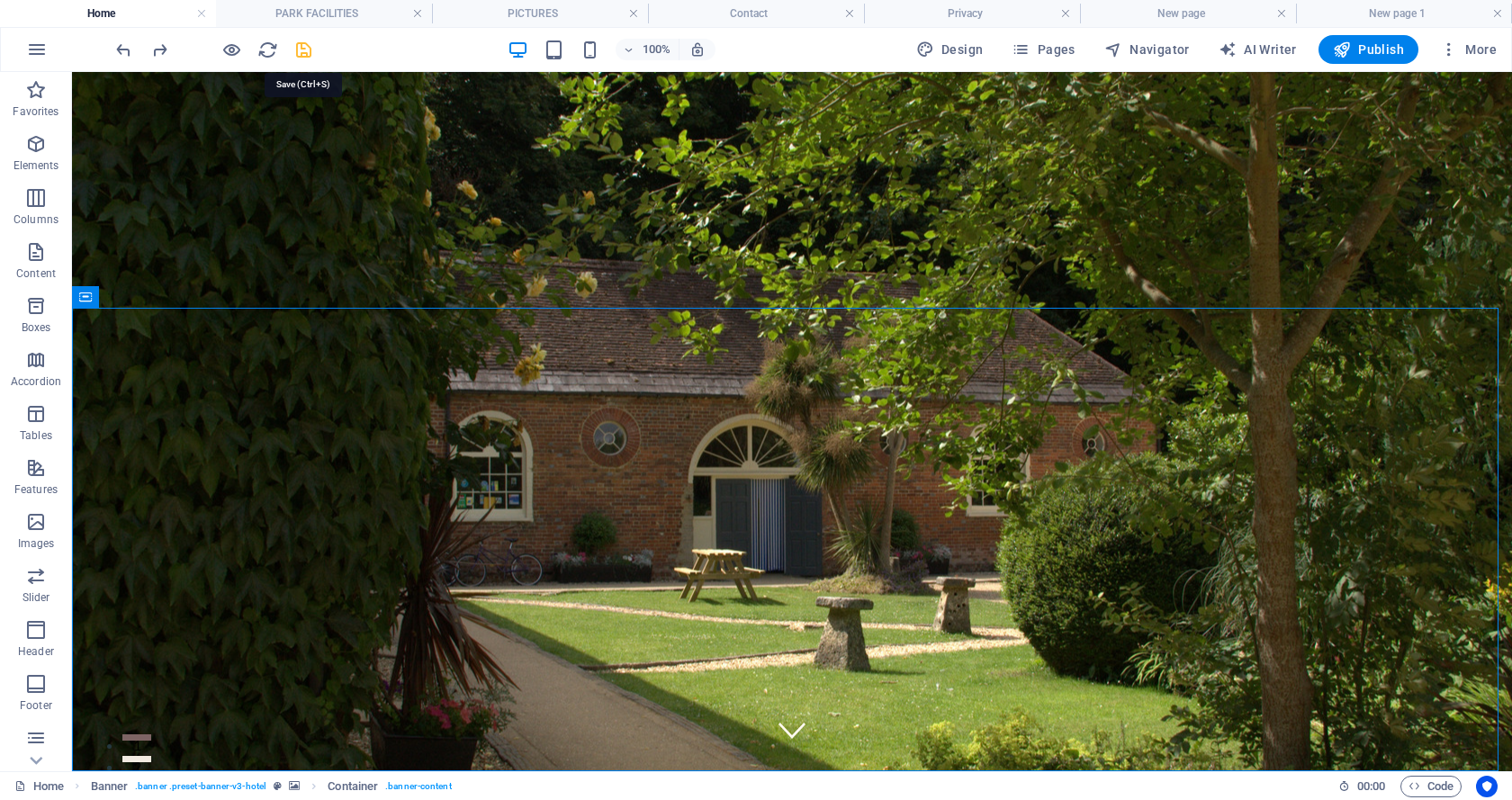
click at [303, 49] on icon "save" at bounding box center [304, 50] width 21 height 21
checkbox input "false"
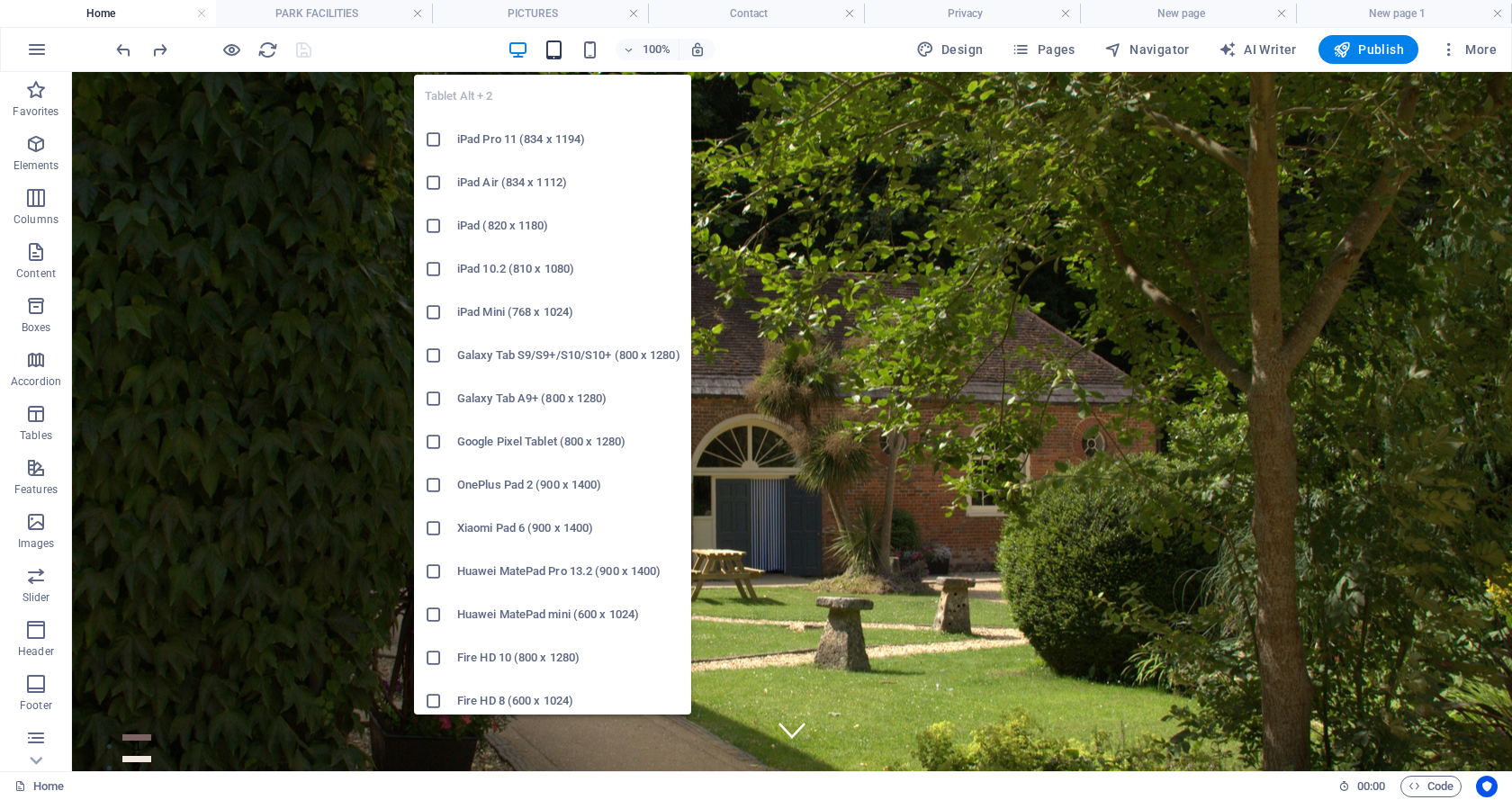
click at [557, 49] on icon "button" at bounding box center [554, 50] width 21 height 21
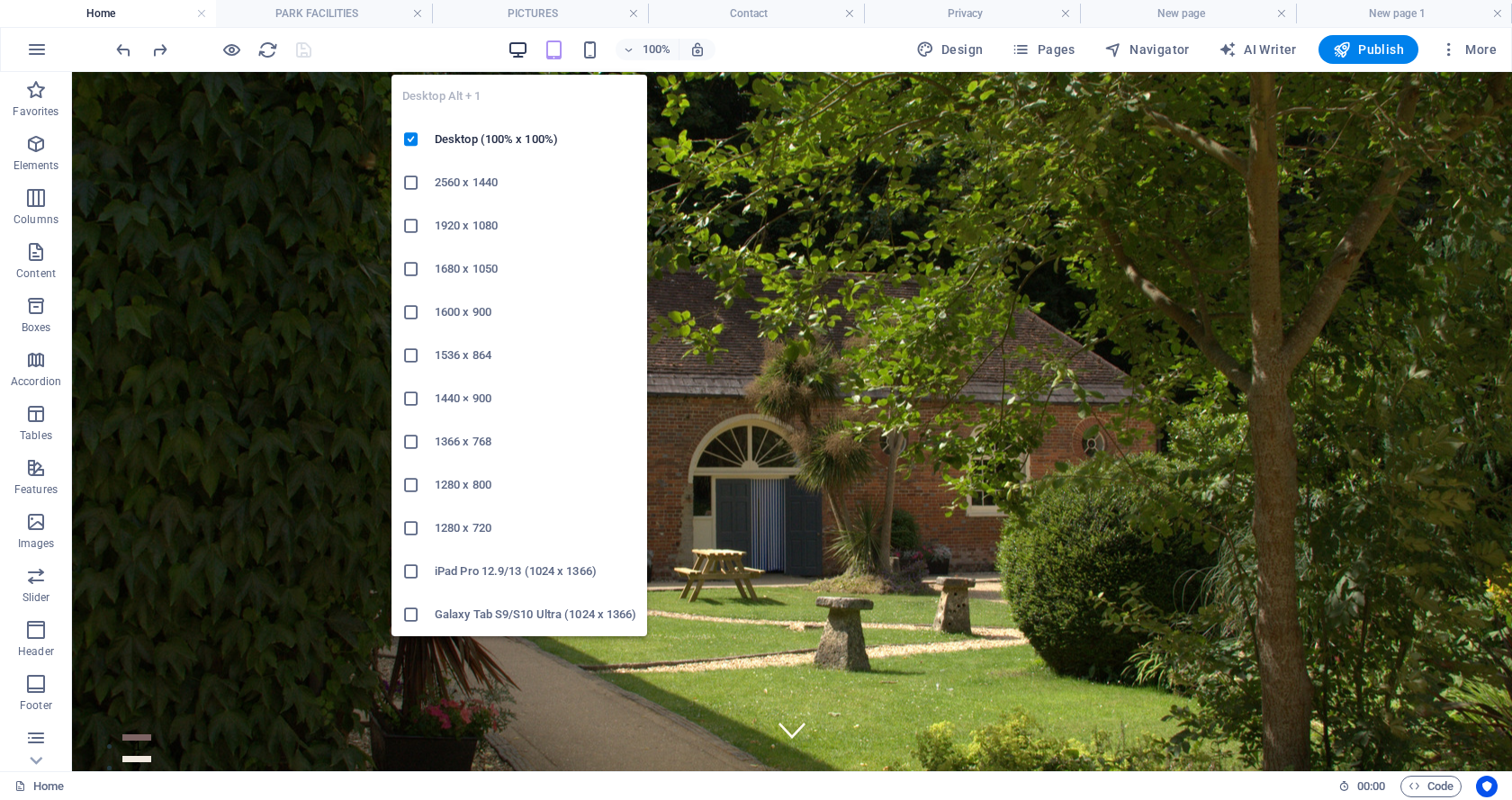
click at [519, 50] on icon "button" at bounding box center [518, 50] width 21 height 21
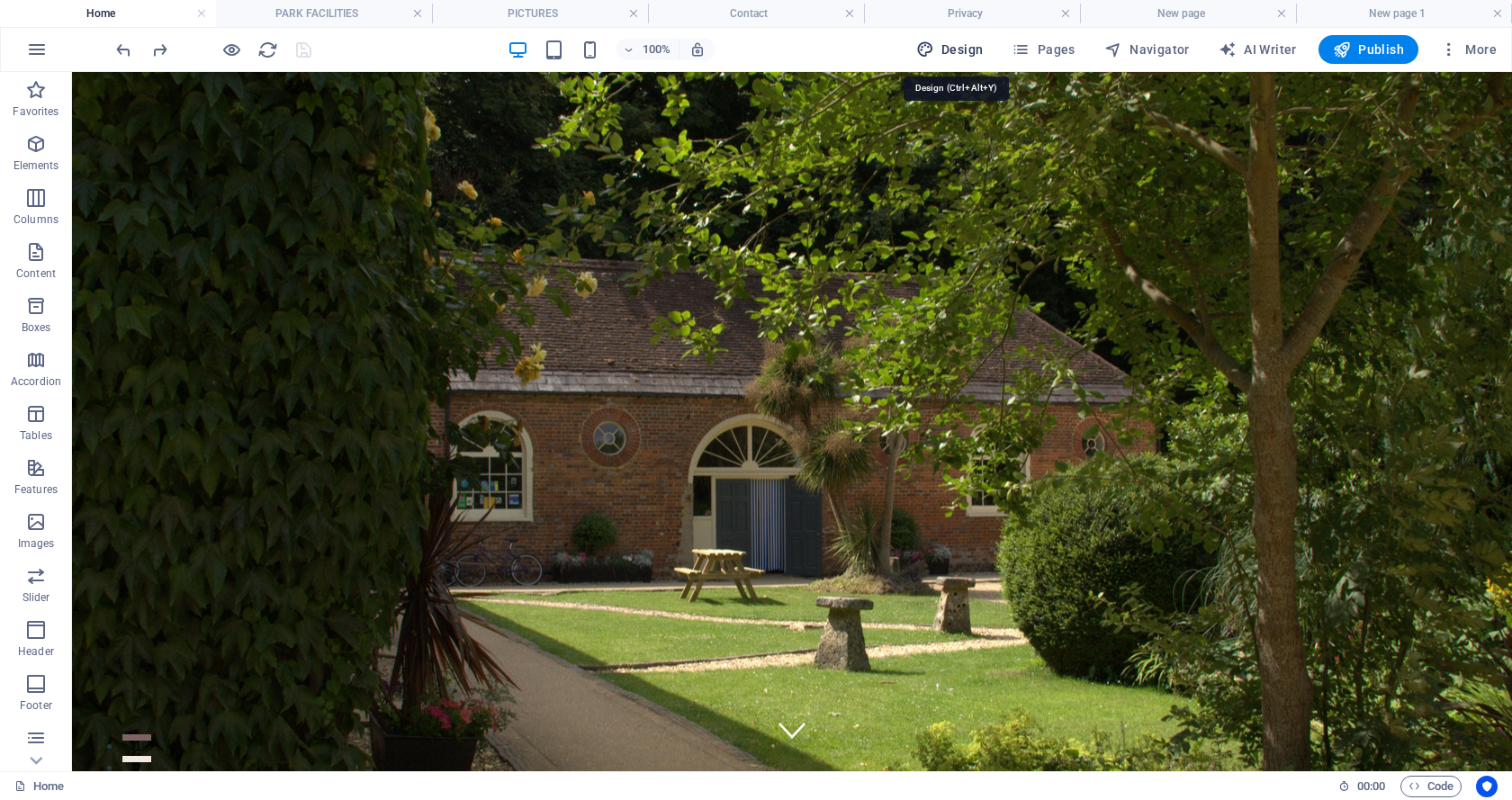
click at [952, 45] on span "Design" at bounding box center [950, 49] width 67 height 18
select select "500"
select select "px"
select select "400"
select select "px"
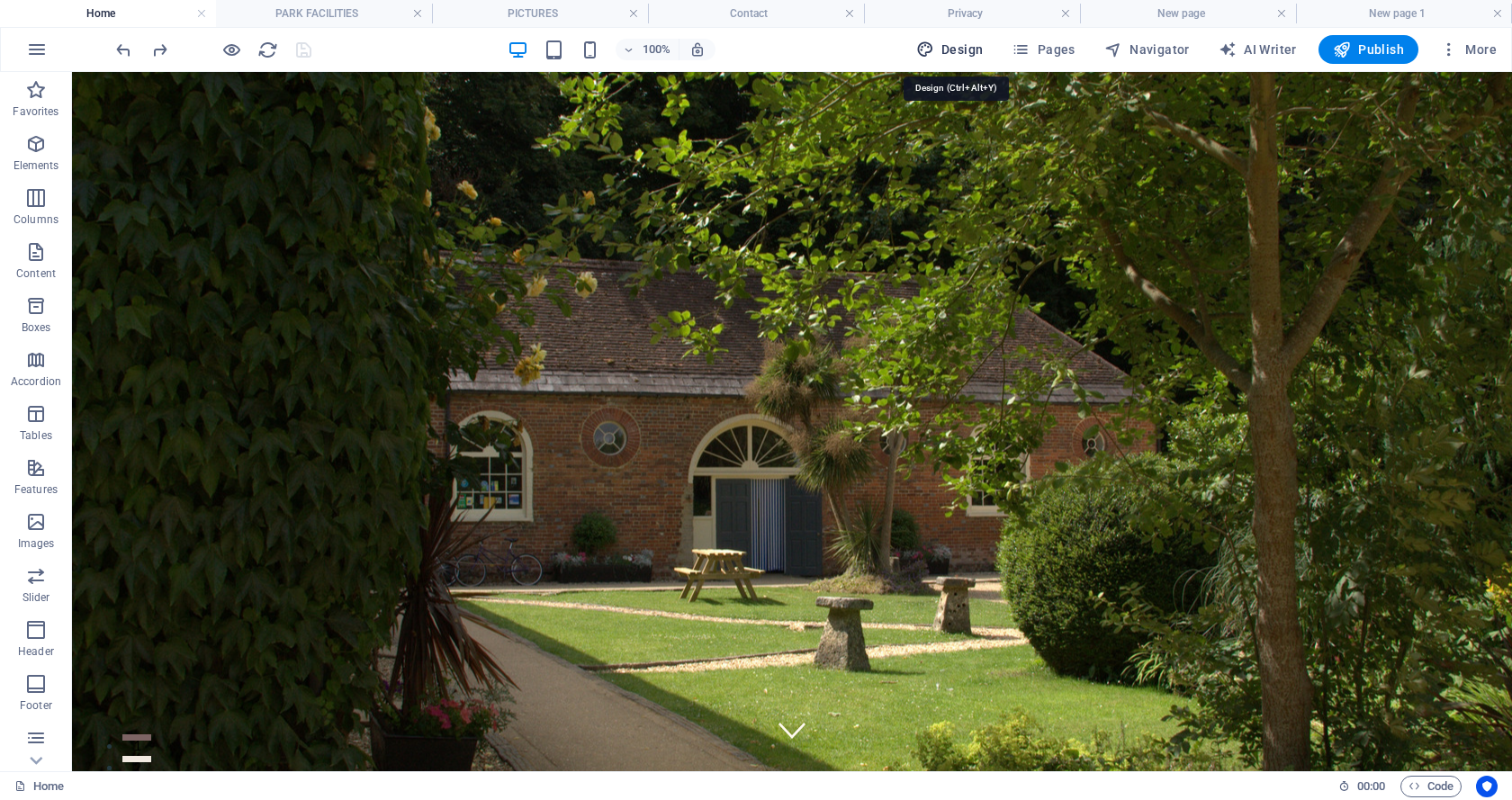
select select "rem"
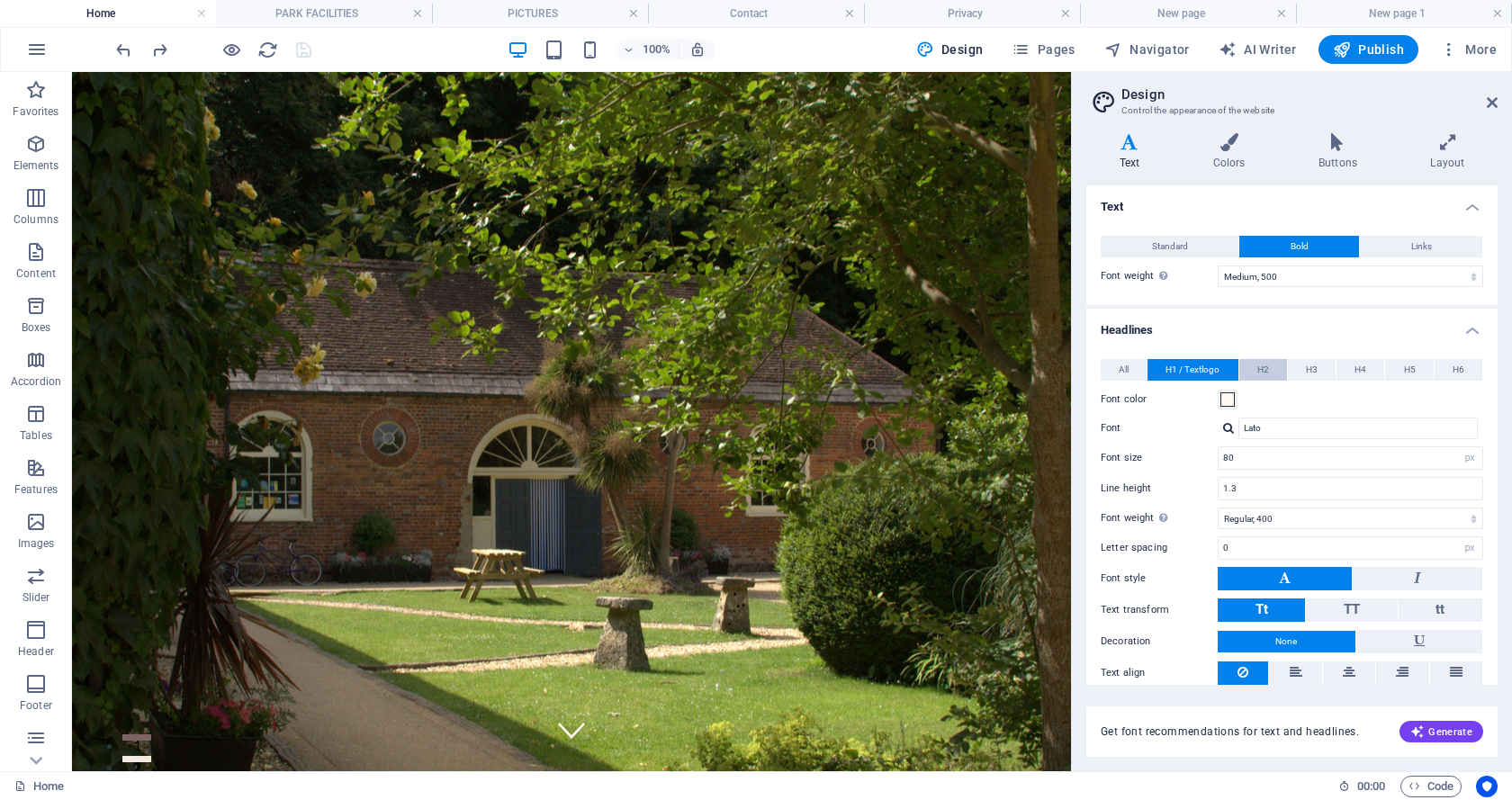
click at [1249, 368] on button "H2" at bounding box center [1263, 370] width 48 height 22
click at [1314, 368] on span "H3" at bounding box center [1312, 370] width 11 height 22
click at [1355, 368] on span "H4" at bounding box center [1360, 370] width 11 height 22
click at [1414, 368] on button "H5" at bounding box center [1409, 370] width 48 height 22
click at [1457, 368] on span "H6" at bounding box center [1458, 370] width 11 height 22
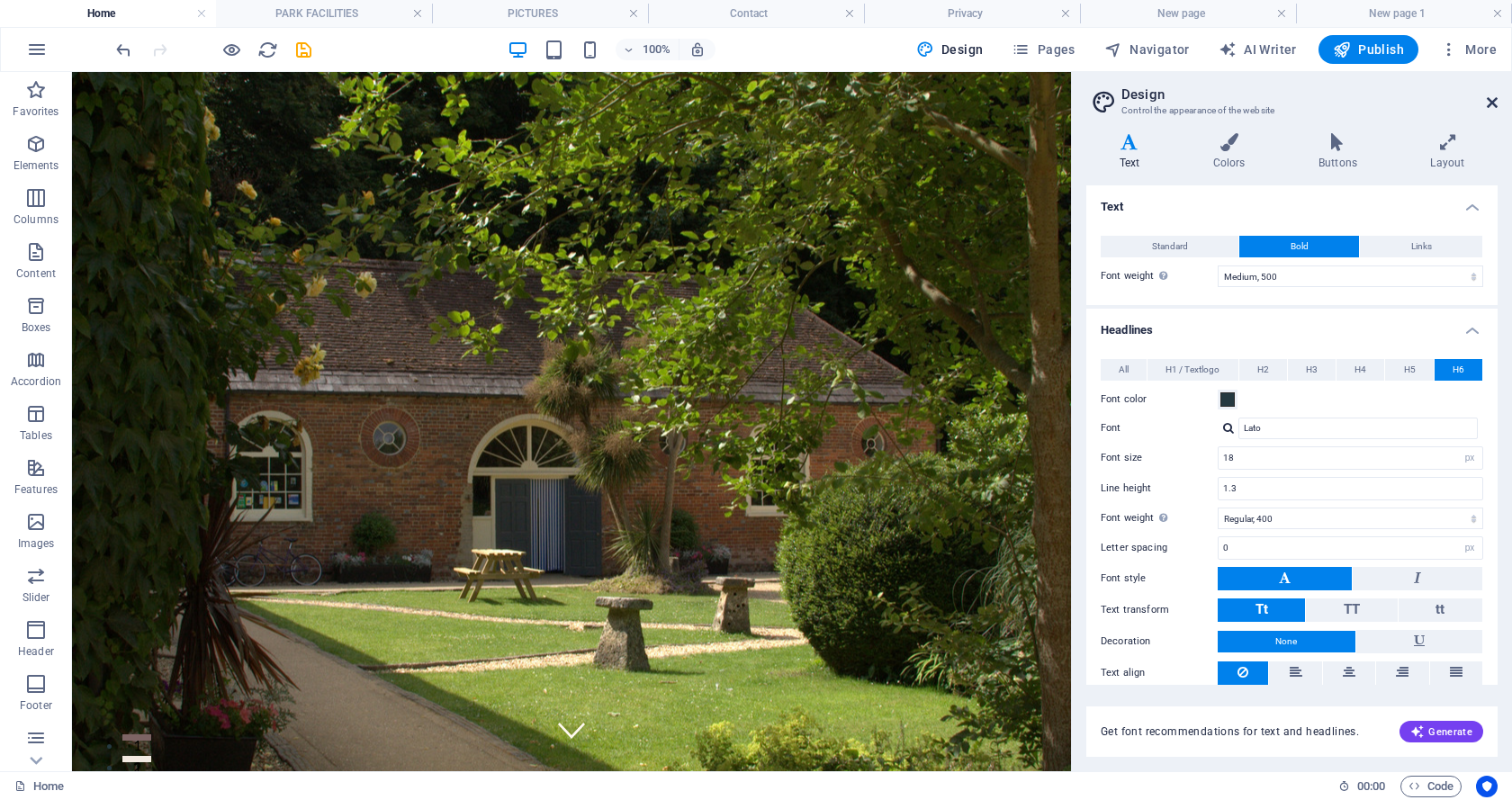
drag, startPoint x: 1486, startPoint y: 103, endPoint x: 1413, endPoint y: 28, distance: 104.7
click at [1486, 103] on icon at bounding box center [1491, 103] width 11 height 14
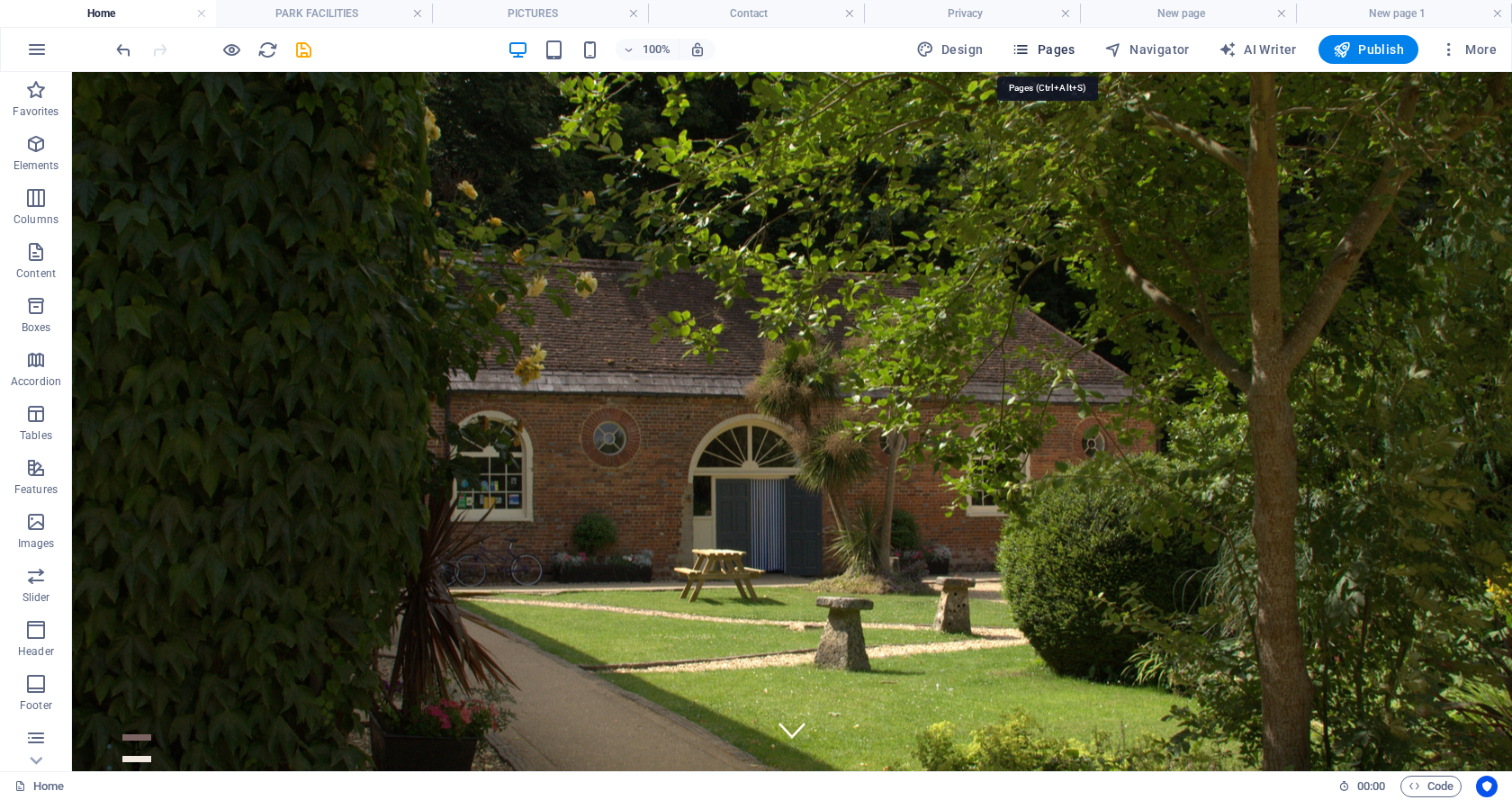
click at [1048, 41] on span "Pages" at bounding box center [1042, 49] width 63 height 18
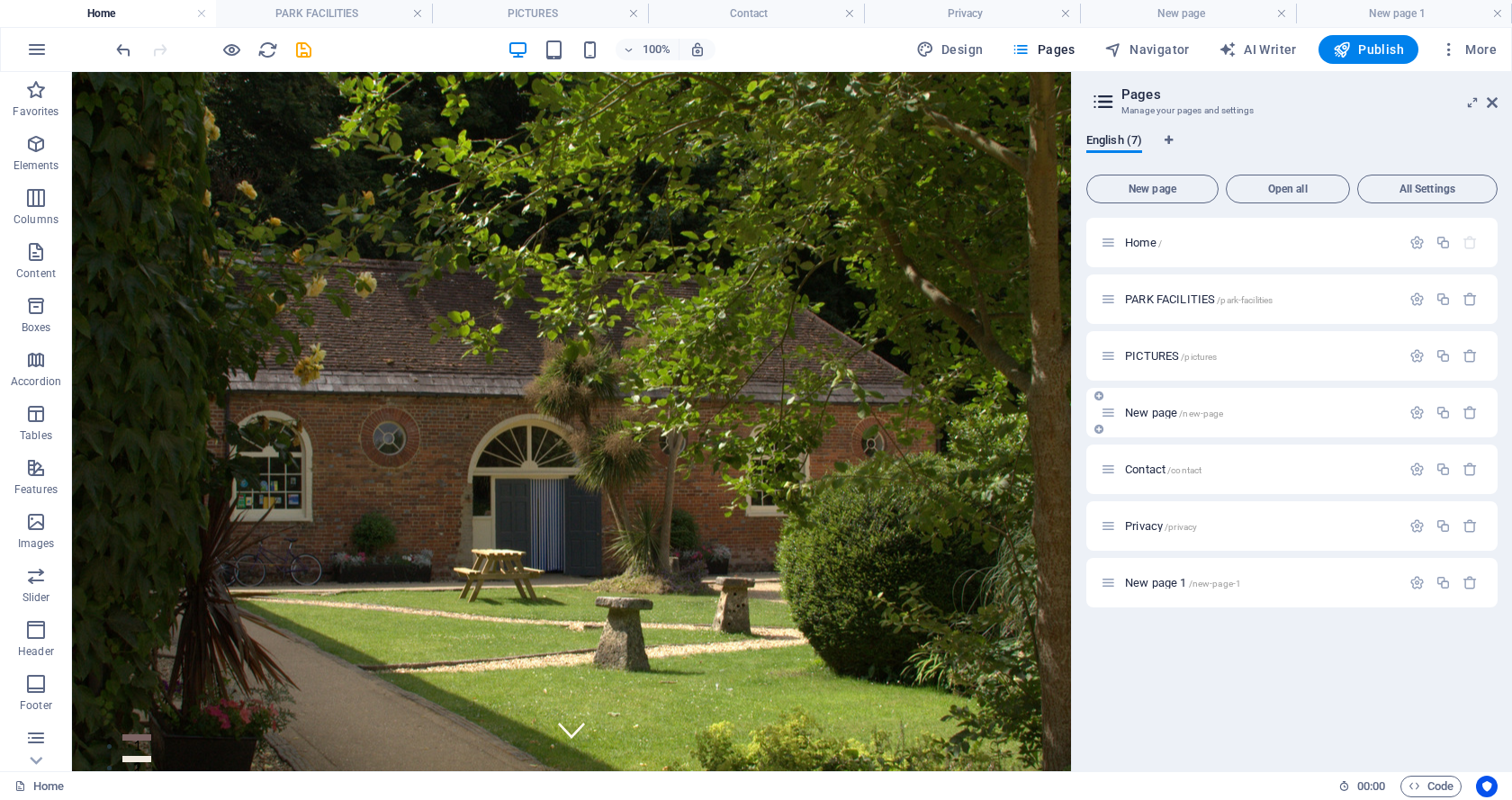
click at [1097, 396] on icon at bounding box center [1098, 396] width 9 height 11
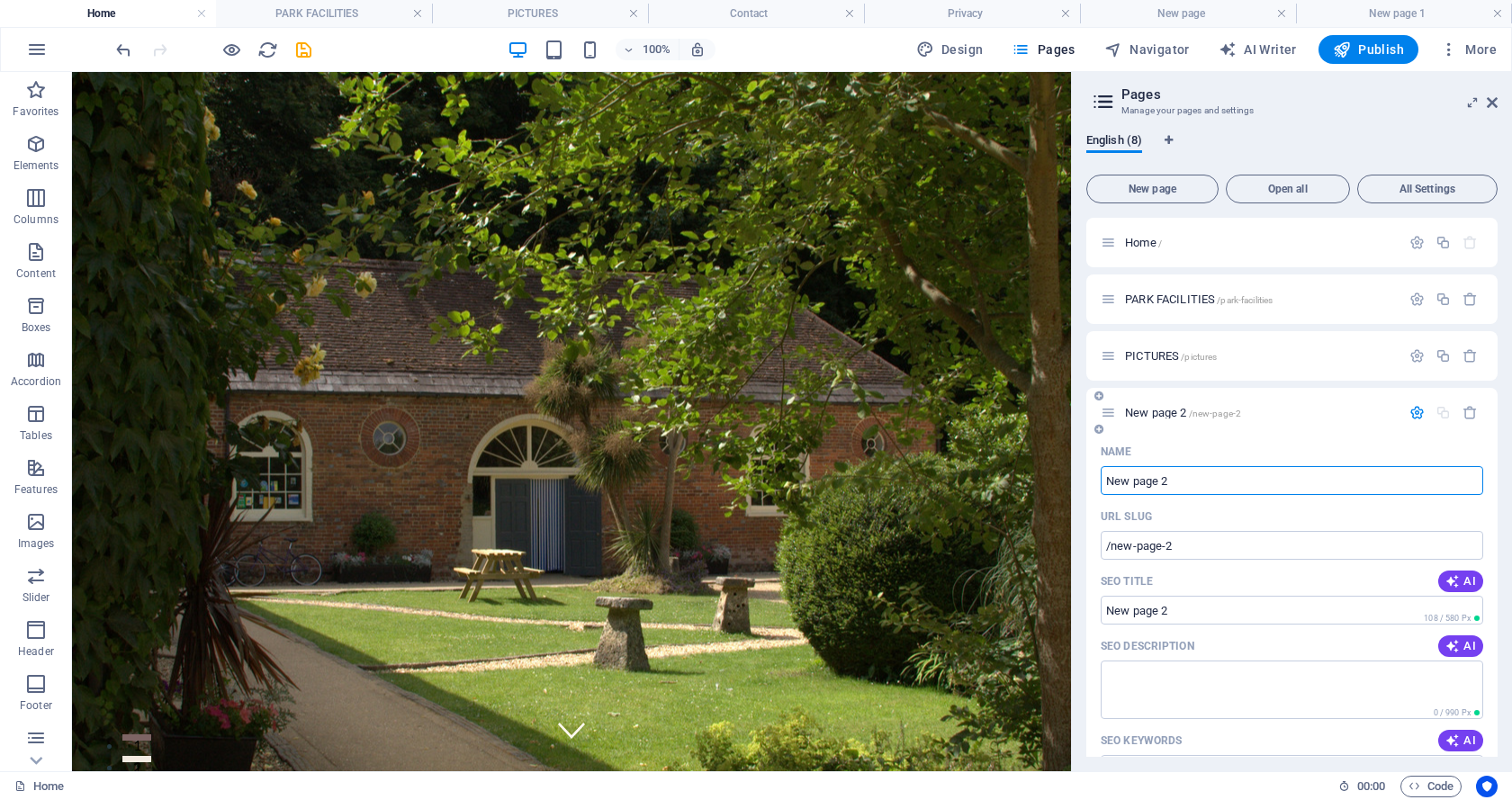
click at [1098, 429] on icon at bounding box center [1098, 428] width 9 height 11
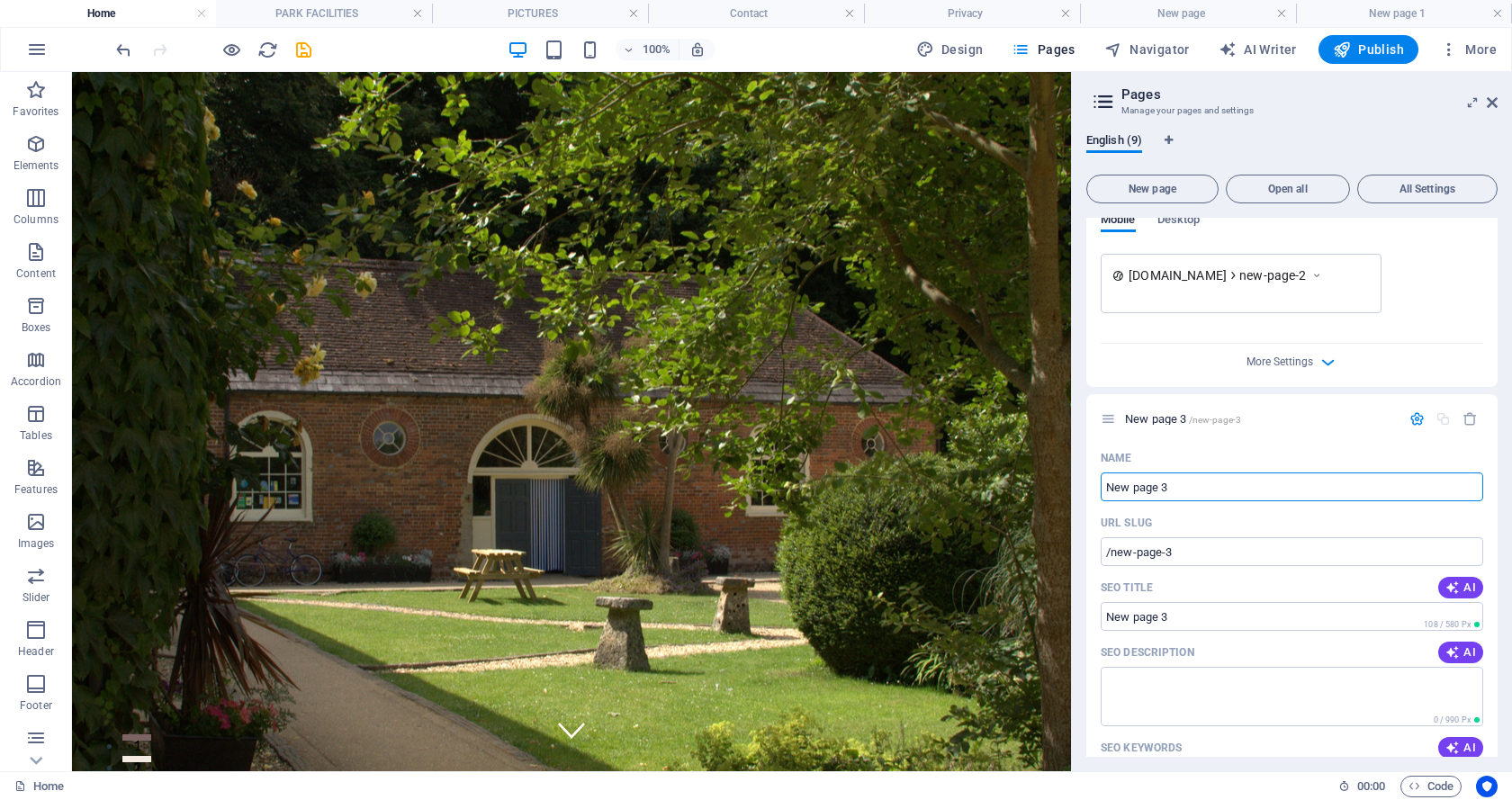
click at [1465, 419] on icon "button" at bounding box center [1470, 419] width 15 height 15
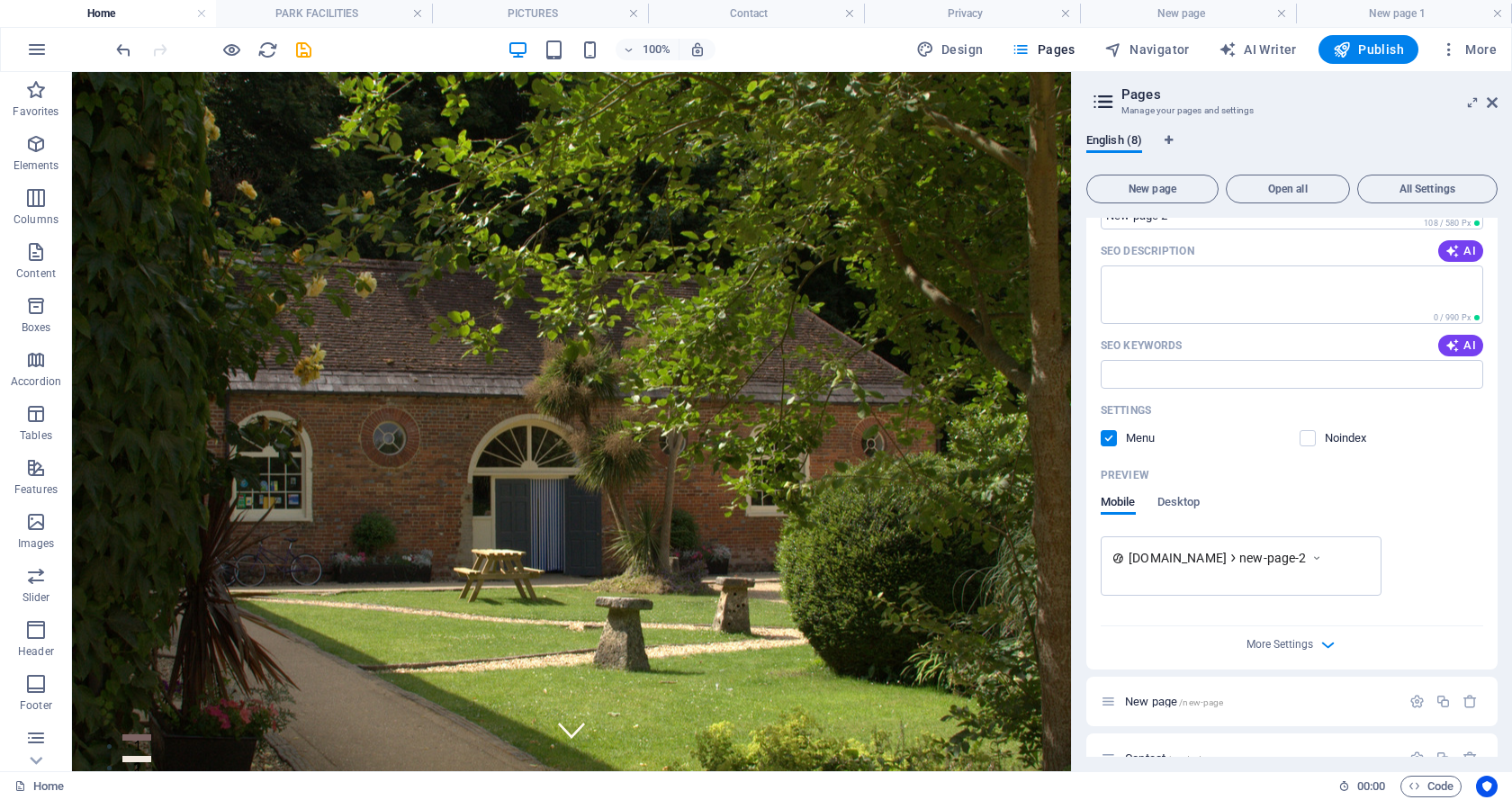
scroll to position [272, 0]
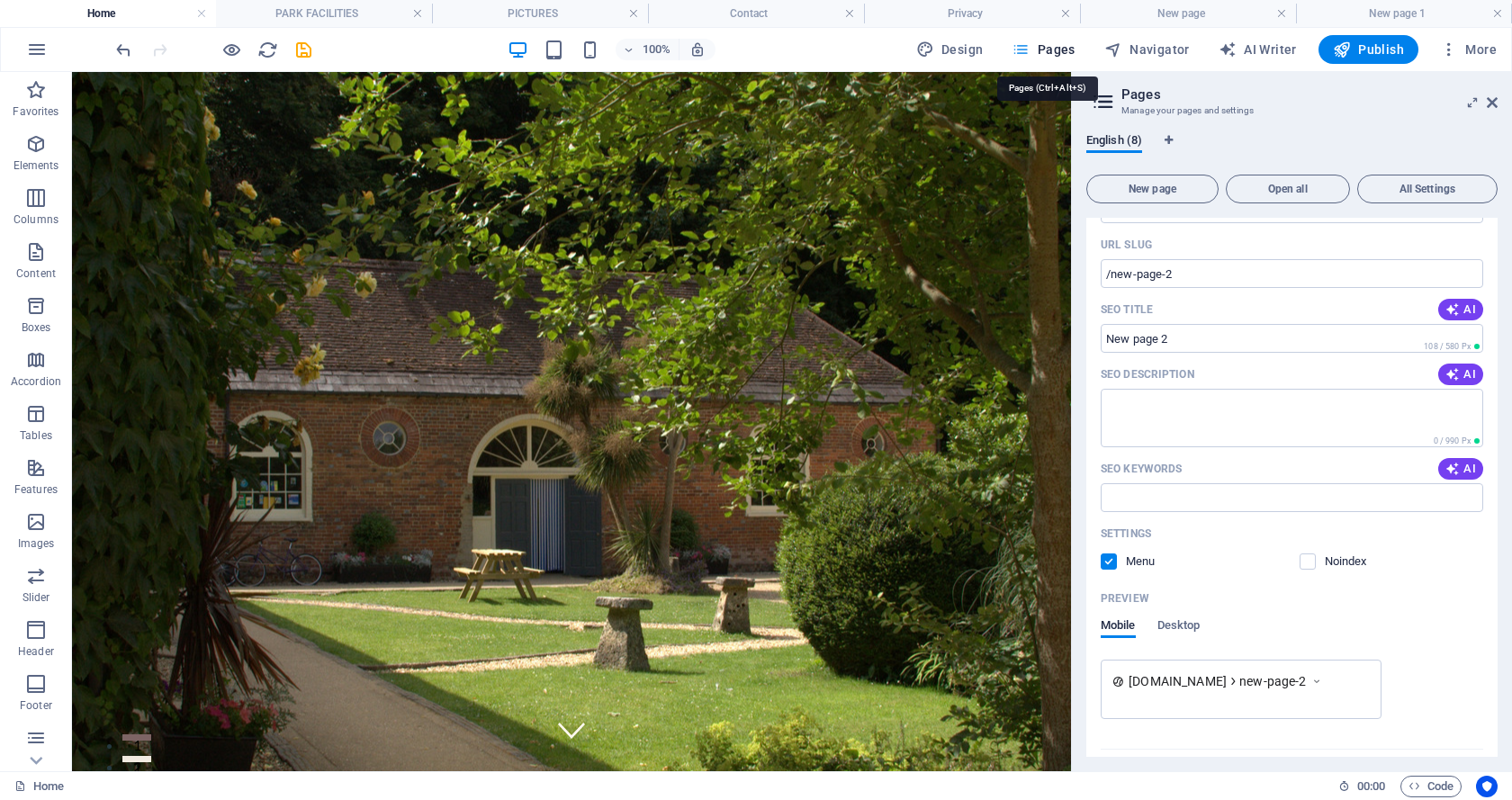
click at [1043, 42] on span "Pages" at bounding box center [1042, 49] width 63 height 18
click at [1489, 99] on icon at bounding box center [1491, 103] width 11 height 14
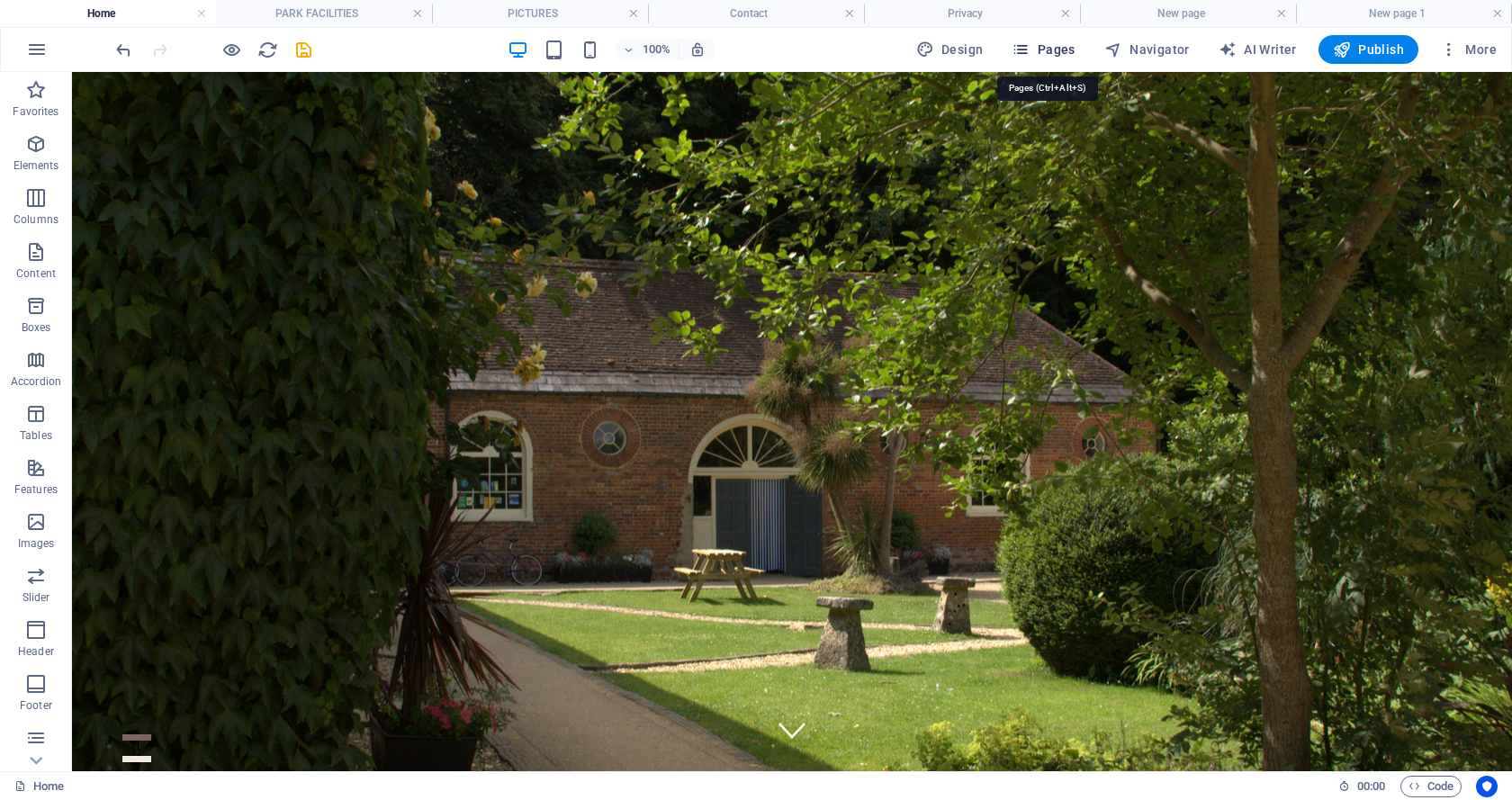
click at [1042, 46] on span "Pages" at bounding box center [1042, 49] width 63 height 18
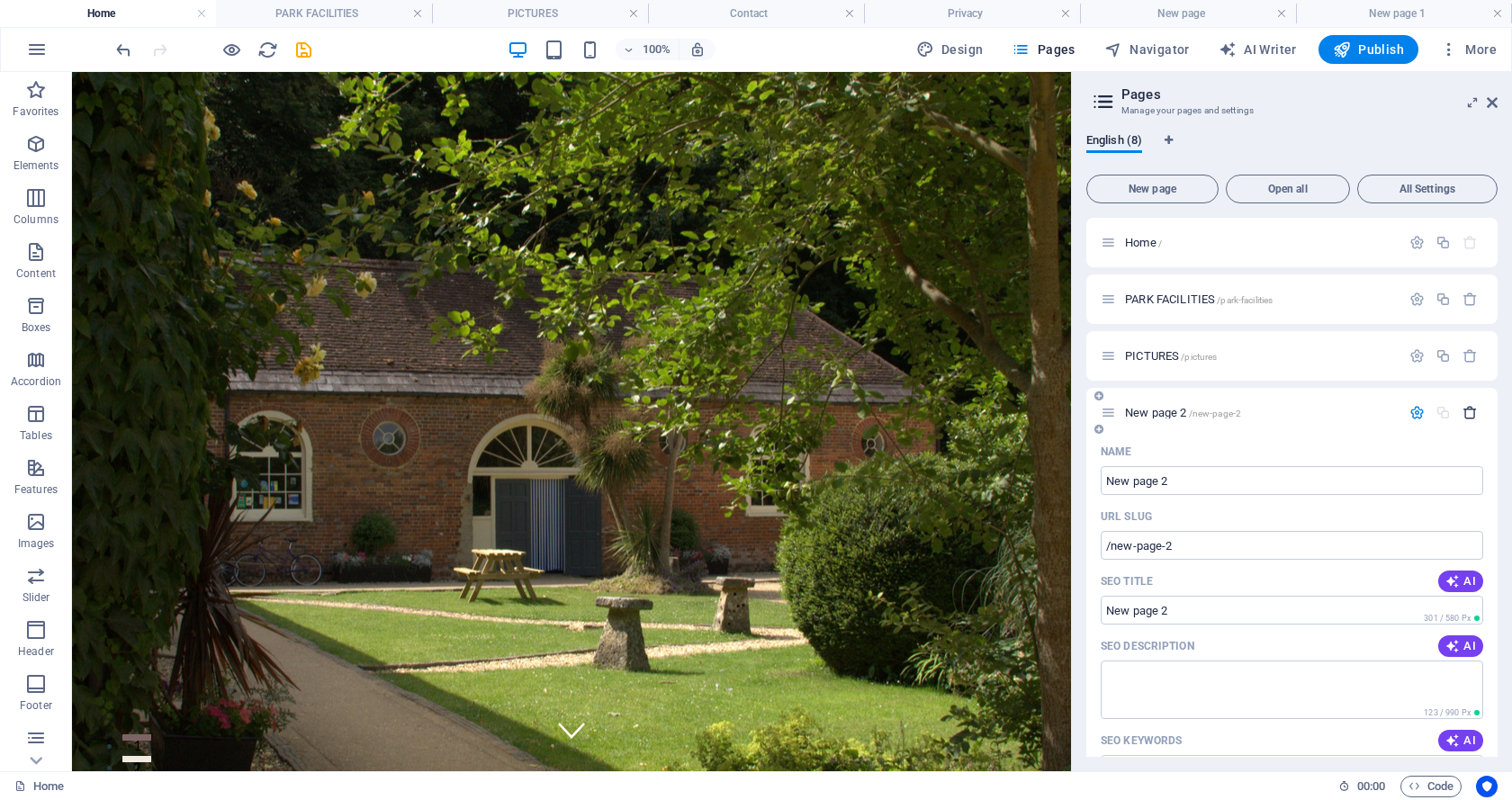
click at [1467, 411] on icon "button" at bounding box center [1470, 413] width 15 height 15
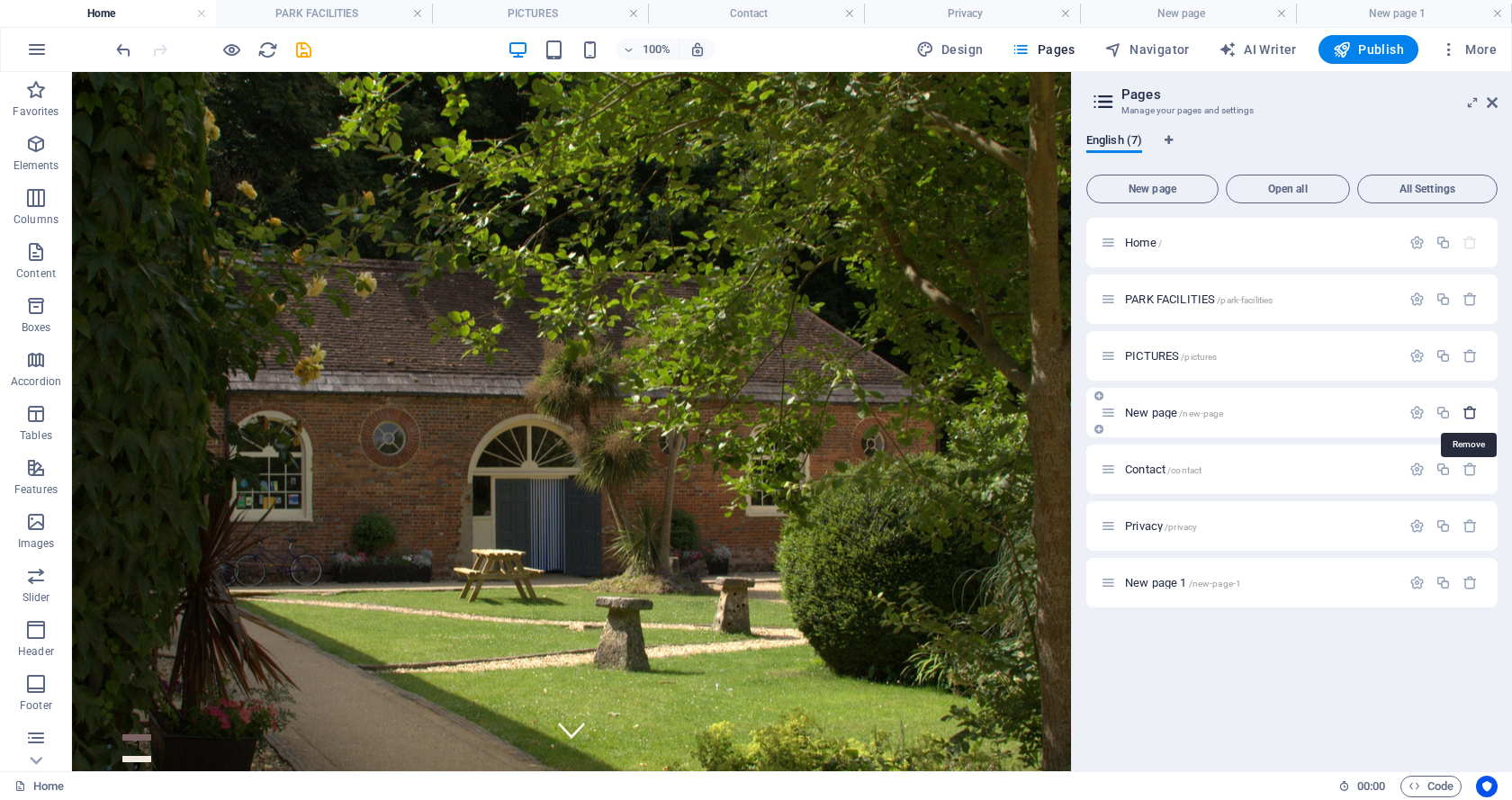
click at [1470, 409] on icon "button" at bounding box center [1470, 413] width 15 height 15
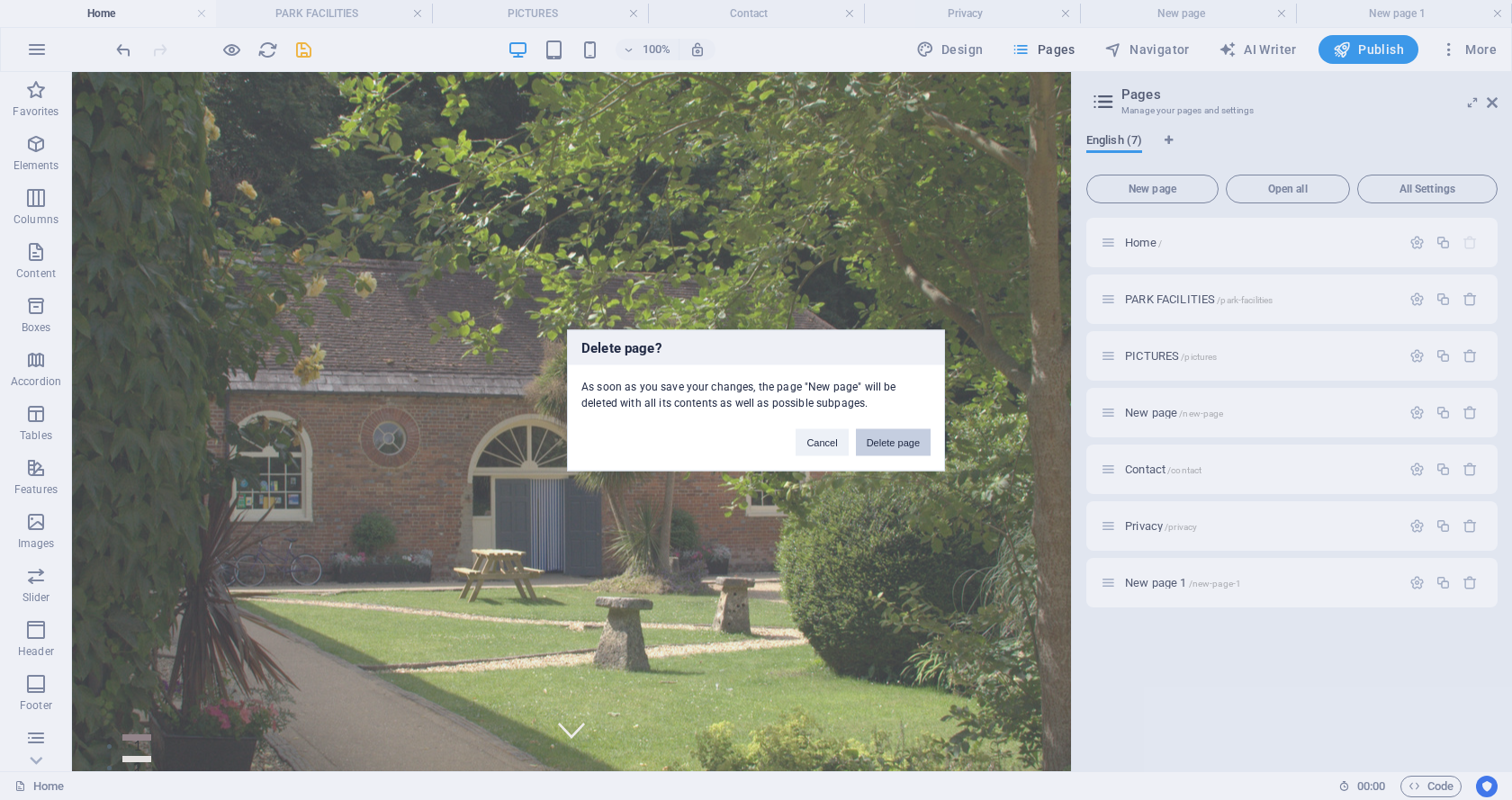
click at [883, 440] on button "Delete page" at bounding box center [893, 442] width 75 height 27
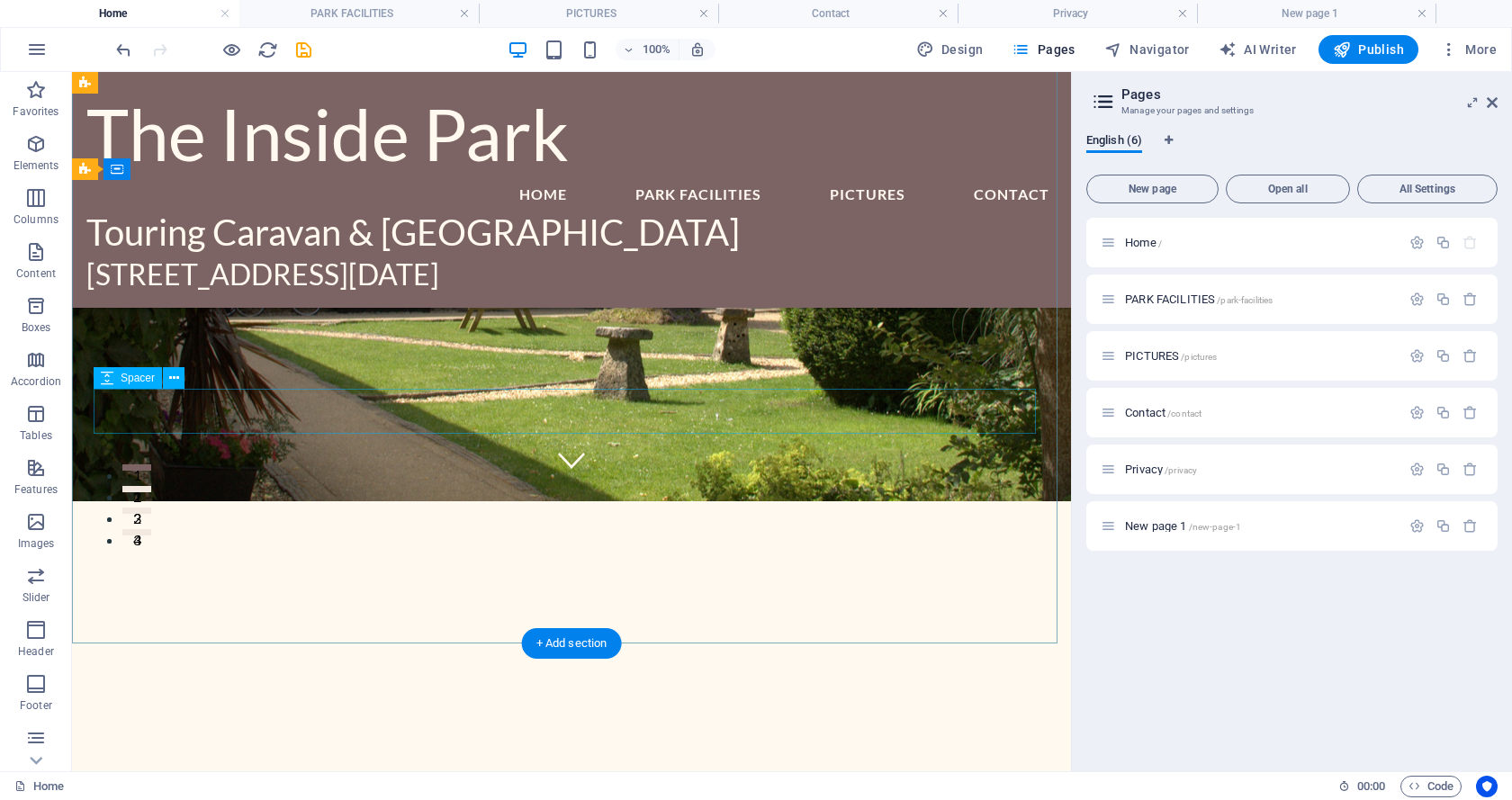
scroll to position [0, 0]
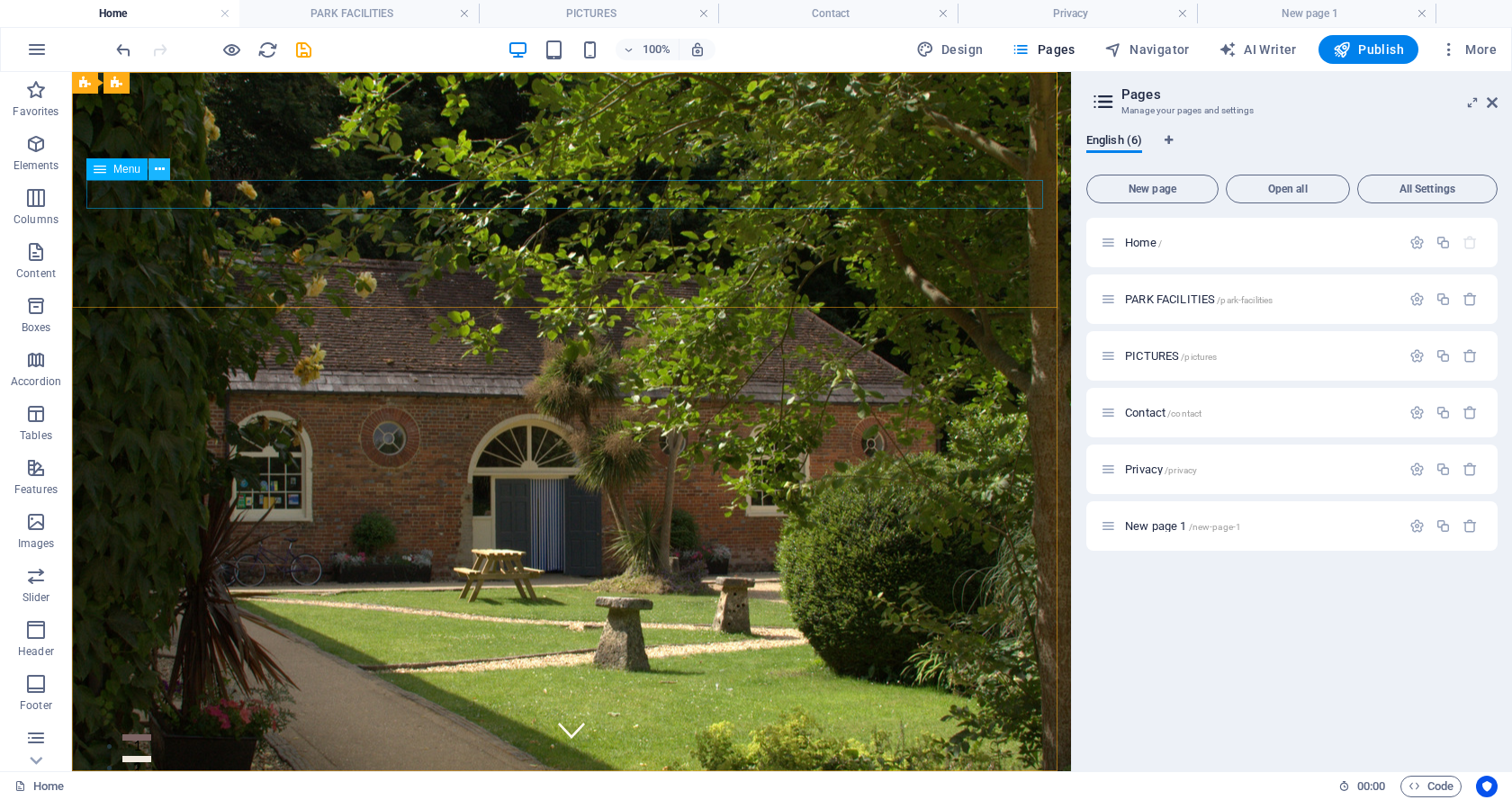
click at [158, 166] on icon at bounding box center [160, 170] width 10 height 19
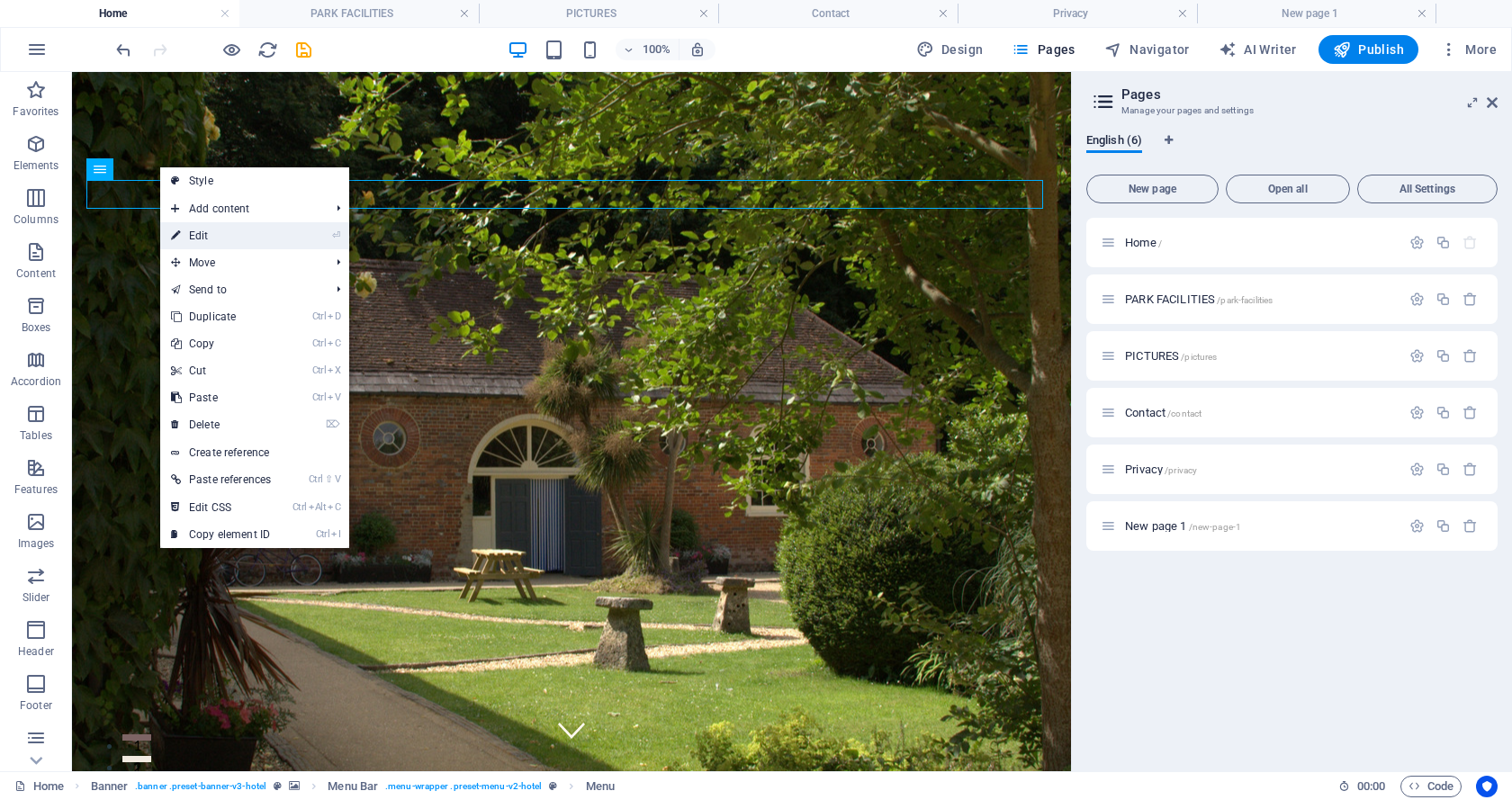
click at [203, 234] on link "⏎ Edit" at bounding box center [220, 236] width 122 height 27
select select
select select "1"
select select
select select "2"
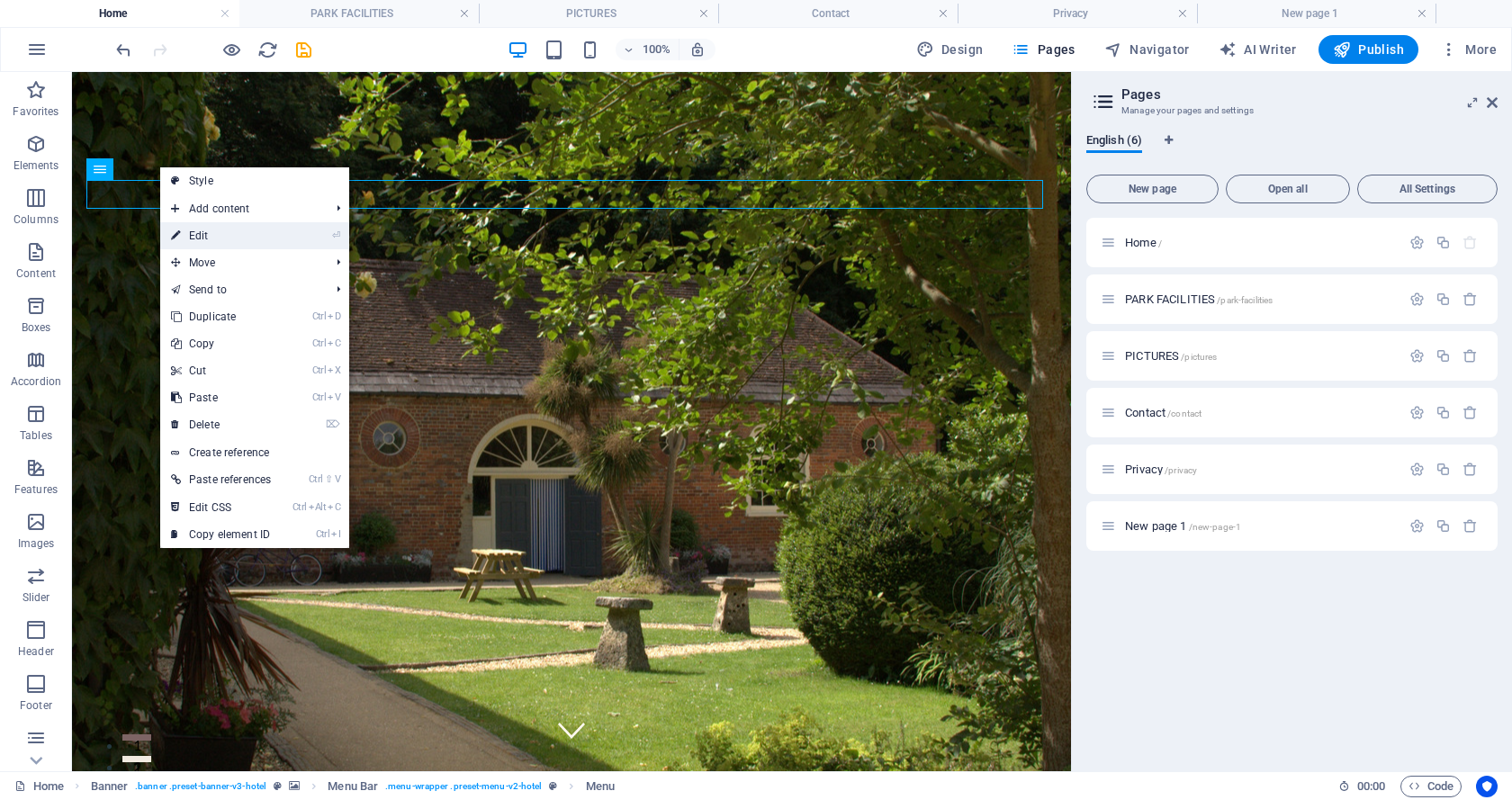
select select
select select "4"
select select
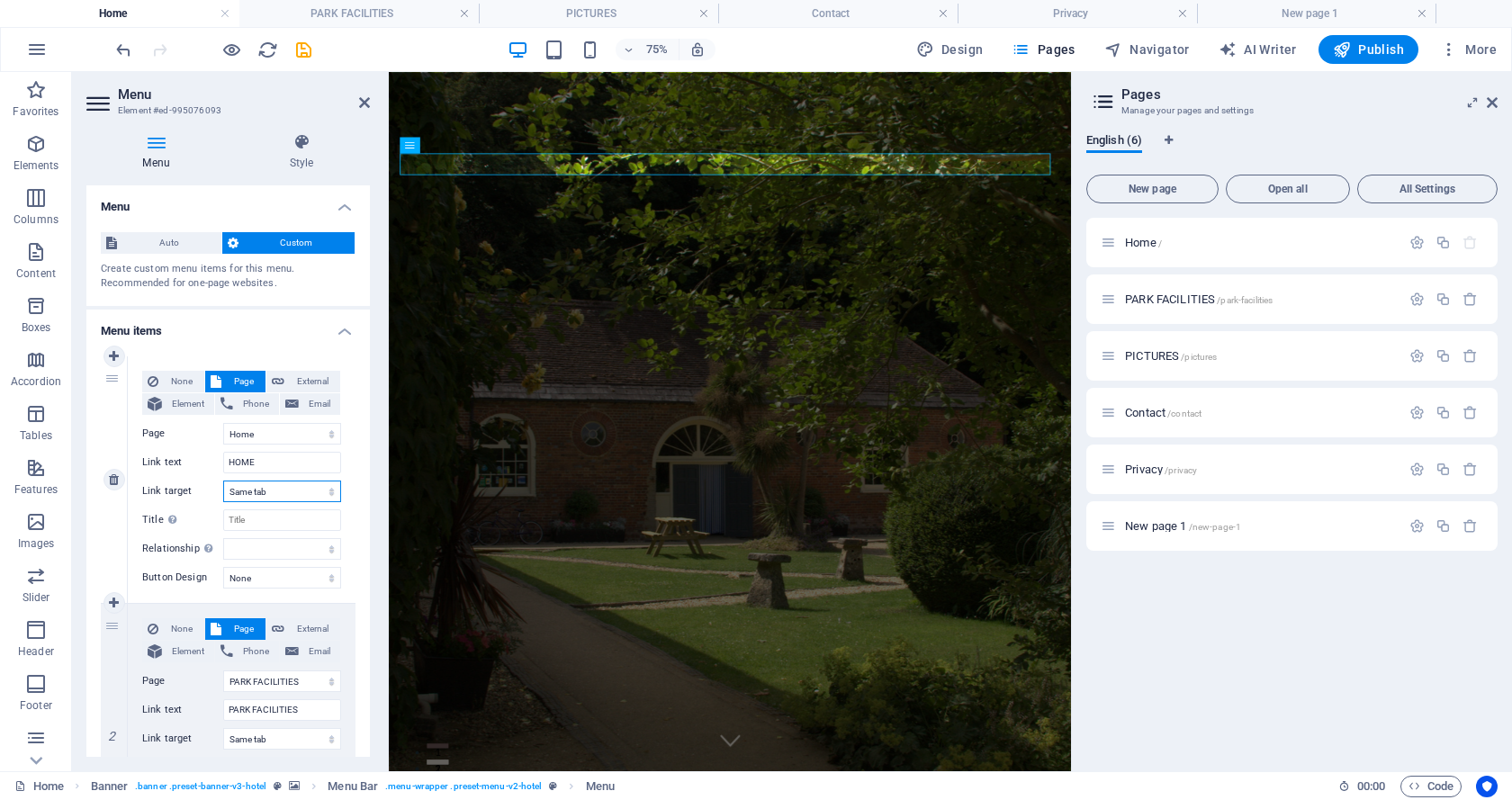
click at [328, 491] on select "New tab Same tab Overlay" at bounding box center [282, 491] width 118 height 22
click at [303, 550] on select "alternate author bookmark external help license next nofollow noreferrer noopen…" at bounding box center [282, 549] width 118 height 22
drag, startPoint x: 103, startPoint y: 527, endPoint x: 159, endPoint y: 552, distance: 61.3
click at [103, 527] on div "1" at bounding box center [114, 479] width 27 height 246
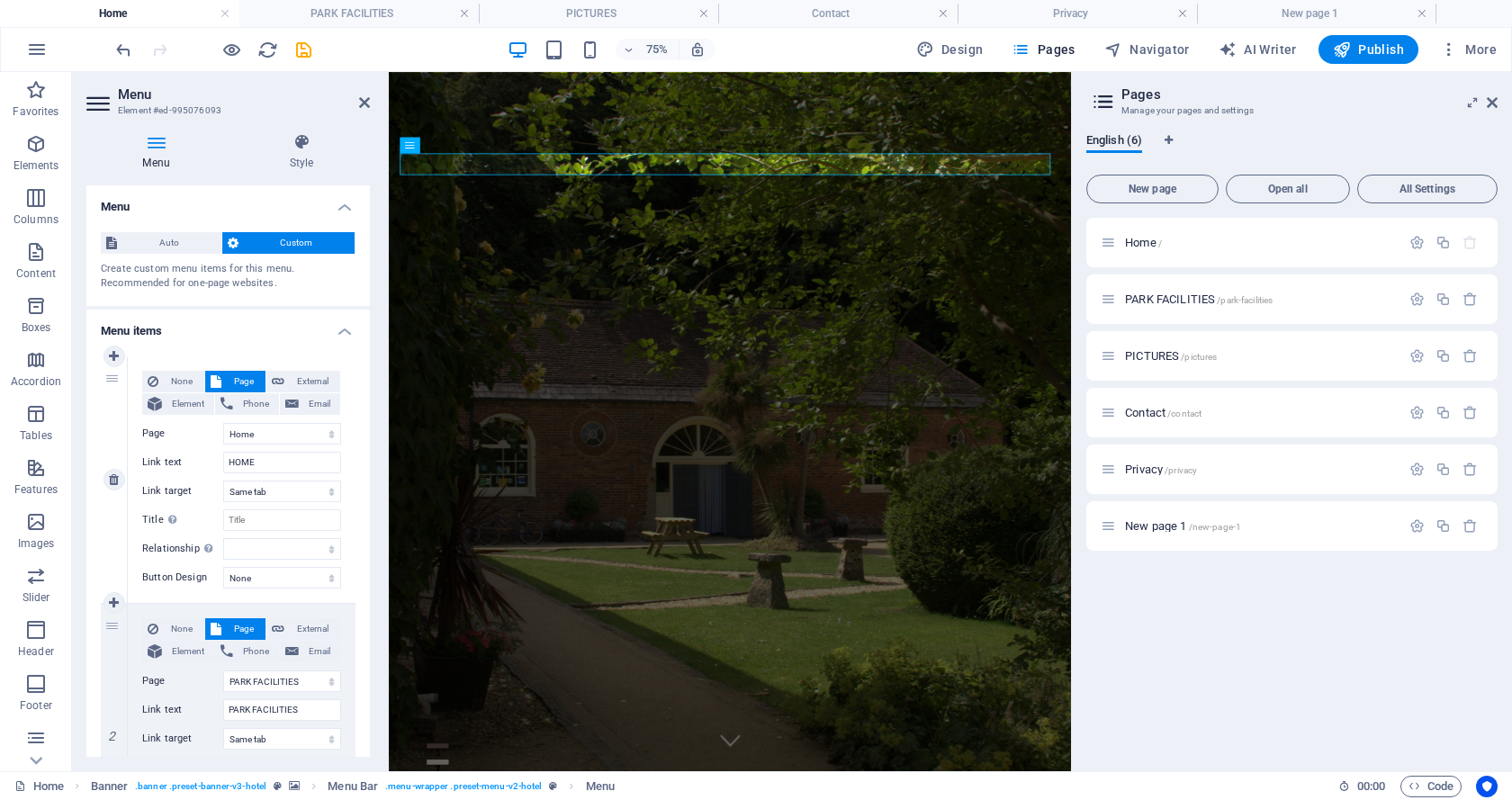
select select
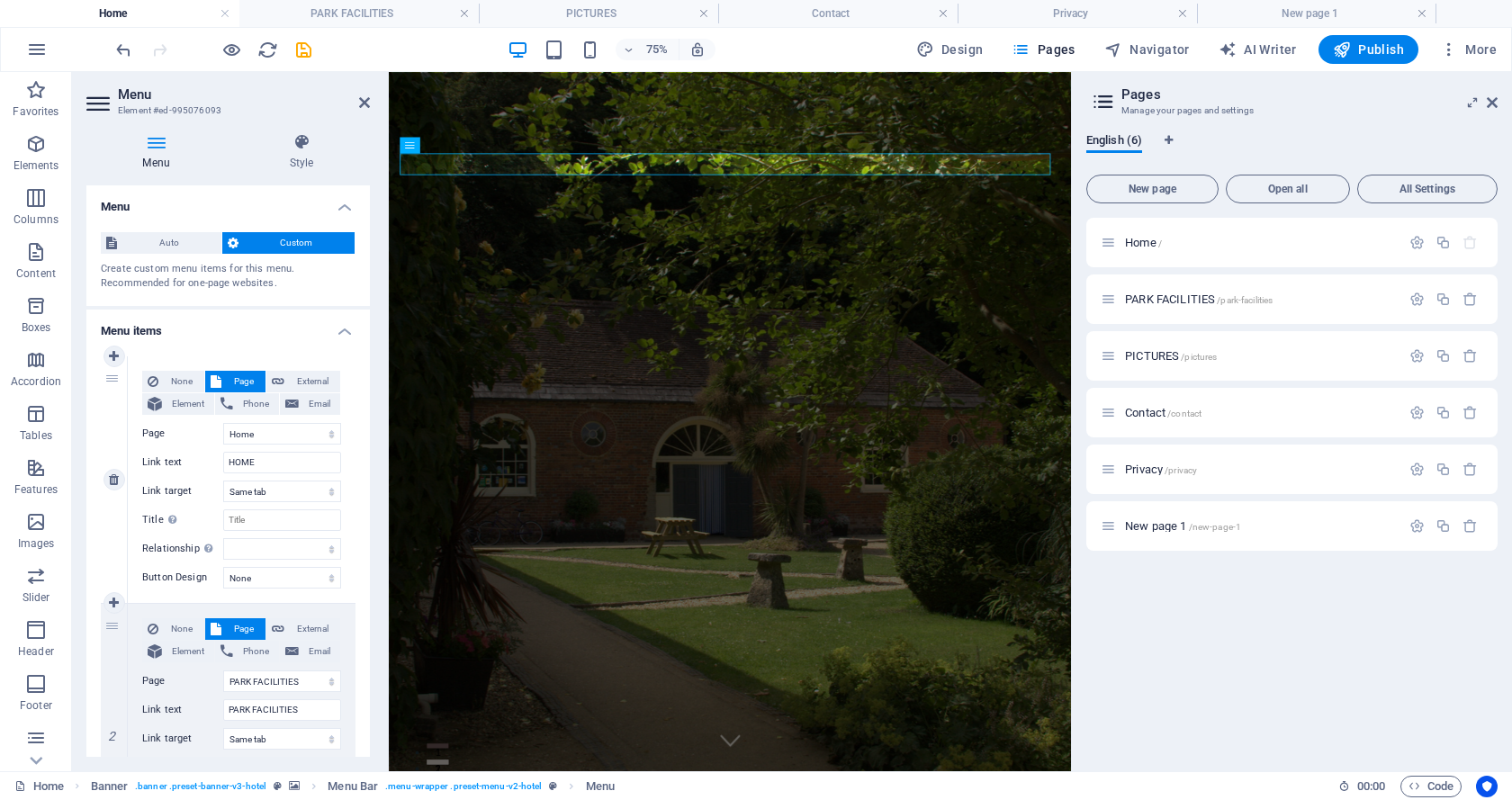
select select
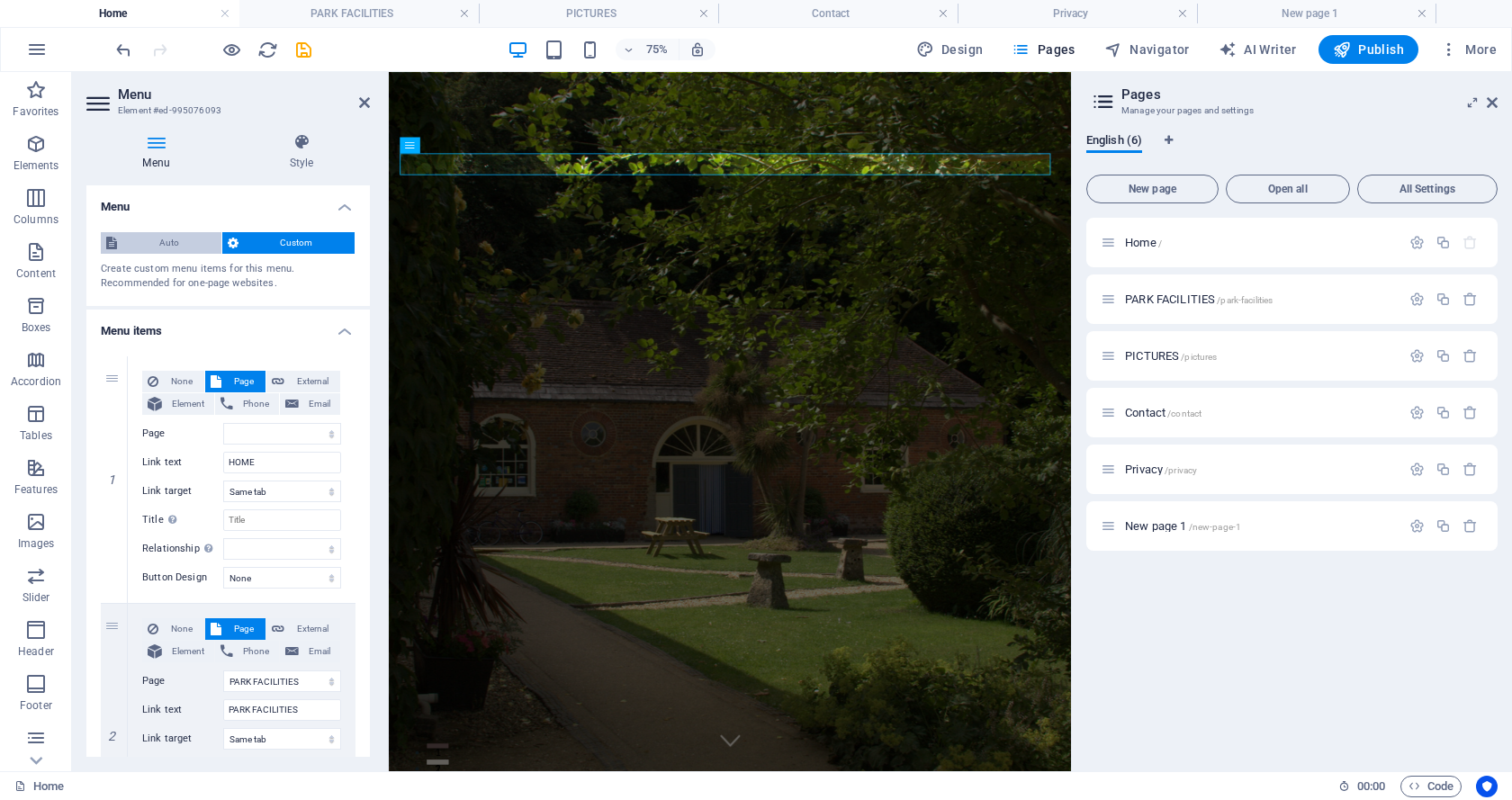
click at [155, 234] on span "Auto" at bounding box center [170, 242] width 94 height 22
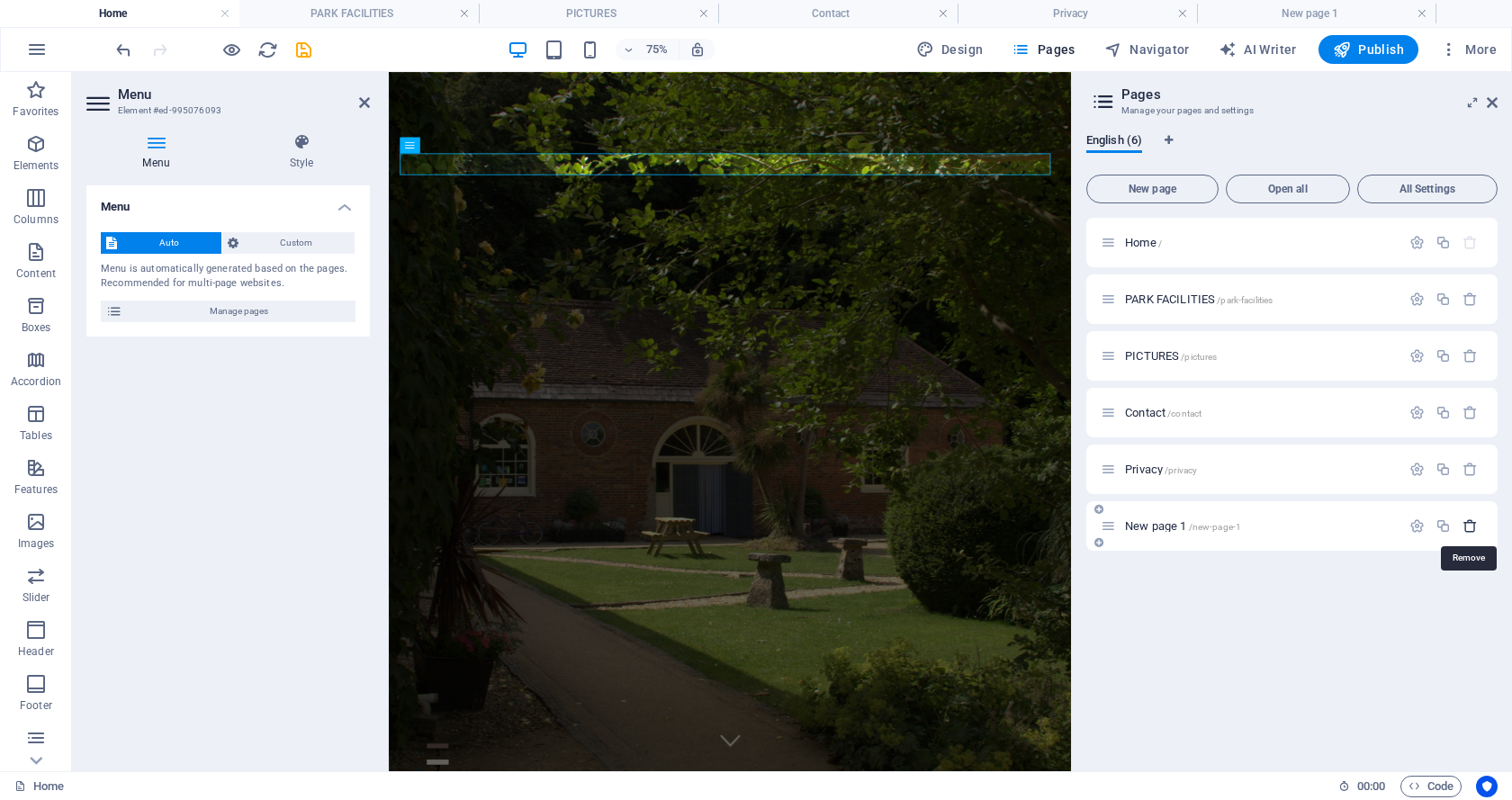
click at [1469, 525] on icon "button" at bounding box center [1470, 526] width 15 height 15
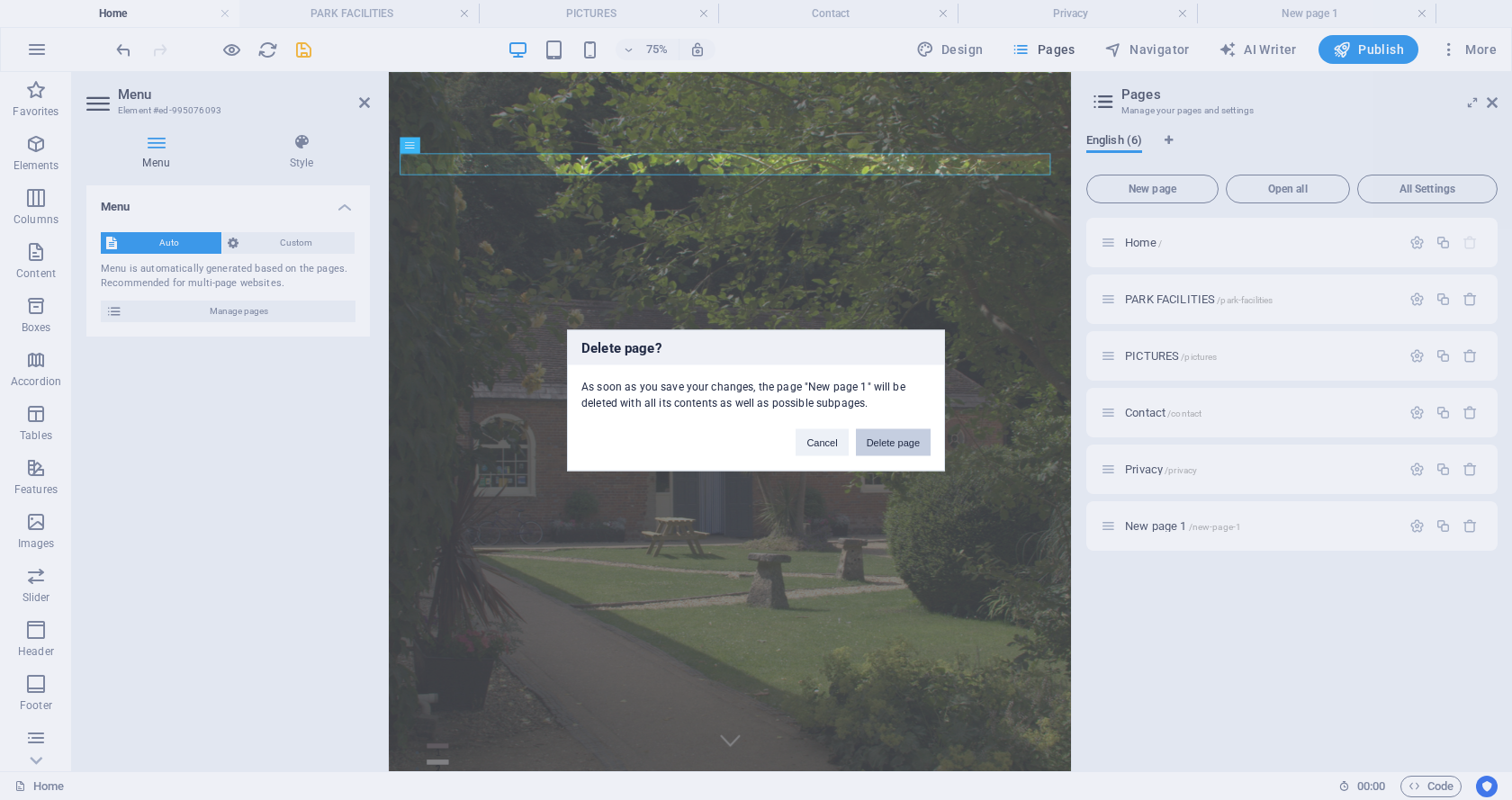
drag, startPoint x: 888, startPoint y: 437, endPoint x: 780, endPoint y: 620, distance: 212.5
click at [888, 437] on button "Delete page" at bounding box center [893, 442] width 75 height 27
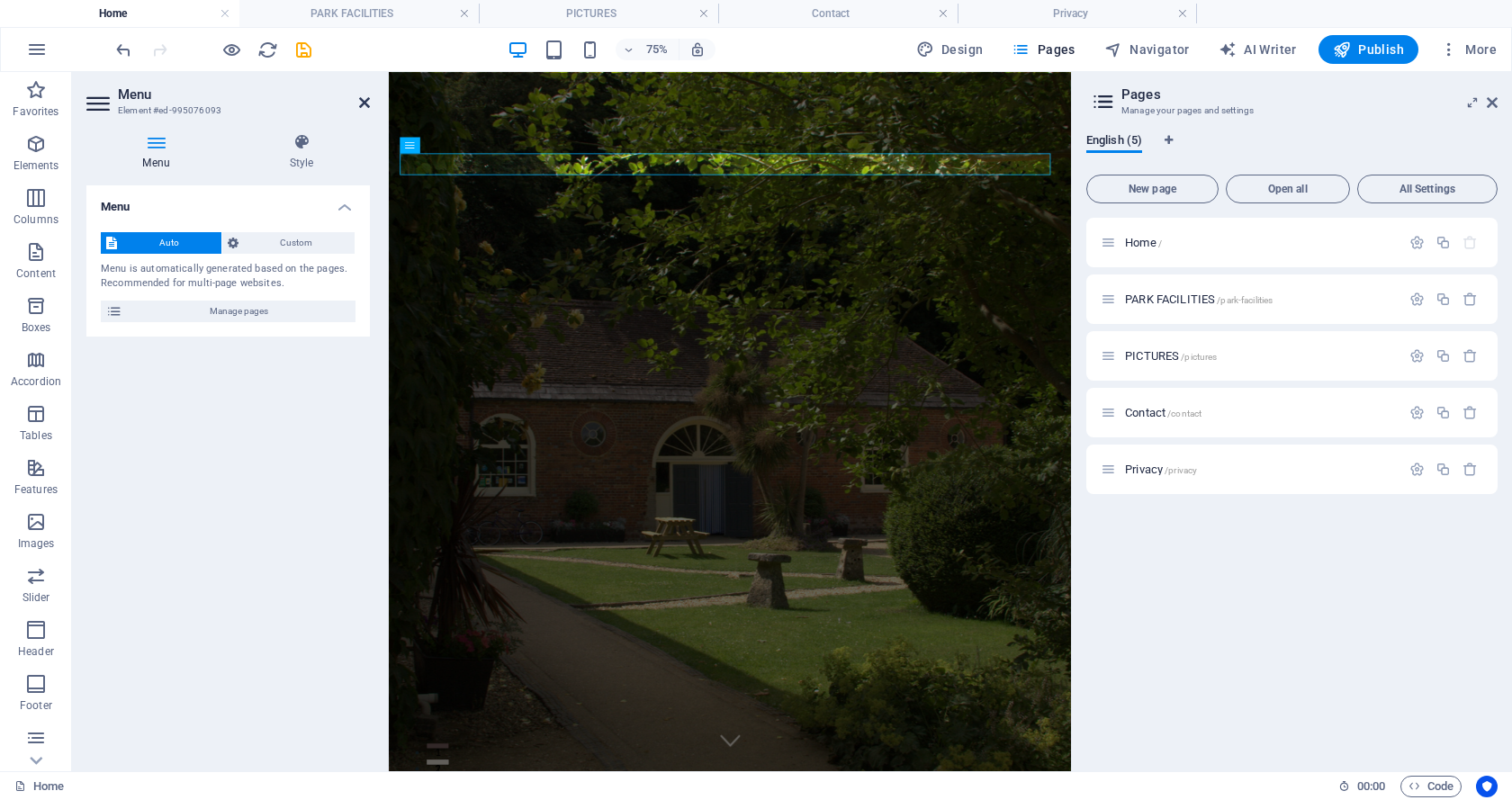
click at [361, 96] on icon at bounding box center [364, 103] width 11 height 14
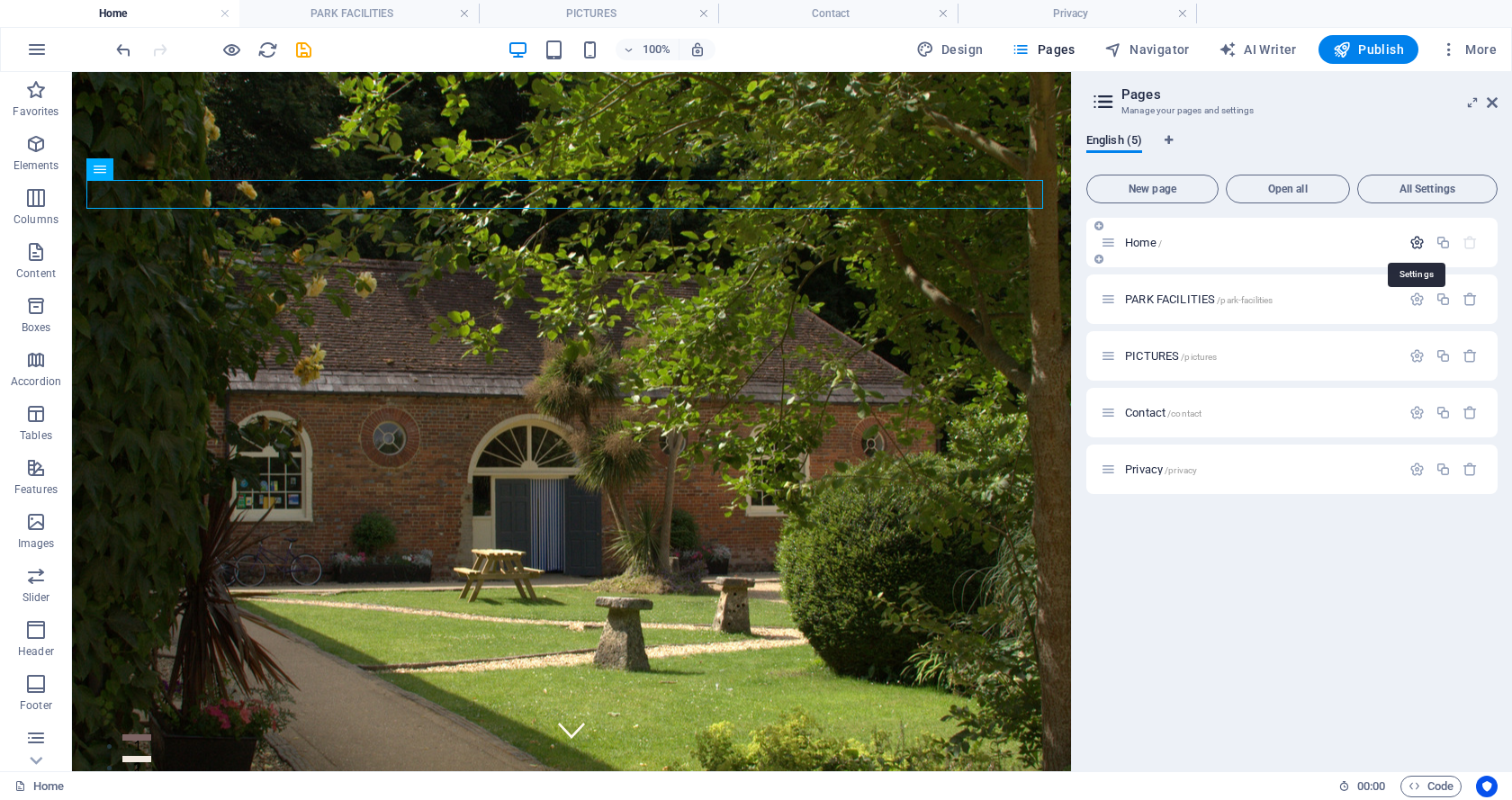
click at [1417, 238] on icon "button" at bounding box center [1417, 242] width 15 height 15
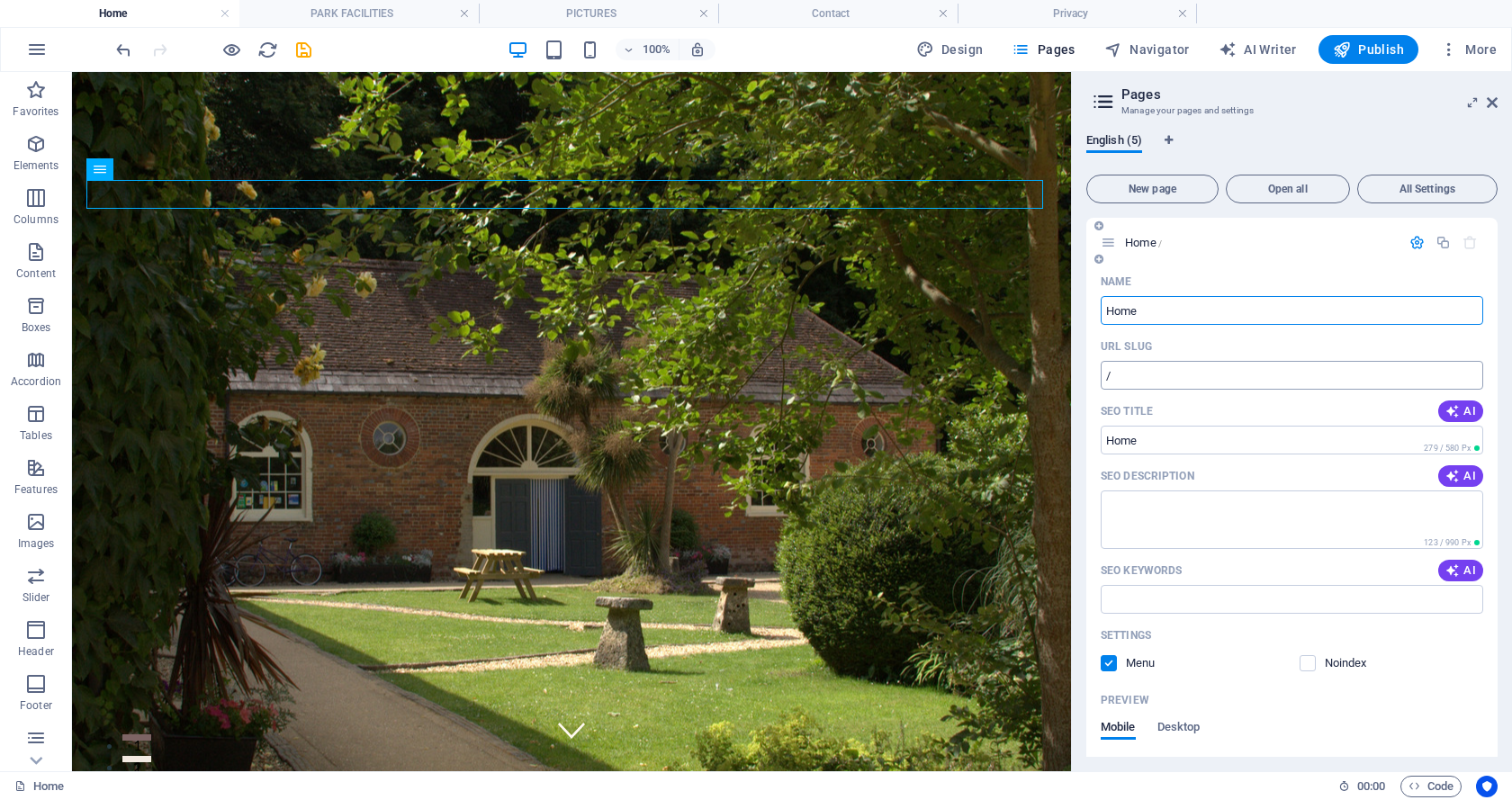
click at [1137, 377] on input "/" at bounding box center [1291, 376] width 382 height 29
click at [1271, 177] on button "Open all" at bounding box center [1288, 189] width 125 height 29
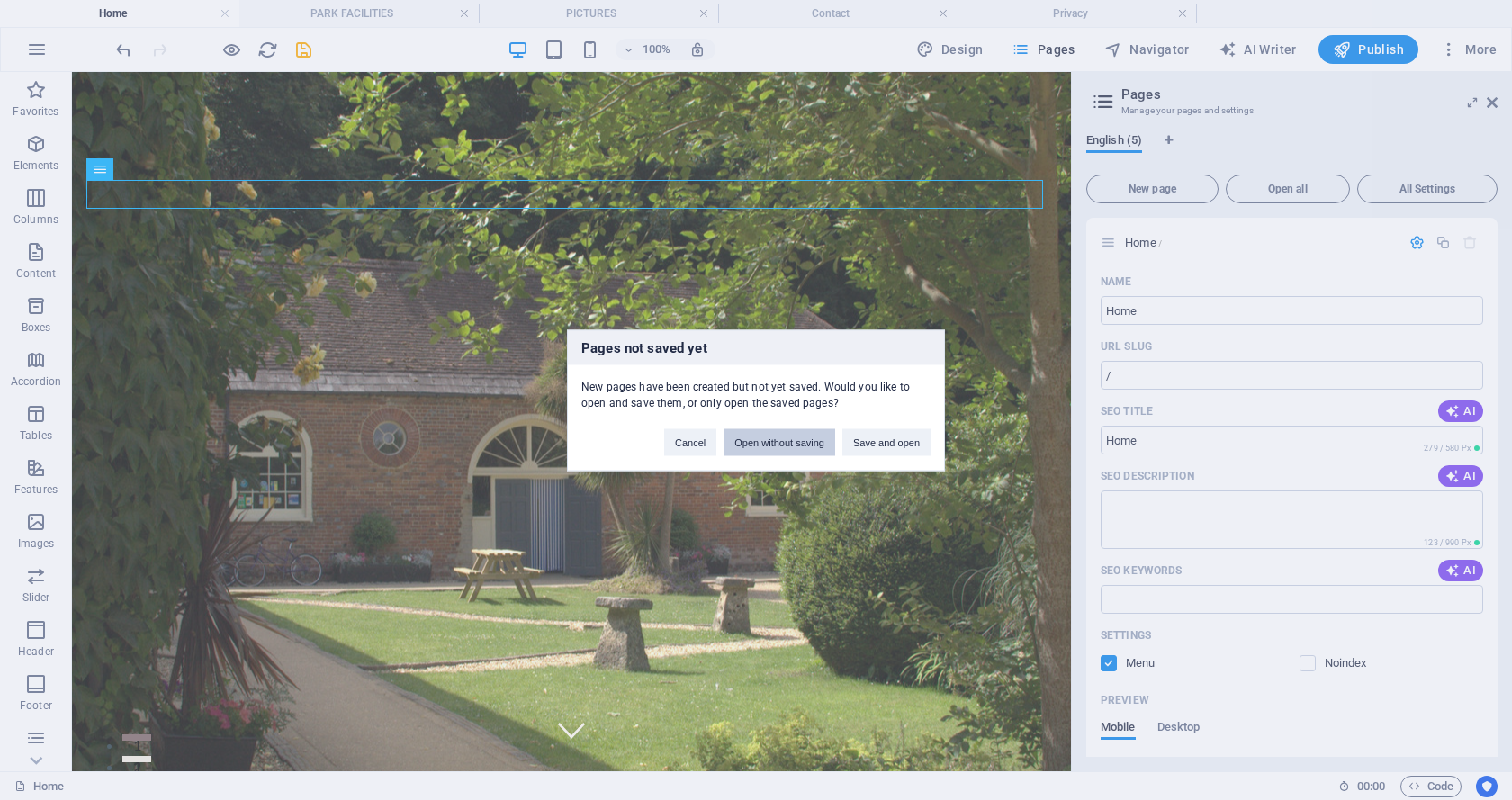
click at [752, 444] on button "Open without saving" at bounding box center [779, 442] width 111 height 27
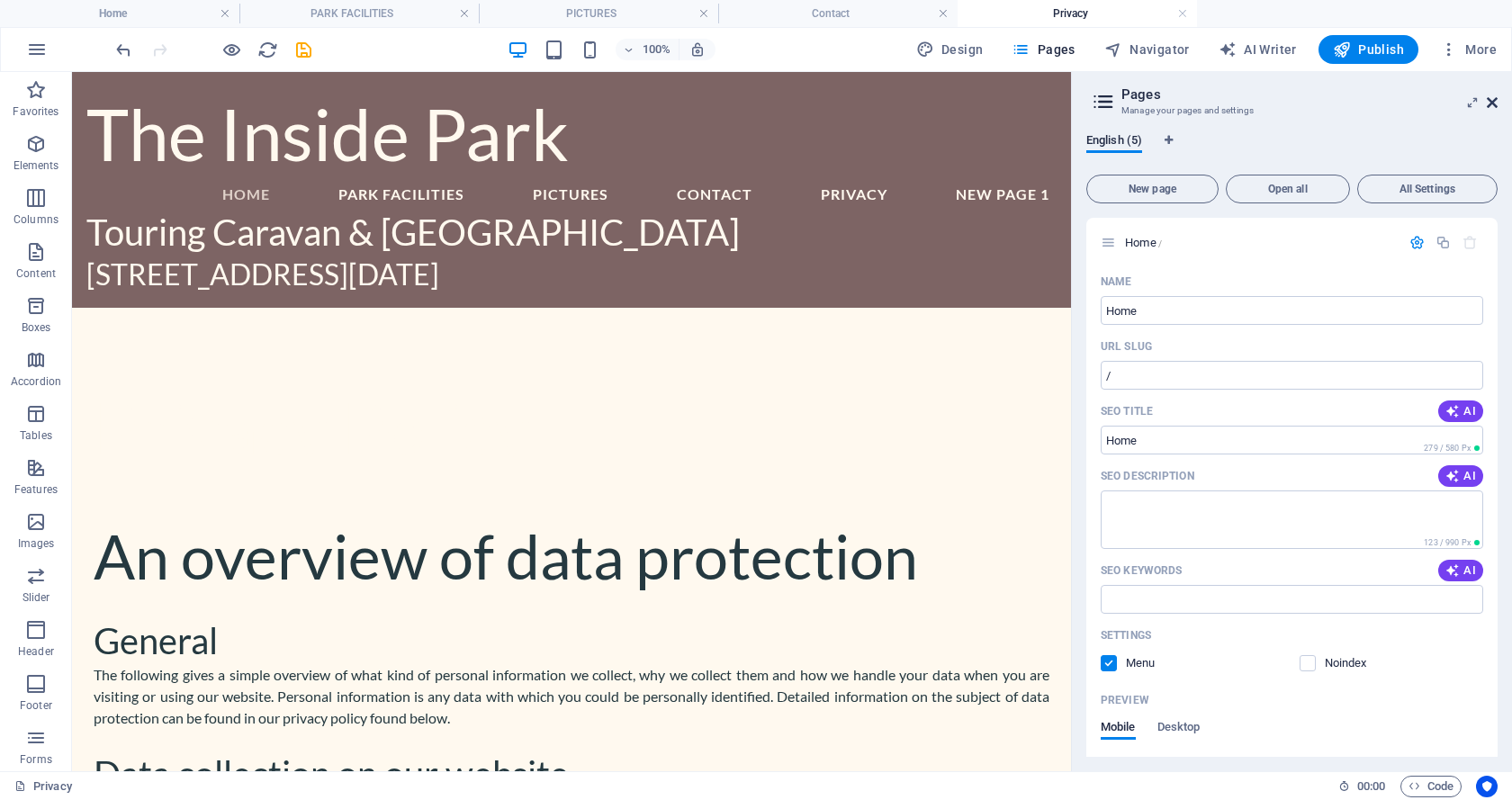
click at [1490, 100] on icon at bounding box center [1491, 103] width 11 height 14
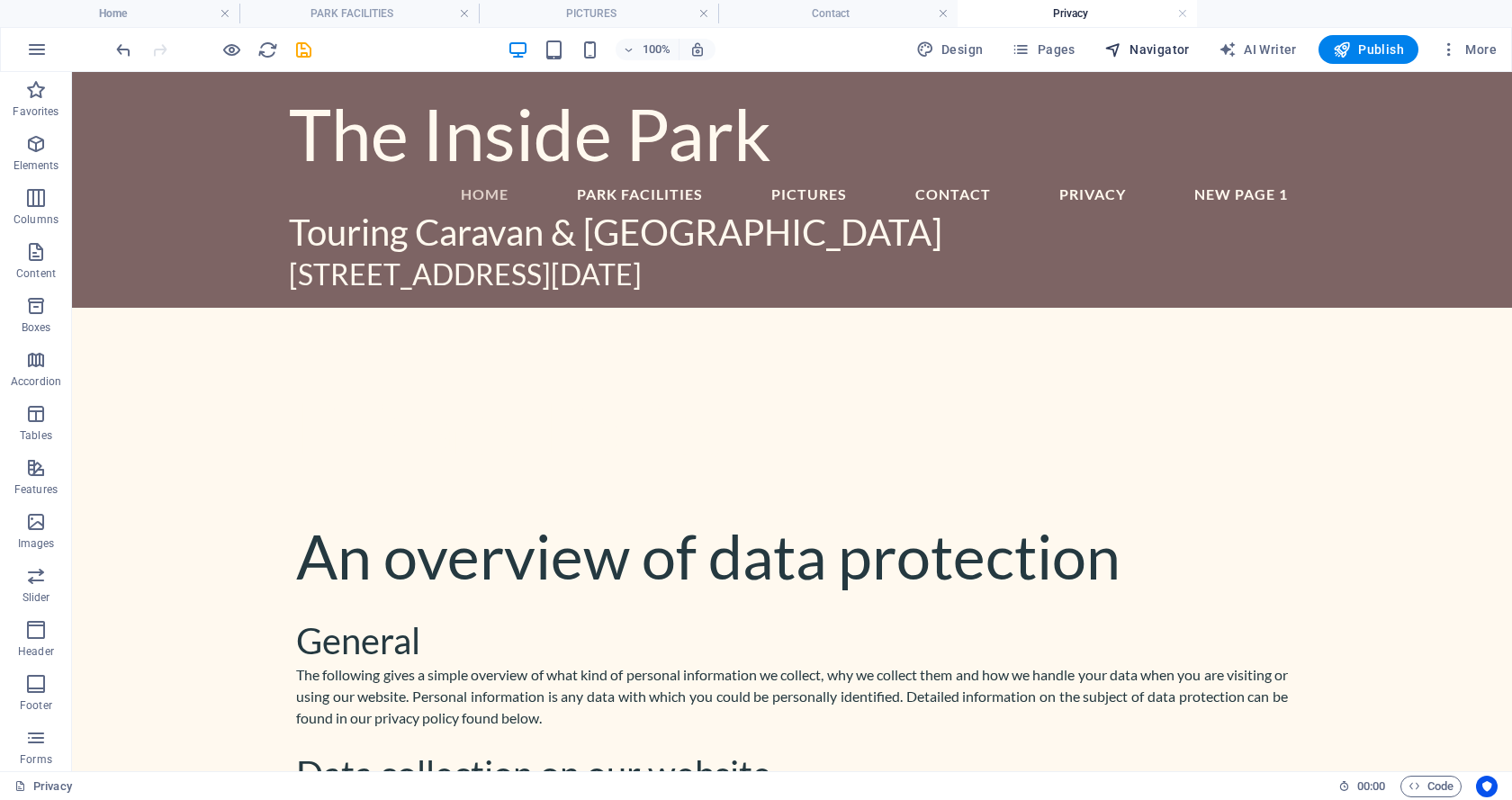
click at [1139, 46] on span "Navigator" at bounding box center [1146, 49] width 85 height 18
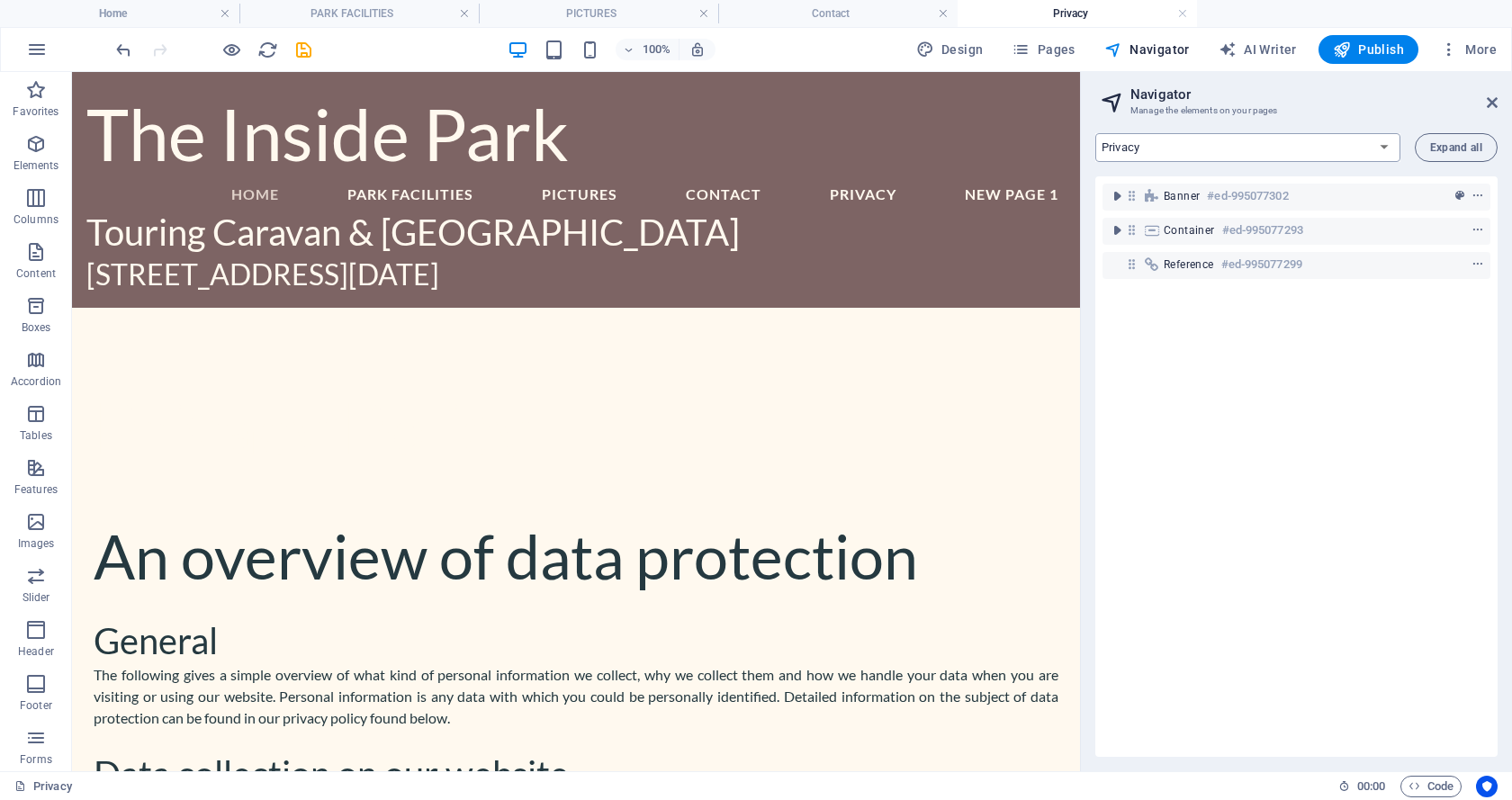
click at [1381, 148] on select "Home PARK FACILITIES PICTURES Contact Privacy" at bounding box center [1248, 148] width 305 height 29
select select "18018477-en"
click at [1095, 133] on select "Home PARK FACILITIES PICTURES Contact Privacy" at bounding box center [1248, 148] width 305 height 29
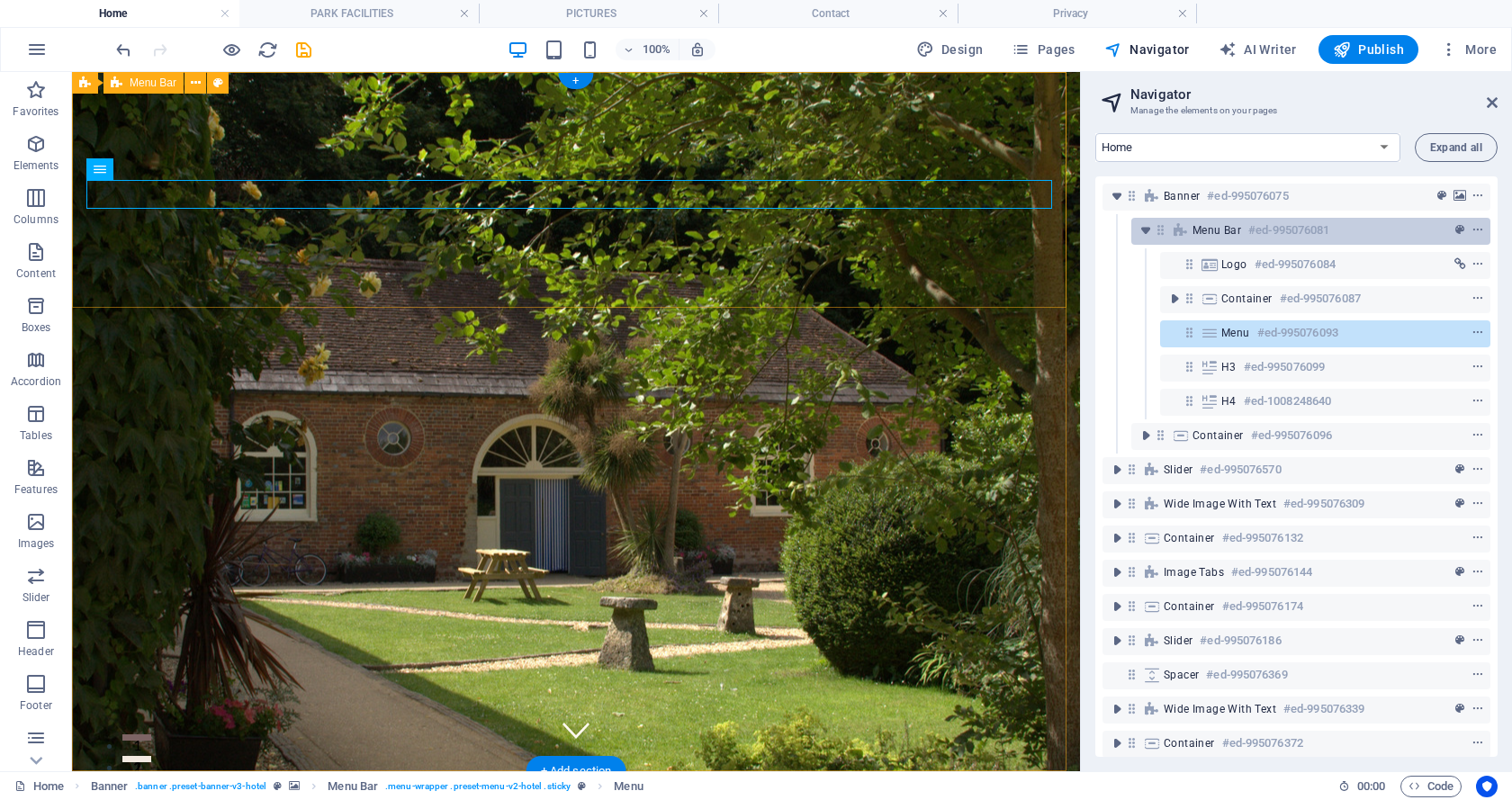
click at [1190, 228] on div "Menu Bar #ed-995076081" at bounding box center [1310, 231] width 359 height 27
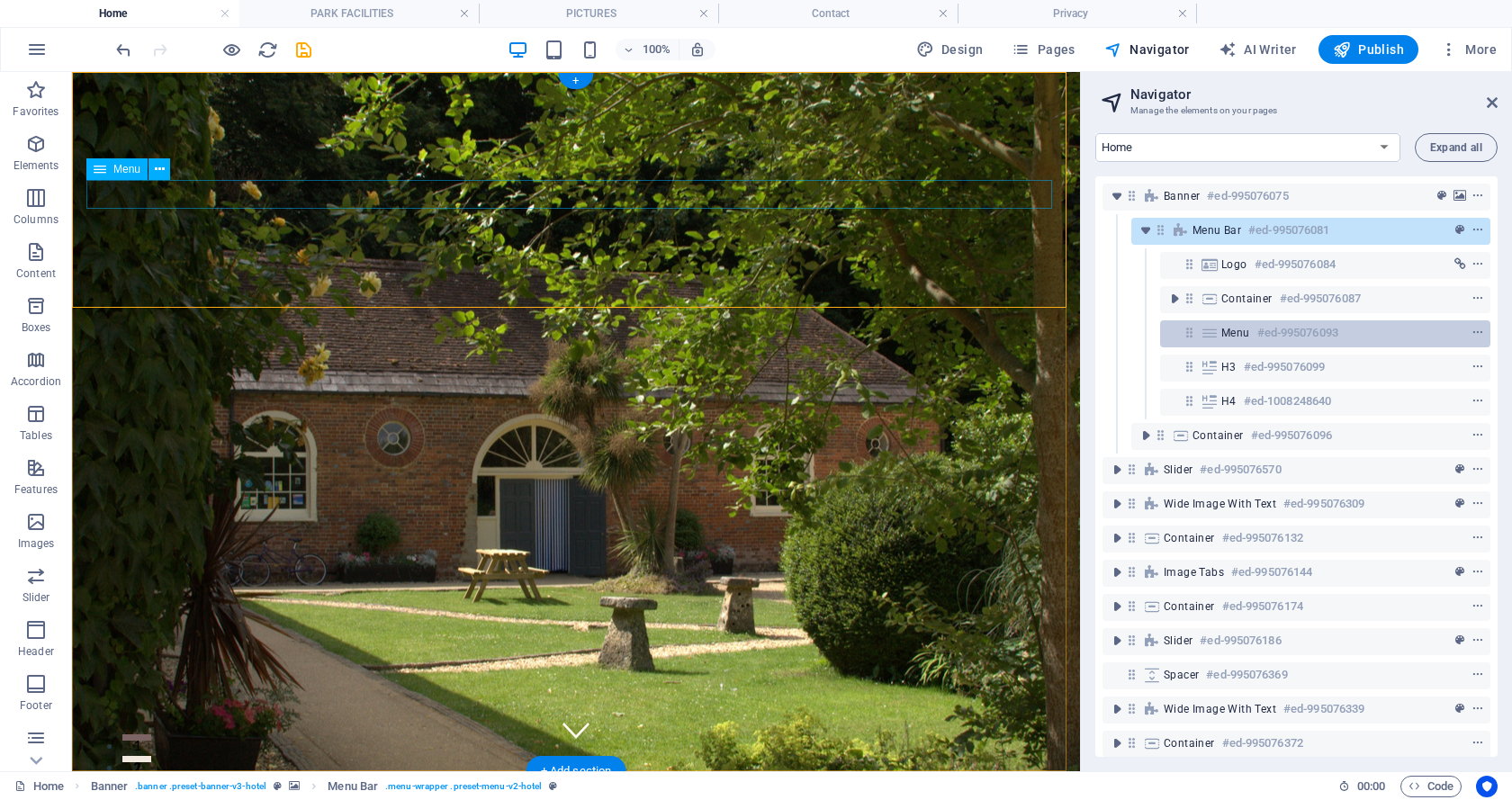
click at [1232, 333] on span "Menu" at bounding box center [1235, 332] width 29 height 14
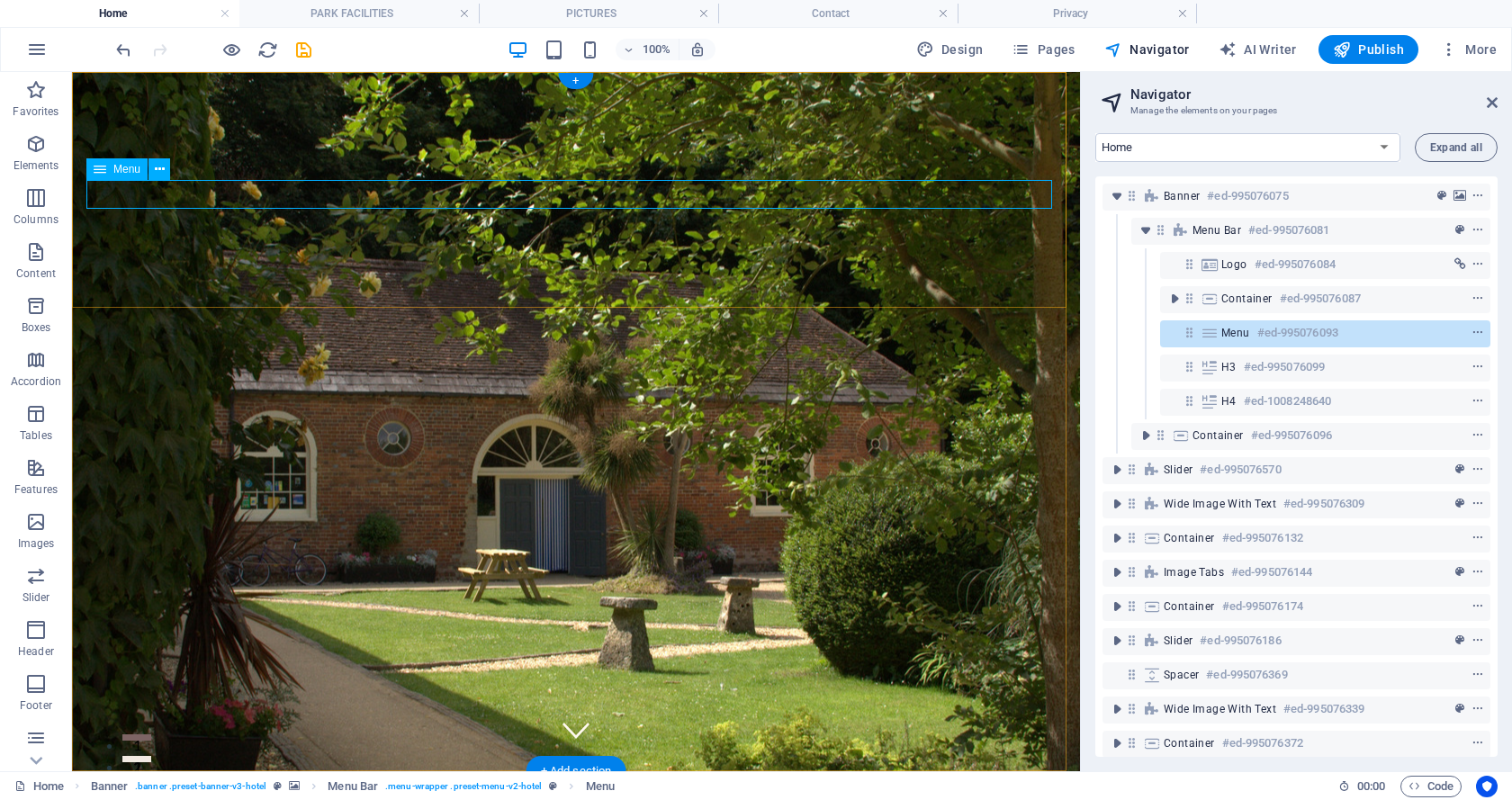
click at [1229, 327] on span "Menu" at bounding box center [1235, 332] width 29 height 14
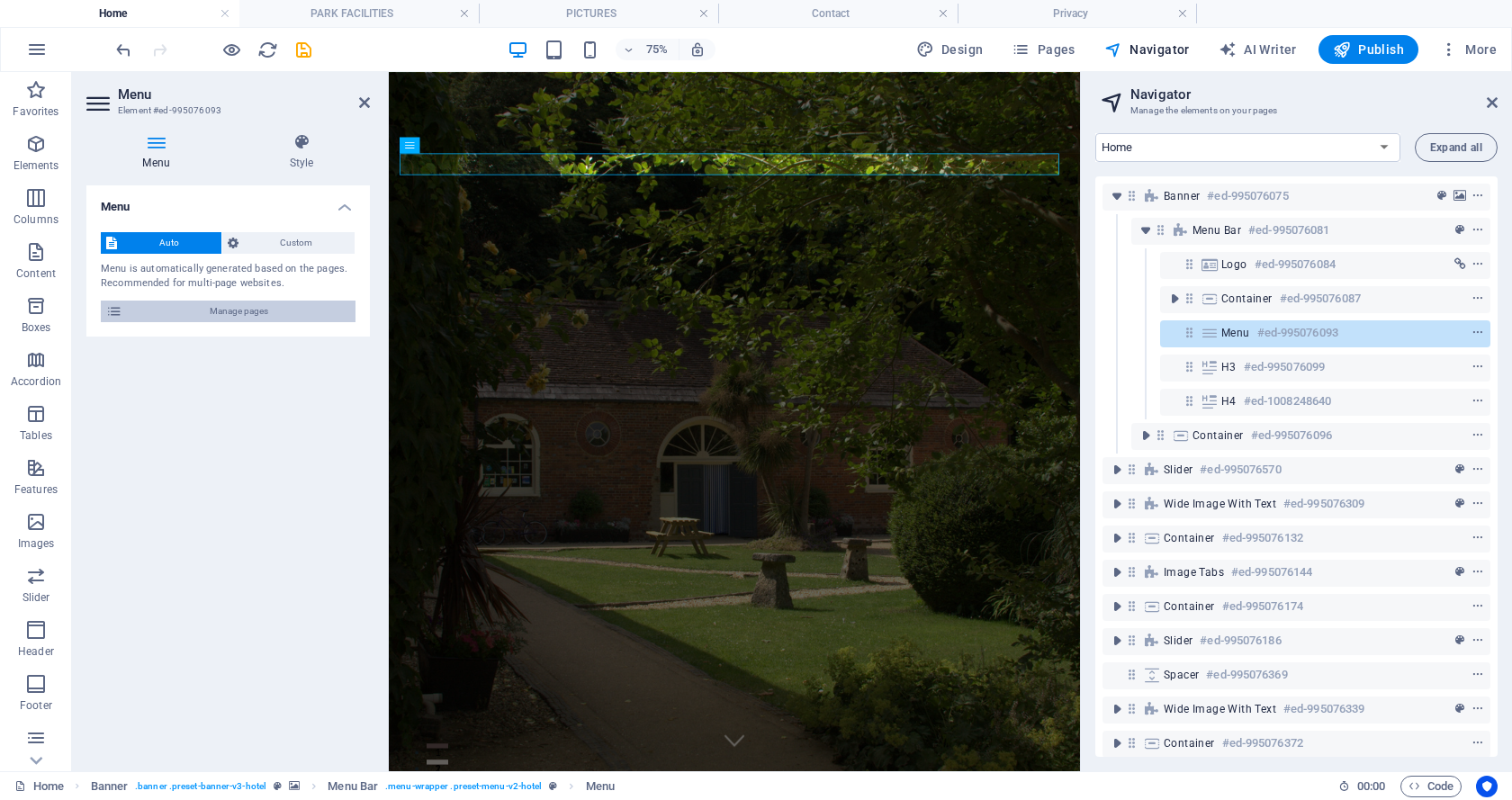
click at [228, 307] on span "Manage pages" at bounding box center [239, 311] width 222 height 22
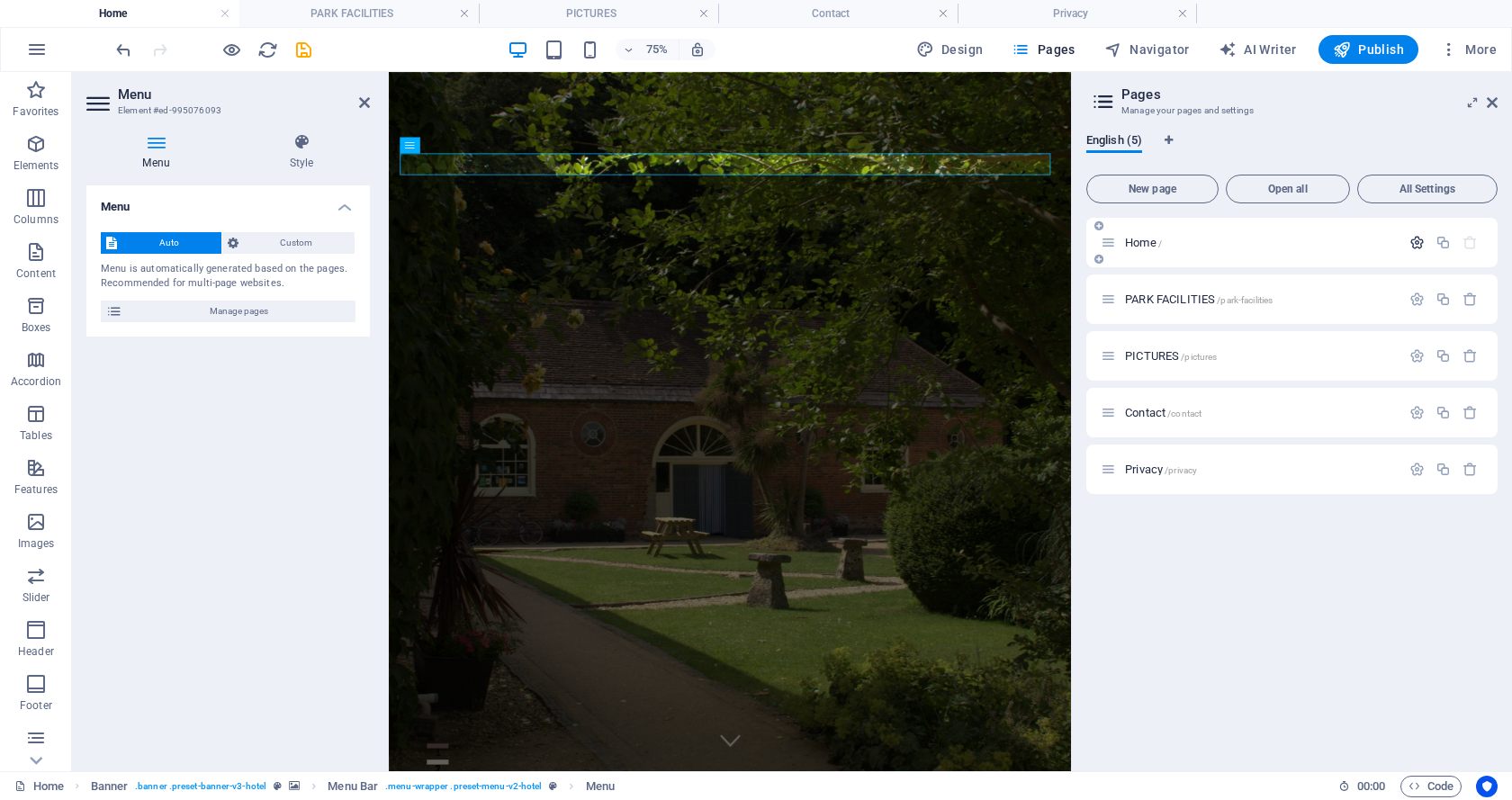
click at [1414, 240] on icon "button" at bounding box center [1417, 242] width 15 height 15
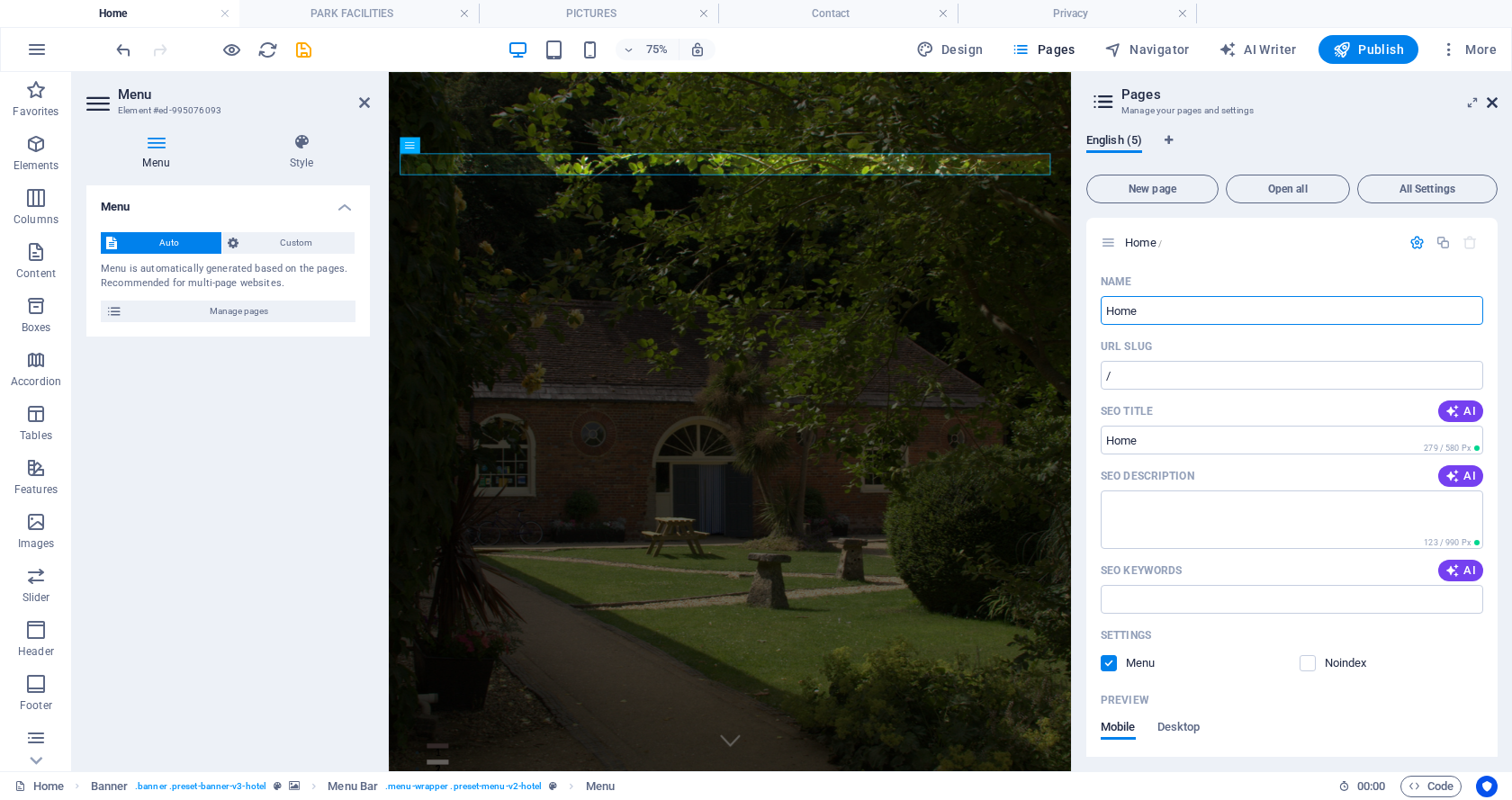
click at [1495, 107] on icon at bounding box center [1491, 103] width 11 height 14
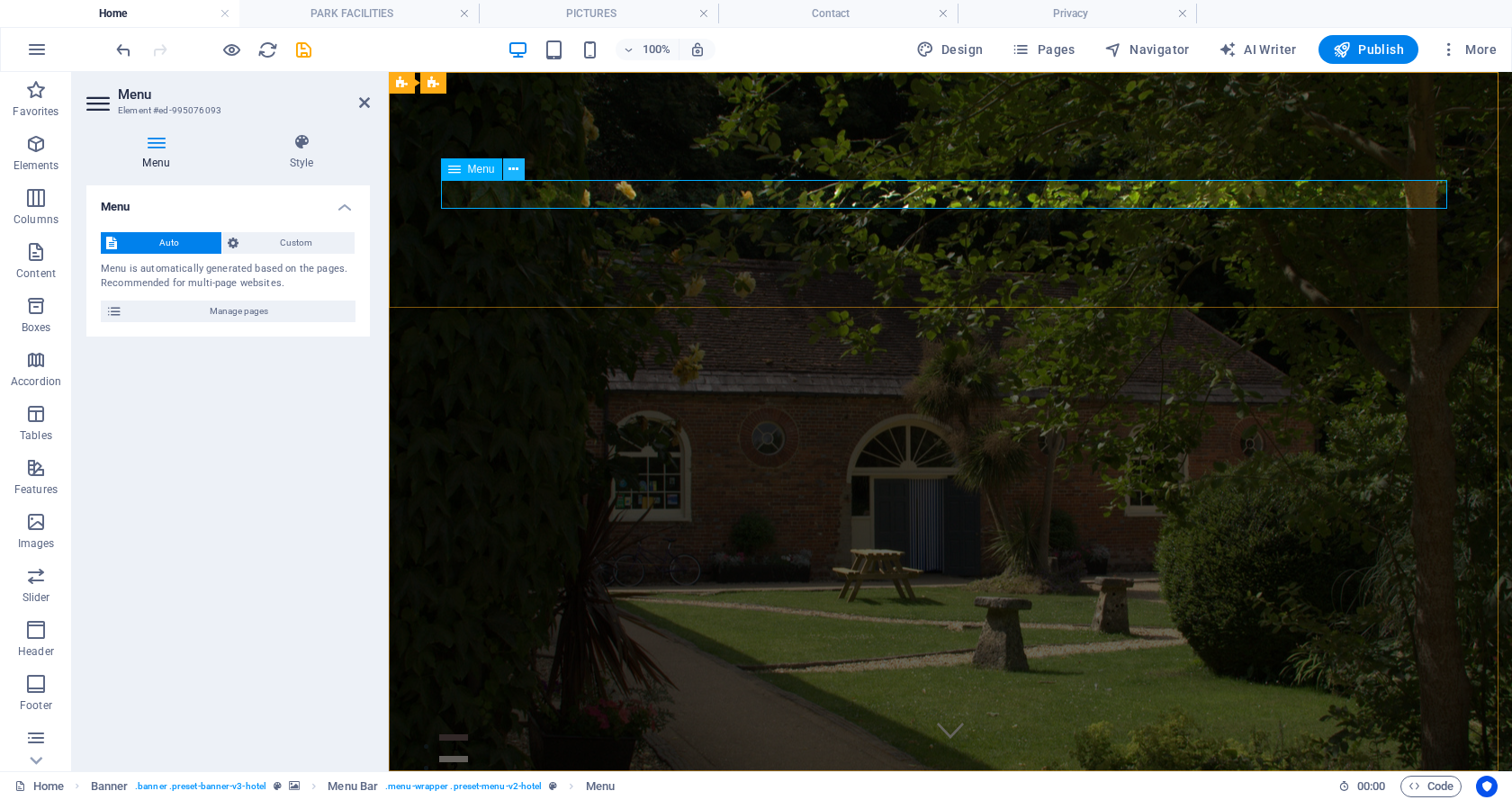
click at [509, 168] on icon at bounding box center [514, 170] width 10 height 19
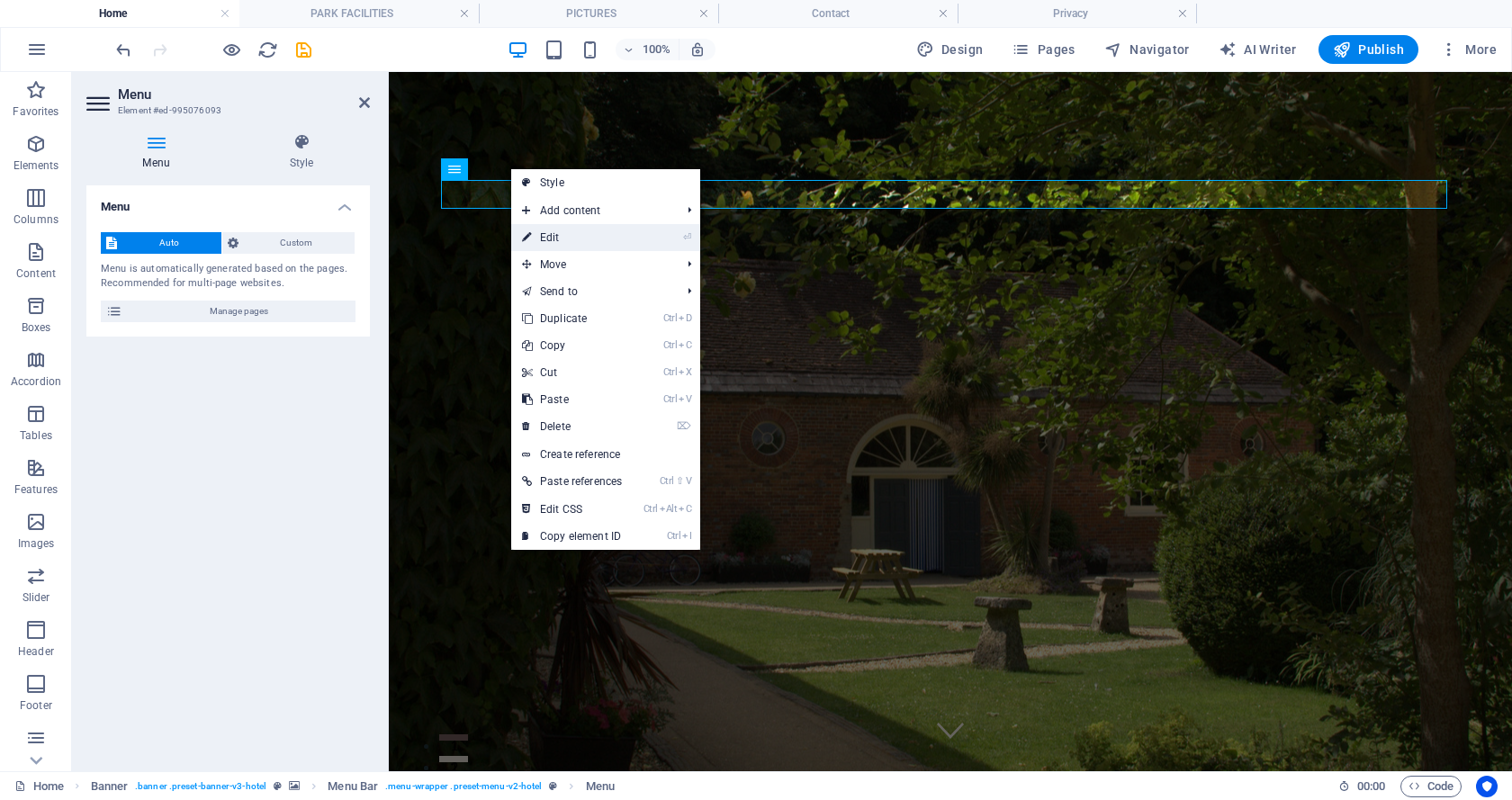
click at [557, 236] on link "⏎ Edit" at bounding box center [571, 238] width 122 height 27
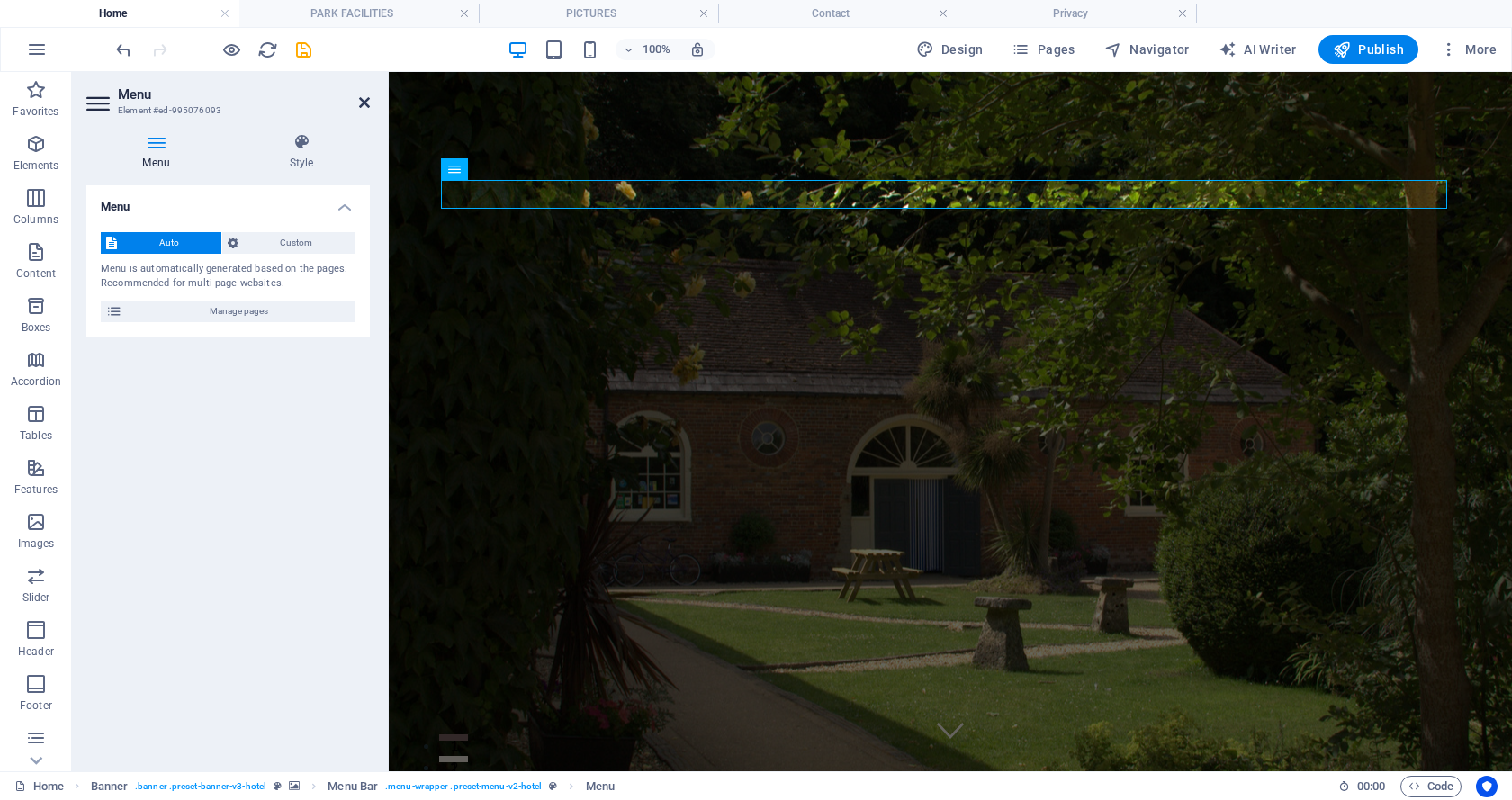
click at [360, 97] on icon at bounding box center [364, 103] width 11 height 14
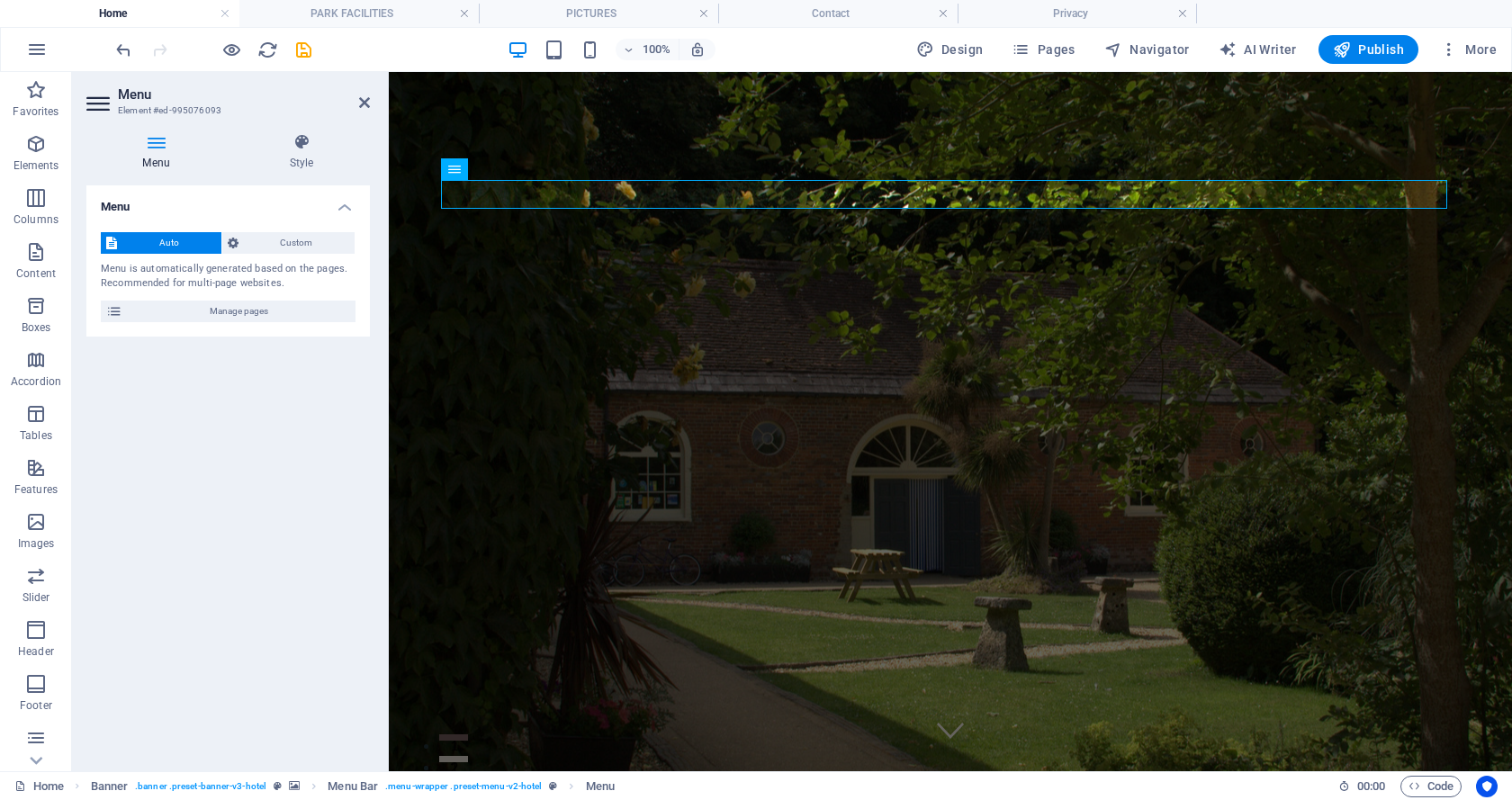
click at [156, 147] on icon at bounding box center [156, 142] width 140 height 18
click at [297, 144] on icon at bounding box center [301, 142] width 137 height 18
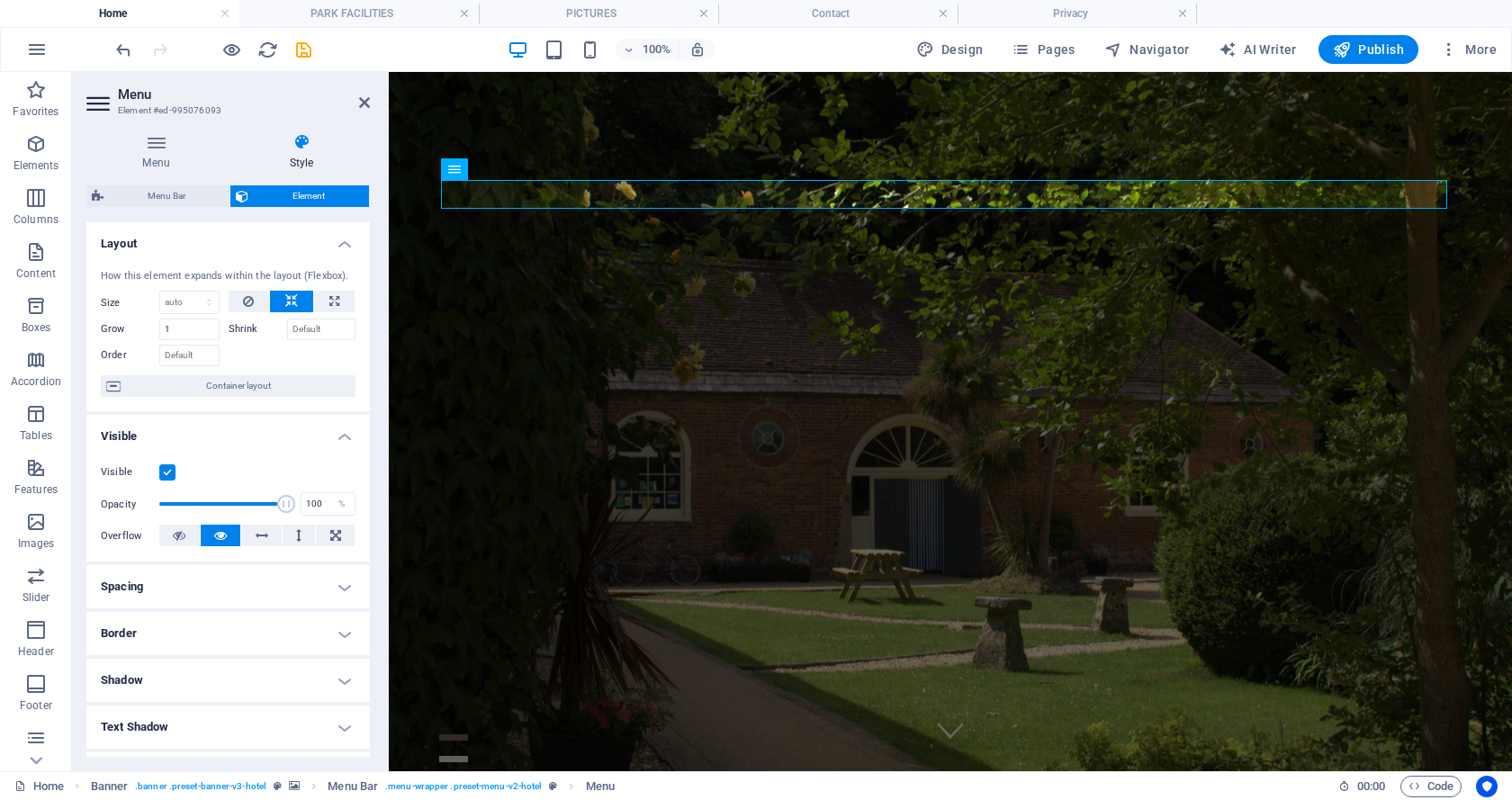
click at [363, 95] on header "Menu Element #ed-995076093" at bounding box center [228, 95] width 284 height 47
click at [362, 96] on icon at bounding box center [364, 103] width 11 height 14
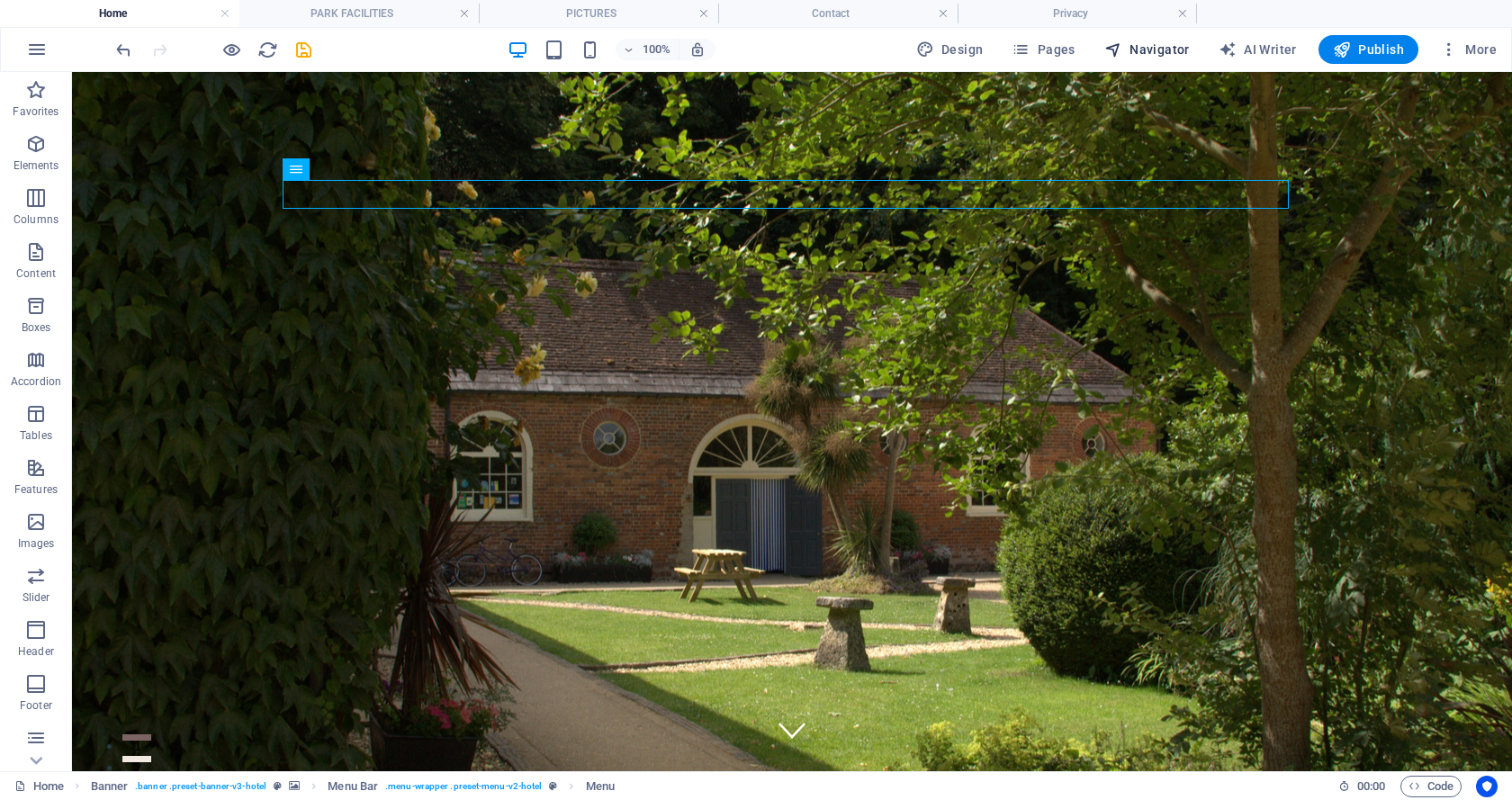
click at [1122, 48] on icon "button" at bounding box center [1112, 49] width 18 height 18
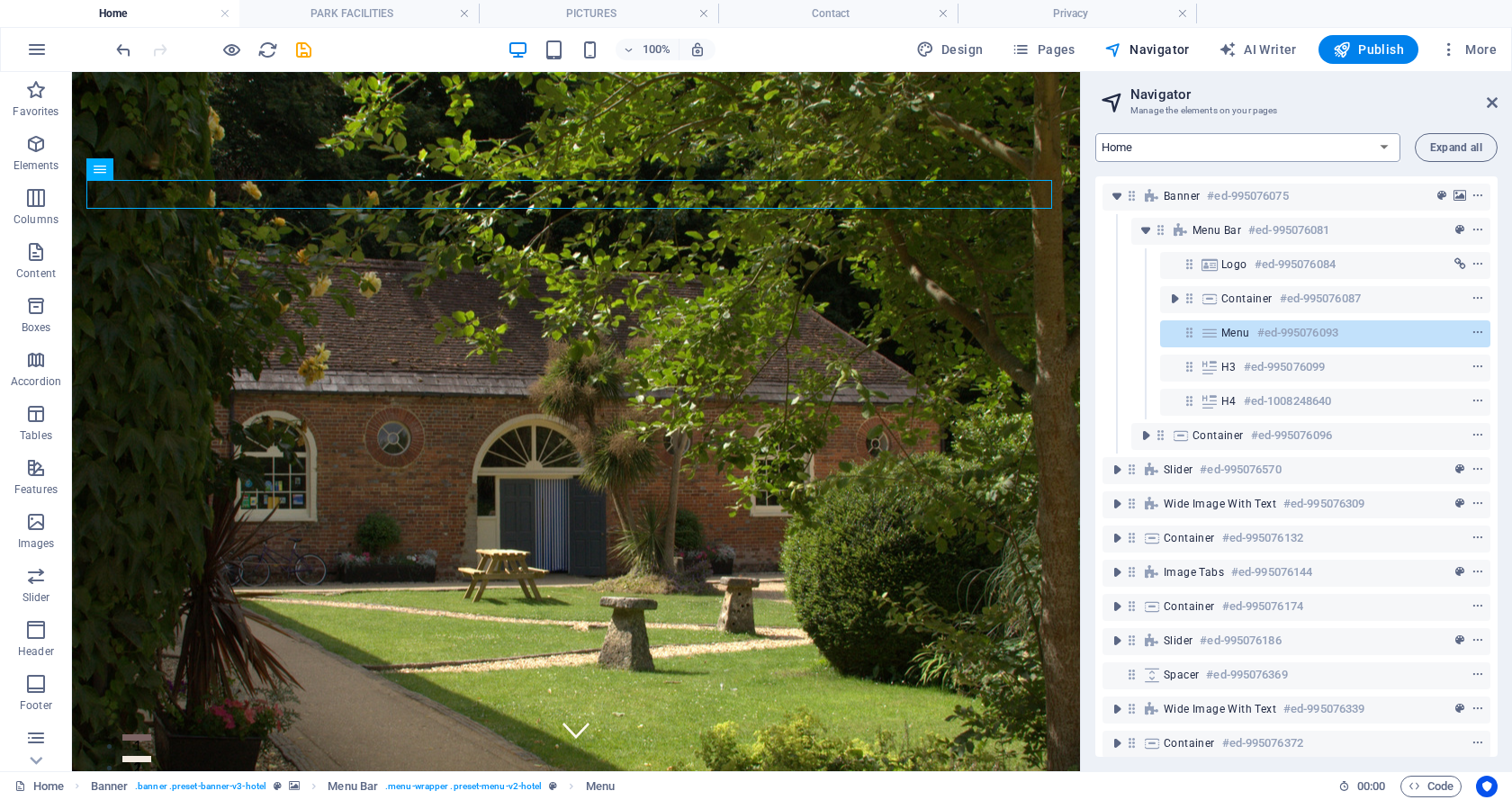
click at [1379, 145] on select "Home PARK FACILITIES PICTURES Contact Privacy" at bounding box center [1248, 148] width 305 height 29
select select "18018480-en"
click at [1095, 133] on select "Home PARK FACILITIES PICTURES Contact Privacy" at bounding box center [1248, 148] width 305 height 29
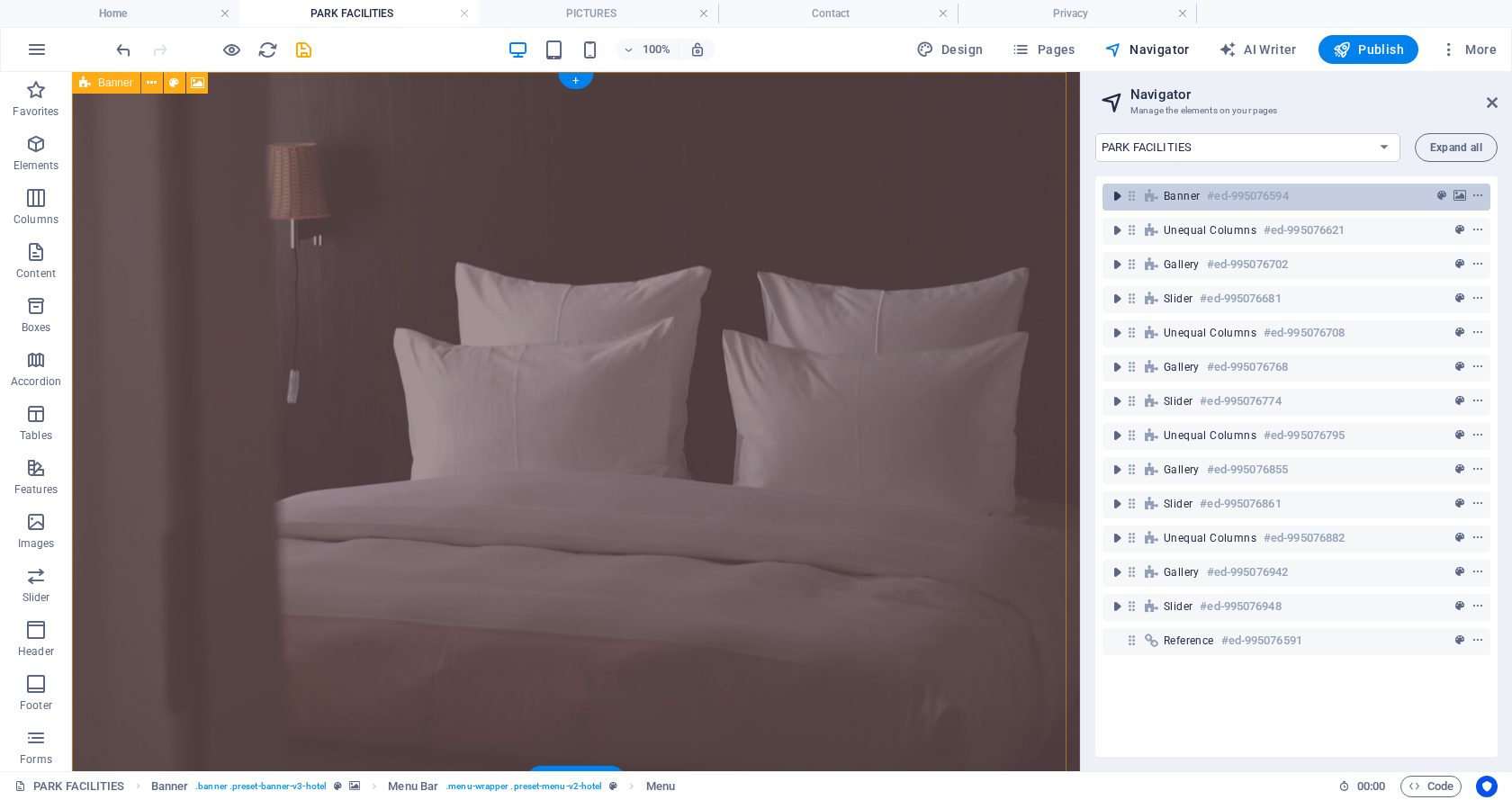
click at [1112, 194] on icon "toggle-expand" at bounding box center [1116, 195] width 18 height 18
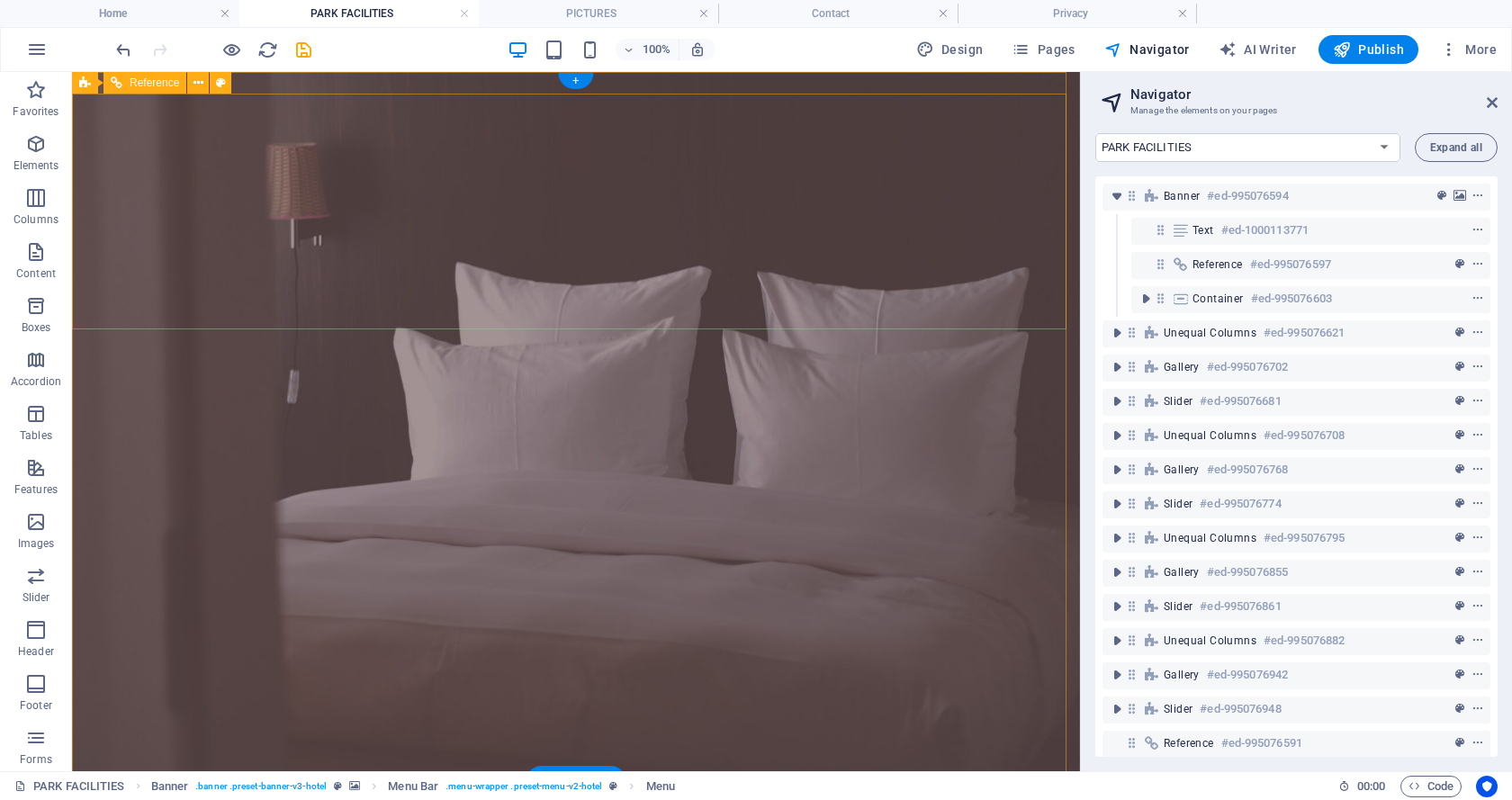
click at [1256, 267] on h6 "#ed-995076597" at bounding box center [1290, 264] width 81 height 22
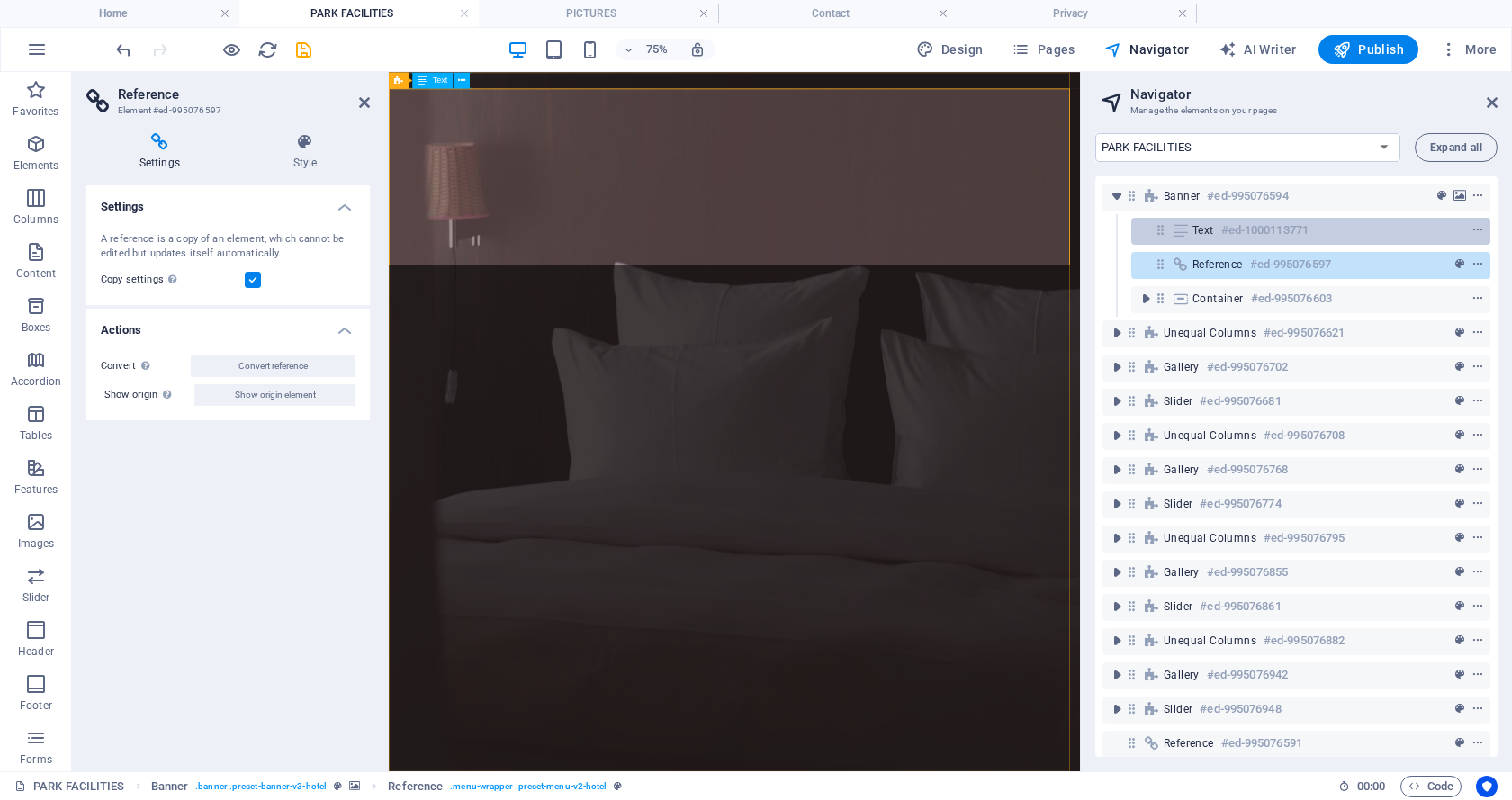
click at [1199, 232] on span "Text" at bounding box center [1203, 230] width 22 height 14
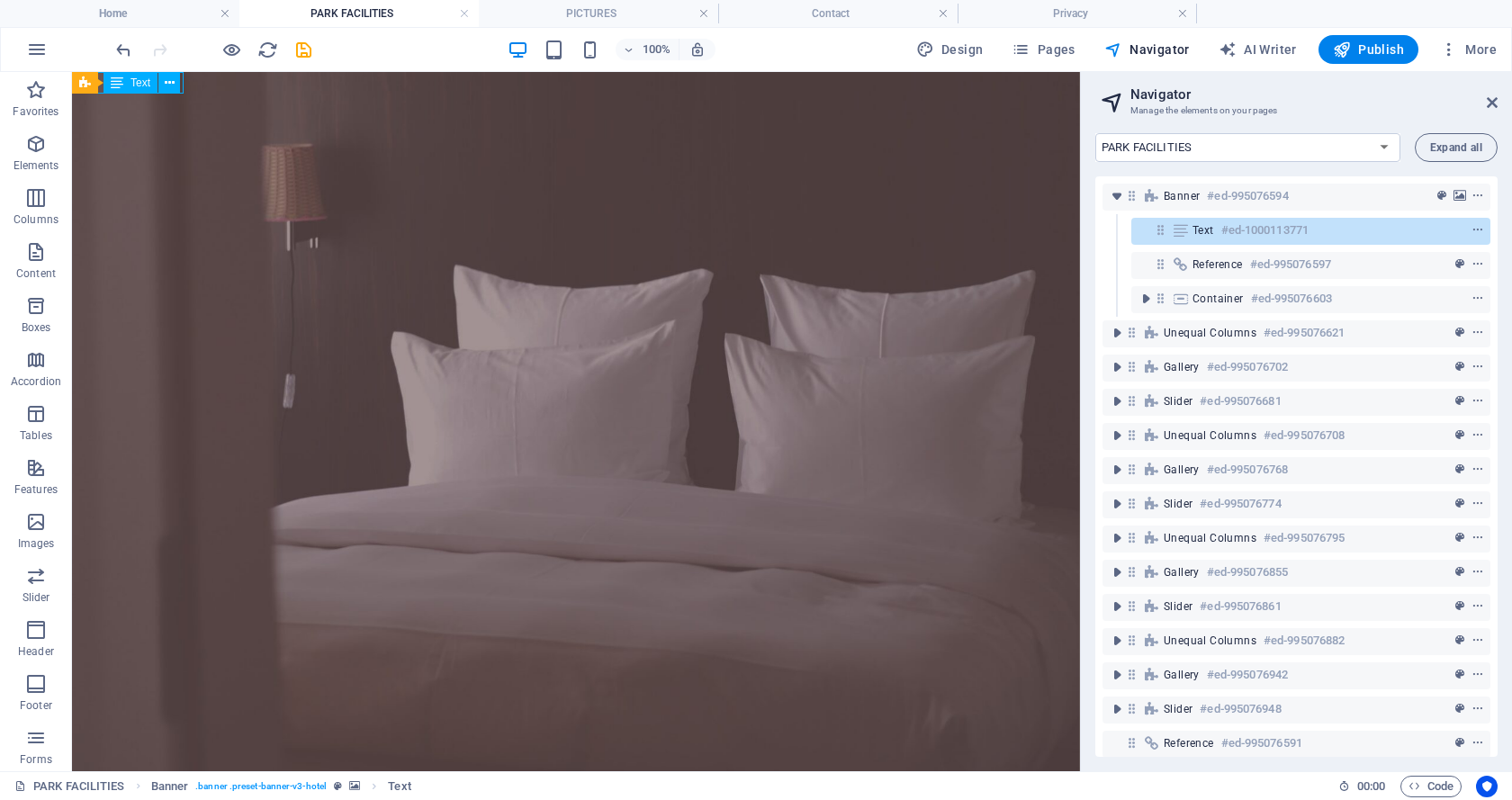
click at [1199, 232] on span "Text" at bounding box center [1203, 230] width 22 height 14
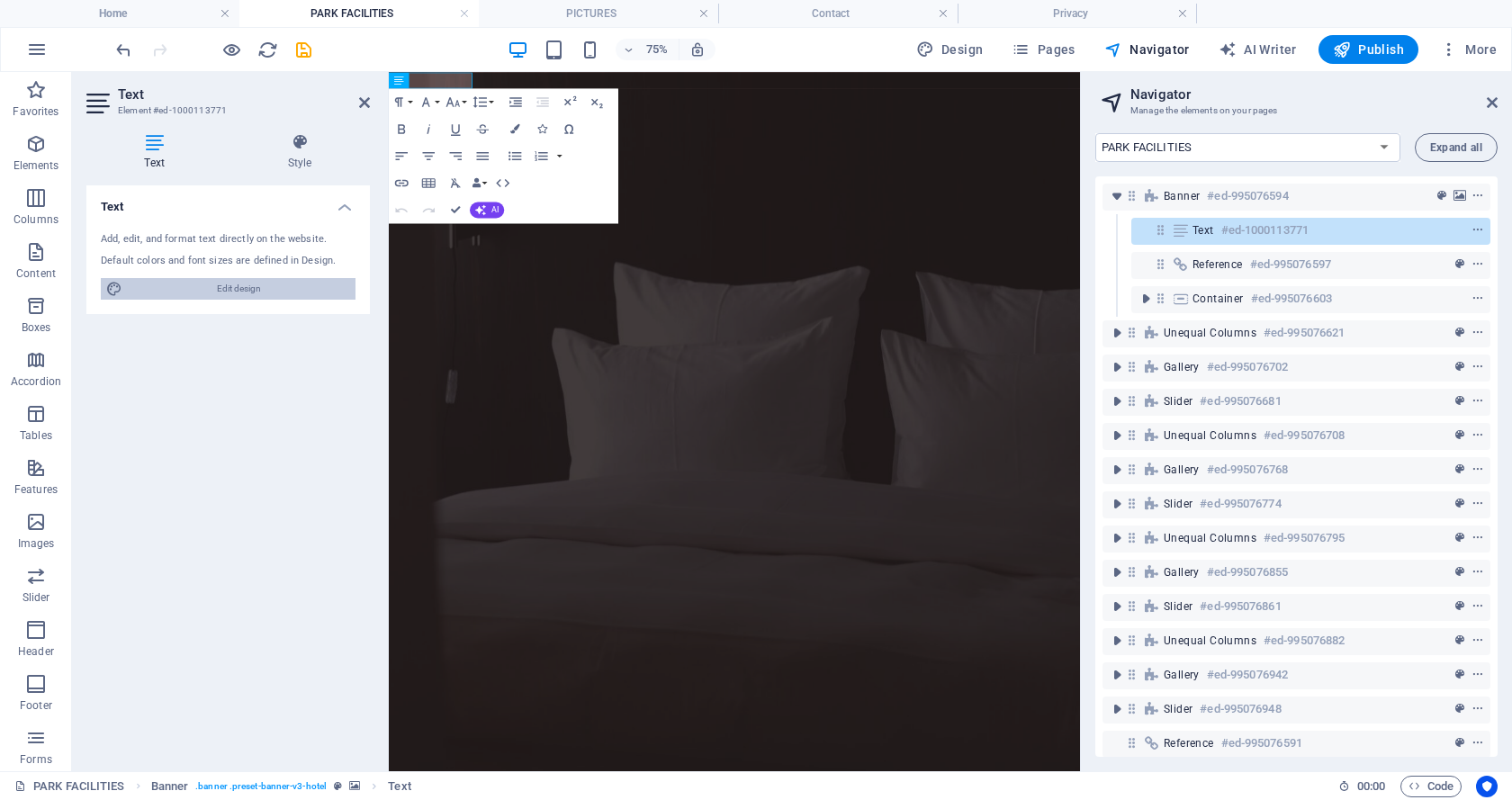
click at [242, 291] on span "Edit design" at bounding box center [239, 288] width 222 height 22
select select "500"
select select "px"
select select "400"
select select "px"
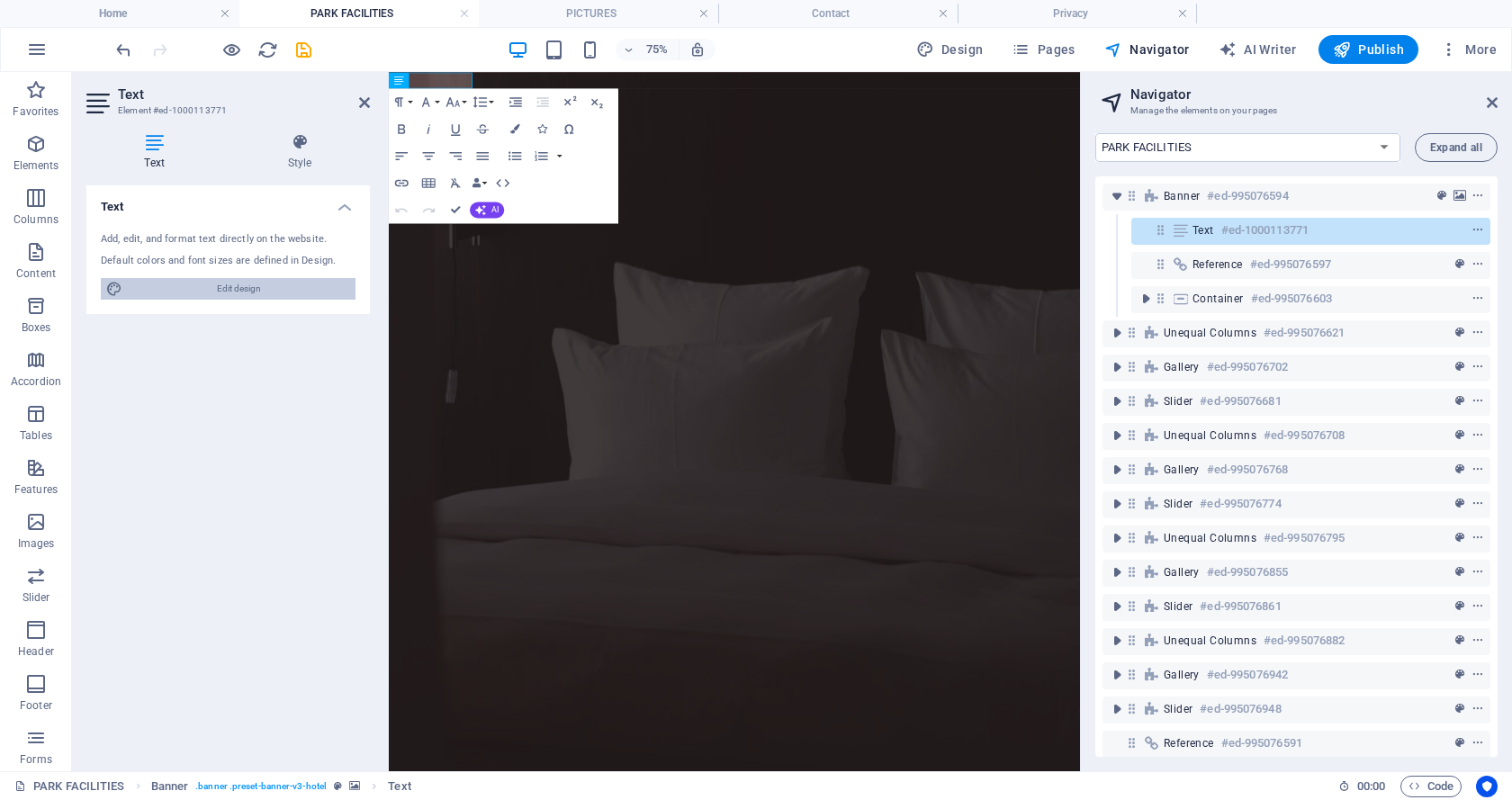
select select "rem"
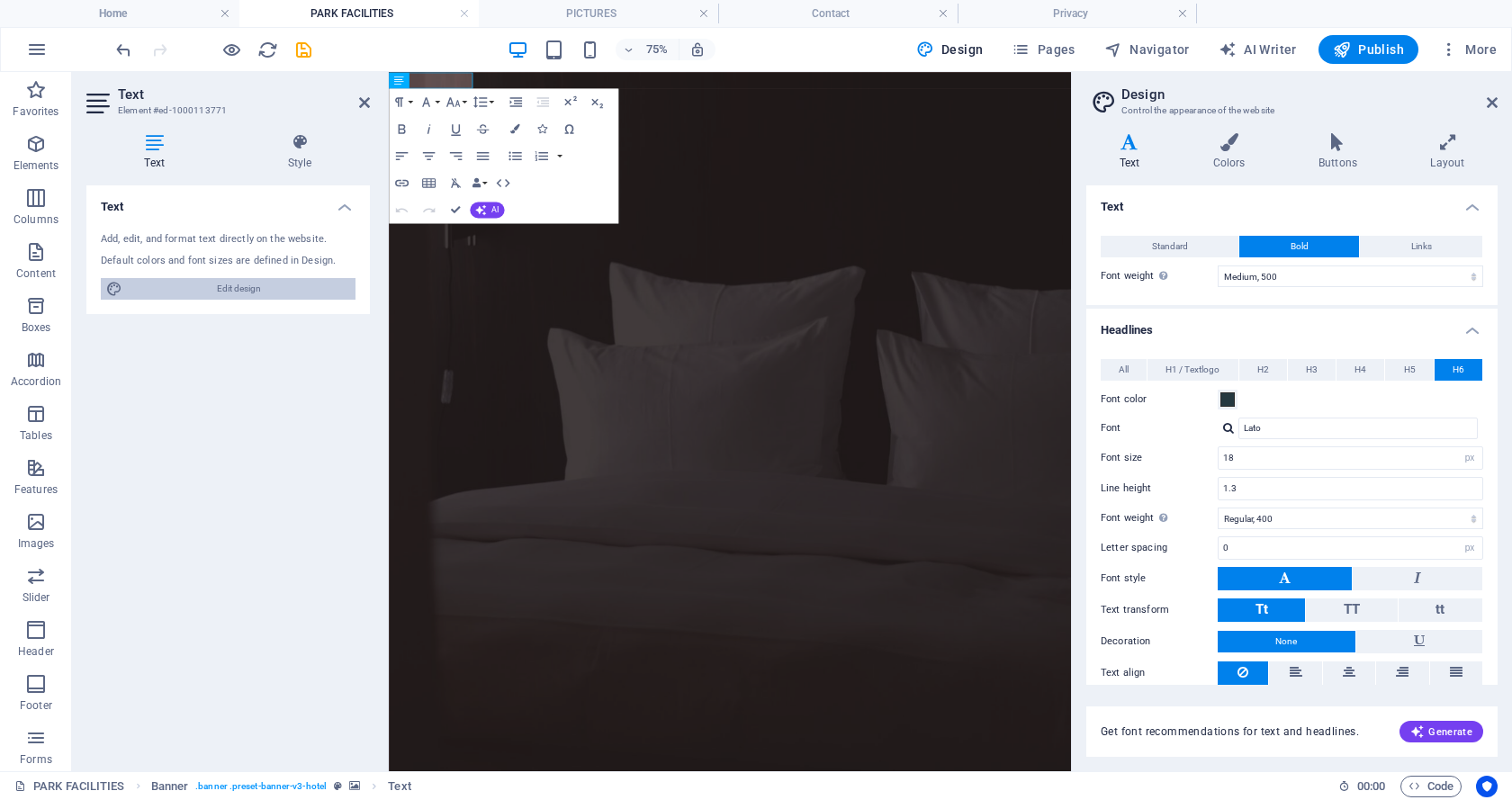
click at [229, 288] on span "Edit design" at bounding box center [239, 288] width 222 height 22
click at [372, 100] on aside "Text Element #ed-1000113771 Text Style Text Add, edit, and format text directly…" at bounding box center [230, 422] width 317 height 699
click at [365, 100] on icon at bounding box center [364, 103] width 11 height 14
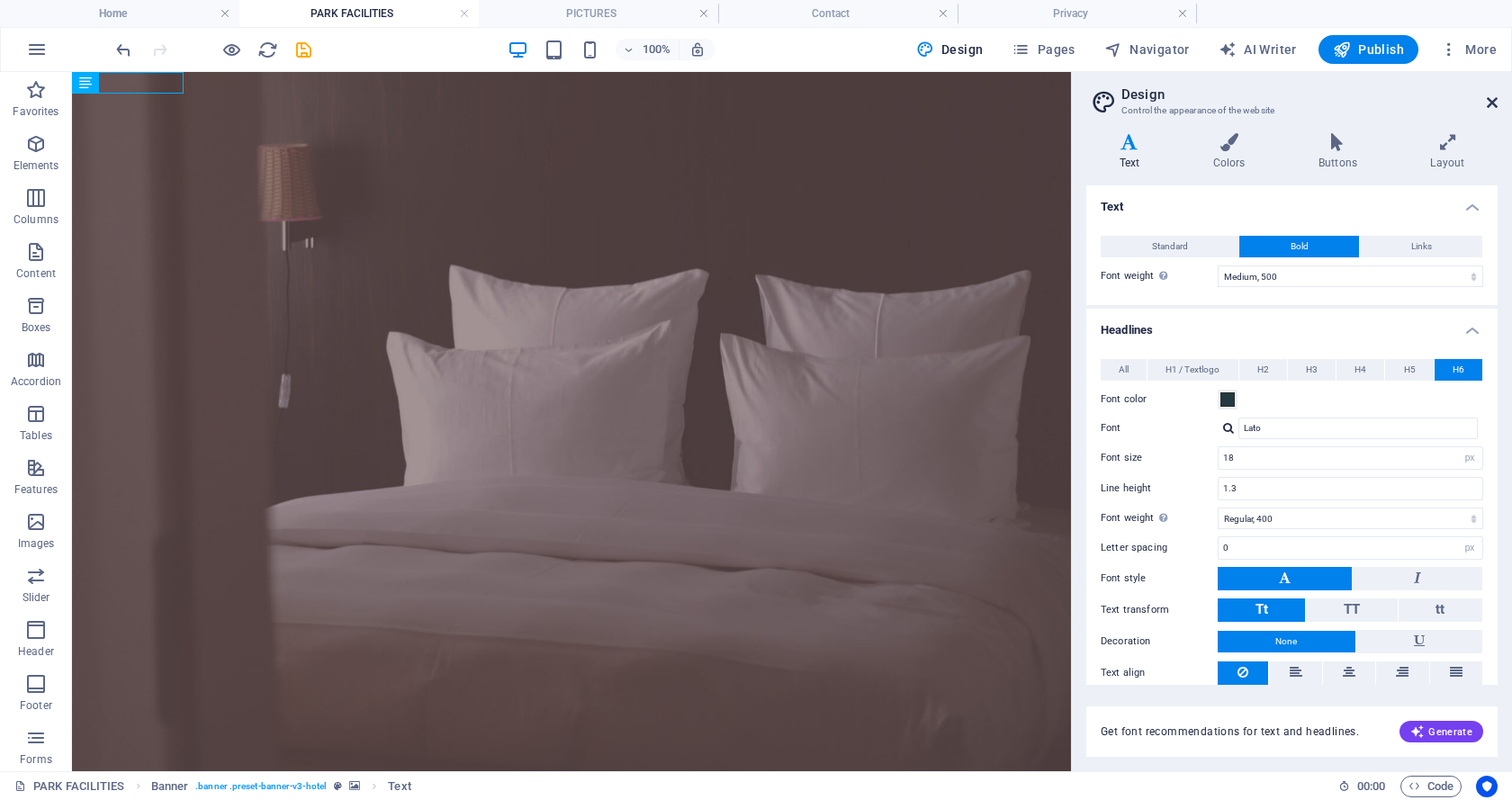
click at [1490, 99] on icon at bounding box center [1491, 103] width 11 height 14
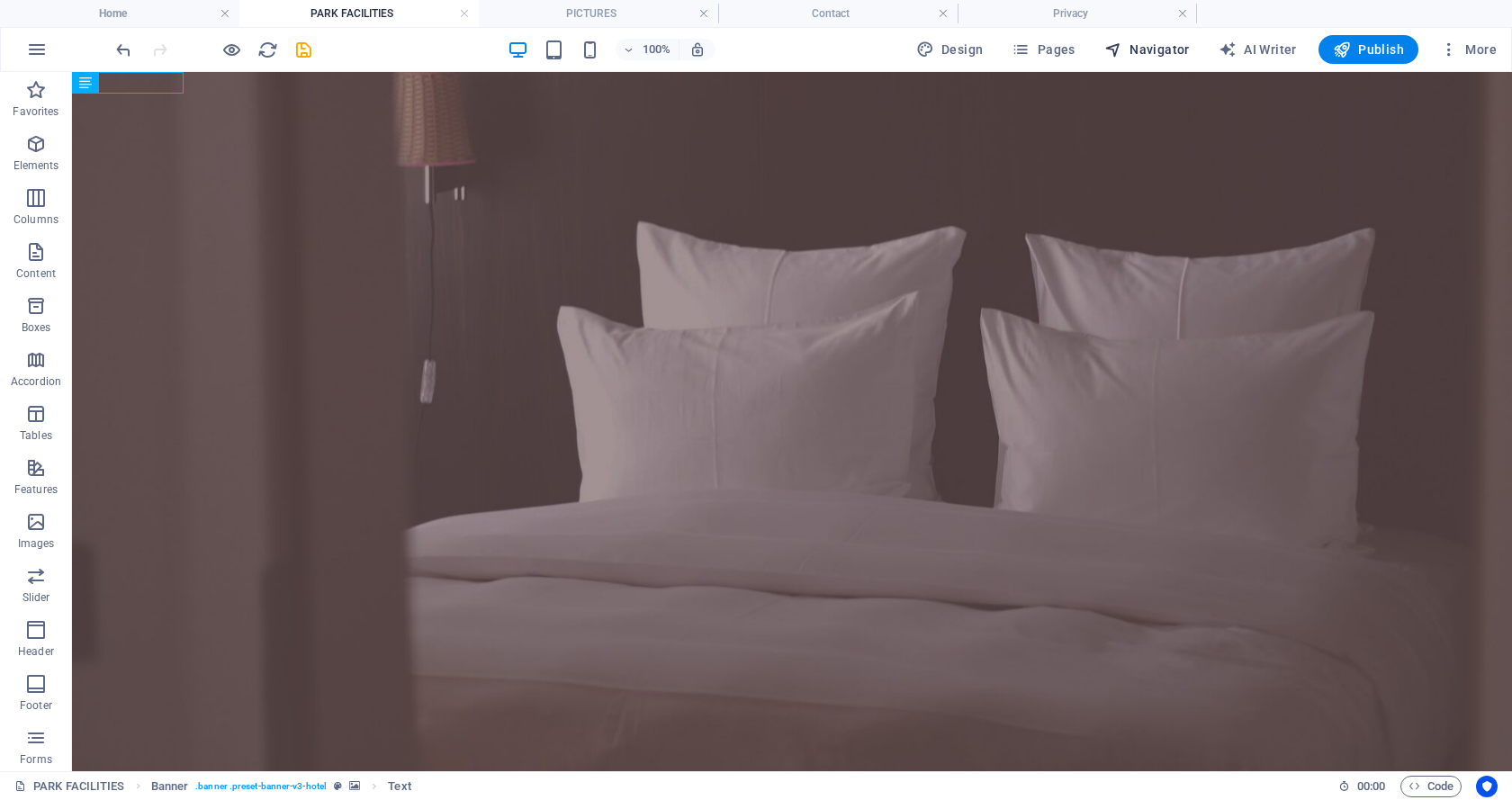
click at [1159, 44] on span "Navigator" at bounding box center [1146, 49] width 85 height 18
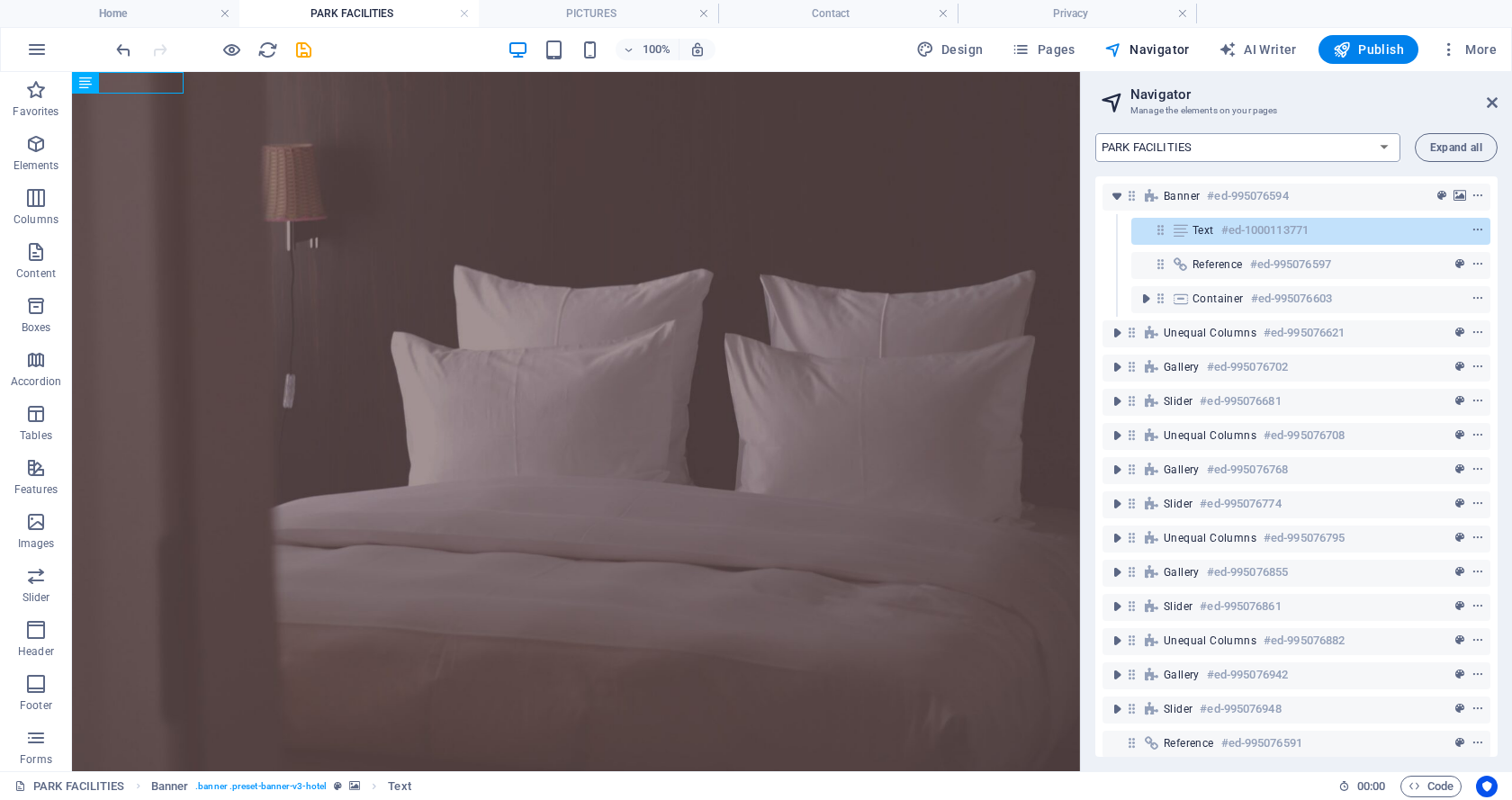
click at [1380, 145] on select "Home PARK FACILITIES PICTURES Contact Privacy" at bounding box center [1248, 148] width 305 height 29
select select "18018477-en"
click at [1095, 133] on select "Home PARK FACILITIES PICTURES Contact Privacy" at bounding box center [1248, 148] width 305 height 29
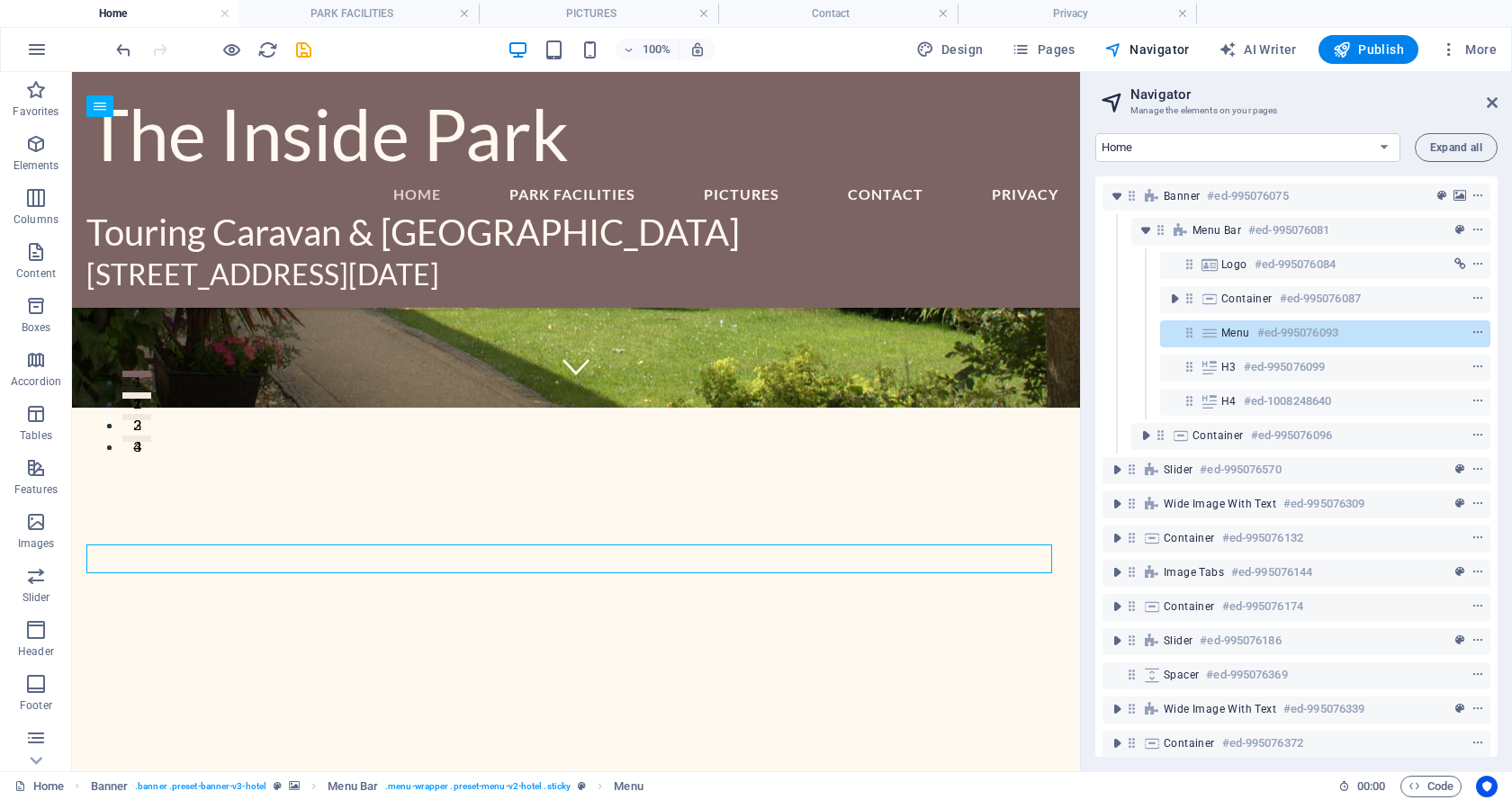
scroll to position [436, 0]
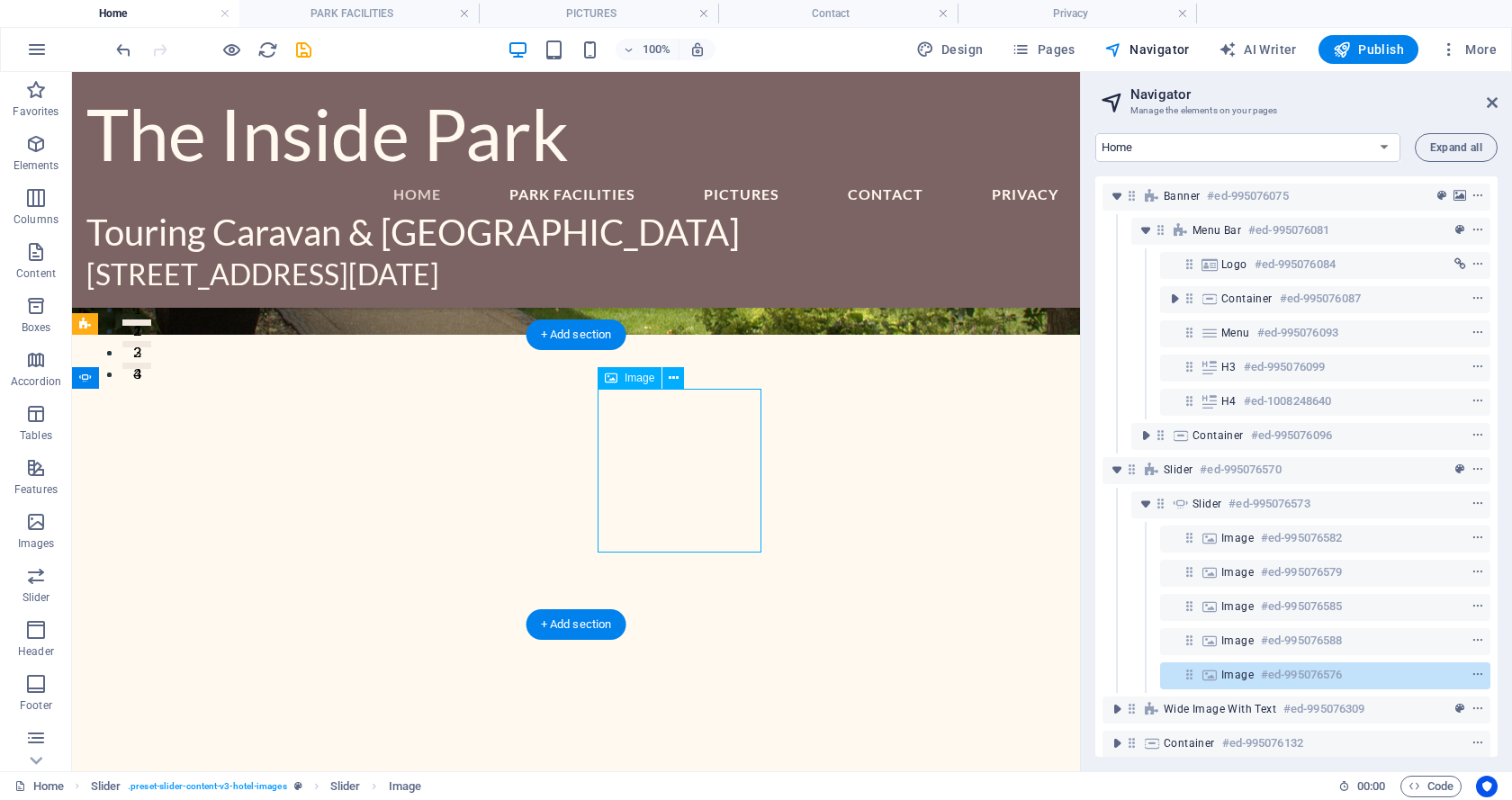
select select "%"
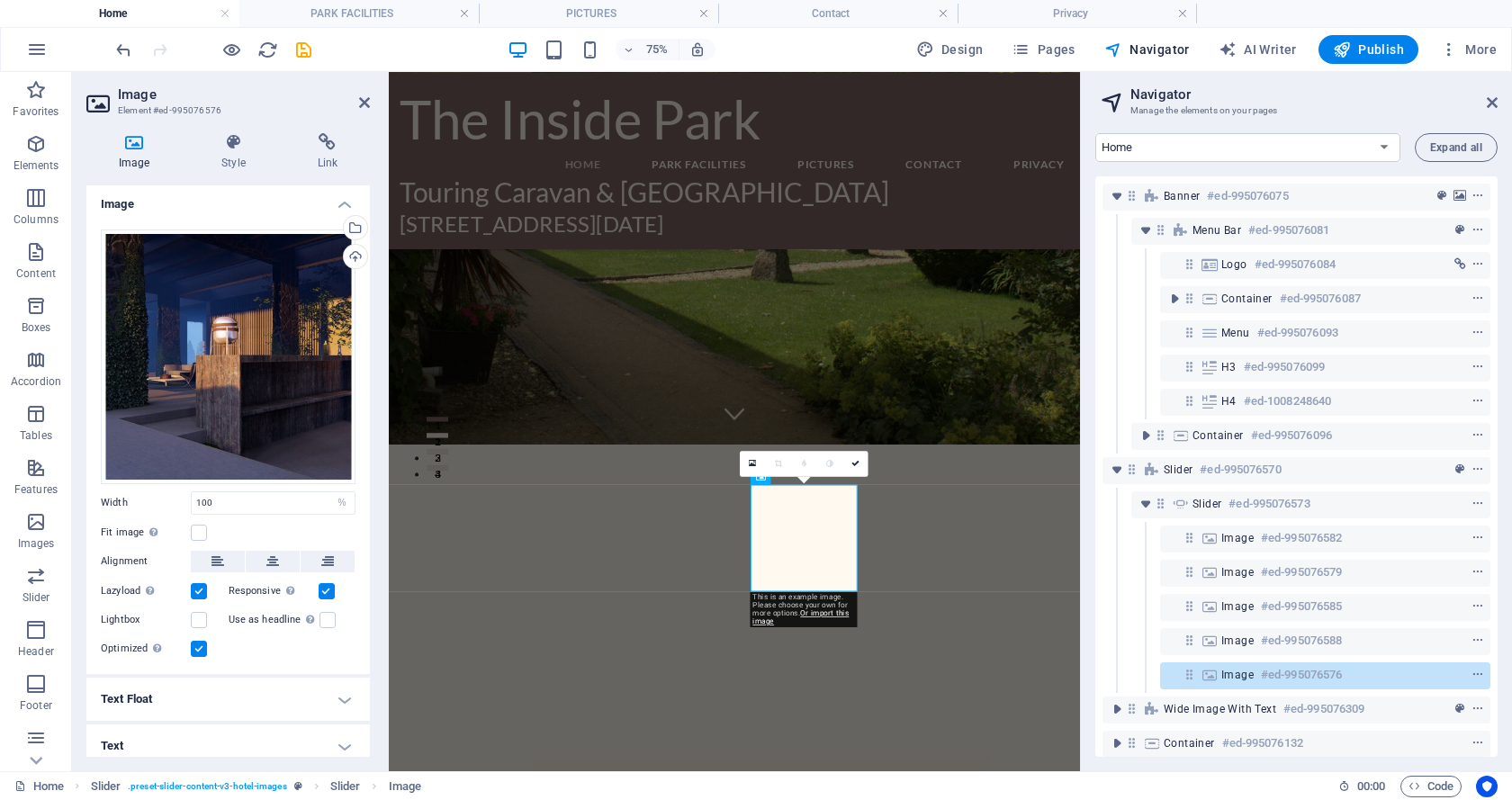
scroll to position [0, 0]
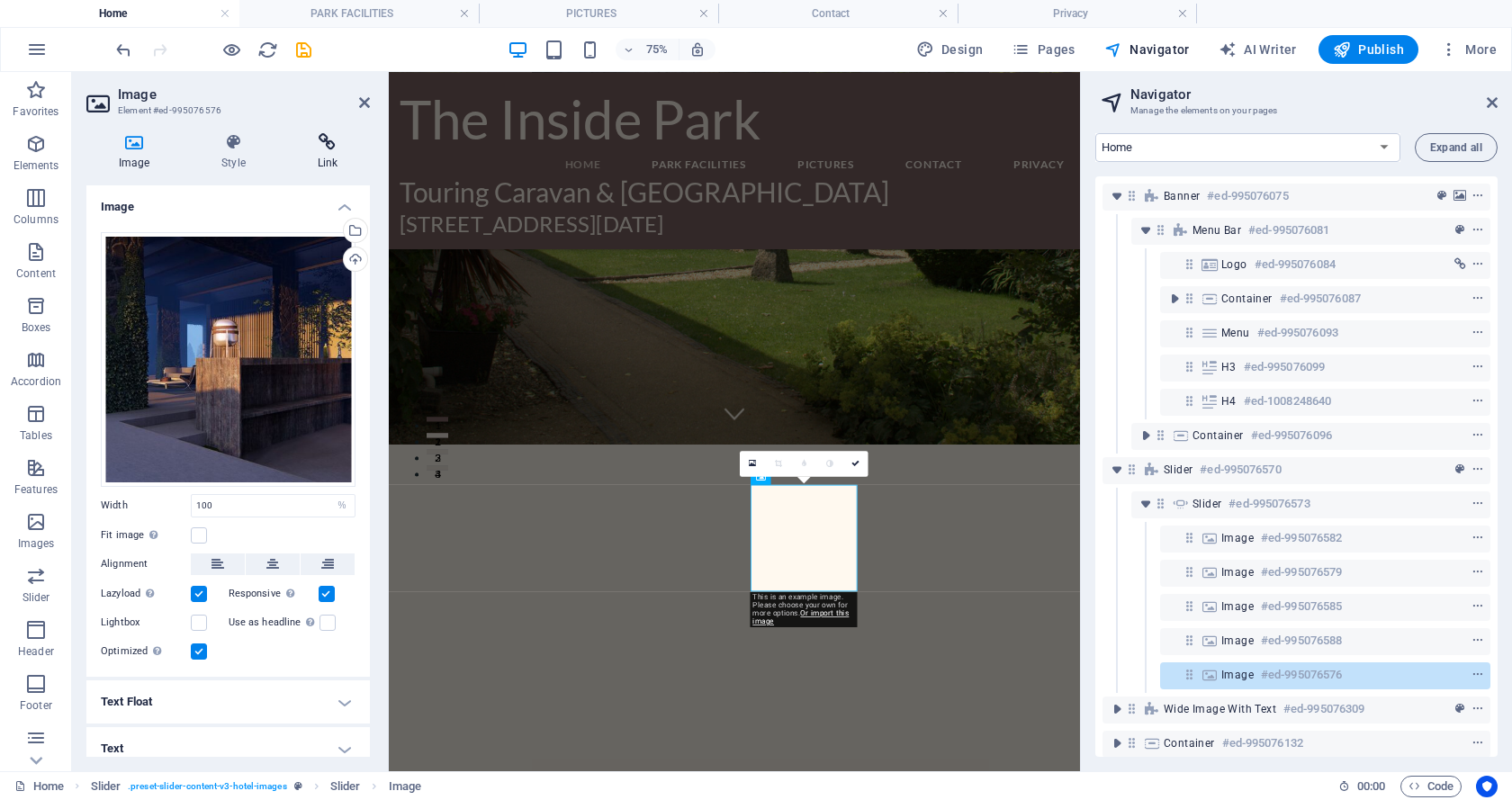
click at [326, 138] on icon at bounding box center [328, 142] width 84 height 18
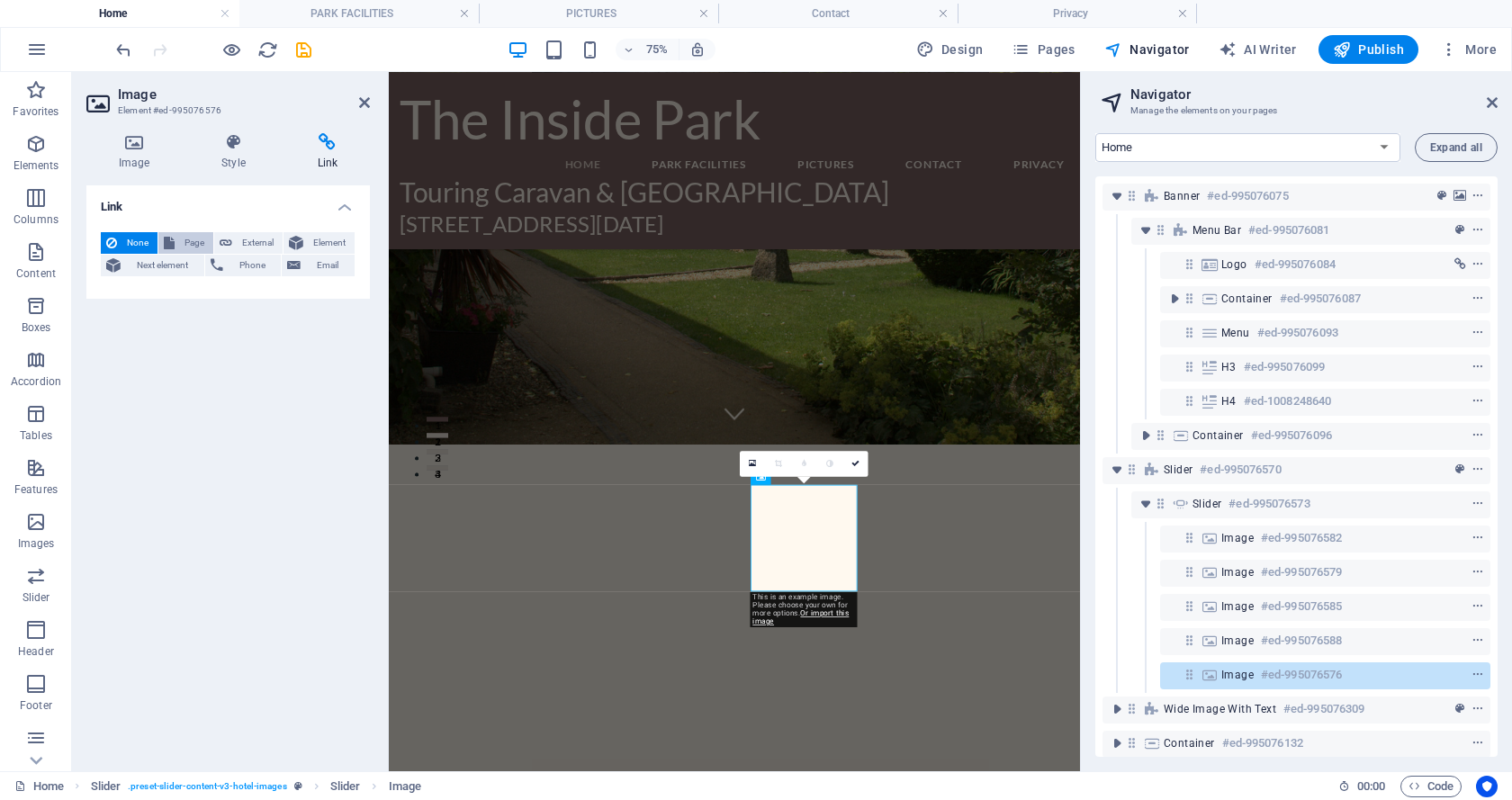
click at [174, 237] on button "Page" at bounding box center [185, 242] width 55 height 22
select select
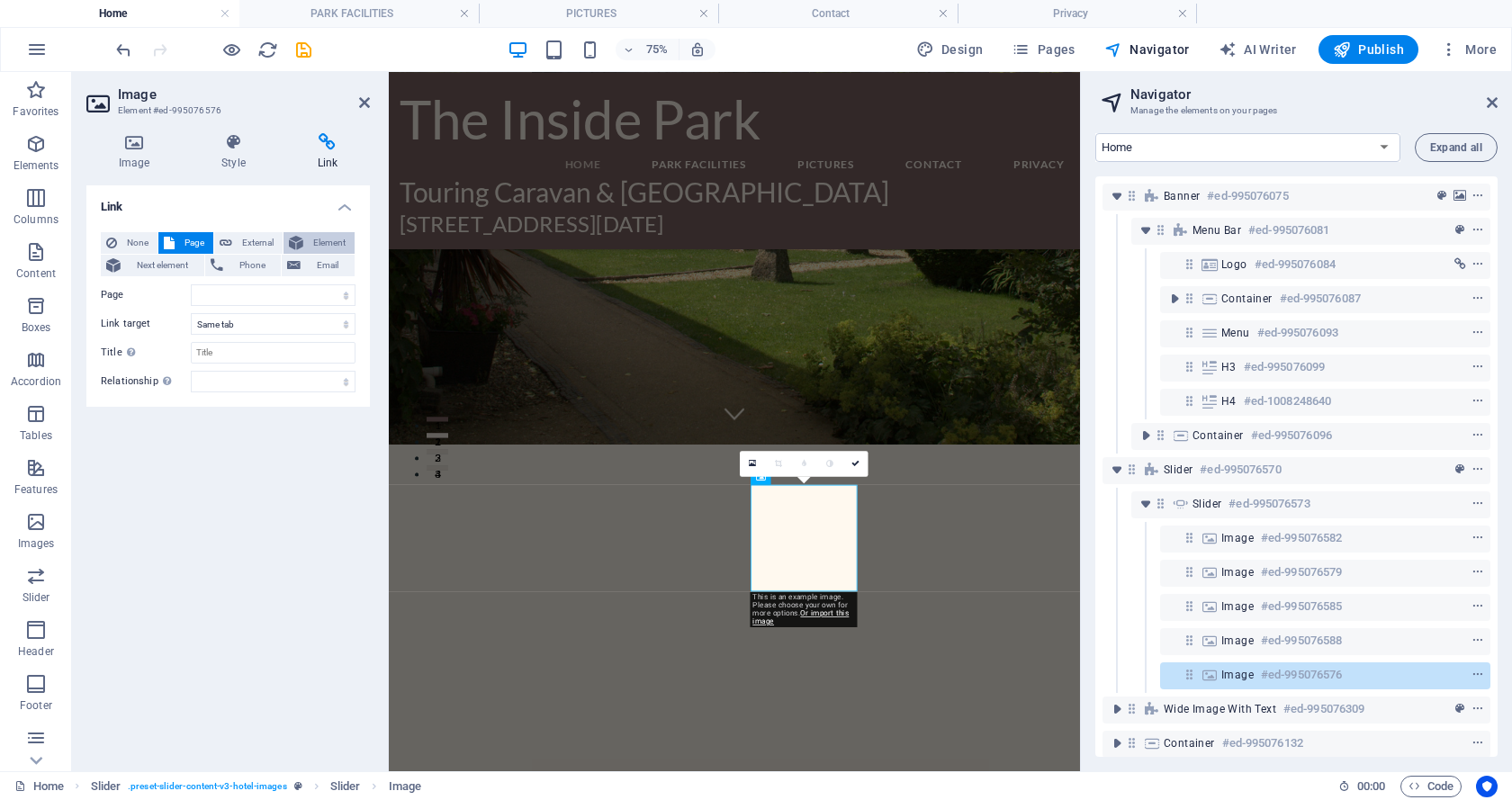
click at [331, 241] on span "Element" at bounding box center [329, 242] width 40 height 22
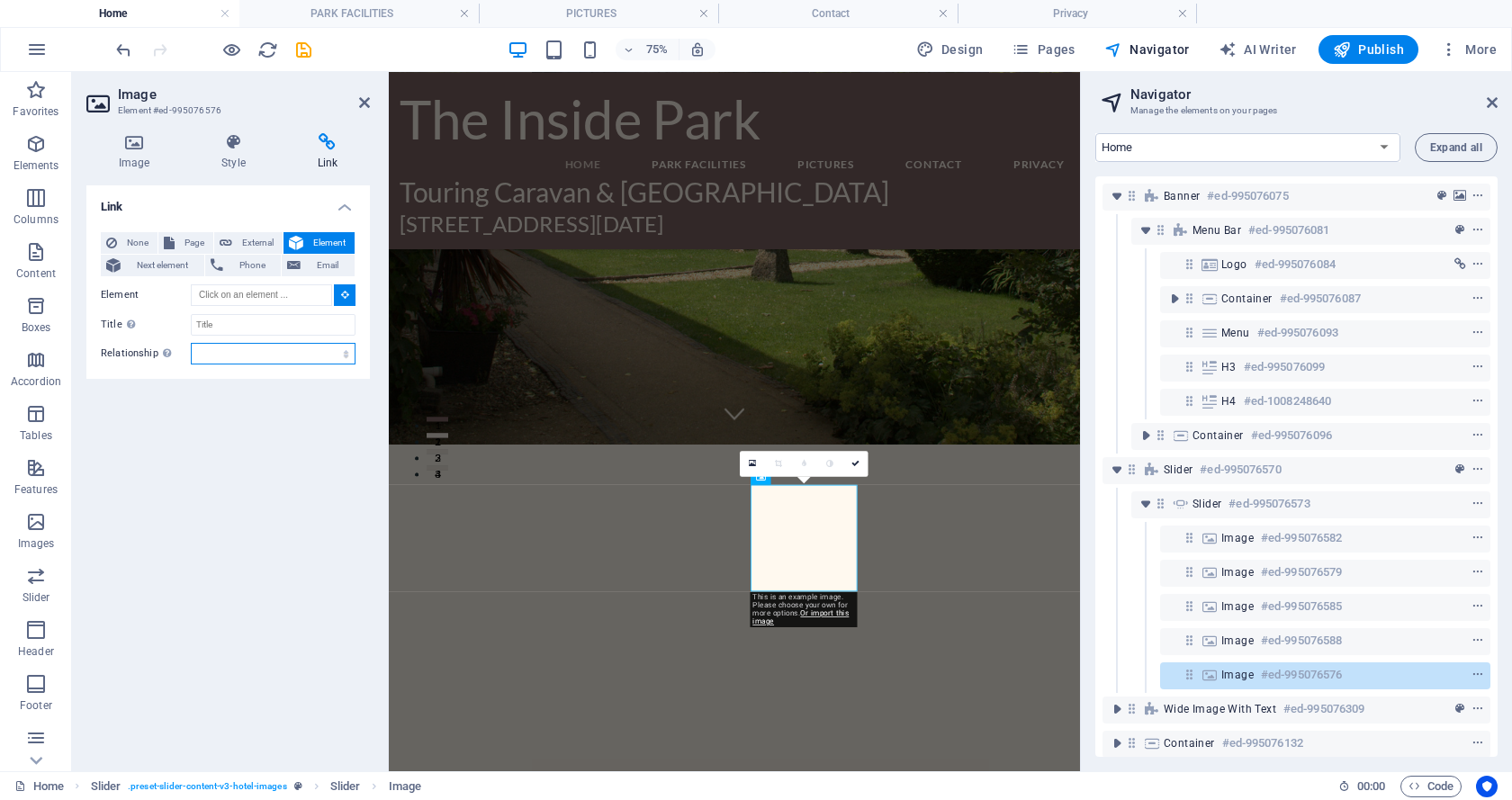
click at [344, 353] on select "alternate author bookmark external help license next nofollow noreferrer noopen…" at bounding box center [273, 354] width 165 height 22
click at [344, 351] on select "alternate author bookmark external help license next nofollow noreferrer noopen…" at bounding box center [273, 354] width 165 height 22
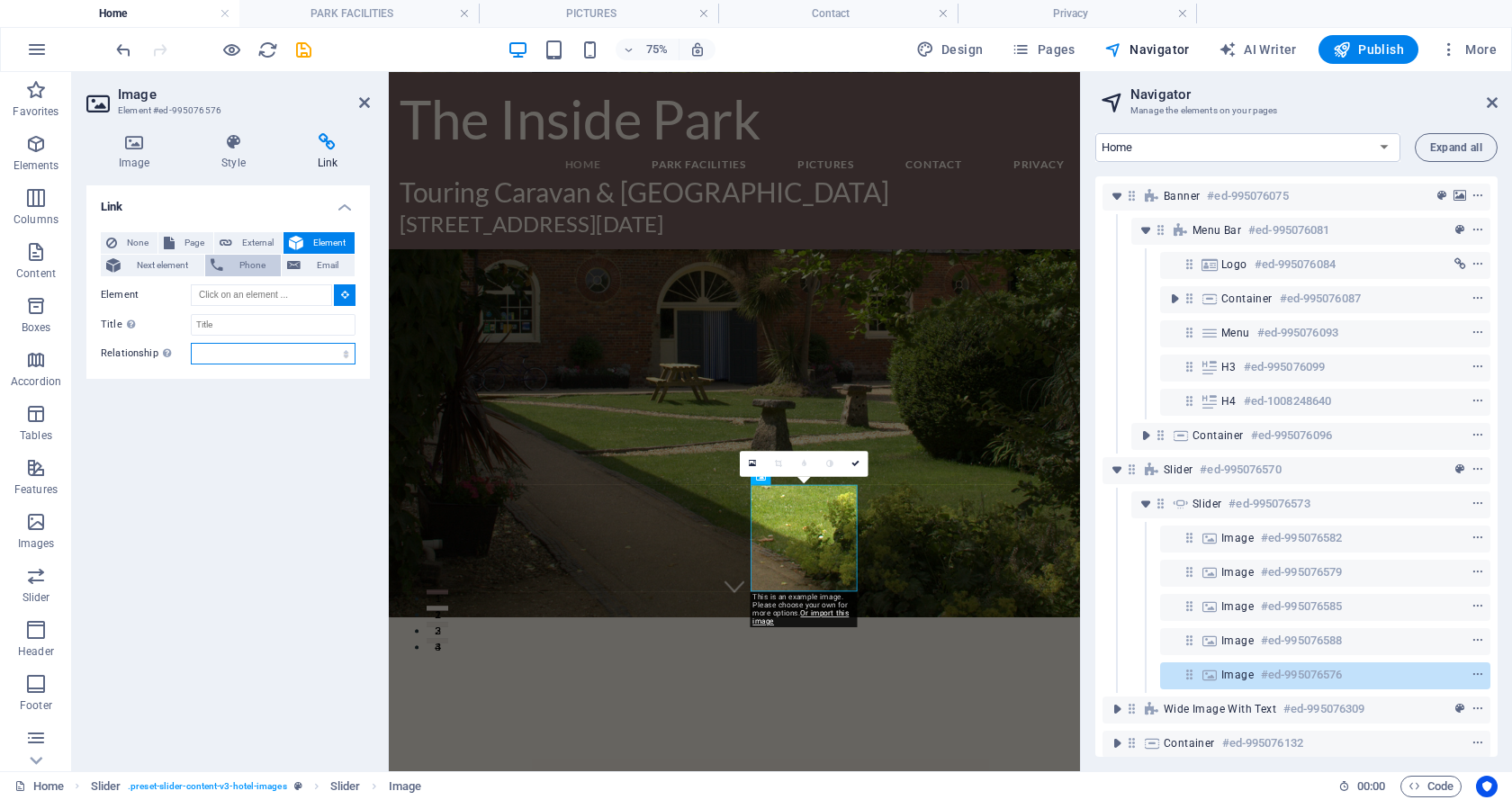
scroll to position [436, 0]
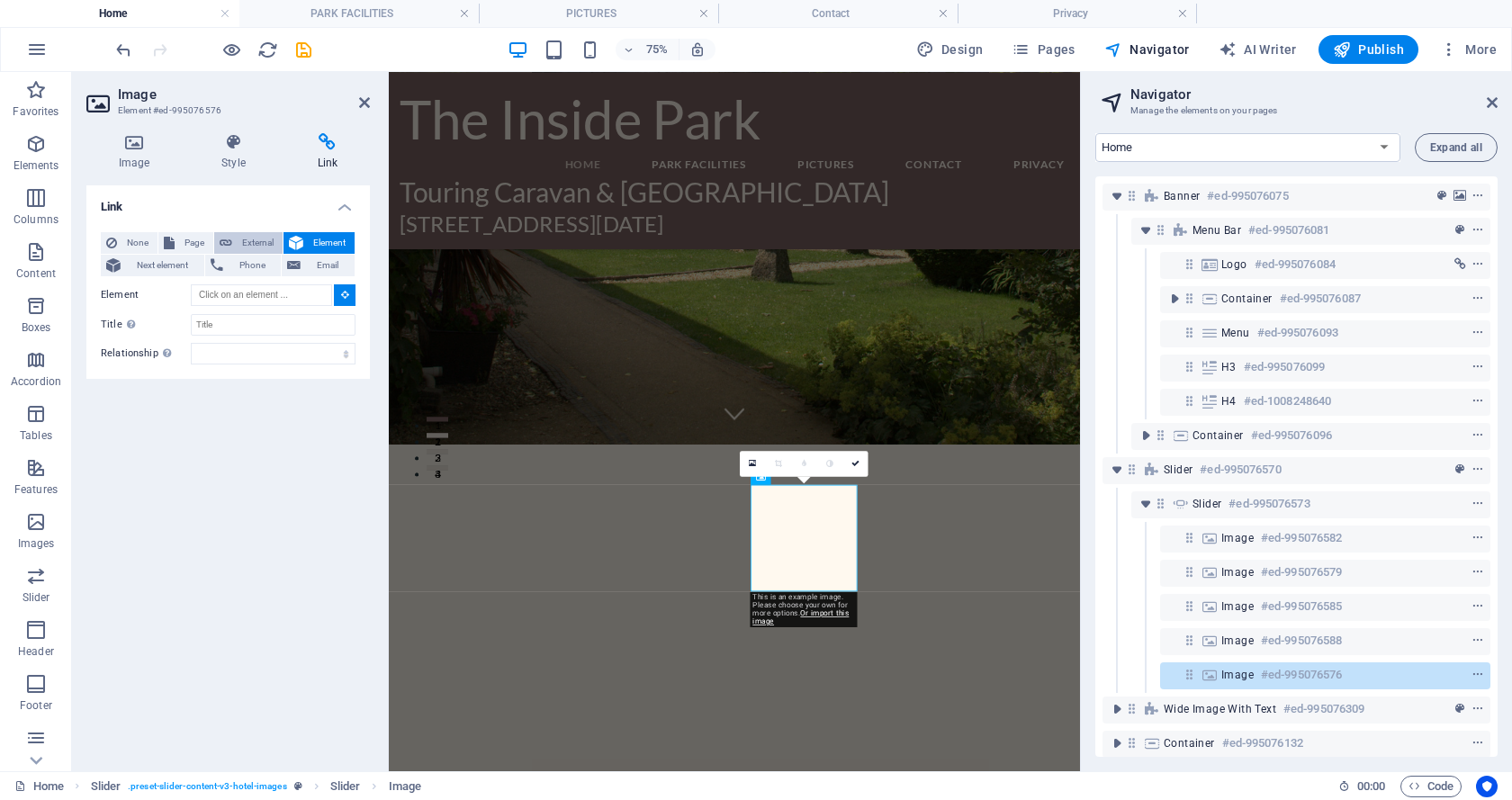
click at [242, 237] on span "External" at bounding box center [257, 242] width 39 height 22
select select "blank"
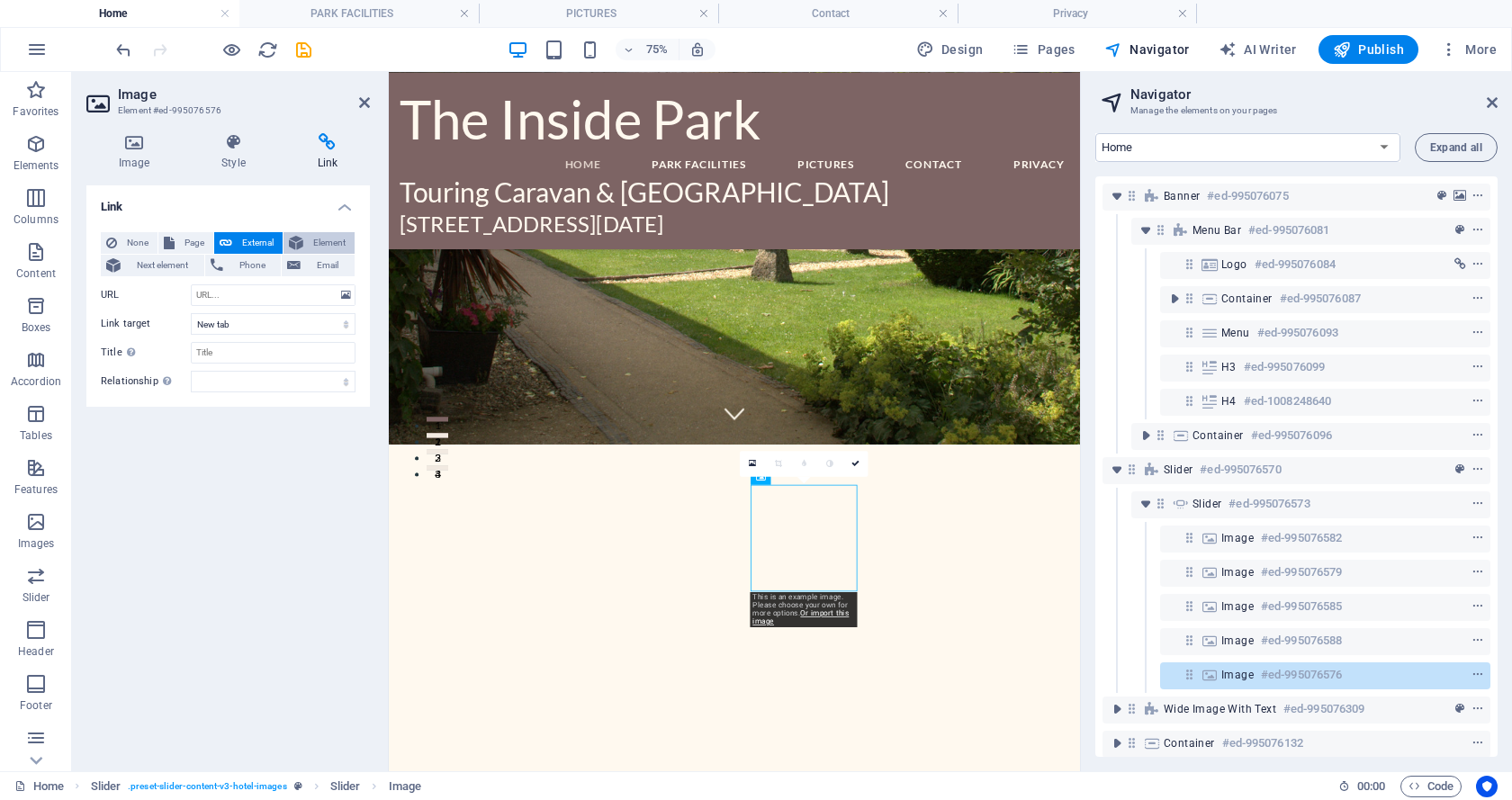
click at [330, 236] on span "Element" at bounding box center [329, 242] width 40 height 22
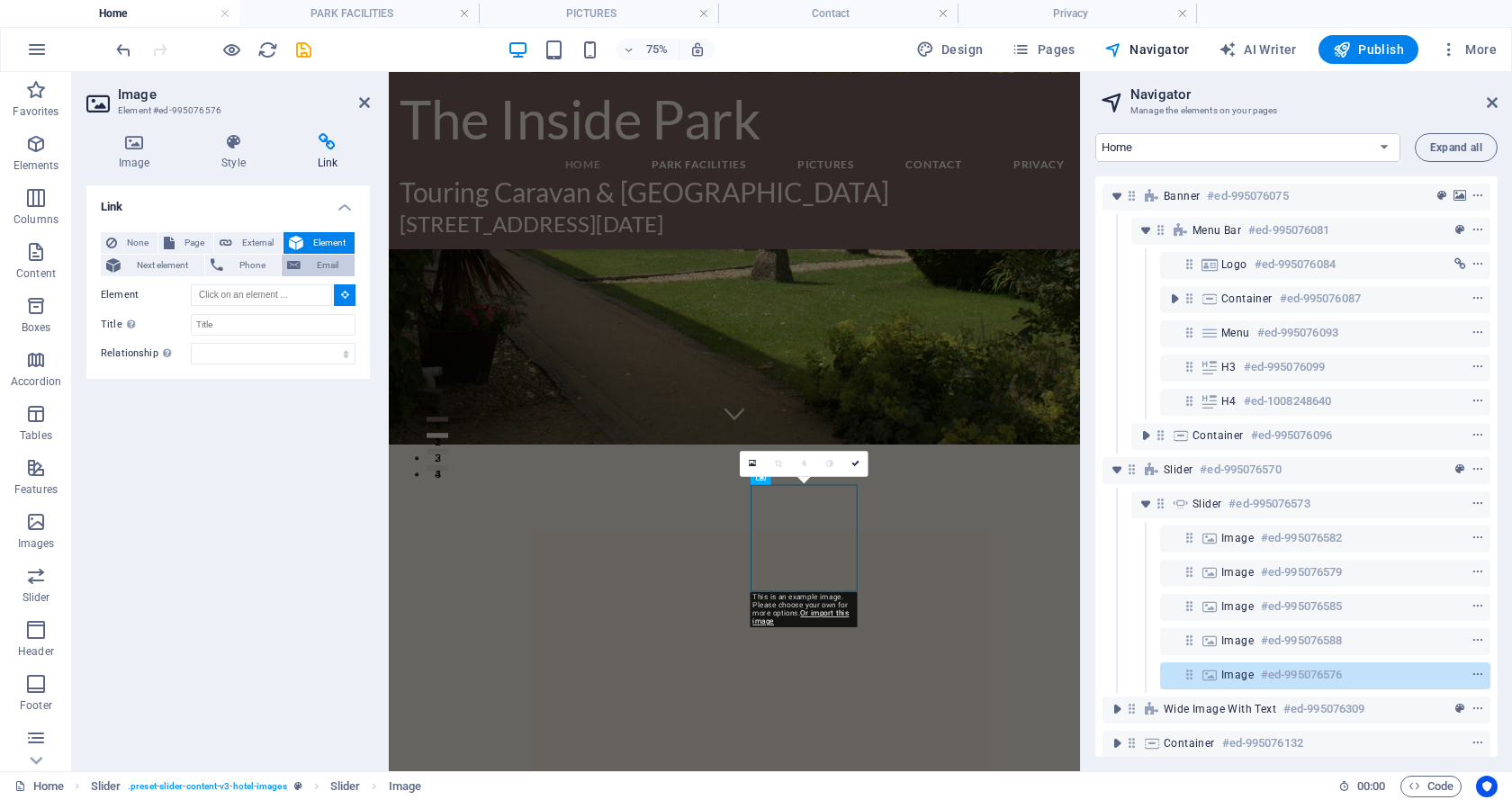
click at [324, 261] on span "Email" at bounding box center [327, 265] width 43 height 22
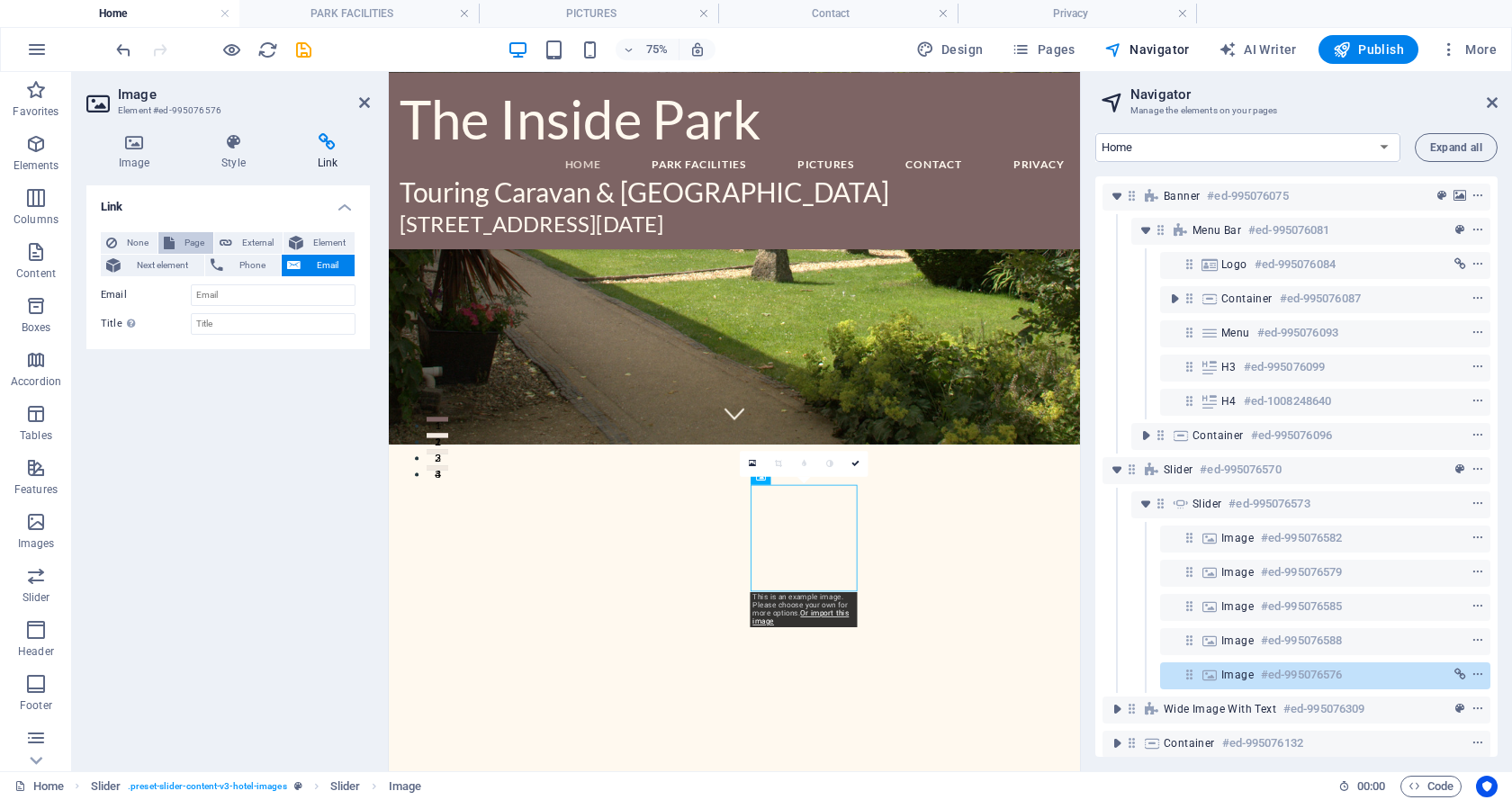
click at [185, 239] on span "Page" at bounding box center [194, 242] width 28 height 22
select select
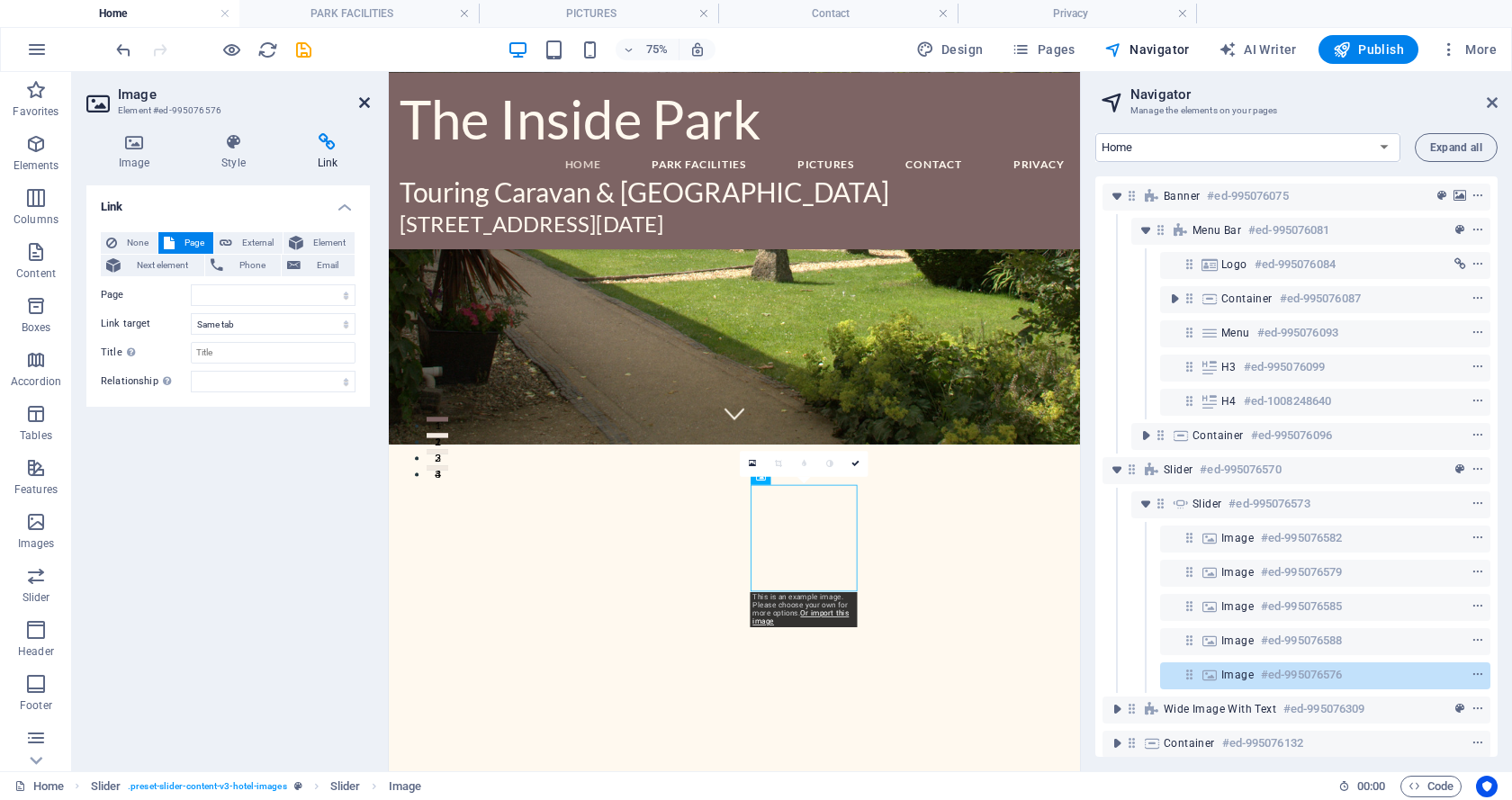
click at [361, 103] on icon at bounding box center [364, 103] width 11 height 14
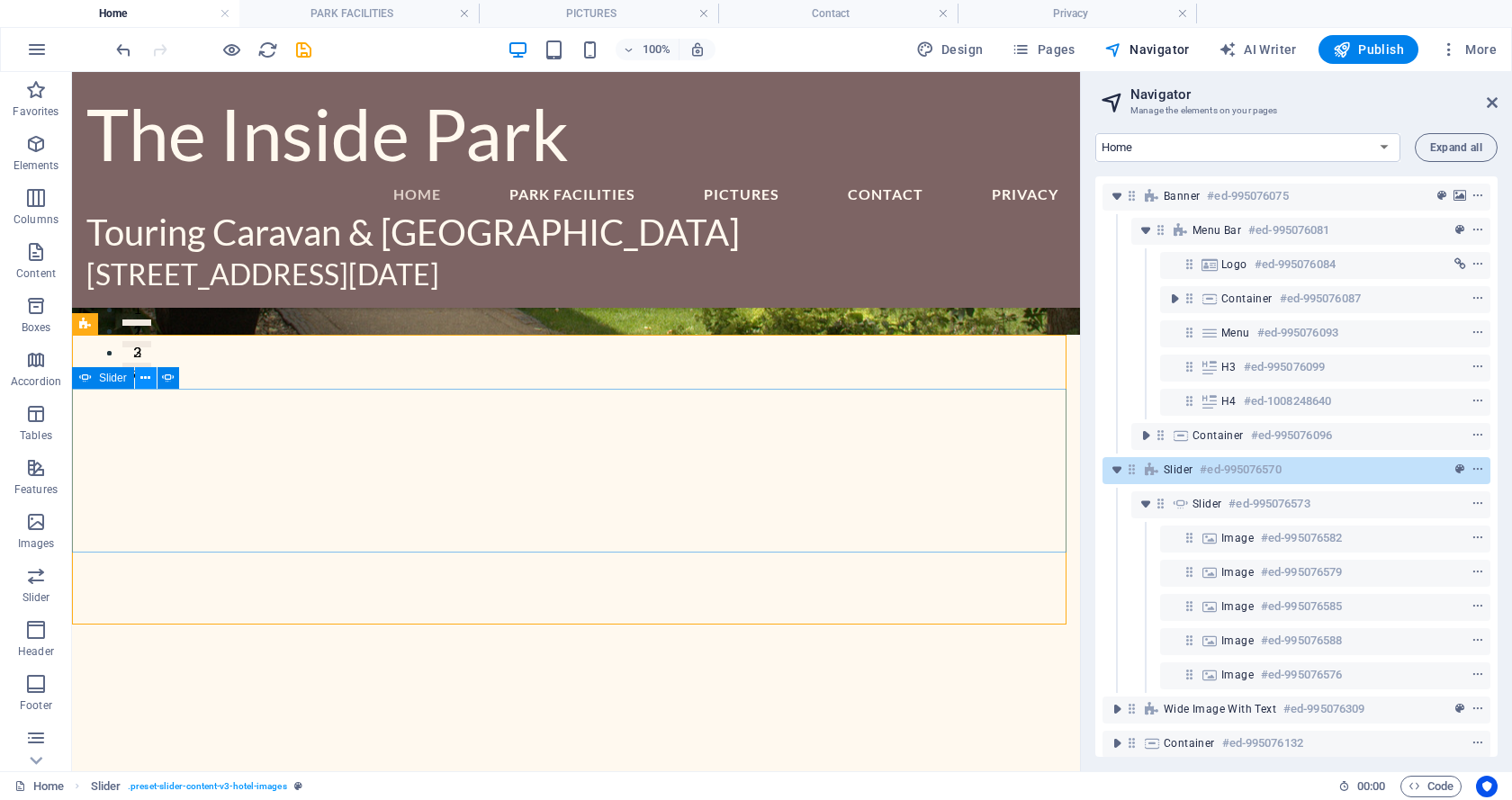
click at [145, 376] on icon at bounding box center [145, 378] width 10 height 19
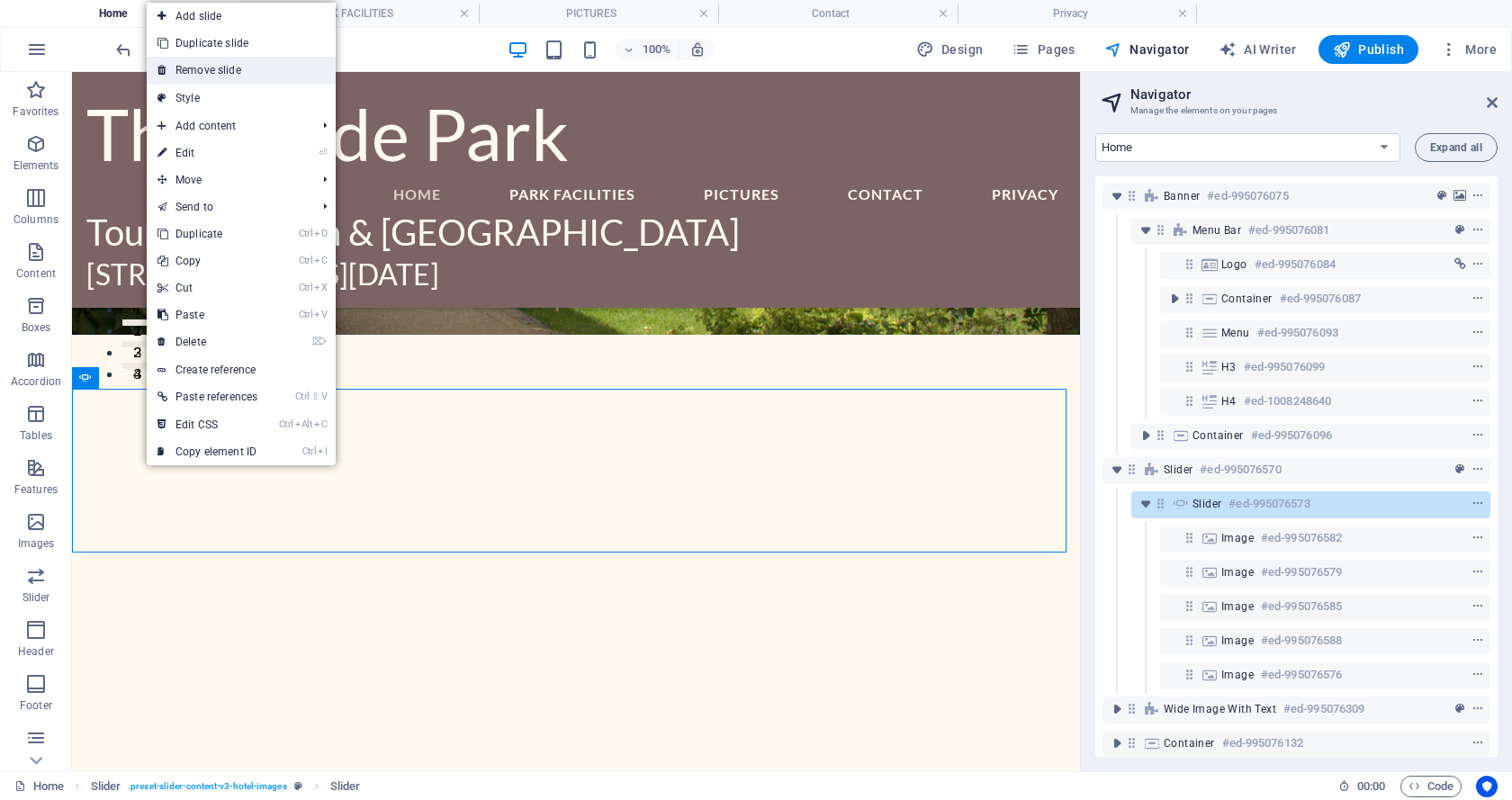
click at [228, 69] on link "Remove slide" at bounding box center [241, 70] width 189 height 27
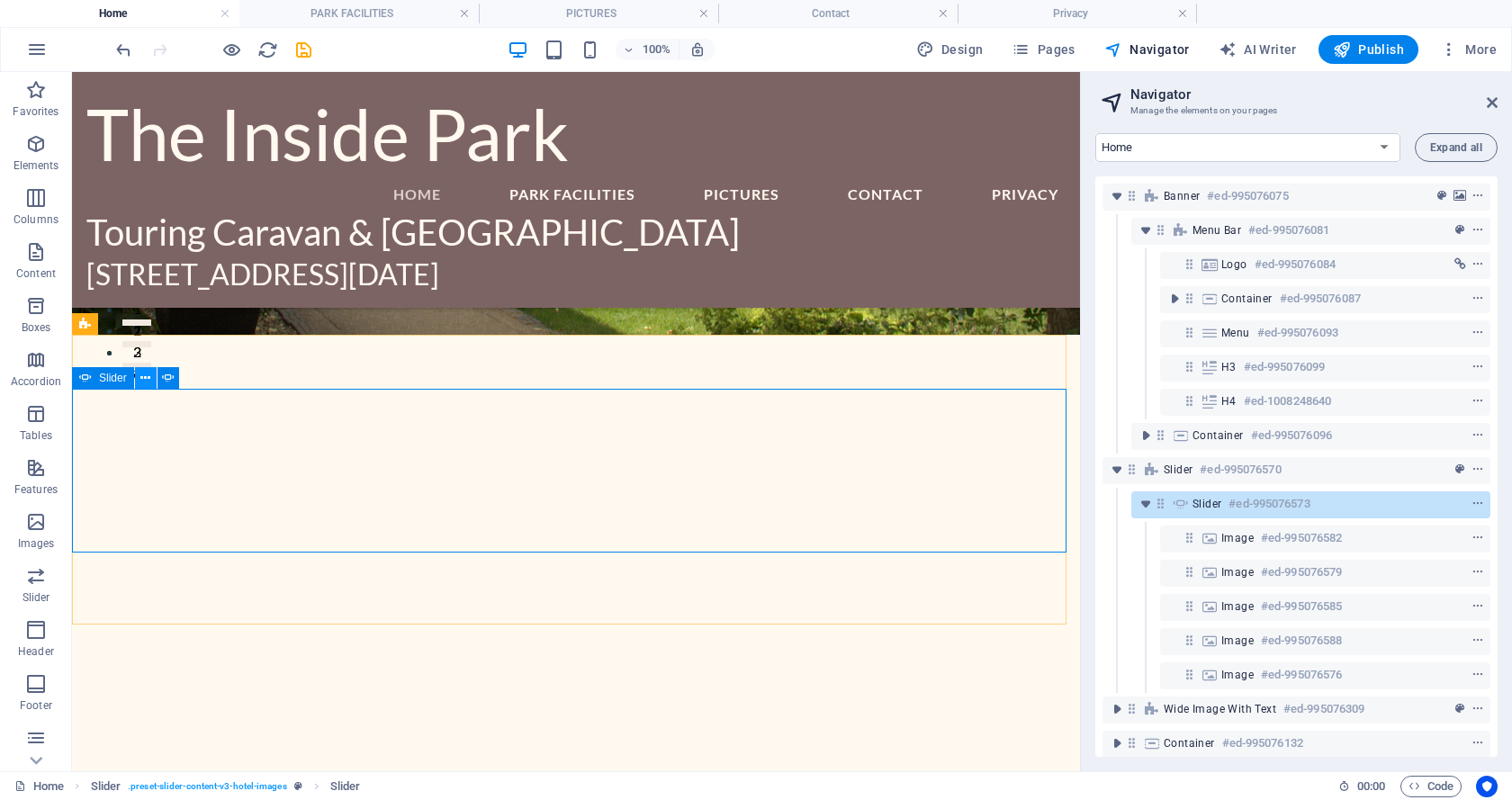
click at [144, 375] on icon at bounding box center [145, 378] width 10 height 19
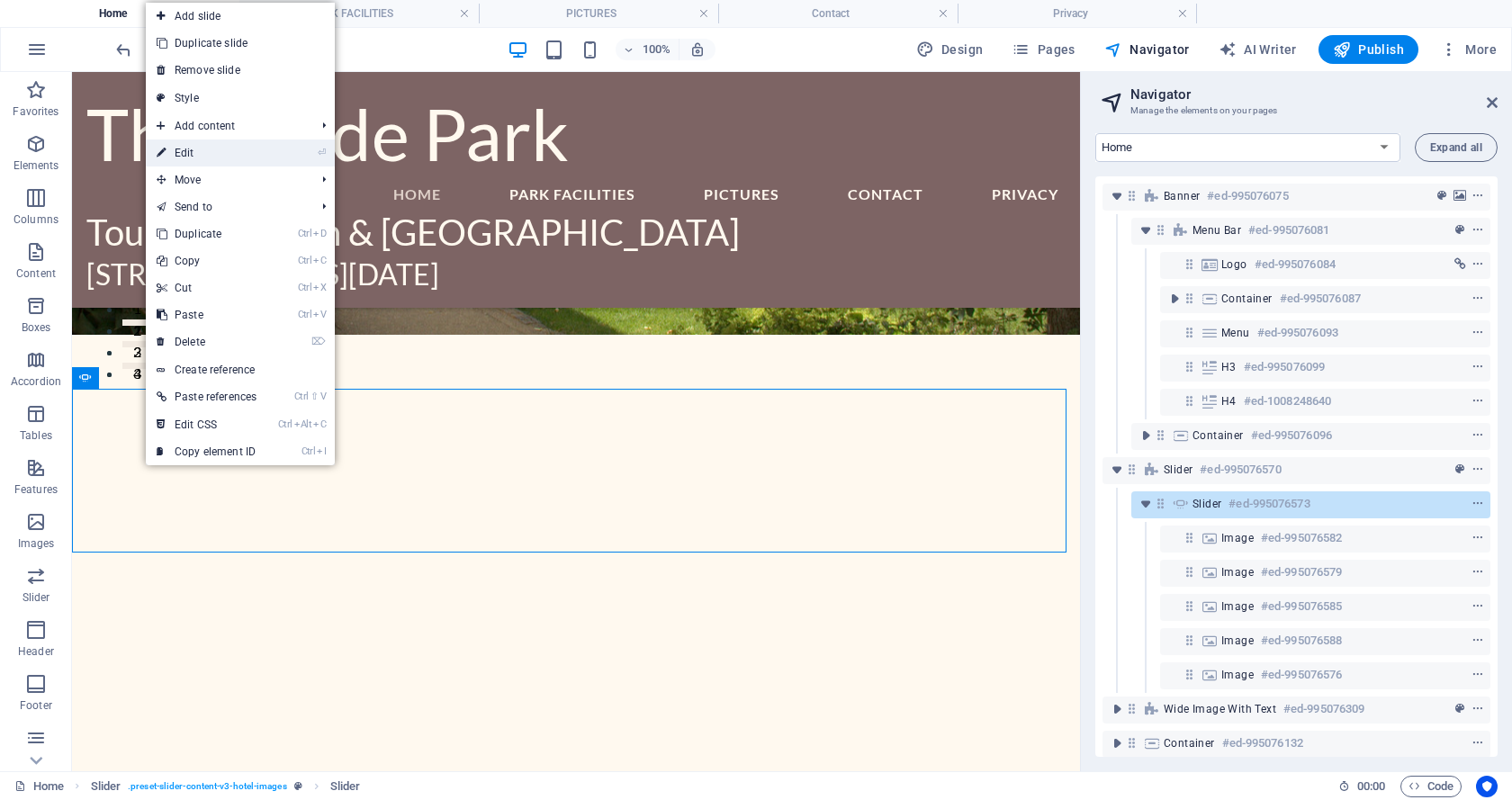
click at [185, 153] on link "⏎ Edit" at bounding box center [206, 153] width 122 height 27
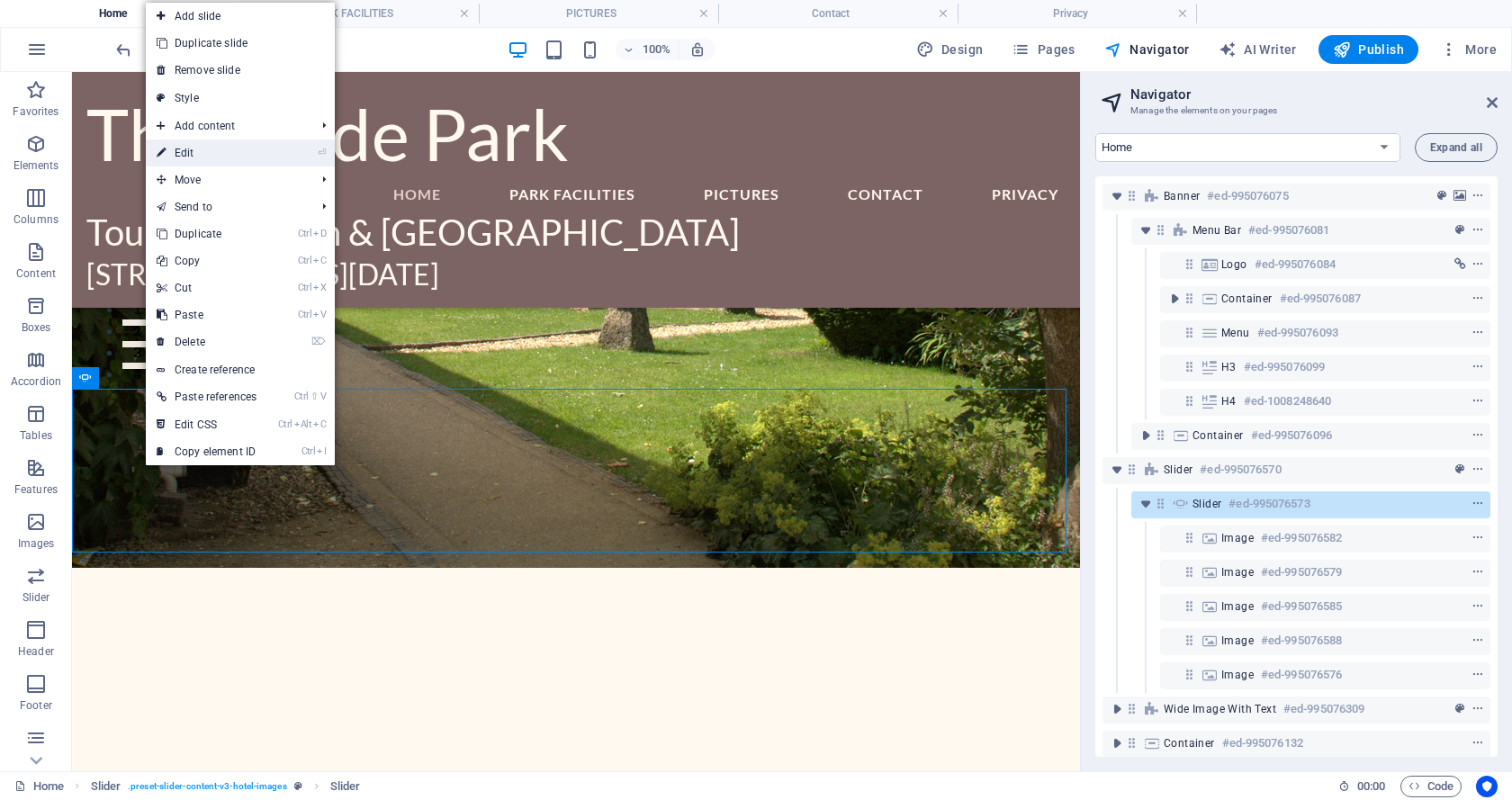
select select "px"
select select "ms"
select select "s"
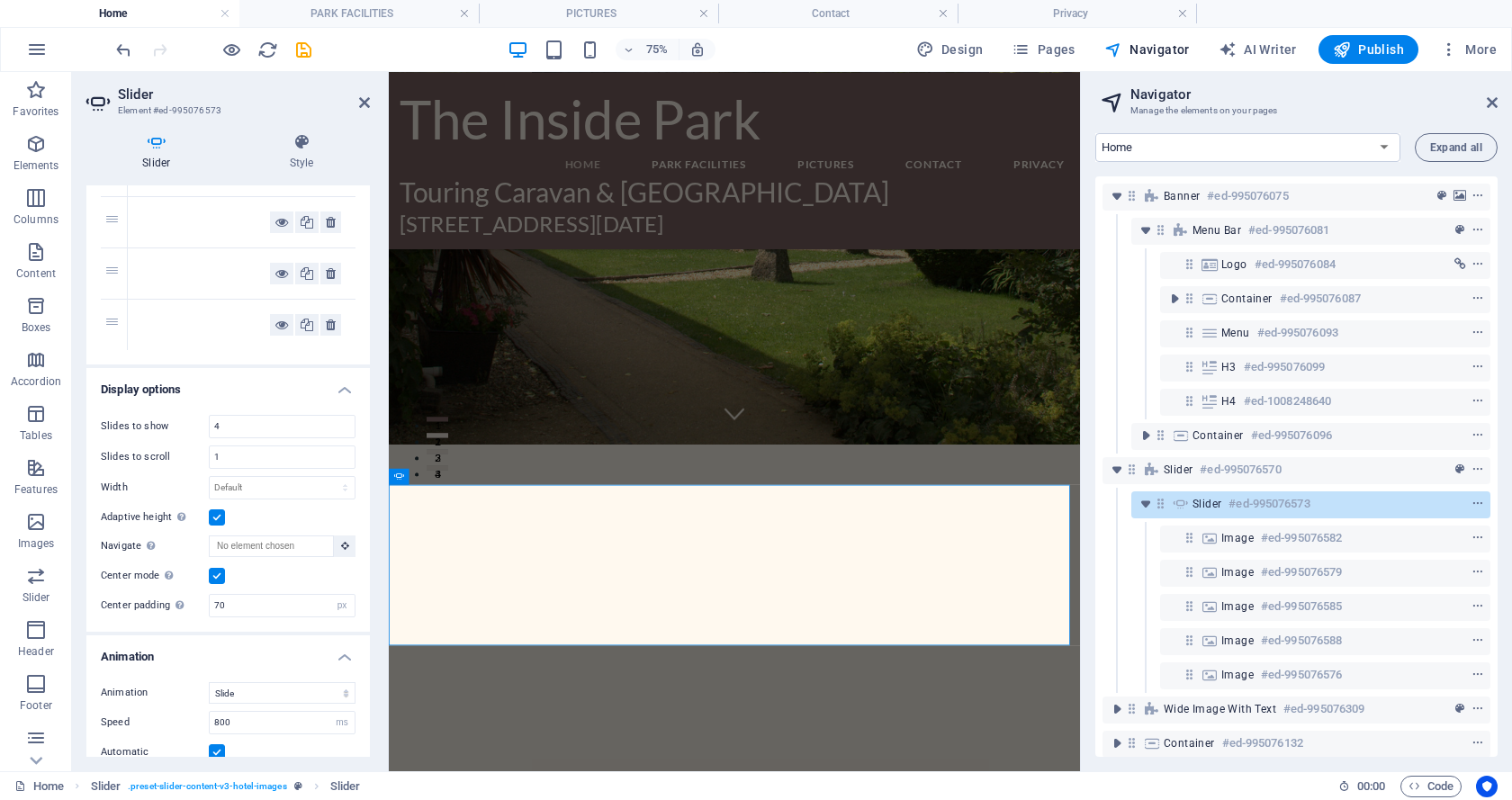
scroll to position [9, 0]
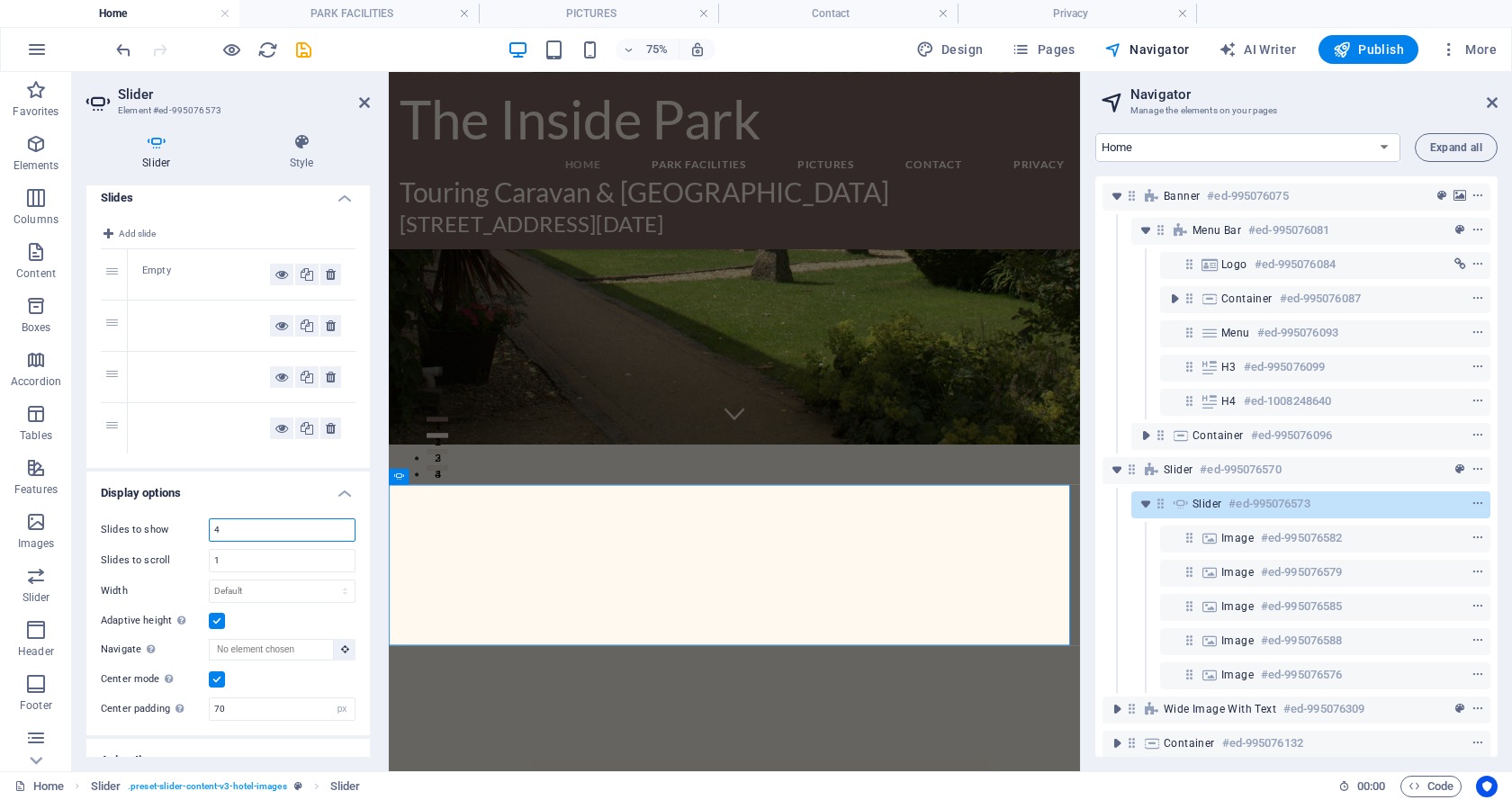
click at [249, 535] on input "4" at bounding box center [282, 530] width 145 height 22
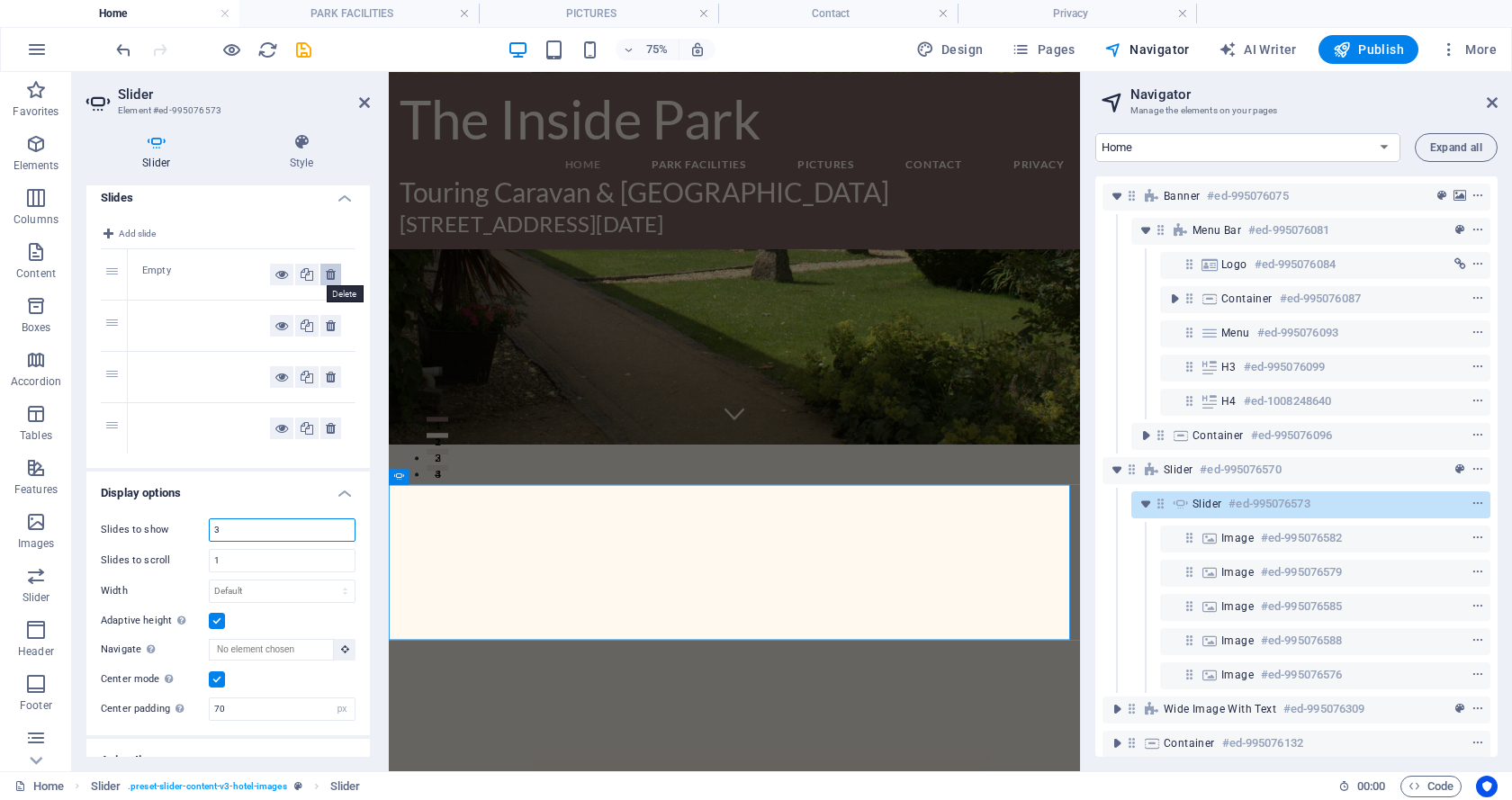
type input "3"
click at [328, 274] on icon at bounding box center [331, 274] width 10 height 22
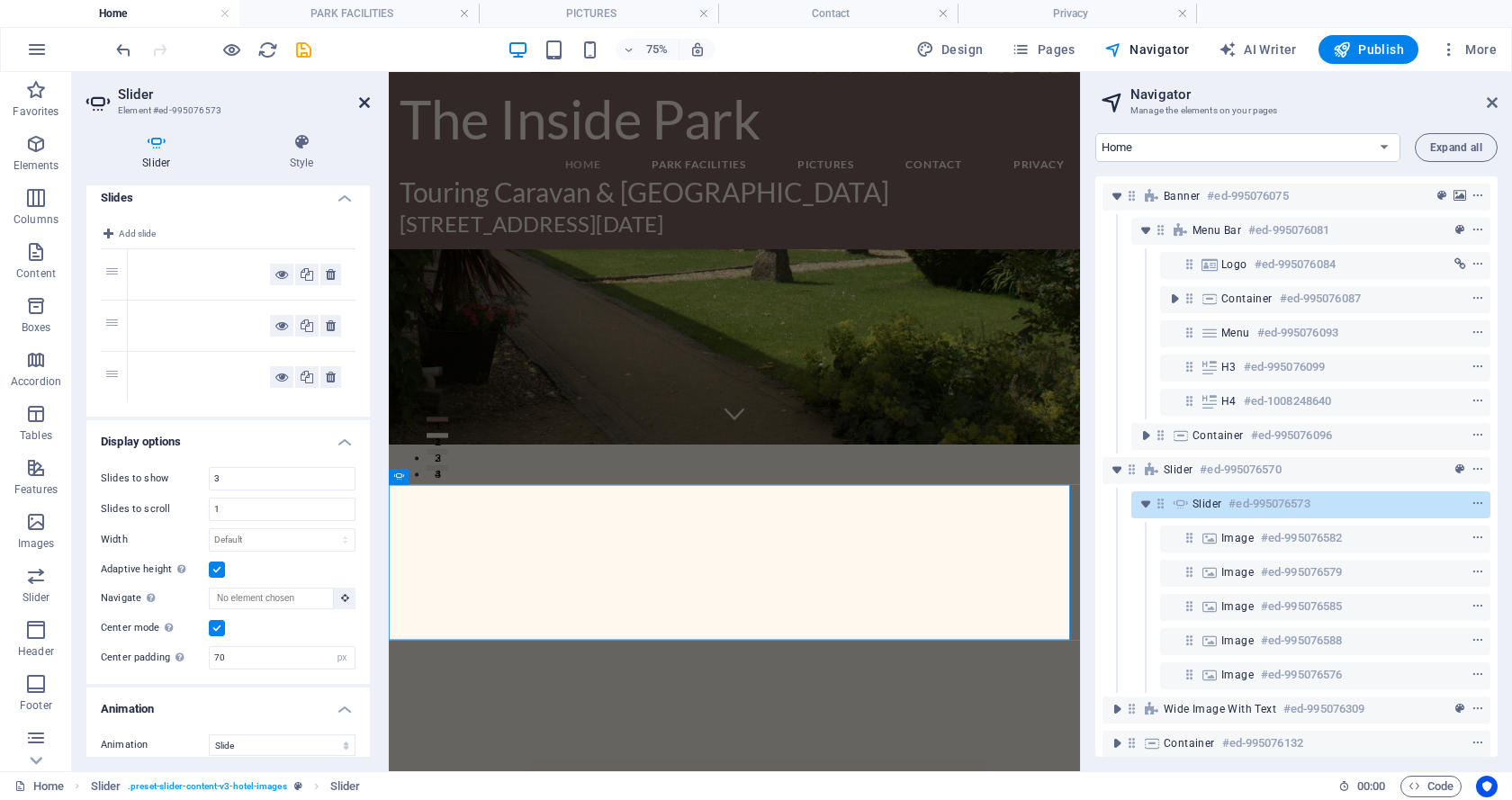
click at [364, 102] on icon at bounding box center [364, 103] width 11 height 14
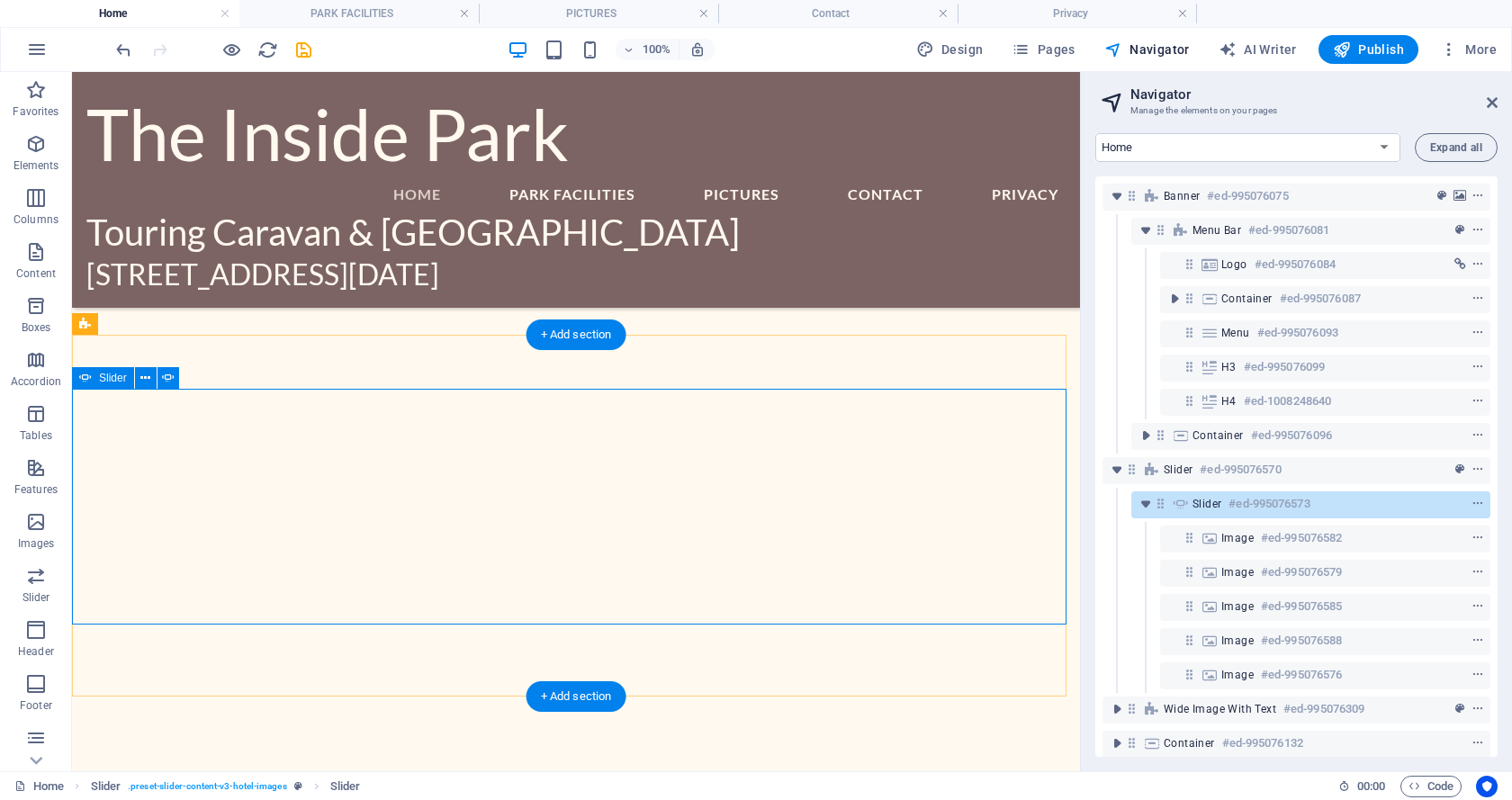
scroll to position [436, 0]
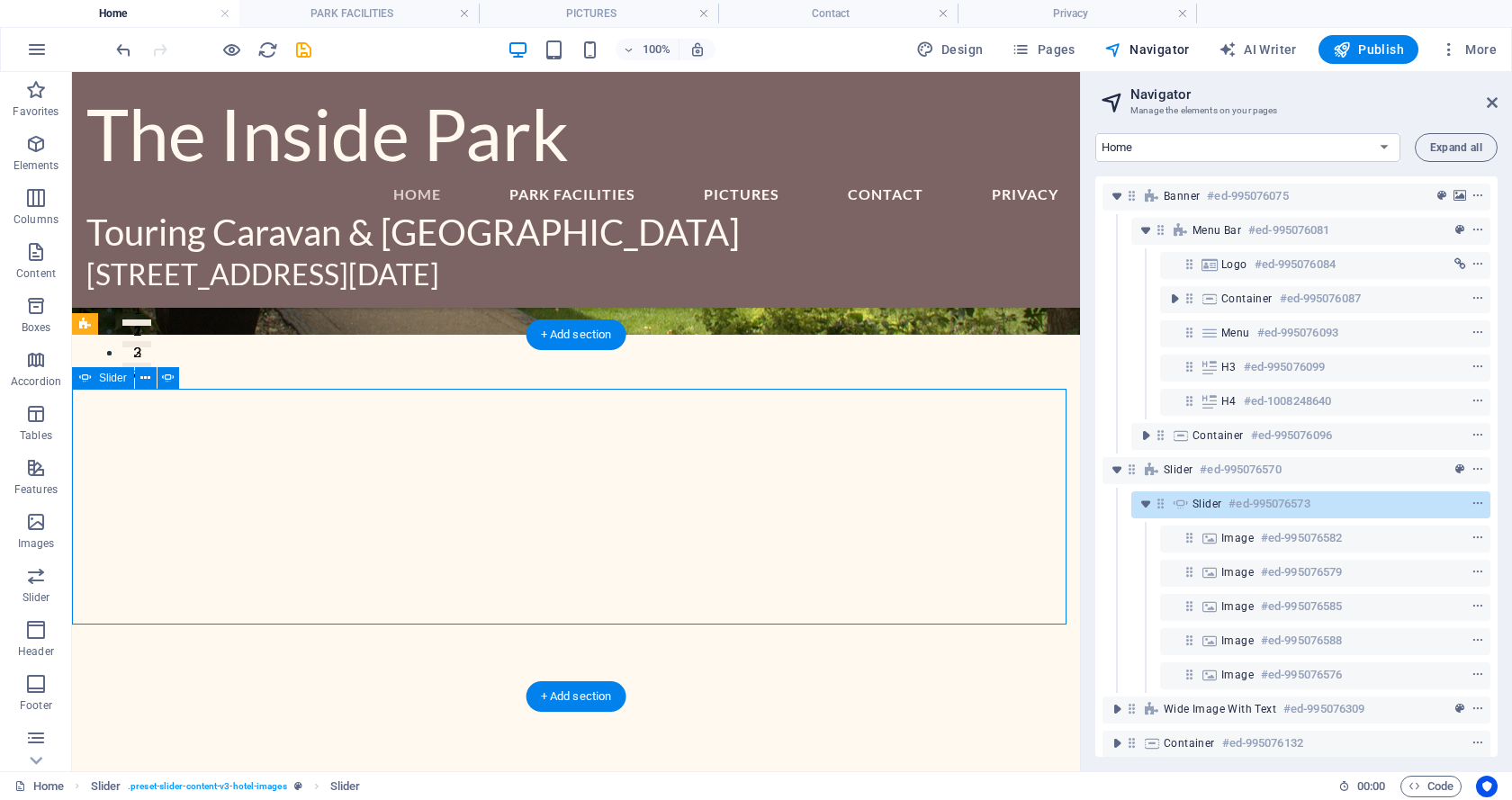
drag, startPoint x: 228, startPoint y: 503, endPoint x: 735, endPoint y: 511, distance: 507.1
click at [167, 374] on icon at bounding box center [168, 378] width 12 height 19
select select "px"
select select "ms"
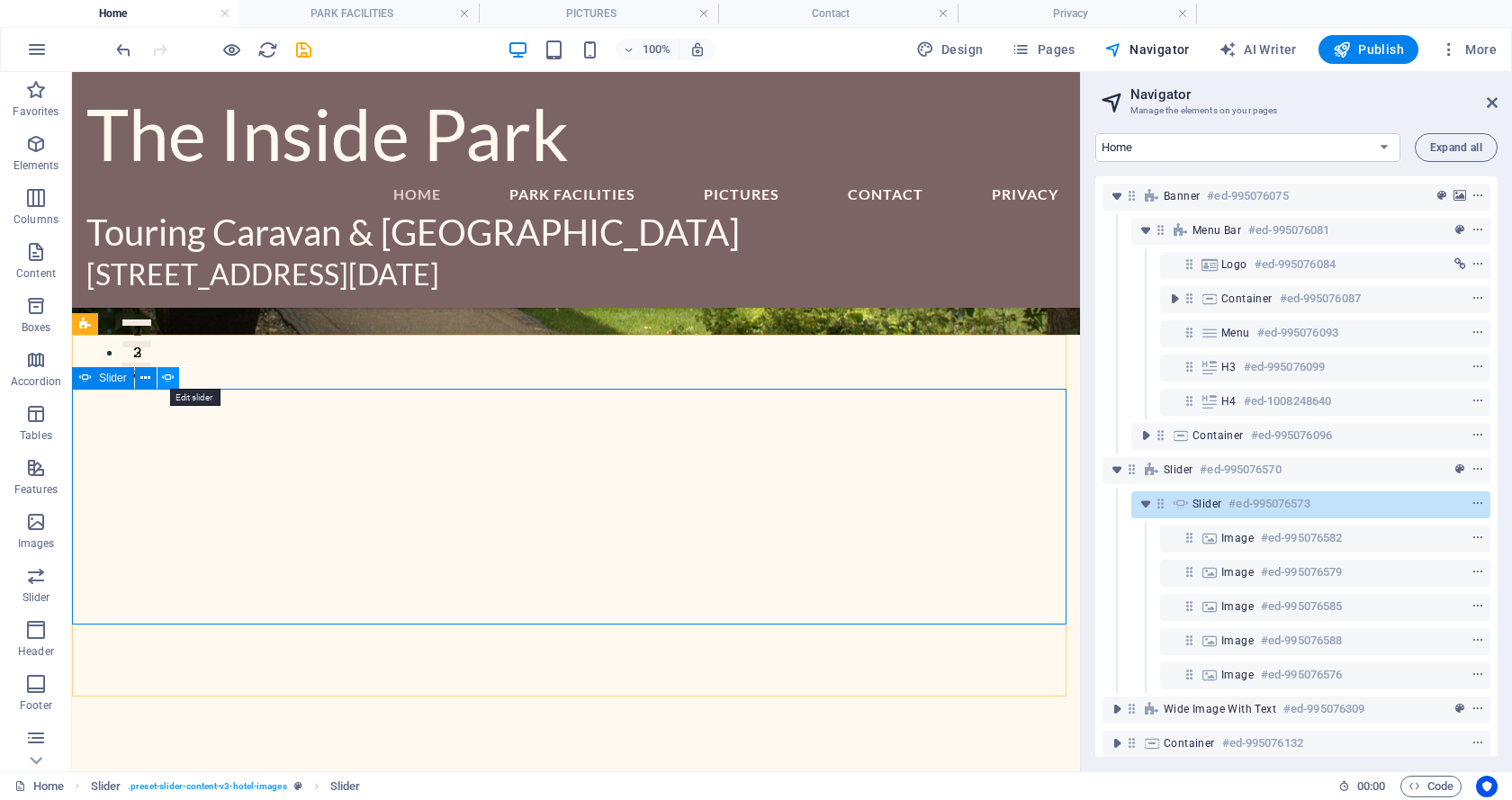
select select "s"
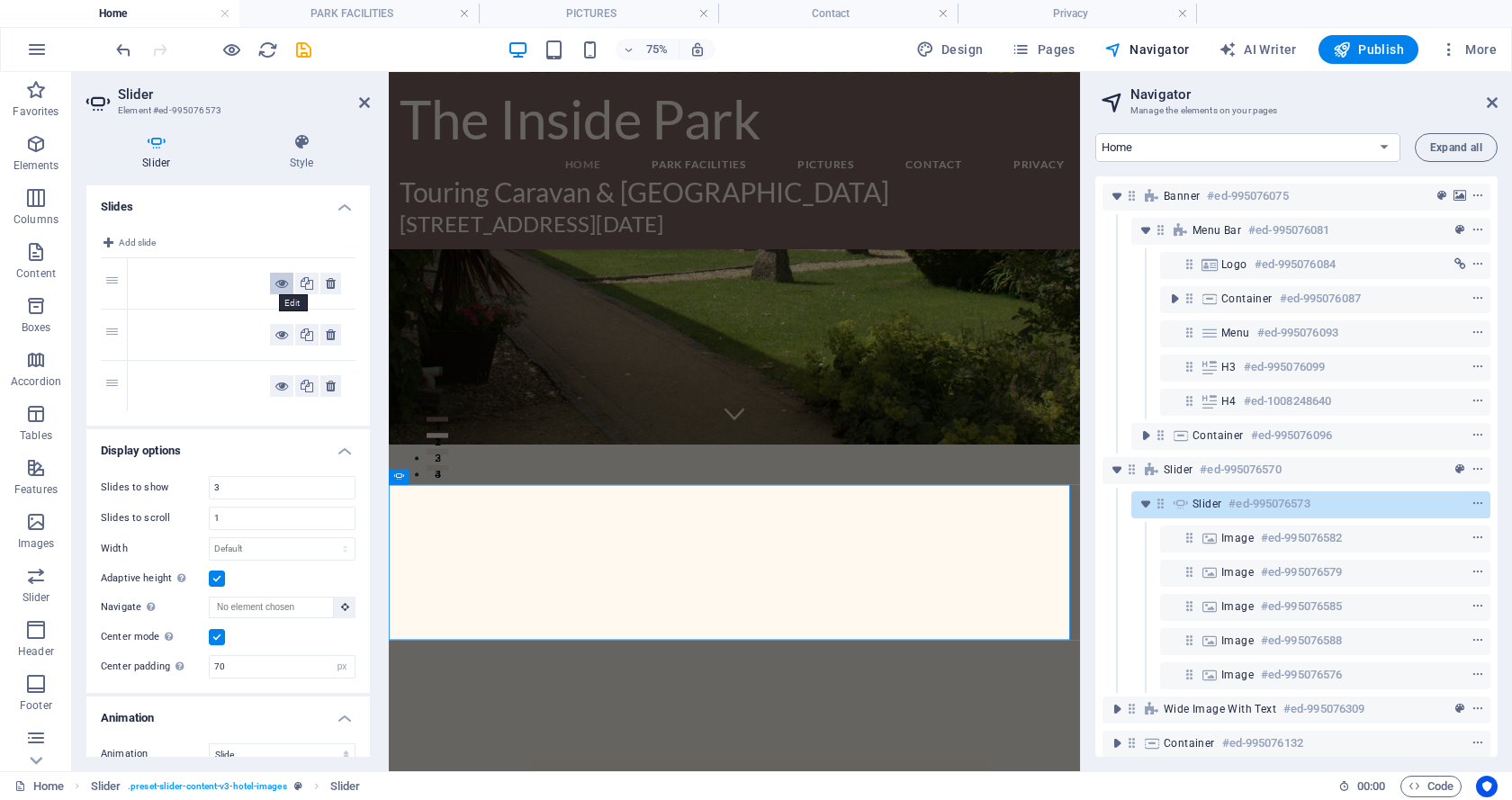
click at [276, 284] on icon at bounding box center [281, 284] width 12 height 22
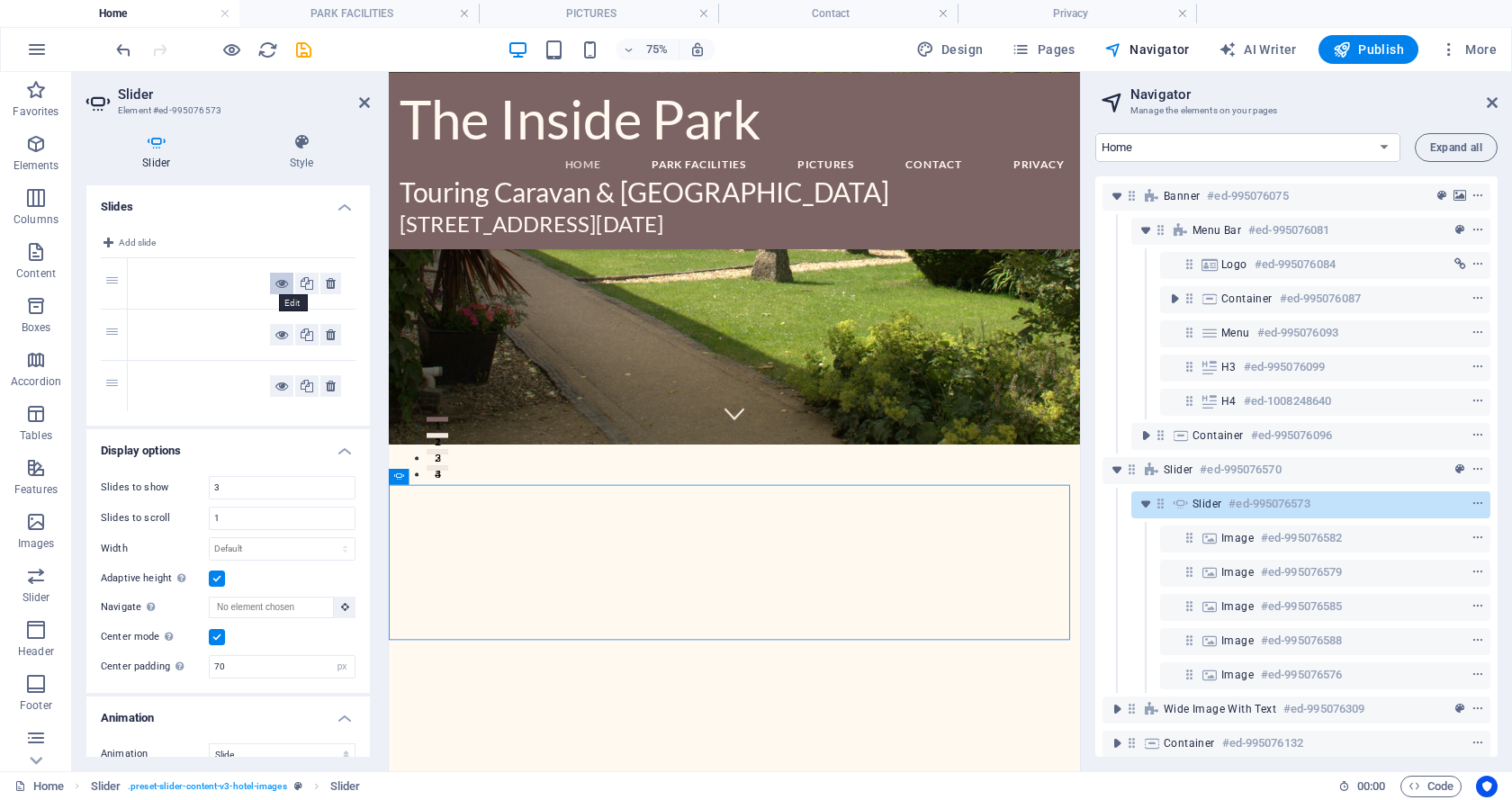
click at [282, 280] on icon at bounding box center [281, 284] width 12 height 22
click at [359, 103] on icon at bounding box center [364, 103] width 11 height 14
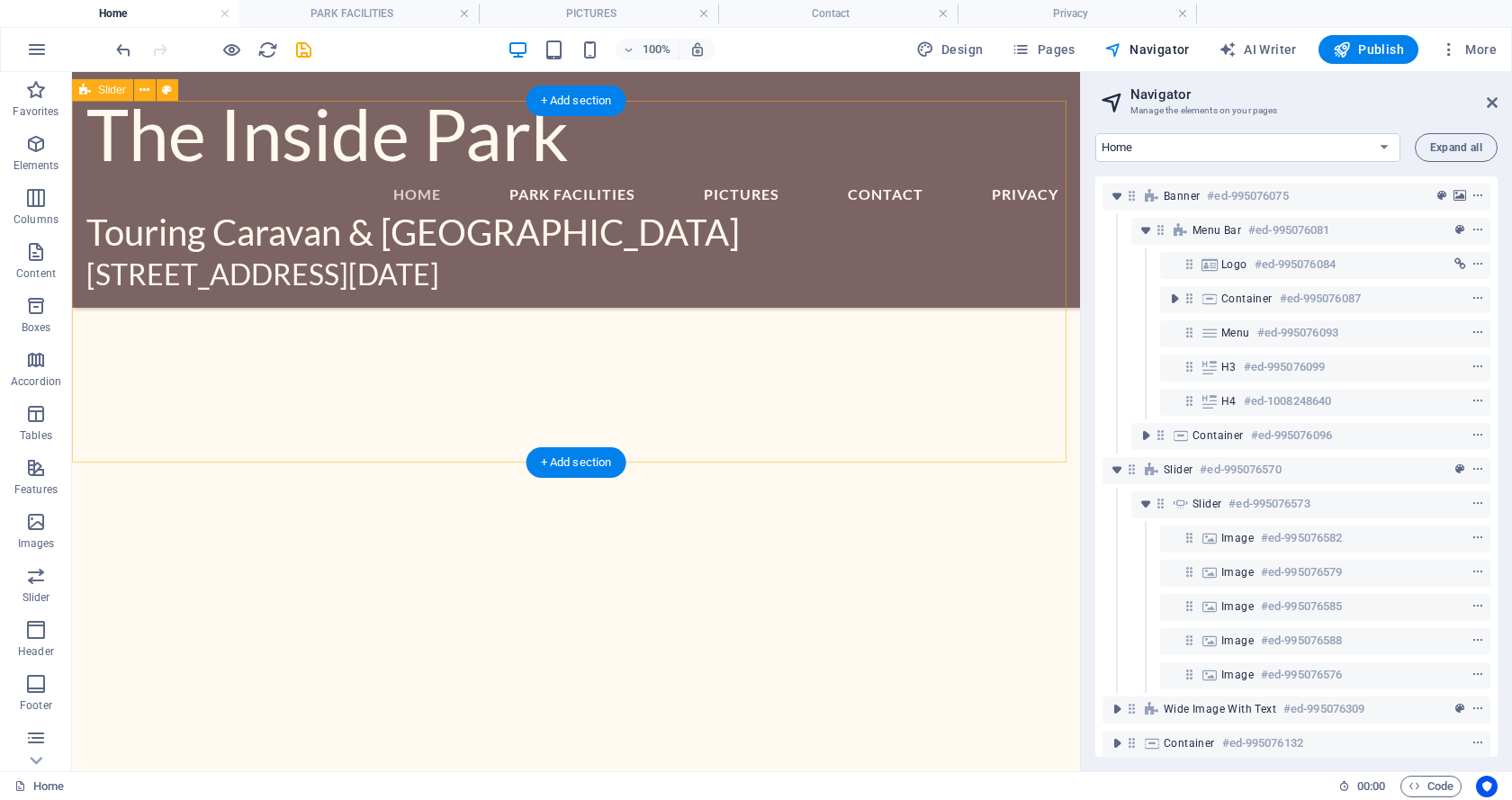
scroll to position [720, 0]
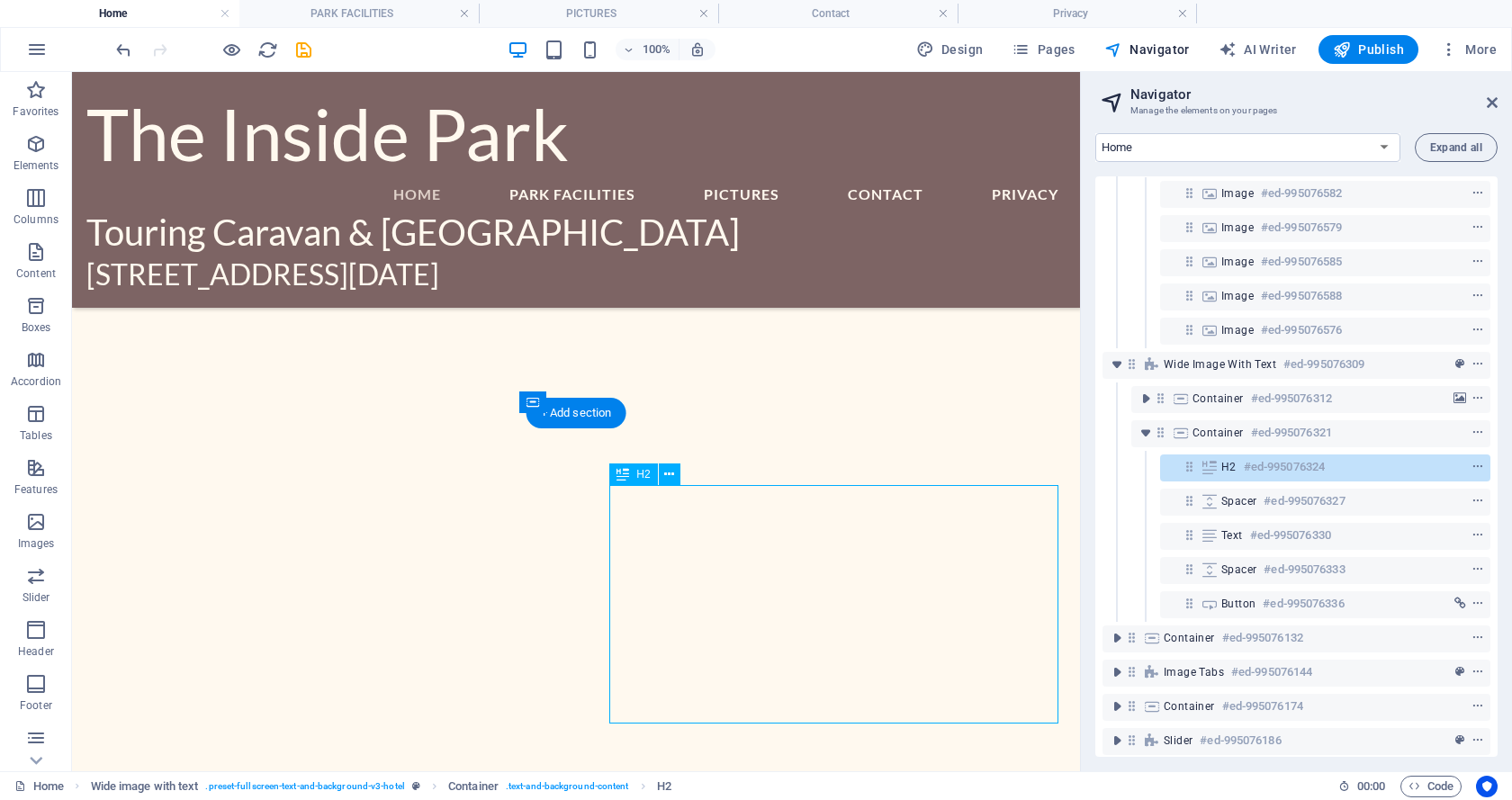
scroll to position [353, 0]
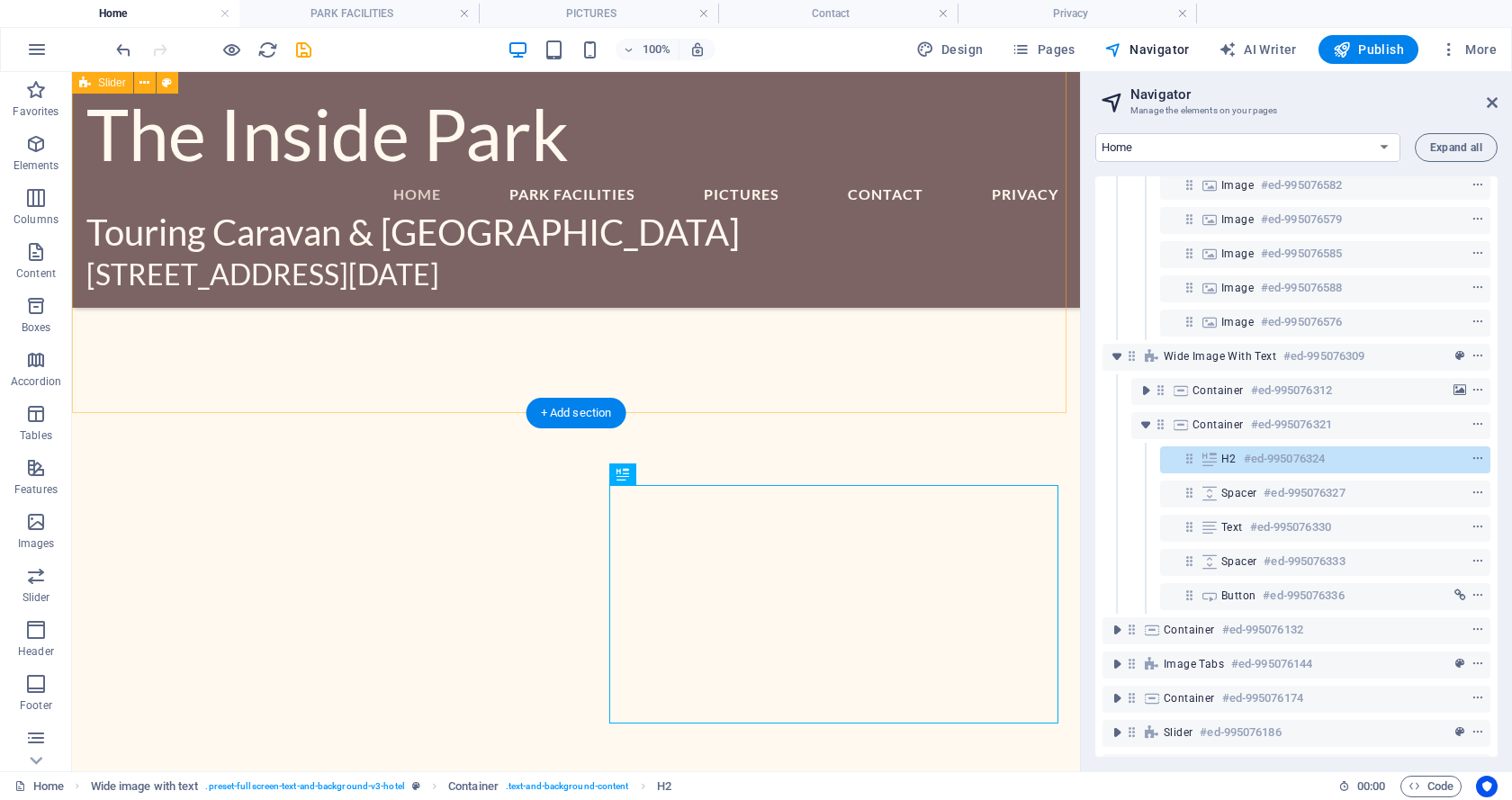
drag, startPoint x: 484, startPoint y: 366, endPoint x: 493, endPoint y: 335, distance: 32.3
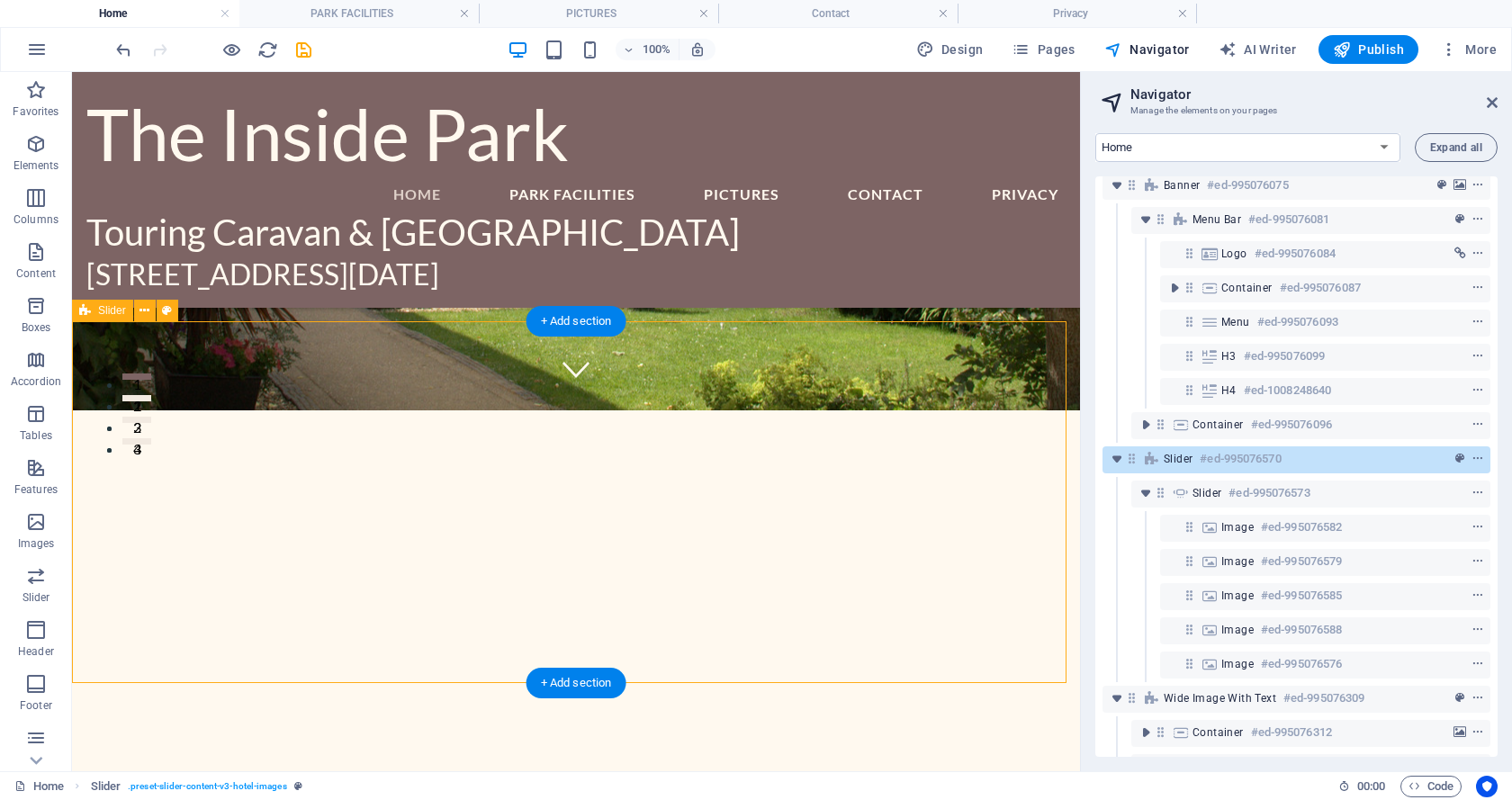
scroll to position [450, 0]
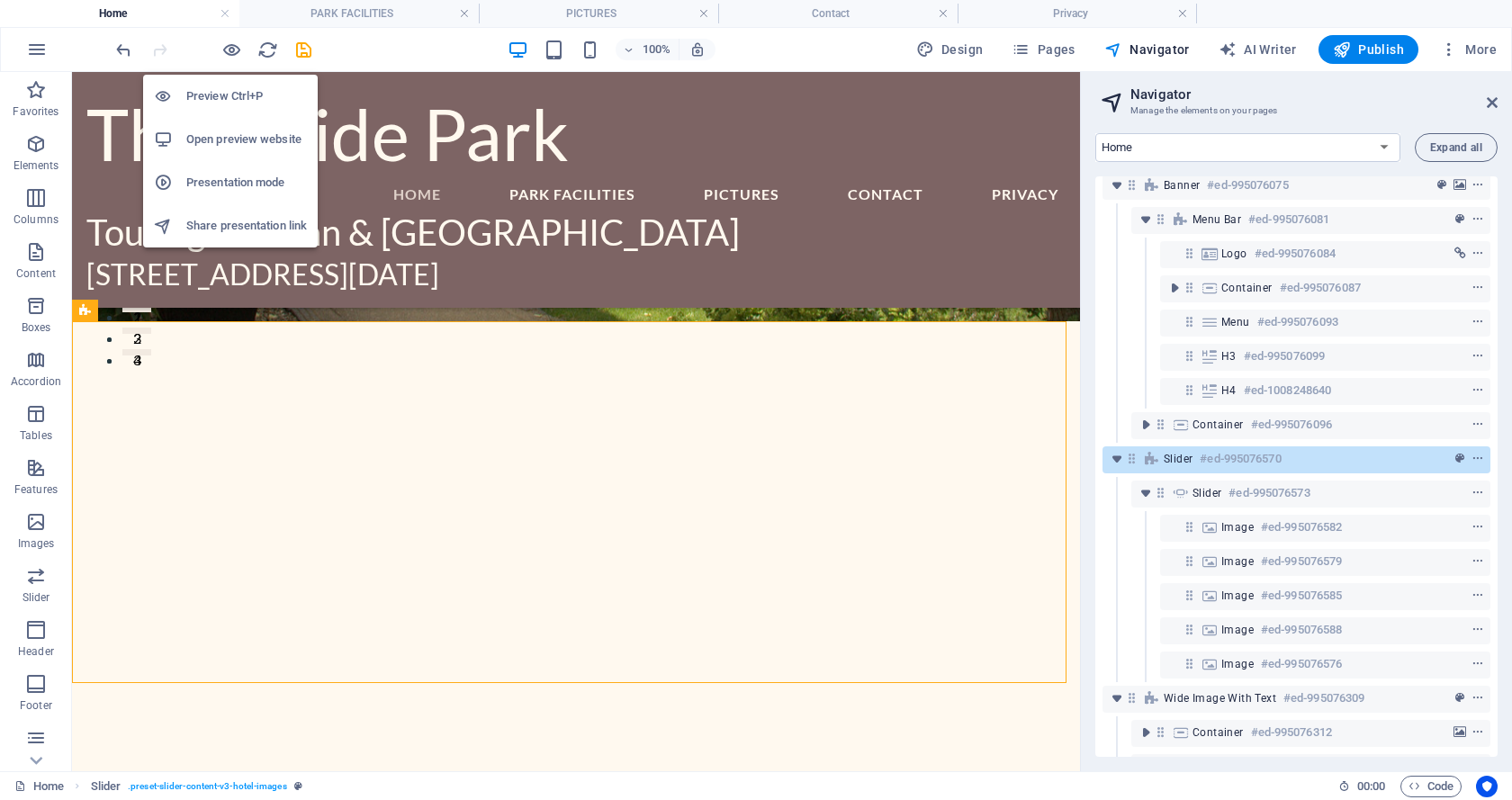
click at [217, 93] on h6 "Preview Ctrl+P" at bounding box center [246, 96] width 121 height 22
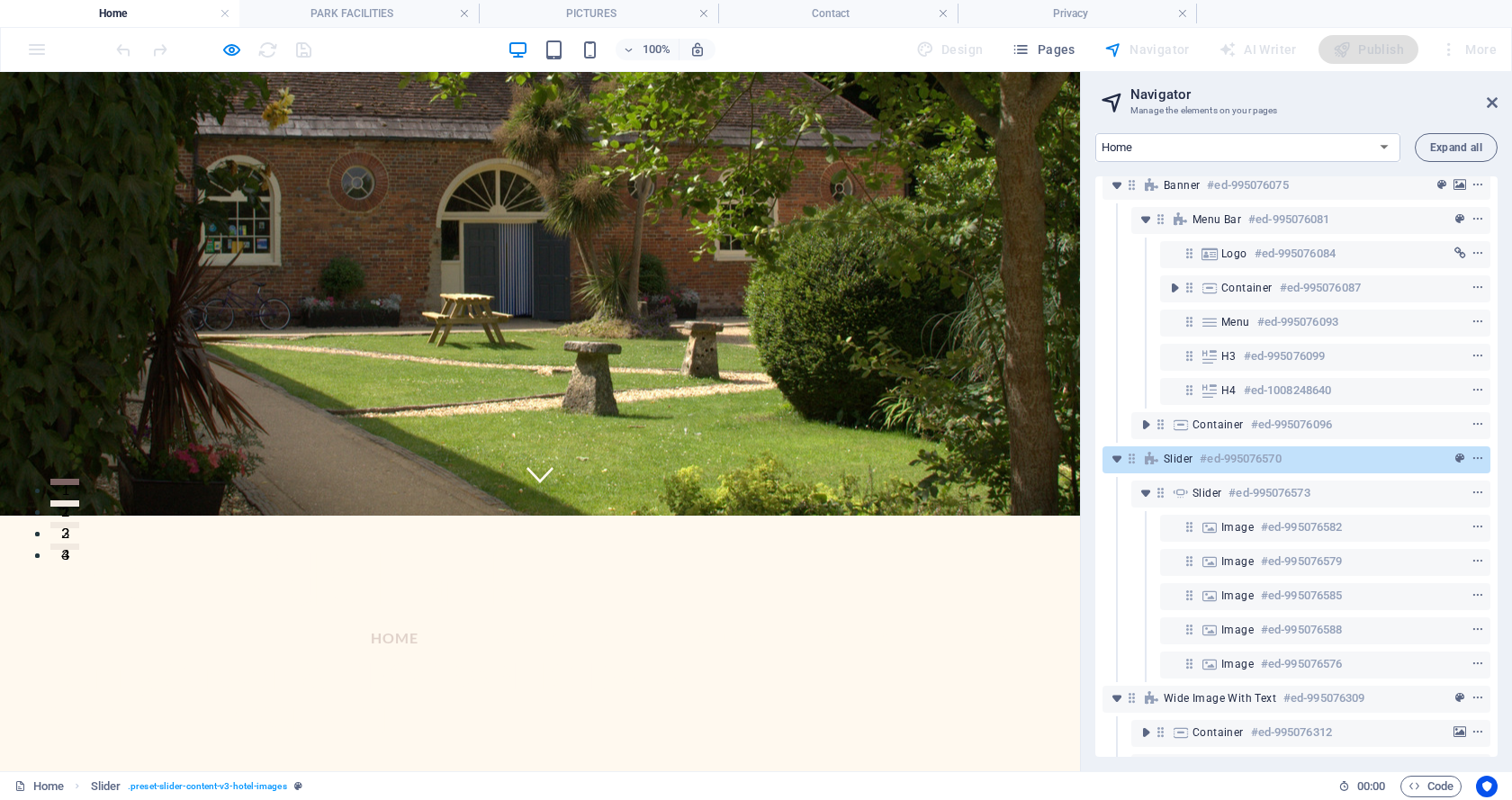
scroll to position [180, 0]
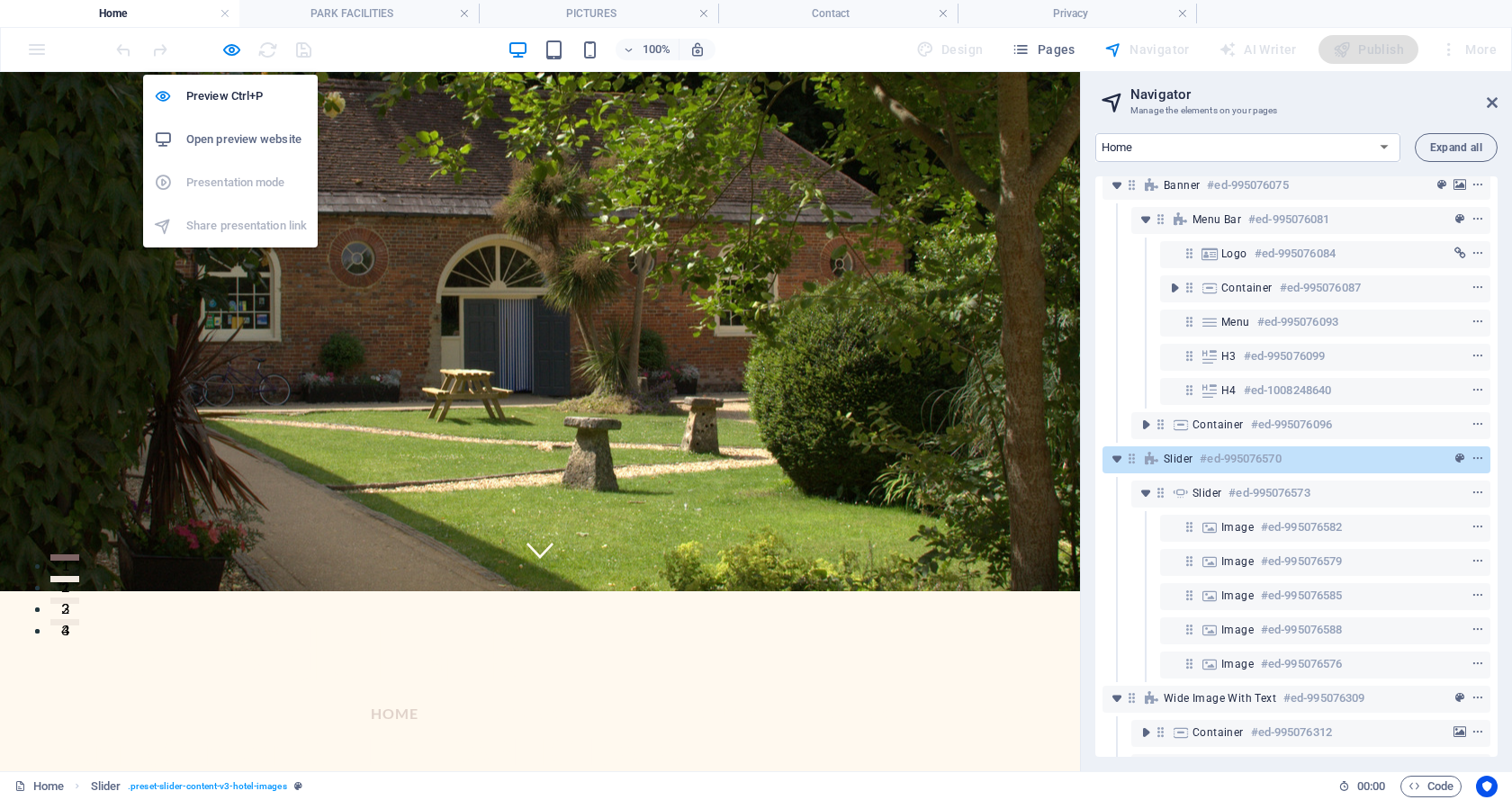
click at [207, 131] on h6 "Open preview website" at bounding box center [246, 139] width 121 height 22
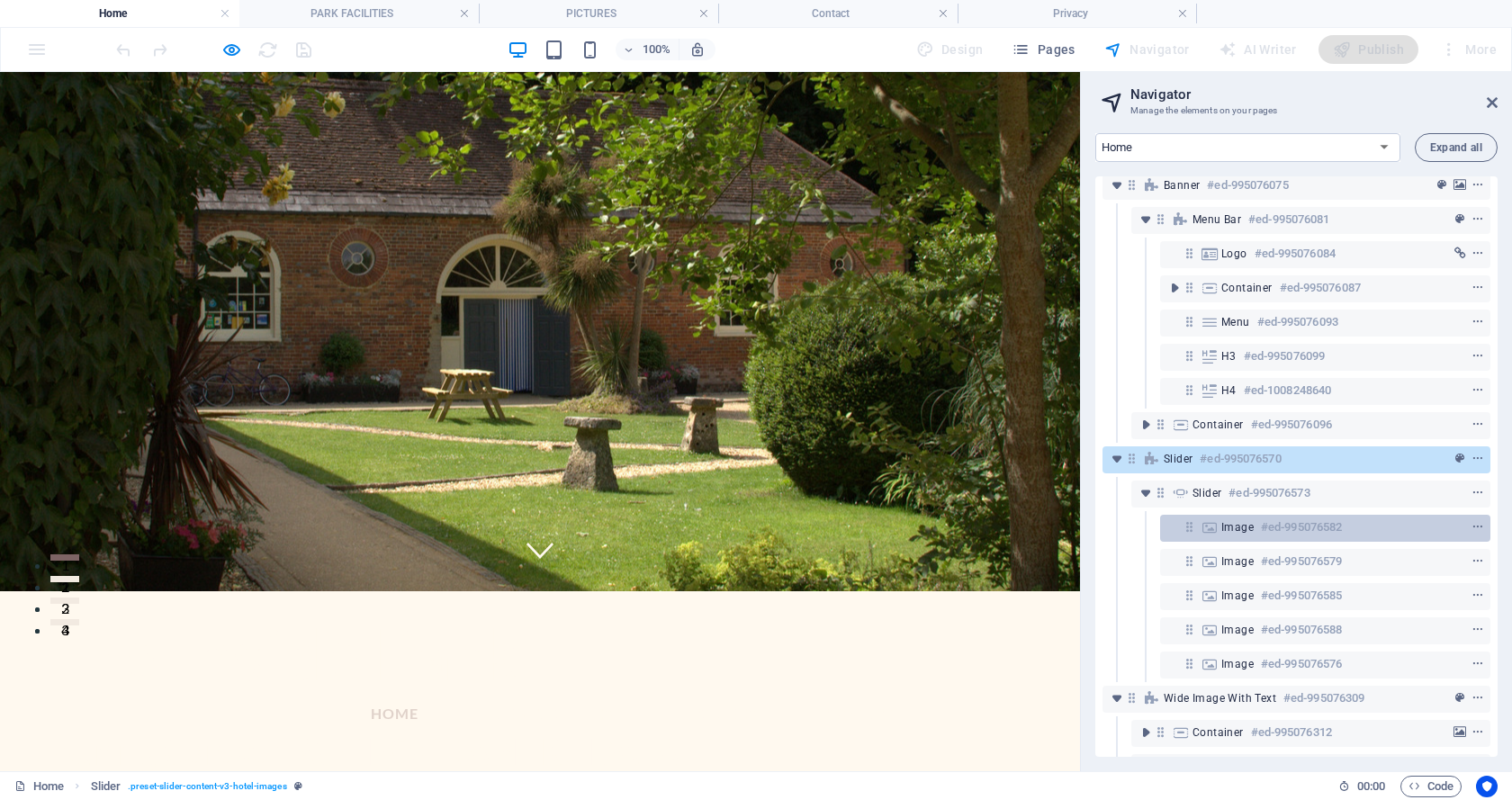
click at [1226, 524] on span "Image" at bounding box center [1237, 527] width 33 height 14
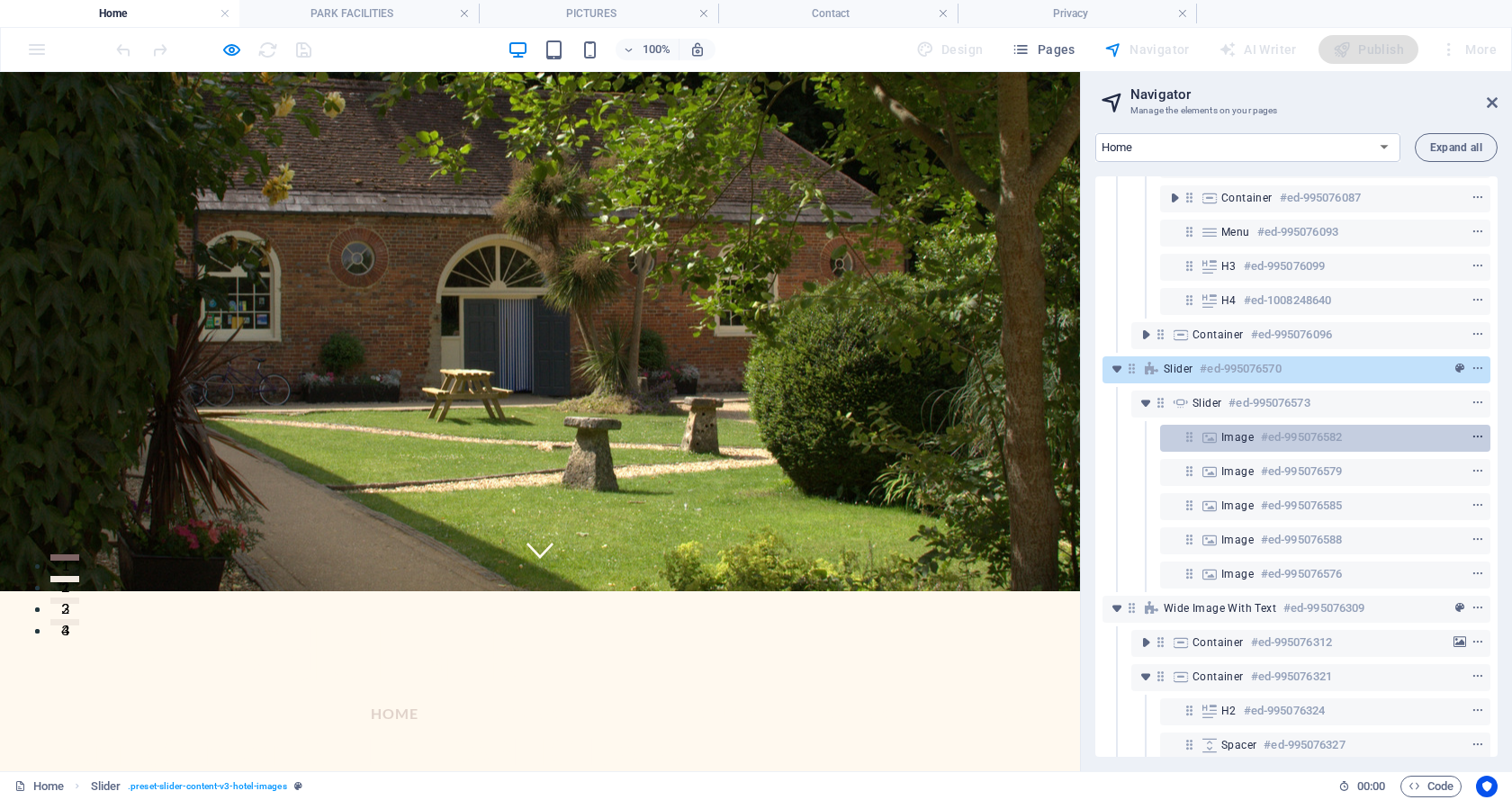
click at [1472, 432] on icon "context-menu" at bounding box center [1477, 437] width 12 height 12
click at [1476, 437] on icon "context-menu" at bounding box center [1477, 437] width 12 height 12
click at [1191, 440] on icon at bounding box center [1189, 437] width 15 height 15
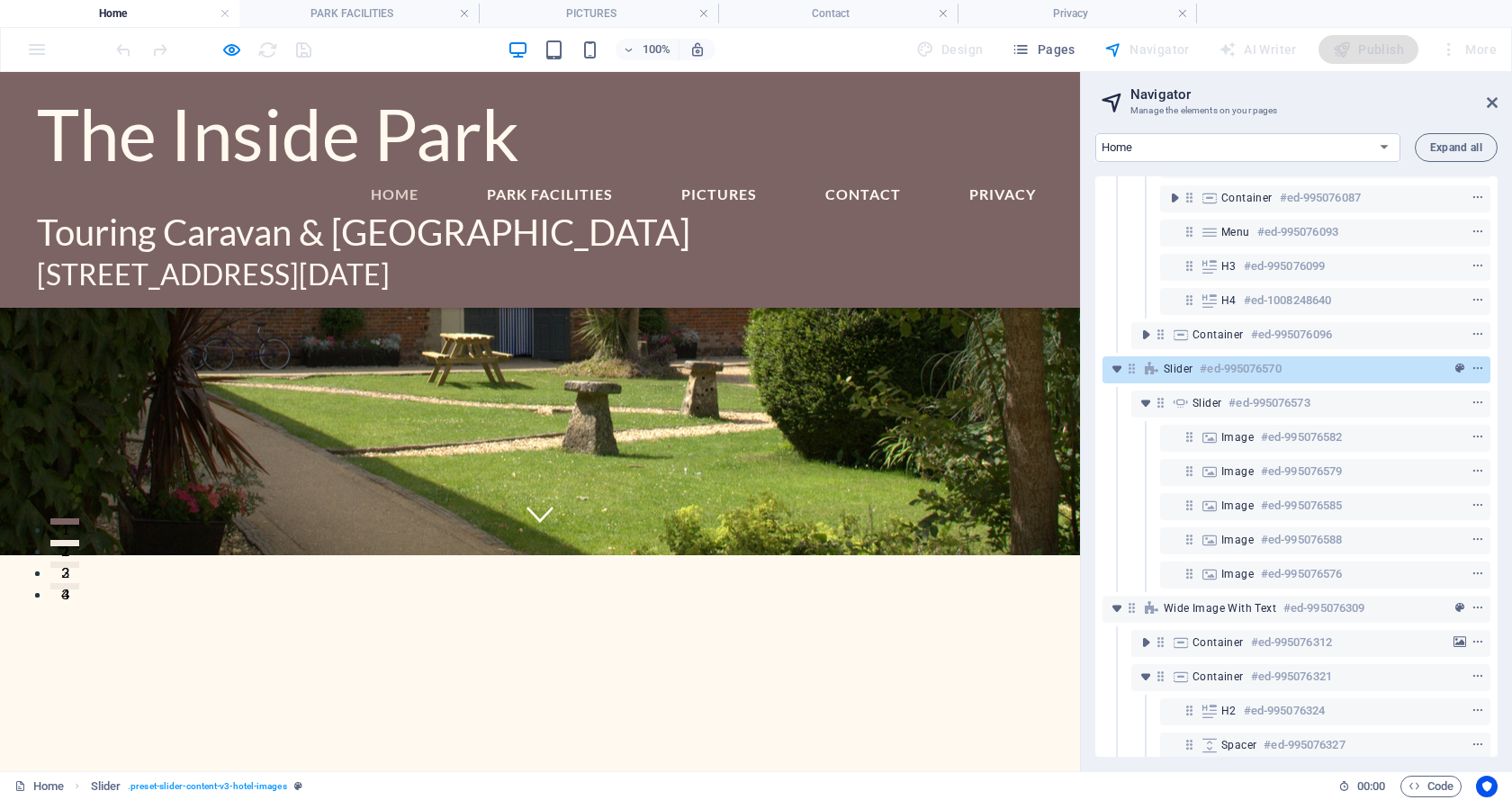
scroll to position [180, 0]
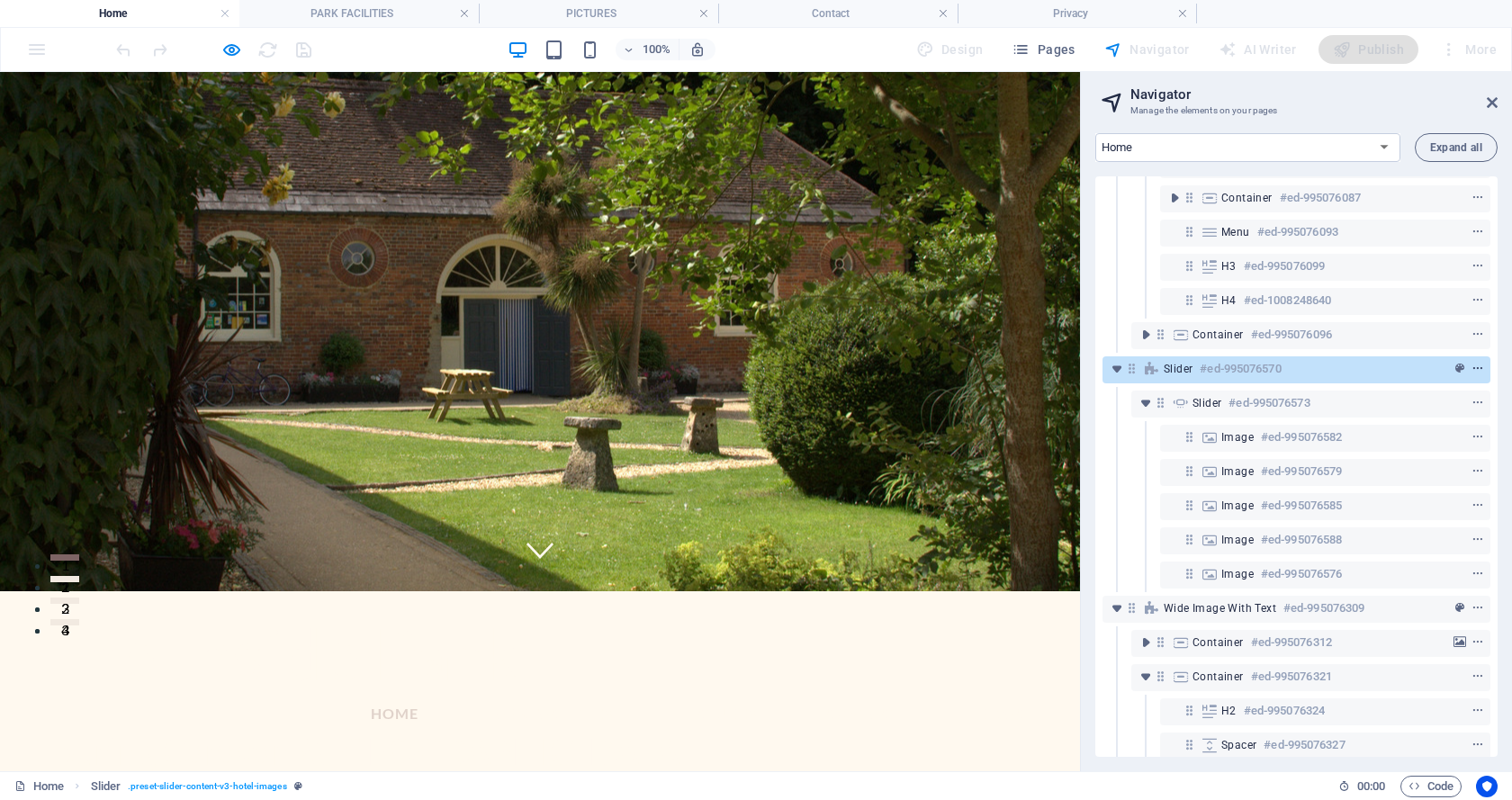
click at [1478, 366] on icon "context-menu" at bounding box center [1477, 368] width 12 height 12
click at [1460, 366] on span "preset" at bounding box center [1459, 368] width 18 height 12
click at [1157, 368] on icon at bounding box center [1152, 368] width 20 height 14
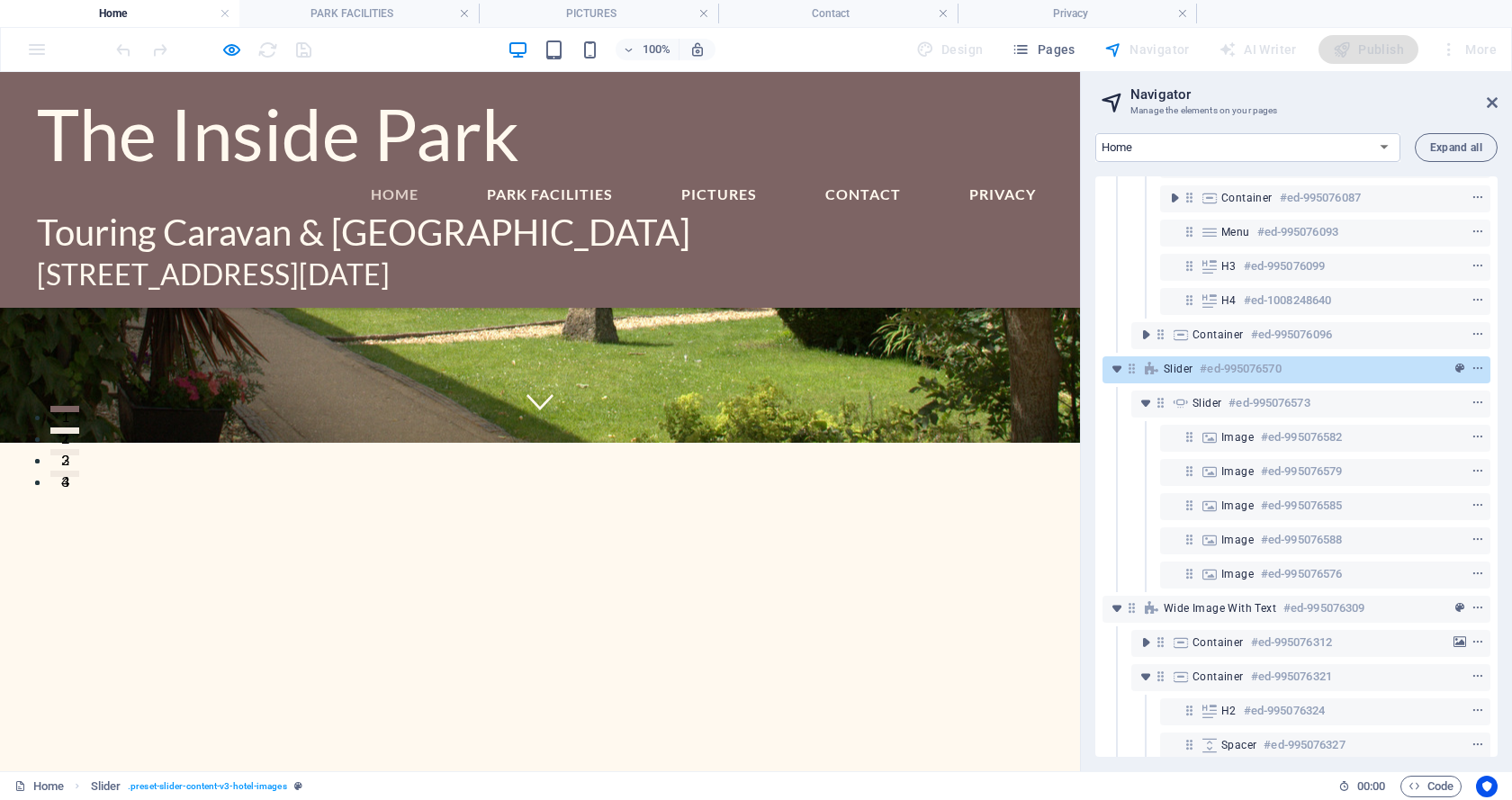
scroll to position [360, 0]
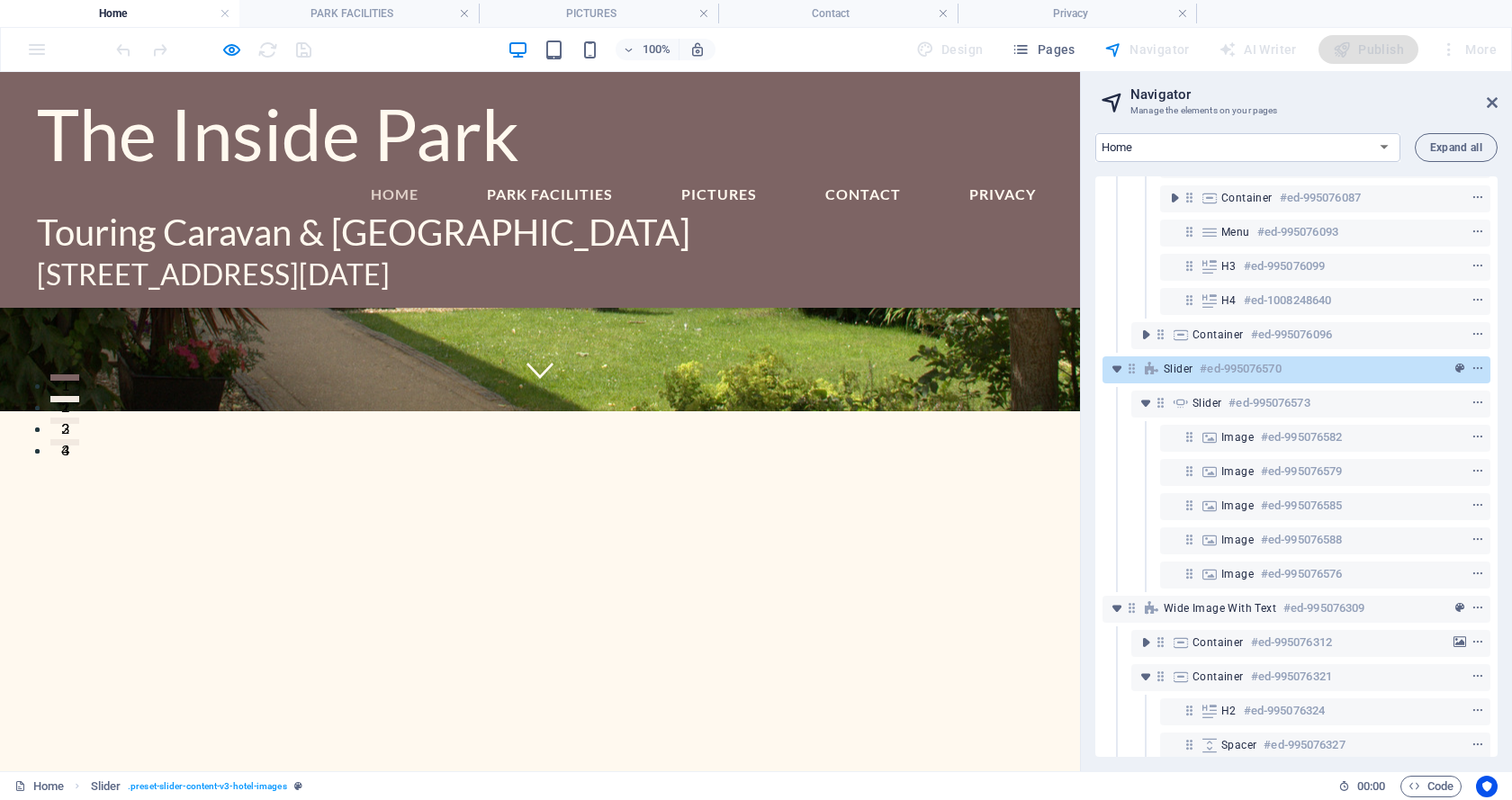
click at [981, 140] on div "The Inside Park Menu Home PARK FACILITIES PICTURES Contact Privacy Touring Cara…" at bounding box center [539, 190] width 1080 height 236
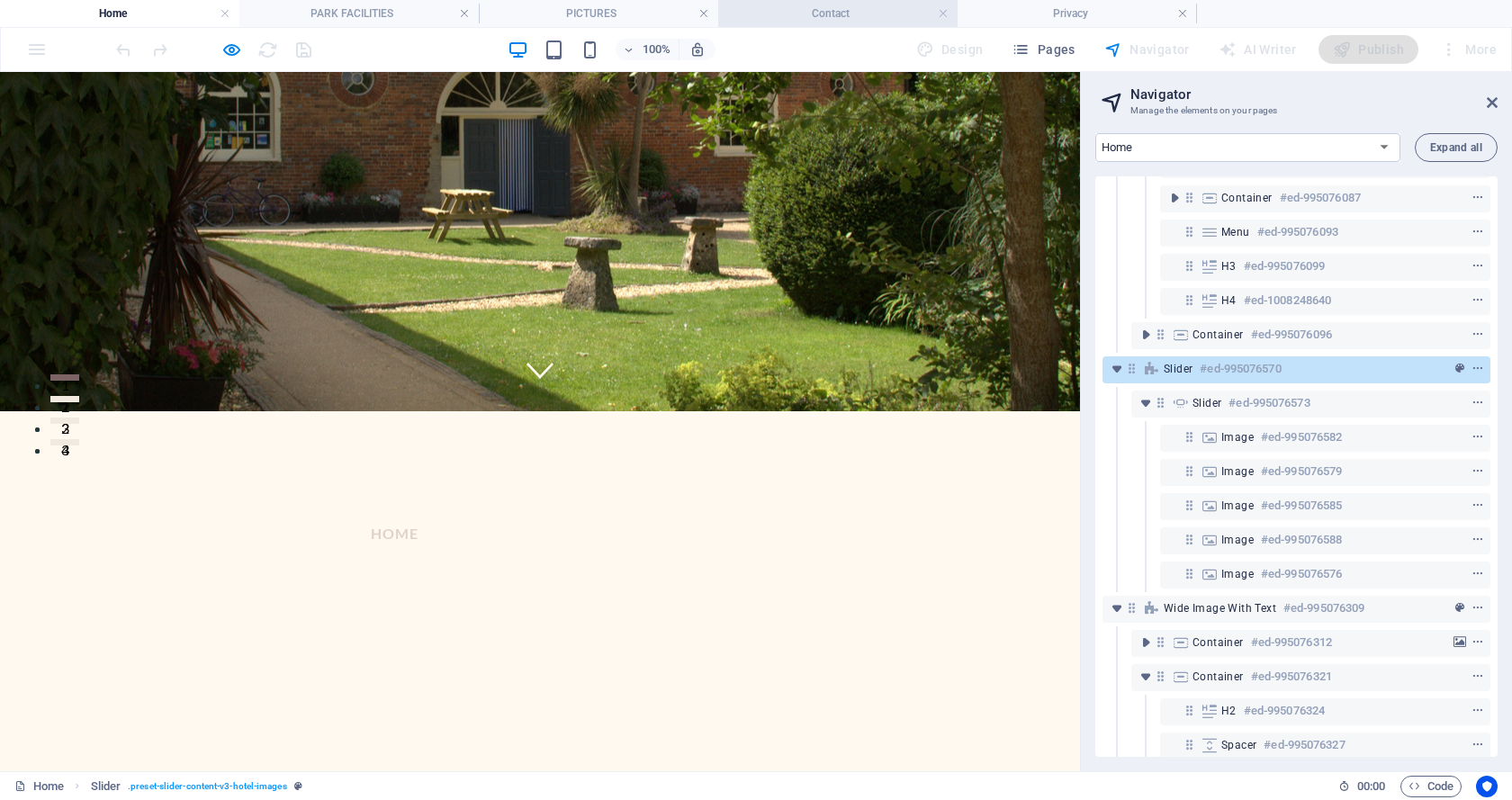
scroll to position [0, 0]
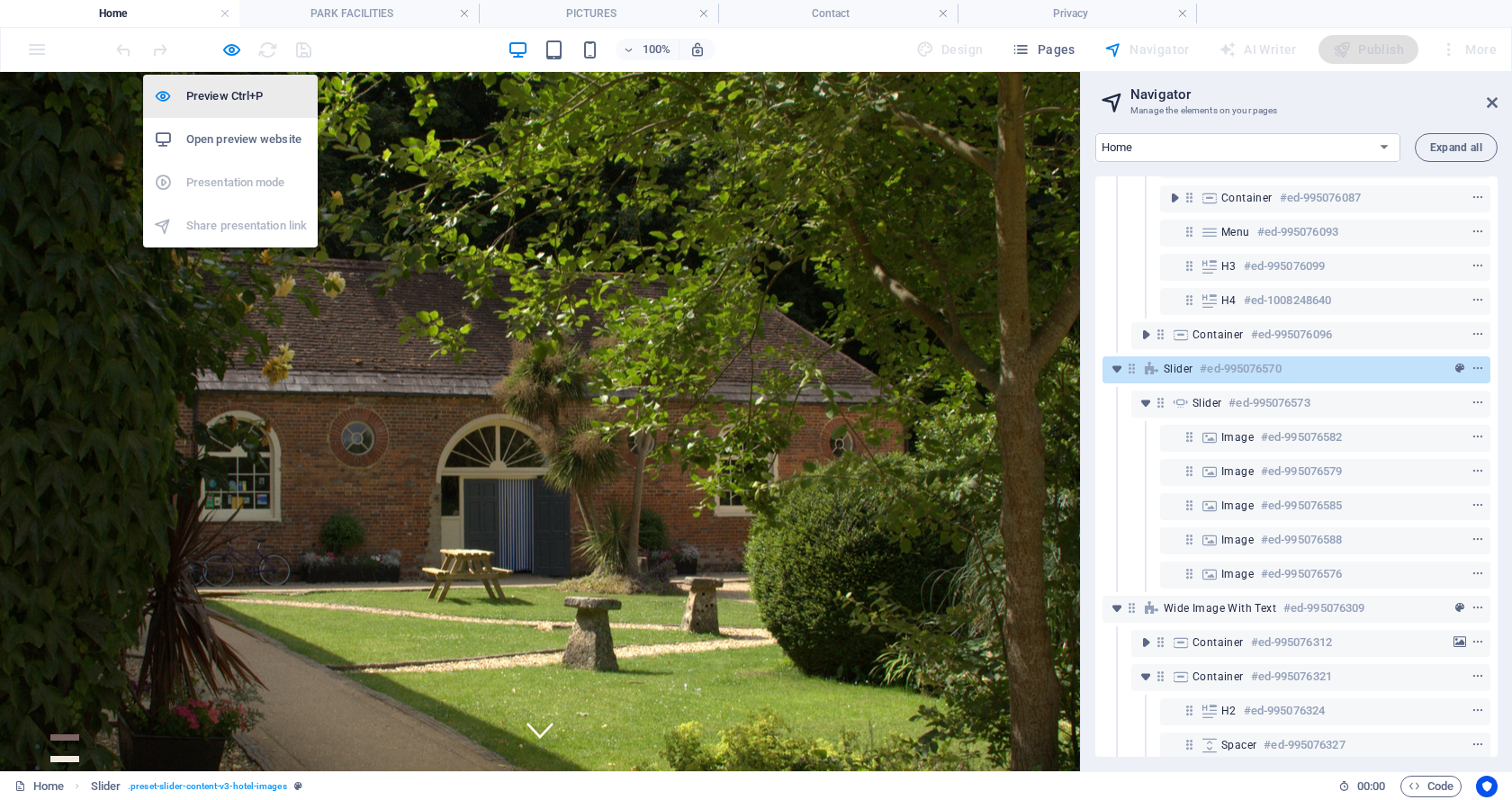
click at [224, 98] on h6 "Preview Ctrl+P" at bounding box center [246, 96] width 121 height 22
click at [226, 45] on icon "button" at bounding box center [232, 50] width 21 height 21
click at [219, 96] on h6 "Preview Ctrl+P" at bounding box center [246, 96] width 121 height 22
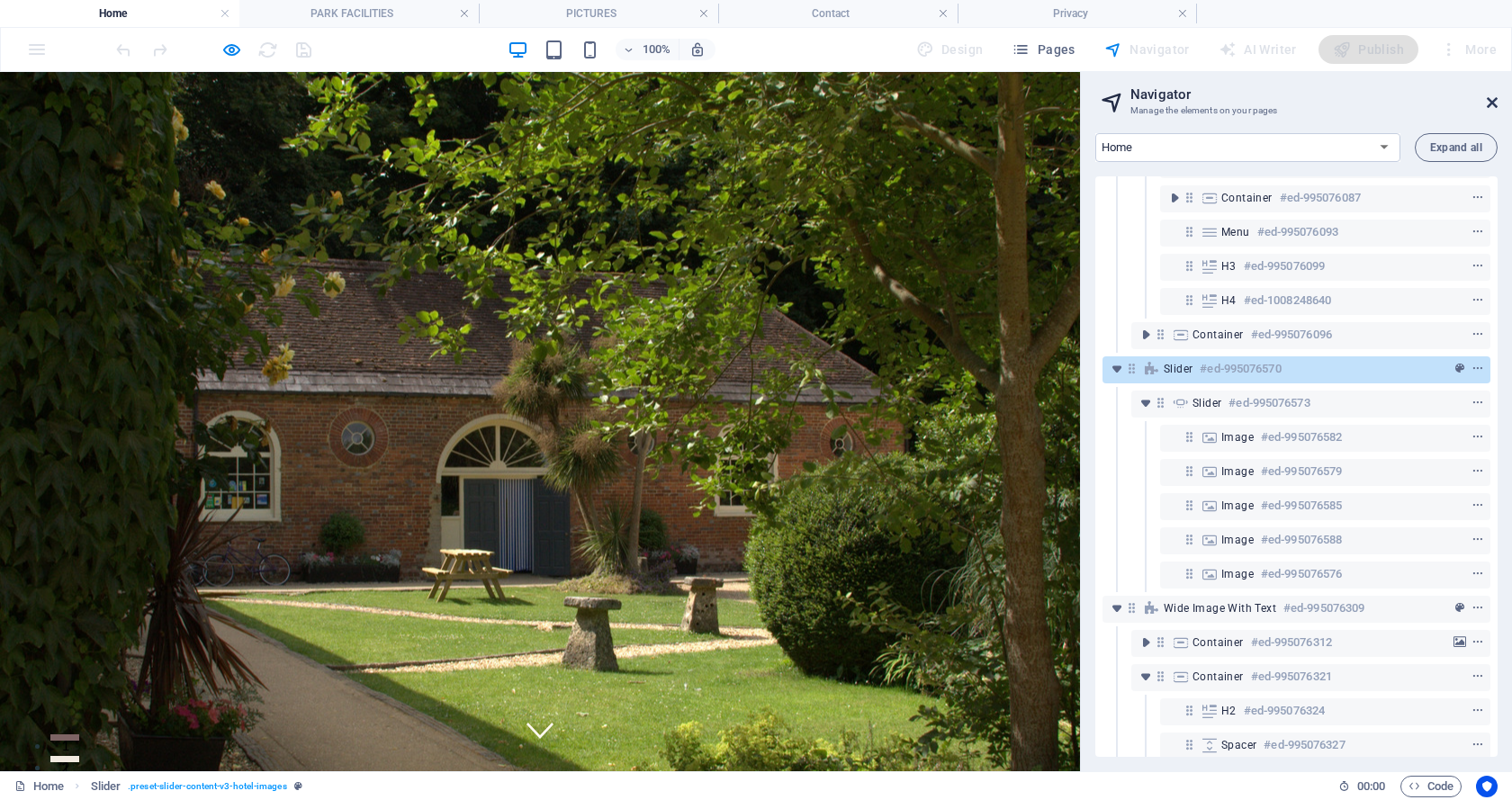
click at [1492, 101] on icon at bounding box center [1491, 103] width 11 height 14
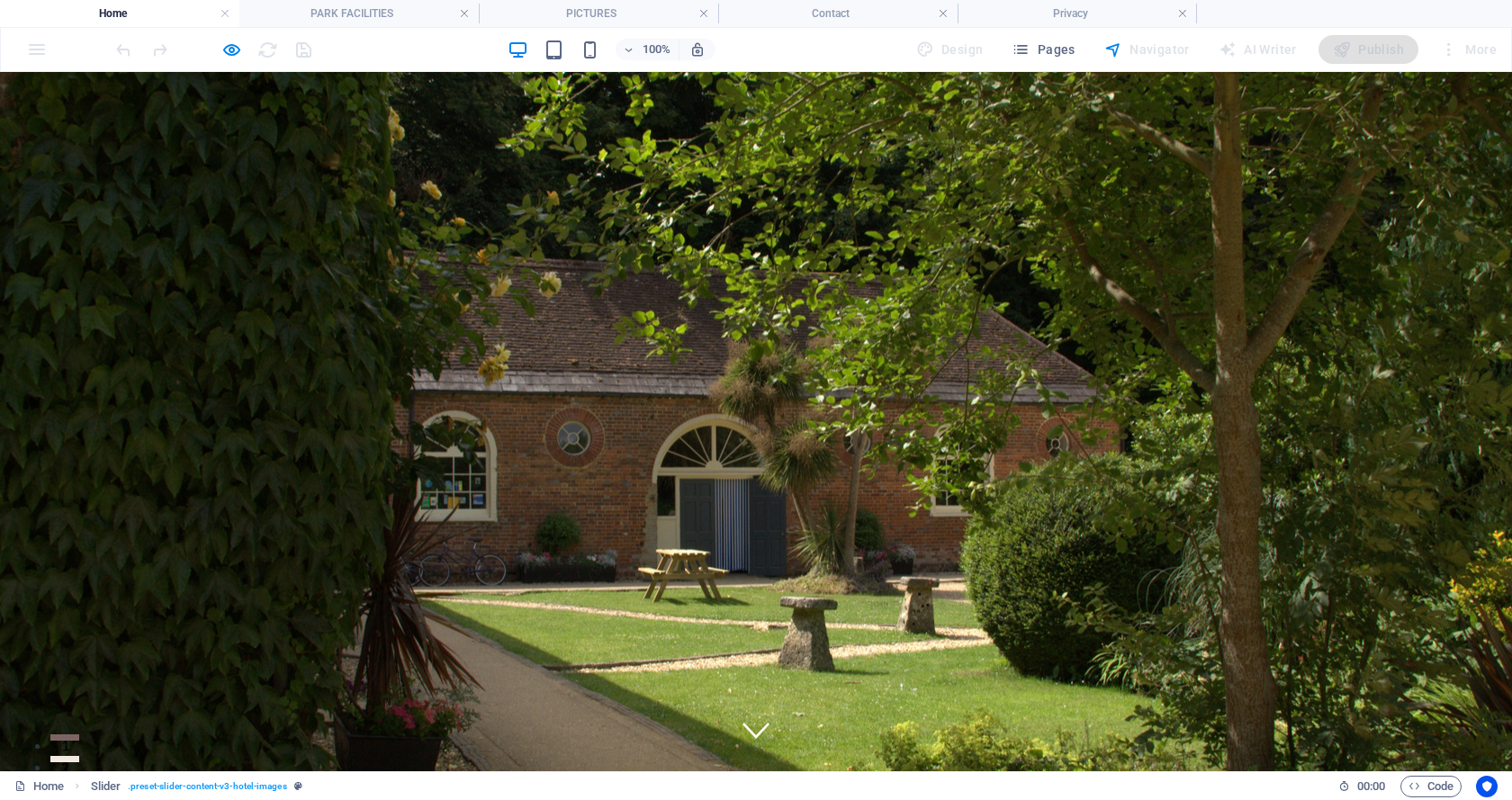
click at [1117, 47] on div "Navigator" at bounding box center [1147, 50] width 100 height 29
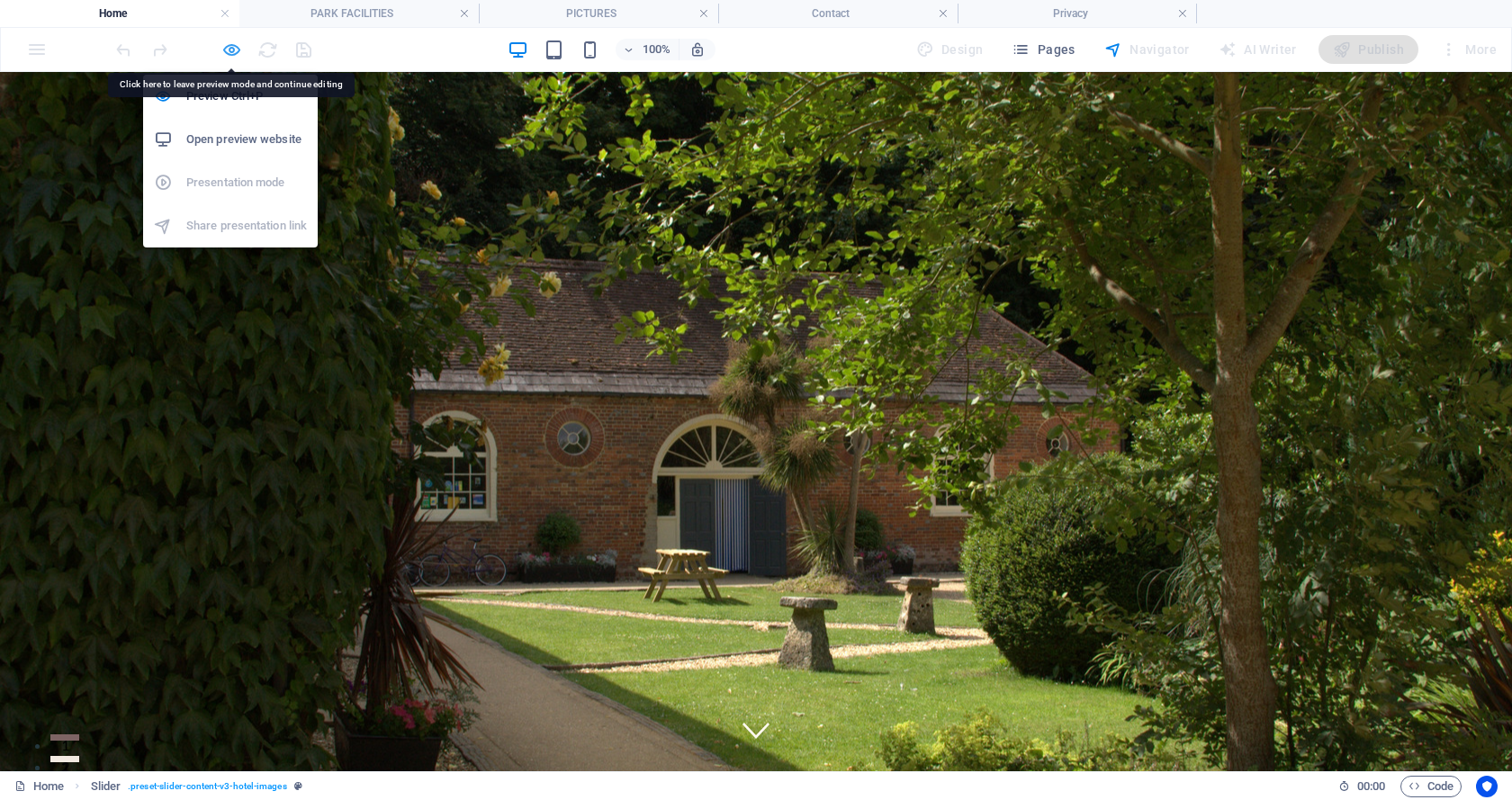
click at [229, 51] on icon "button" at bounding box center [232, 50] width 21 height 21
click at [229, 47] on icon "button" at bounding box center [232, 50] width 21 height 21
click at [230, 77] on li "Preview Ctrl+P" at bounding box center [230, 96] width 174 height 43
click at [228, 83] on li "Preview Ctrl+P" at bounding box center [230, 96] width 174 height 43
click at [222, 42] on icon "button" at bounding box center [232, 50] width 21 height 21
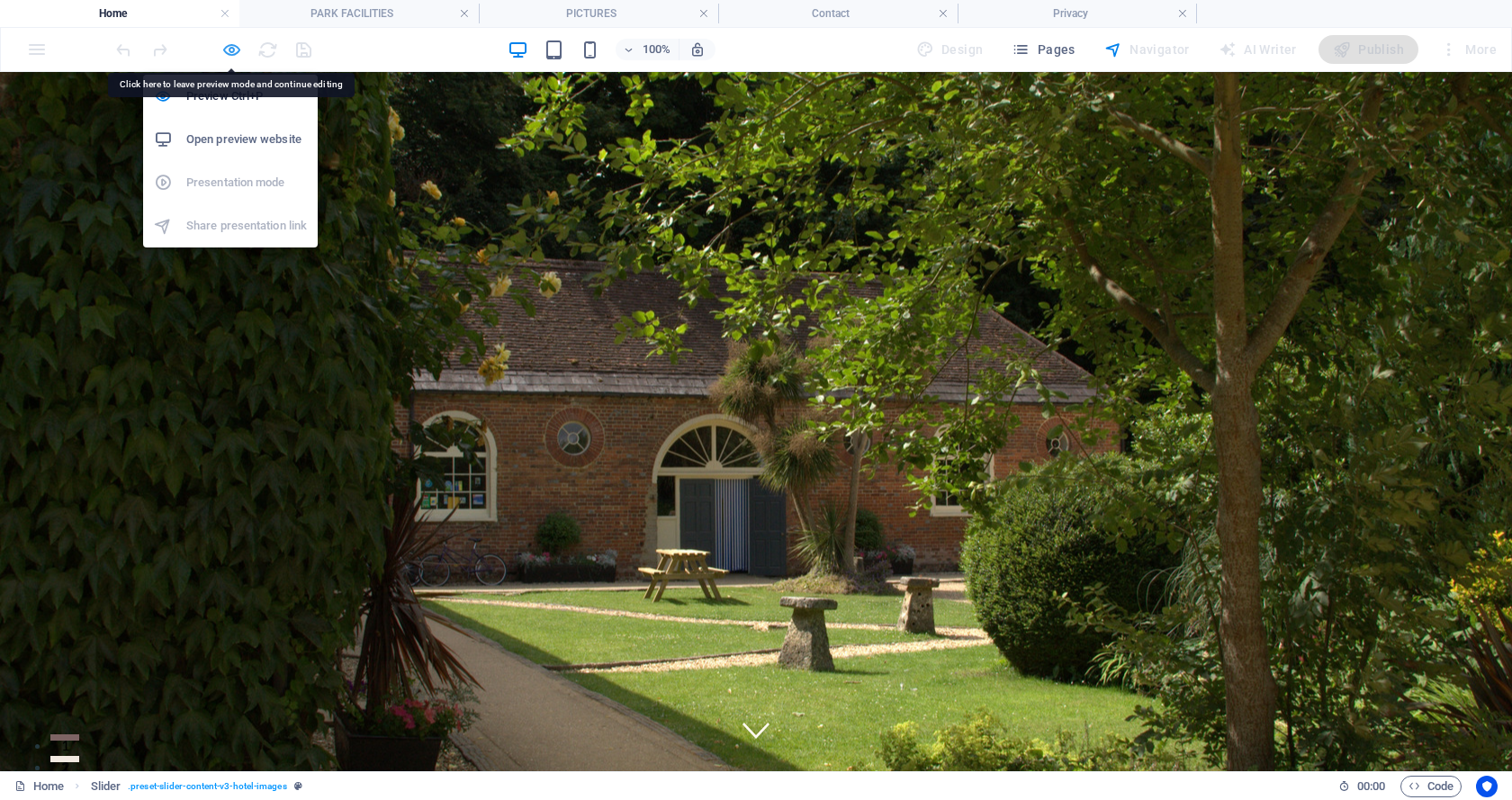
click at [222, 44] on icon "button" at bounding box center [232, 50] width 21 height 21
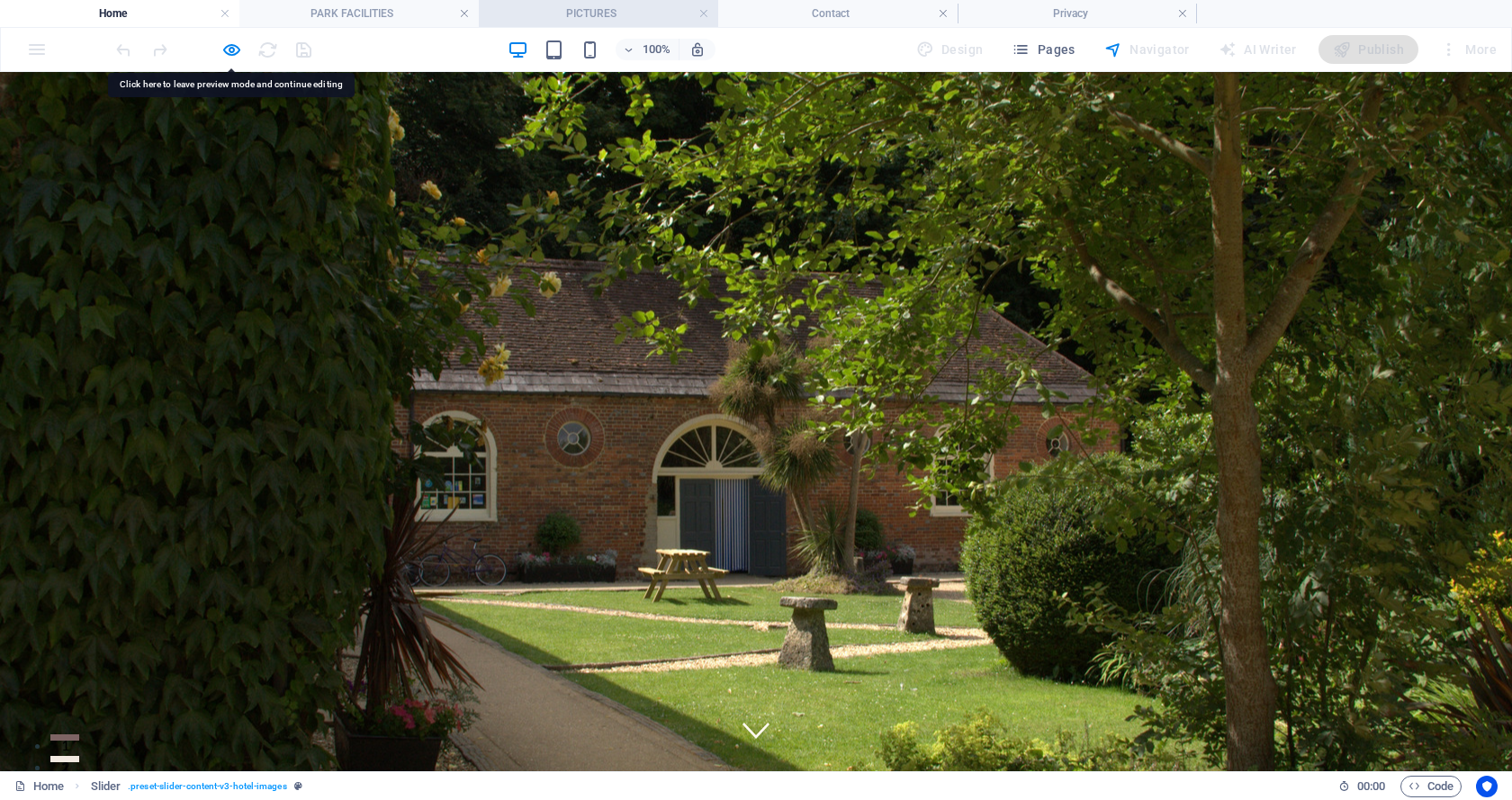
click at [598, 14] on h4 "PICTURES" at bounding box center [599, 13] width 240 height 20
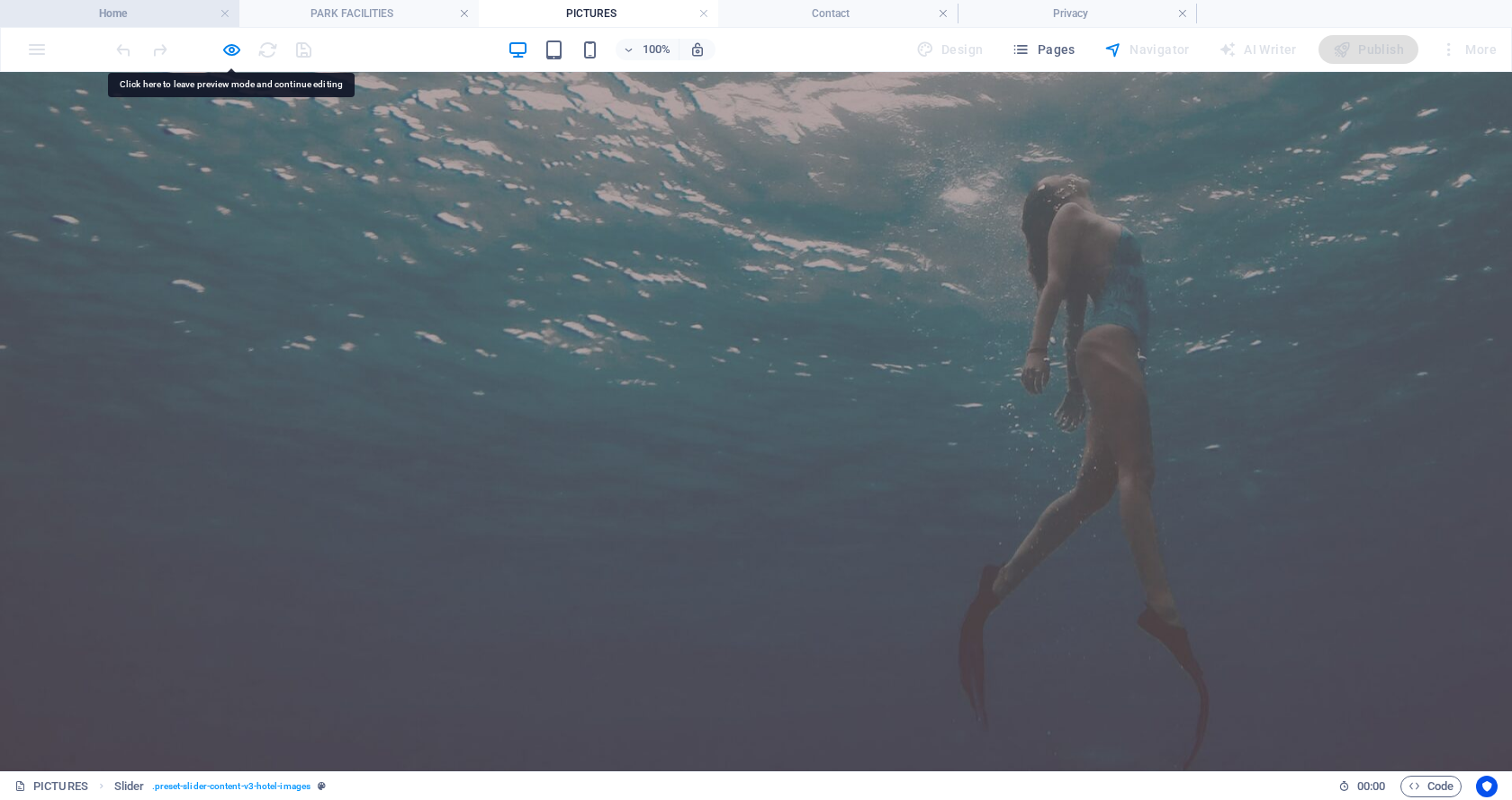
click at [106, 12] on h4 "Home" at bounding box center [120, 13] width 240 height 20
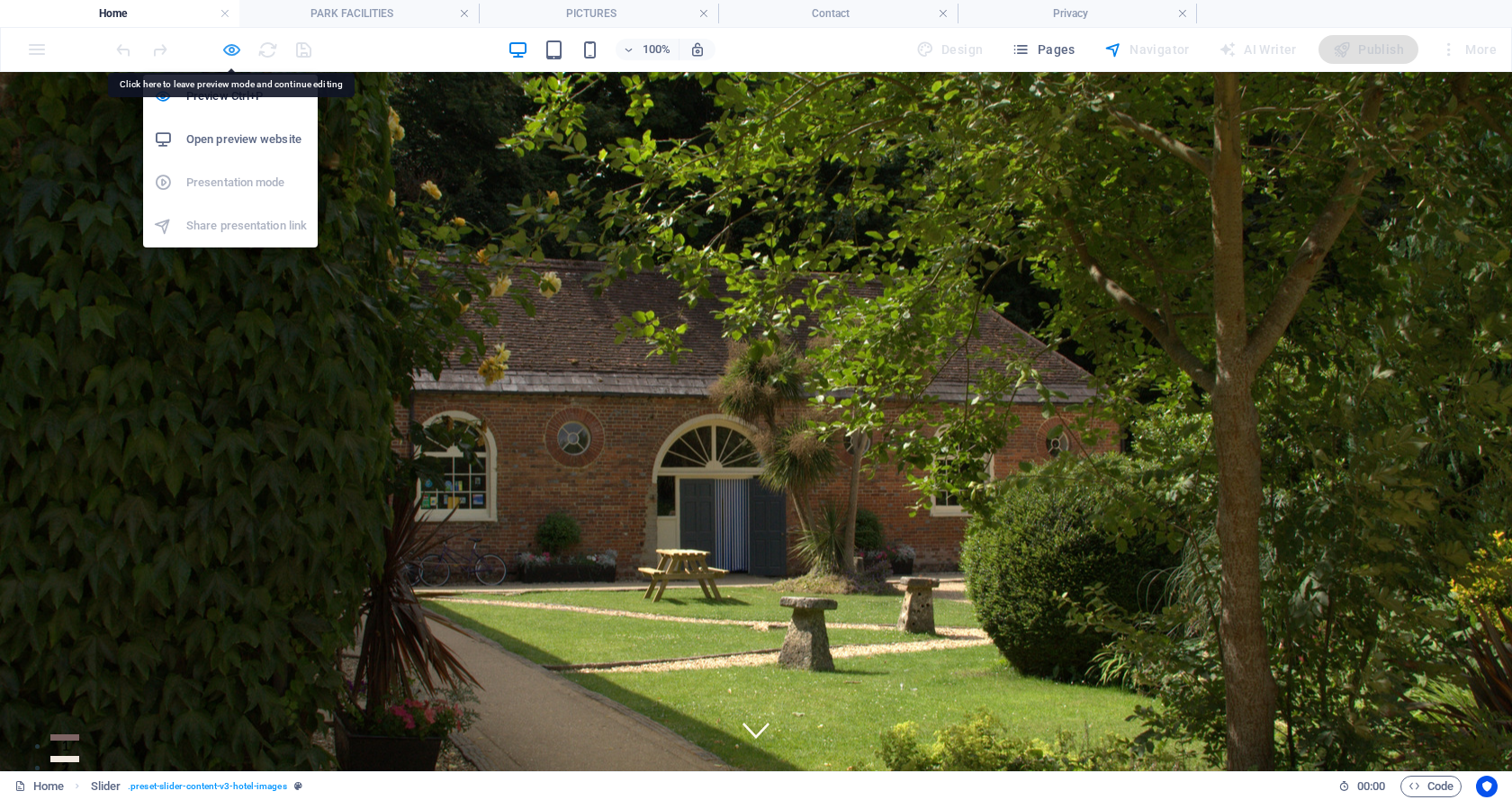
click at [228, 49] on icon "button" at bounding box center [232, 50] width 21 height 21
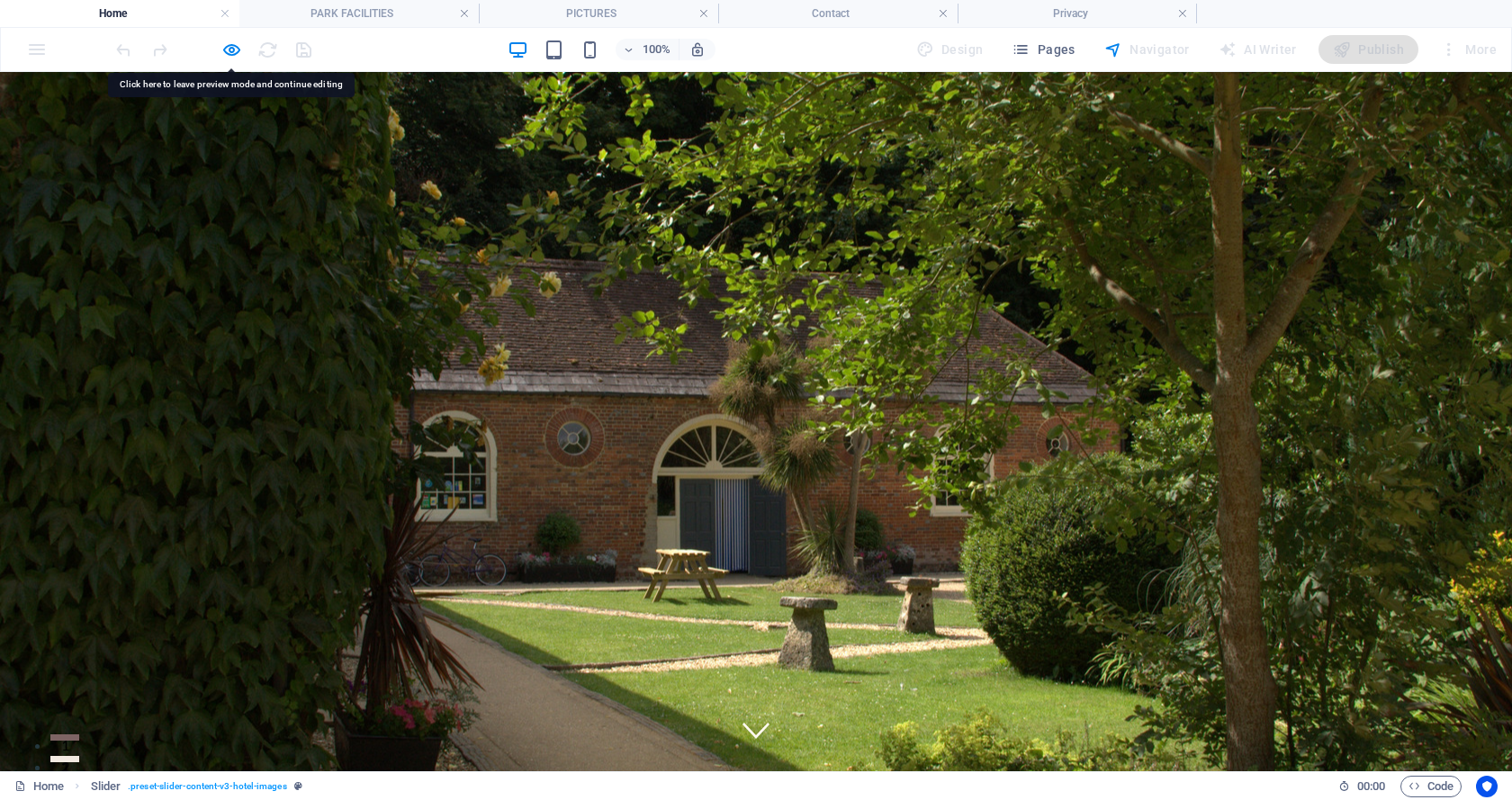
click at [231, 34] on div "100% Design Pages Navigator AI Writer Publish More" at bounding box center [756, 49] width 1510 height 43
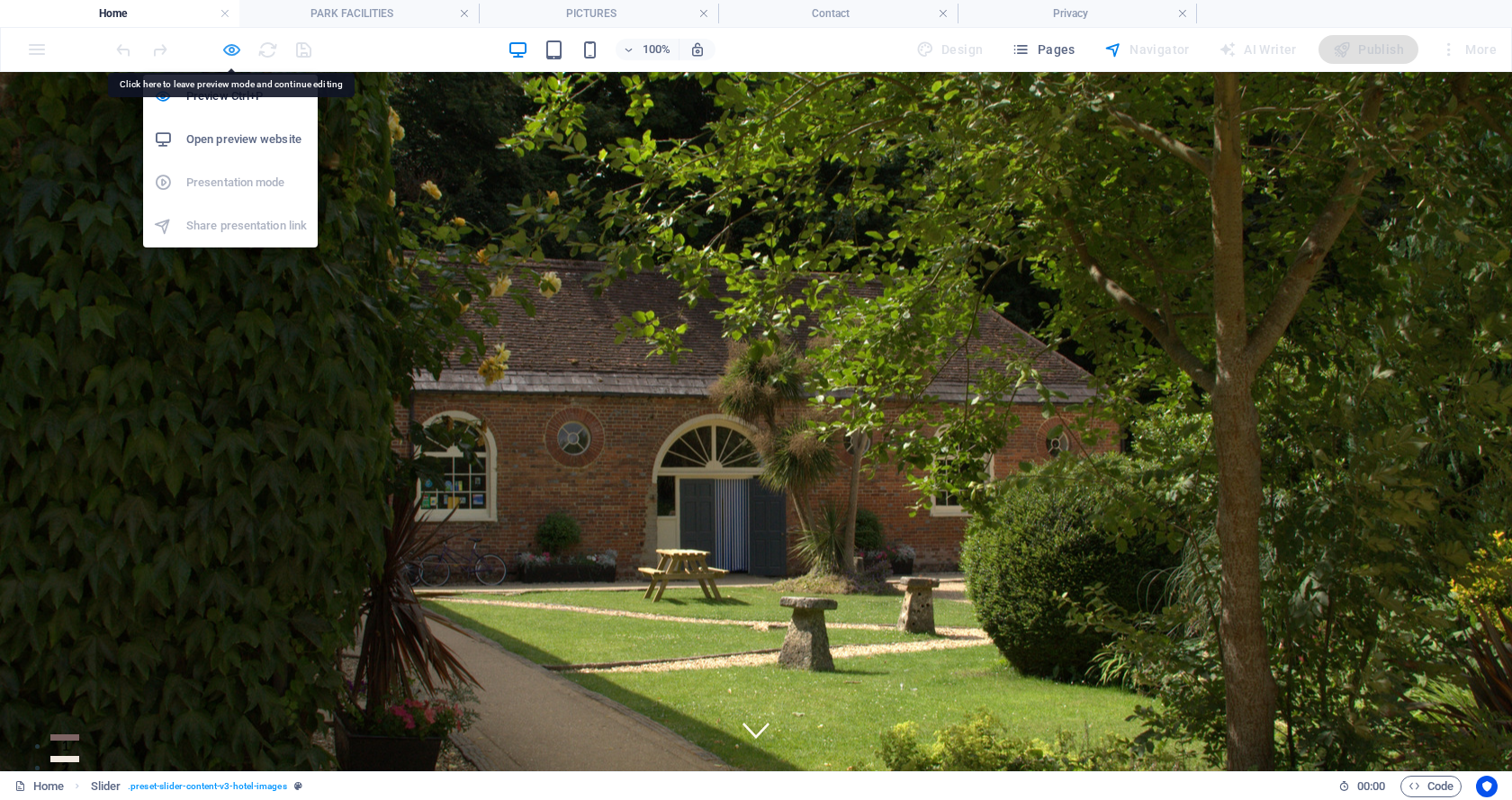
click at [225, 44] on icon "button" at bounding box center [232, 50] width 21 height 21
click at [231, 48] on icon "button" at bounding box center [232, 50] width 21 height 21
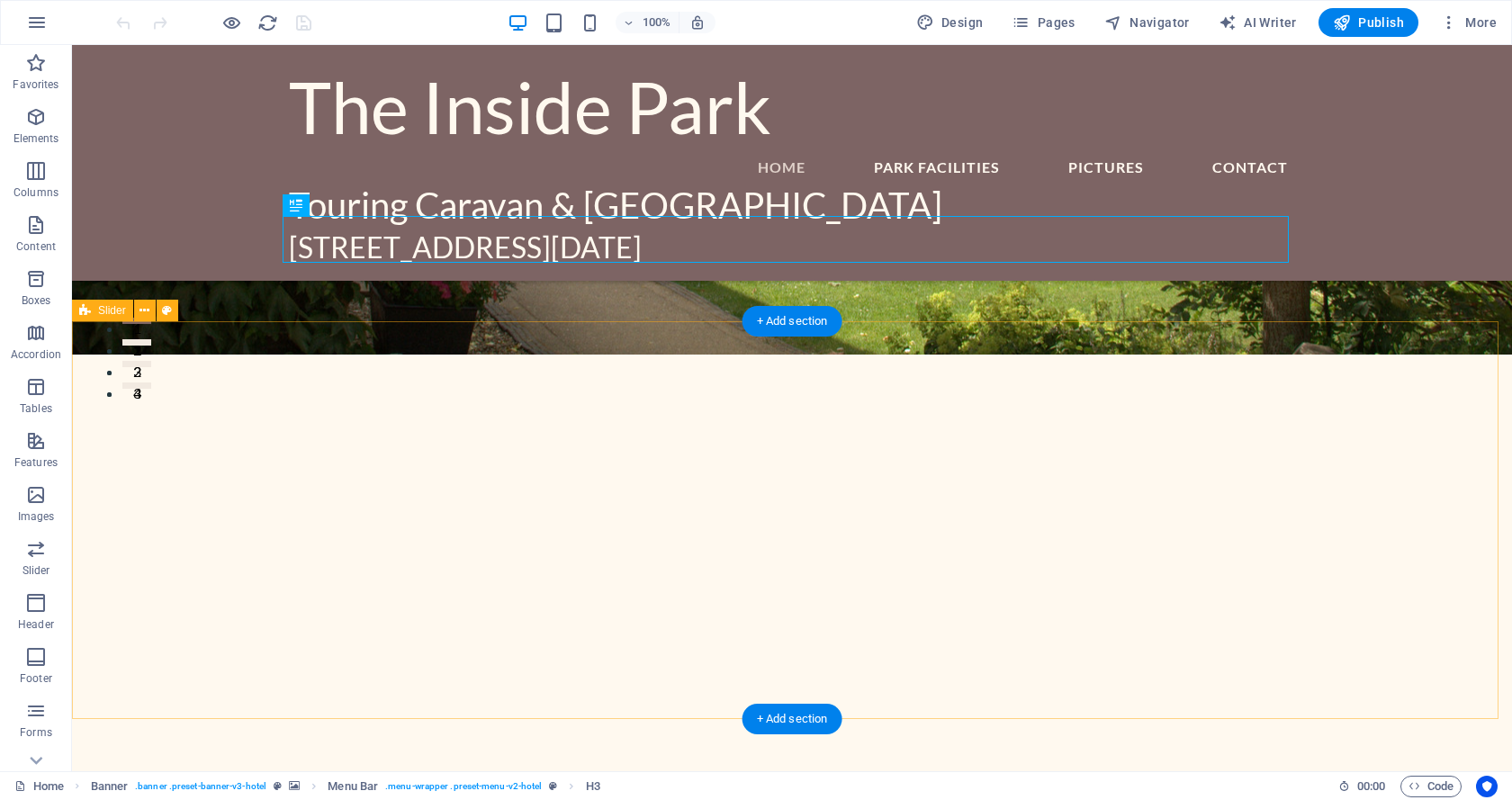
scroll to position [360, 0]
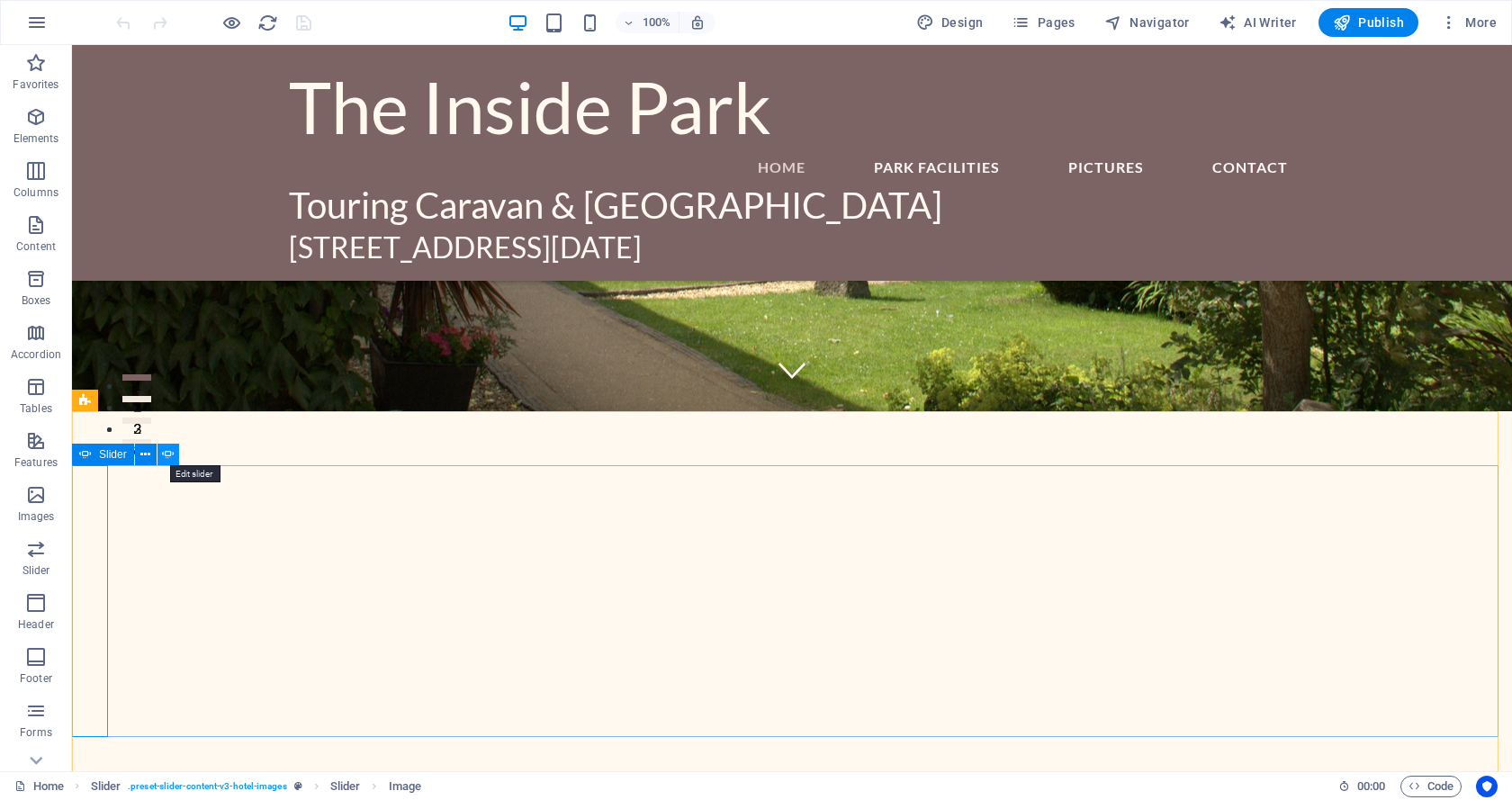
click at [170, 452] on icon at bounding box center [168, 455] width 12 height 19
select select "px"
select select "ms"
select select "s"
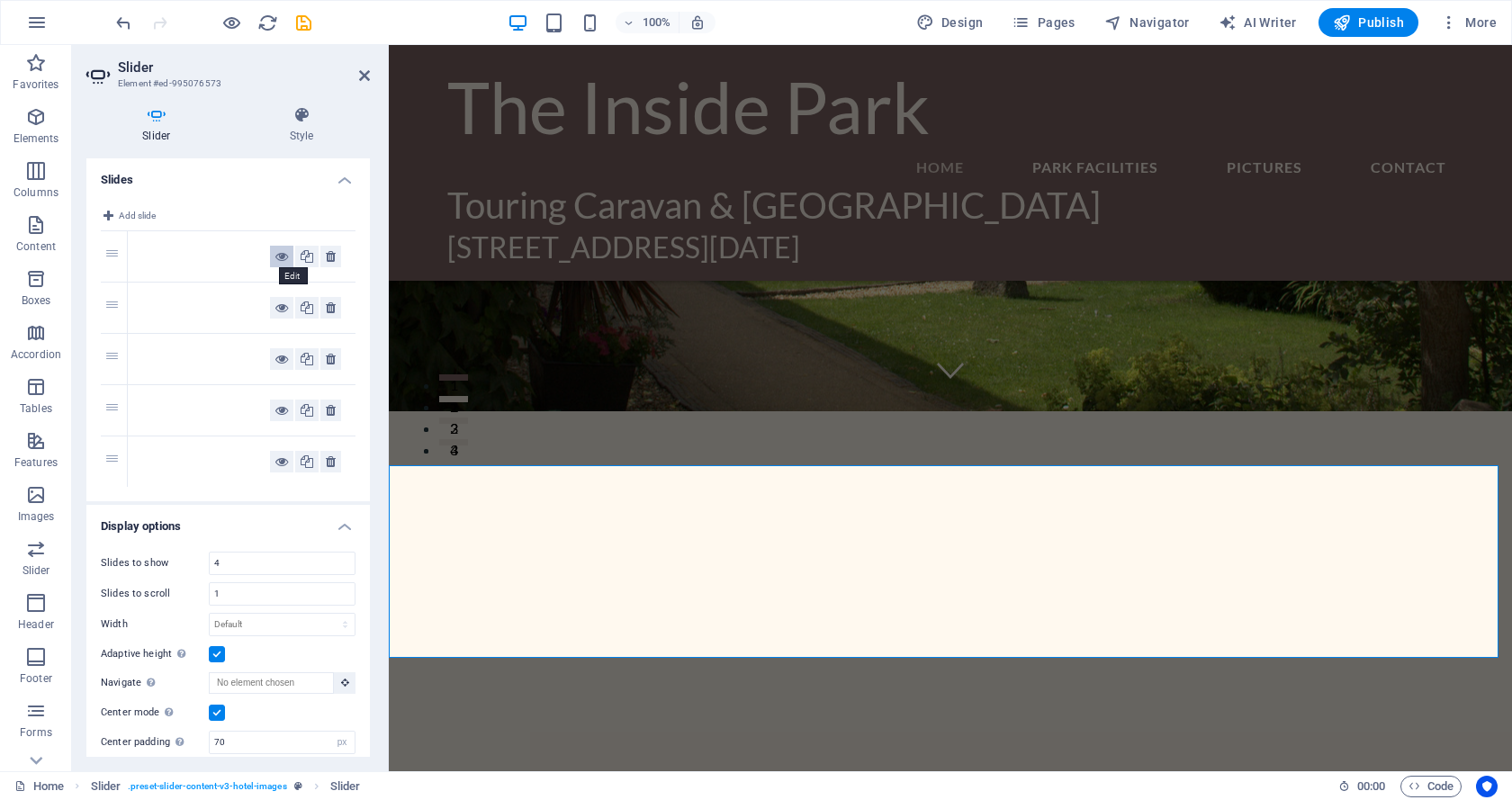
click at [275, 254] on icon at bounding box center [281, 256] width 12 height 22
click at [275, 303] on icon at bounding box center [281, 308] width 12 height 22
click at [185, 304] on div at bounding box center [205, 308] width 127 height 22
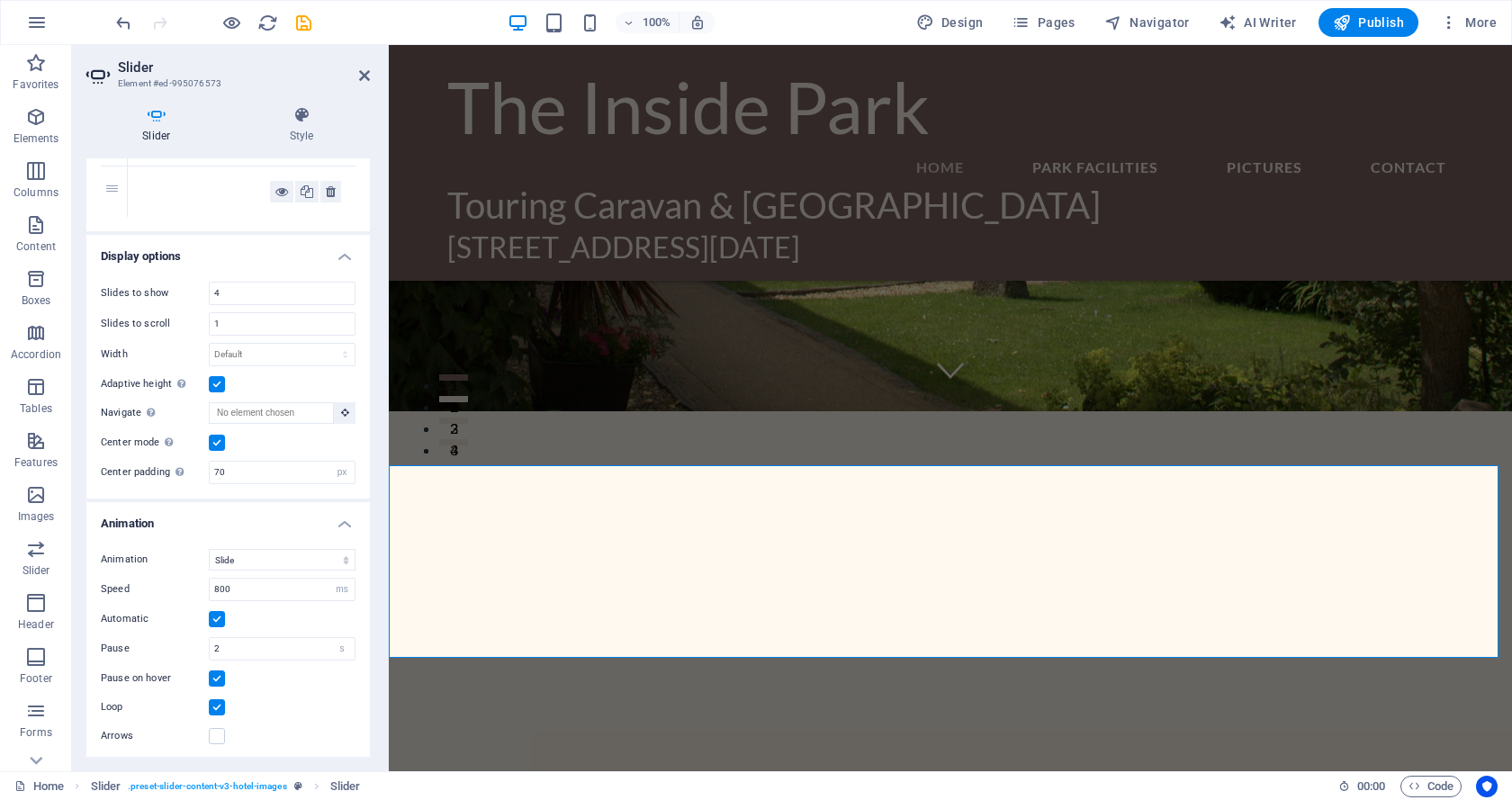
scroll to position [303, 0]
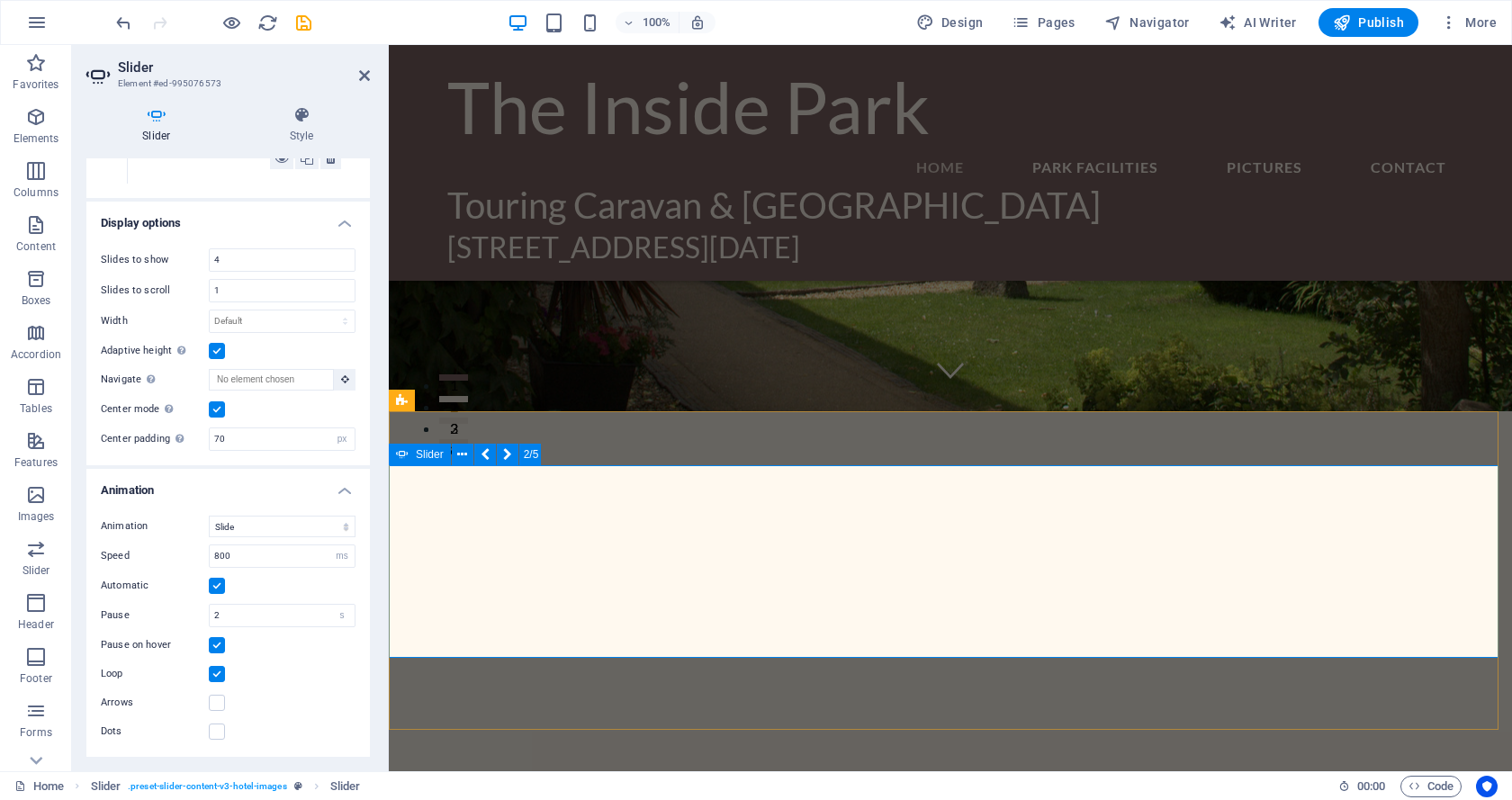
click at [555, 450] on icon at bounding box center [555, 455] width 10 height 19
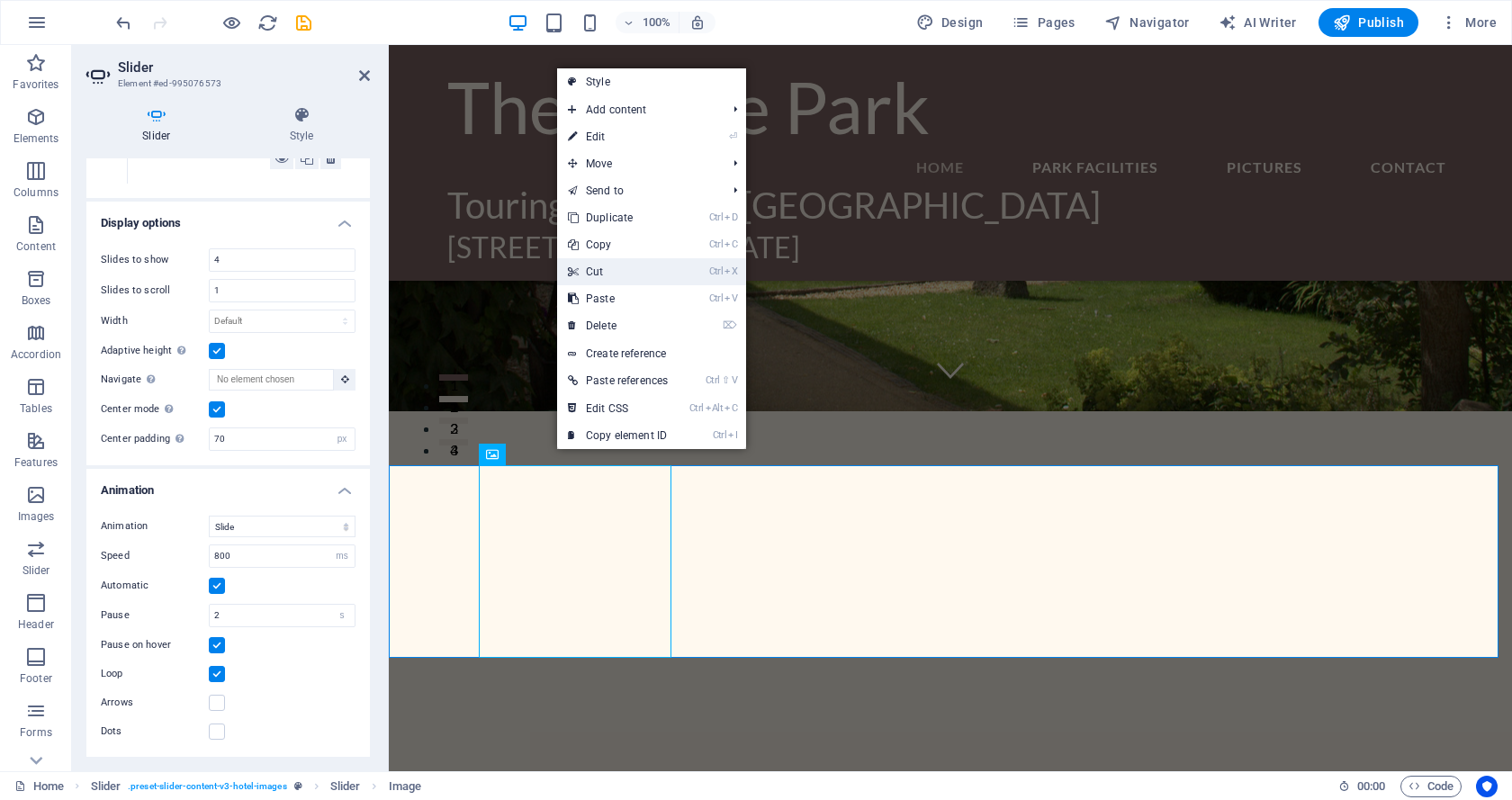
click at [594, 268] on link "Ctrl X Cut" at bounding box center [617, 272] width 122 height 27
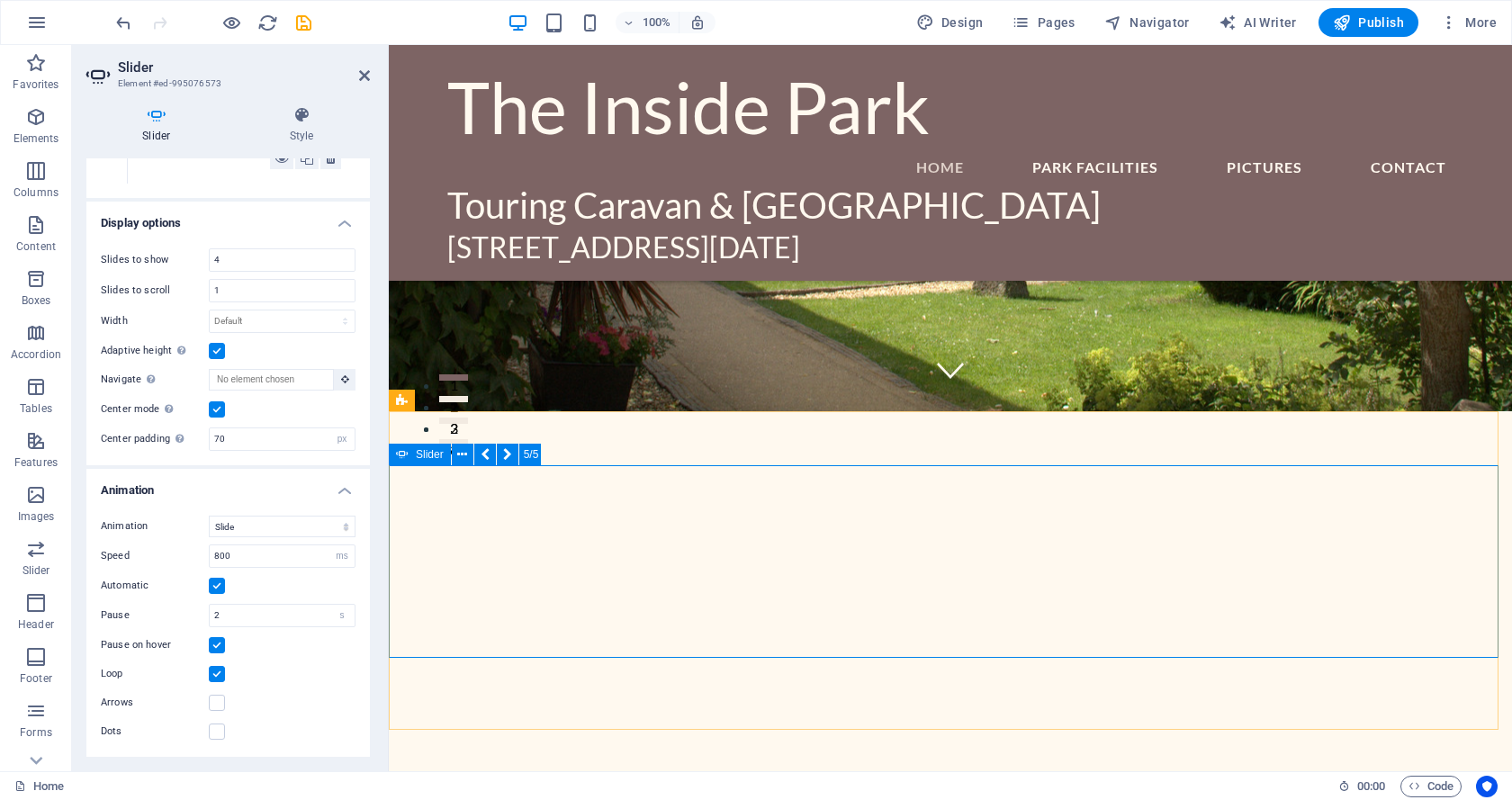
click at [504, 450] on icon at bounding box center [507, 455] width 9 height 19
click at [483, 450] on icon at bounding box center [484, 455] width 9 height 19
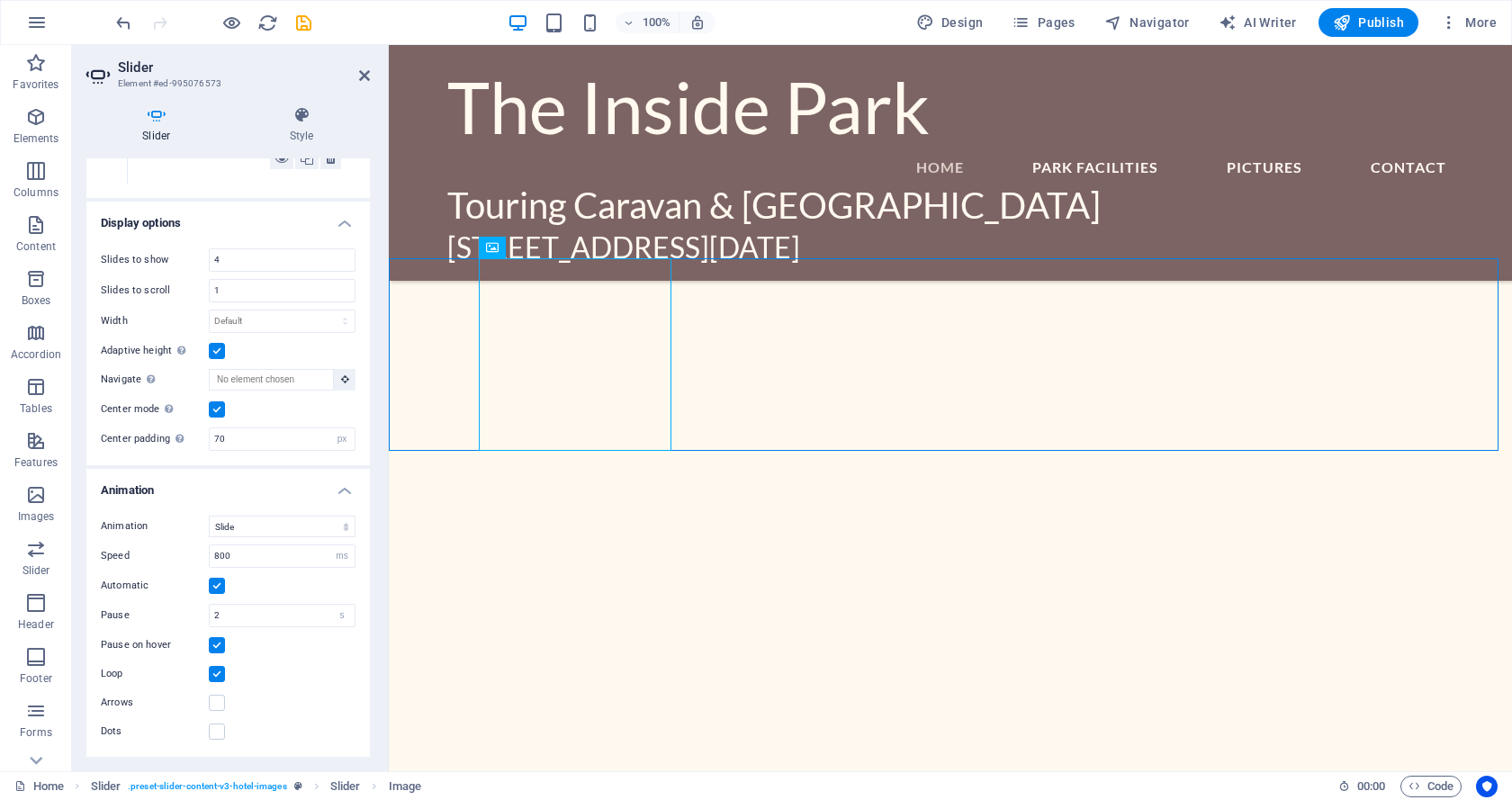
scroll to position [450, 0]
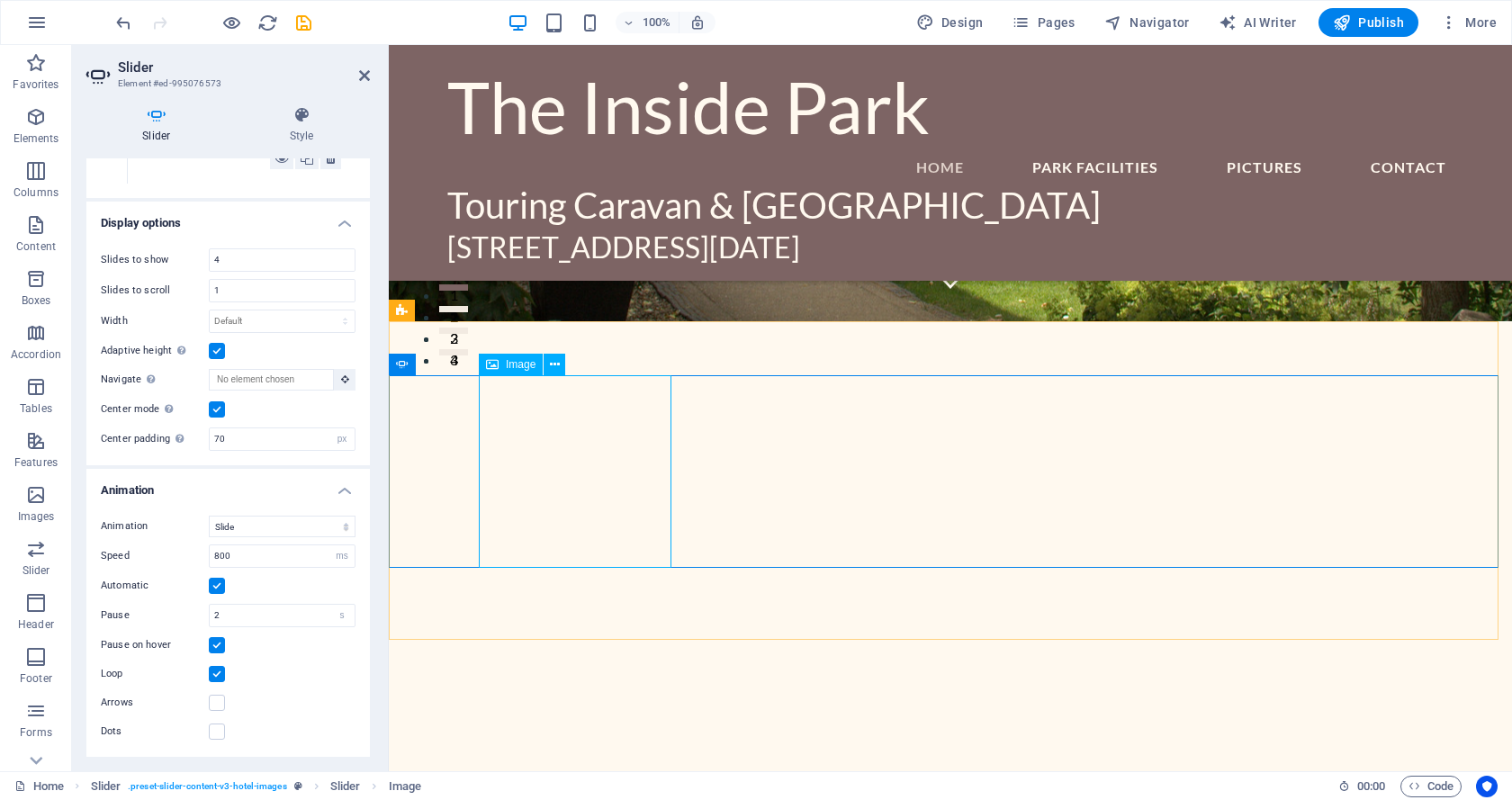
click at [554, 361] on icon at bounding box center [555, 365] width 10 height 19
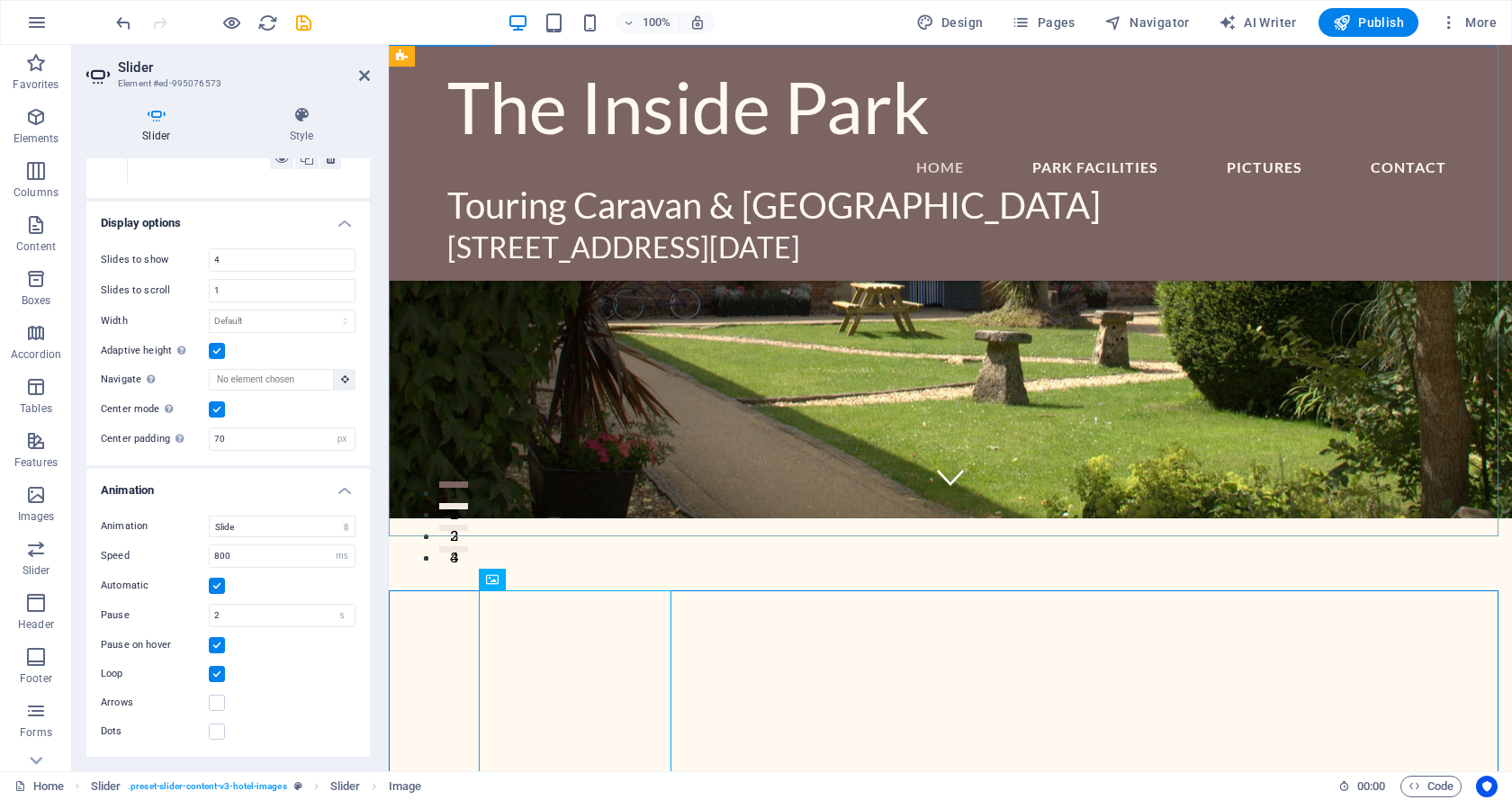
scroll to position [360, 0]
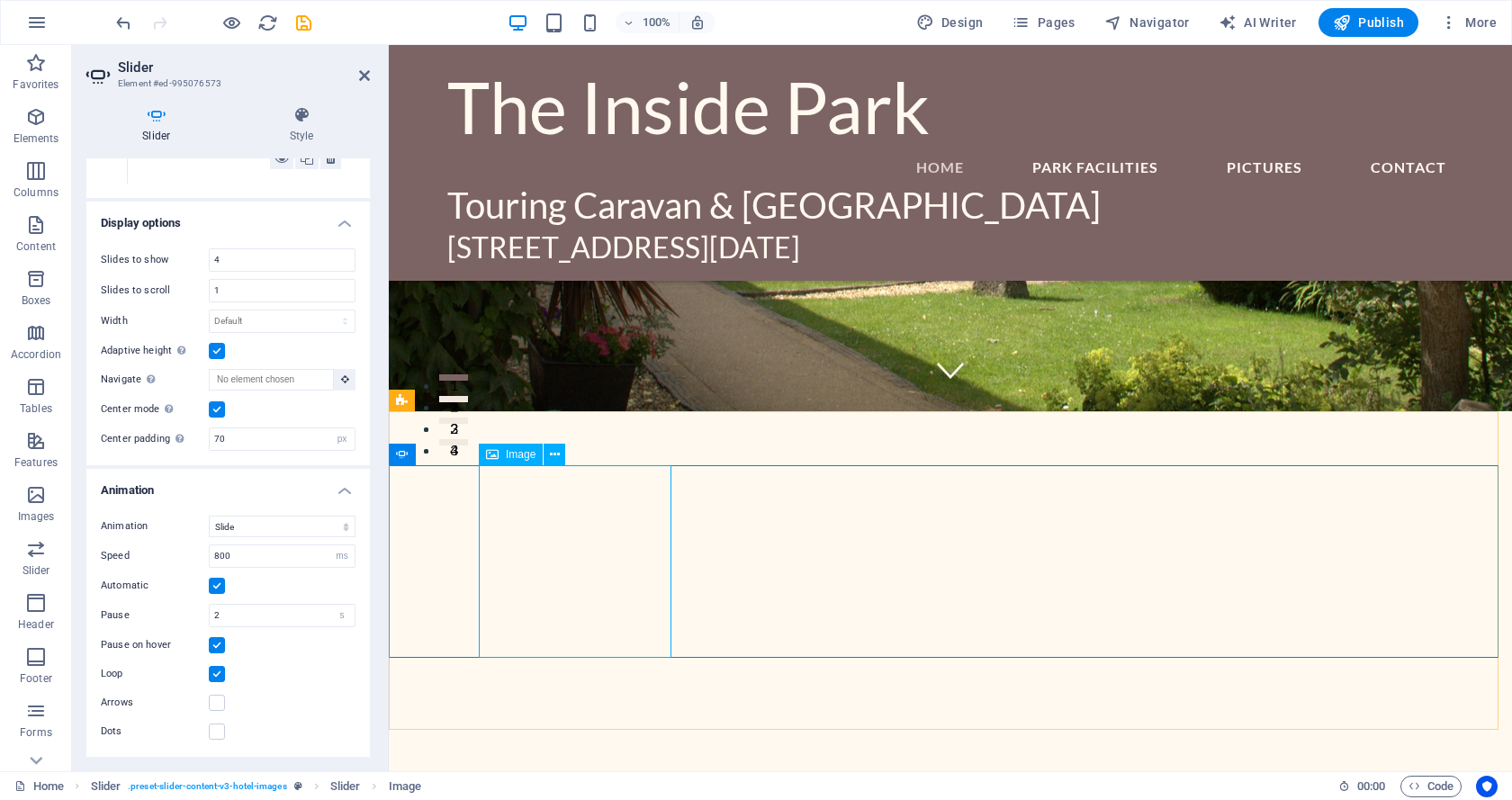
click at [553, 453] on icon at bounding box center [555, 455] width 10 height 19
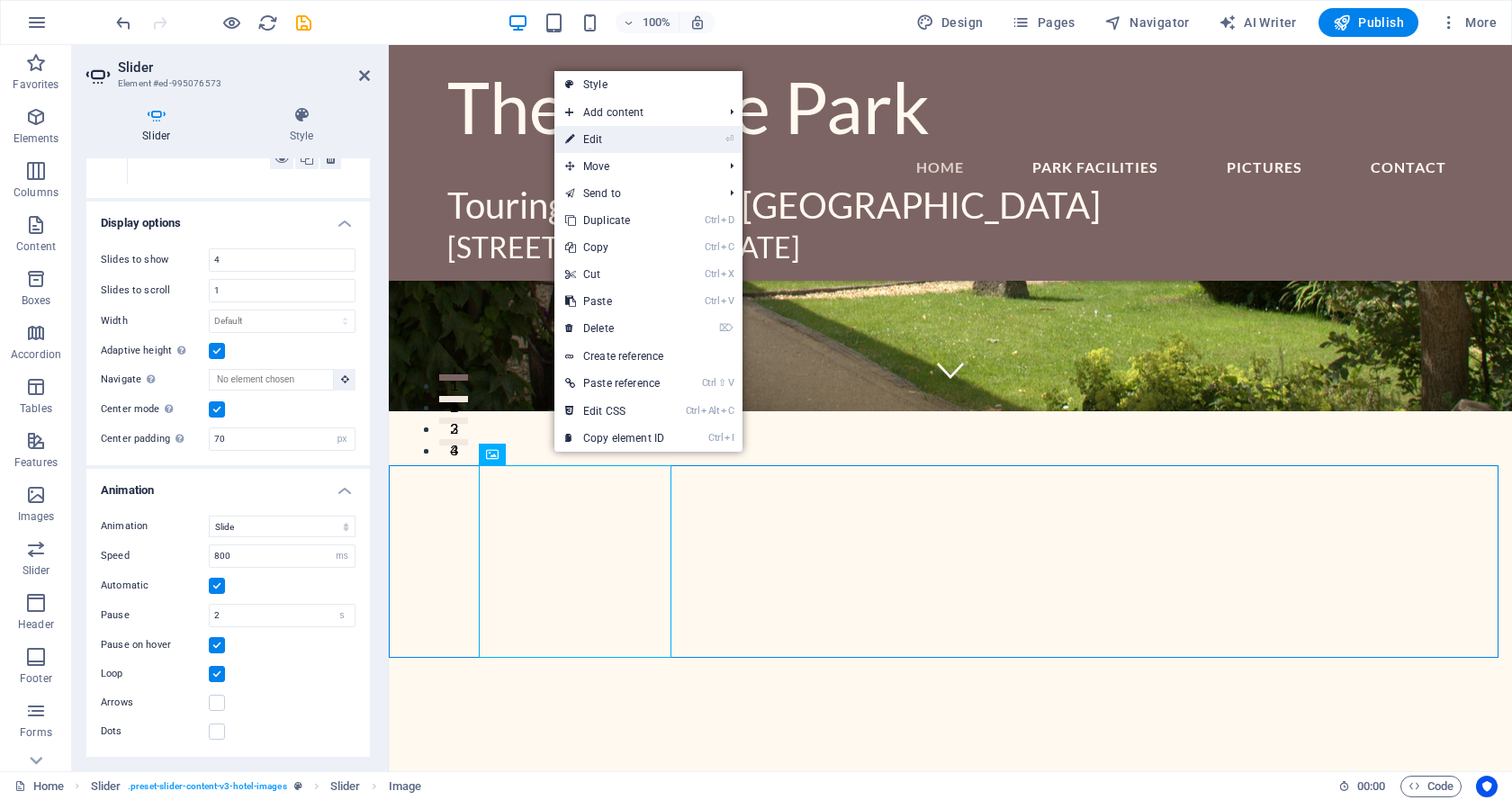
drag, startPoint x: 595, startPoint y: 137, endPoint x: 205, endPoint y: 91, distance: 392.7
click at [595, 137] on link "⏎ Edit" at bounding box center [614, 139] width 121 height 27
select select "%"
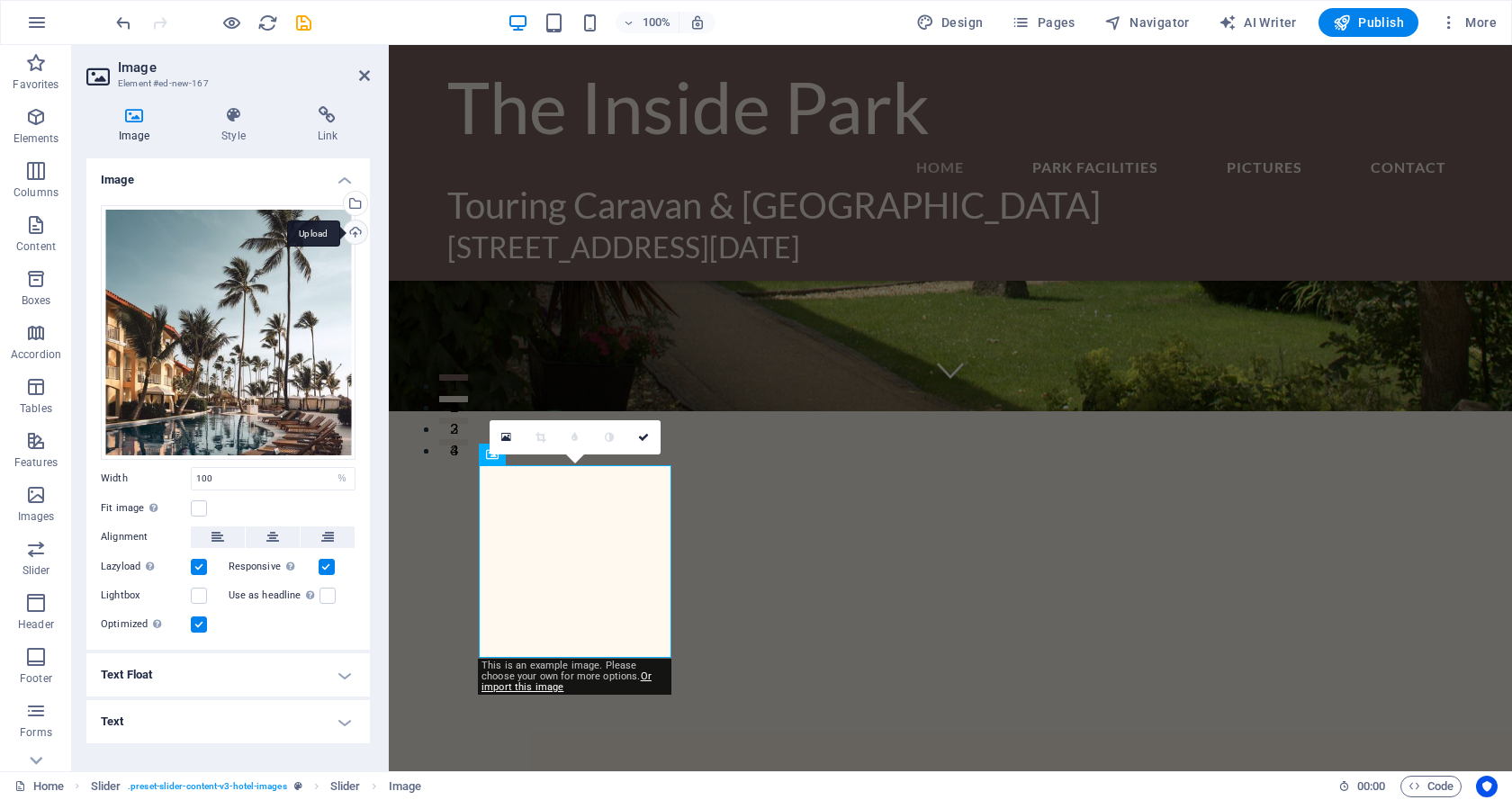
click at [355, 229] on div "Upload" at bounding box center [354, 234] width 27 height 27
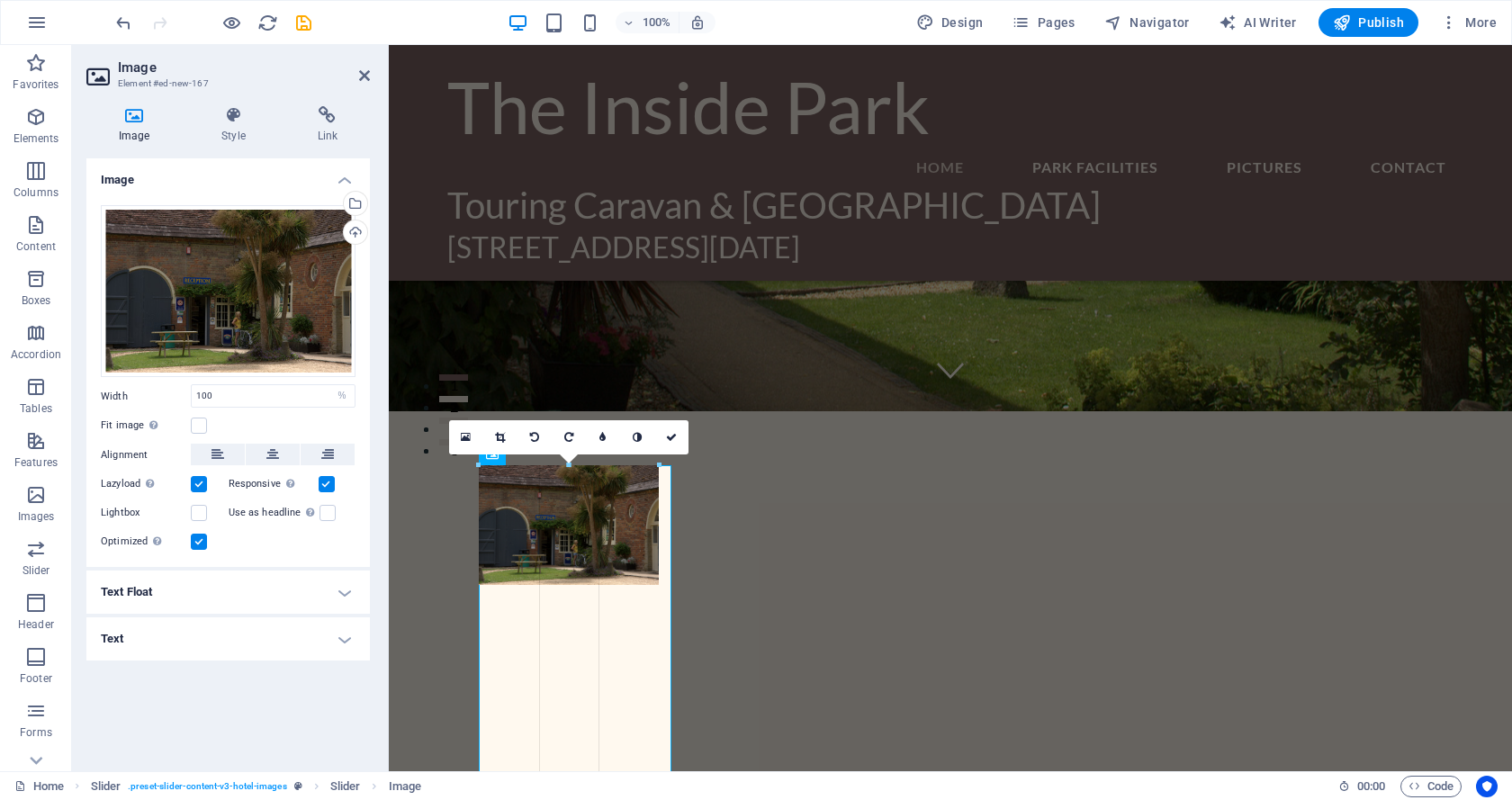
drag, startPoint x: 669, startPoint y: 592, endPoint x: 653, endPoint y: 479, distance: 114.1
type input "200"
select select "px"
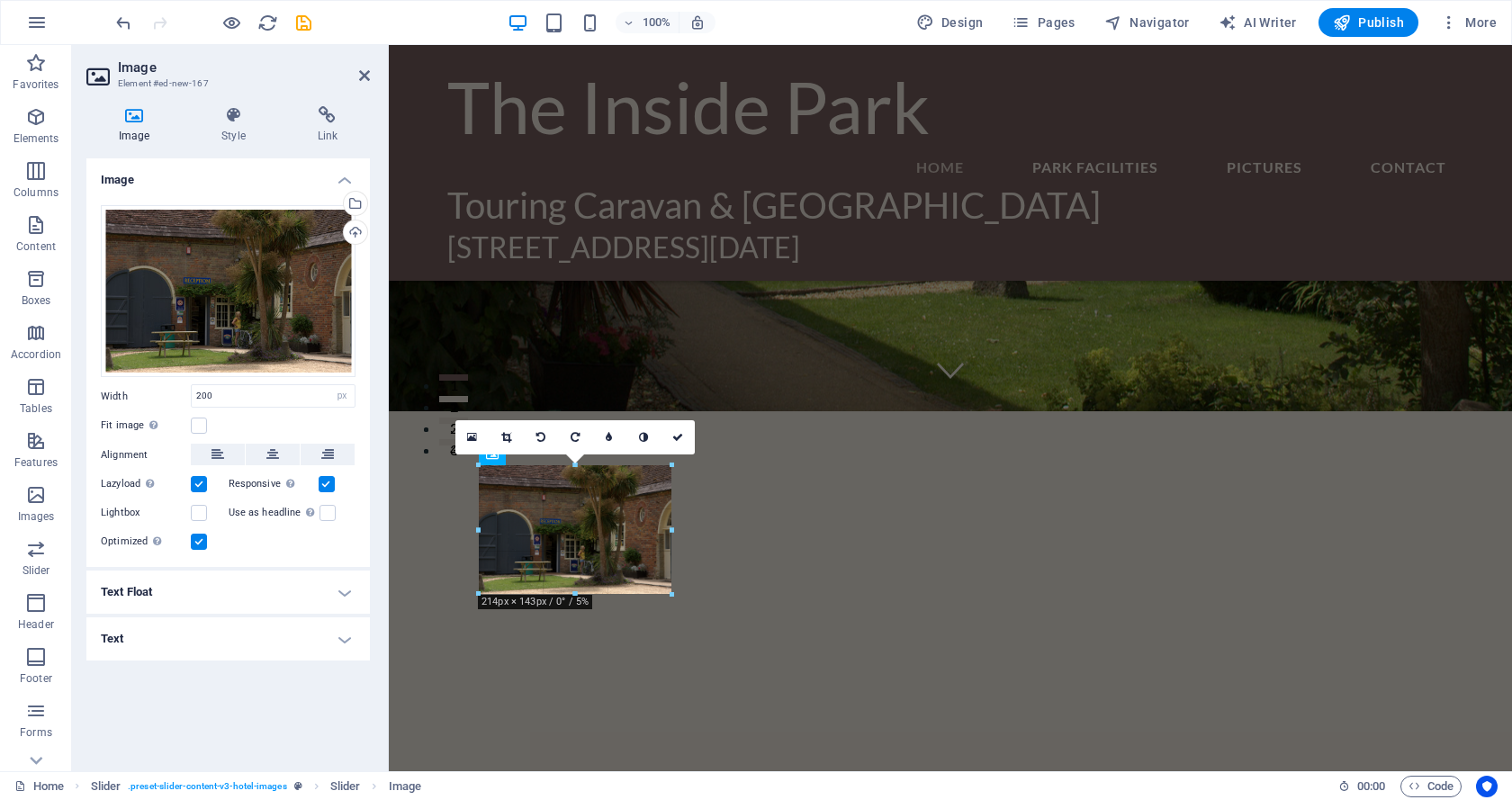
drag, startPoint x: 658, startPoint y: 523, endPoint x: 671, endPoint y: 525, distance: 13.2
type input "214"
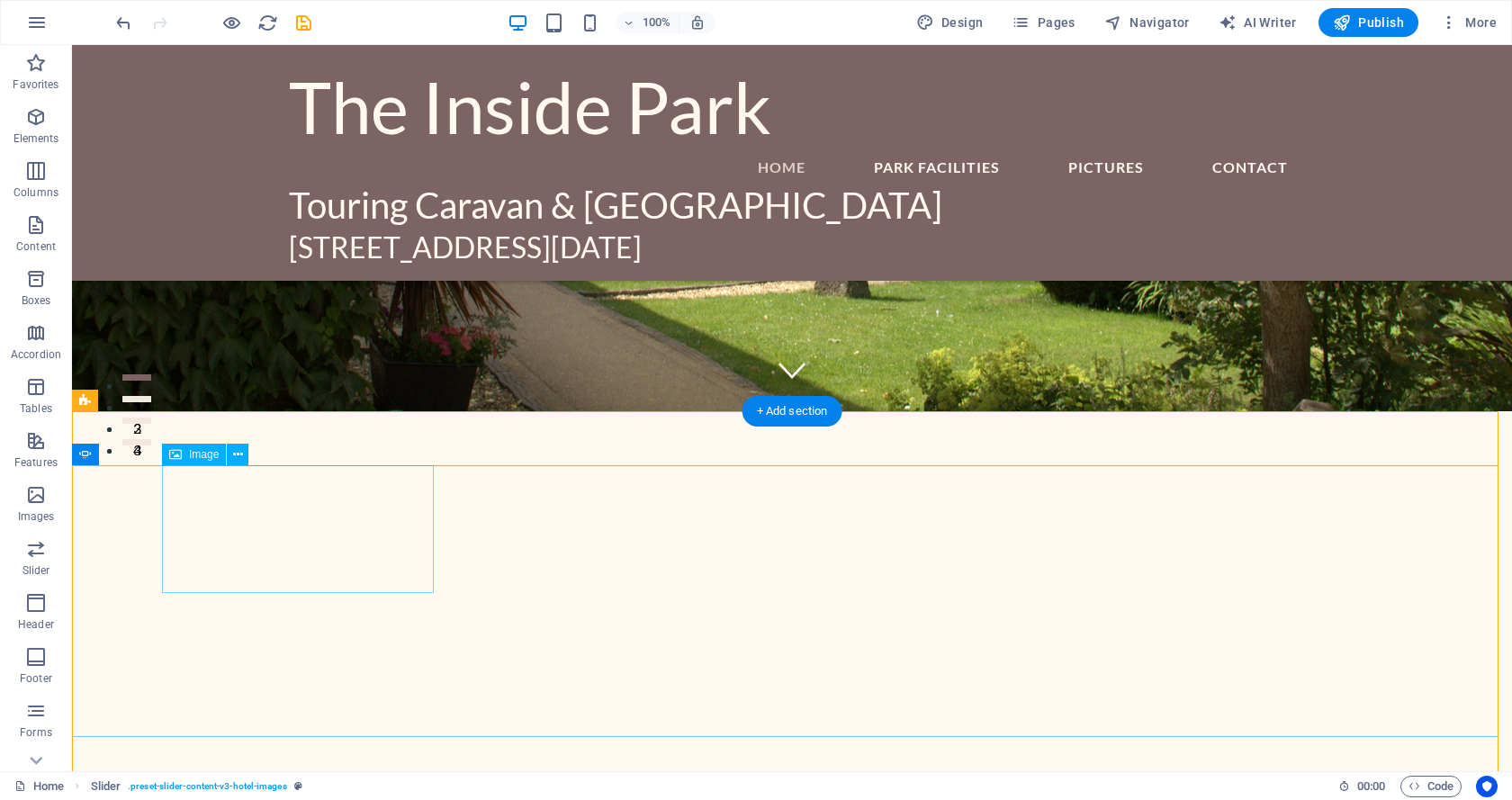
click at [231, 452] on button at bounding box center [238, 454] width 22 height 22
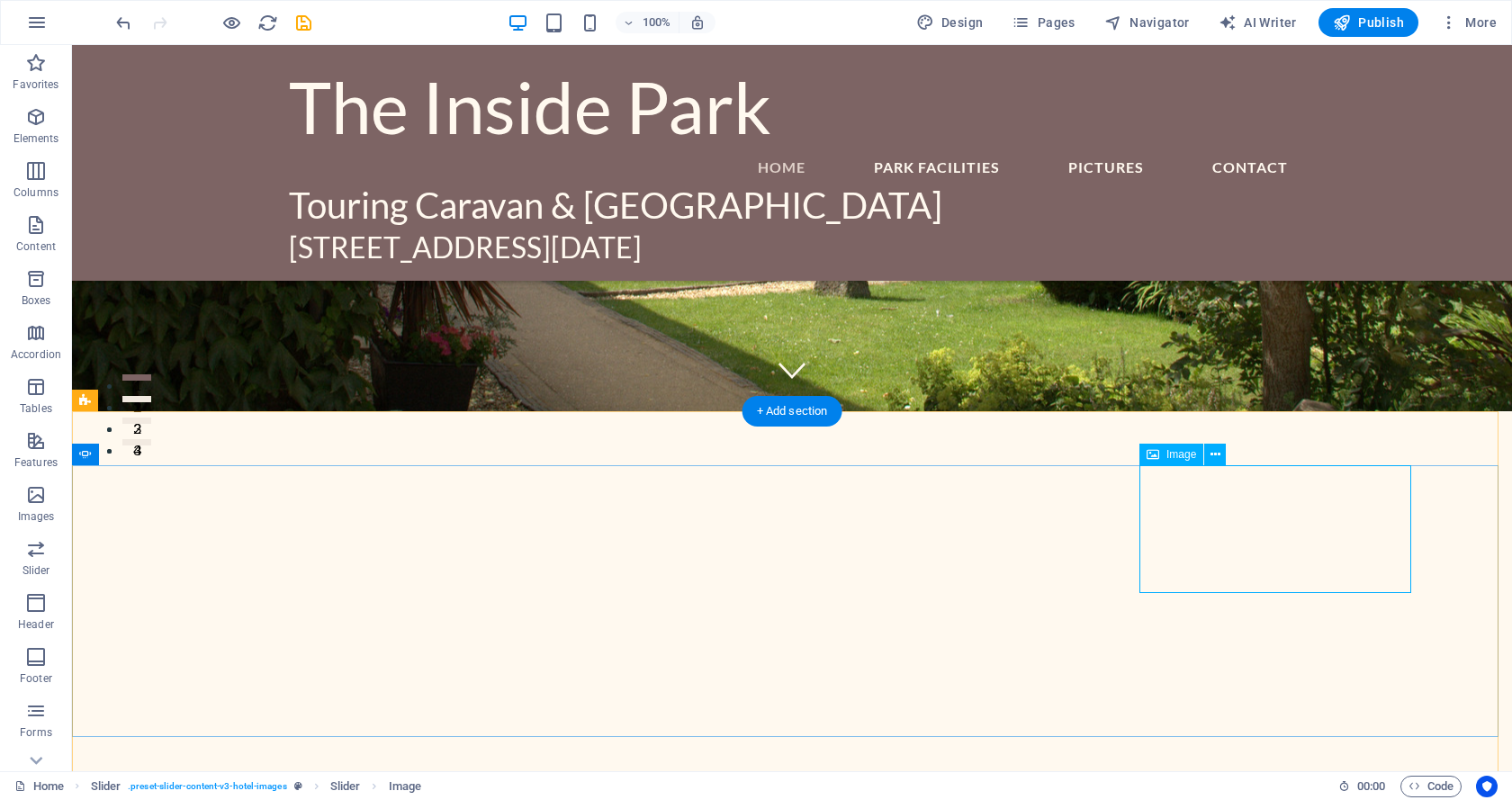
click at [1169, 454] on span "Image" at bounding box center [1180, 454] width 30 height 11
click at [1153, 454] on icon at bounding box center [1152, 454] width 12 height 22
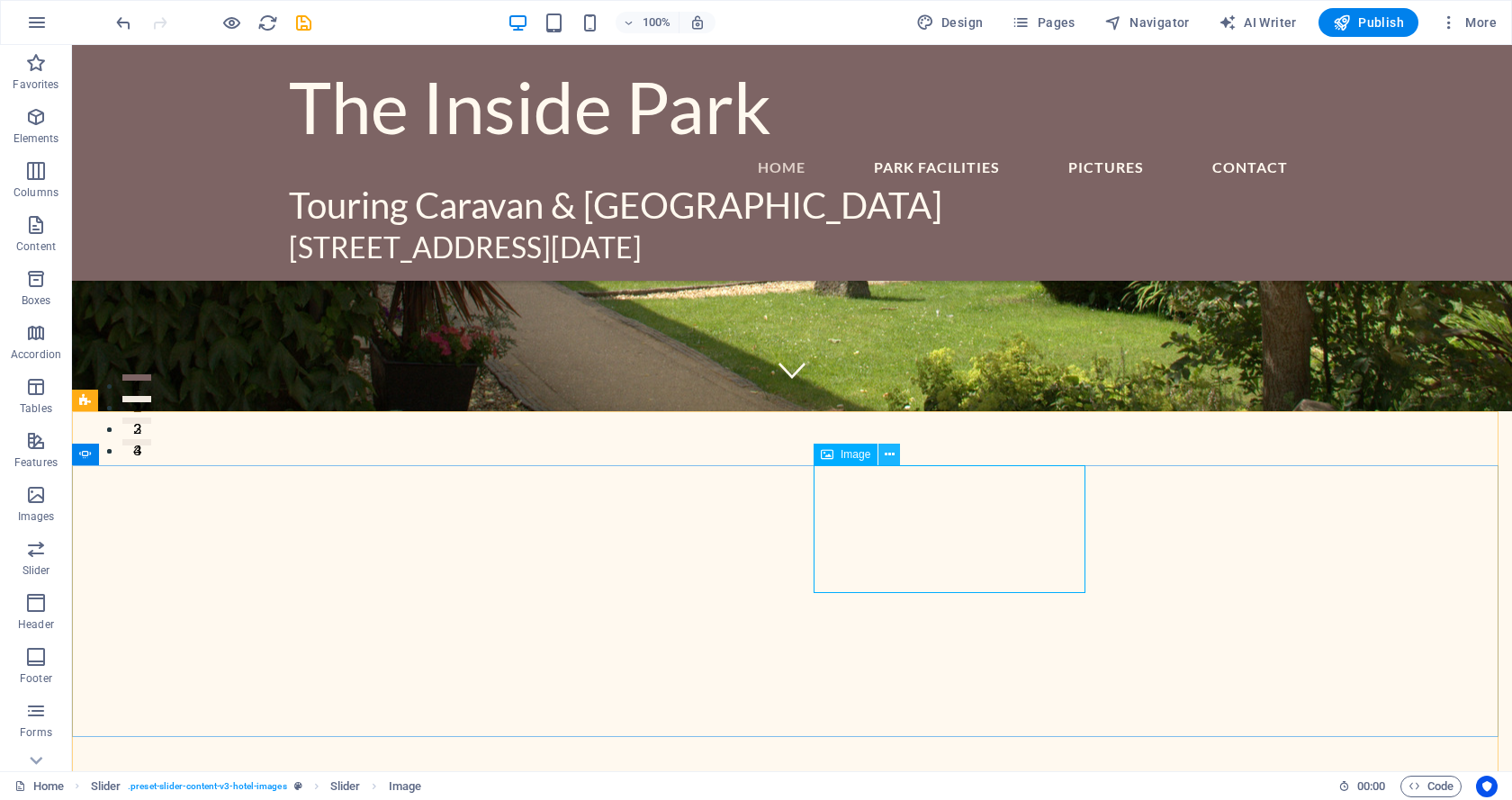
click at [890, 450] on icon at bounding box center [889, 455] width 10 height 19
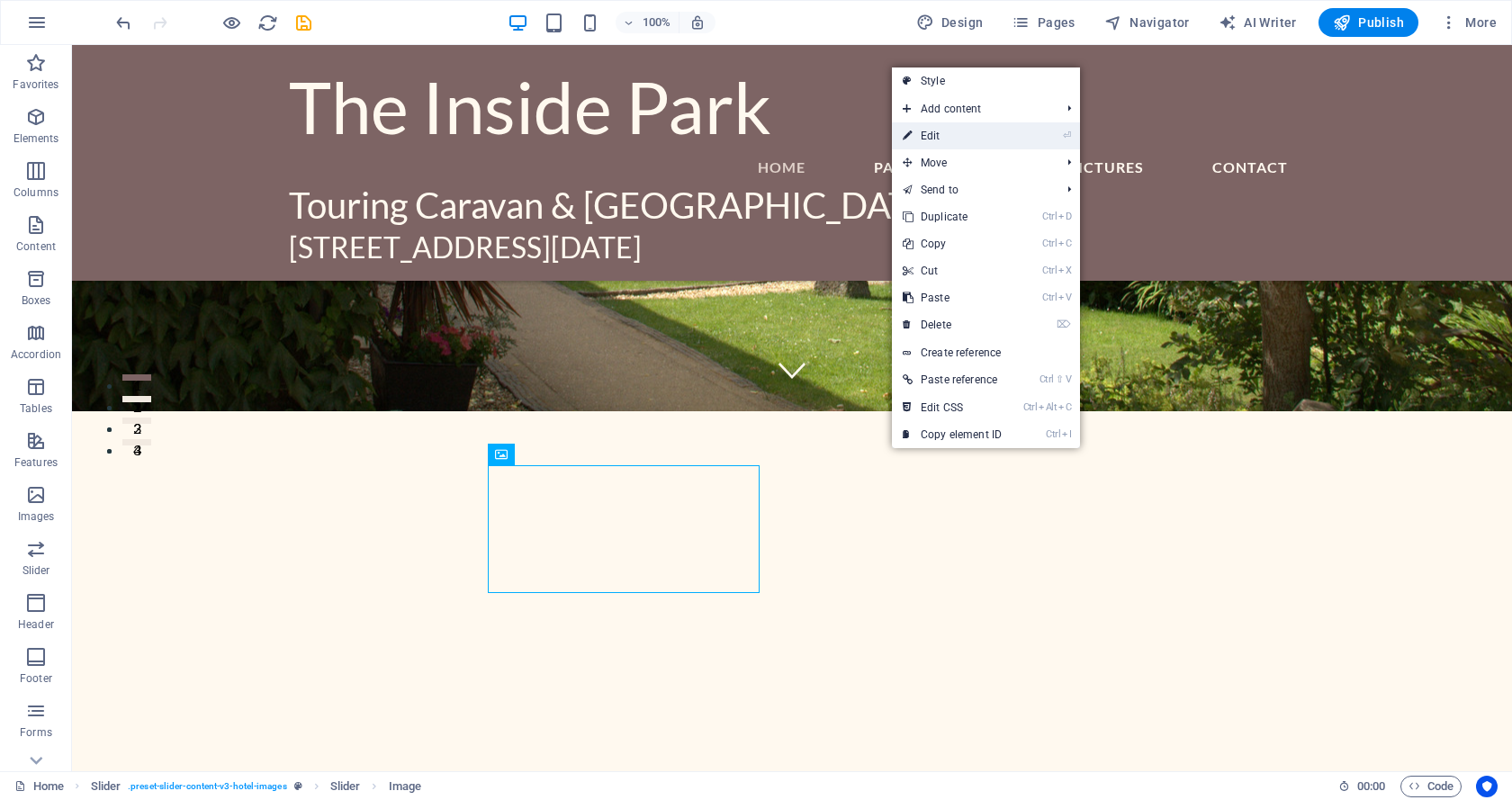
click at [938, 132] on link "⏎ Edit" at bounding box center [952, 136] width 121 height 27
select select "px"
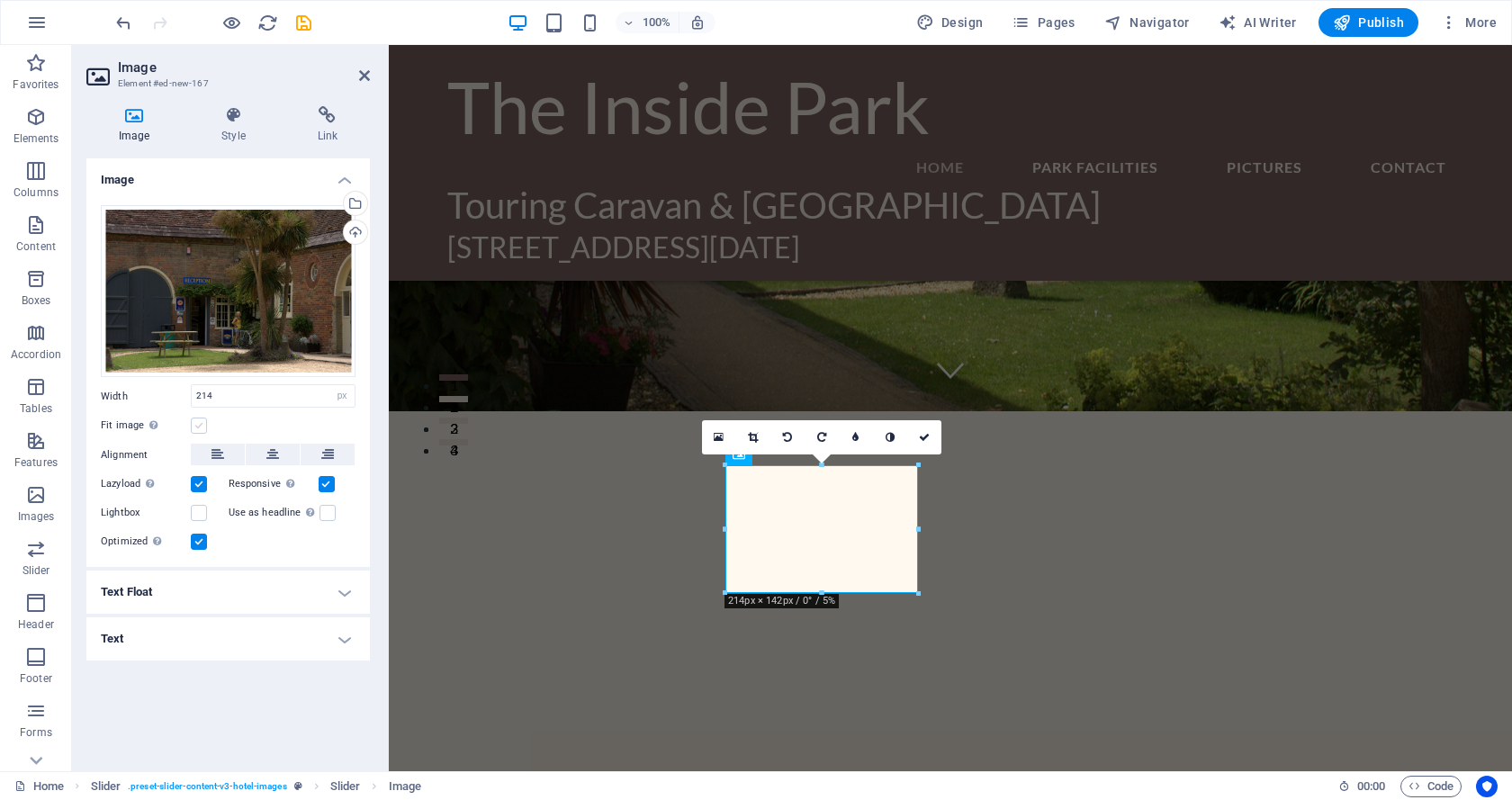
click at [199, 423] on label at bounding box center [198, 425] width 16 height 16
click at [0, 0] on input "Fit image Automatically fit image to a fixed width and height" at bounding box center [0, 0] width 0 height 0
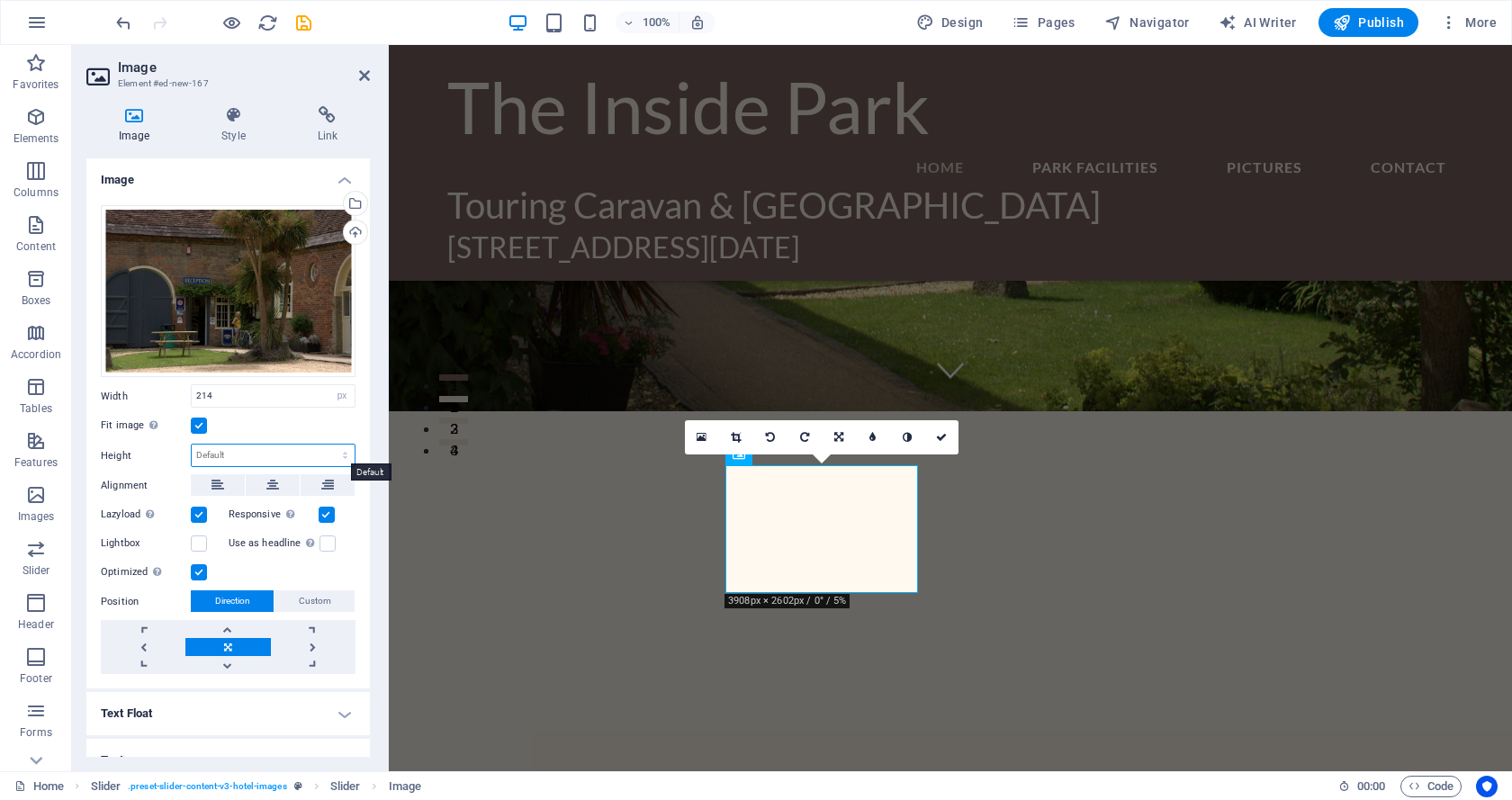
click at [330, 450] on select "Default auto px" at bounding box center [273, 455] width 163 height 22
click at [192, 445] on select "Default auto px" at bounding box center [273, 455] width 163 height 22
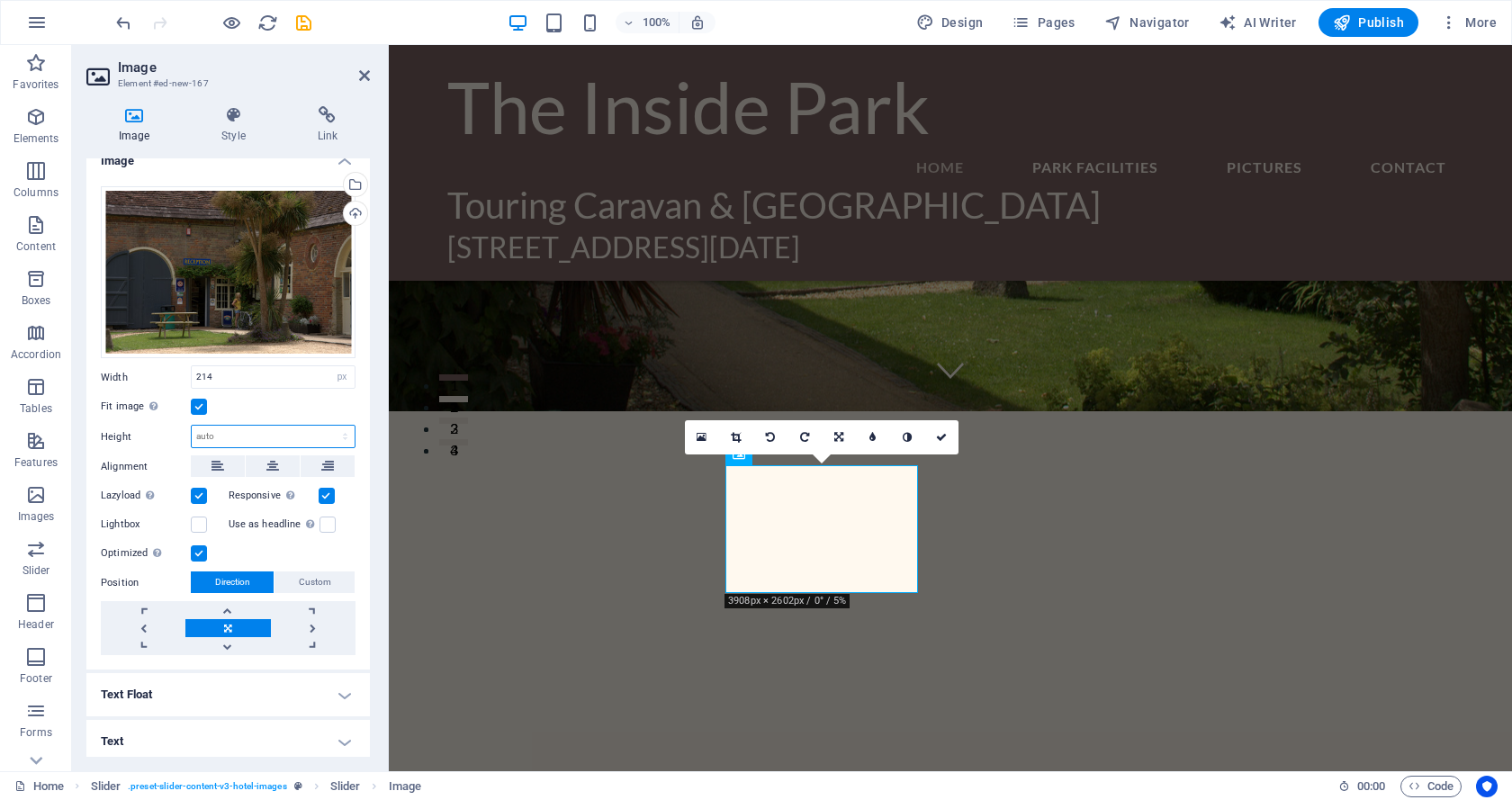
scroll to position [22, 0]
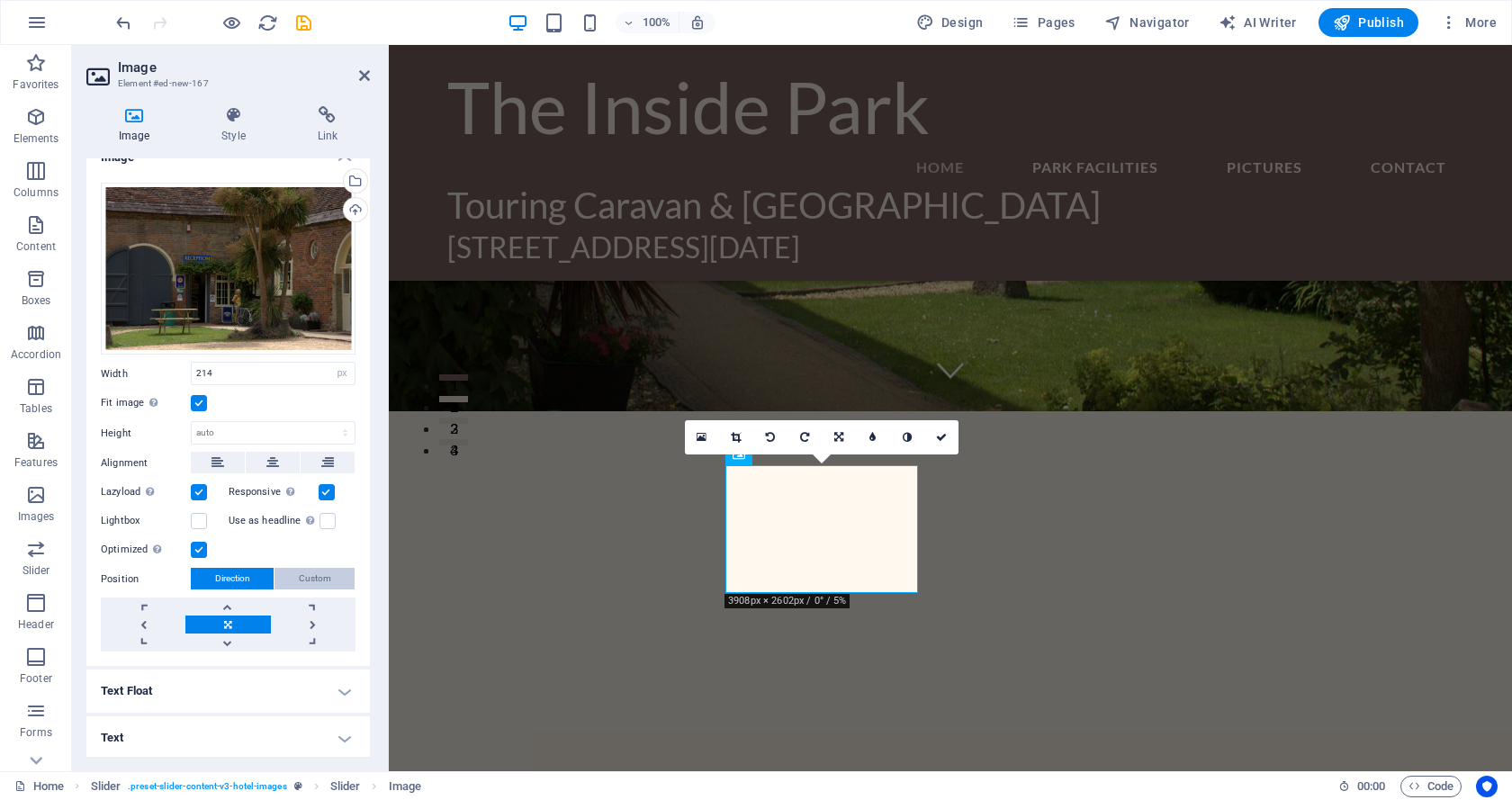
click at [311, 576] on span "Custom" at bounding box center [315, 579] width 33 height 22
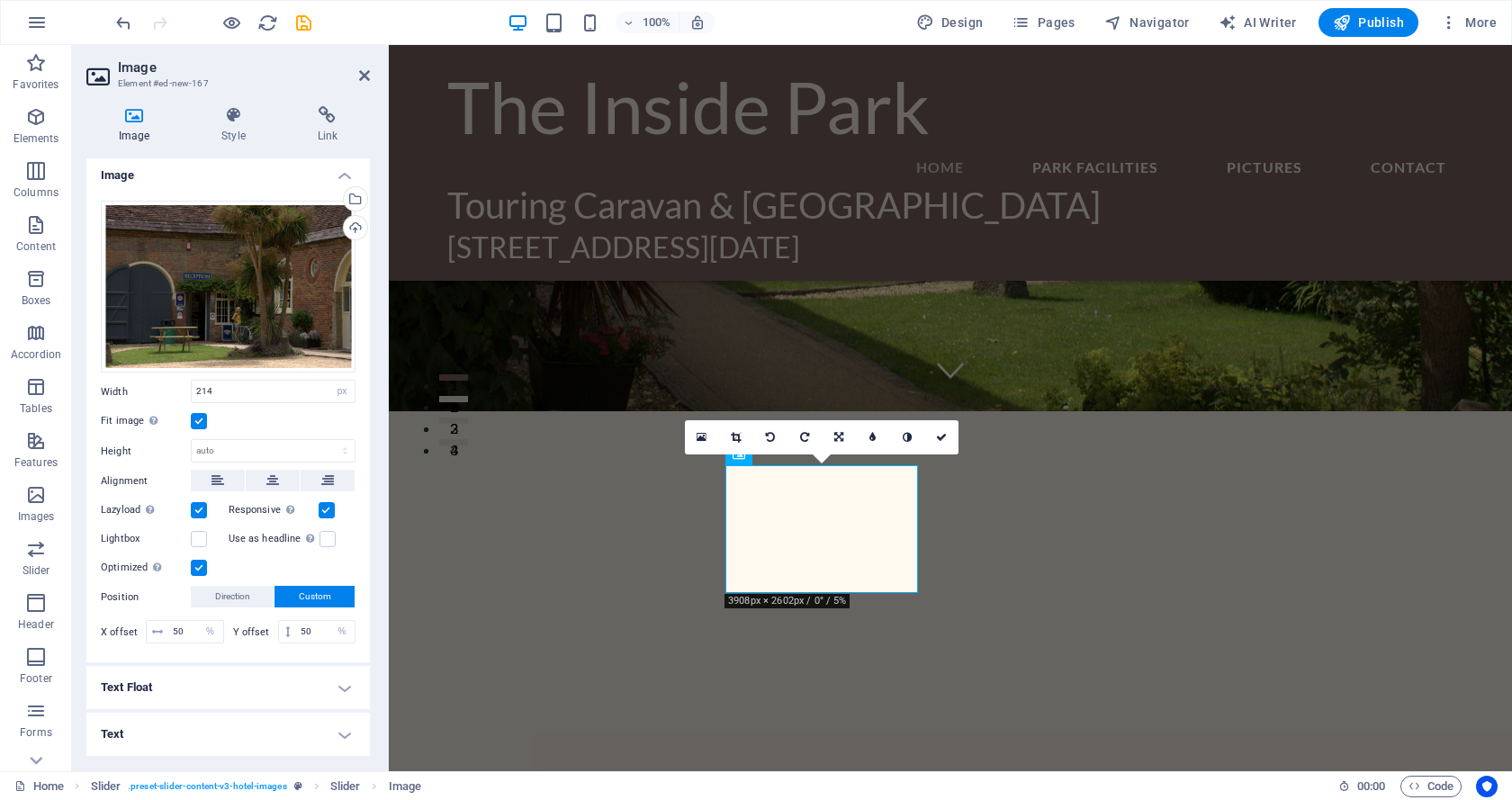
scroll to position [2, 0]
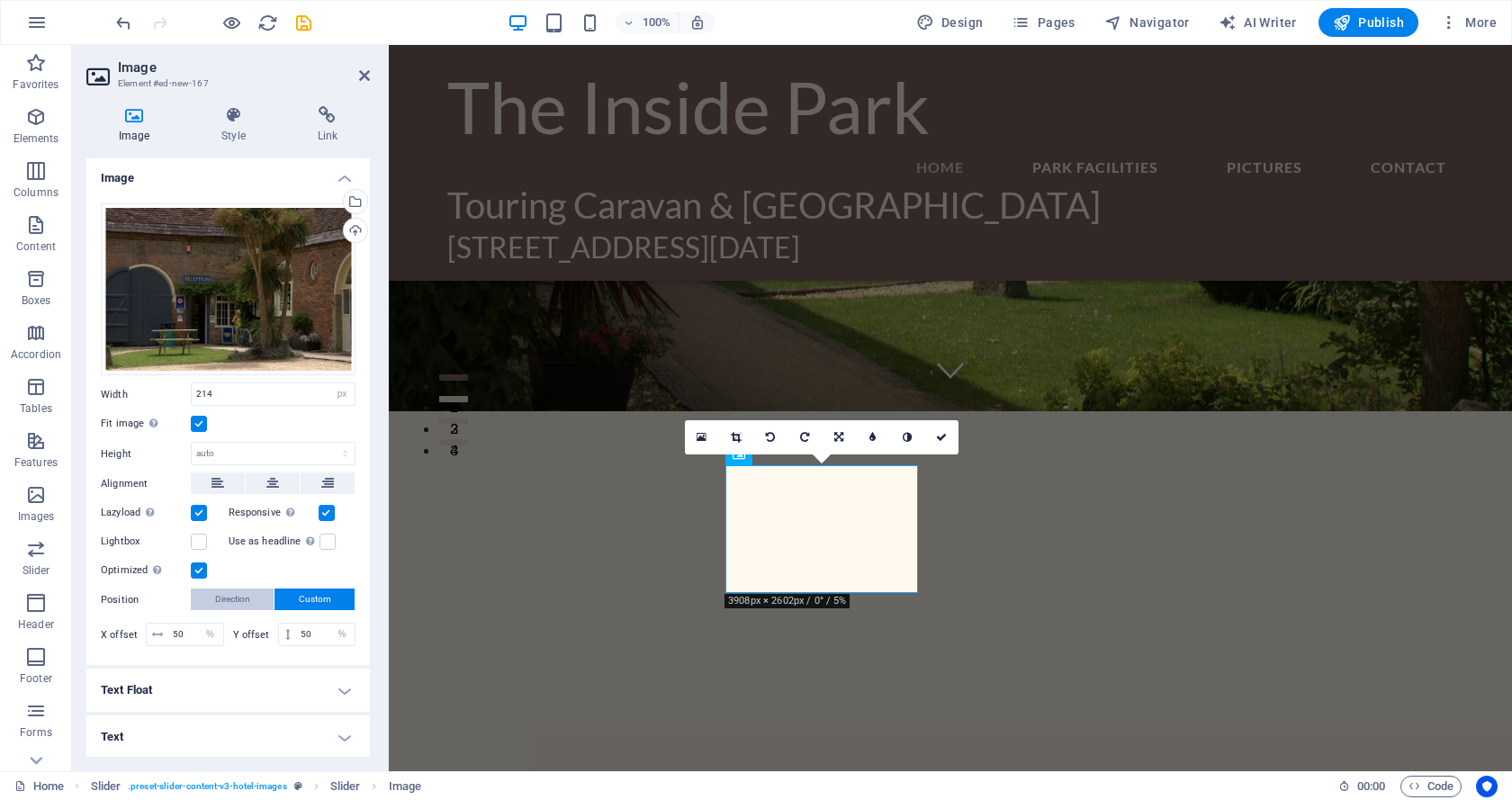
click at [218, 592] on span "Direction" at bounding box center [232, 599] width 35 height 22
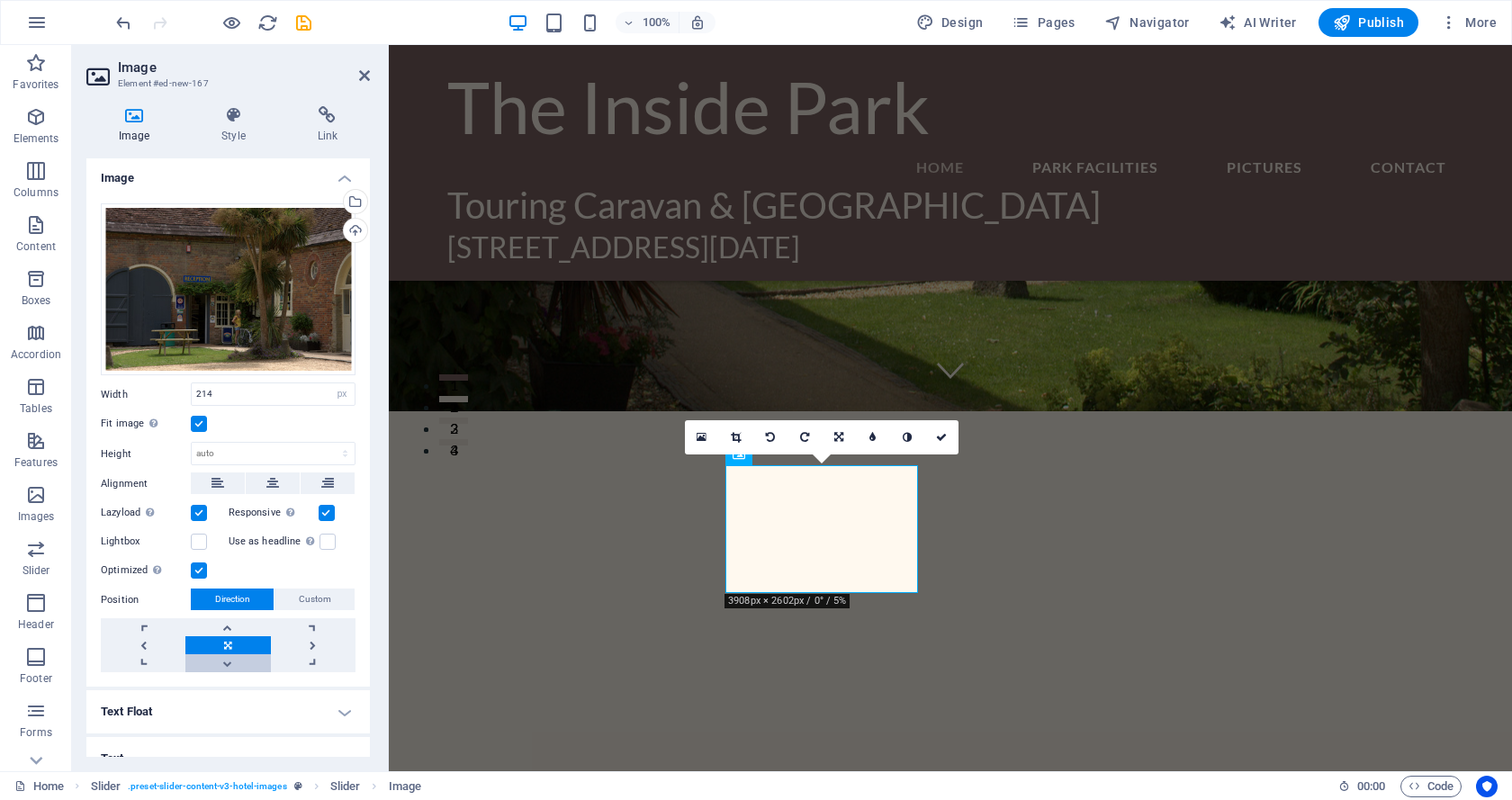
click at [225, 660] on link at bounding box center [227, 663] width 84 height 18
click at [223, 659] on link at bounding box center [227, 663] width 84 height 18
click at [226, 625] on link at bounding box center [227, 627] width 84 height 18
click at [263, 449] on select "Default auto px" at bounding box center [273, 453] width 163 height 22
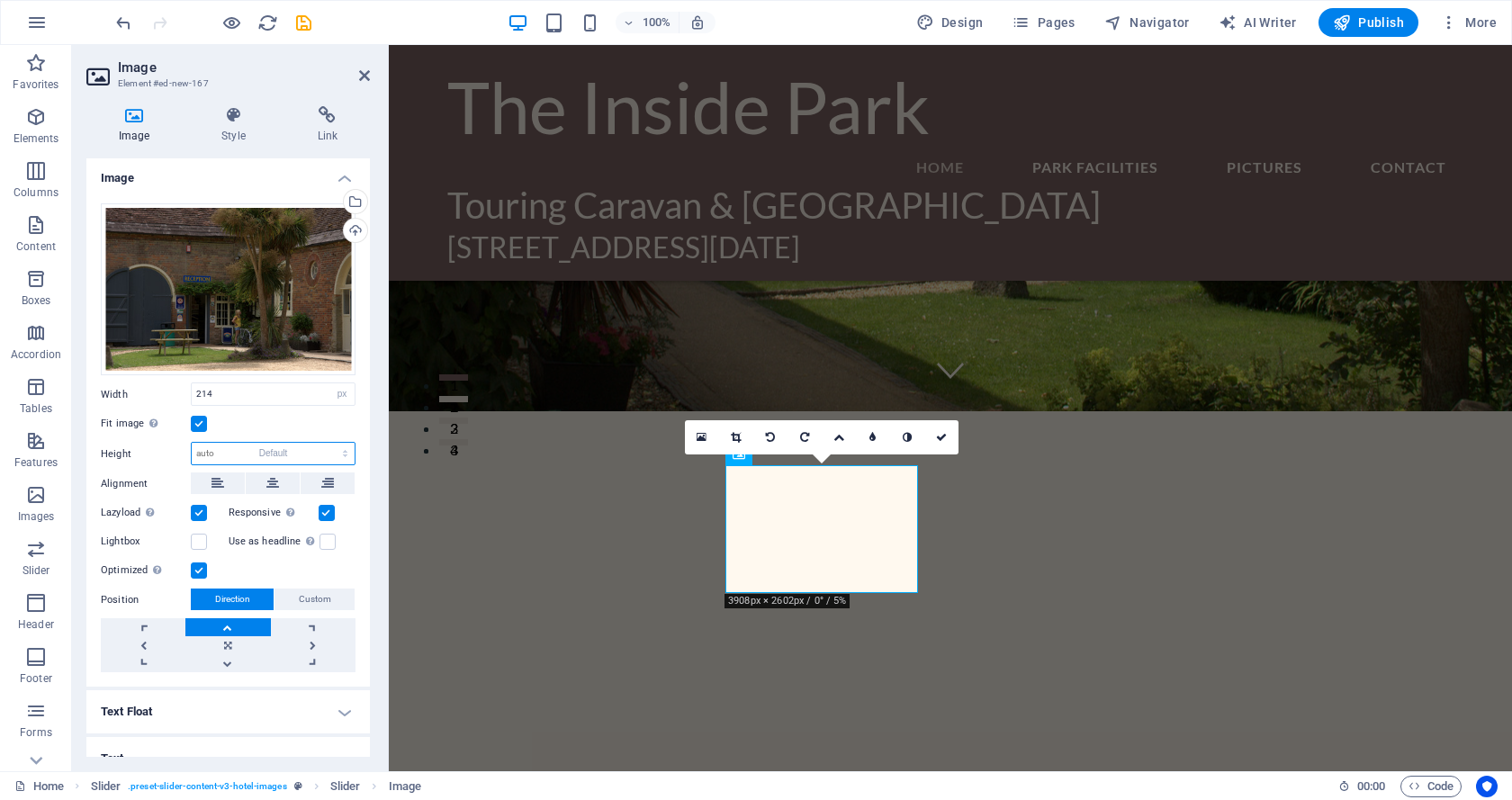
click at [192, 443] on select "Default auto px" at bounding box center [273, 453] width 163 height 22
click at [337, 449] on select "Default auto px" at bounding box center [273, 453] width 163 height 22
click at [192, 443] on select "Default auto px" at bounding box center [273, 453] width 163 height 22
select select "DISABLED_OPTION_VALUE"
click at [332, 391] on select "Default auto px rem % em vh vw" at bounding box center [342, 394] width 25 height 22
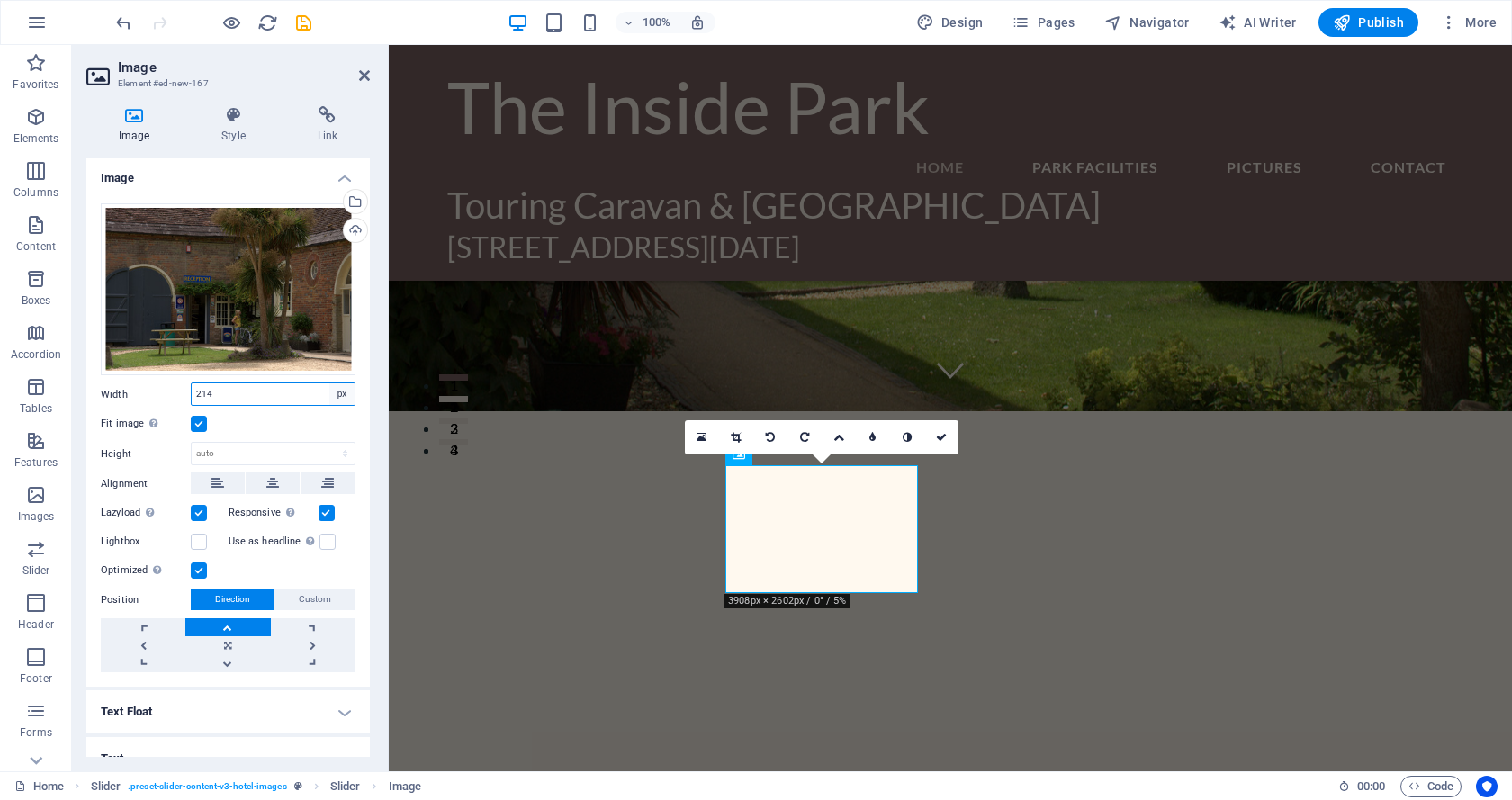
select select "auto"
click at [330, 383] on select "Default auto px rem % em vh vw" at bounding box center [342, 394] width 25 height 22
select select "DISABLED_OPTION_VALUE"
click at [361, 76] on icon at bounding box center [364, 75] width 11 height 14
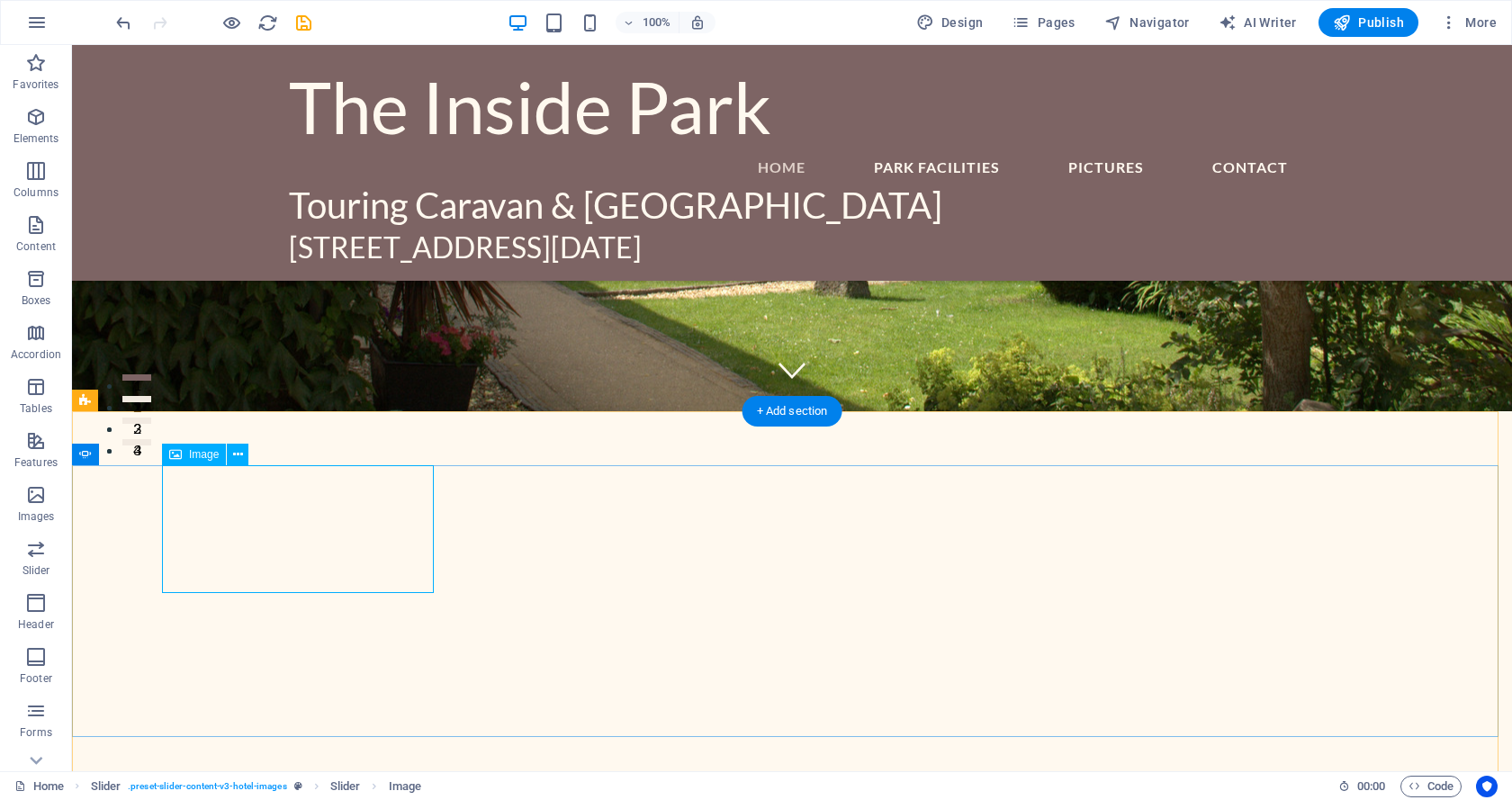
click at [174, 450] on icon at bounding box center [175, 454] width 12 height 22
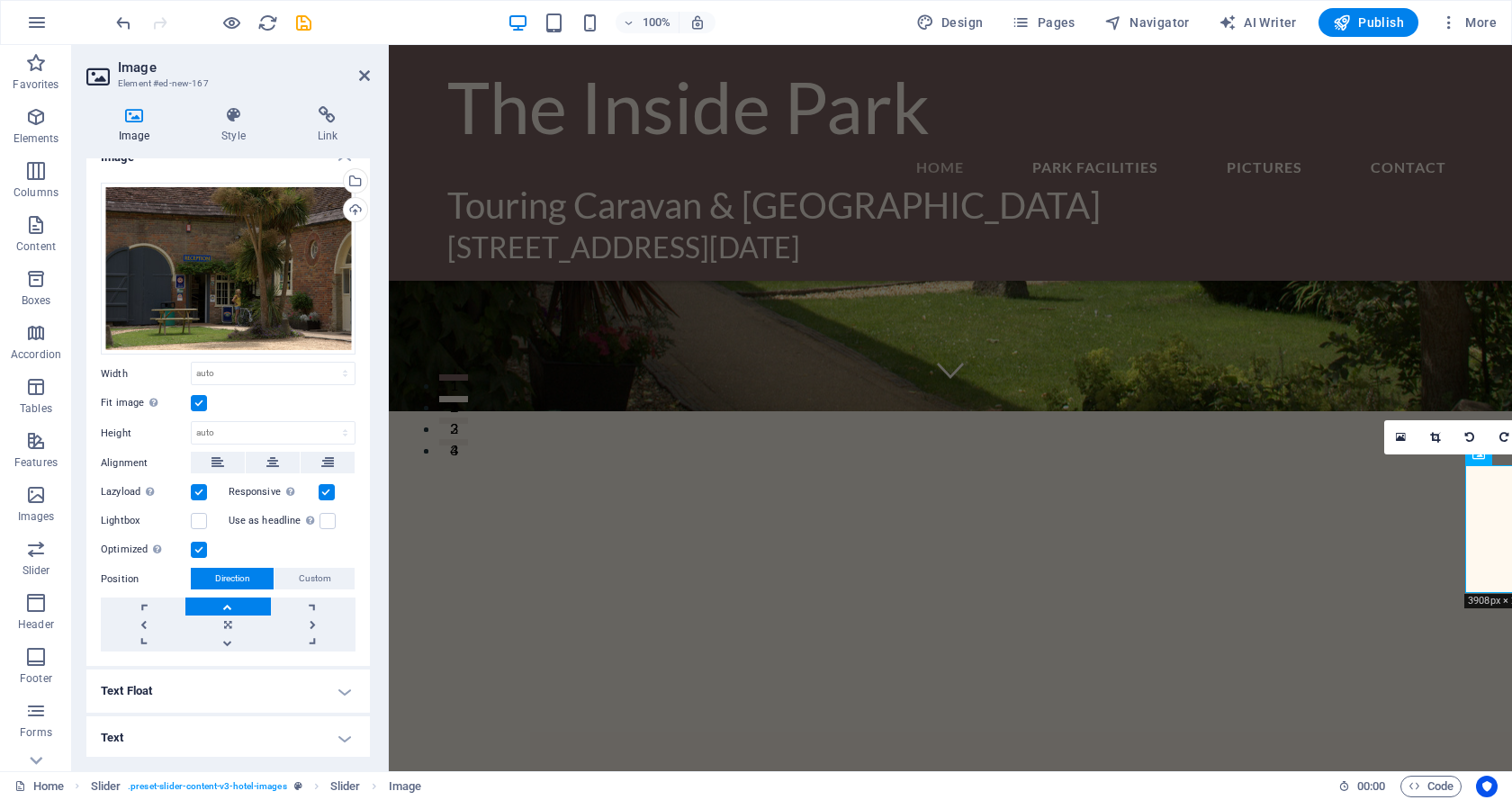
scroll to position [0, 0]
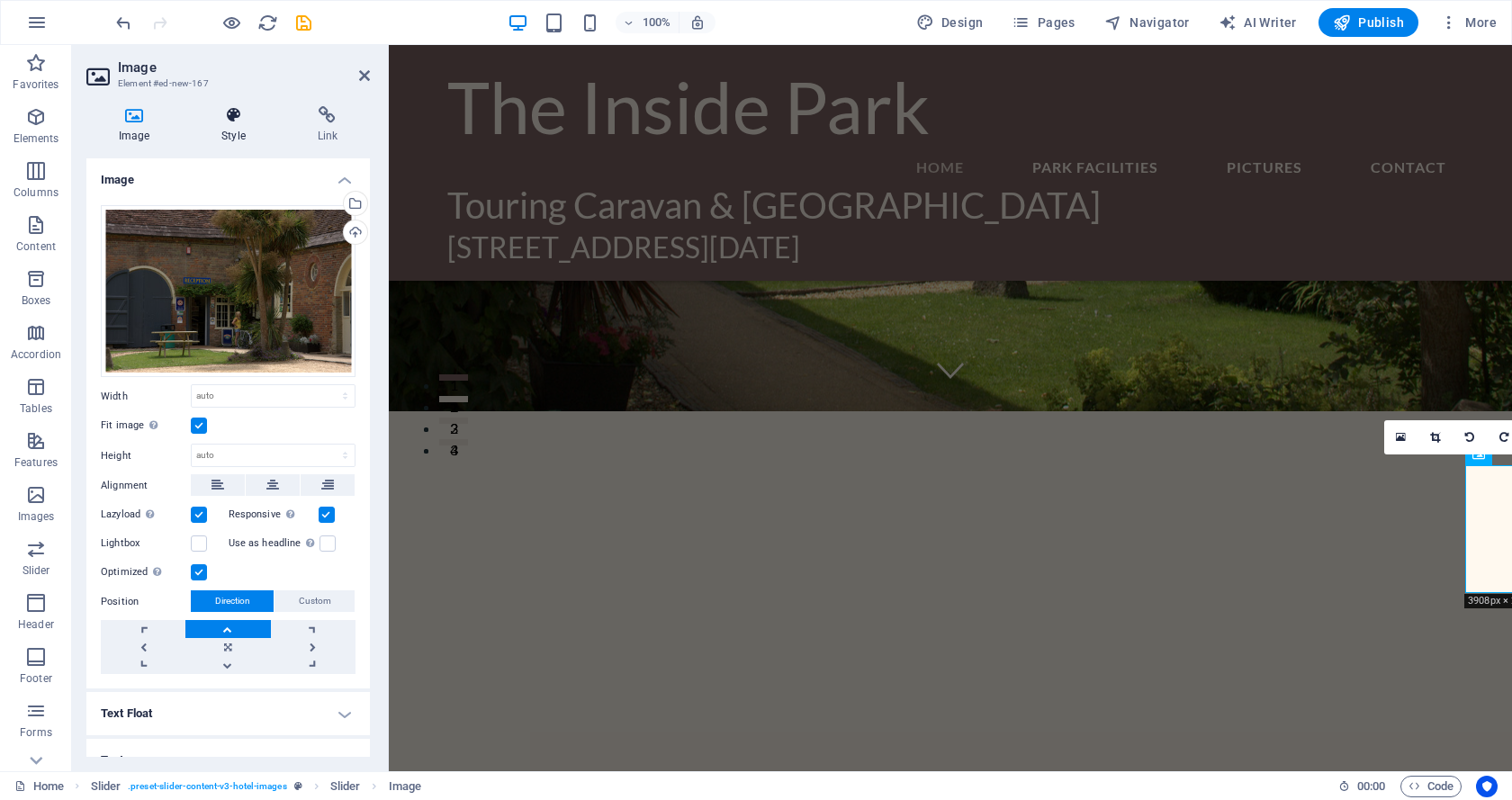
click at [228, 110] on icon at bounding box center [233, 115] width 88 height 18
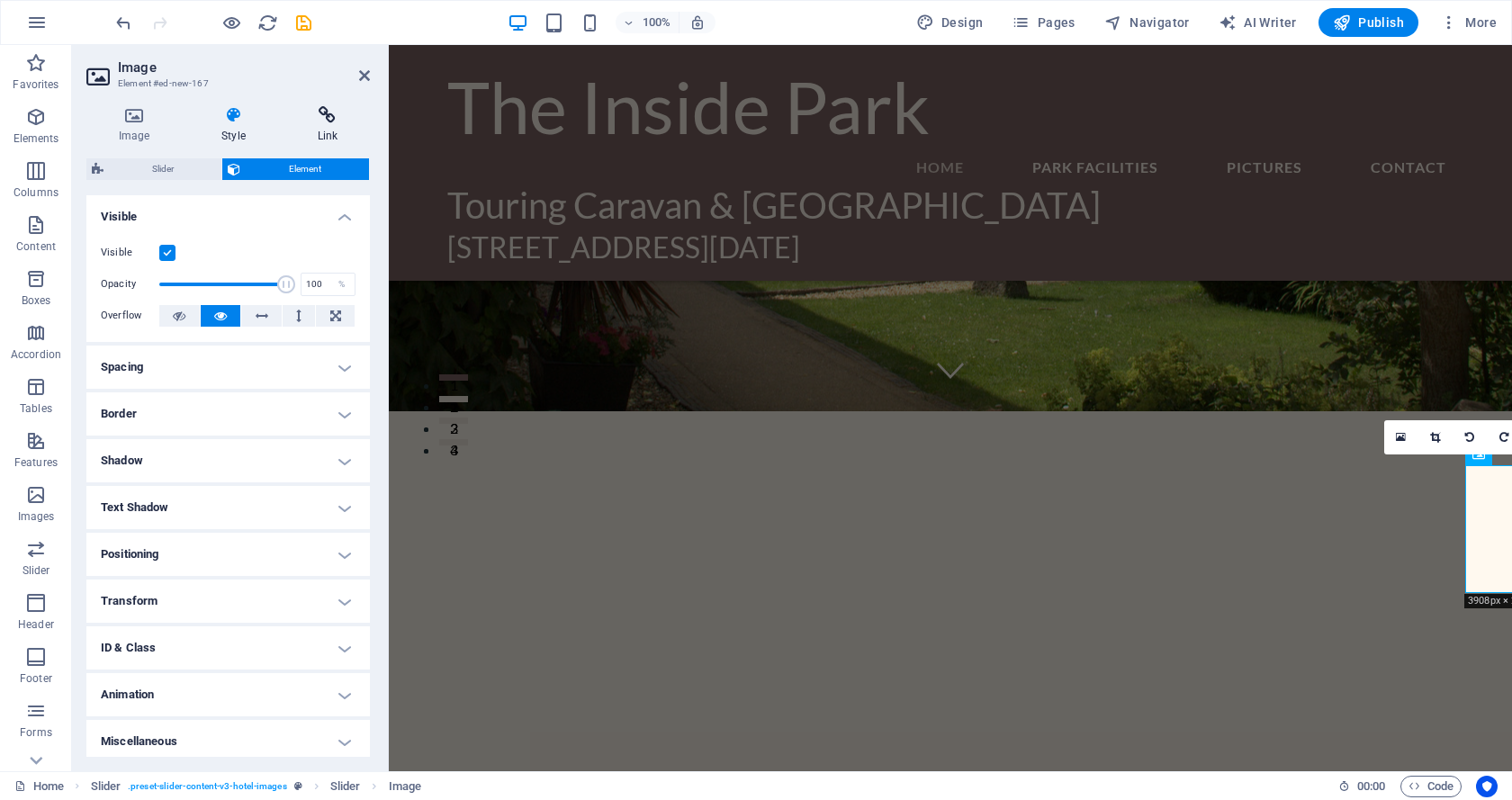
click at [323, 118] on icon at bounding box center [328, 115] width 84 height 18
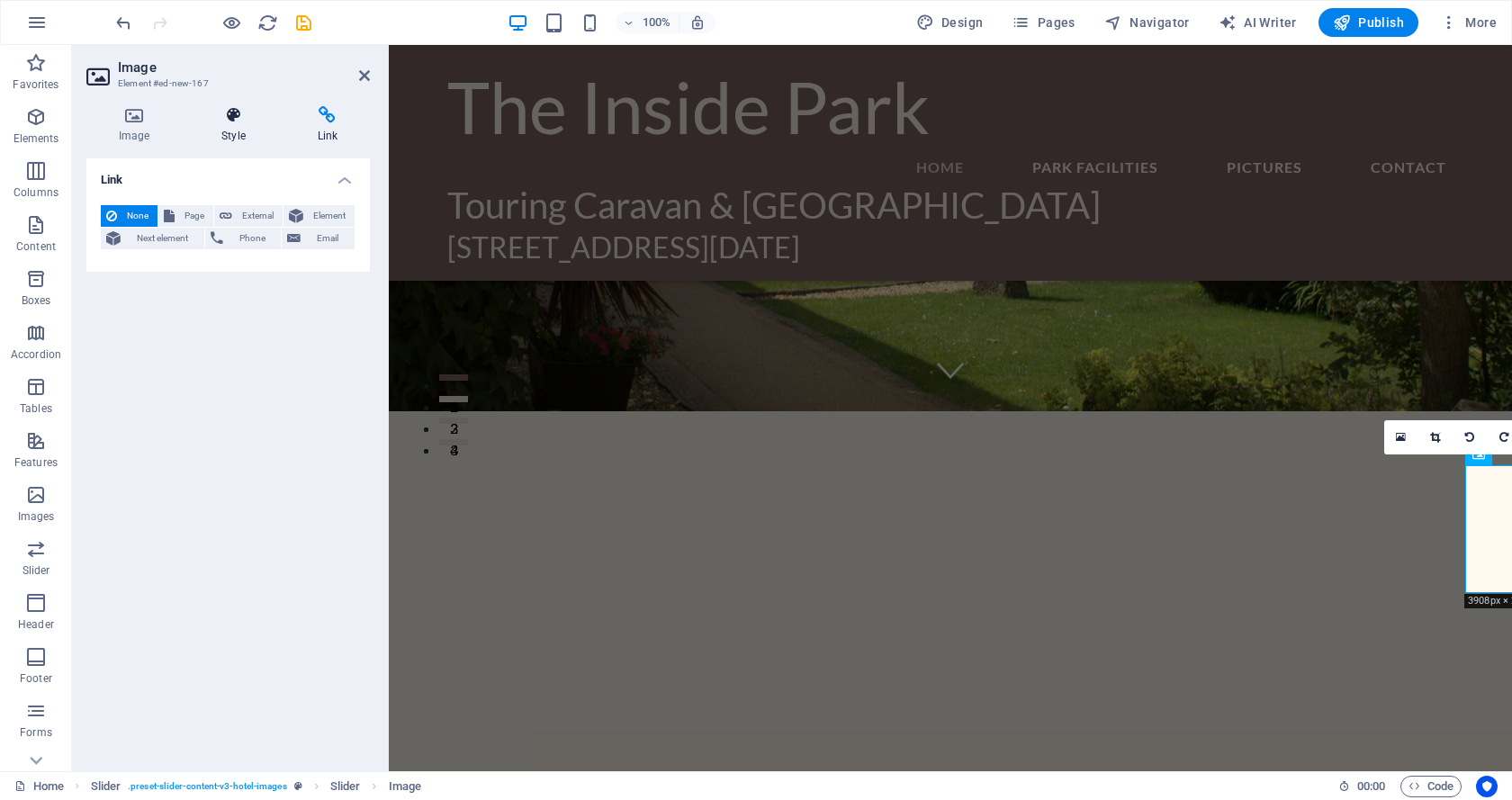
click at [232, 111] on icon at bounding box center [233, 115] width 88 height 18
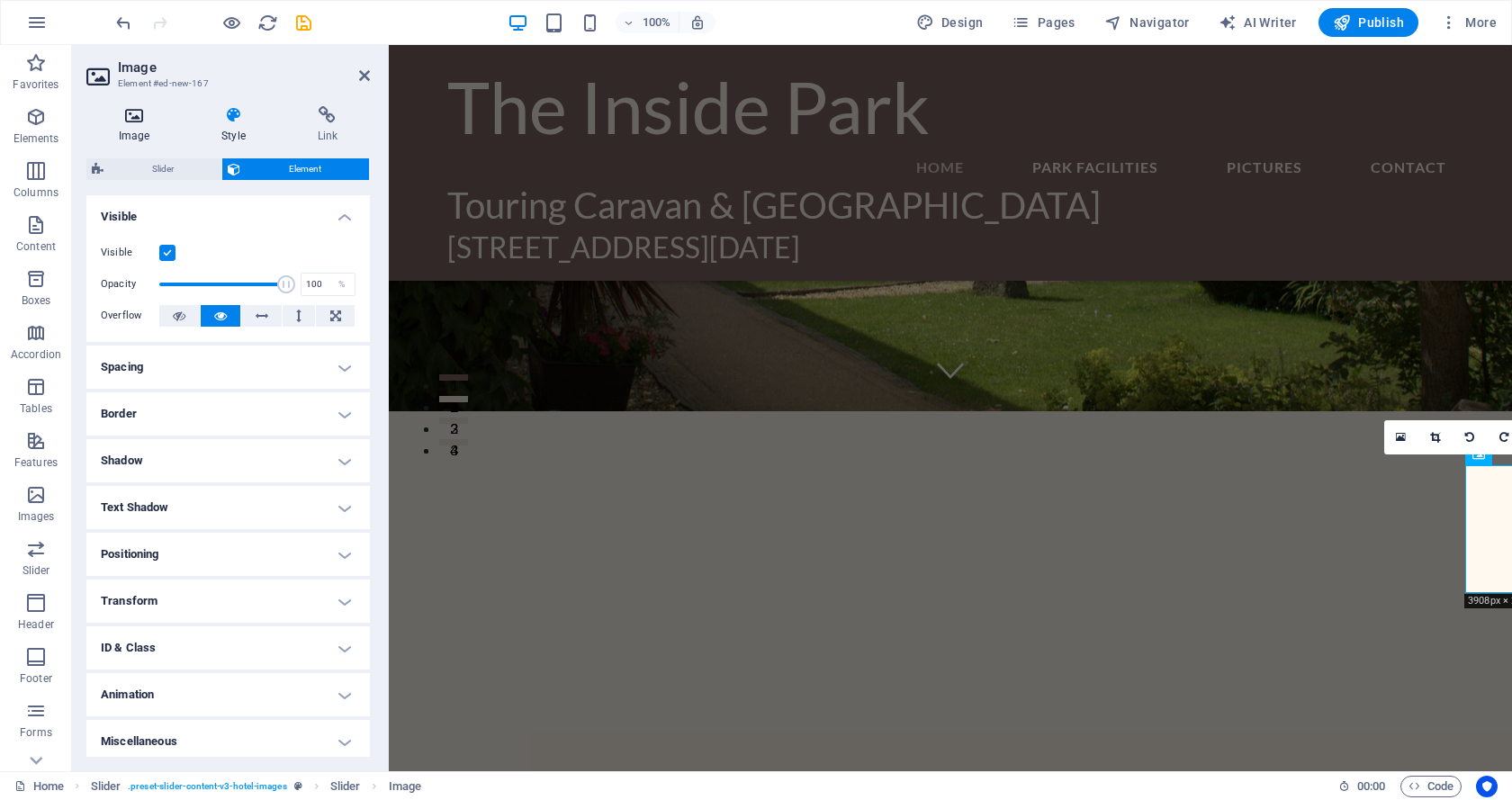
click at [125, 108] on icon at bounding box center [134, 115] width 96 height 18
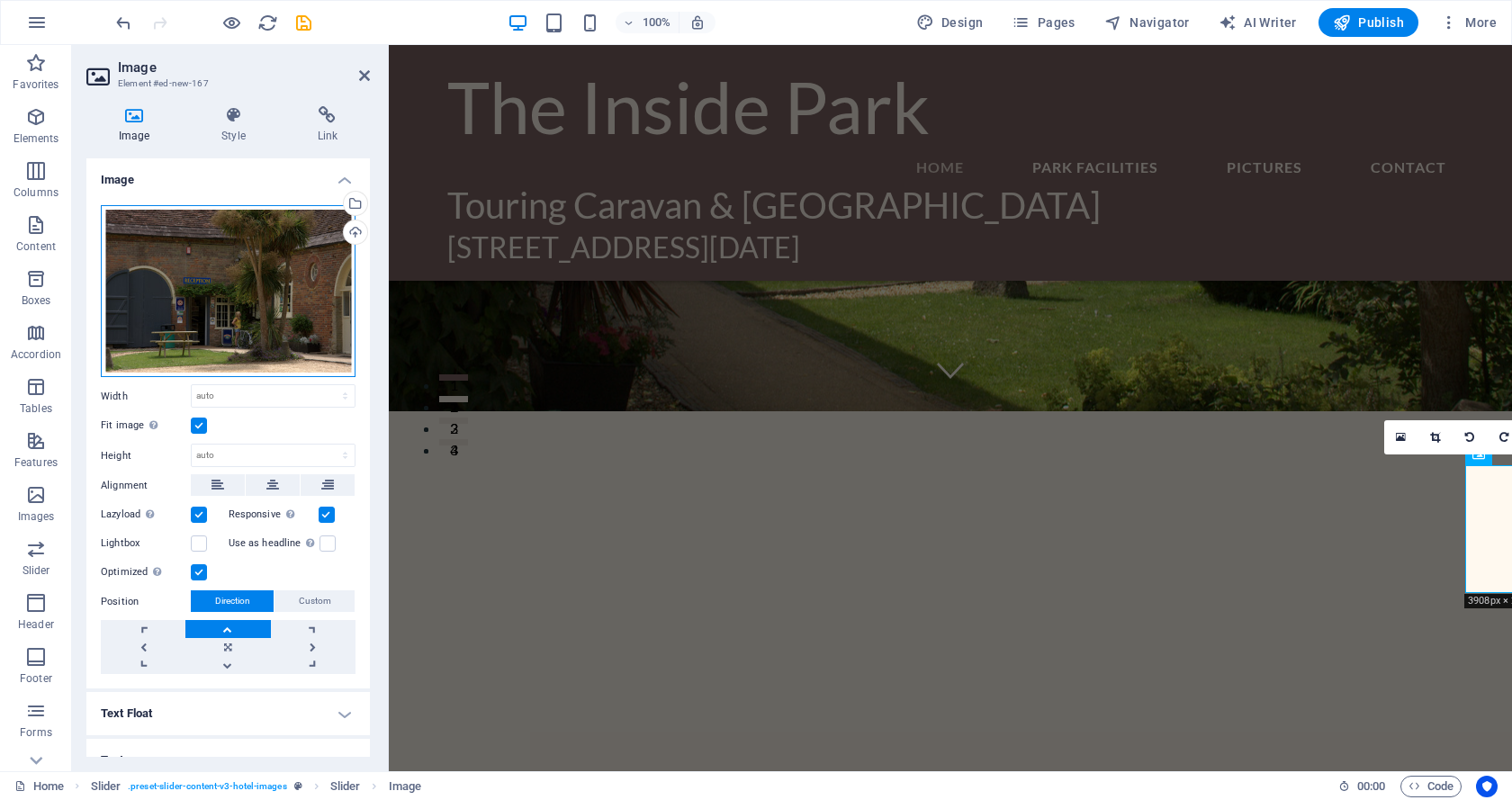
drag, startPoint x: 350, startPoint y: 376, endPoint x: 358, endPoint y: 384, distance: 11.3
click at [358, 384] on div "Drag files here, click to choose files or select files from Files or our free s…" at bounding box center [228, 440] width 284 height 498
click at [284, 386] on select "Default auto px rem % em vh vw" at bounding box center [273, 396] width 163 height 22
select select "px"
click at [326, 385] on select "Default auto px rem % em vh vw" at bounding box center [273, 396] width 163 height 22
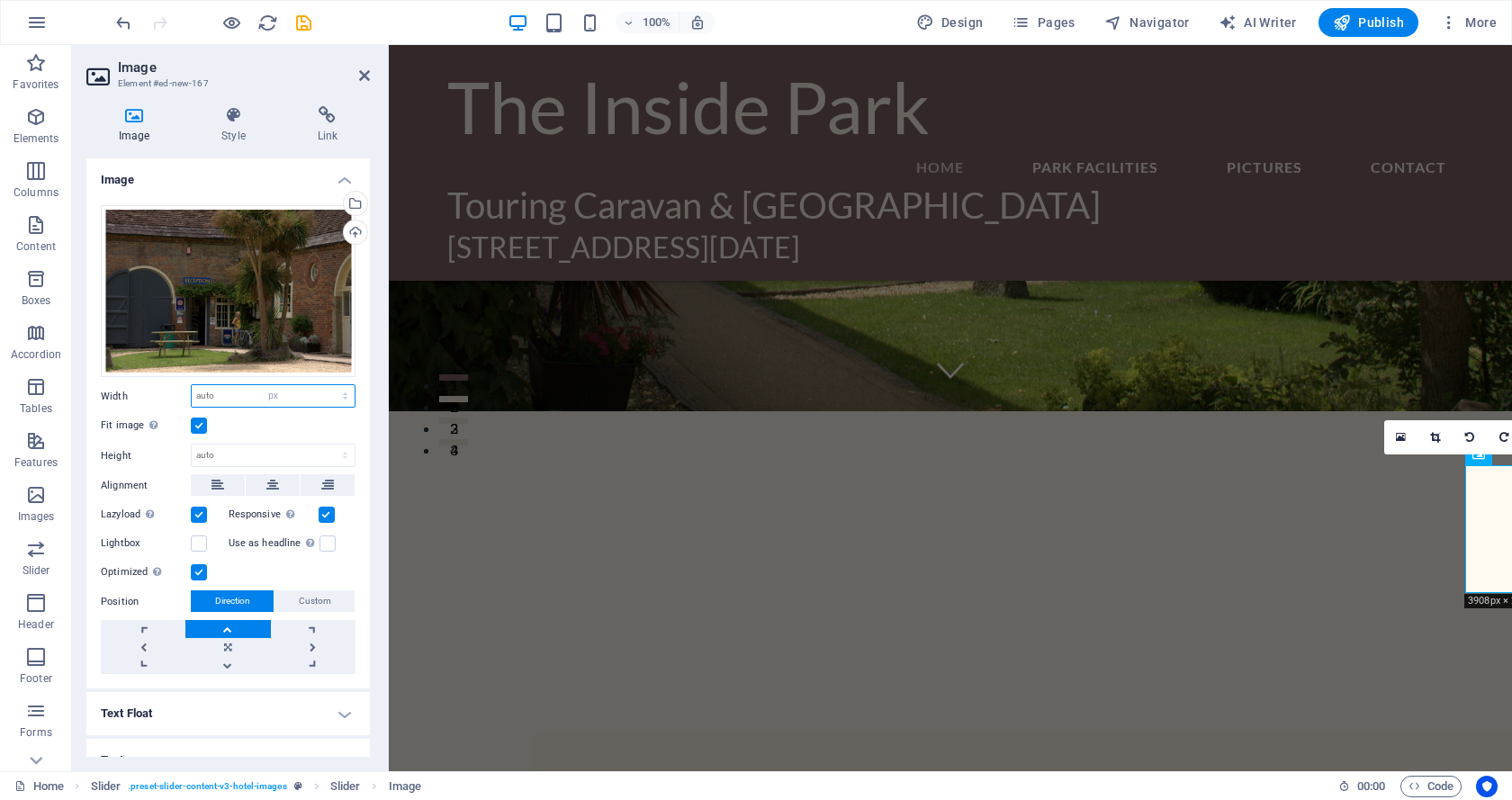
type input "214"
click at [267, 458] on select "Default auto px" at bounding box center [273, 455] width 163 height 22
select select "px"
click at [326, 445] on select "Default auto px" at bounding box center [273, 455] width 163 height 22
type input "200"
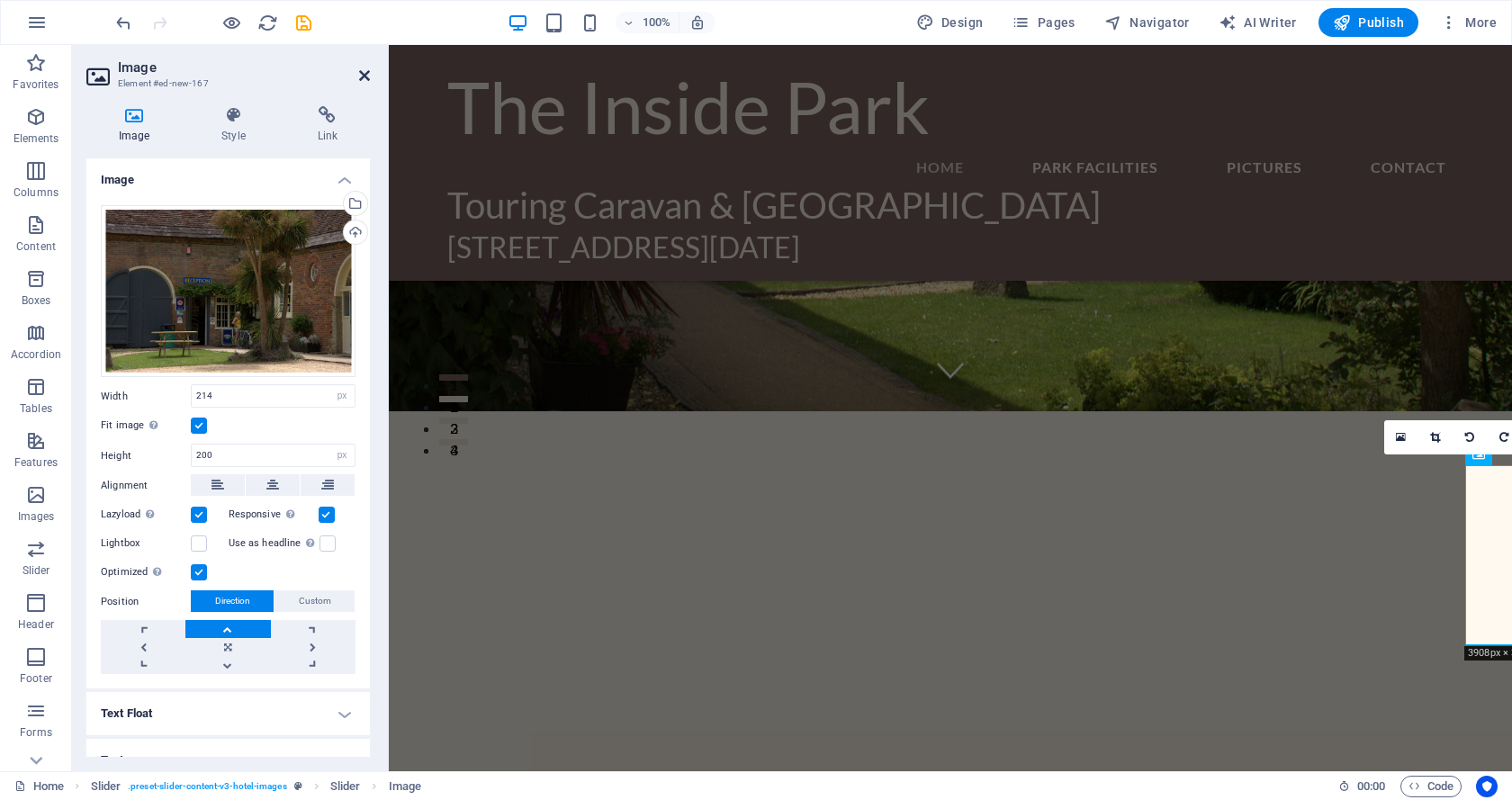
click at [362, 72] on icon at bounding box center [364, 75] width 11 height 14
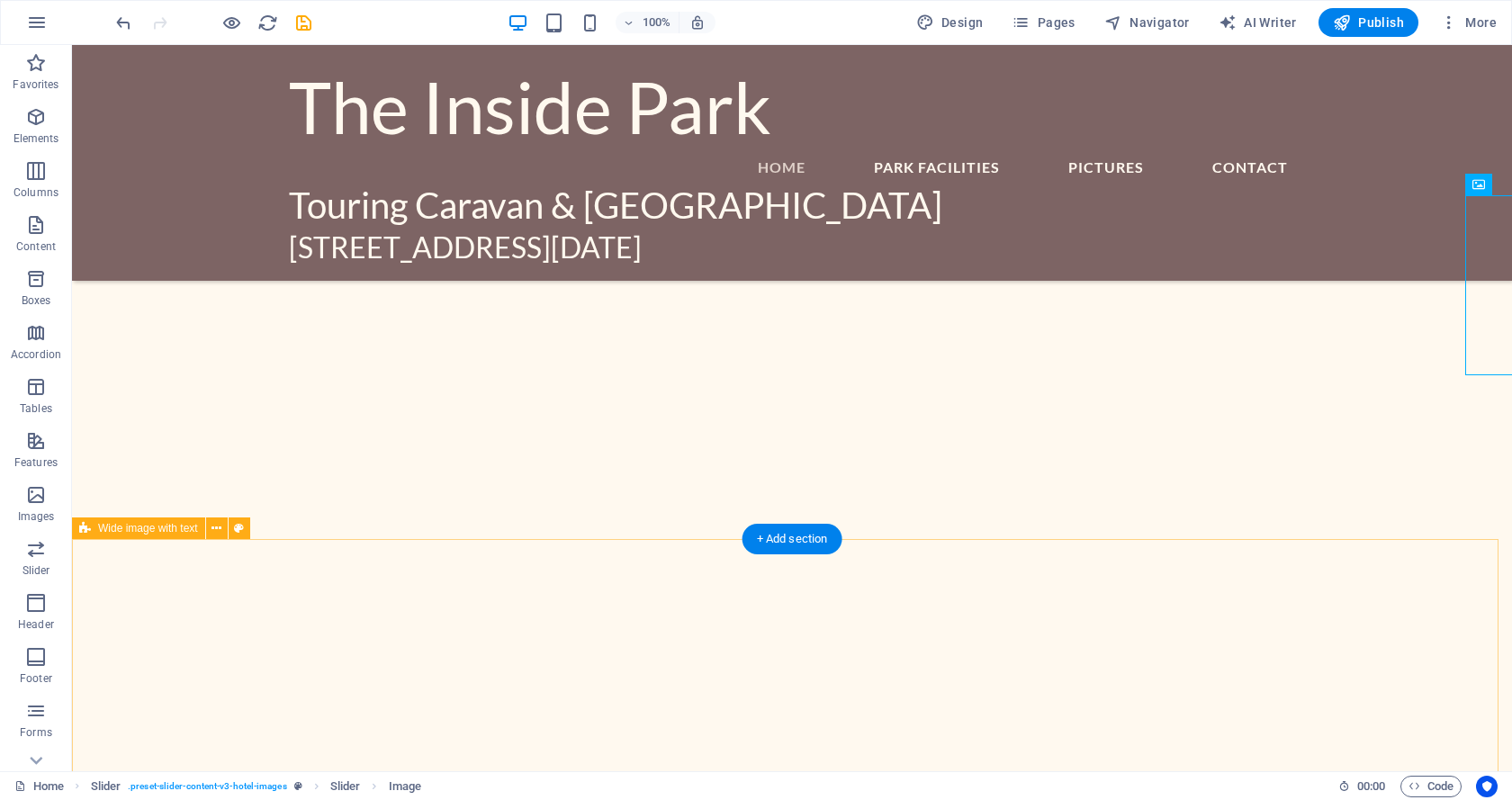
scroll to position [450, 0]
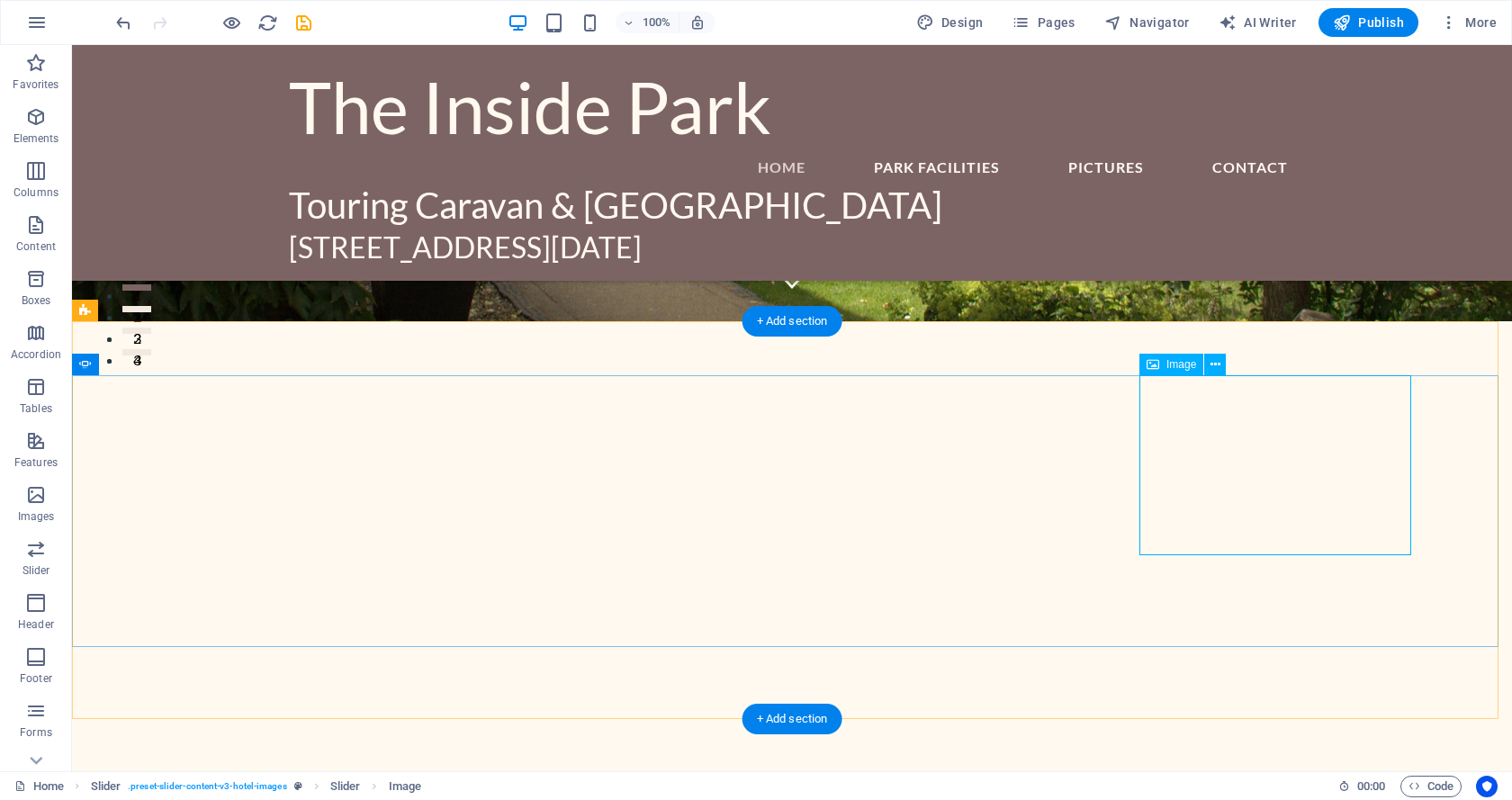
click at [1217, 361] on icon at bounding box center [1215, 365] width 10 height 19
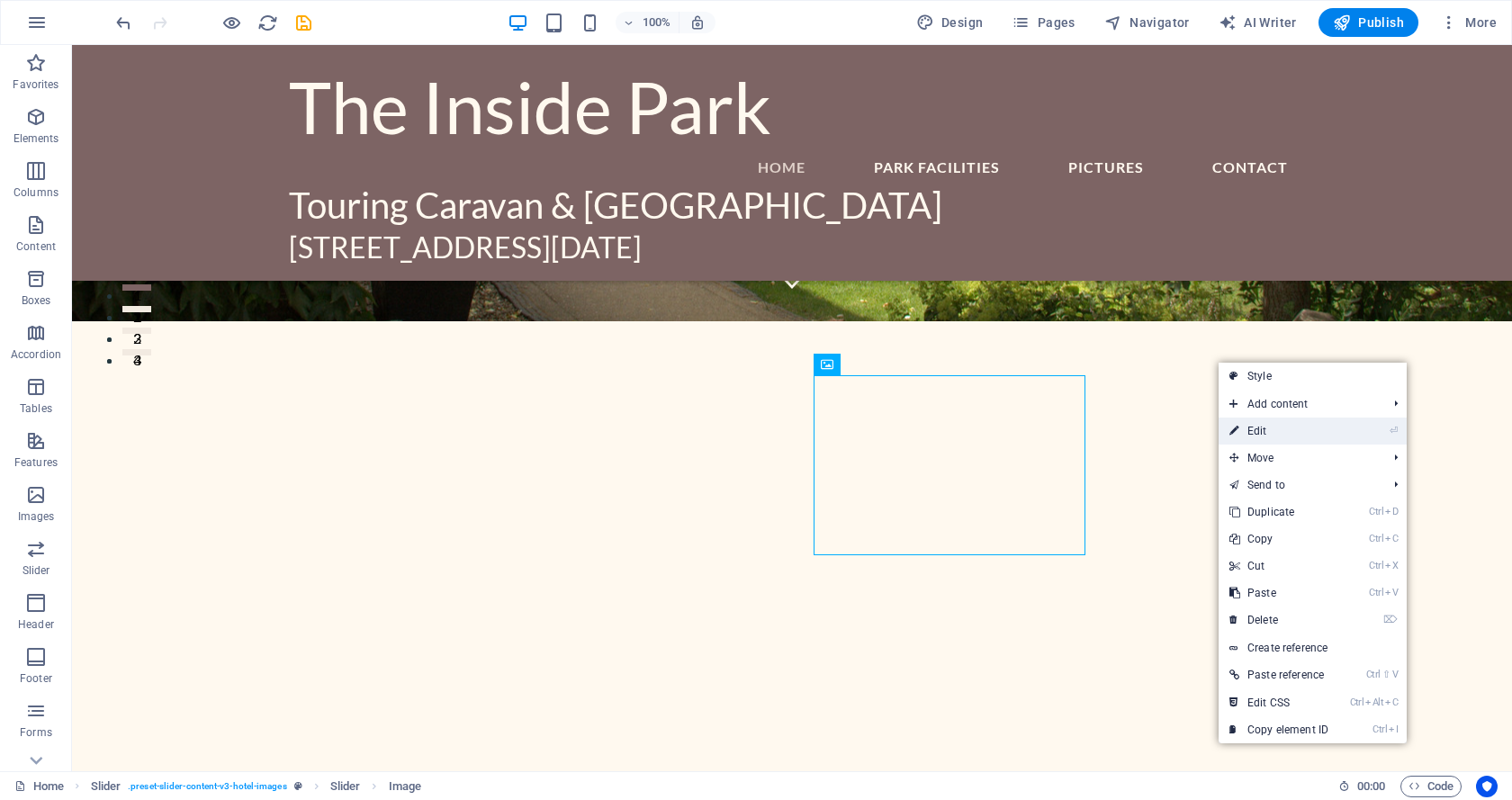
click at [1251, 427] on link "⏎ Edit" at bounding box center [1278, 431] width 121 height 27
select select "px"
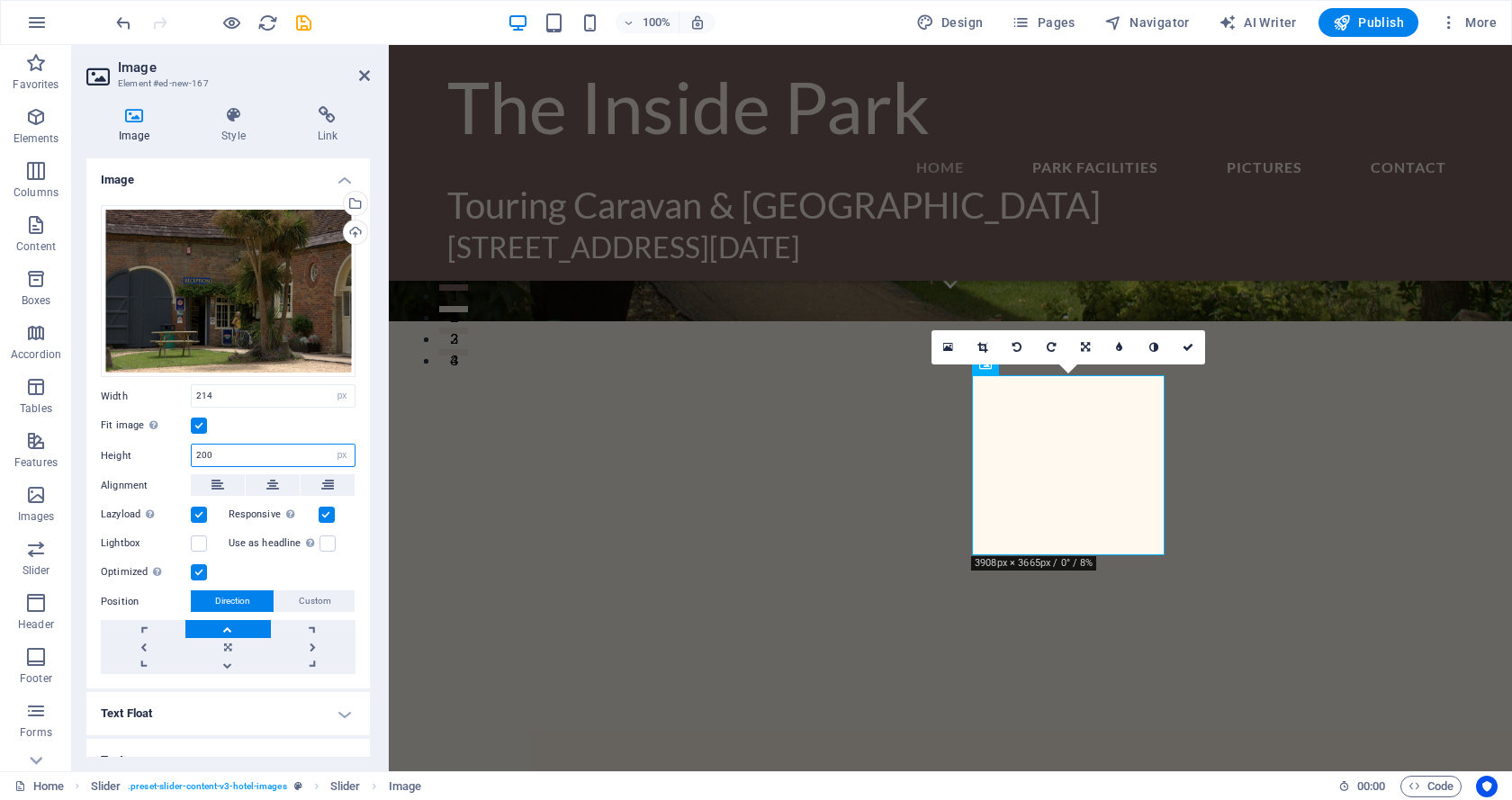
click at [270, 457] on input "200" at bounding box center [273, 455] width 163 height 22
type input "2"
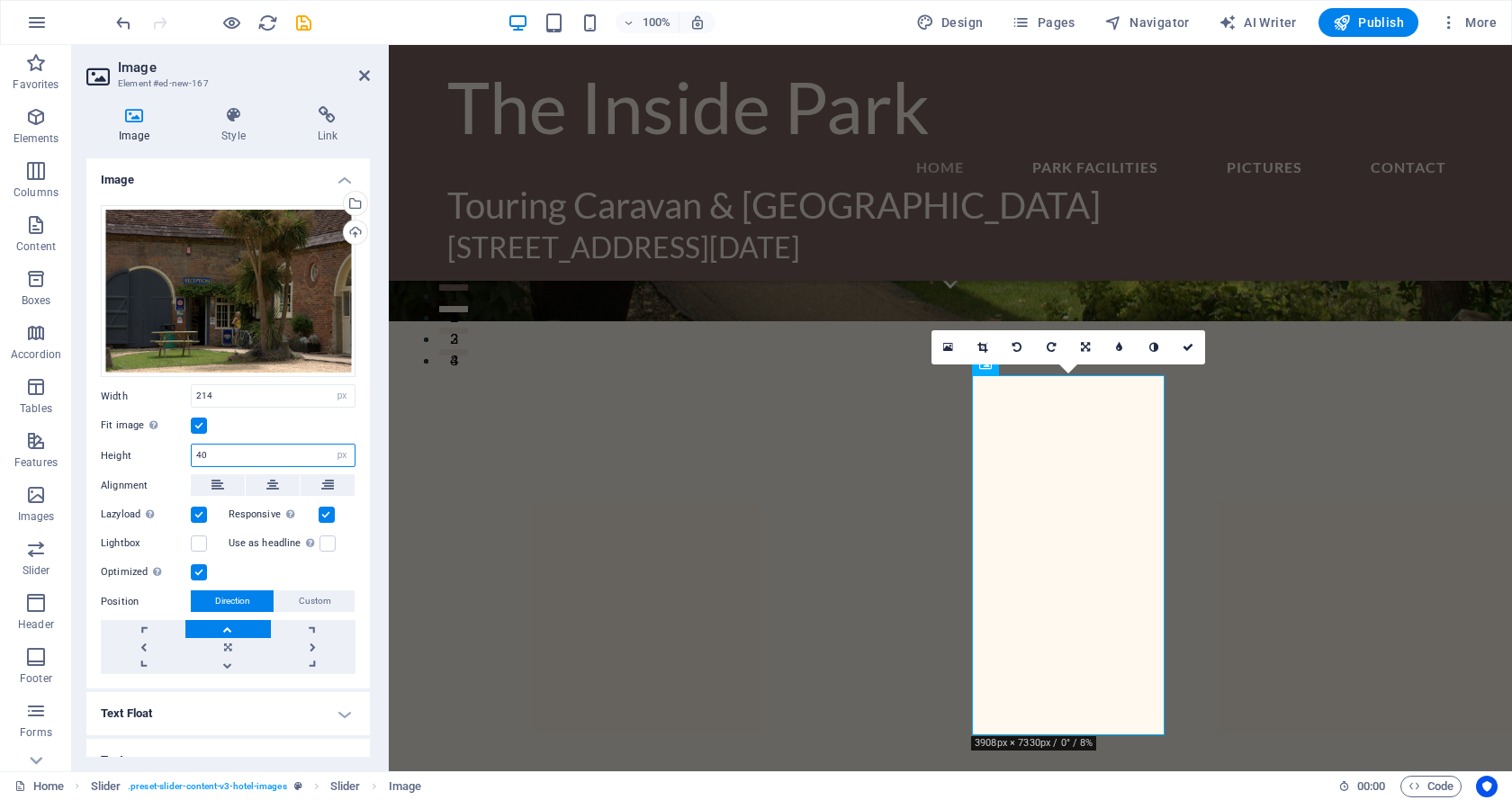
type input "4"
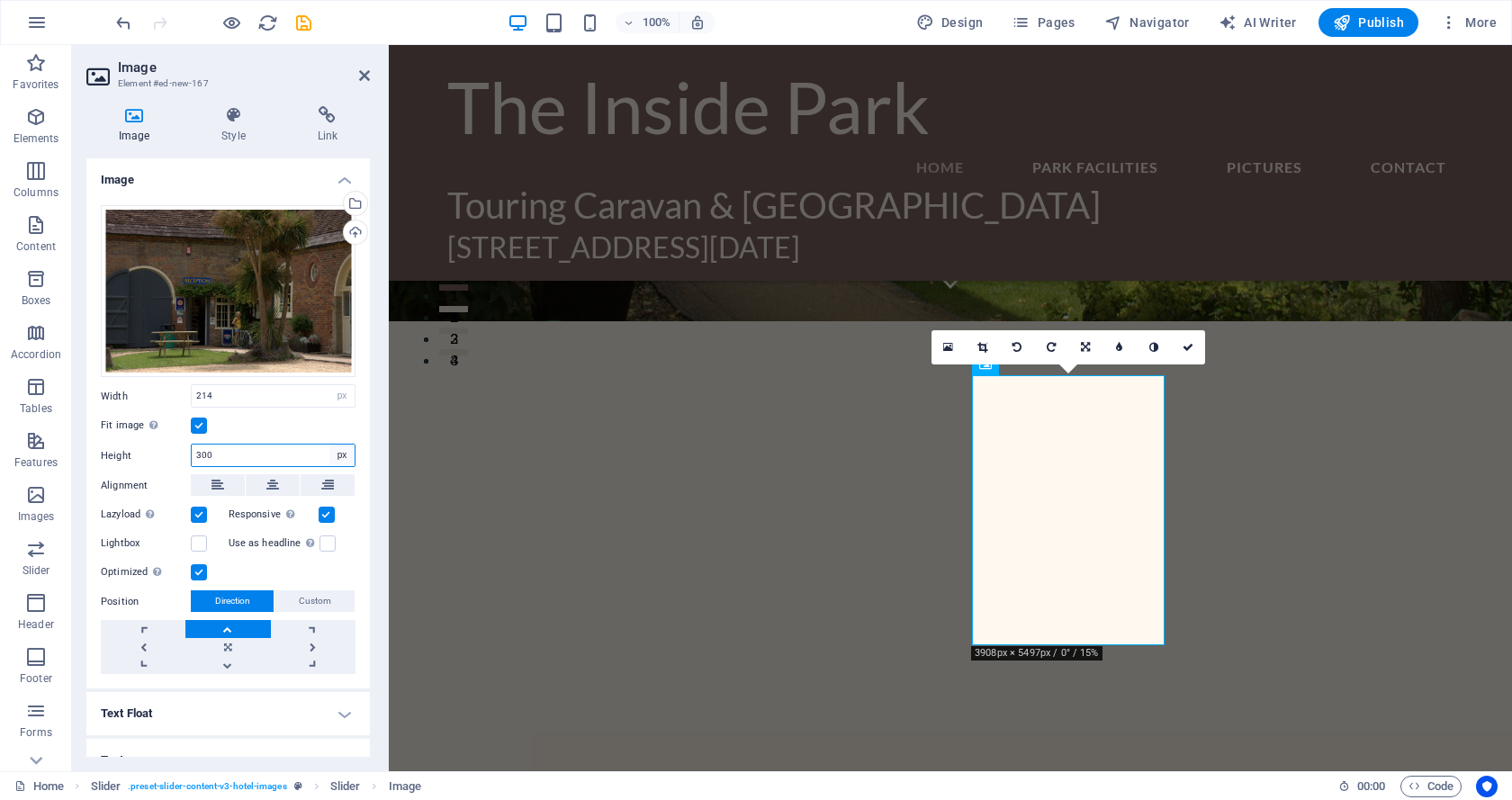
type input "300"
click at [338, 449] on select "Default auto px" at bounding box center [342, 455] width 25 height 22
select select "auto"
click at [330, 445] on select "Default auto px" at bounding box center [342, 455] width 25 height 22
select select "DISABLED_OPTION_VALUE"
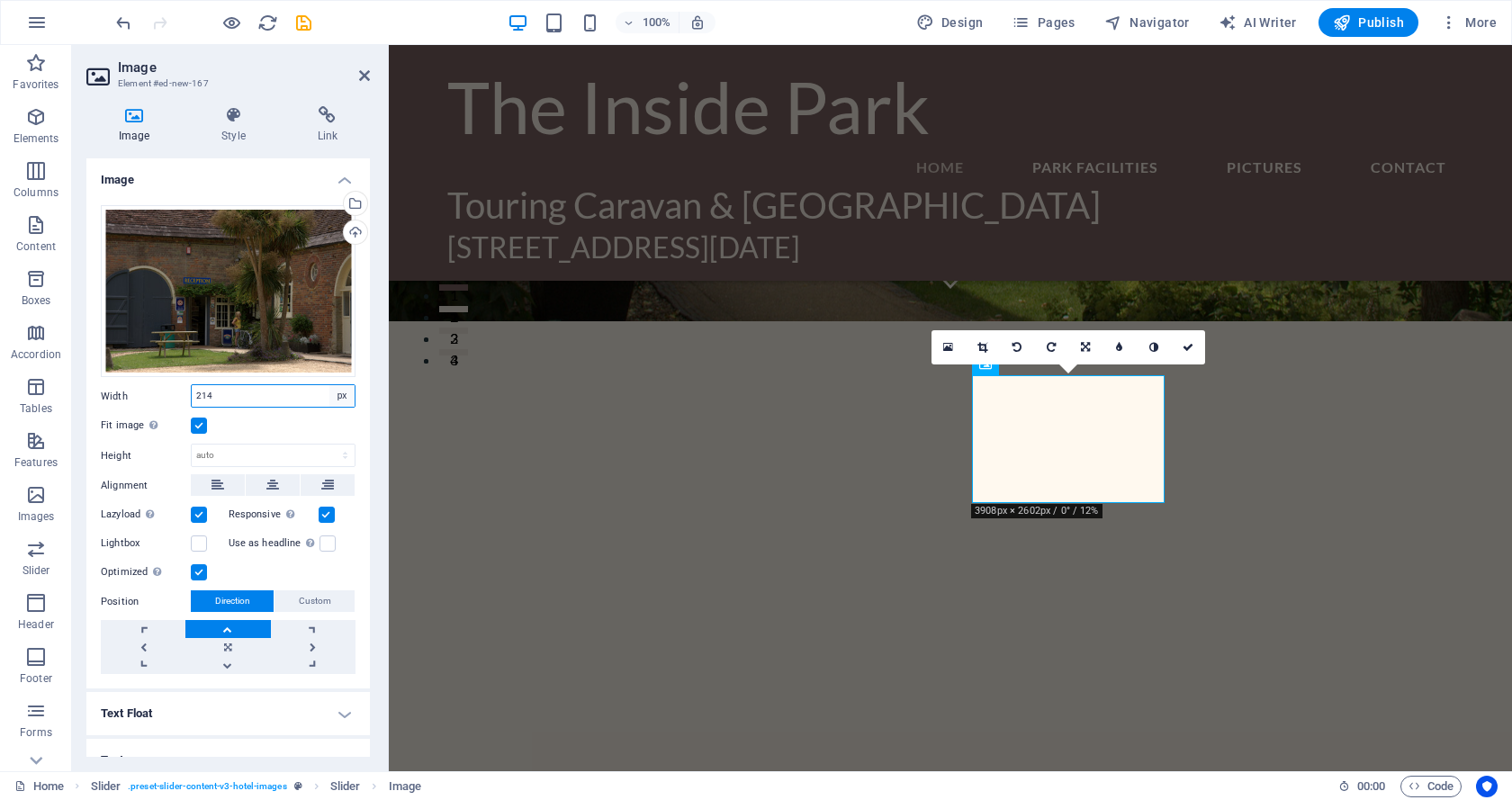
click at [340, 395] on select "Default auto px rem % em vh vw" at bounding box center [342, 396] width 25 height 22
select select "auto"
click at [330, 385] on select "Default auto px rem % em vh vw" at bounding box center [342, 396] width 25 height 22
select select "DISABLED_OPTION_VALUE"
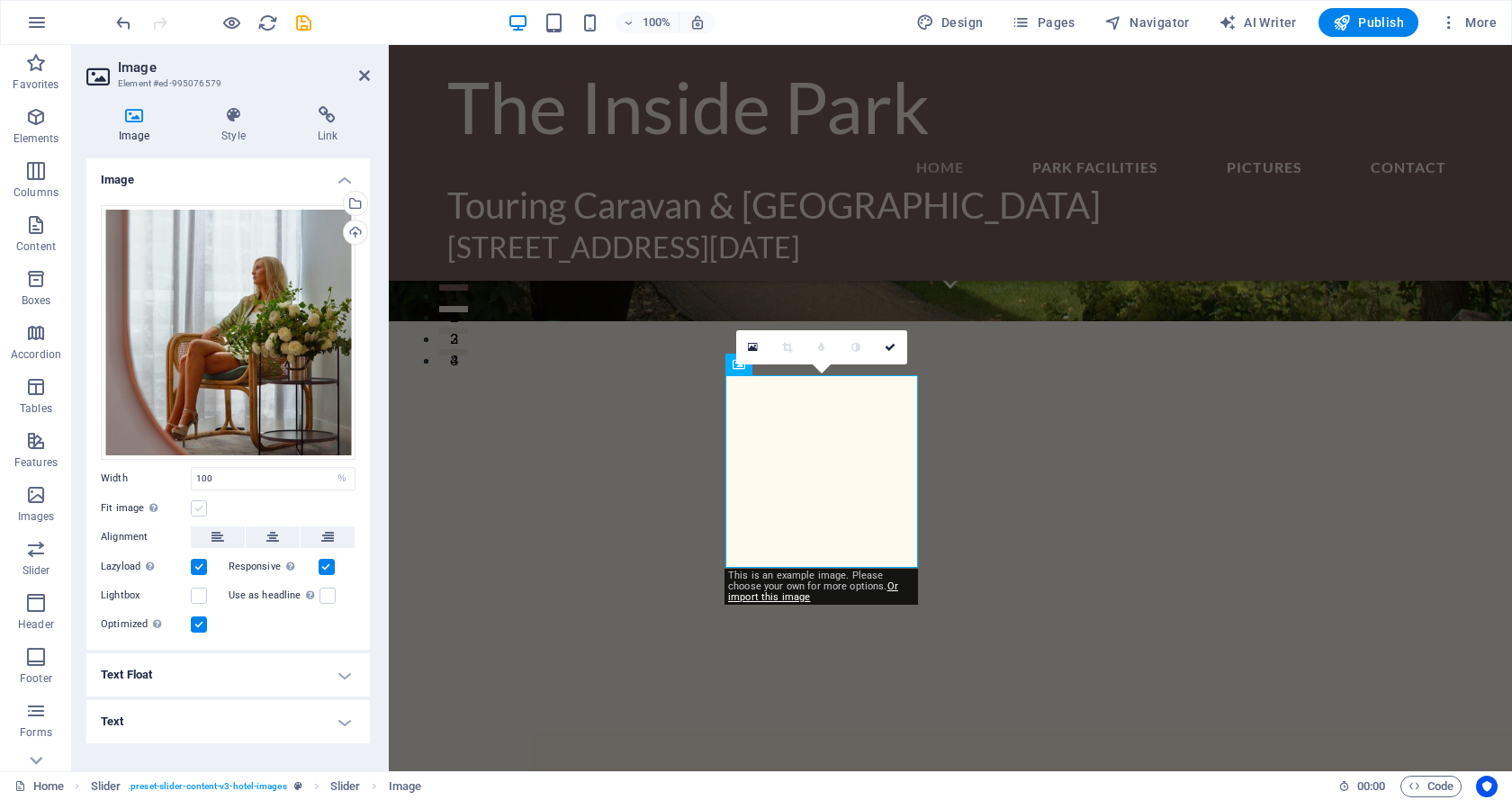
click at [198, 504] on label at bounding box center [198, 508] width 16 height 16
click at [0, 0] on input "Fit image Automatically fit image to a fixed width and height" at bounding box center [0, 0] width 0 height 0
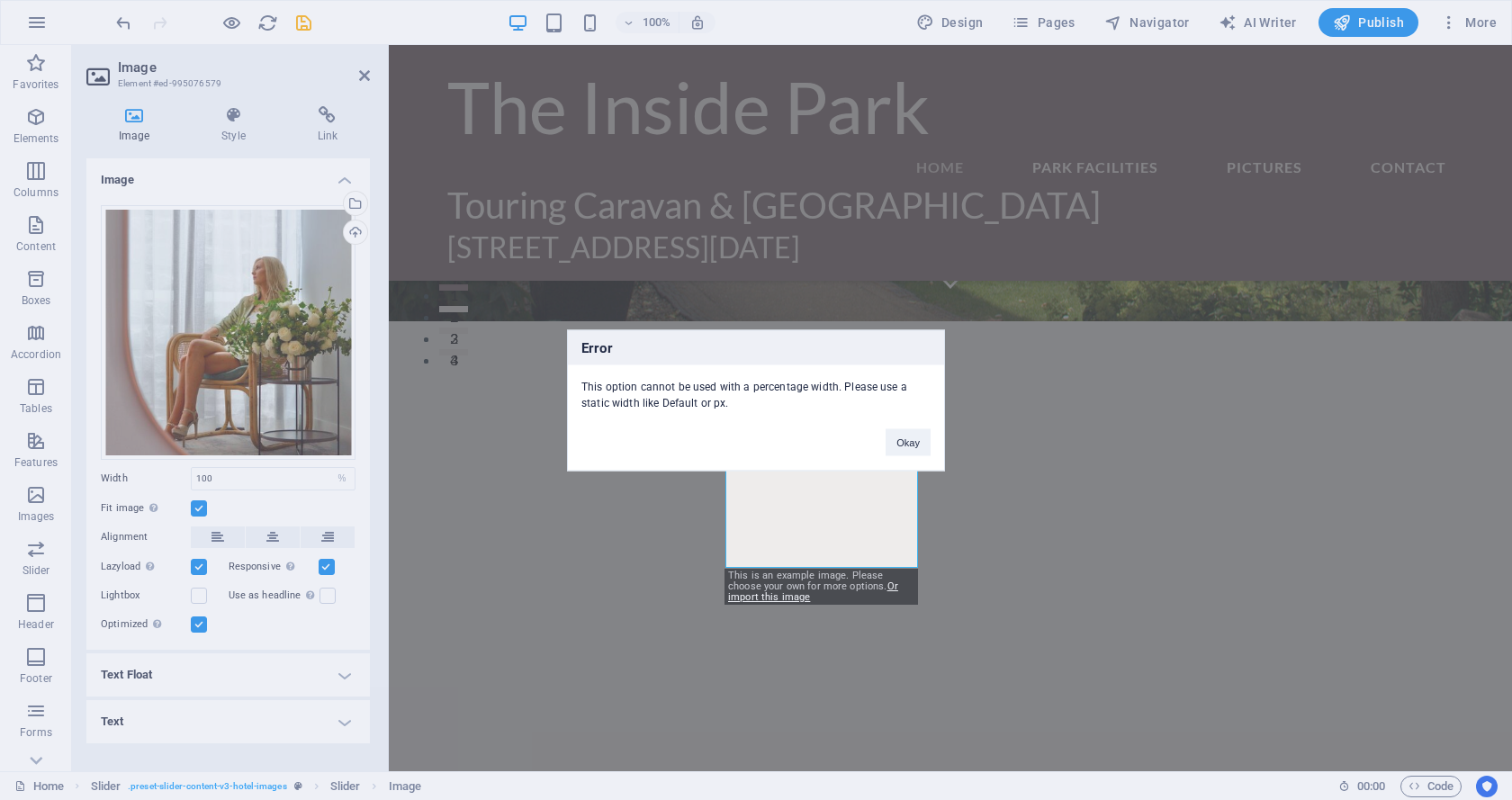
click at [198, 504] on div "Error This option cannot be used with a percentage width. Please use a static w…" at bounding box center [756, 400] width 1512 height 800
click at [897, 442] on button "Okay" at bounding box center [907, 442] width 45 height 27
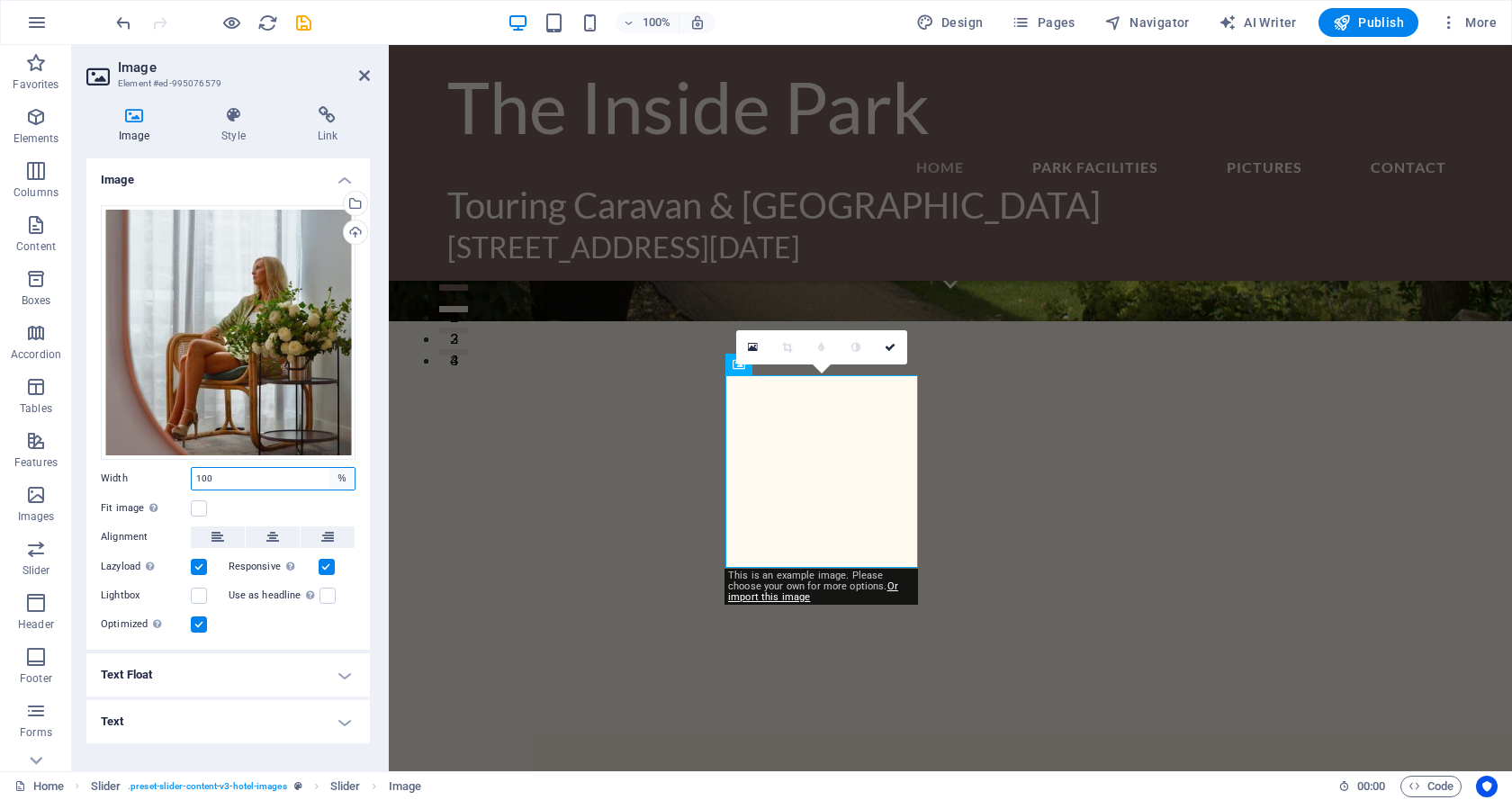
click at [339, 478] on select "Default auto px rem % em vh vw" at bounding box center [342, 478] width 25 height 22
select select "default"
click at [330, 468] on select "Default auto px rem % em vh vw" at bounding box center [342, 478] width 25 height 22
click at [332, 473] on select "Default auto px rem % em vh vw" at bounding box center [273, 478] width 163 height 22
click at [192, 468] on select "Default auto px rem % em vh vw" at bounding box center [273, 478] width 163 height 22
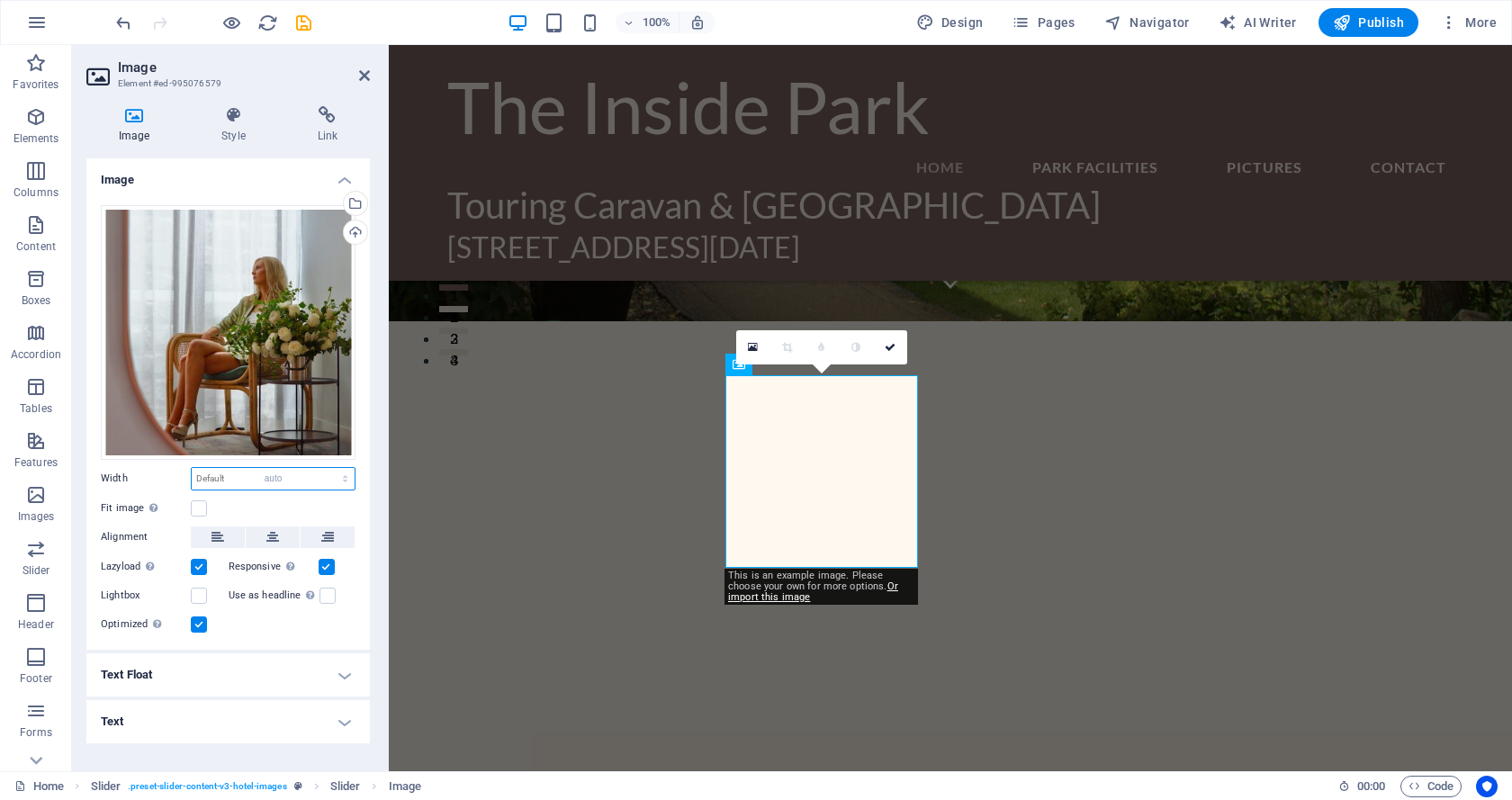
select select "DISABLED_OPTION_VALUE"
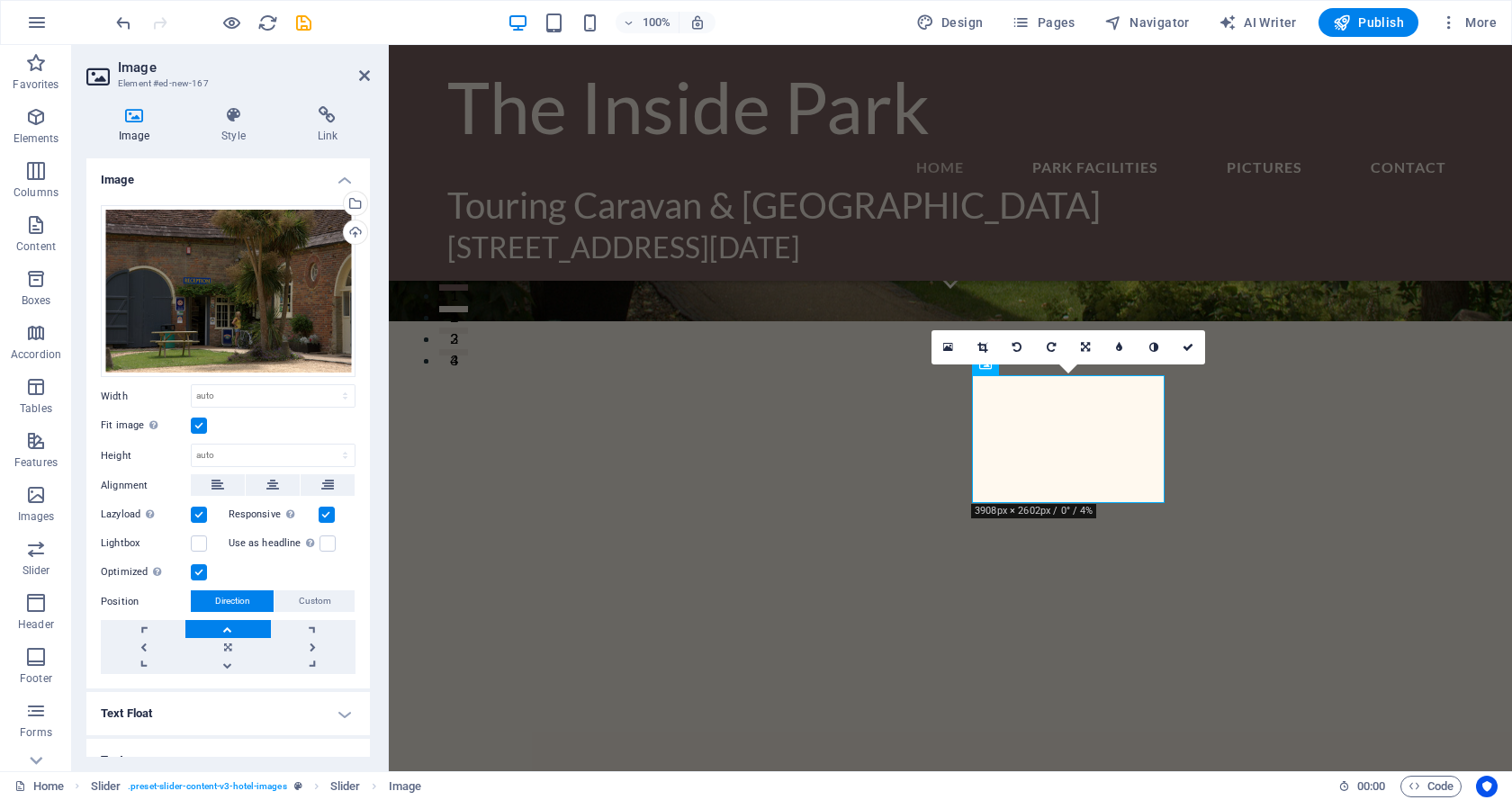
click at [198, 422] on label at bounding box center [198, 425] width 16 height 16
click at [0, 0] on input "Fit image Automatically fit image to a fixed width and height" at bounding box center [0, 0] width 0 height 0
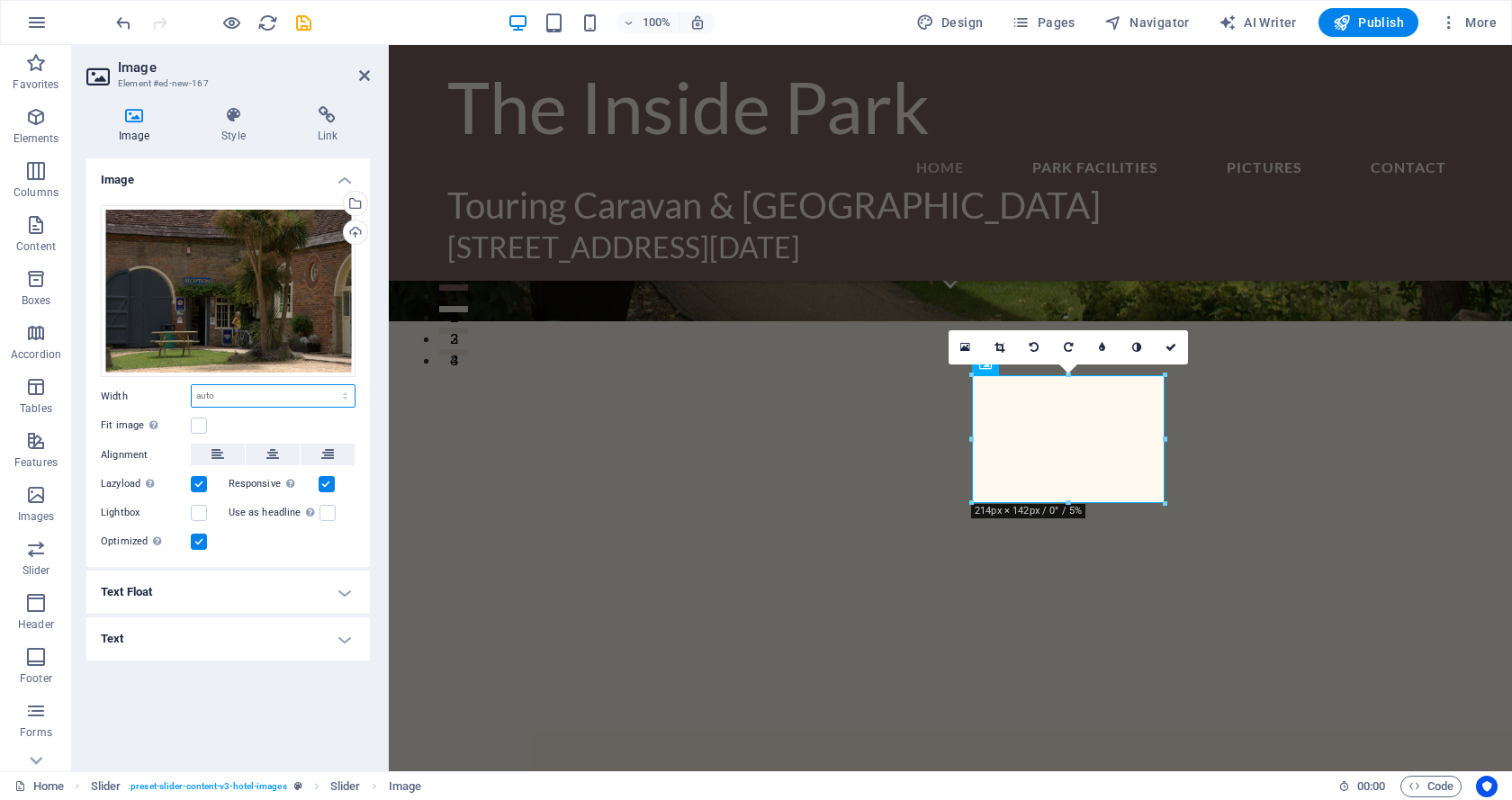
click at [340, 394] on select "Default auto px rem % em vh vw" at bounding box center [273, 396] width 163 height 22
click at [192, 385] on select "Default auto px rem % em vh vw" at bounding box center [273, 396] width 163 height 22
select select "DISABLED_OPTION_VALUE"
click at [195, 421] on label at bounding box center [198, 425] width 16 height 16
click at [0, 0] on input "Fit image Automatically fit image to a fixed width and height" at bounding box center [0, 0] width 0 height 0
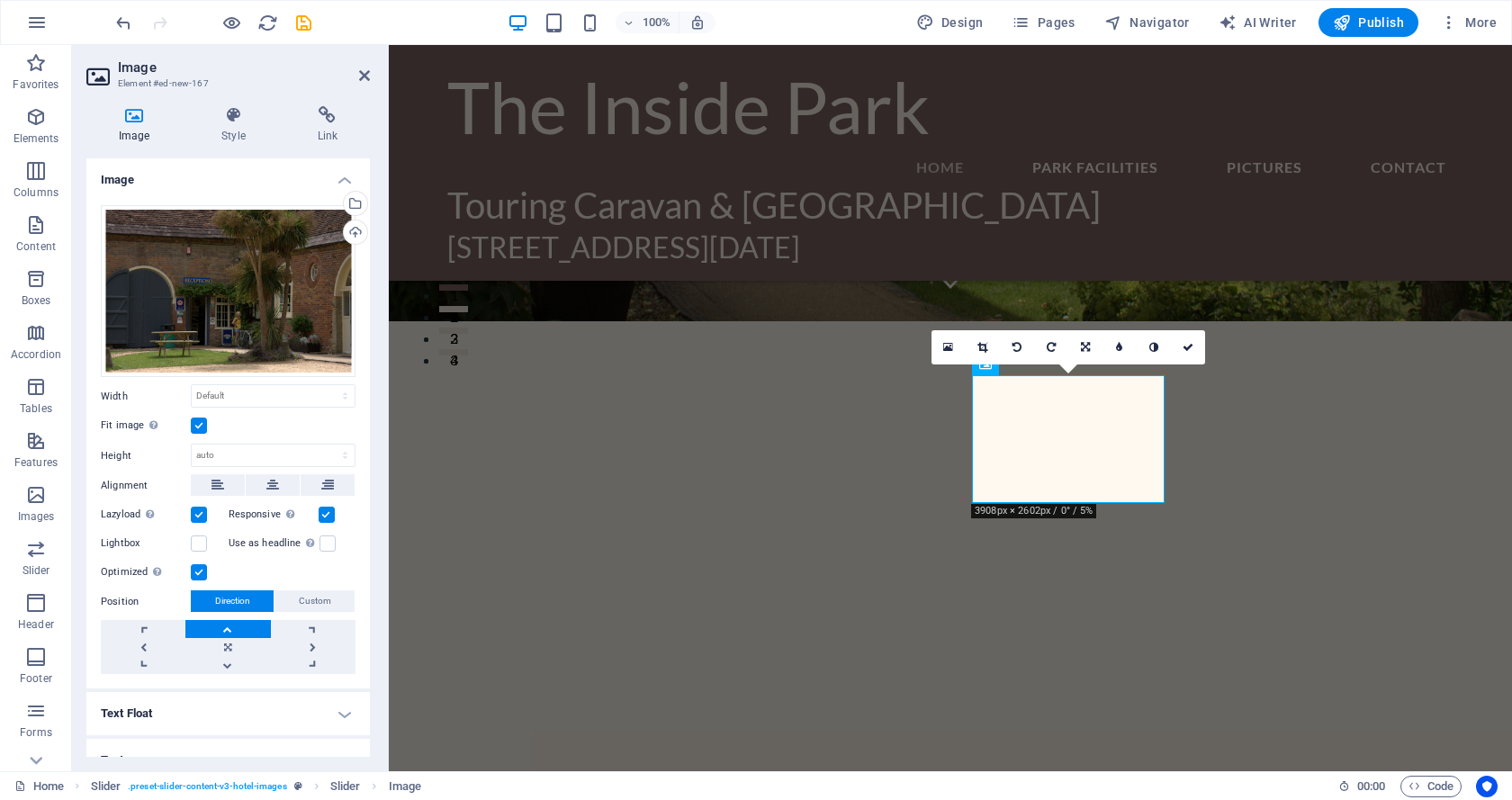
click at [194, 421] on label at bounding box center [198, 425] width 16 height 16
click at [0, 0] on input "Fit image Automatically fit image to a fixed width and height" at bounding box center [0, 0] width 0 height 0
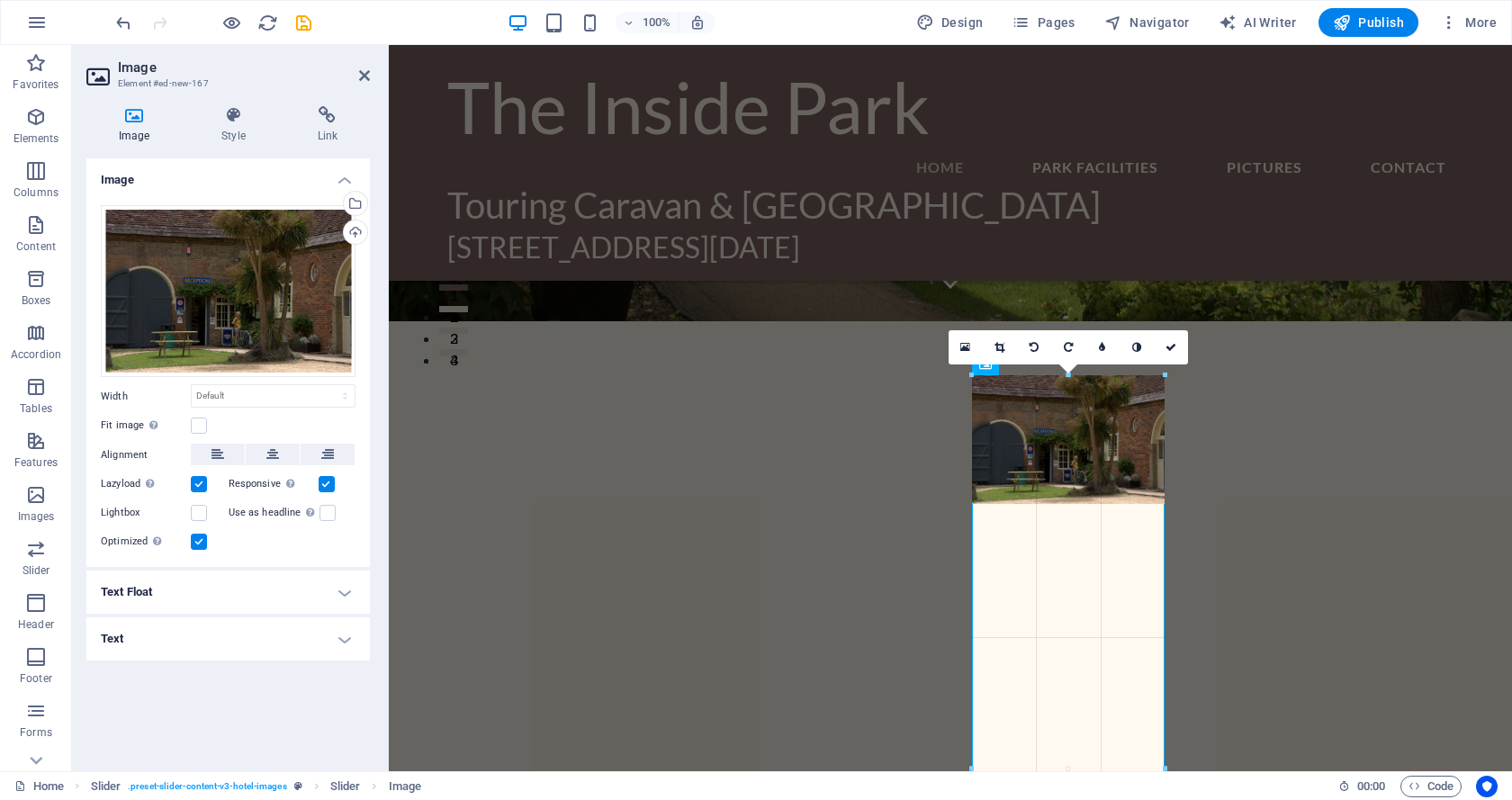
drag, startPoint x: 1163, startPoint y: 505, endPoint x: 1165, endPoint y: 402, distance: 103.0
type input "214"
select select "px"
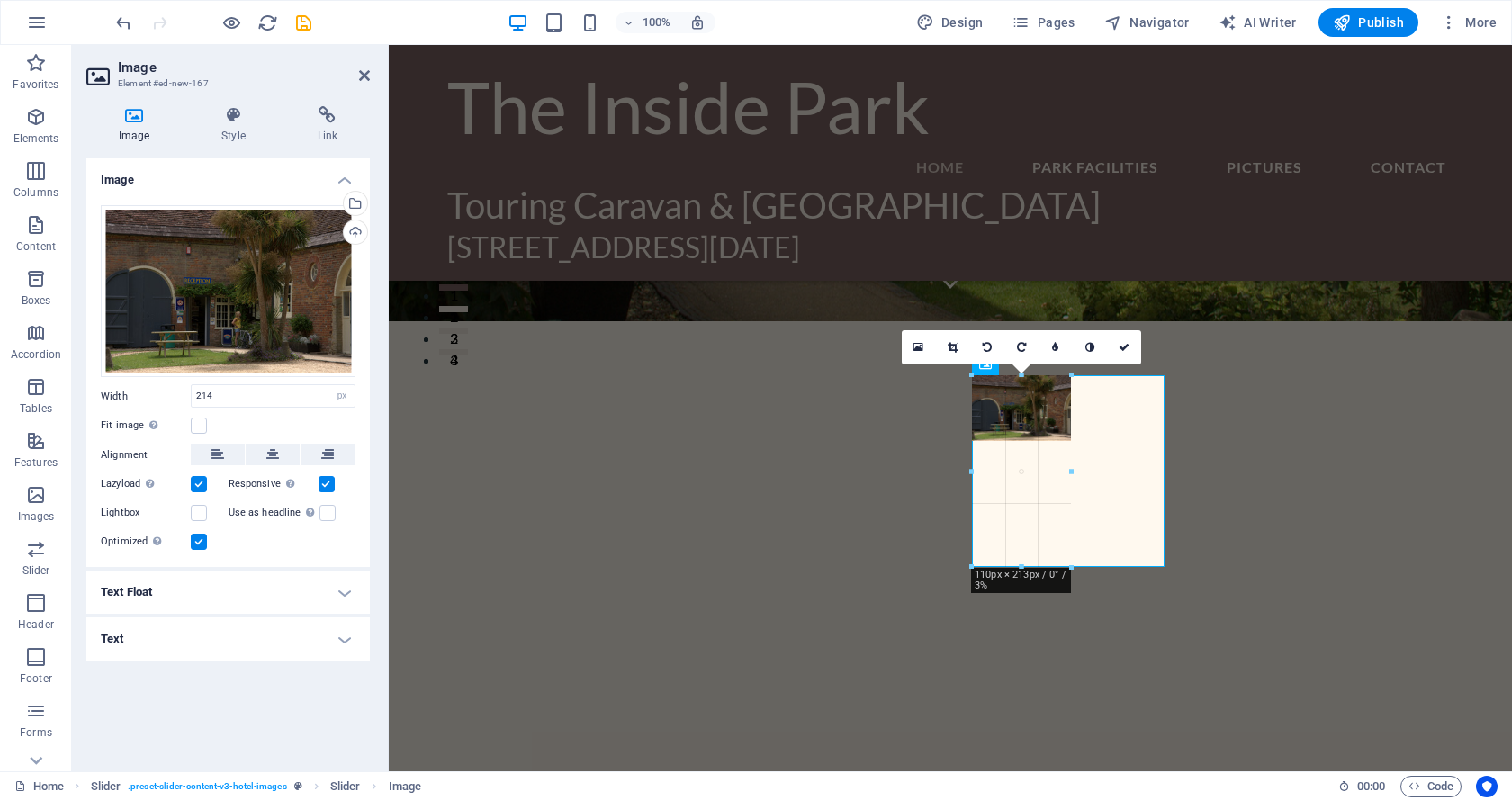
drag, startPoint x: 1163, startPoint y: 438, endPoint x: 671, endPoint y: 400, distance: 493.5
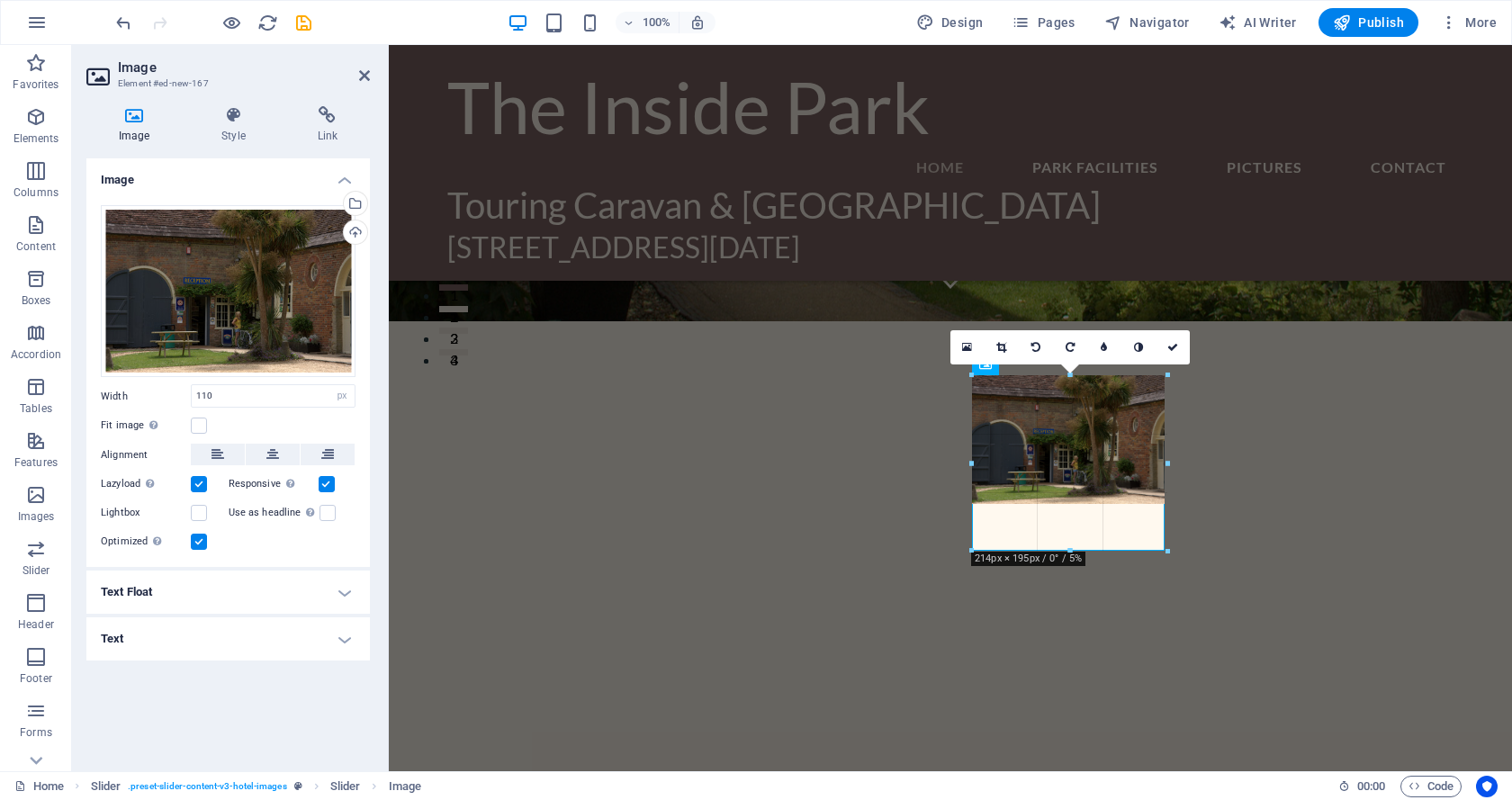
drag, startPoint x: 1070, startPoint y: 444, endPoint x: 1062, endPoint y: 554, distance: 110.3
type input "214"
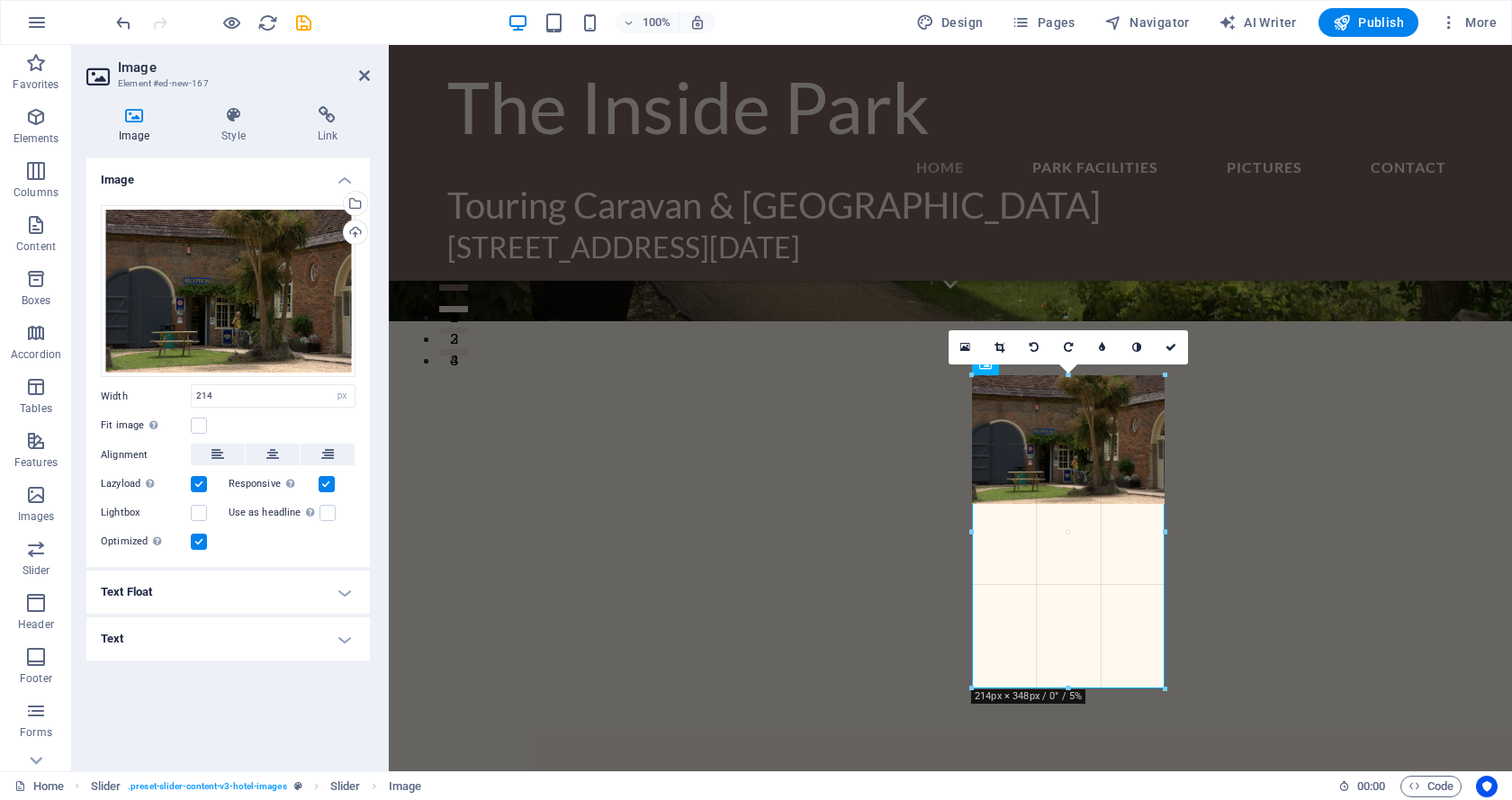
drag, startPoint x: 1162, startPoint y: 505, endPoint x: 1183, endPoint y: 530, distance: 32.6
click at [1183, 530] on div "H3 Banner Menu Bar H4 Menu Banner Container Logo Image Slider Slider Image Plac…" at bounding box center [951, 182] width 1123 height 1176
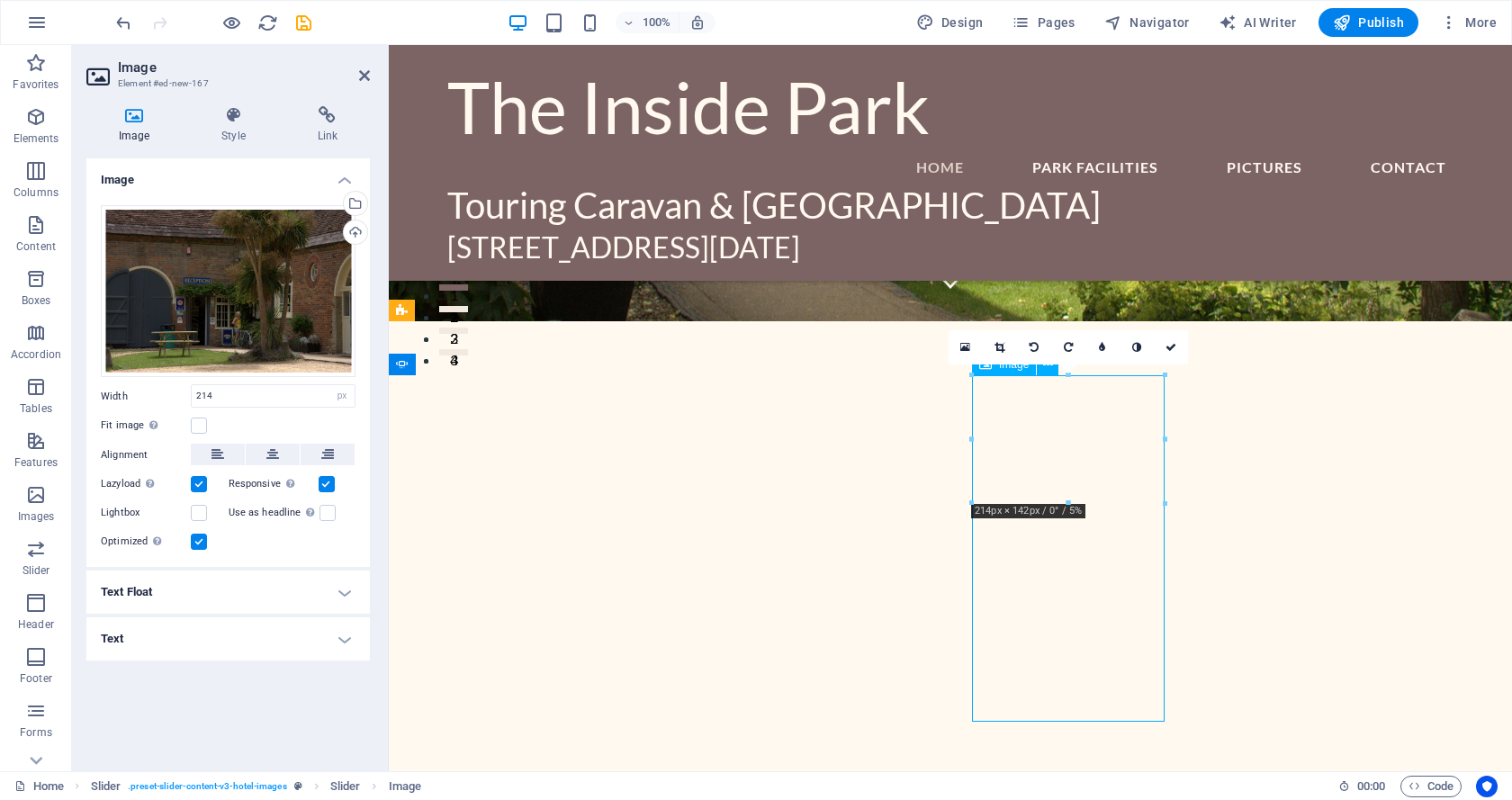
drag, startPoint x: 1125, startPoint y: 670, endPoint x: 1119, endPoint y: 559, distance: 111.2
click at [198, 425] on label at bounding box center [198, 425] width 16 height 16
click at [0, 0] on input "Fit image Automatically fit image to a fixed width and height" at bounding box center [0, 0] width 0 height 0
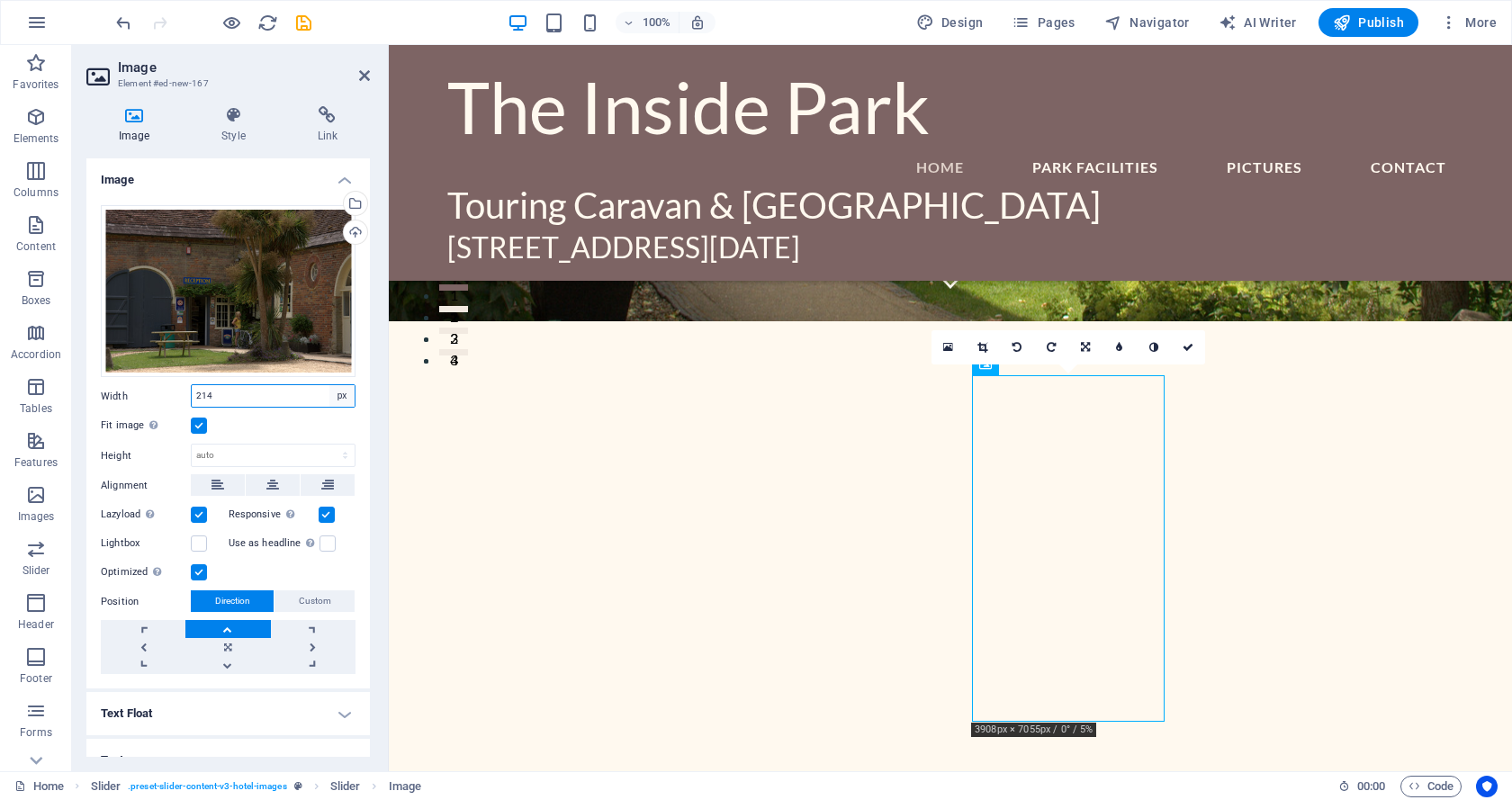
click at [330, 393] on select "Default auto px rem % em vh vw" at bounding box center [342, 396] width 25 height 22
select select "auto"
click at [330, 385] on select "Default auto px rem % em vh vw" at bounding box center [342, 396] width 25 height 22
click at [199, 420] on label at bounding box center [198, 425] width 16 height 16
click at [0, 0] on input "Fit image Automatically fit image to a fixed width and height" at bounding box center [0, 0] width 0 height 0
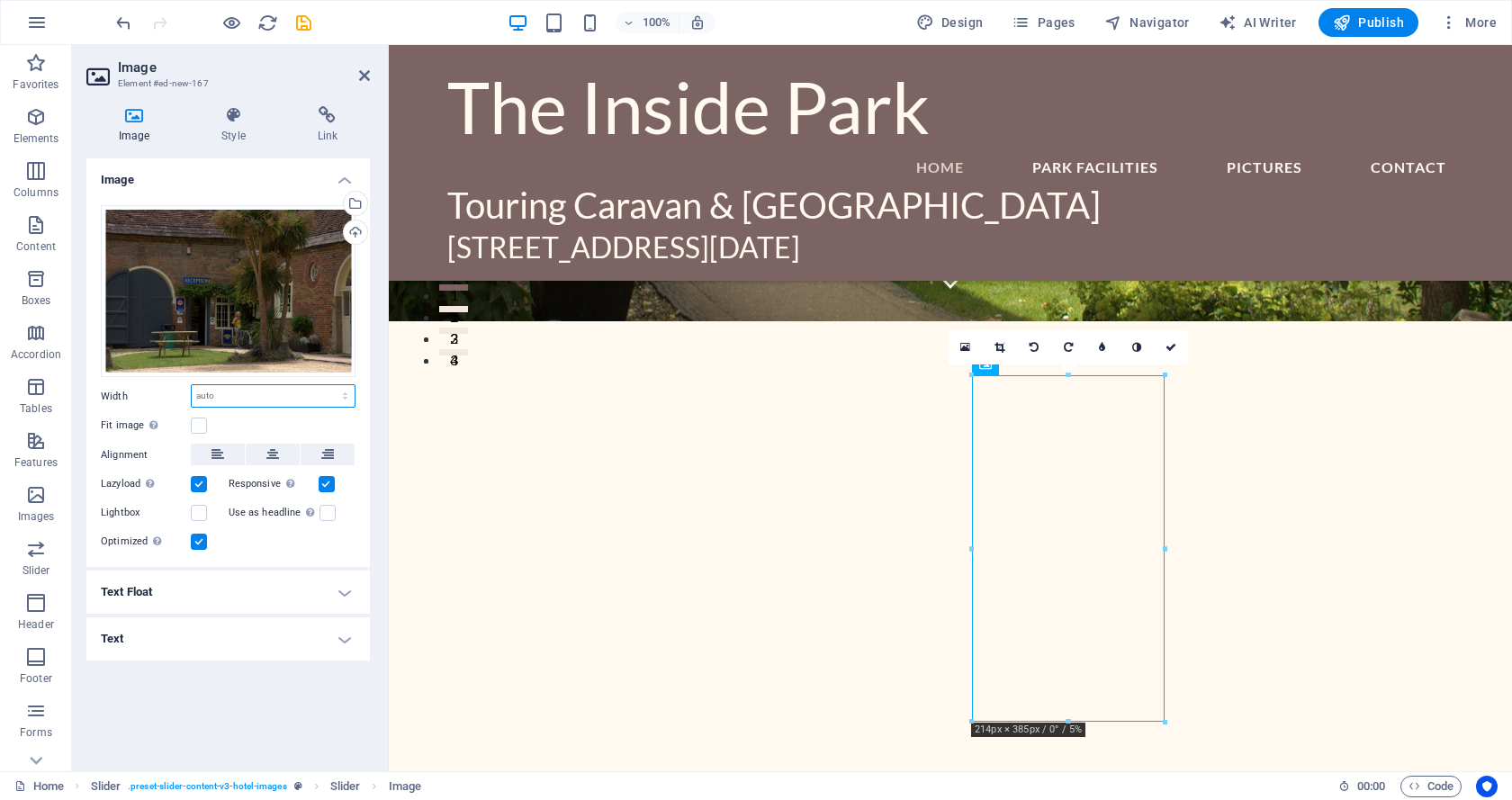
click at [312, 396] on select "Default auto px rem % em vh vw" at bounding box center [273, 396] width 163 height 22
click at [192, 385] on select "Default auto px rem % em vh vw" at bounding box center [273, 396] width 163 height 22
click at [195, 419] on label at bounding box center [198, 425] width 16 height 16
click at [0, 0] on input "Fit image Automatically fit image to a fixed width and height" at bounding box center [0, 0] width 0 height 0
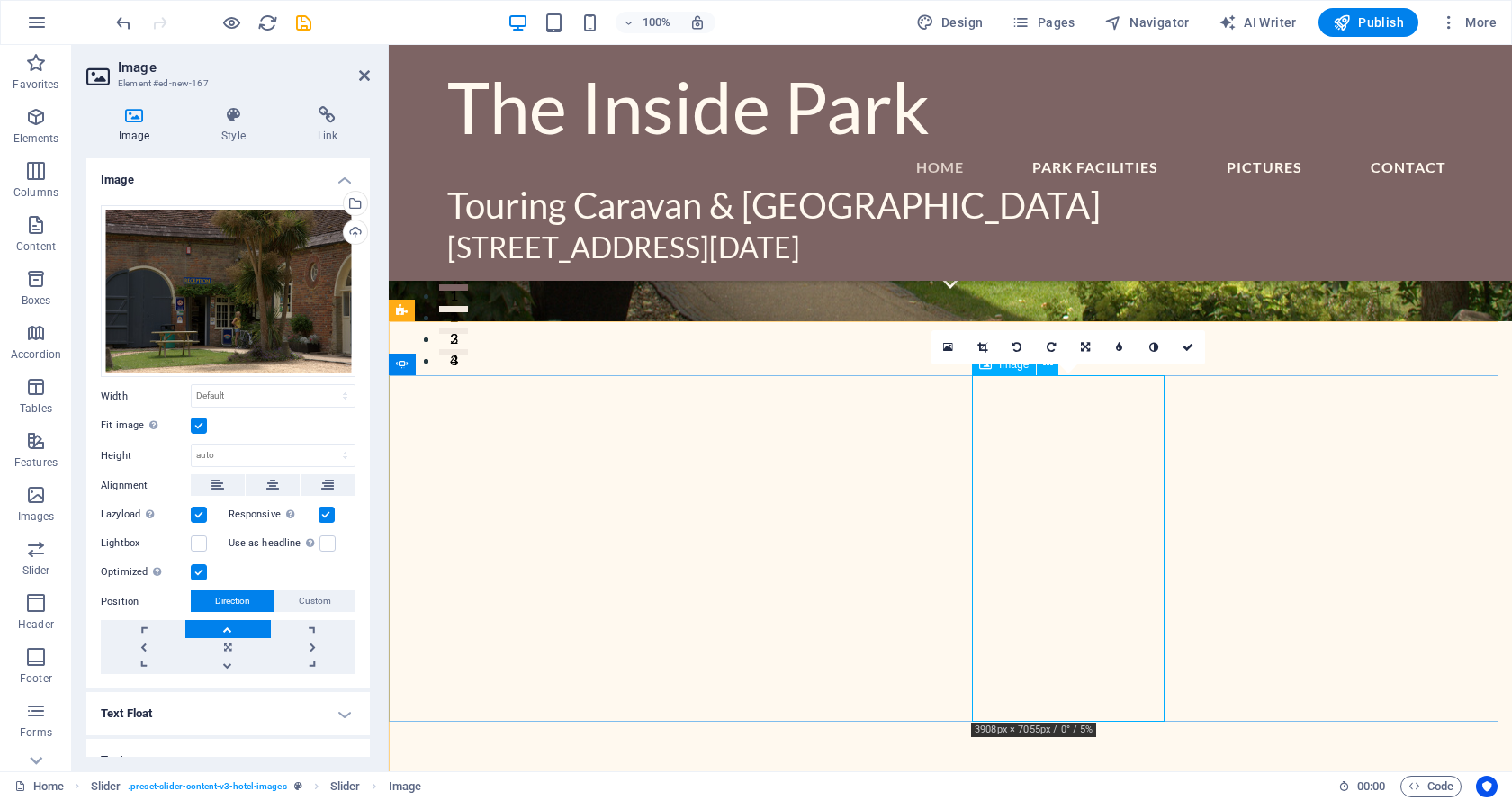
click at [260, 396] on select "Default auto px rem % em vh vw" at bounding box center [273, 396] width 163 height 22
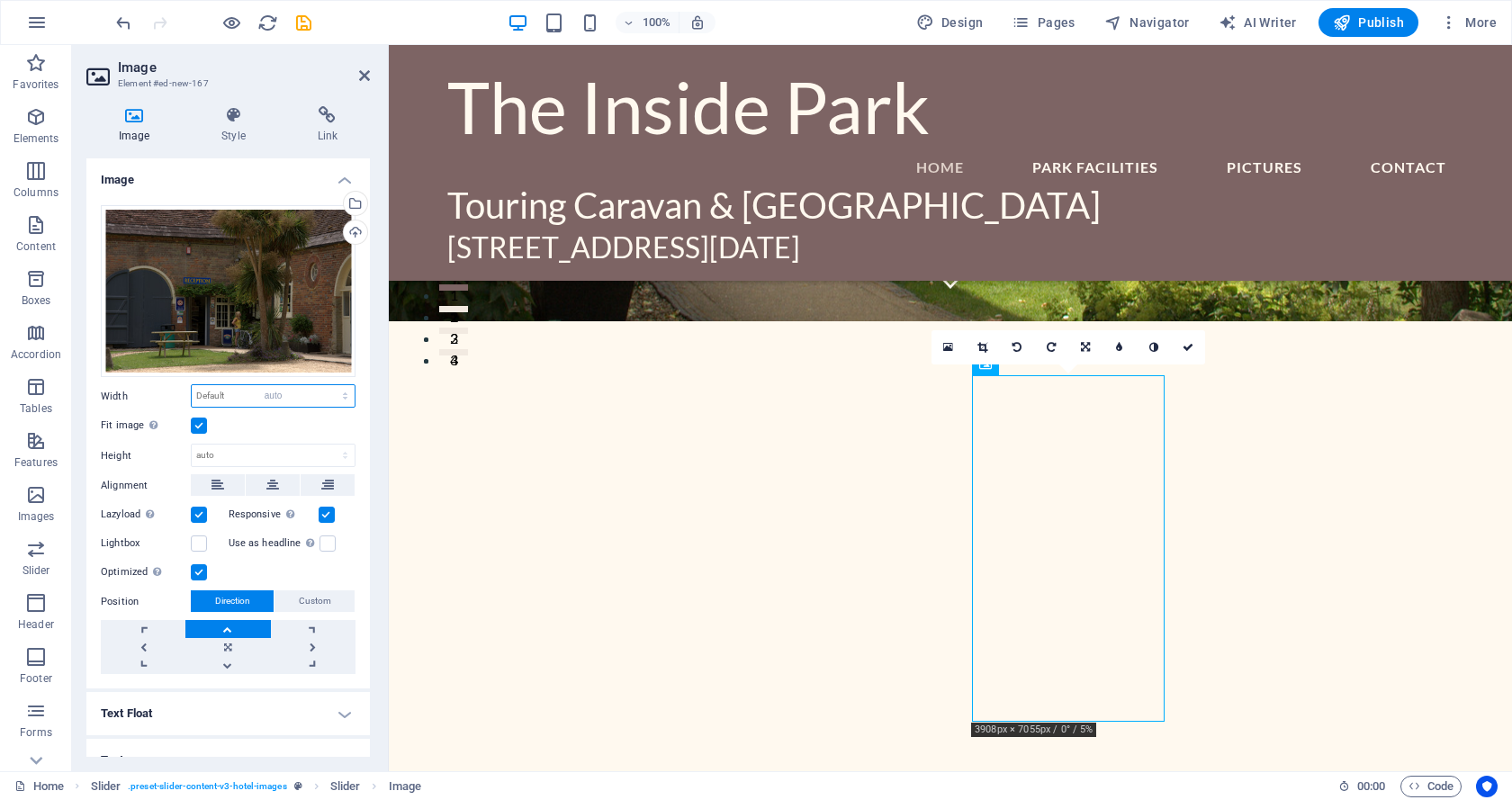
click at [192, 385] on select "Default auto px rem % em vh vw" at bounding box center [273, 396] width 163 height 22
select select "DISABLED_OPTION_VALUE"
click at [197, 419] on label at bounding box center [198, 425] width 16 height 16
click at [0, 0] on input "Fit image Automatically fit image to a fixed width and height" at bounding box center [0, 0] width 0 height 0
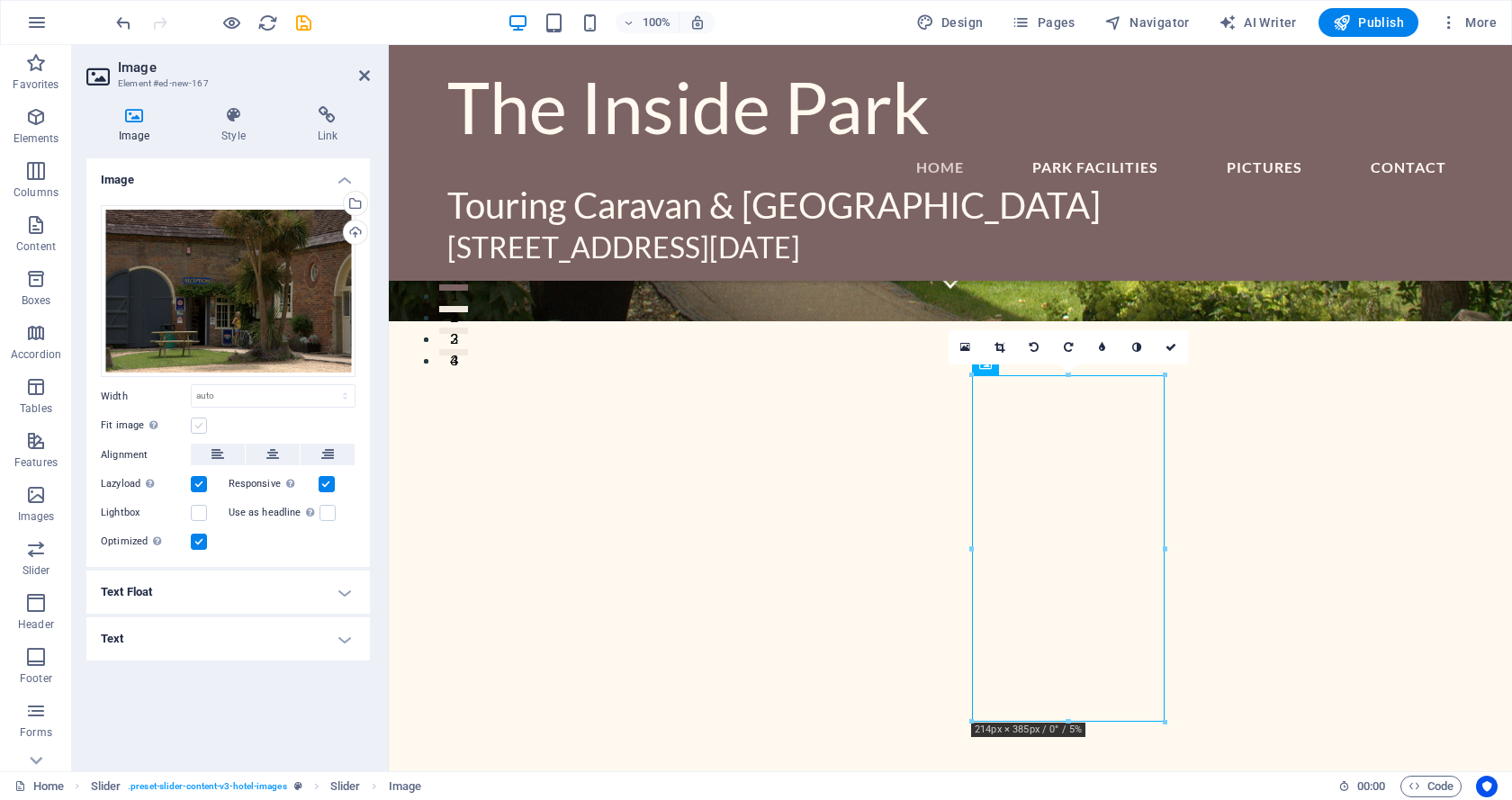
click at [199, 423] on label at bounding box center [198, 425] width 16 height 16
click at [0, 0] on input "Fit image Automatically fit image to a fixed width and height" at bounding box center [0, 0] width 0 height 0
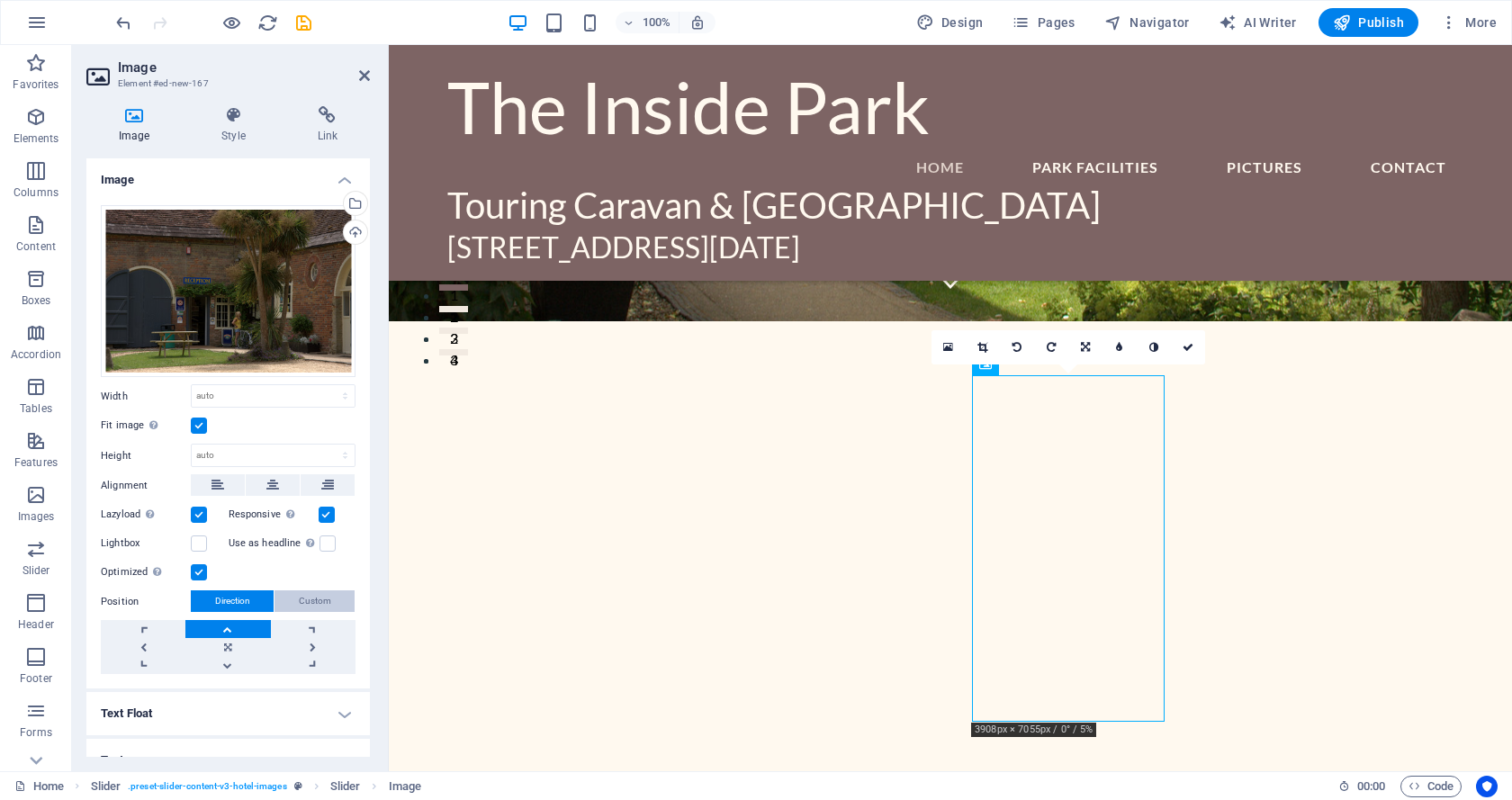
click at [318, 591] on span "Custom" at bounding box center [315, 601] width 33 height 22
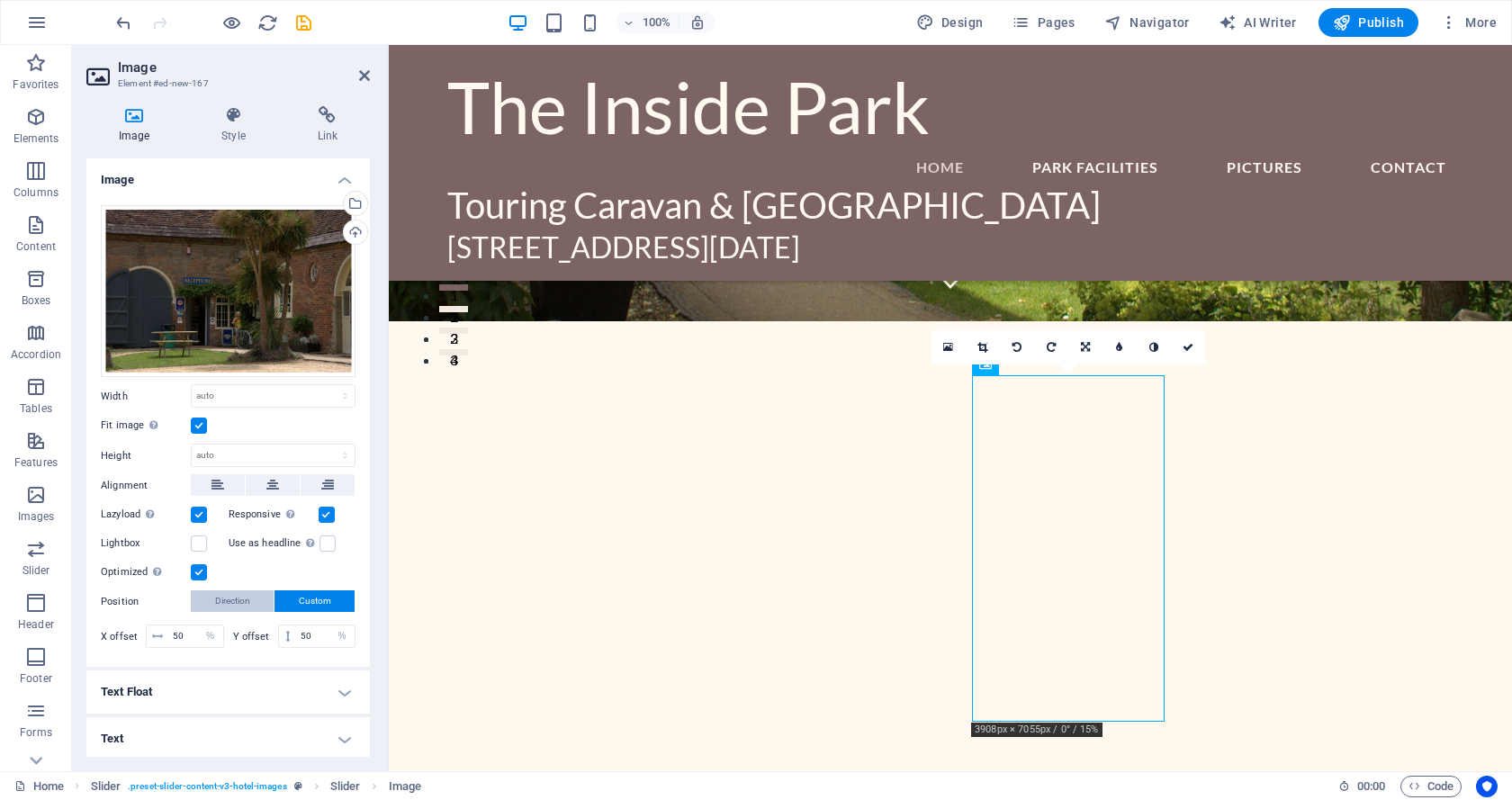
click at [239, 598] on span "Direction" at bounding box center [232, 601] width 35 height 22
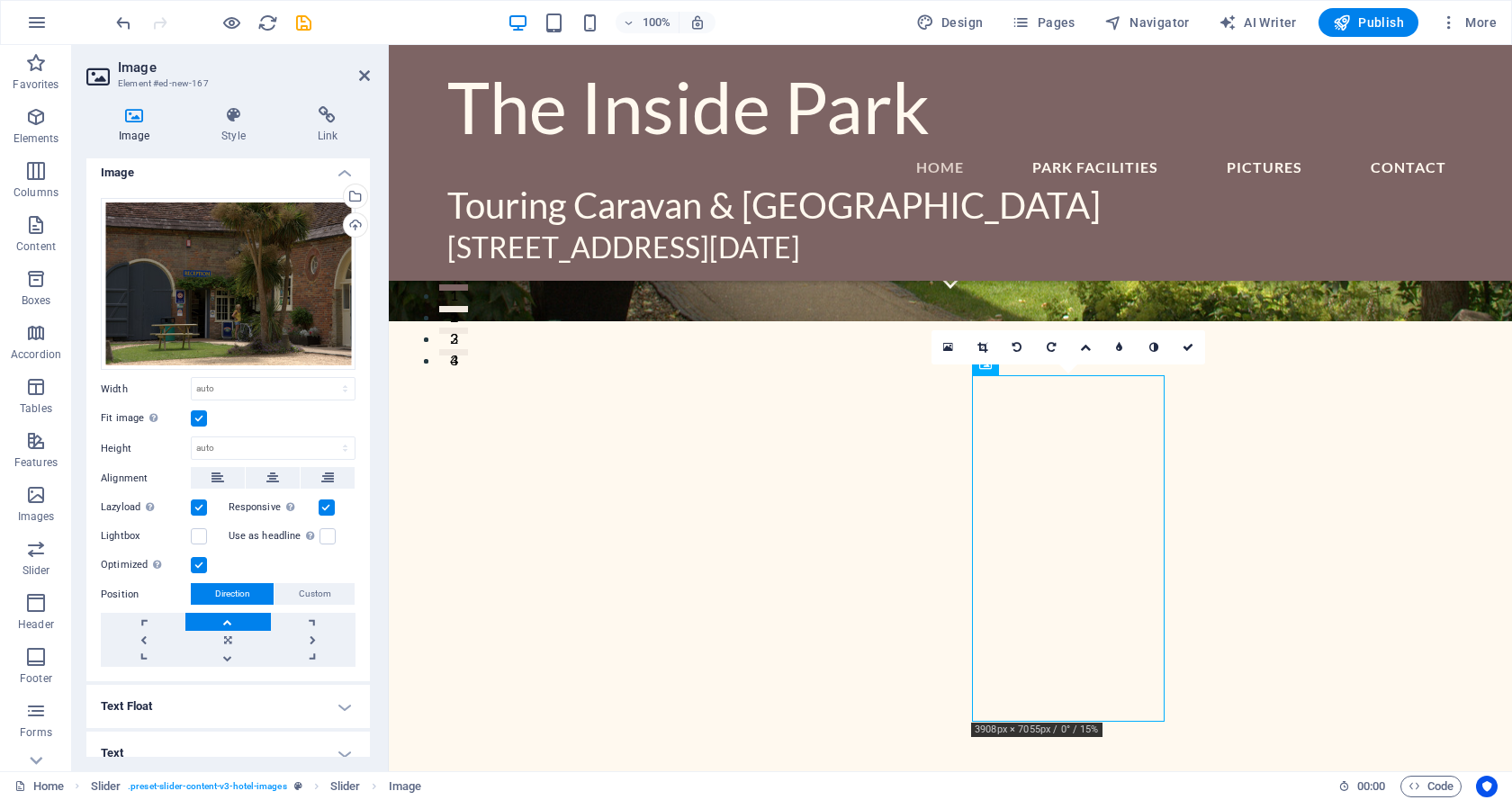
scroll to position [0, 0]
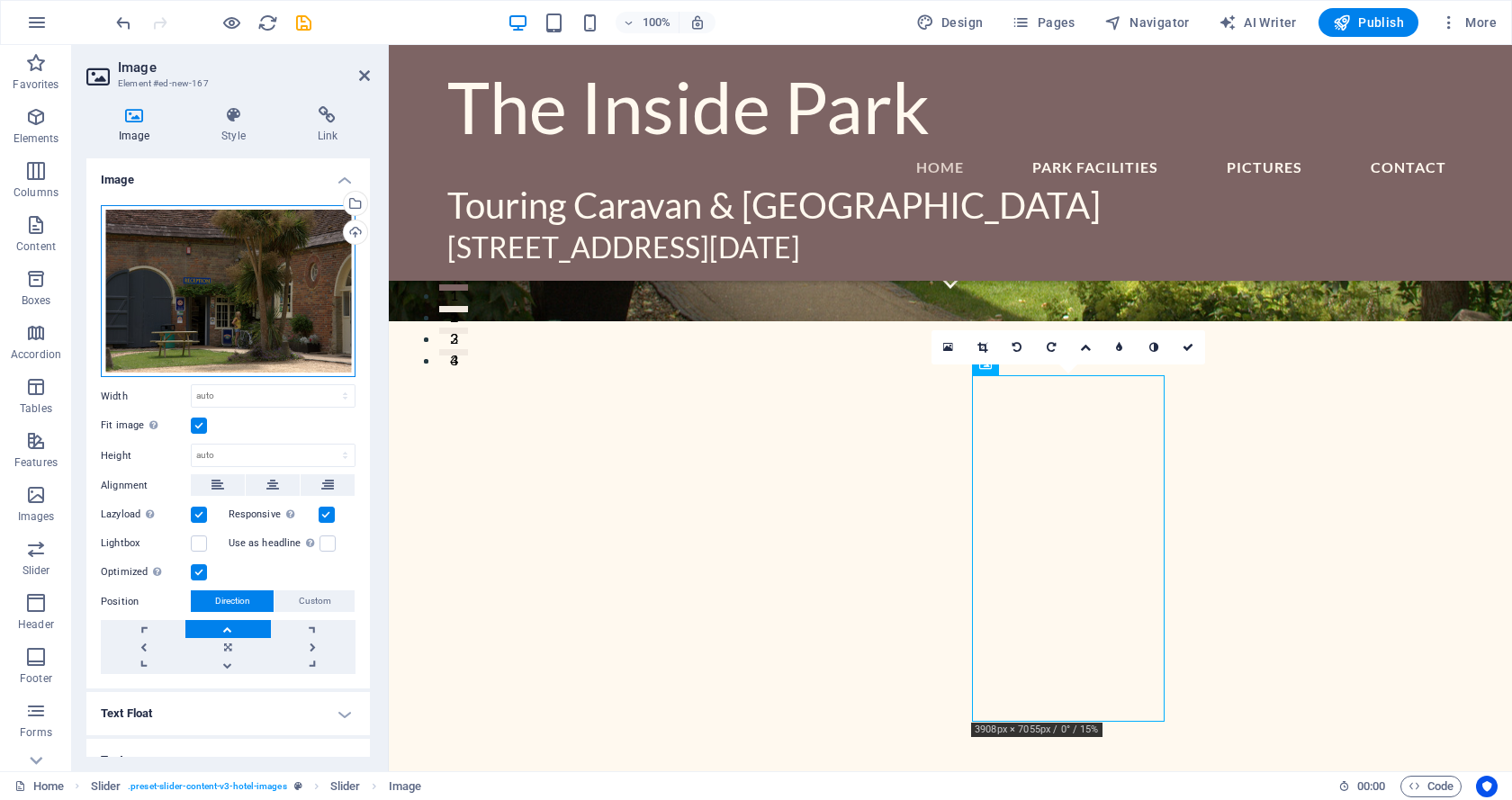
click at [248, 305] on div "Drag files here, click to choose files or select files from Files or our free s…" at bounding box center [228, 291] width 255 height 172
click at [247, 305] on div "Drag files here, click to choose files or select files from Files or our free s…" at bounding box center [228, 291] width 255 height 172
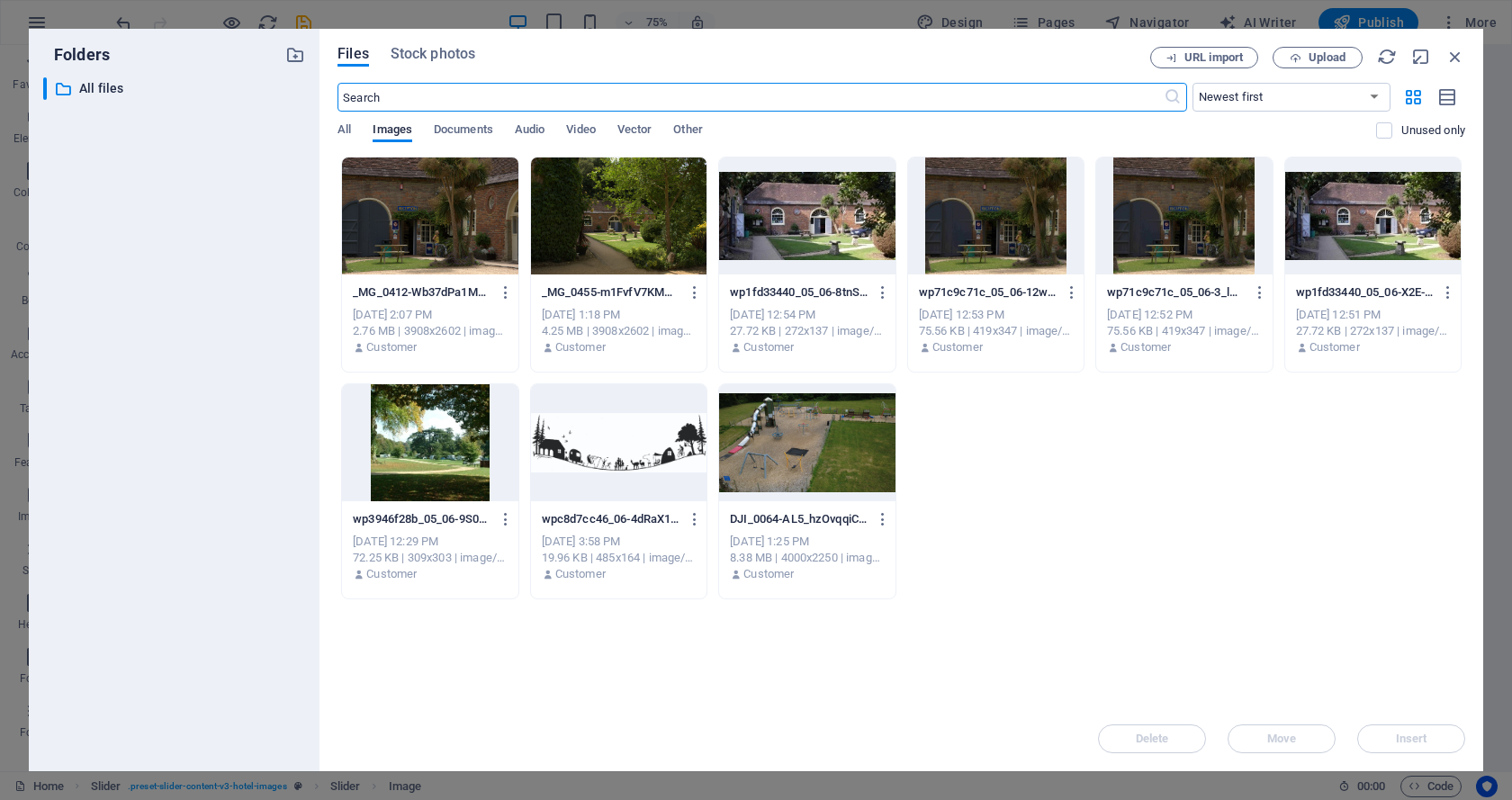
click at [427, 445] on div at bounding box center [429, 443] width 175 height 117
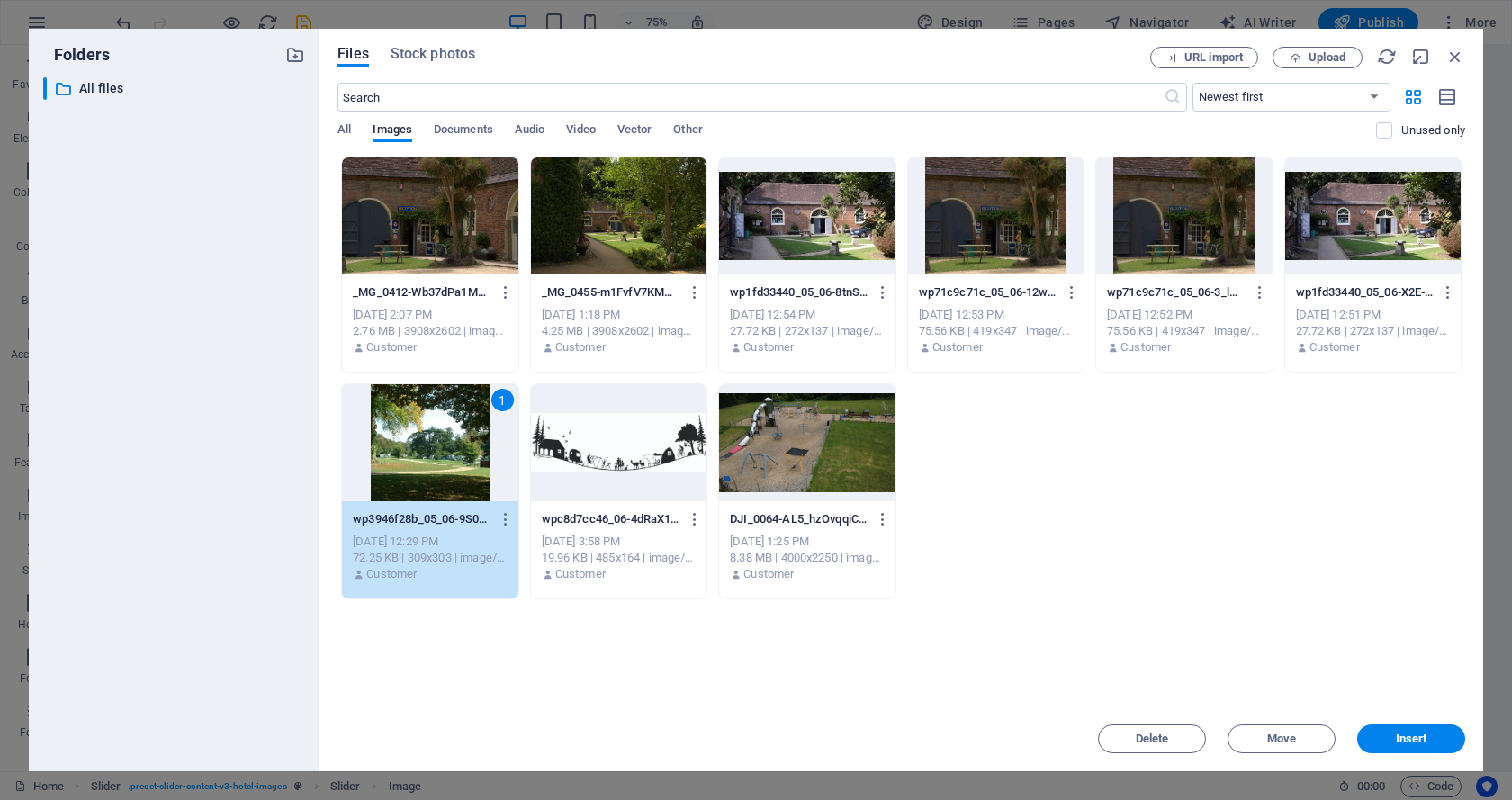
click at [427, 445] on div "1" at bounding box center [429, 443] width 175 height 117
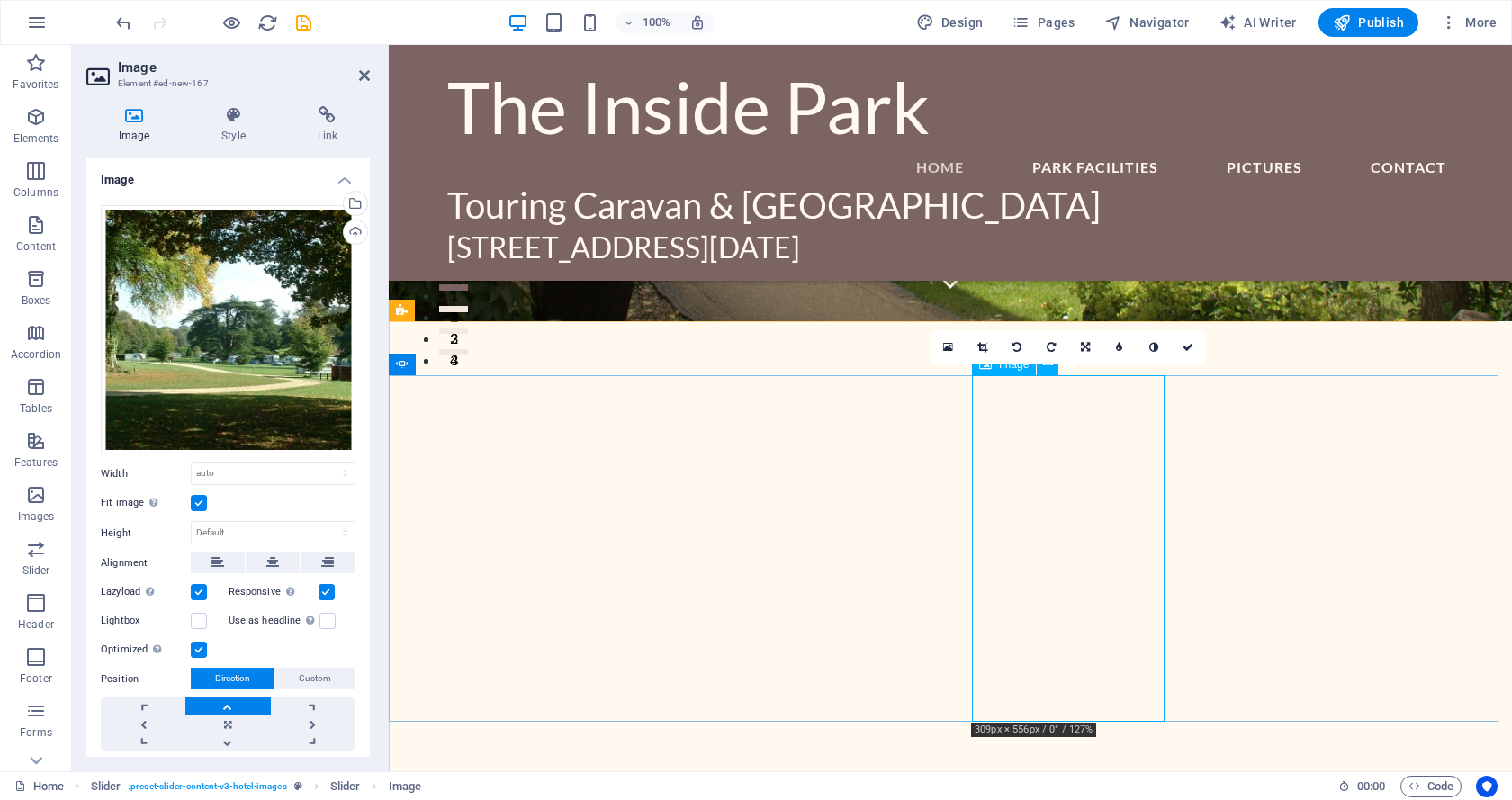
click at [197, 643] on label at bounding box center [198, 650] width 16 height 16
click at [0, 0] on input "Optimized Images are compressed to improve page speed." at bounding box center [0, 0] width 0 height 0
click at [195, 642] on label at bounding box center [198, 650] width 16 height 16
click at [0, 0] on input "Optimized Images are compressed to improve page speed." at bounding box center [0, 0] width 0 height 0
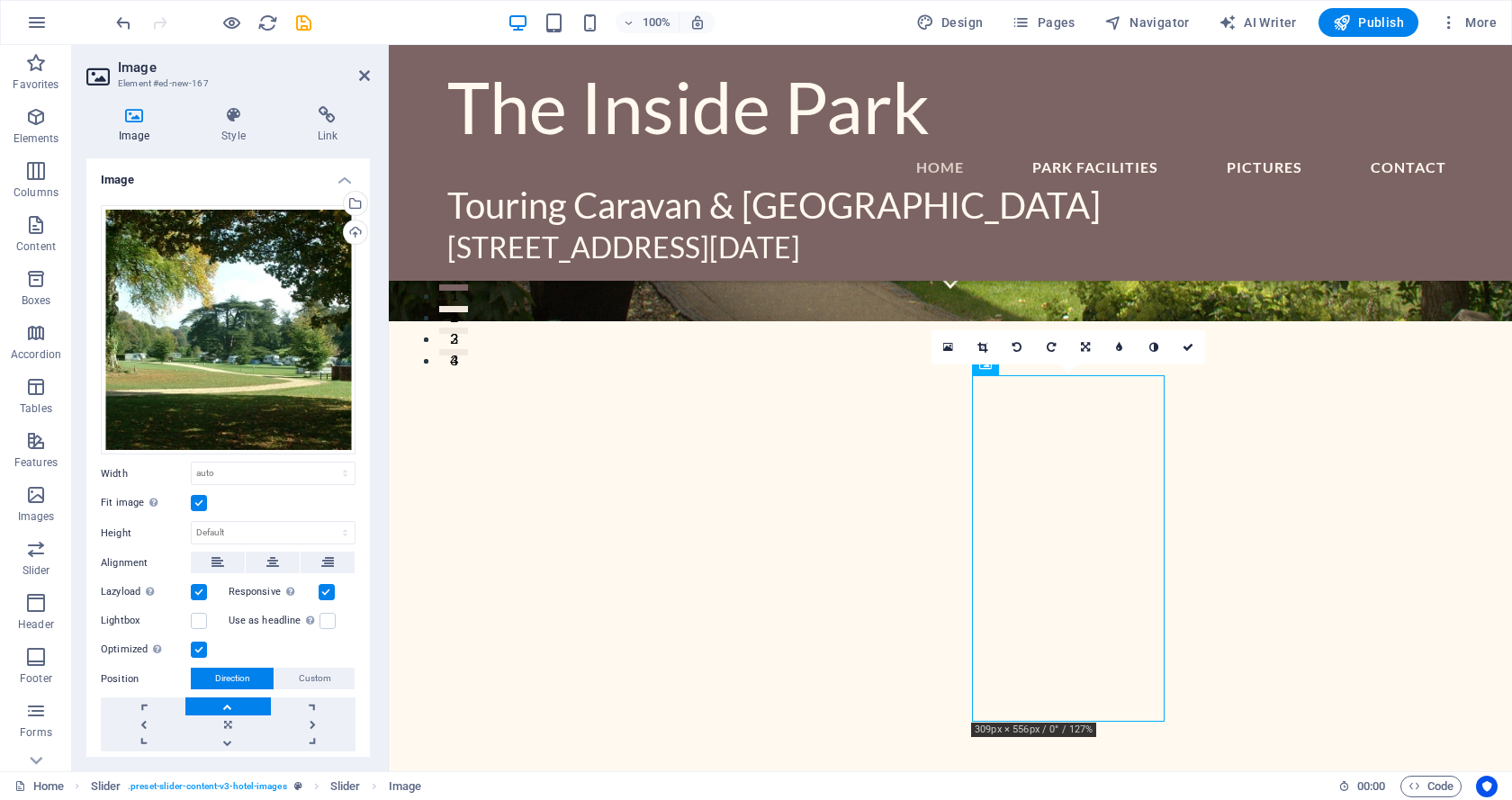
click at [195, 642] on label at bounding box center [198, 650] width 16 height 16
click at [0, 0] on input "Optimized Images are compressed to improve page speed." at bounding box center [0, 0] width 0 height 0
click at [194, 642] on label at bounding box center [198, 650] width 16 height 16
click at [0, 0] on input "Optimized Images are compressed to improve page speed." at bounding box center [0, 0] width 0 height 0
click at [1188, 347] on icon at bounding box center [1187, 347] width 11 height 11
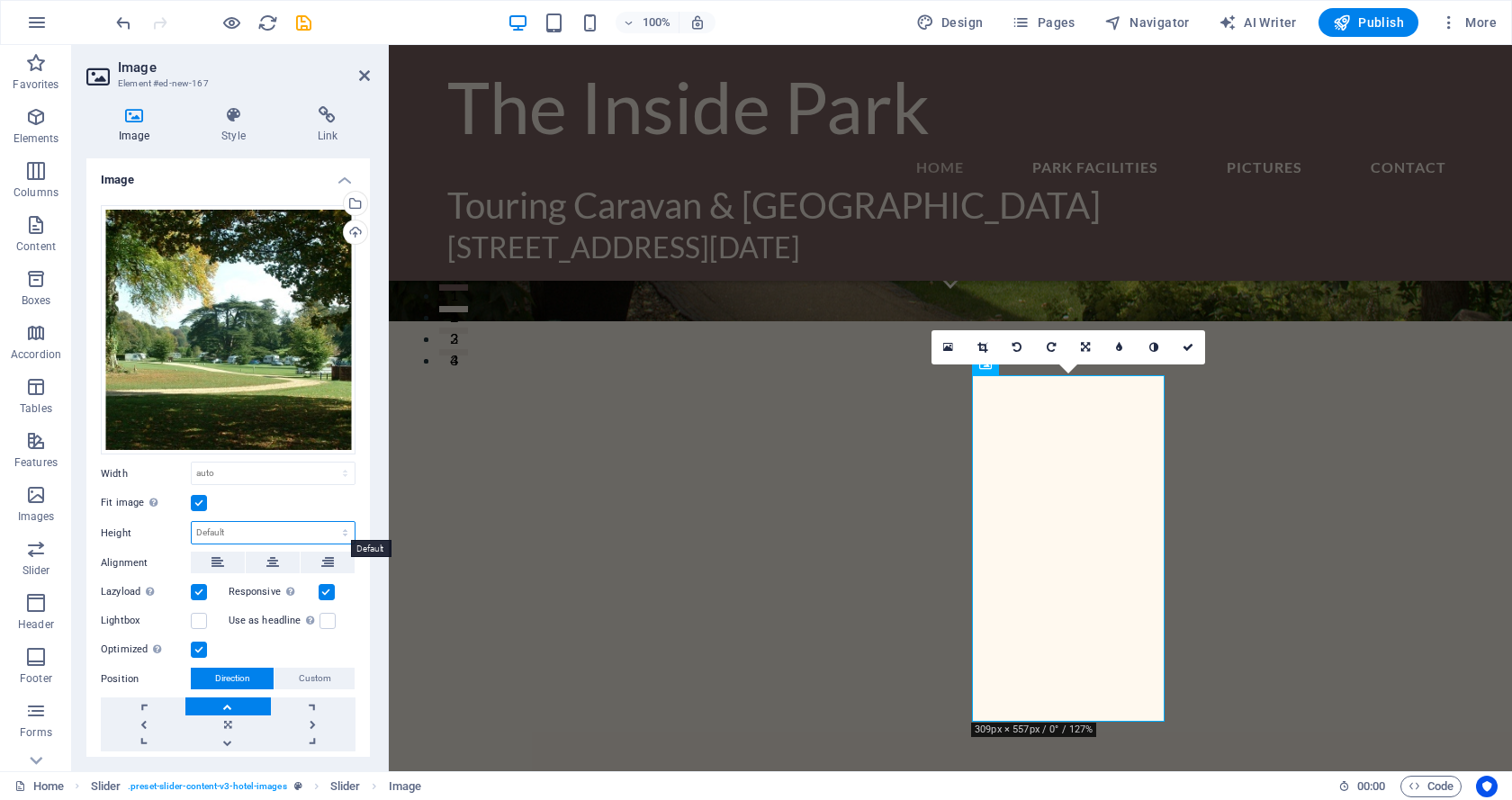
click at [266, 530] on select "Default auto px" at bounding box center [273, 533] width 163 height 22
click at [192, 522] on select "Default auto px" at bounding box center [273, 533] width 163 height 22
select select "DISABLED_OPTION_VALUE"
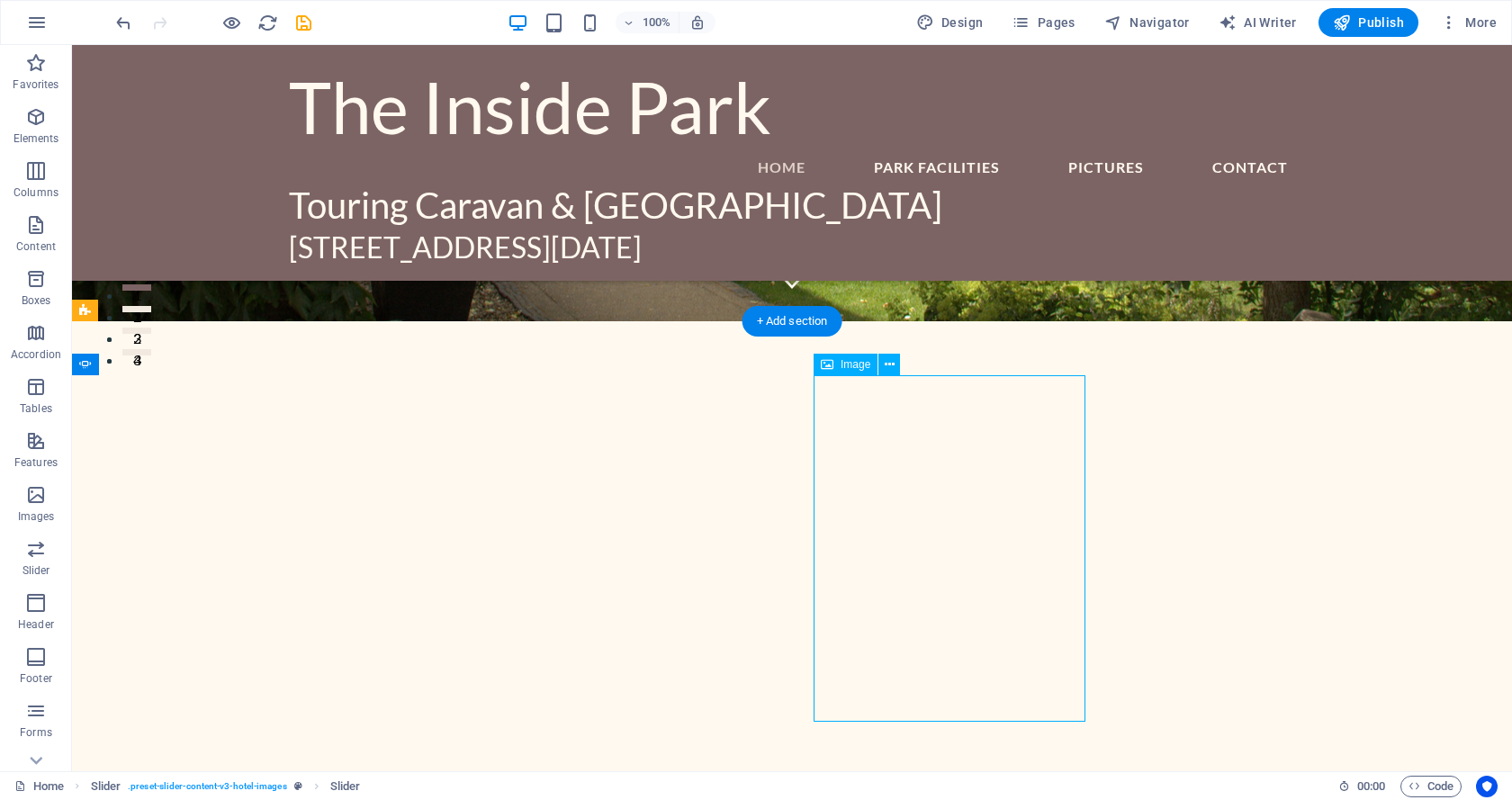
scroll to position [453, 0]
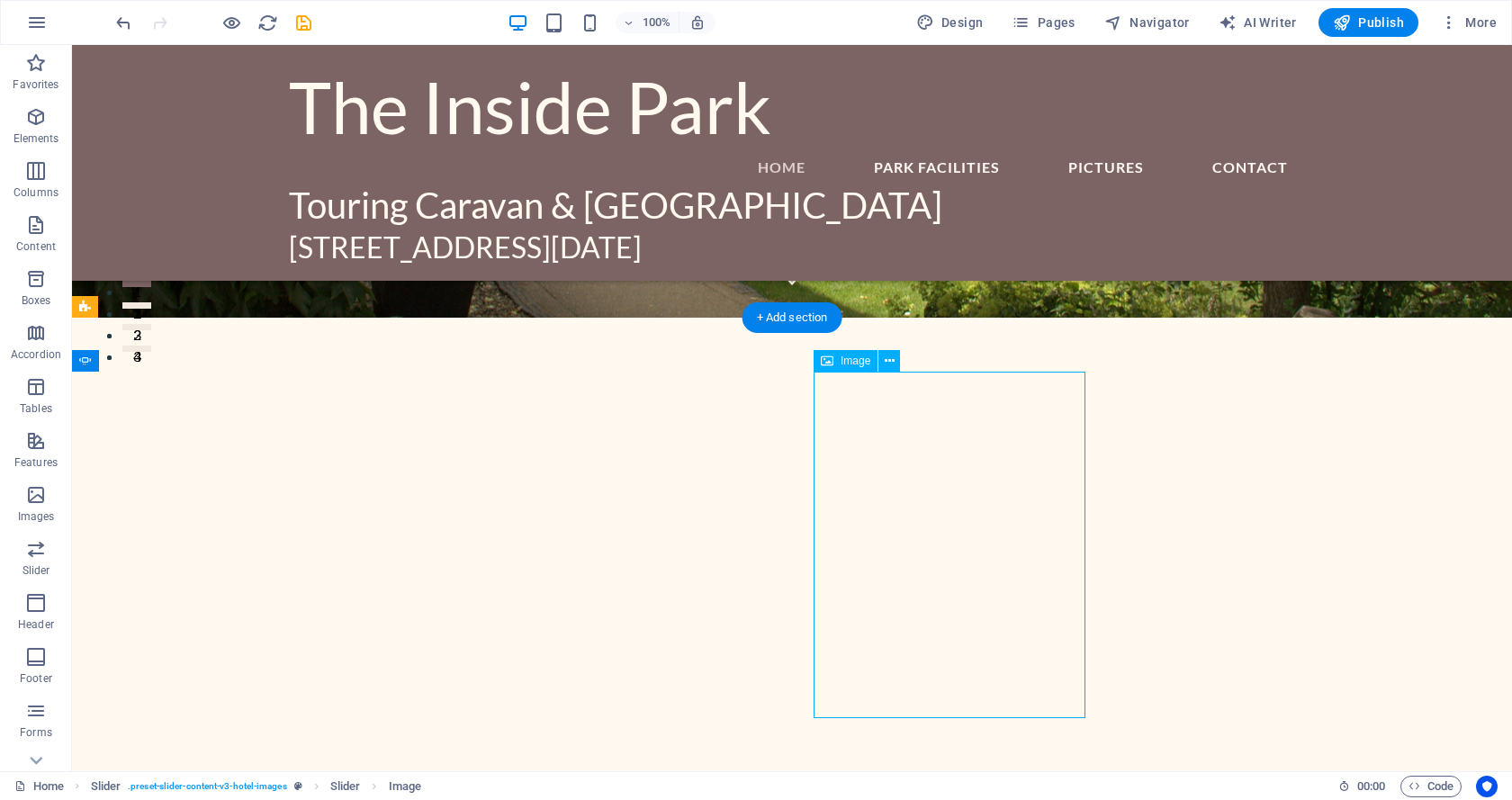
drag, startPoint x: 1055, startPoint y: 720, endPoint x: 1033, endPoint y: 538, distance: 183.3
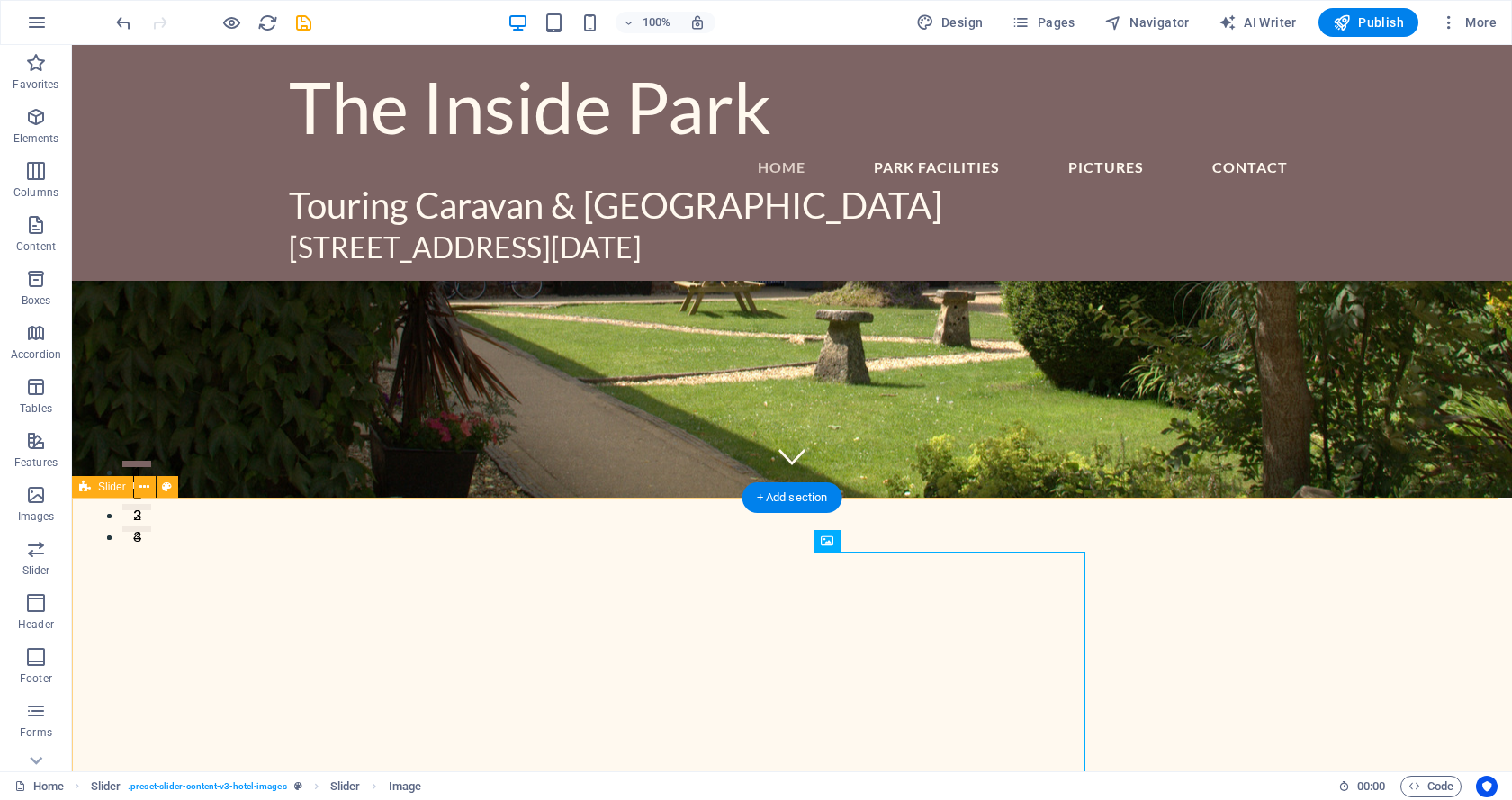
scroll to position [543, 0]
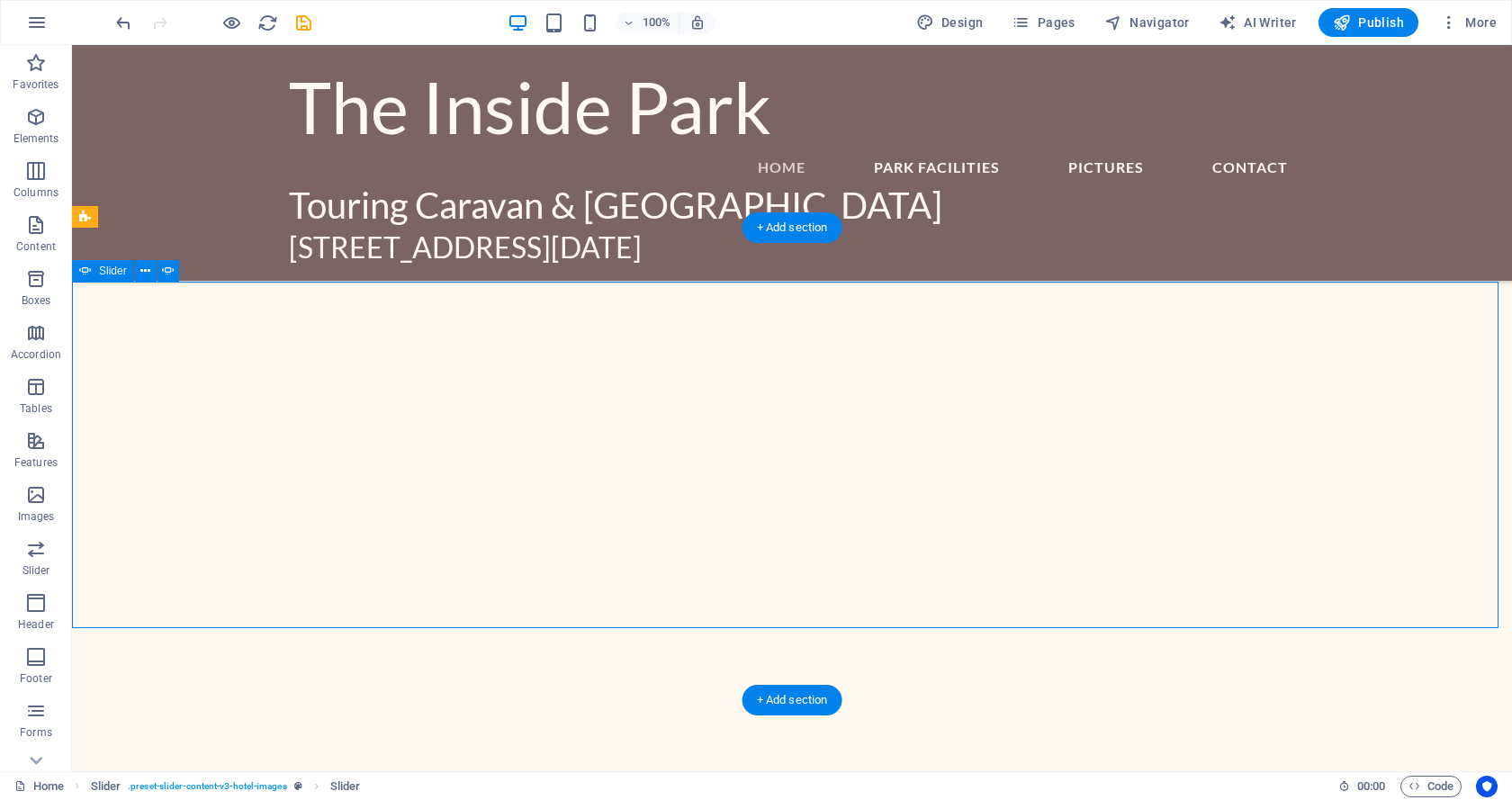
drag, startPoint x: 700, startPoint y: 626, endPoint x: 699, endPoint y: 550, distance: 76.0
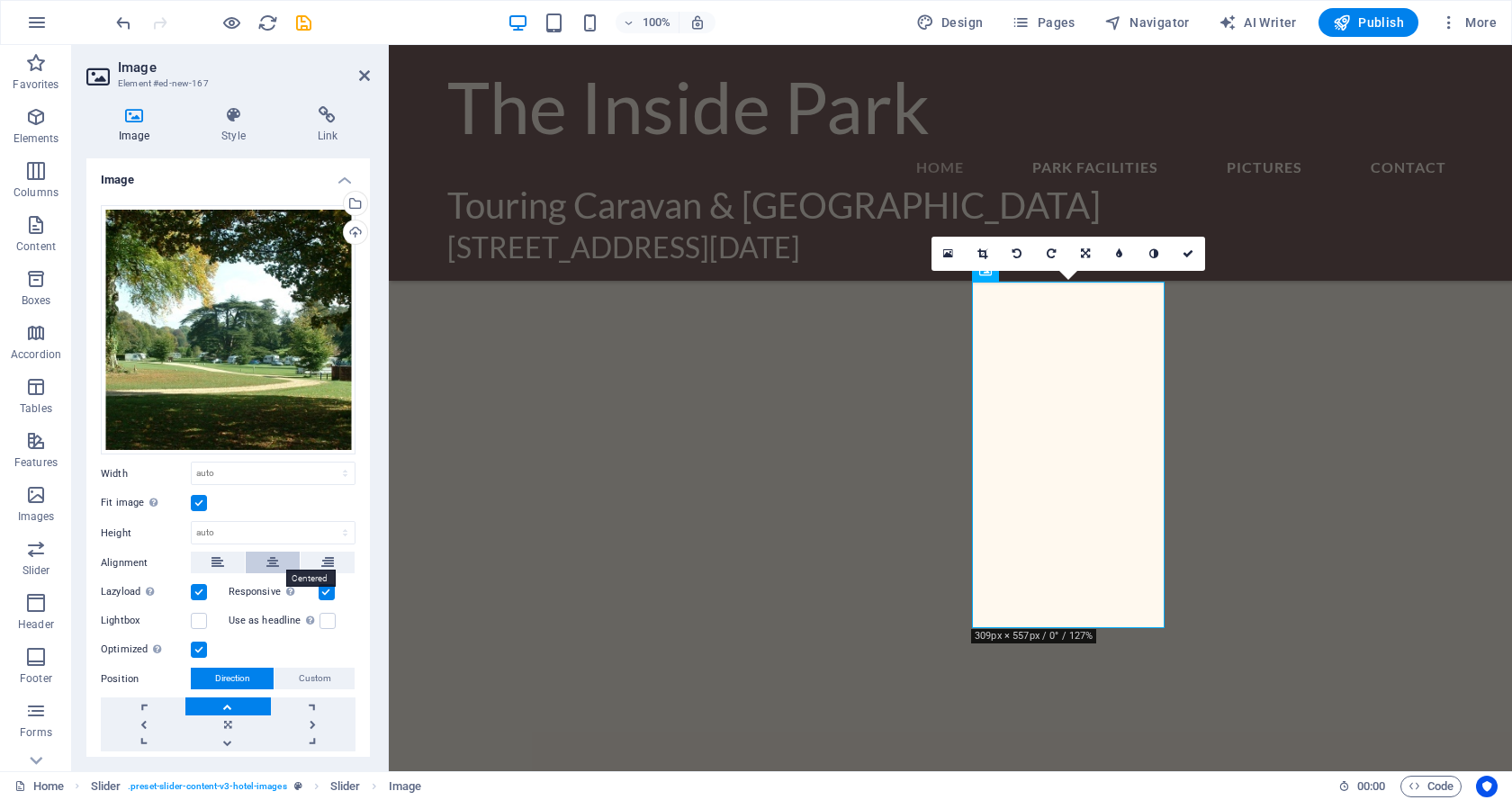
click at [277, 560] on button at bounding box center [272, 562] width 54 height 22
click at [219, 560] on icon at bounding box center [218, 562] width 12 height 22
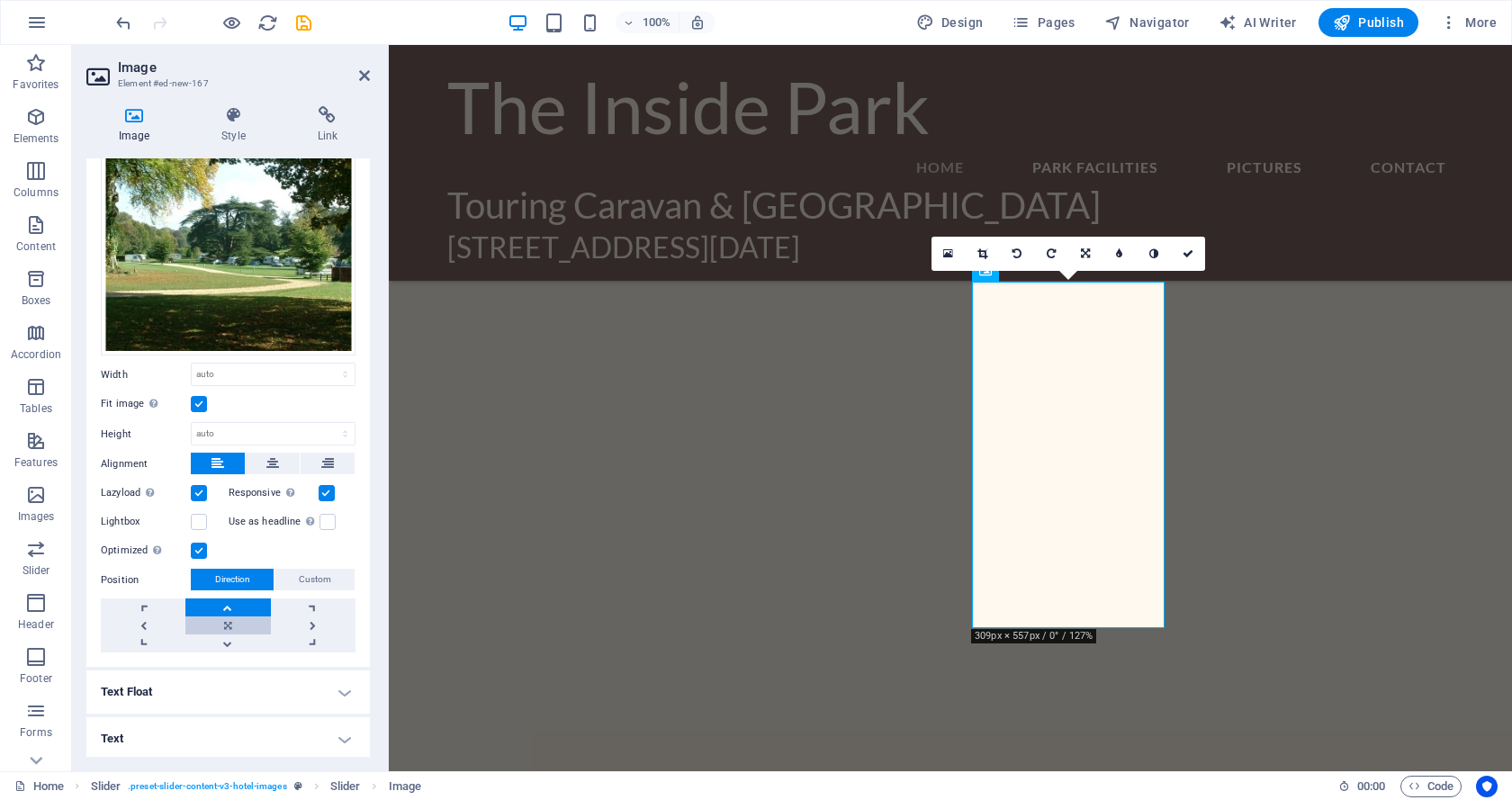
click at [227, 620] on link at bounding box center [227, 625] width 84 height 18
click at [221, 639] on link at bounding box center [227, 643] width 84 height 18
click at [216, 619] on link at bounding box center [227, 625] width 84 height 18
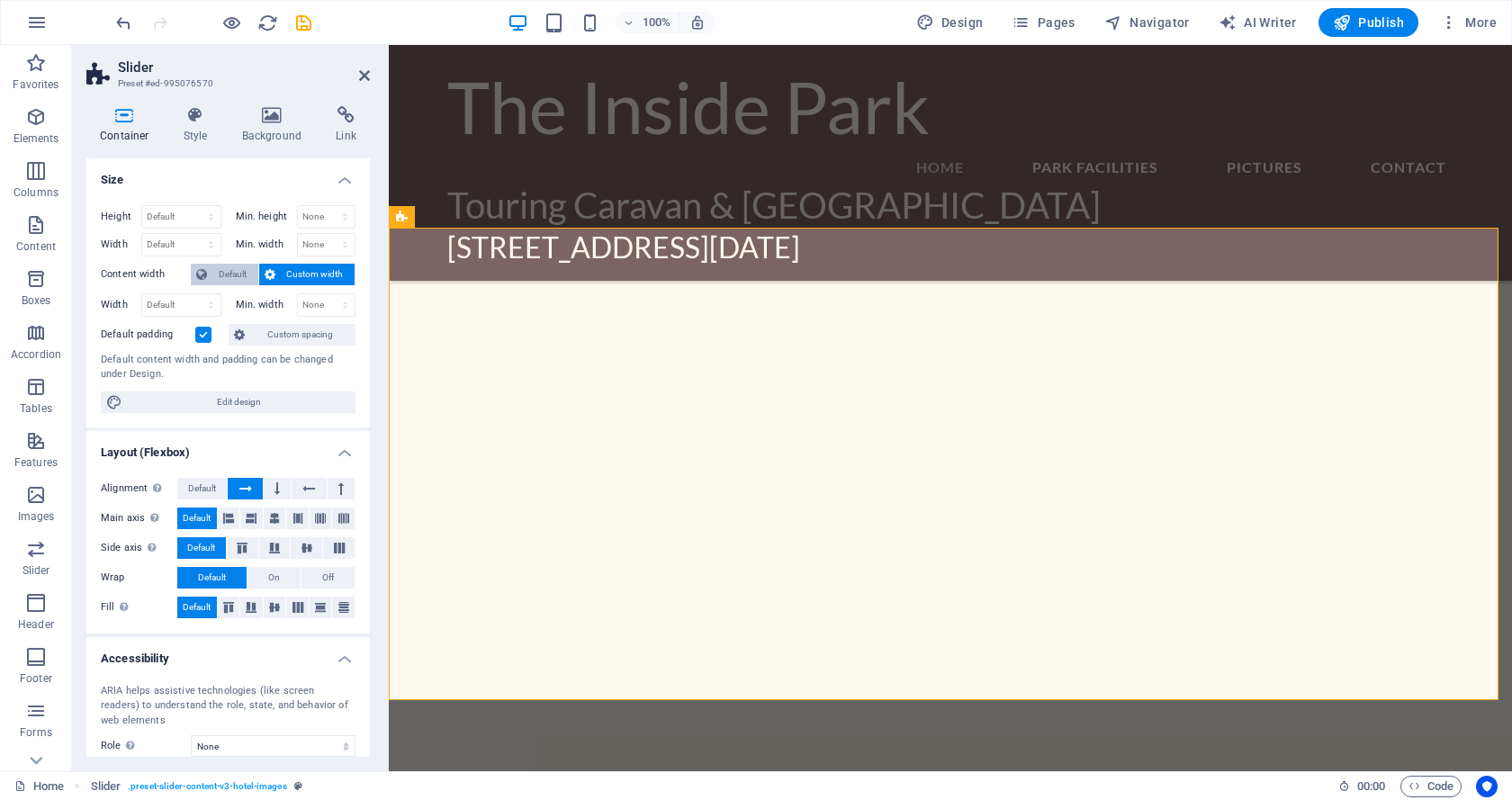
click at [219, 266] on span "Default" at bounding box center [233, 274] width 40 height 22
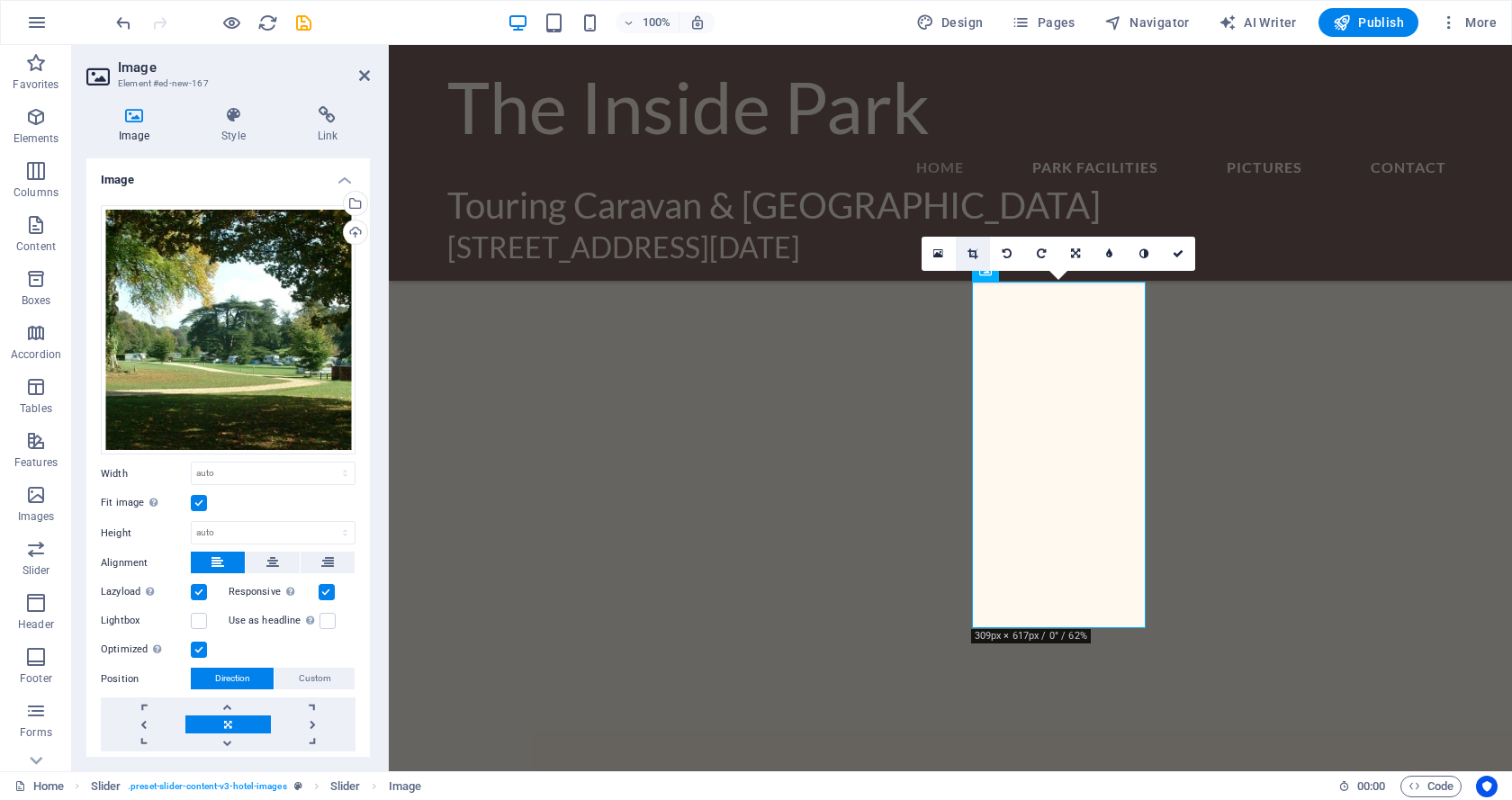
click at [969, 255] on icon at bounding box center [972, 253] width 10 height 11
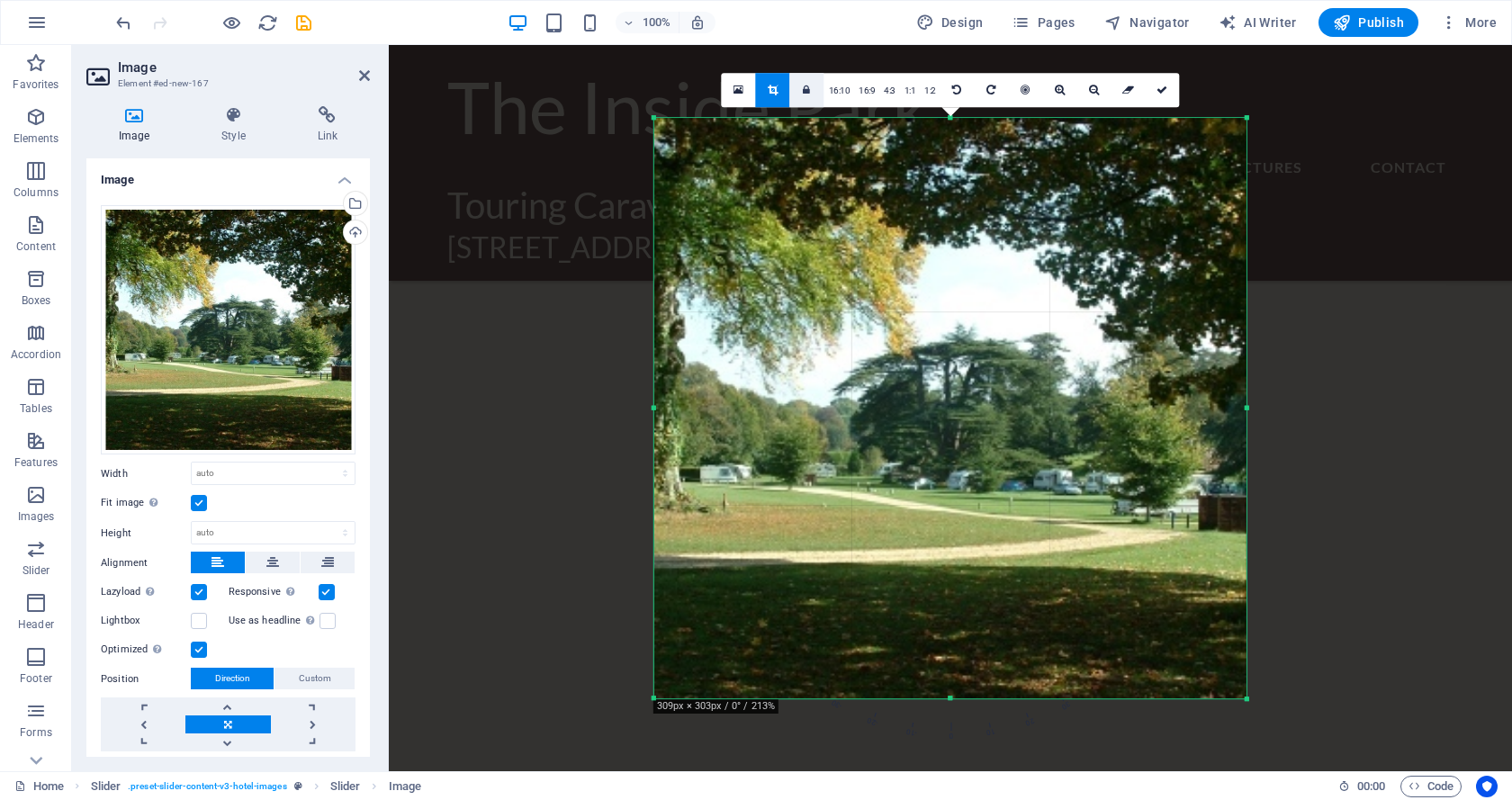
click at [806, 84] on icon at bounding box center [807, 89] width 8 height 11
click at [1160, 87] on icon at bounding box center [1161, 89] width 11 height 11
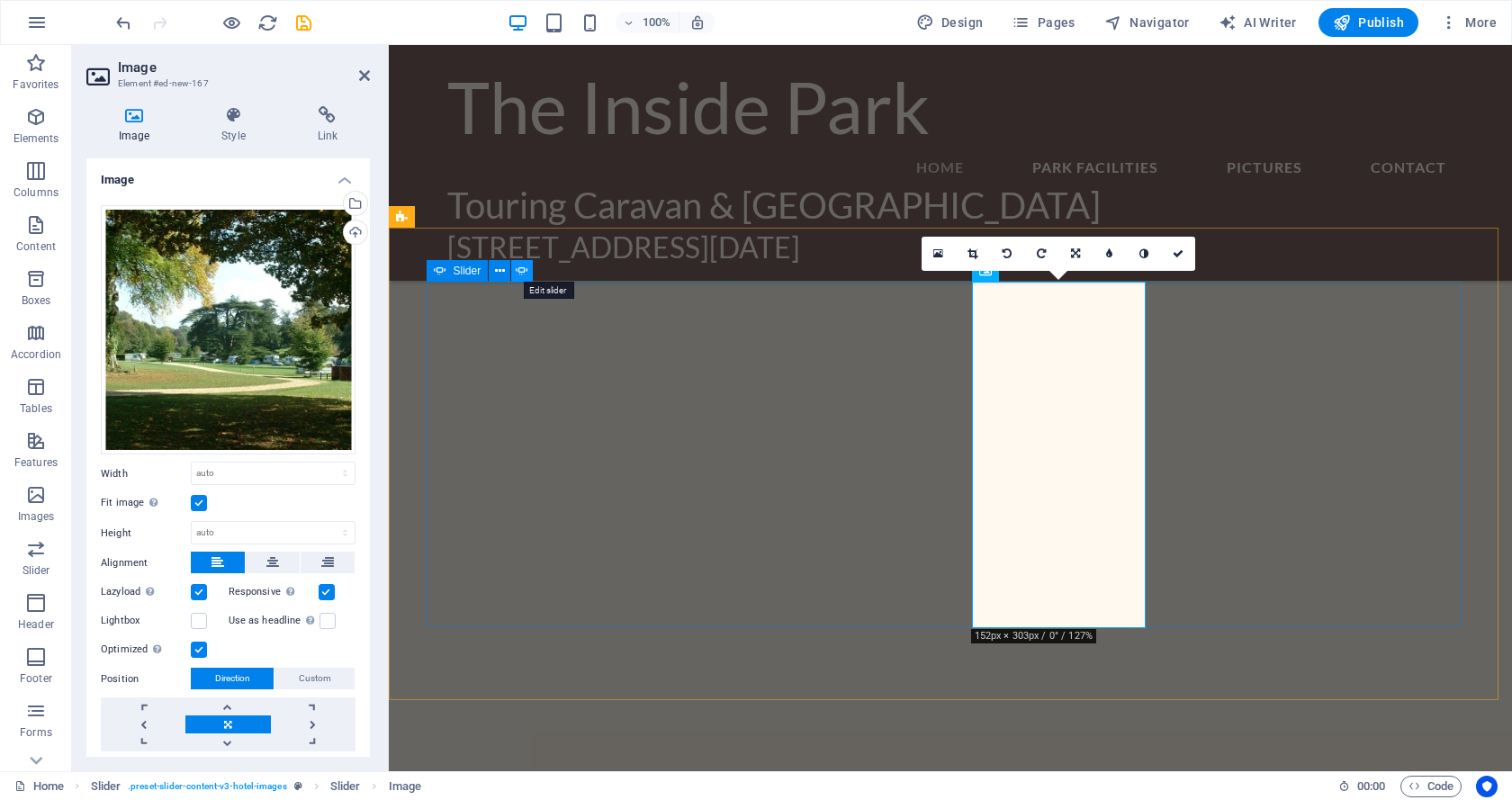
click at [523, 270] on icon at bounding box center [521, 271] width 12 height 19
select select "px"
select select "ms"
select select "s"
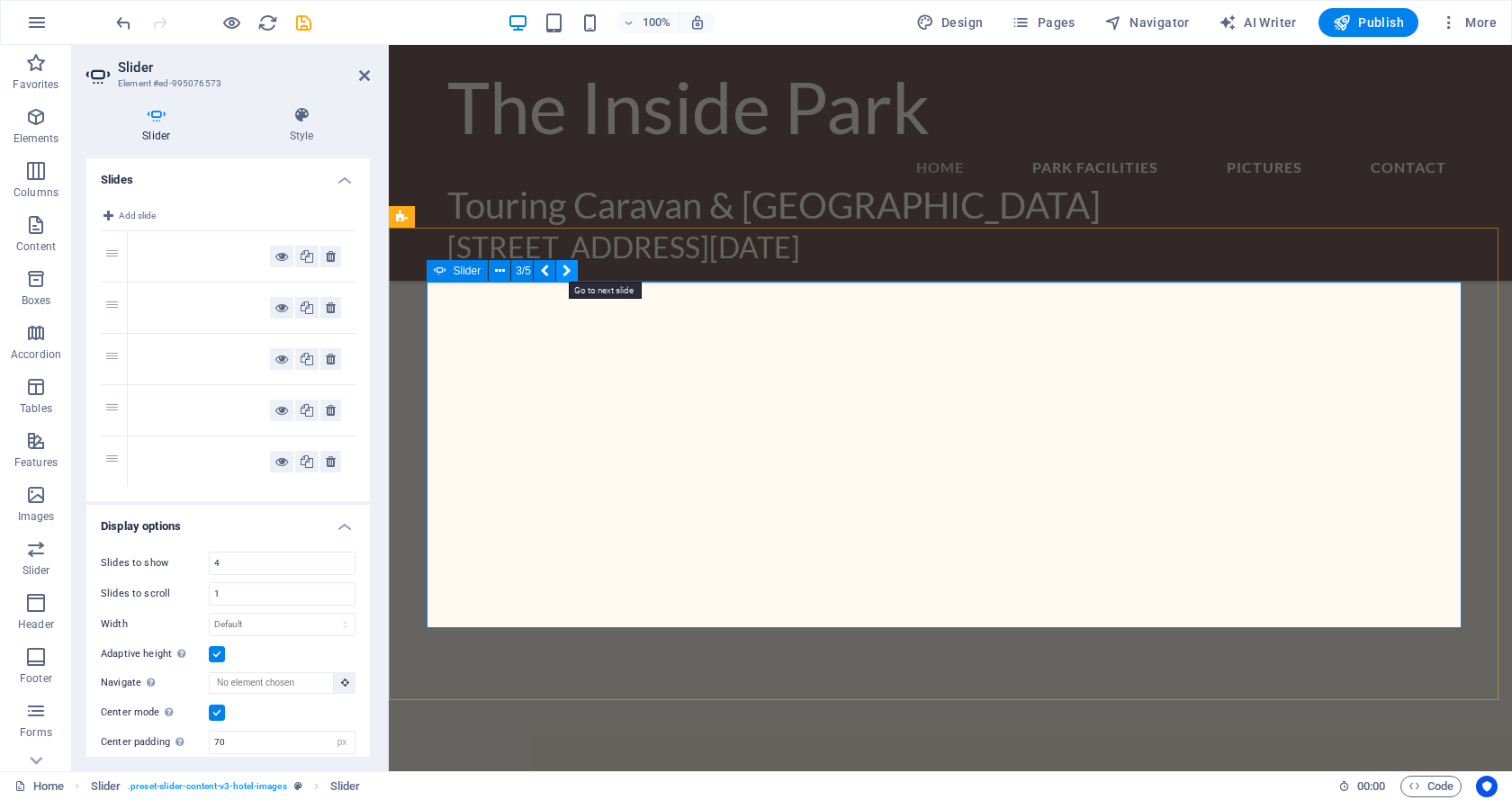
click at [569, 267] on icon at bounding box center [566, 271] width 9 height 19
click at [502, 270] on icon at bounding box center [499, 271] width 10 height 19
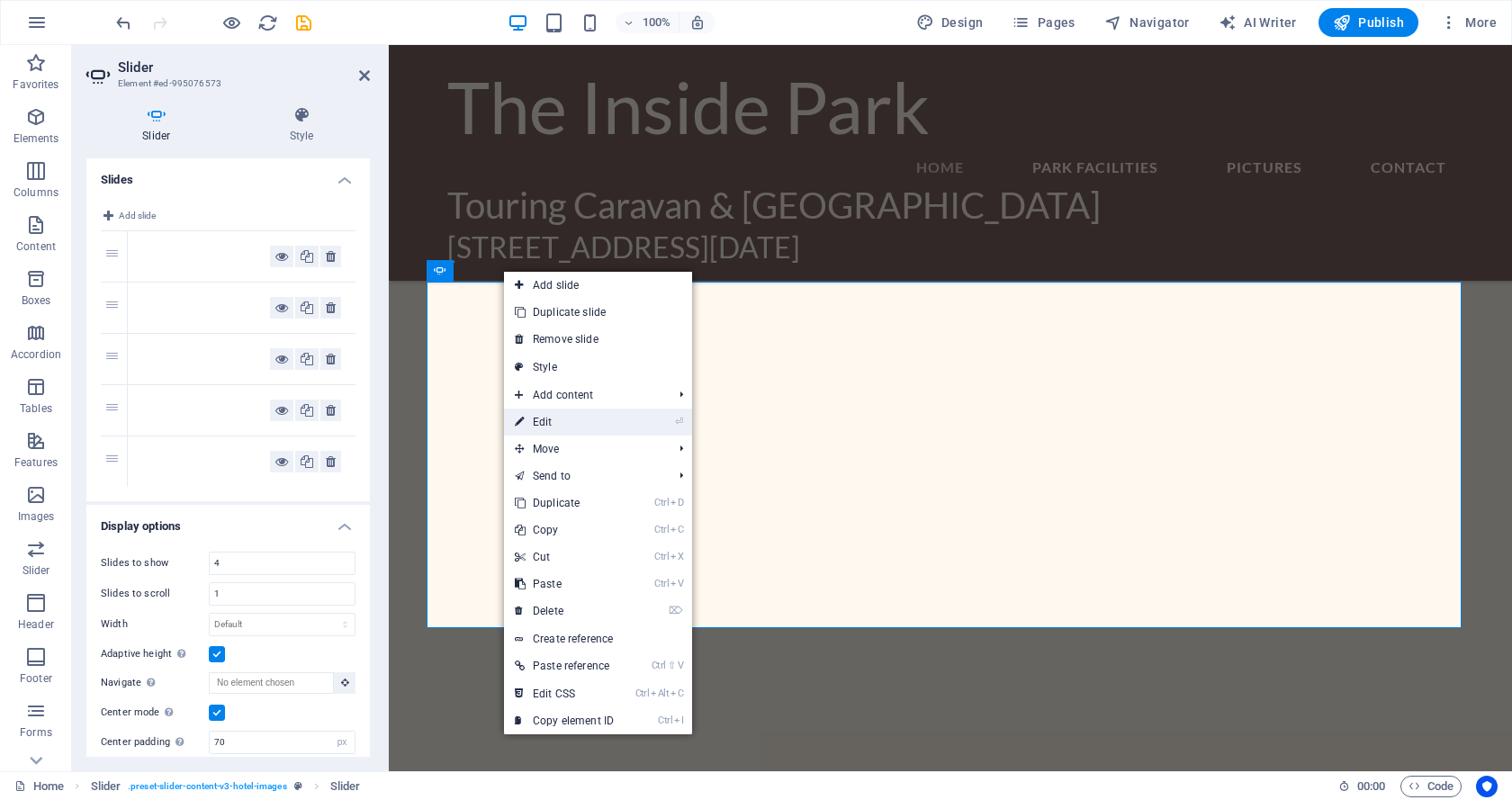
click at [540, 420] on link "⏎ Edit" at bounding box center [564, 422] width 121 height 27
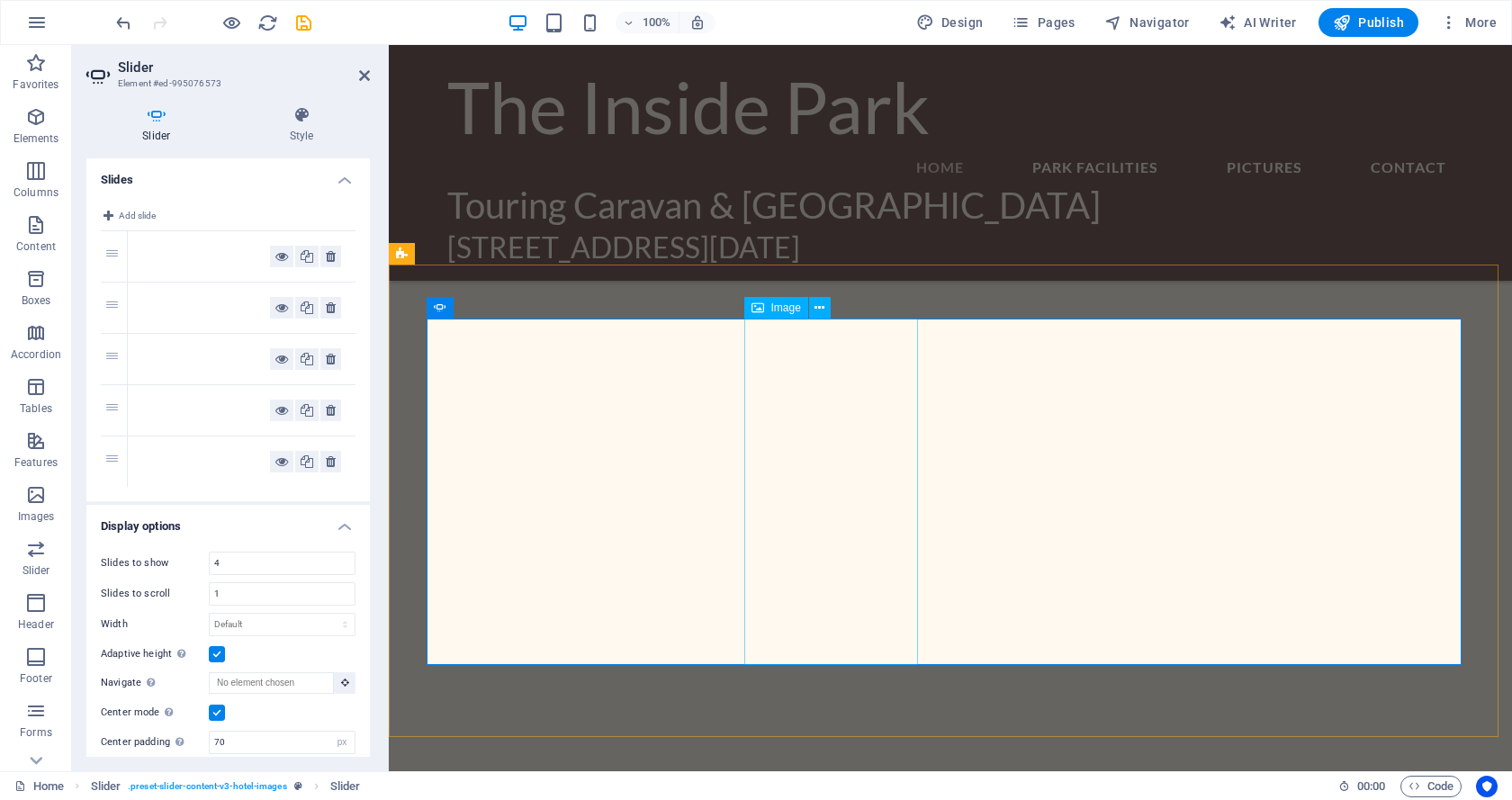
scroll to position [578, 0]
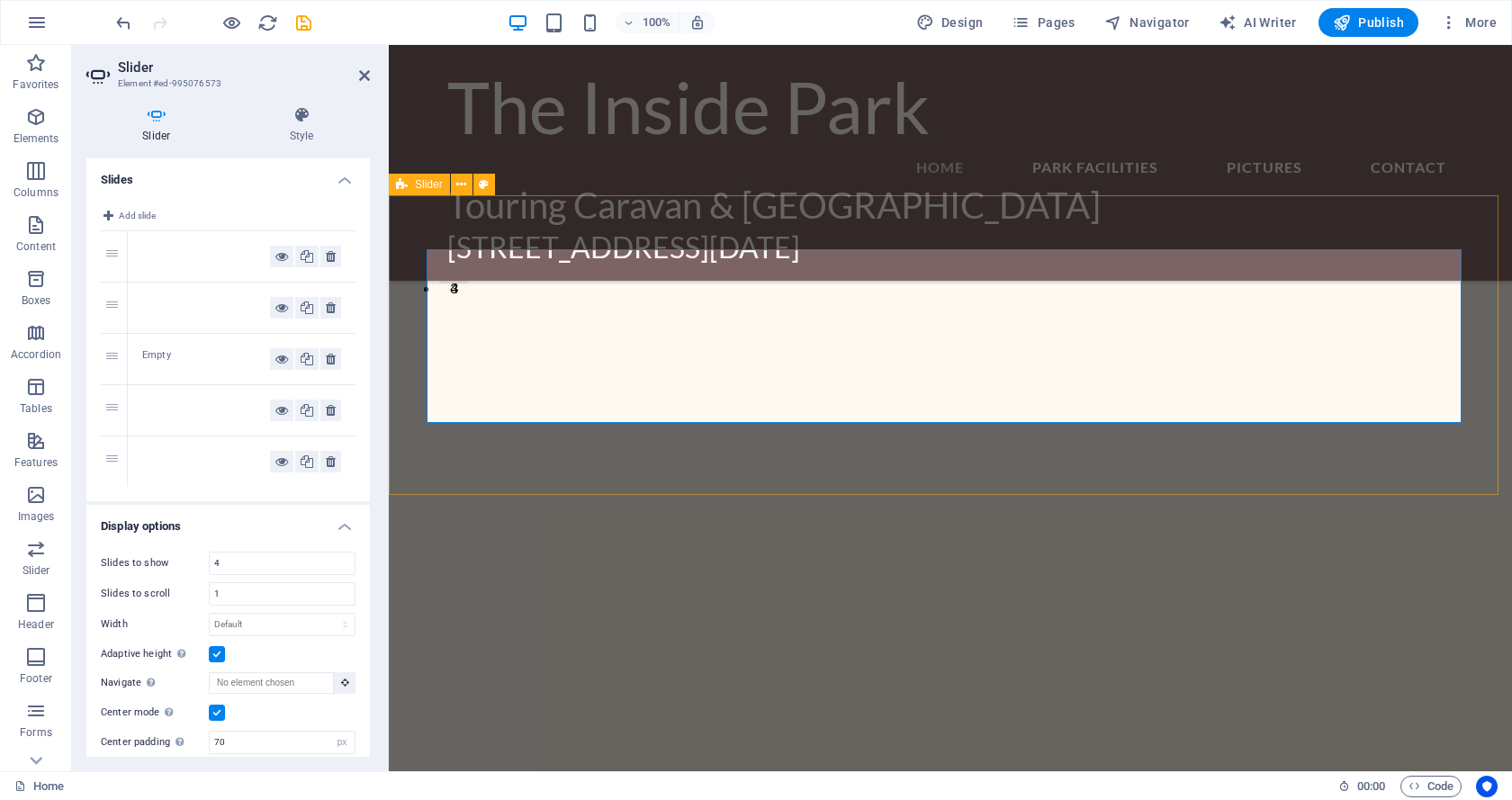
scroll to position [488, 0]
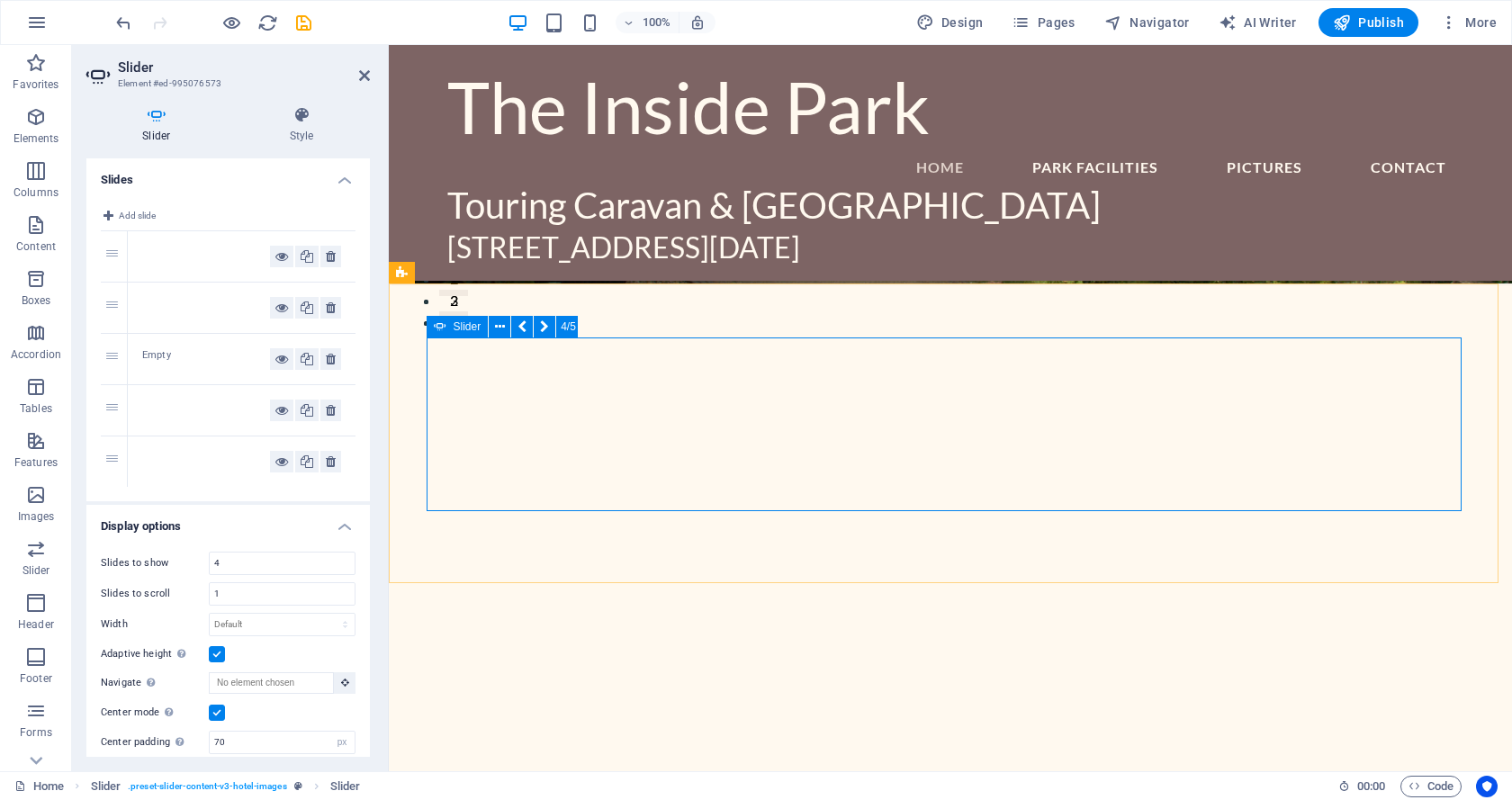
click at [192, 354] on div "Empty" at bounding box center [205, 358] width 127 height 22
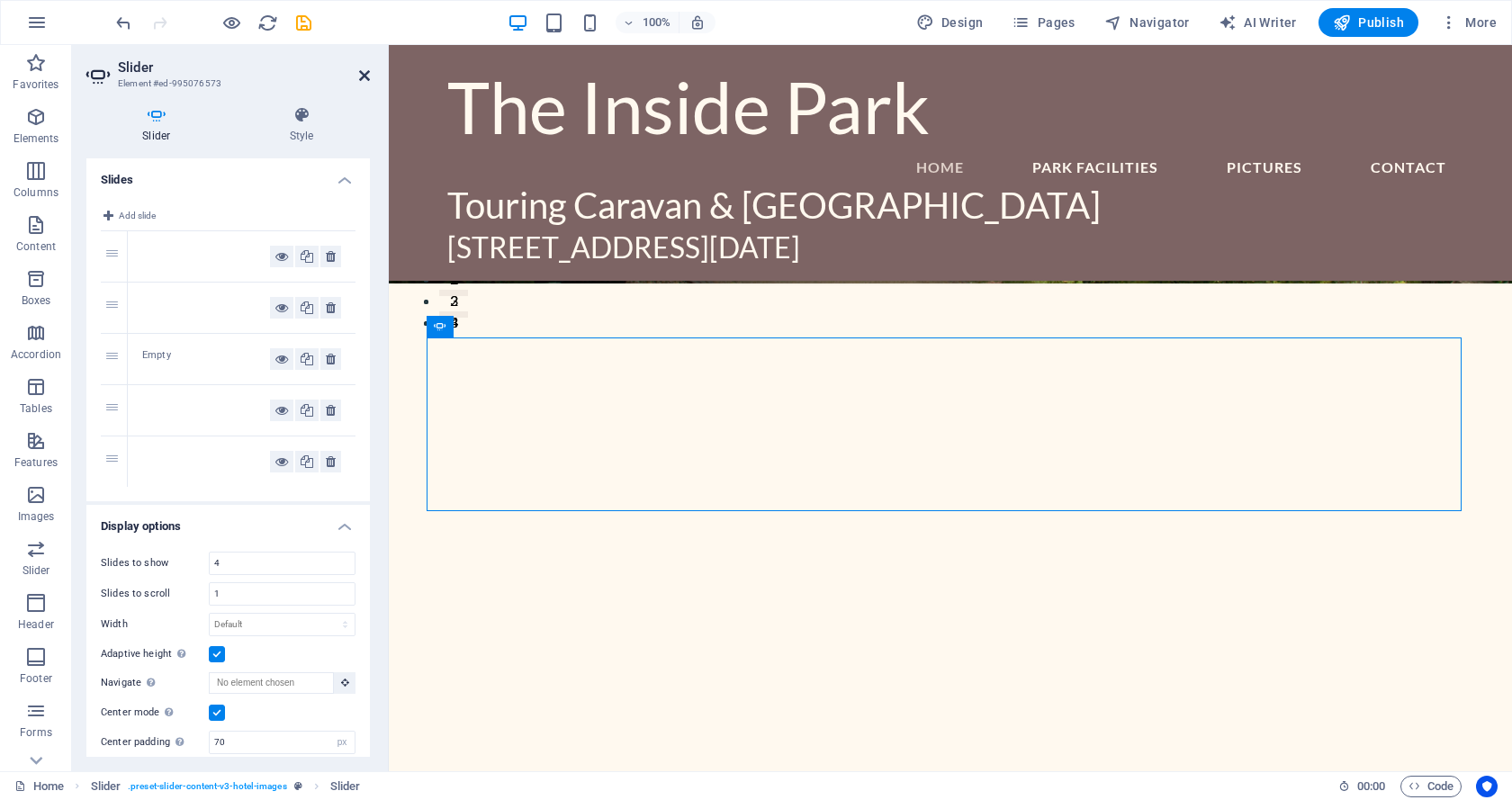
click at [366, 72] on icon at bounding box center [364, 75] width 11 height 14
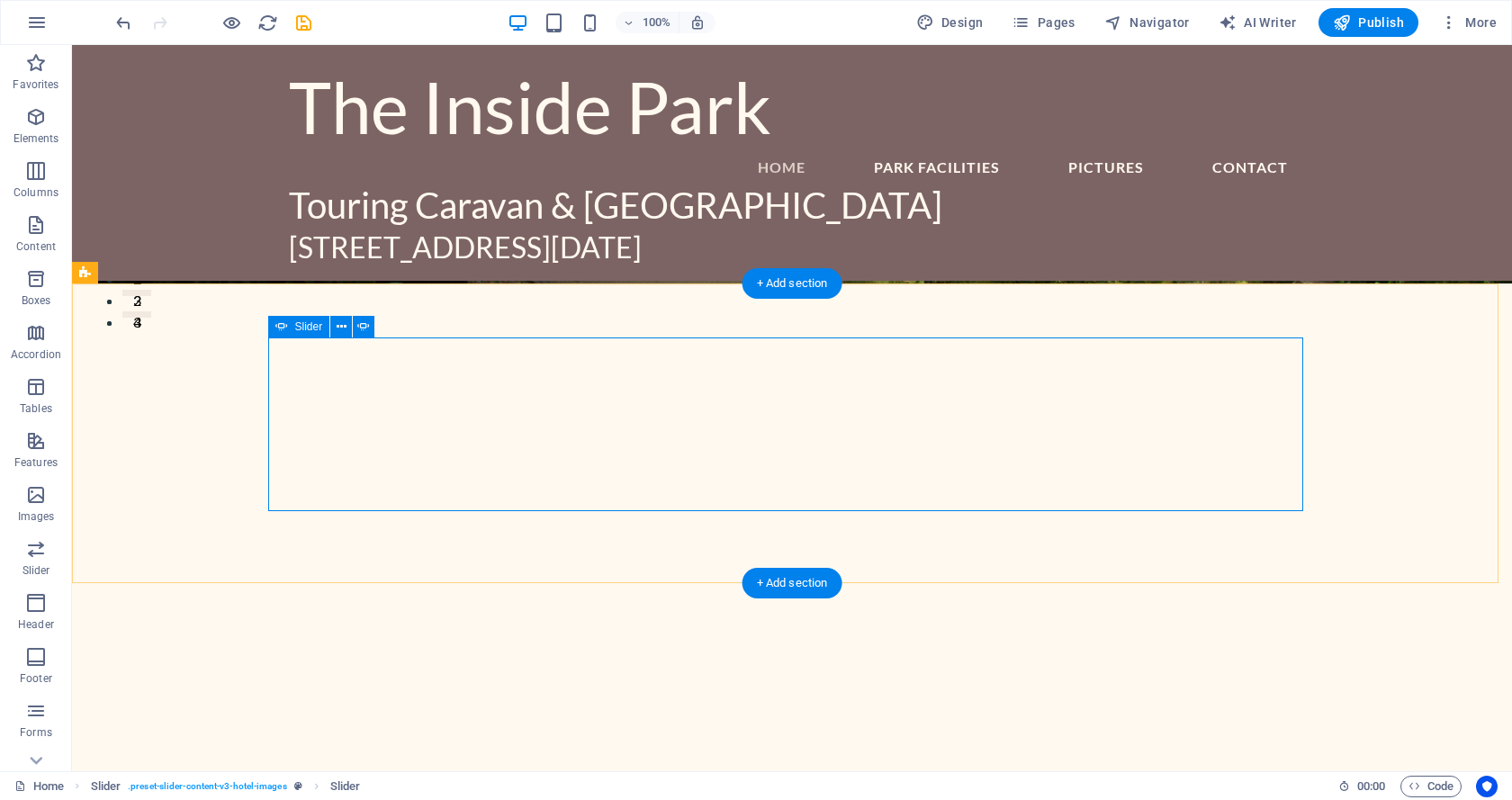
select select "px"
select select "ms"
select select "s"
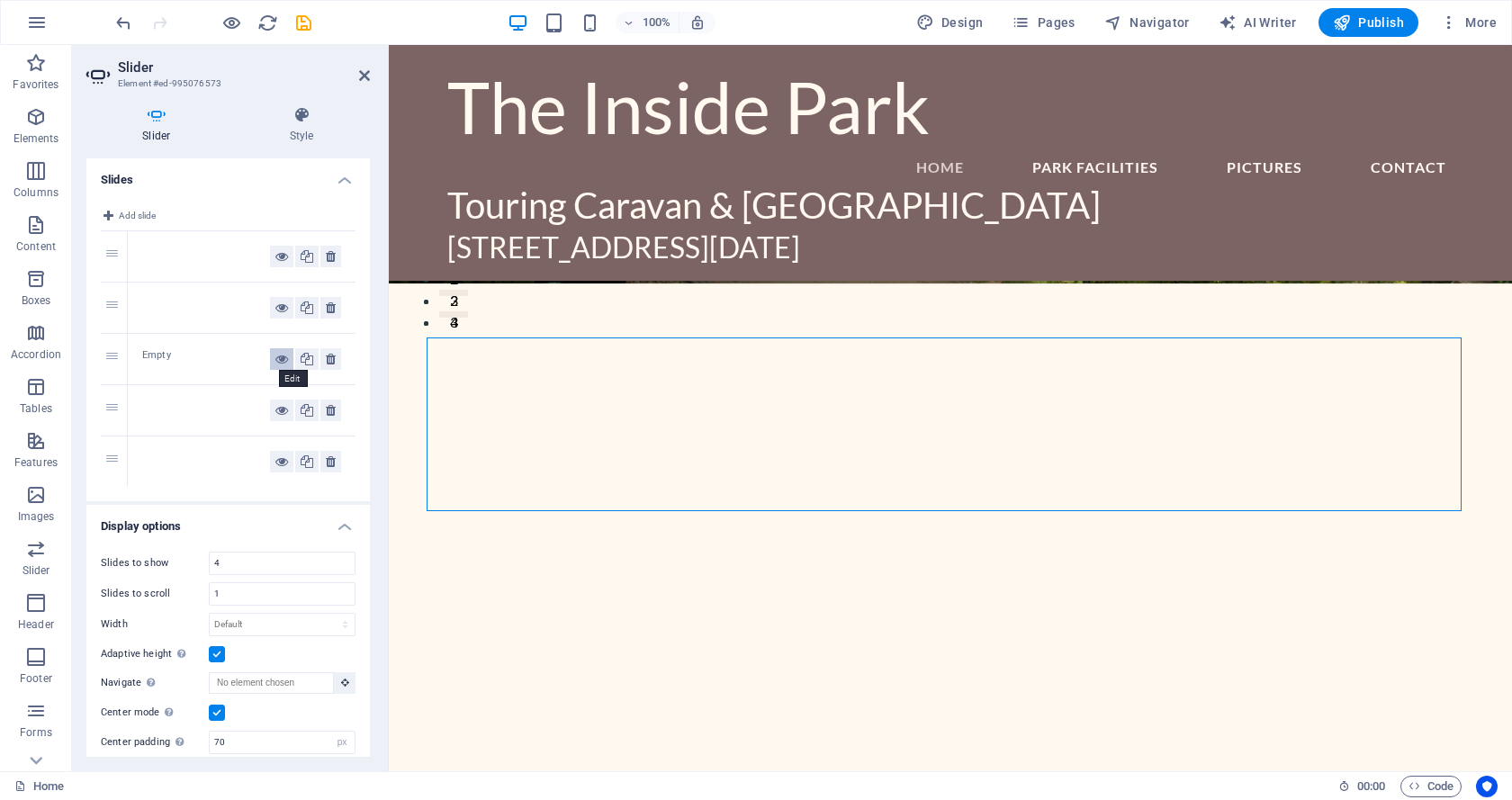
click at [275, 356] on icon at bounding box center [281, 358] width 12 height 22
click at [195, 365] on div "Empty" at bounding box center [205, 358] width 127 height 22
click at [111, 354] on div "3" at bounding box center [114, 358] width 27 height 51
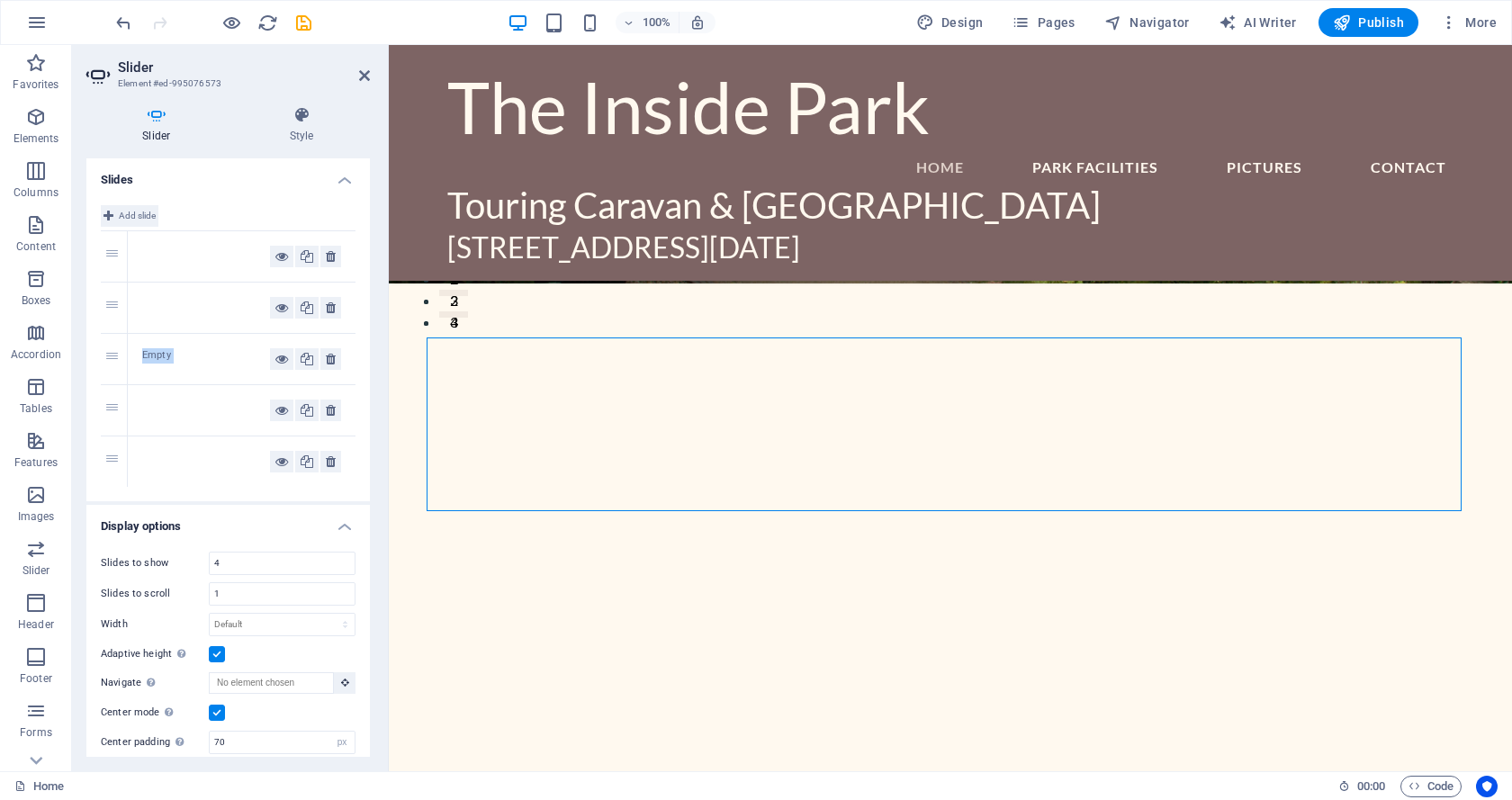
click at [118, 214] on button "Add slide" at bounding box center [129, 216] width 57 height 22
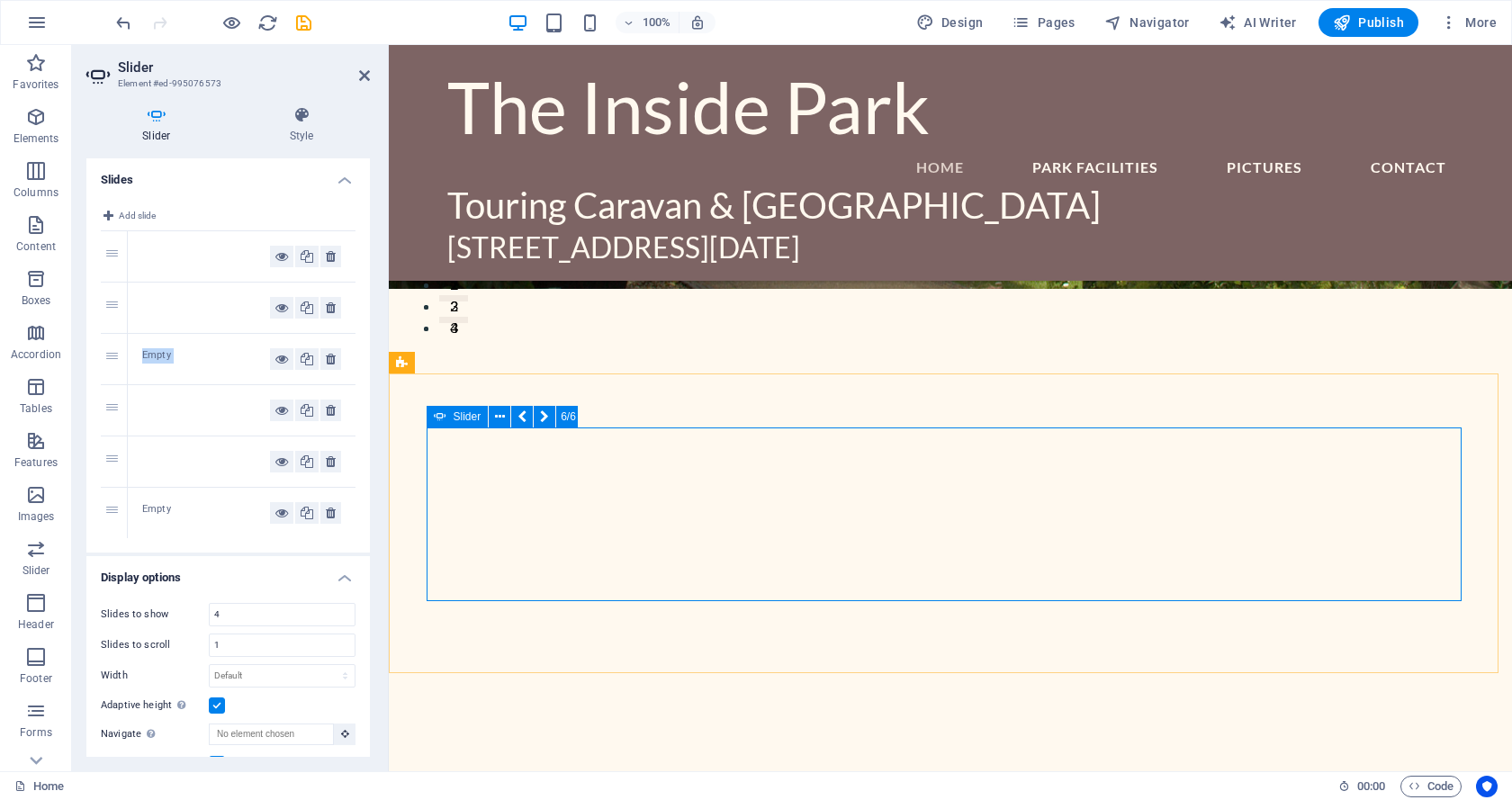
scroll to position [398, 0]
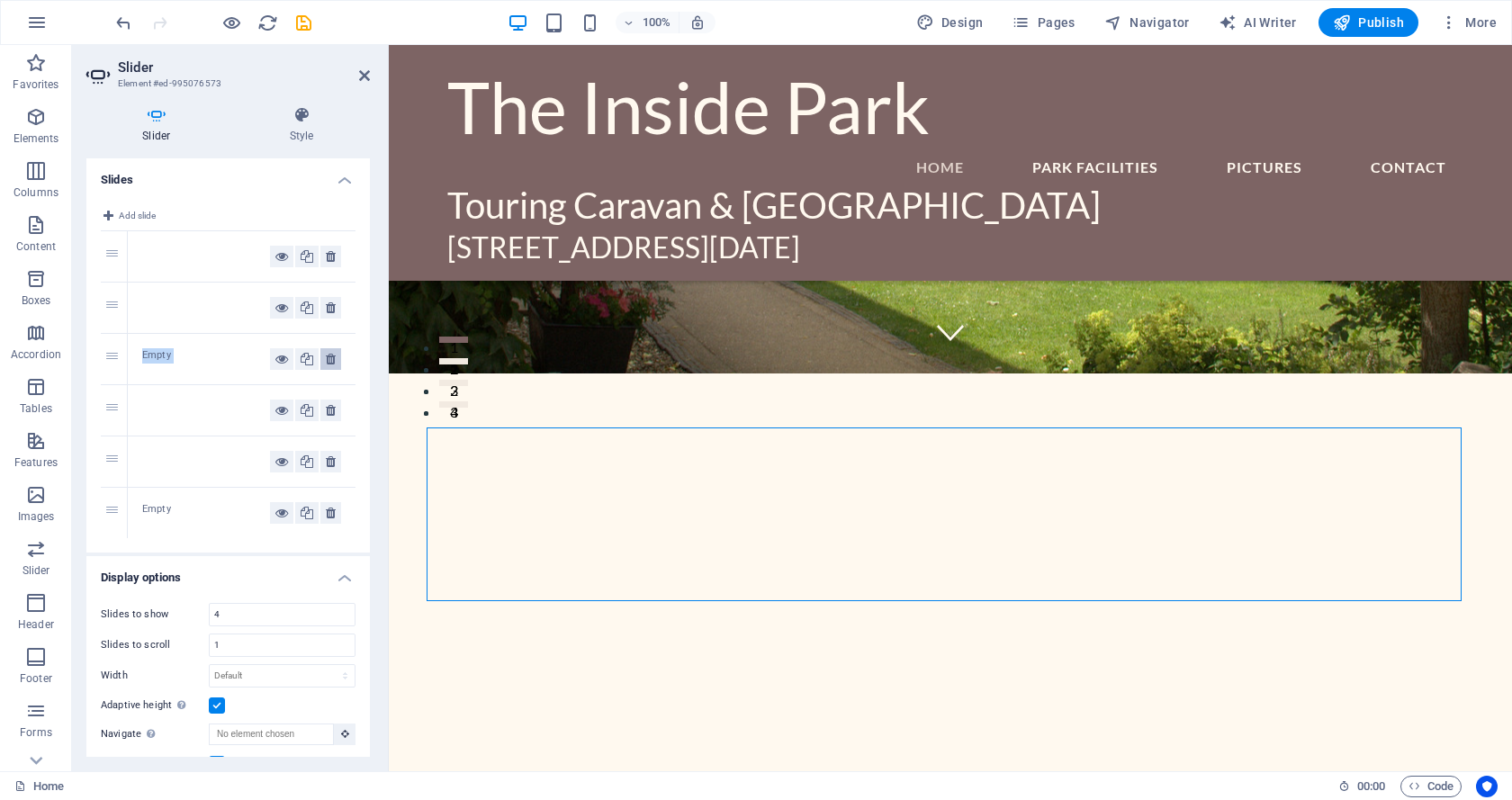
click at [326, 361] on icon at bounding box center [331, 358] width 10 height 22
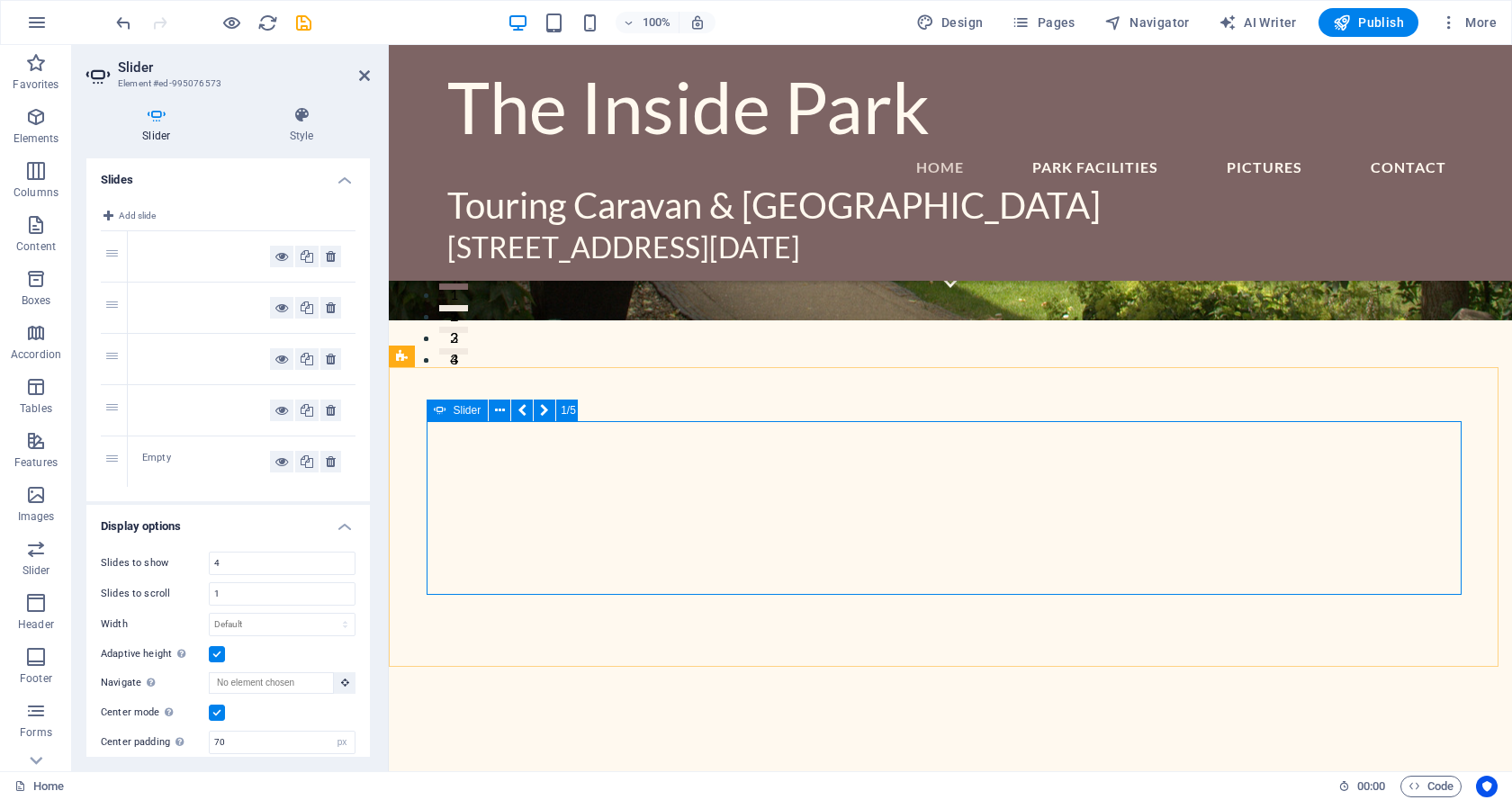
scroll to position [488, 0]
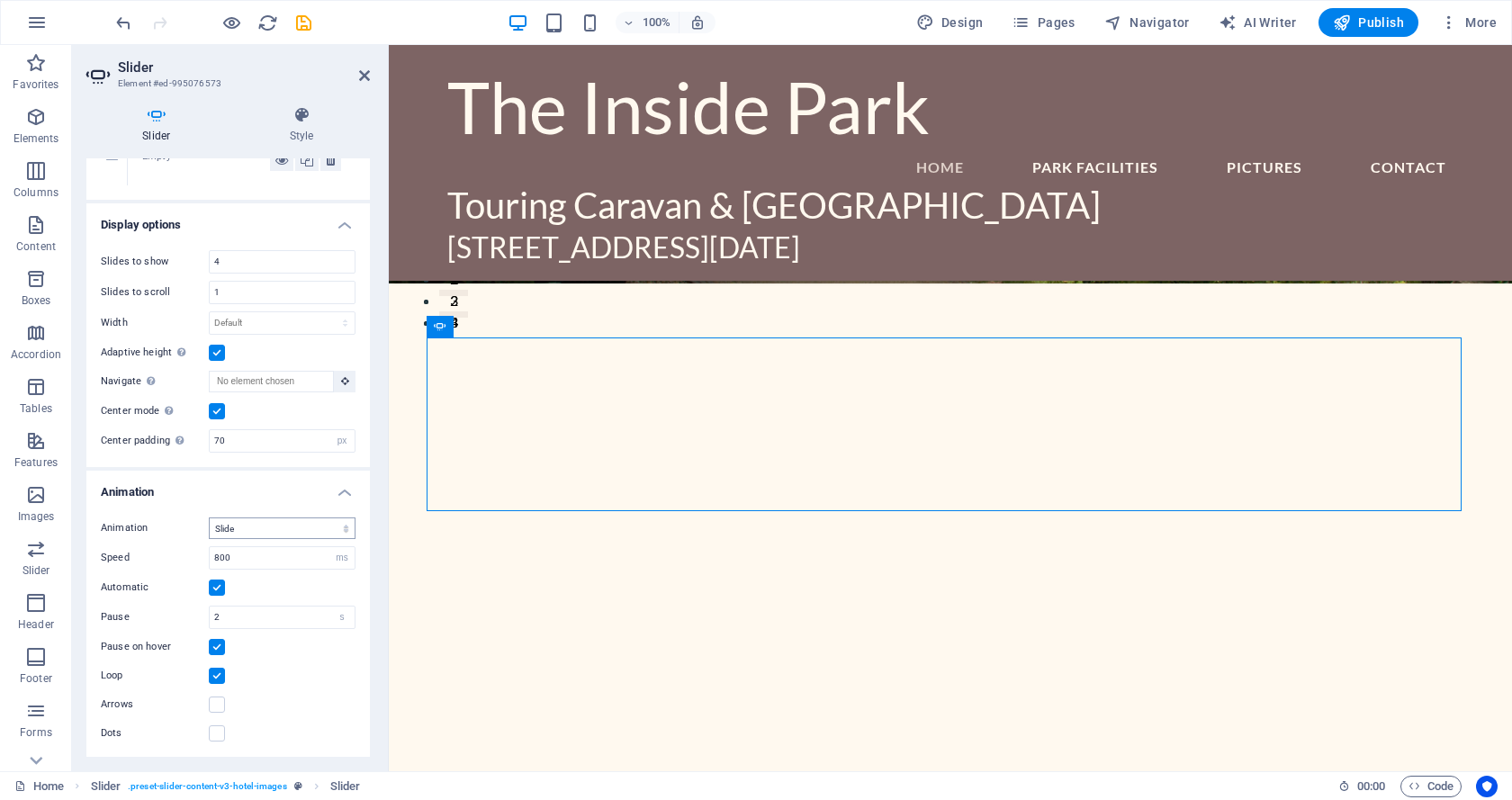
scroll to position [303, 0]
click at [366, 72] on icon at bounding box center [364, 75] width 11 height 14
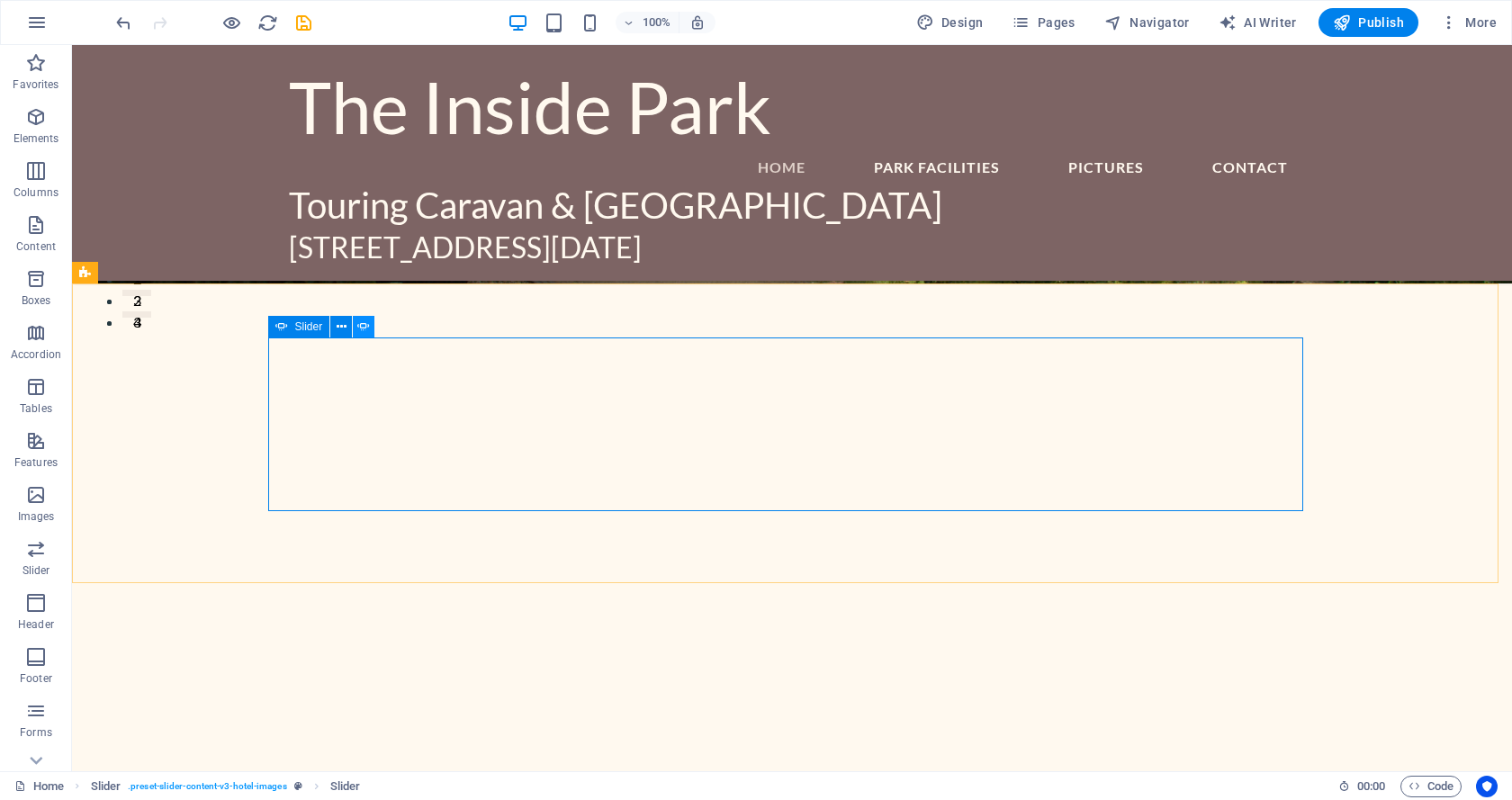
click at [362, 325] on icon at bounding box center [363, 327] width 12 height 19
select select "px"
select select "ms"
select select "s"
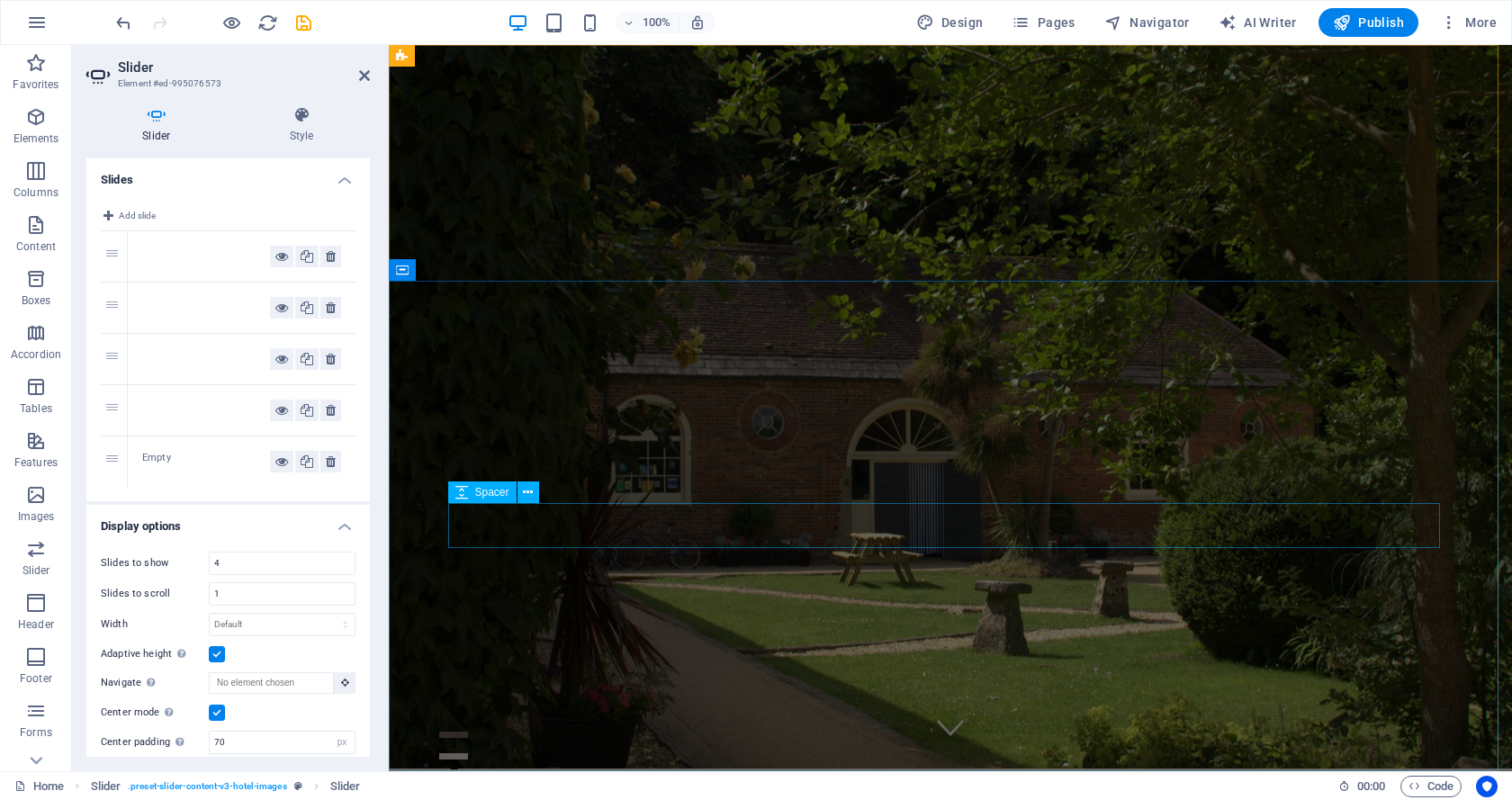
scroll to position [0, 0]
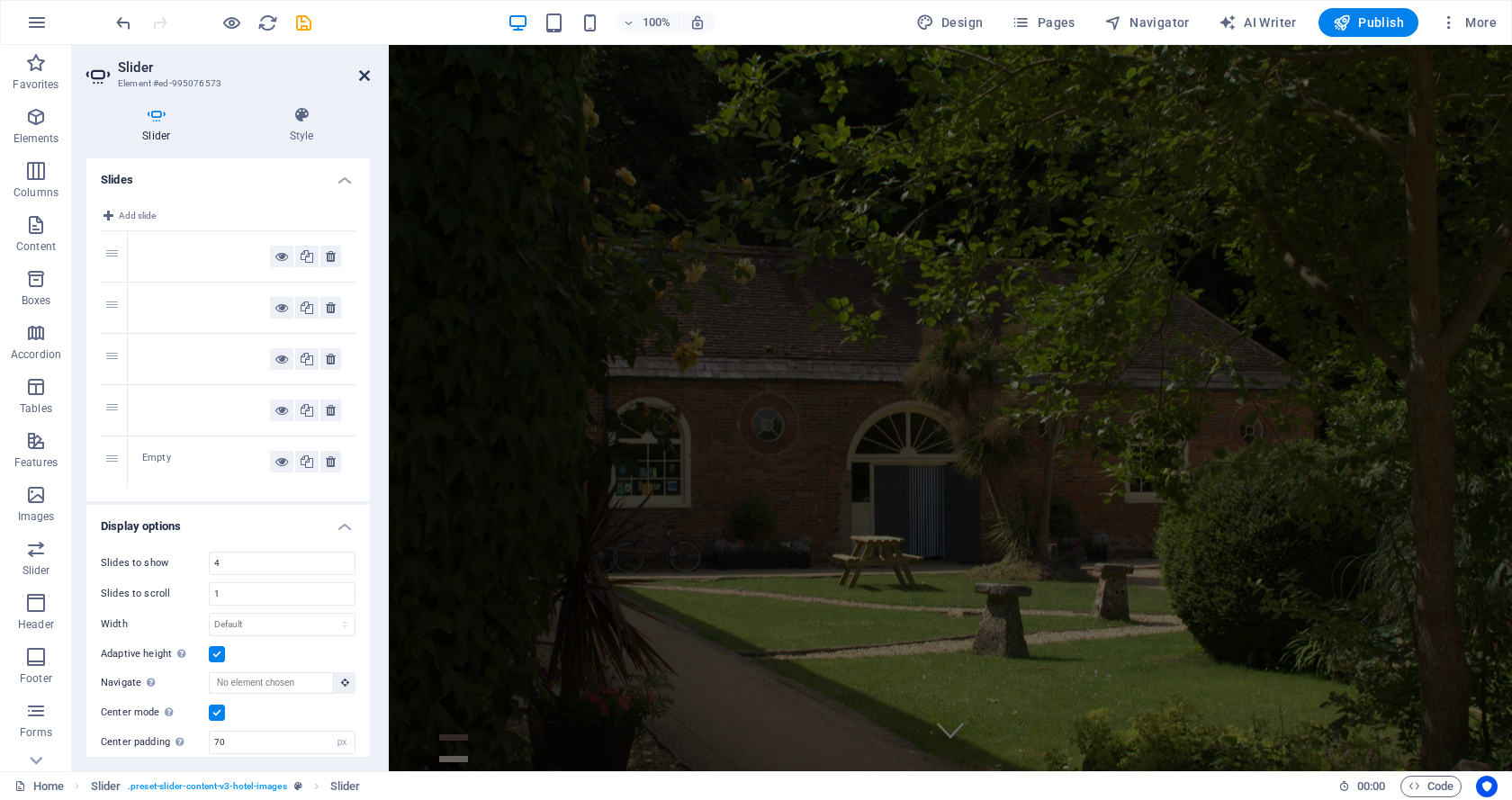
click at [366, 69] on icon at bounding box center [364, 75] width 11 height 14
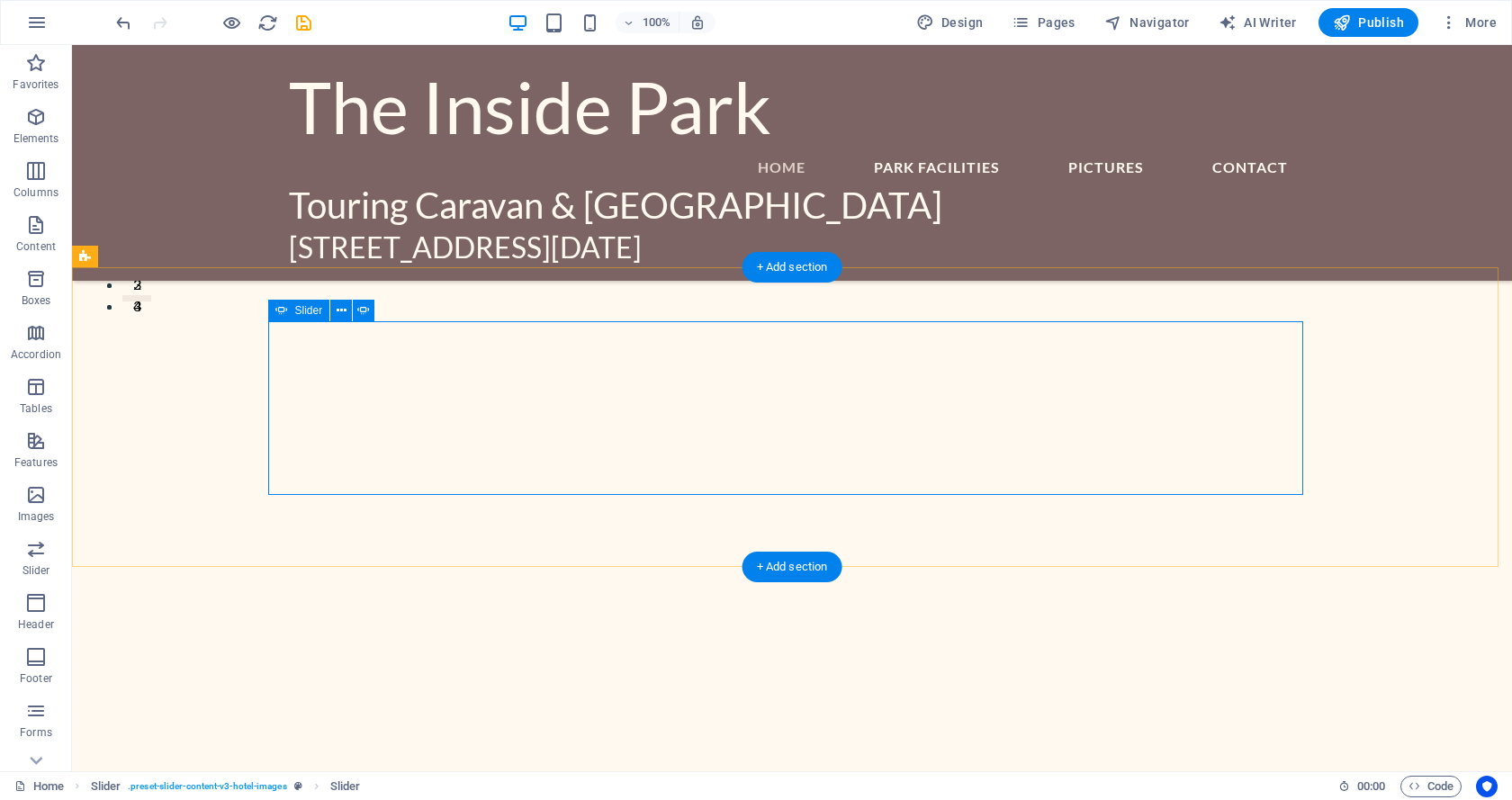
select select "px"
select select "ms"
select select "s"
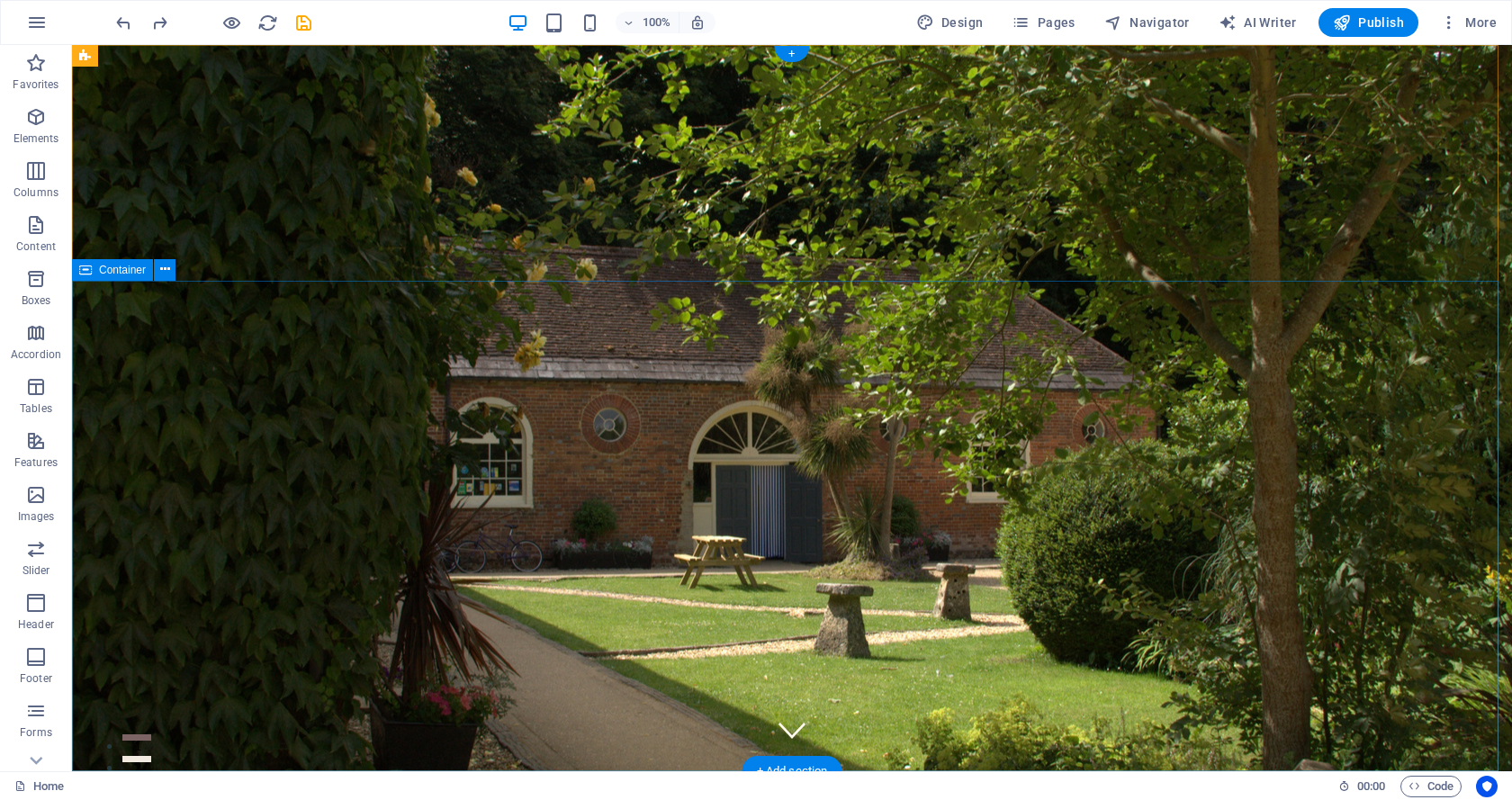
scroll to position [360, 0]
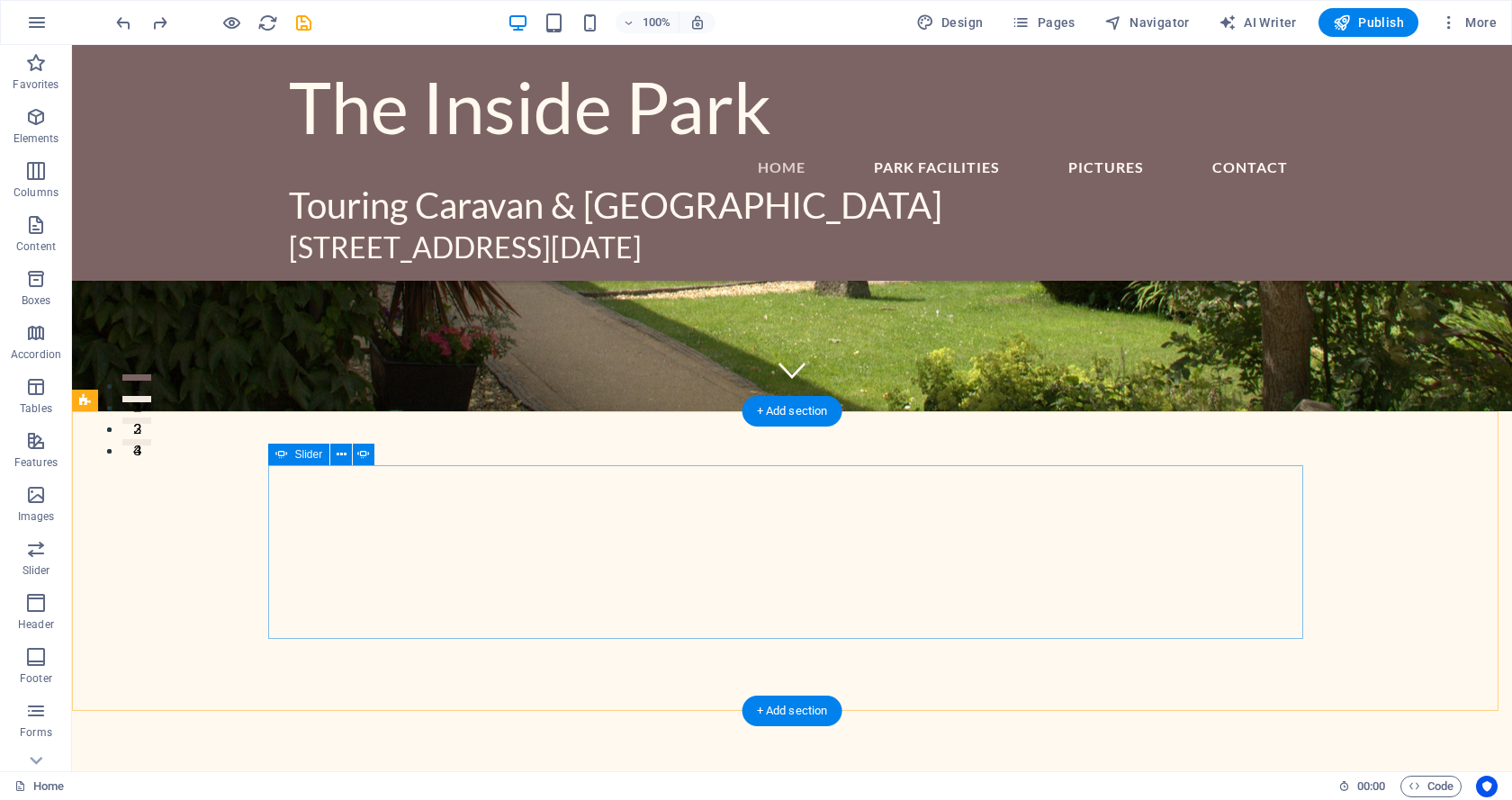
select select "px"
select select "ms"
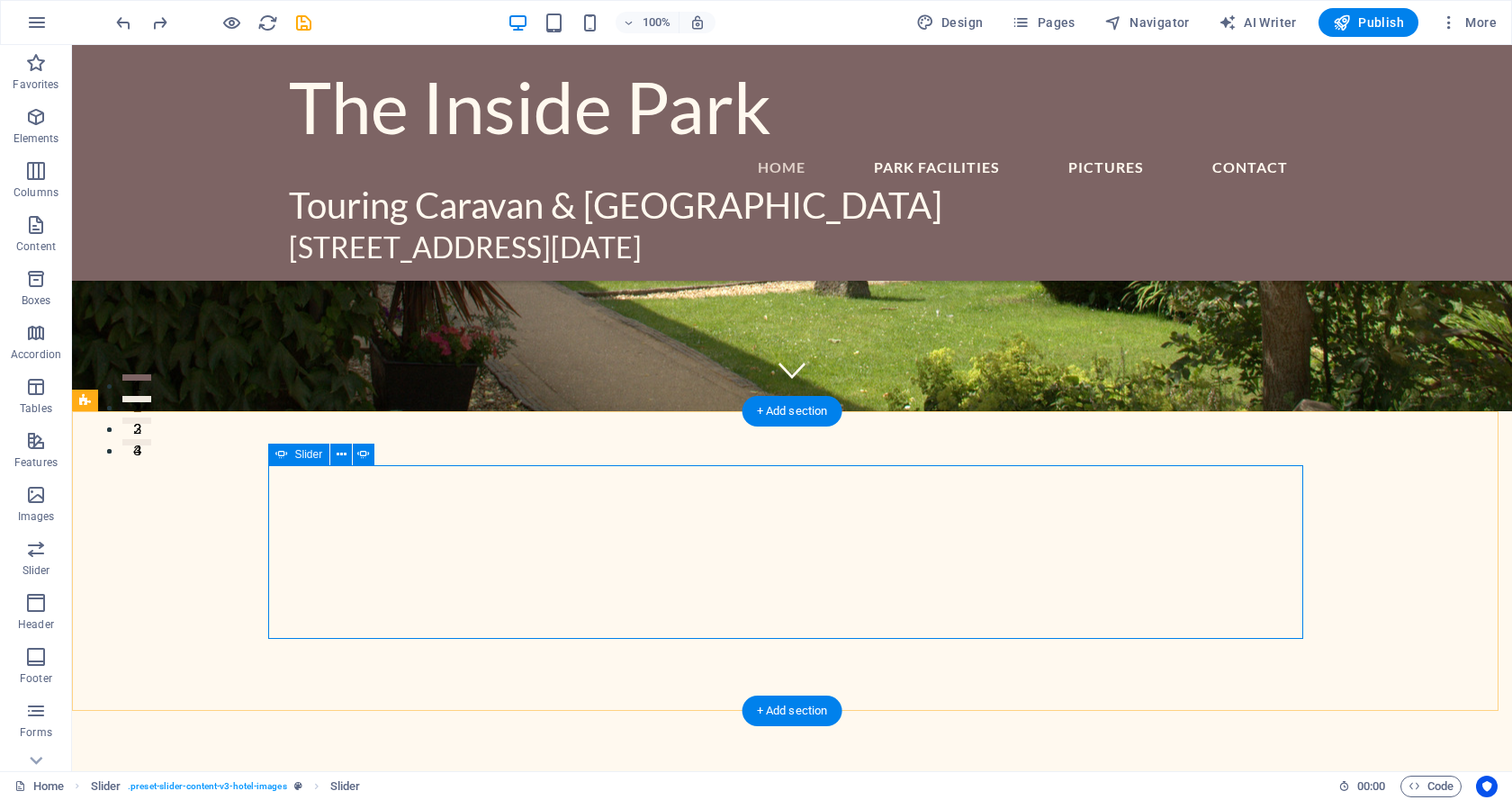
select select "s"
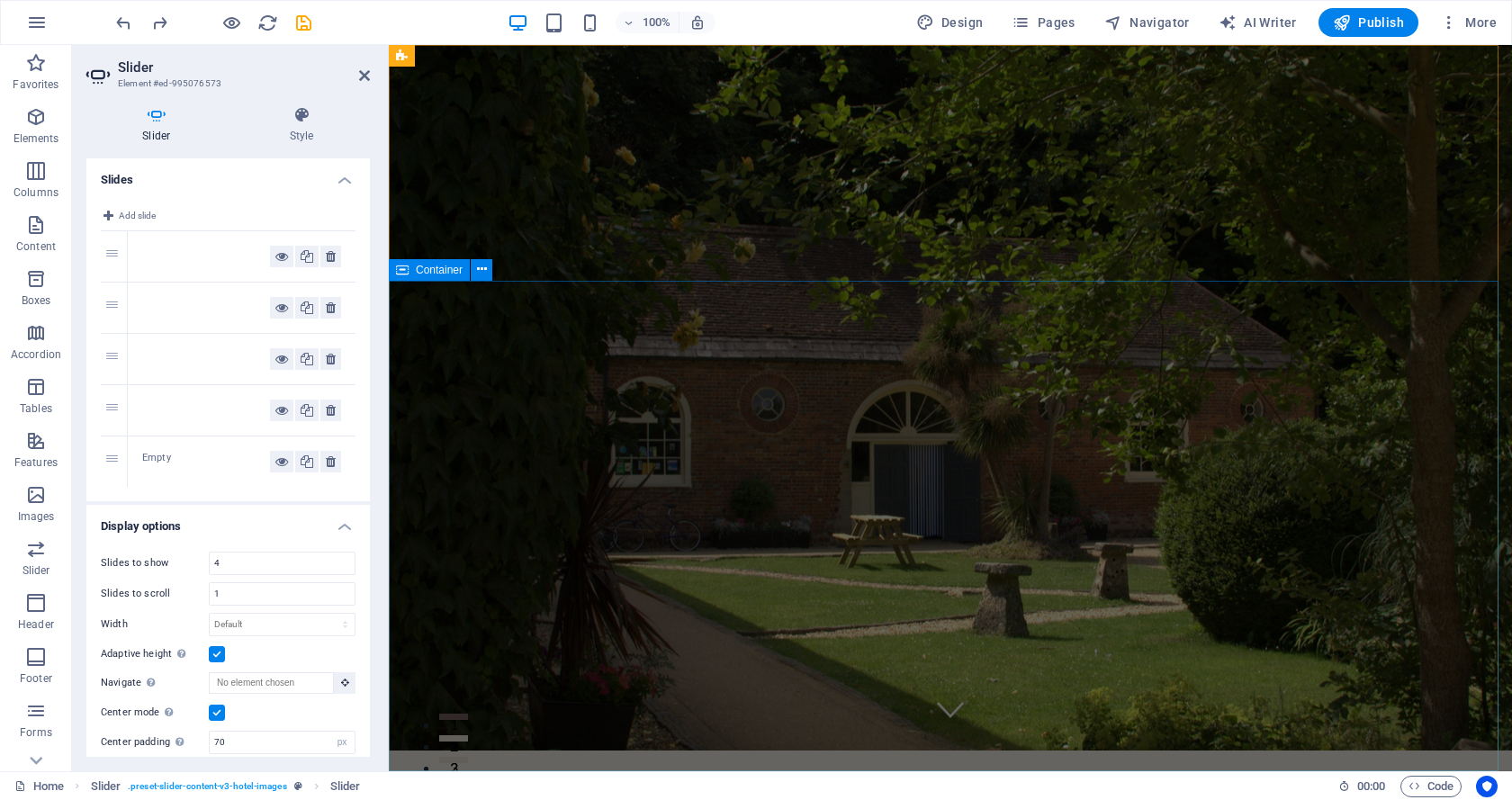
scroll to position [0, 0]
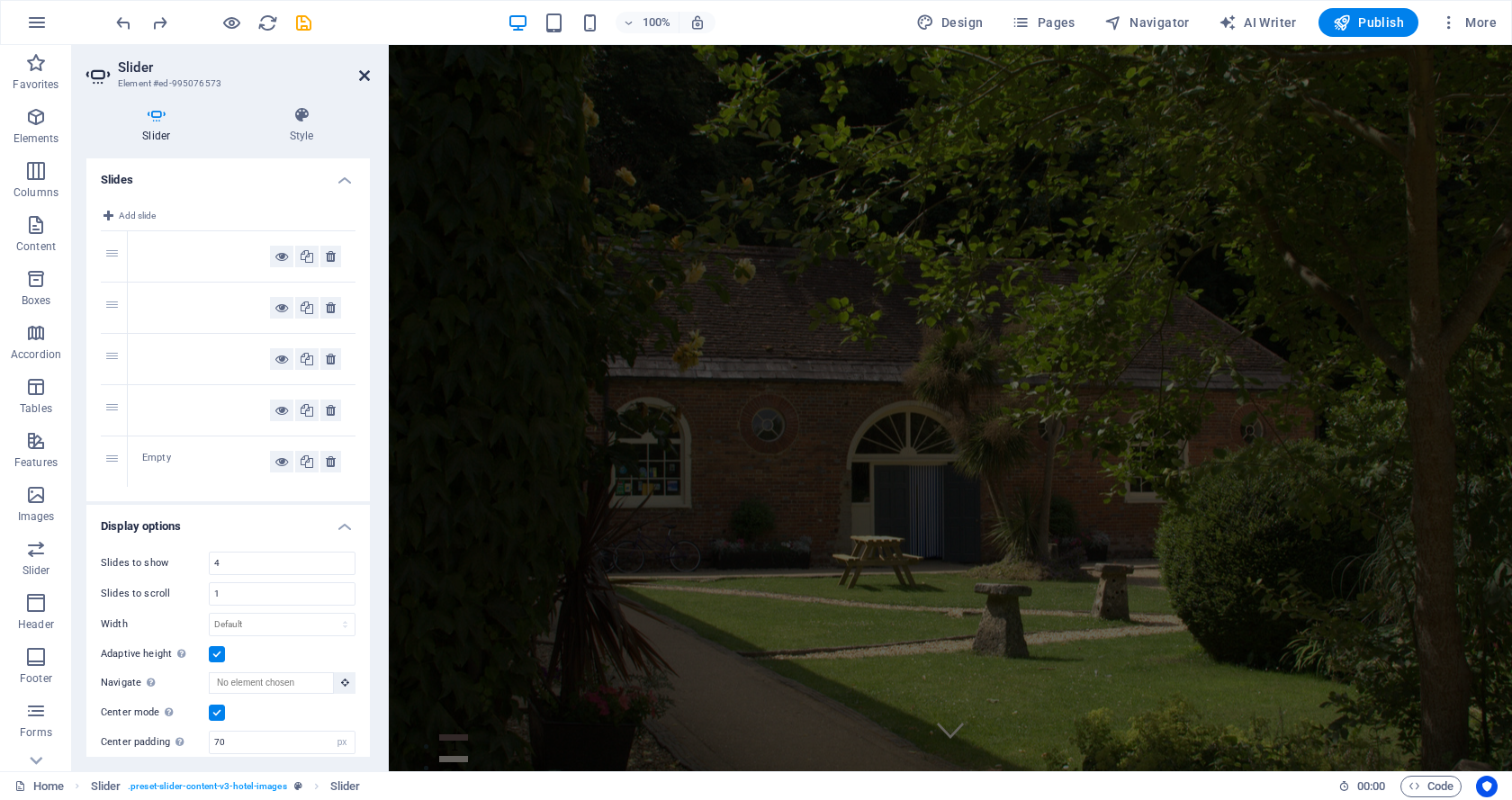
drag, startPoint x: 359, startPoint y: 74, endPoint x: 286, endPoint y: 28, distance: 86.3
click at [359, 74] on icon at bounding box center [364, 75] width 11 height 14
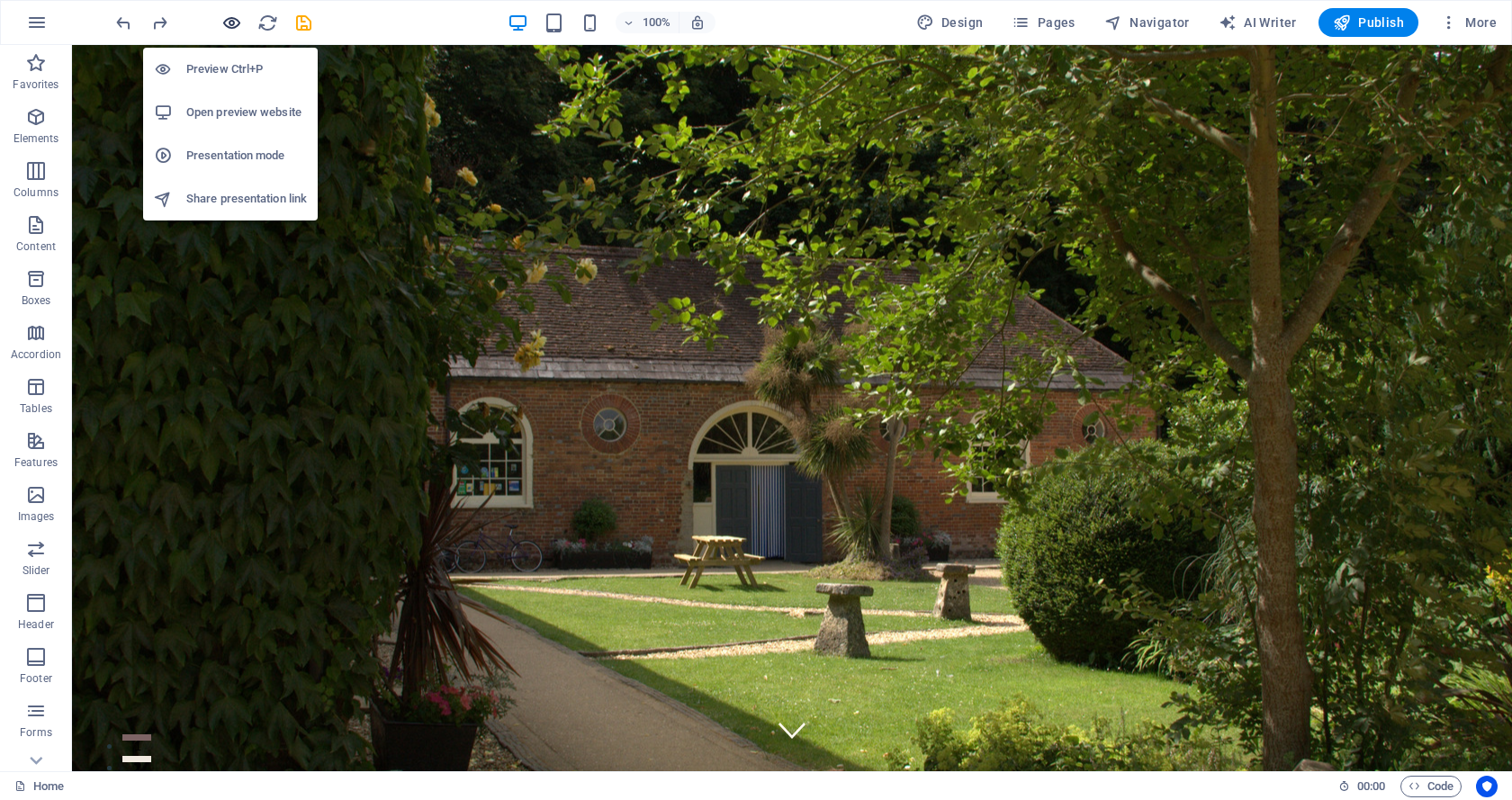
click at [231, 23] on icon "button" at bounding box center [232, 23] width 21 height 21
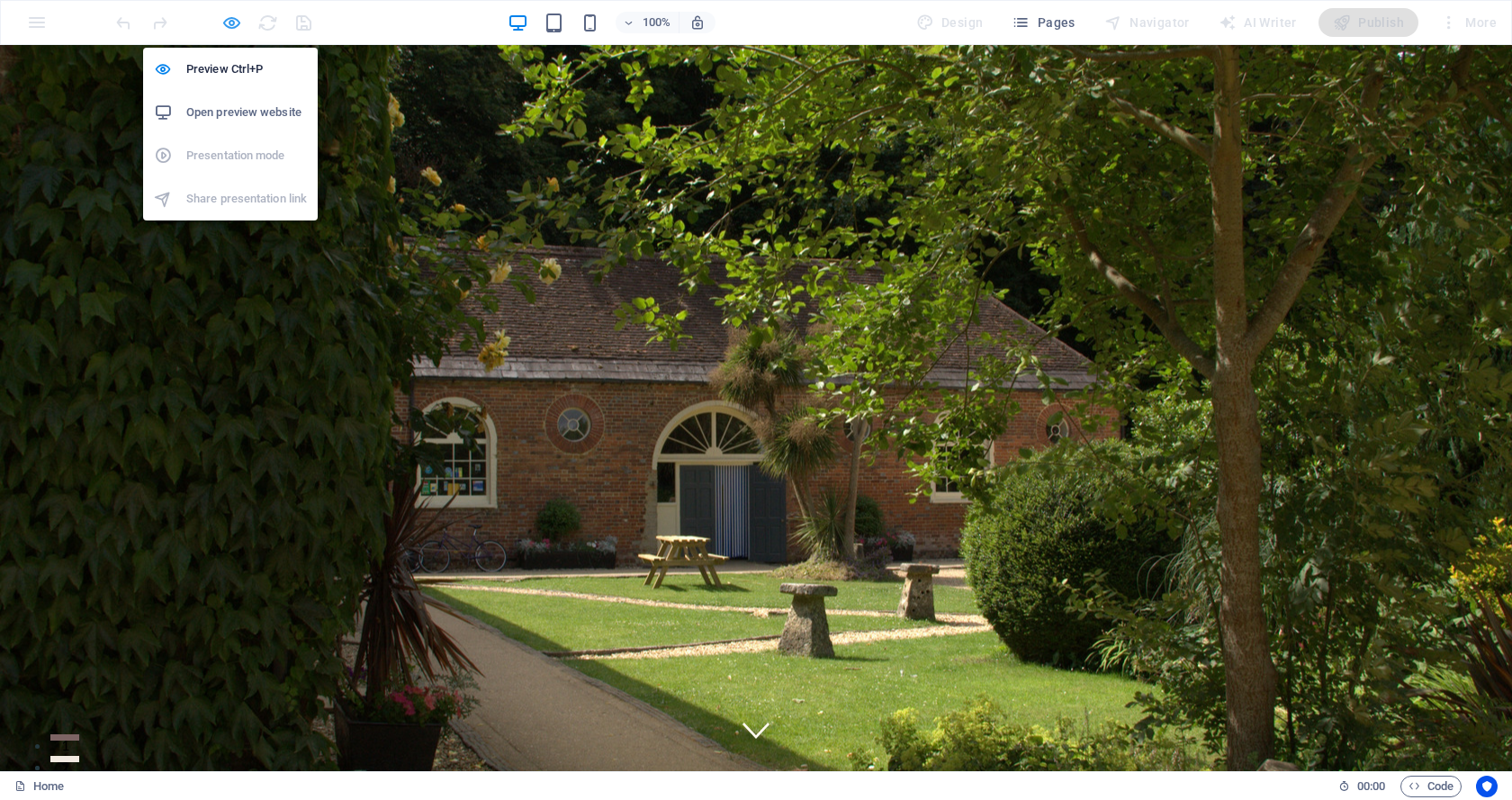
click at [228, 21] on icon "button" at bounding box center [232, 23] width 21 height 21
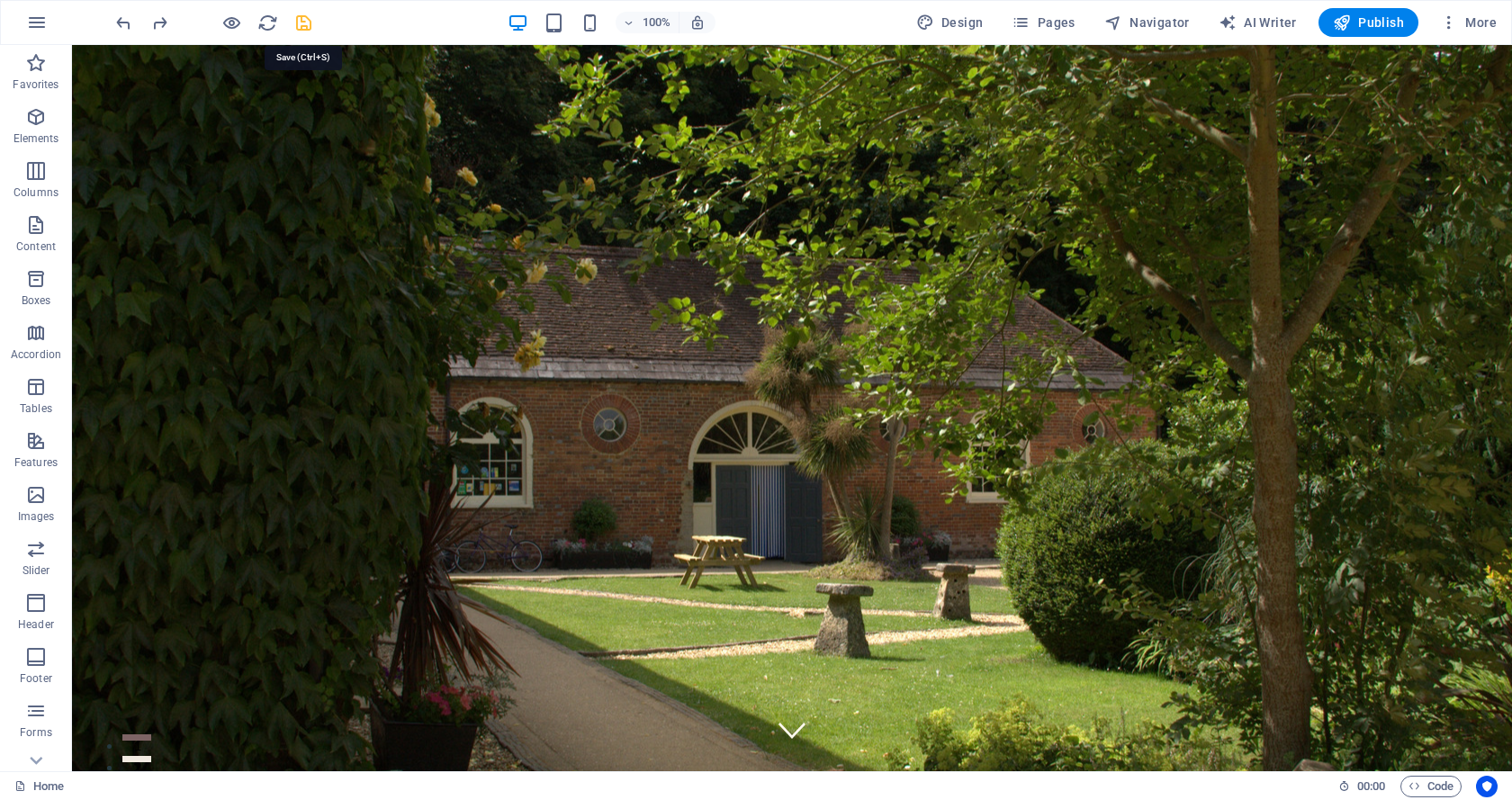
click at [300, 19] on icon "save" at bounding box center [304, 23] width 21 height 21
checkbox input "false"
